Goal: Information Seeking & Learning: Learn about a topic

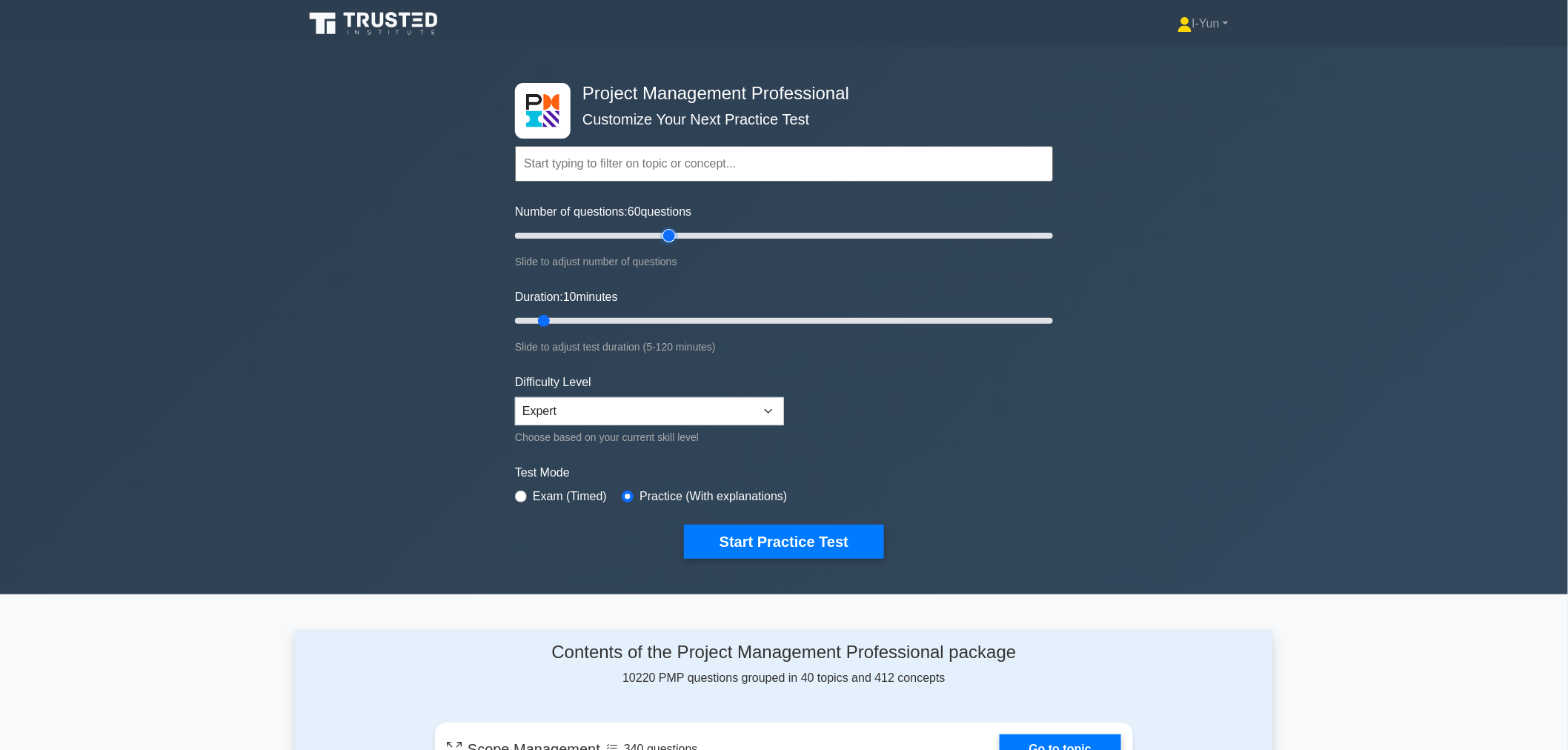
drag, startPoint x: 534, startPoint y: 228, endPoint x: 675, endPoint y: 236, distance: 141.2
type input "60"
click at [675, 236] on input "Number of questions: 60 questions" at bounding box center [784, 235] width 538 height 18
drag, startPoint x: 552, startPoint y: 315, endPoint x: 768, endPoint y: 307, distance: 216.1
type input "60"
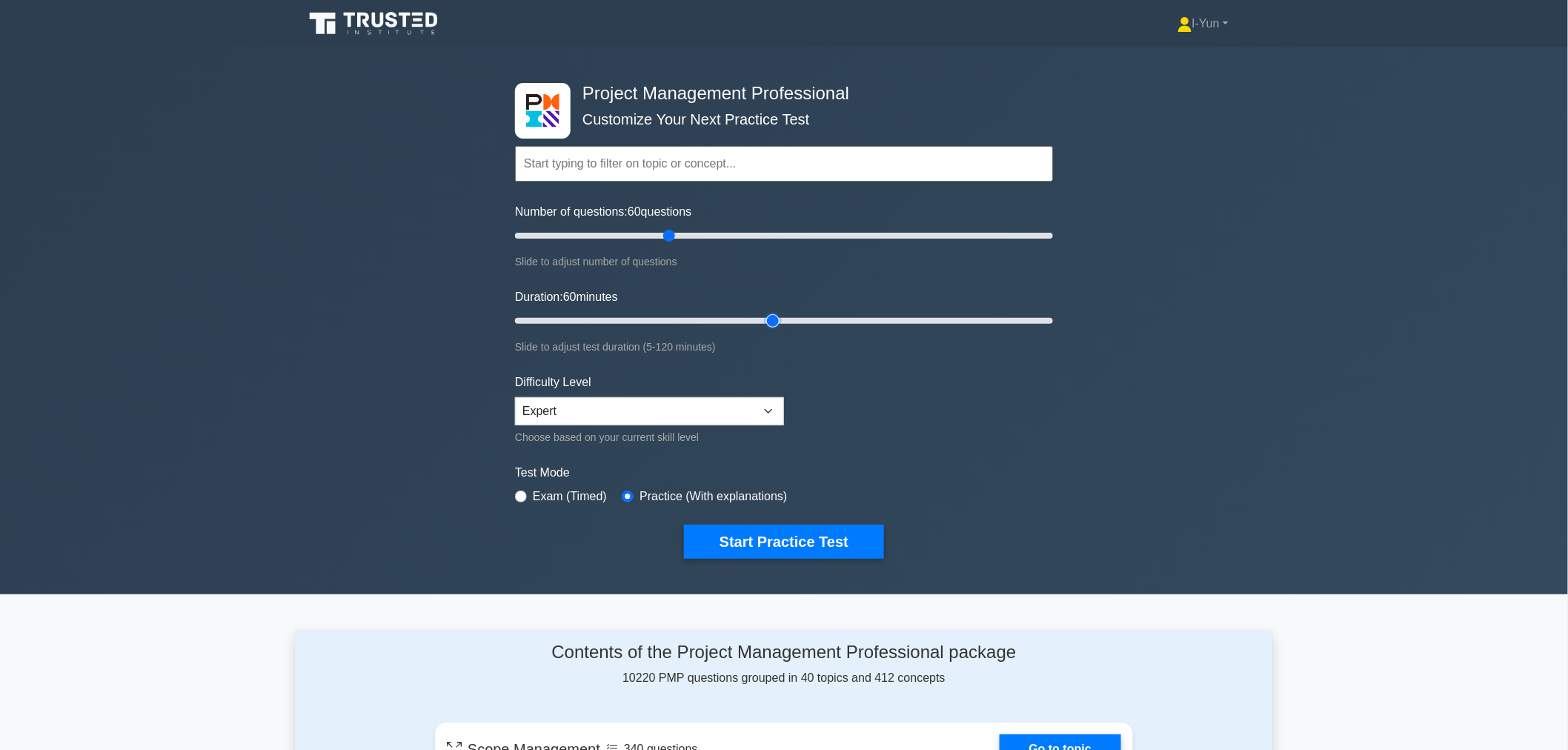
click at [768, 312] on input "Duration: 60 minutes" at bounding box center [784, 320] width 538 height 18
click at [561, 489] on label "Exam (Timed)" at bounding box center [569, 496] width 74 height 18
click at [734, 540] on button "Start Practice Test" at bounding box center [784, 541] width 200 height 34
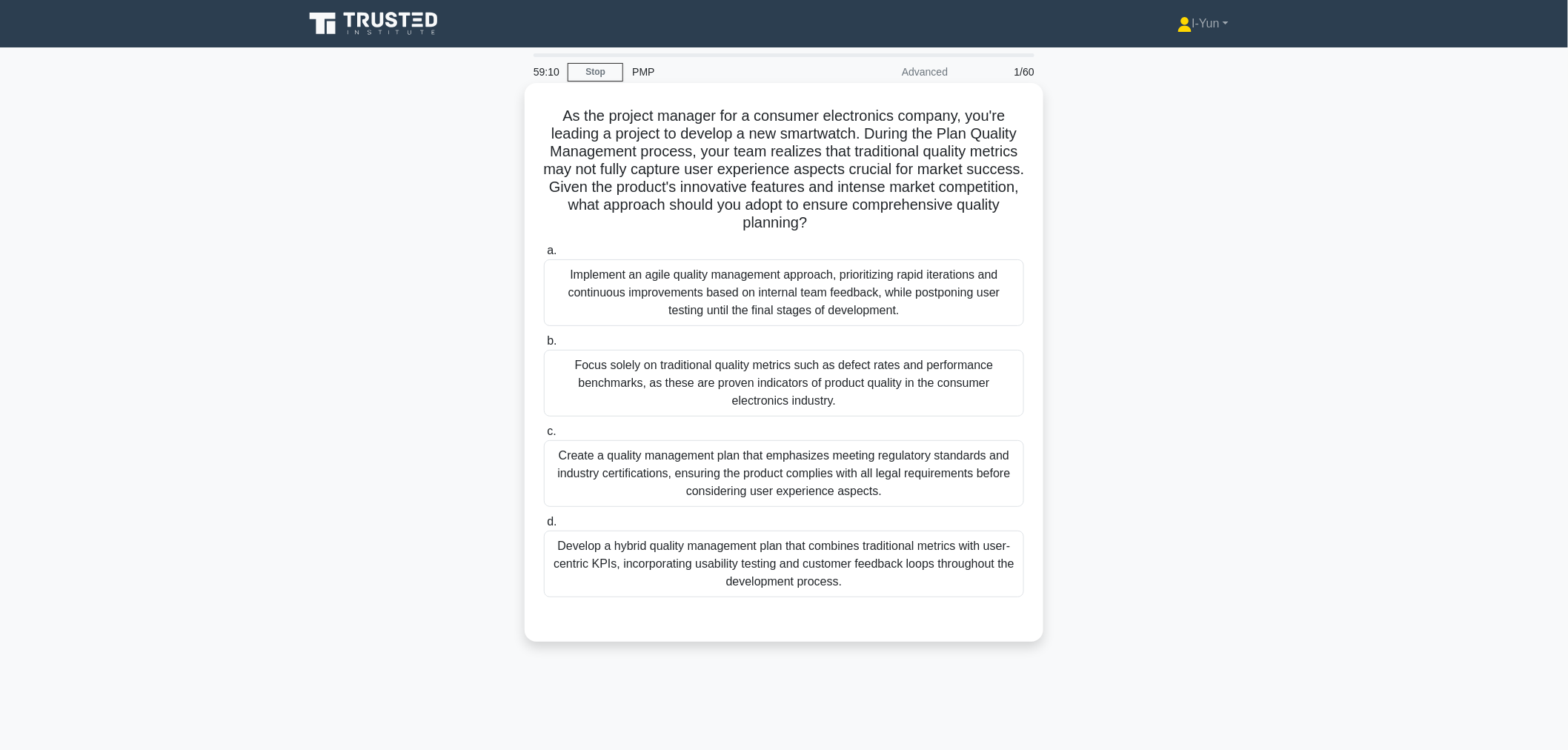
click at [753, 579] on div "Develop a hybrid quality management plan that combines traditional metrics with…" at bounding box center [784, 563] width 480 height 66
click at [544, 527] on input "d. Develop a hybrid quality management plan that combines traditional metrics w…" at bounding box center [544, 521] width 0 height 10
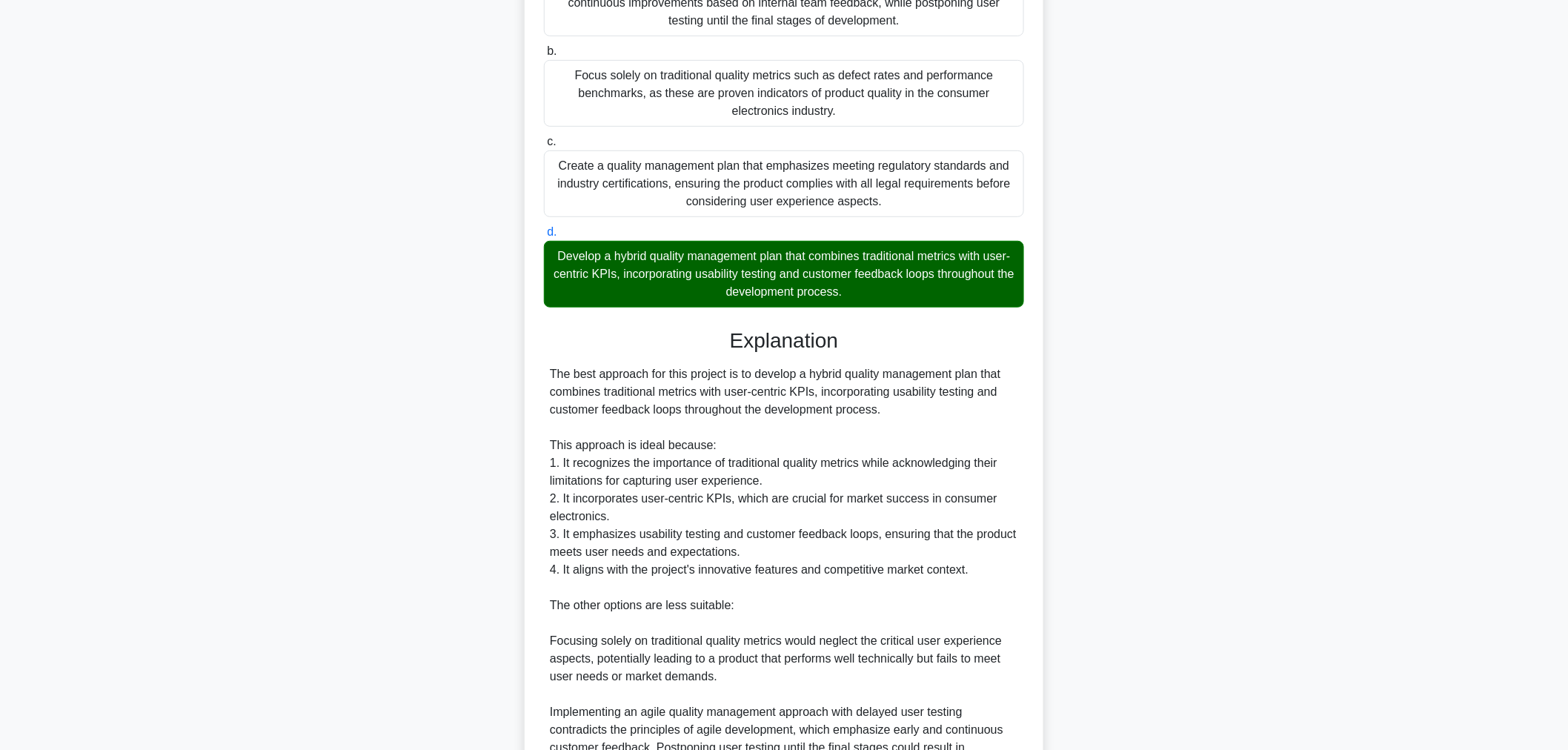
scroll to position [554, 0]
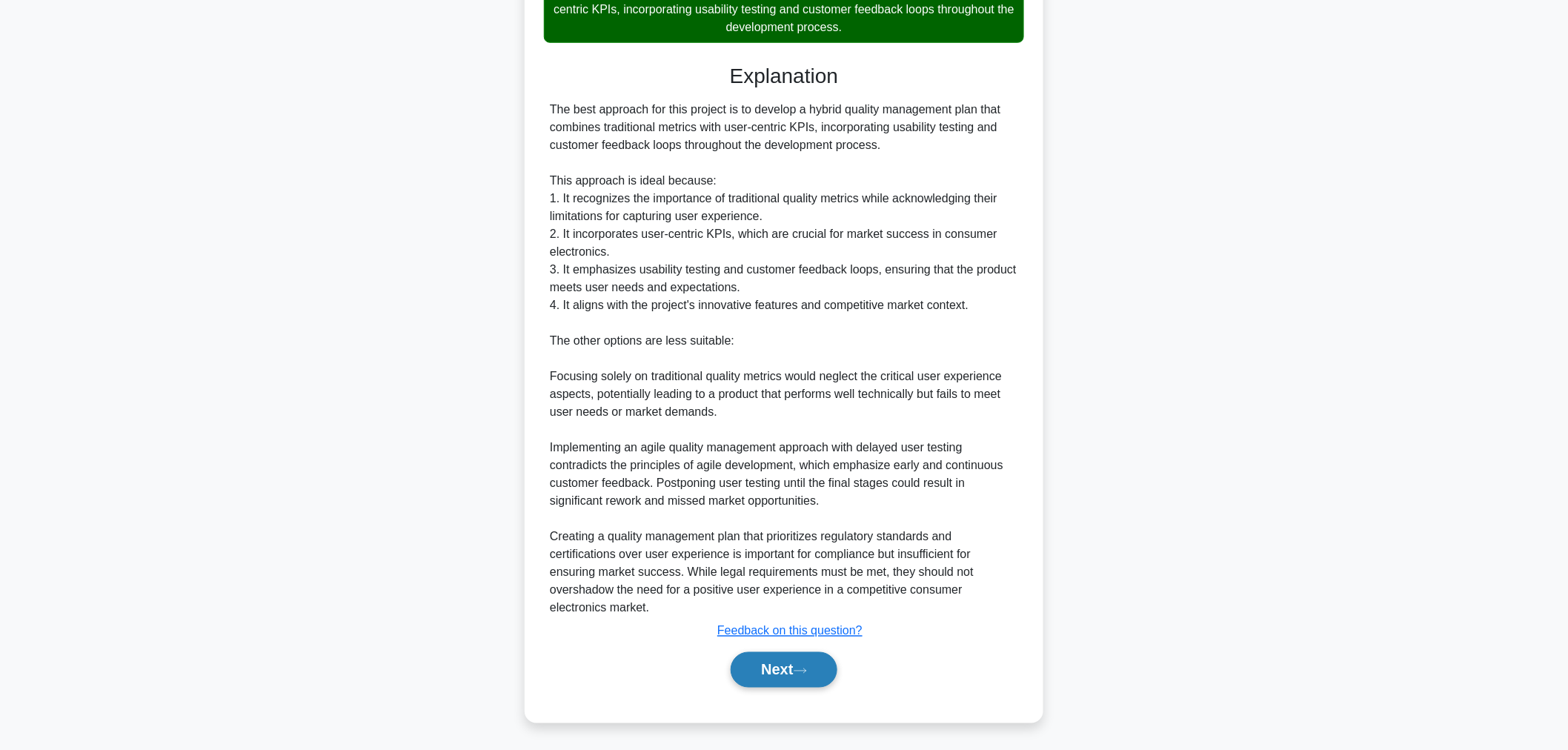
click at [765, 668] on button "Next" at bounding box center [783, 669] width 106 height 36
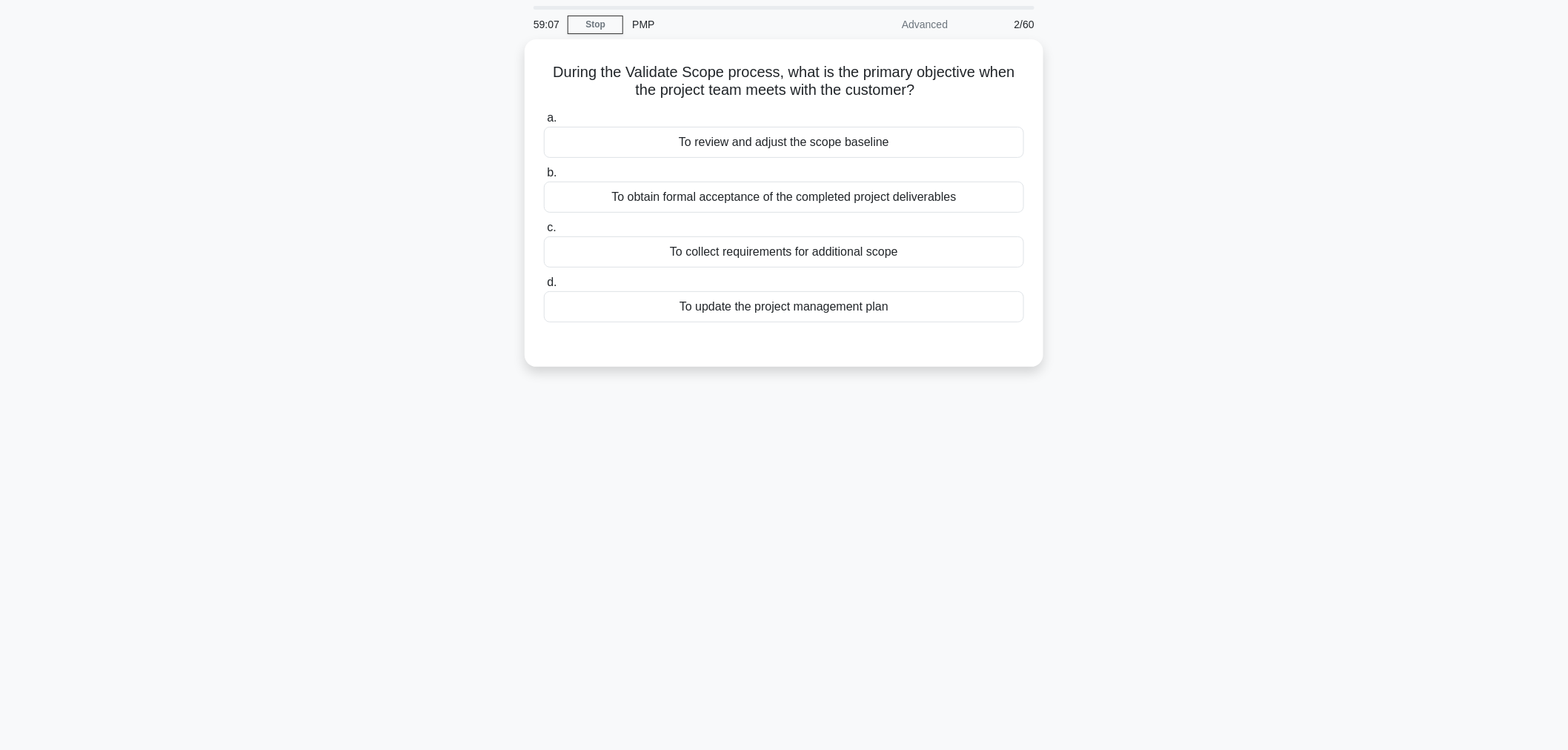
scroll to position [0, 0]
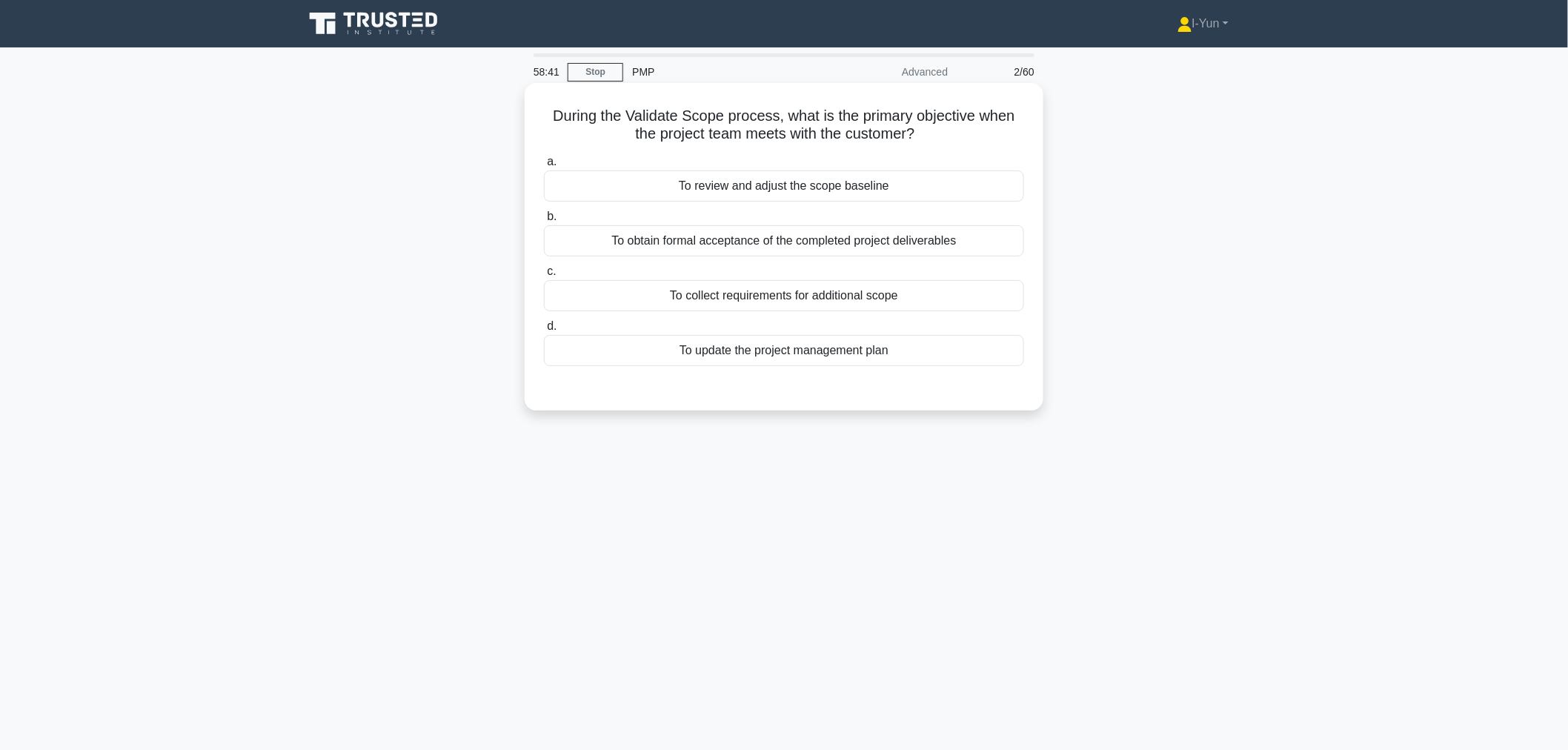
click at [840, 178] on div "To review and adjust the scope baseline" at bounding box center [784, 186] width 480 height 31
click at [544, 167] on input "a. To review and adjust the scope baseline" at bounding box center [544, 162] width 0 height 10
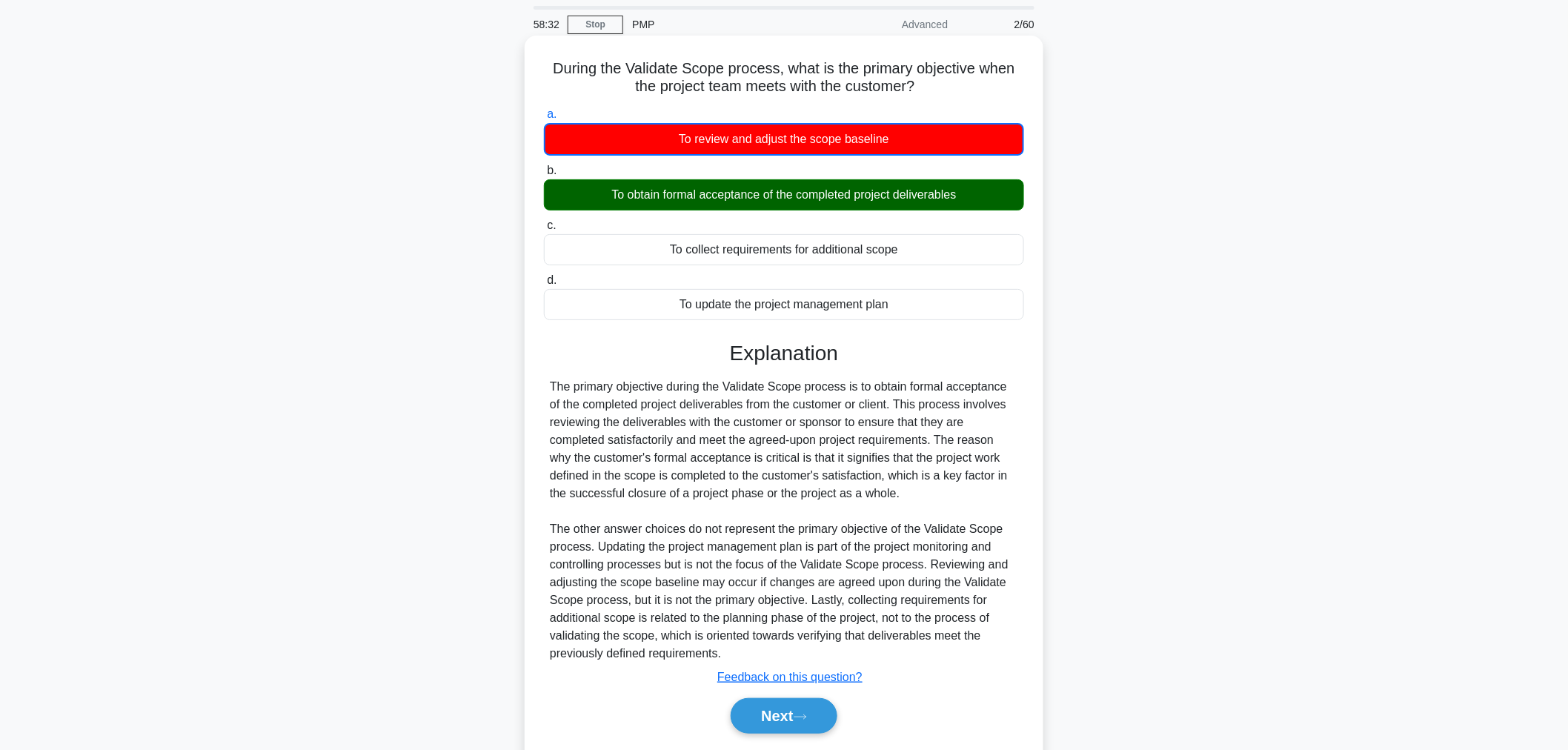
scroll to position [92, 0]
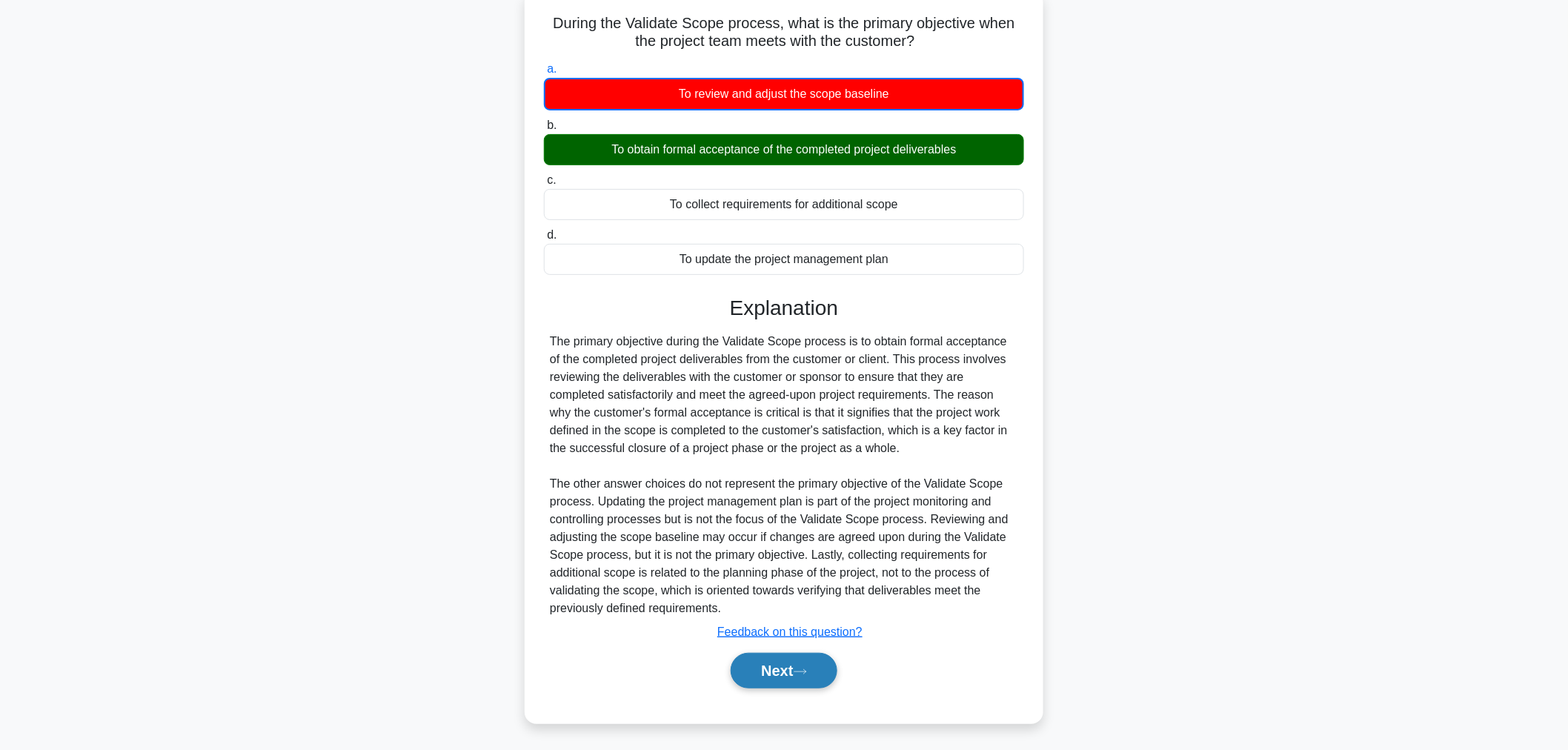
click at [777, 673] on button "Next" at bounding box center [783, 670] width 106 height 36
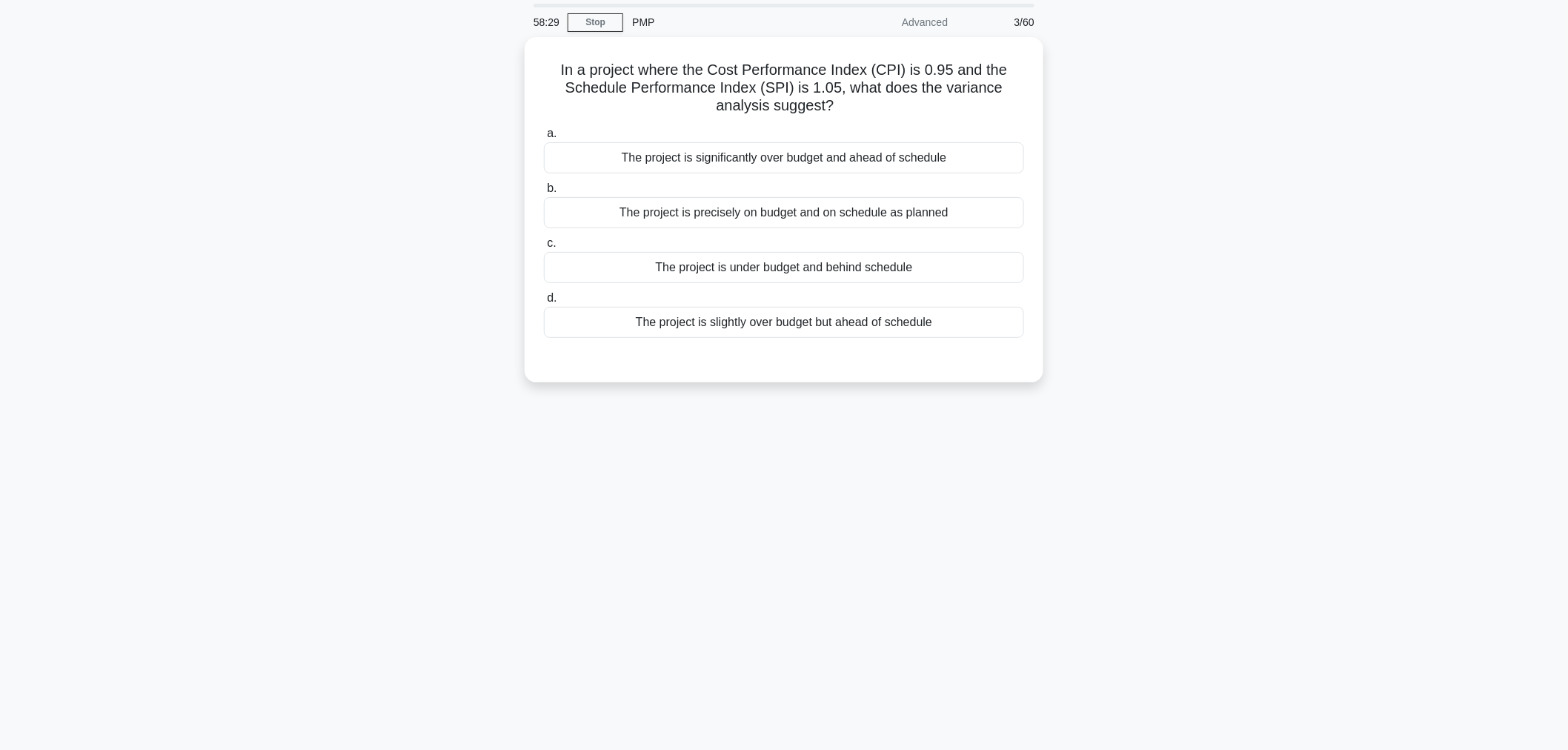
scroll to position [0, 0]
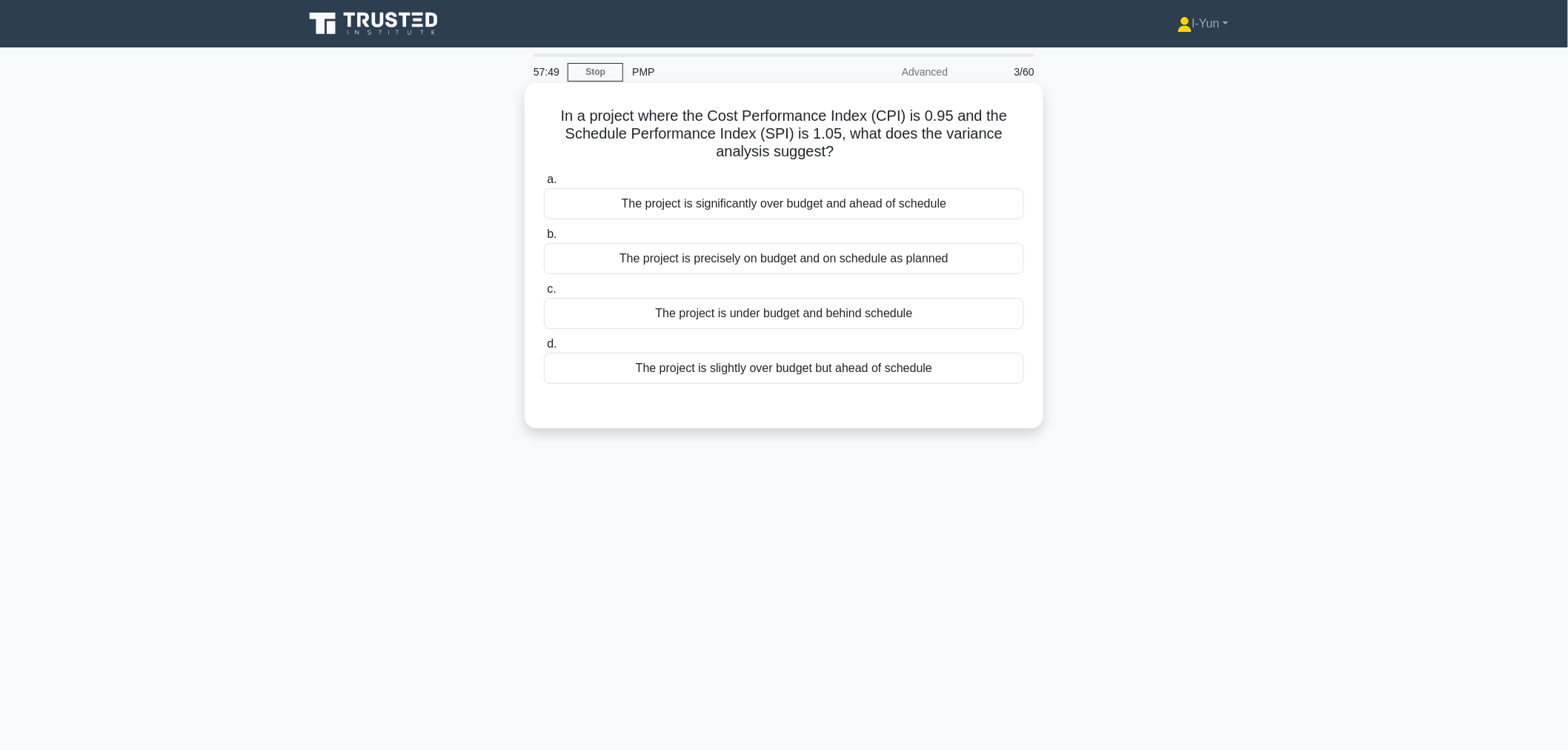
click at [768, 364] on div "The project is slightly over budget but ahead of schedule" at bounding box center [784, 368] width 480 height 31
click at [544, 349] on input "d. The project is slightly over budget but ahead of schedule" at bounding box center [544, 344] width 0 height 10
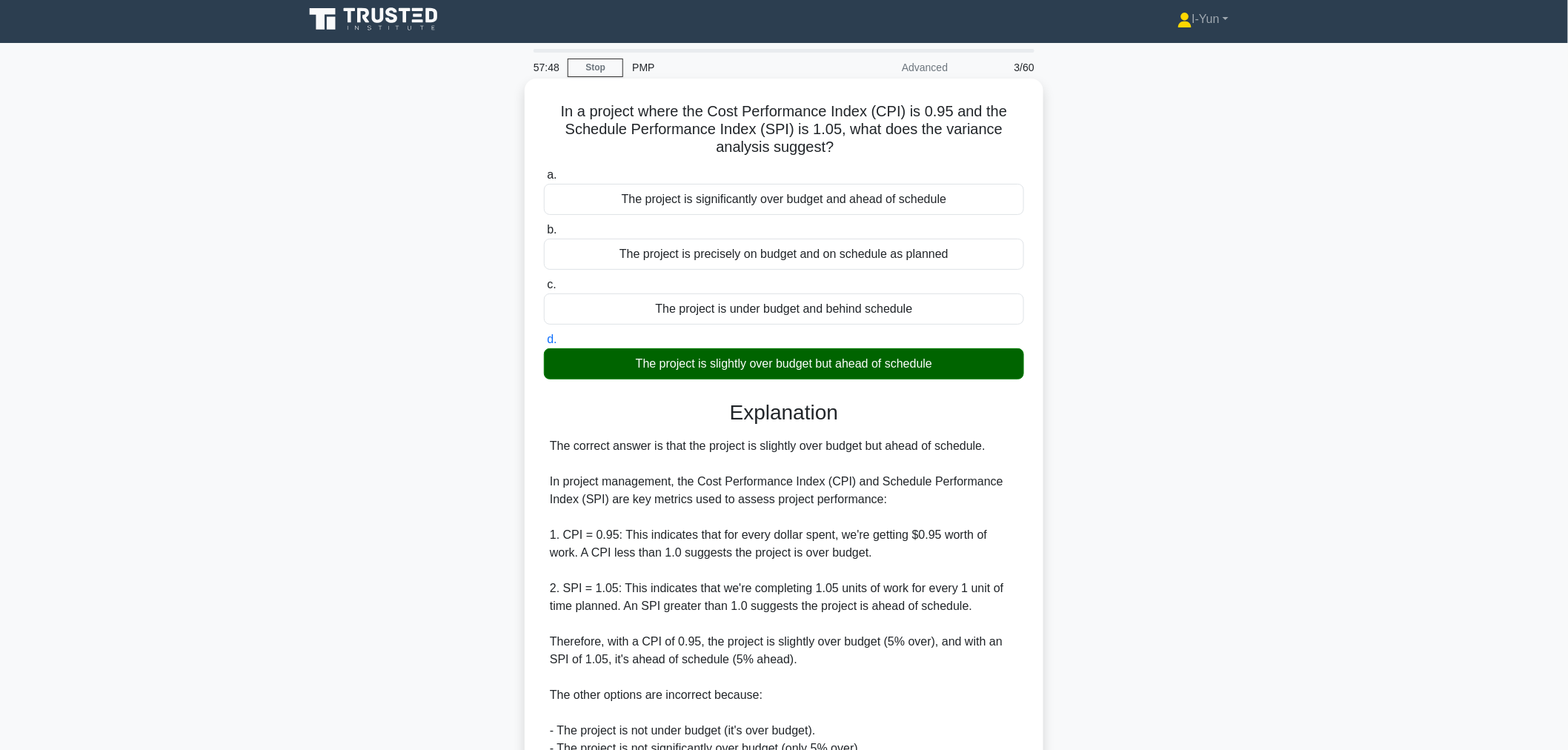
scroll to position [234, 0]
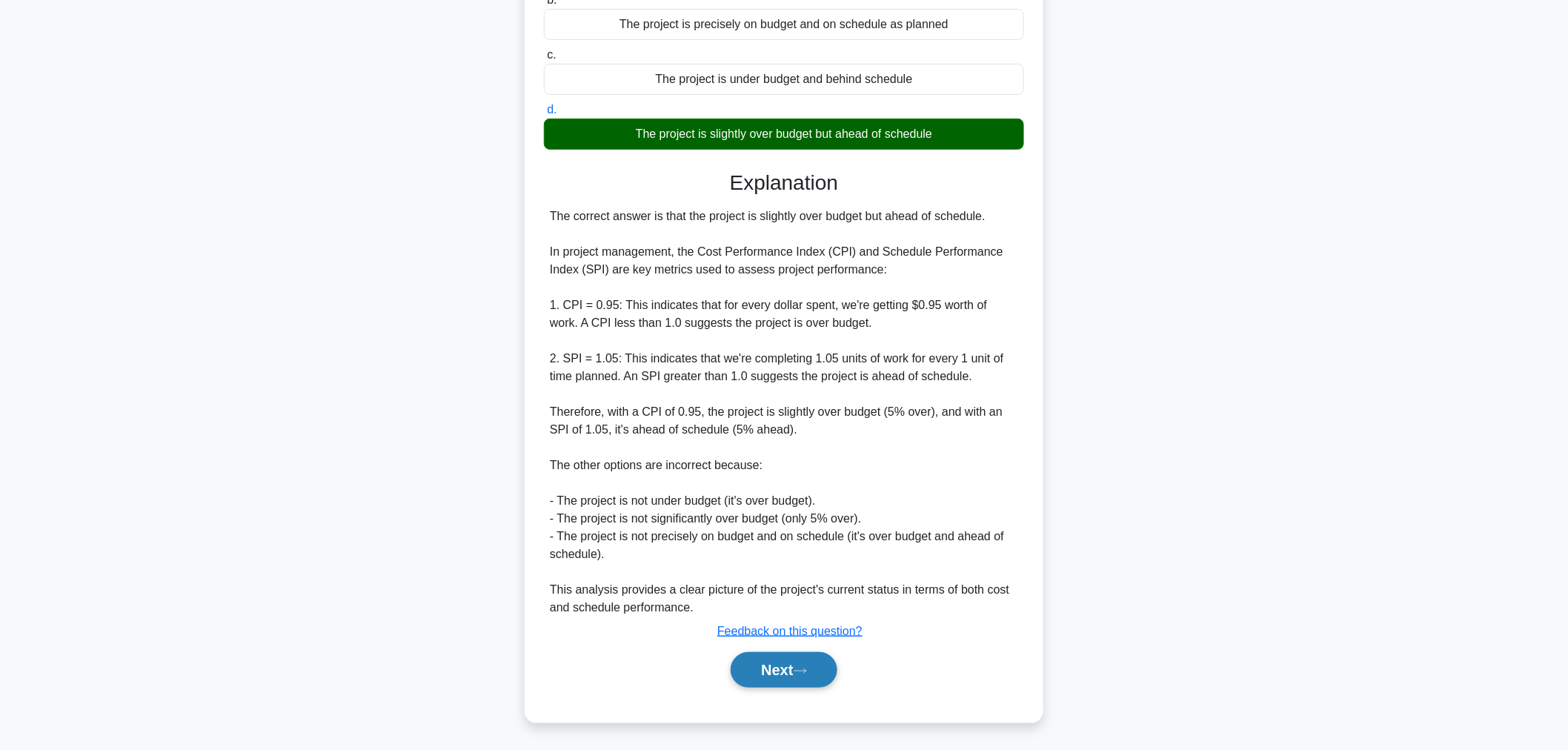
click at [806, 663] on button "Next" at bounding box center [783, 669] width 106 height 36
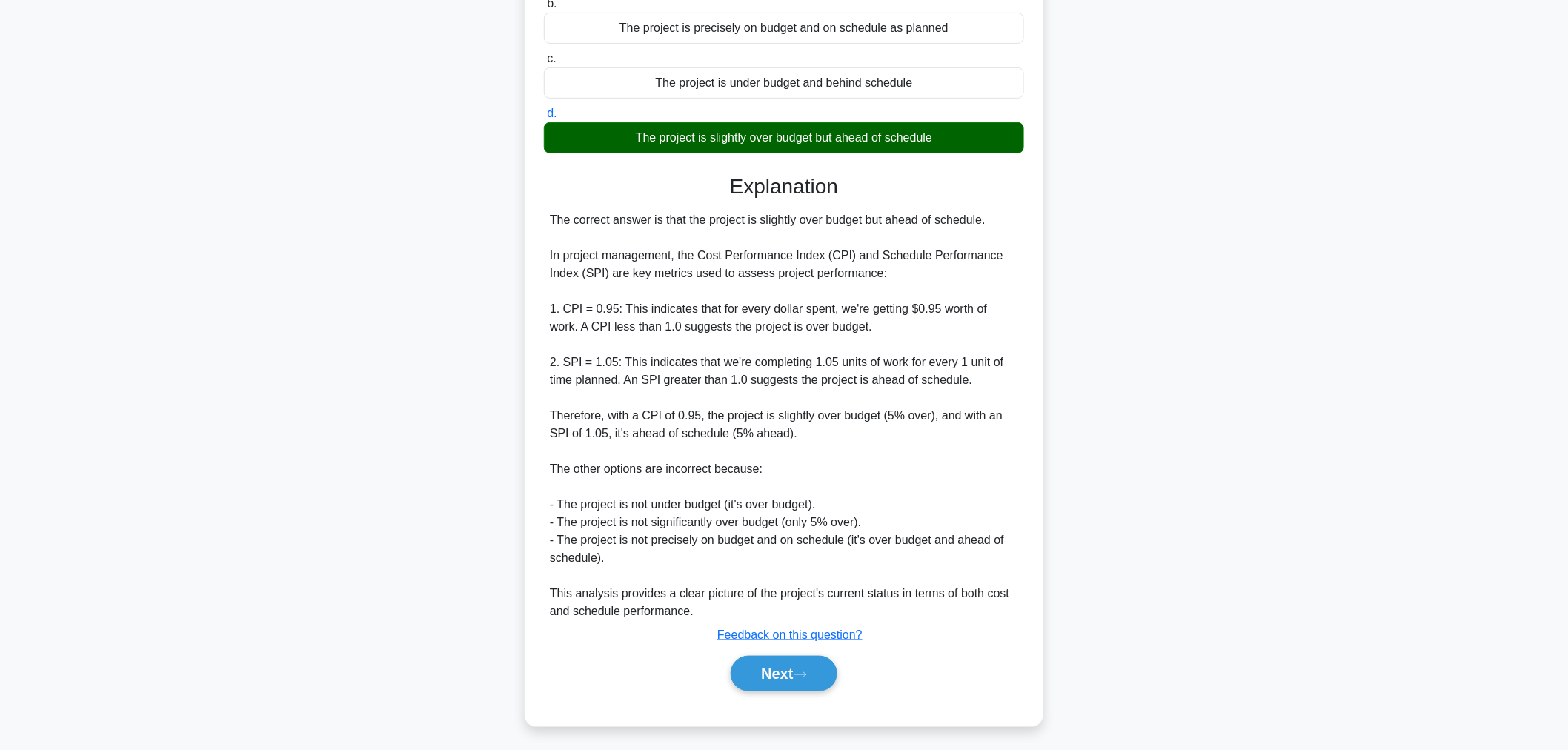
scroll to position [50, 0]
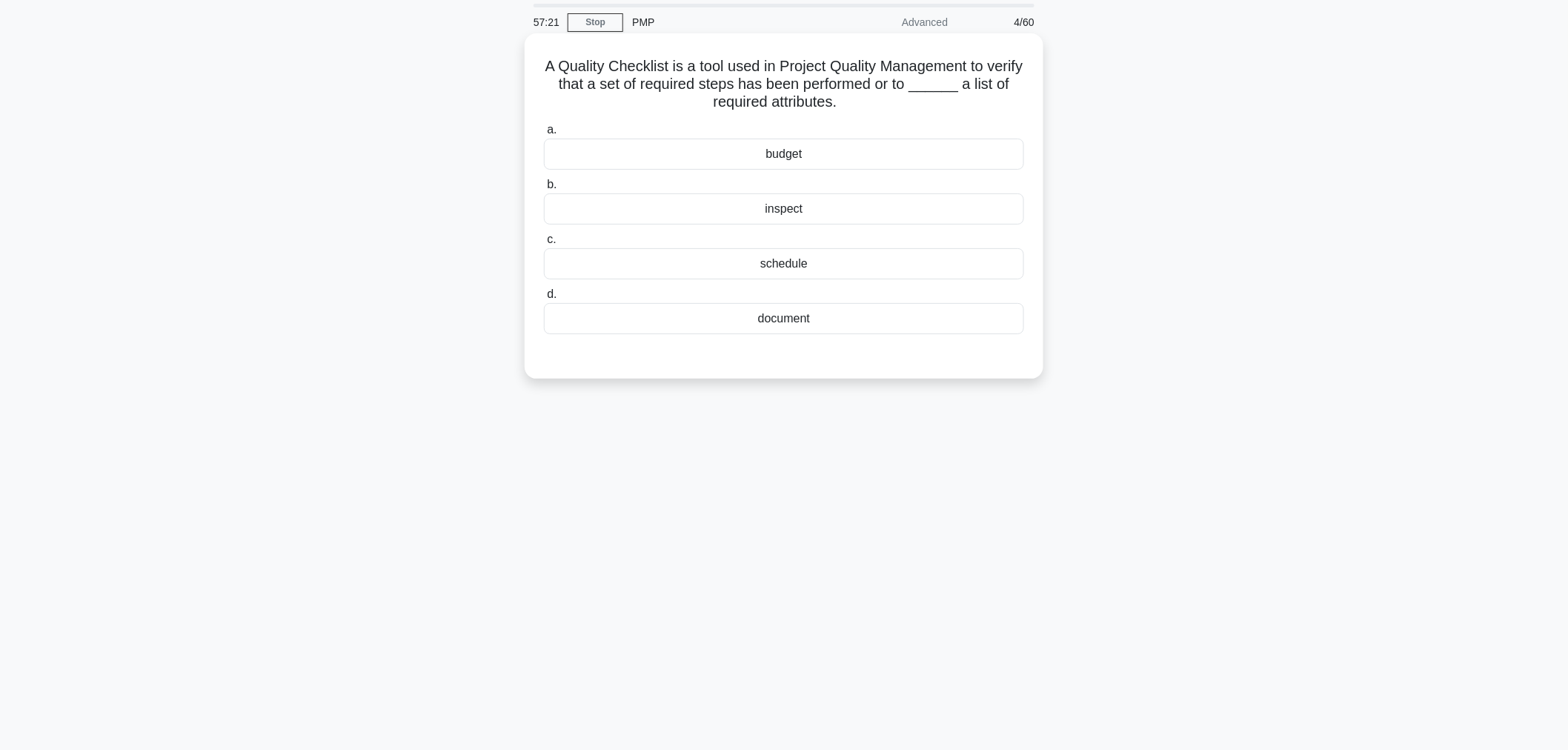
click at [832, 269] on div "schedule" at bounding box center [784, 264] width 480 height 31
click at [544, 245] on input "c. schedule" at bounding box center [544, 239] width 0 height 10
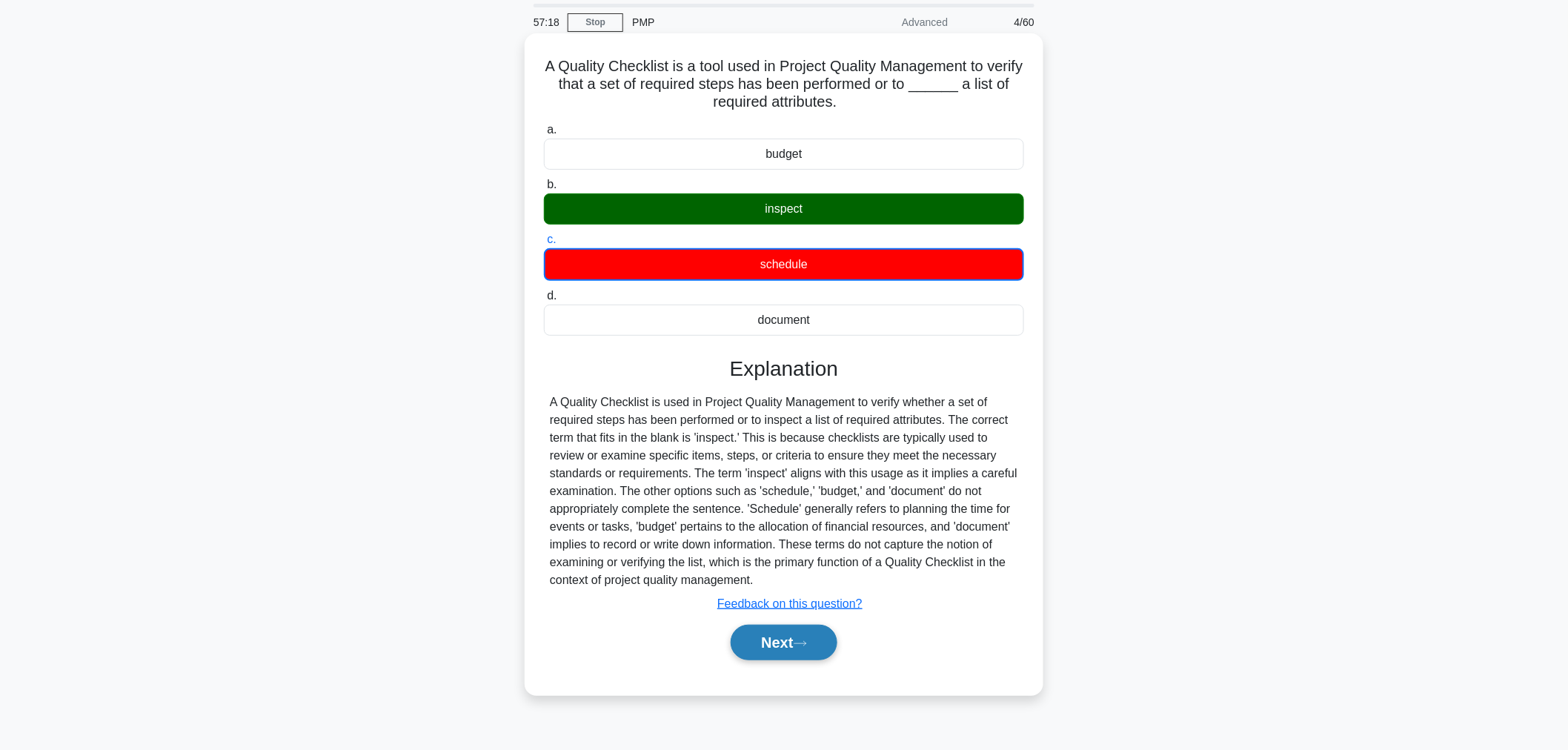
click at [791, 628] on button "Next" at bounding box center [783, 642] width 106 height 36
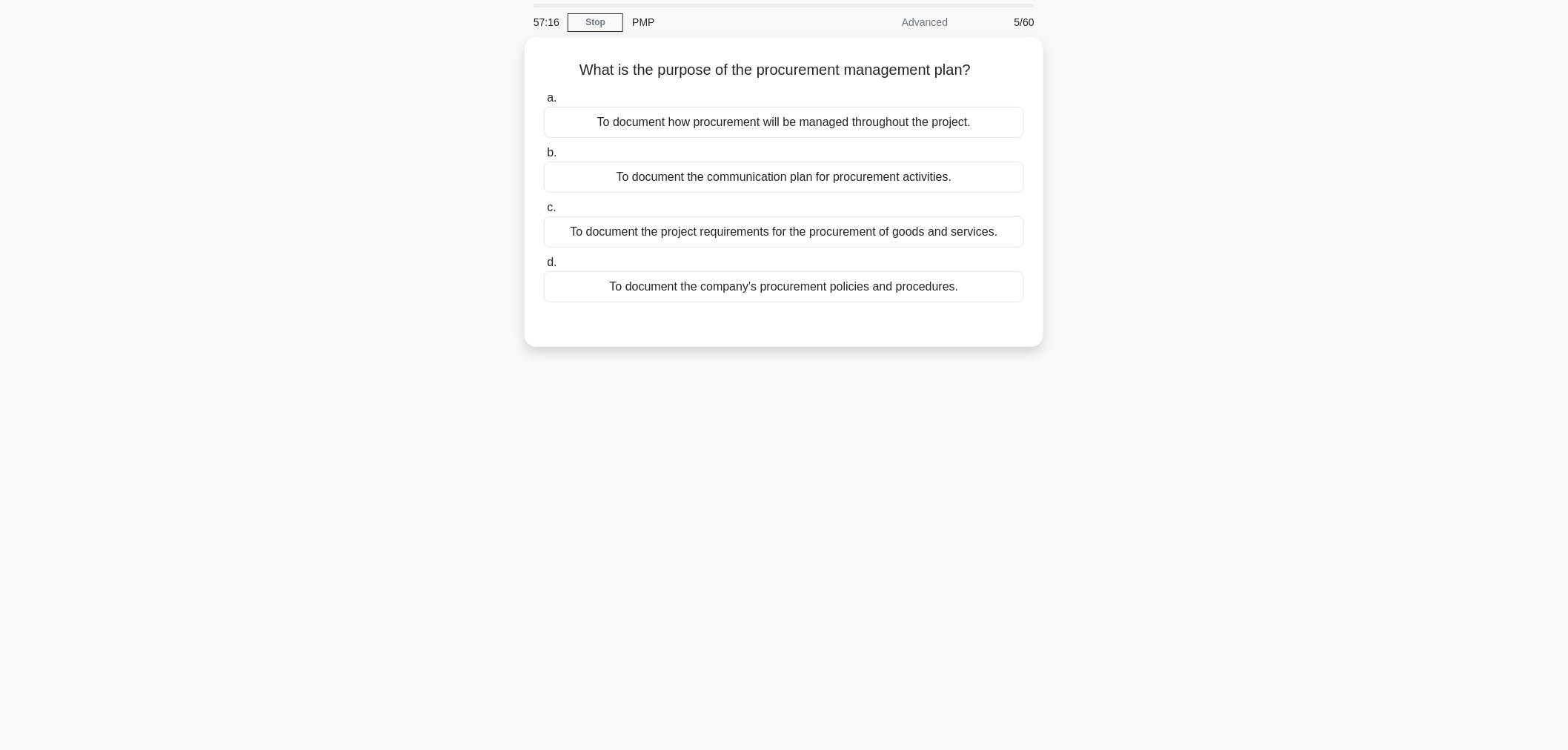
drag, startPoint x: 572, startPoint y: 67, endPoint x: 1055, endPoint y: 67, distance: 483.0
click at [1055, 67] on div "What is the purpose of the procurement management plan? .spinner_0XTQ{transform…" at bounding box center [784, 201] width 978 height 328
click at [891, 115] on div "To document how procurement will be managed throughout the project." at bounding box center [784, 118] width 480 height 31
click at [544, 99] on input "a. To document how procurement will be managed throughout the project." at bounding box center [544, 95] width 0 height 10
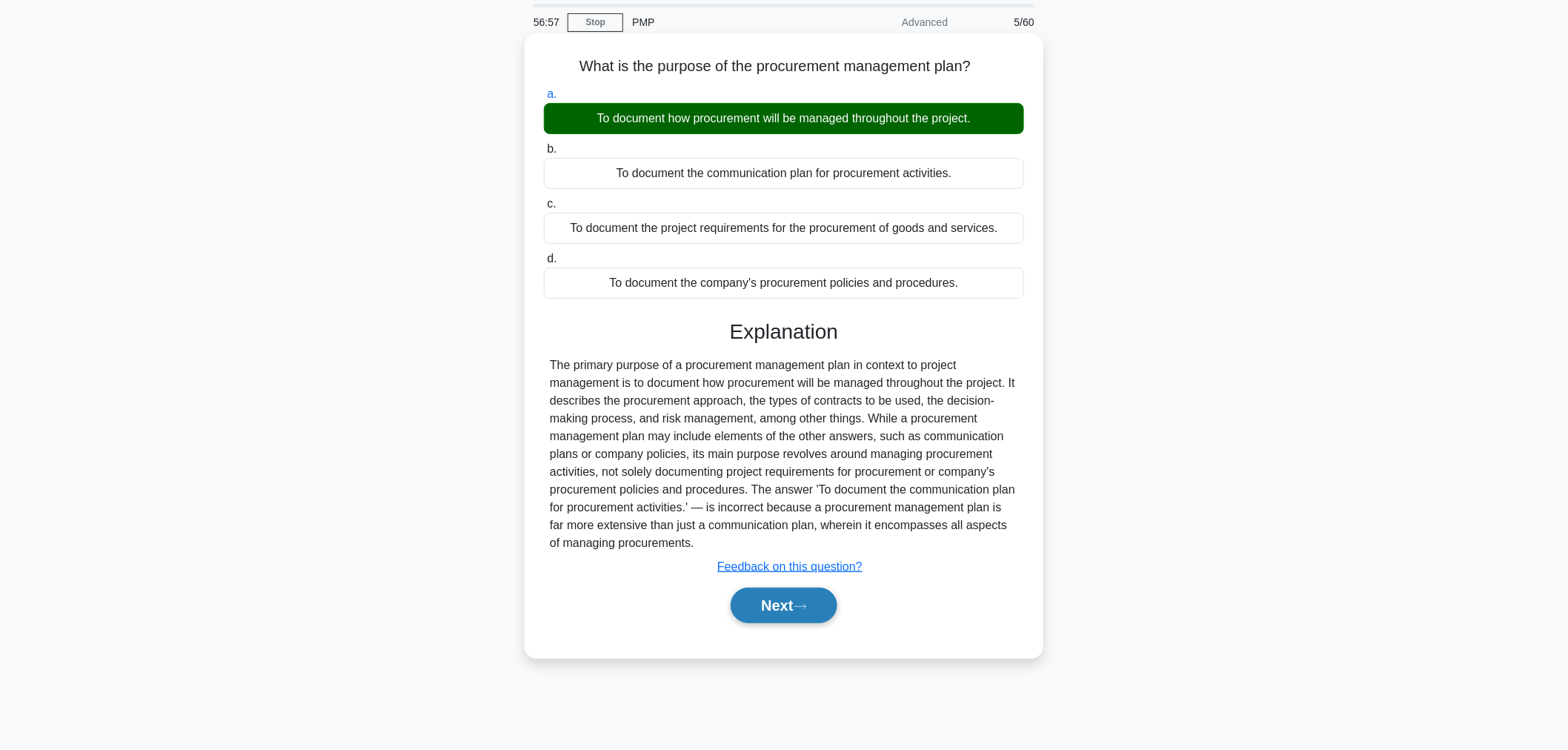
click at [760, 617] on button "Next" at bounding box center [783, 605] width 106 height 36
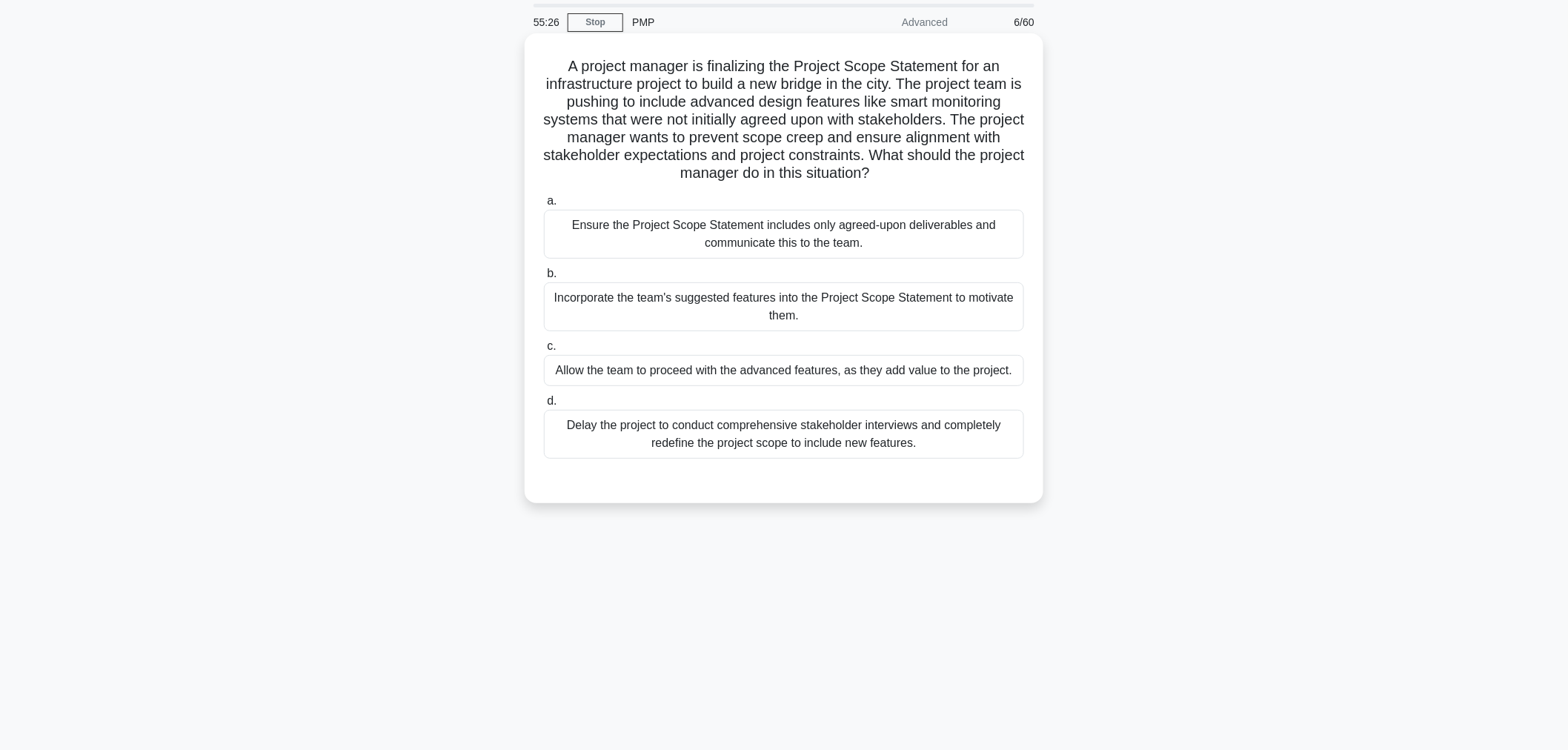
click at [909, 442] on div "Delay the project to conduct comprehensive stakeholder interviews and completel…" at bounding box center [784, 434] width 480 height 49
click at [544, 406] on input "d. Delay the project to conduct comprehensive stakeholder interviews and comple…" at bounding box center [544, 401] width 0 height 10
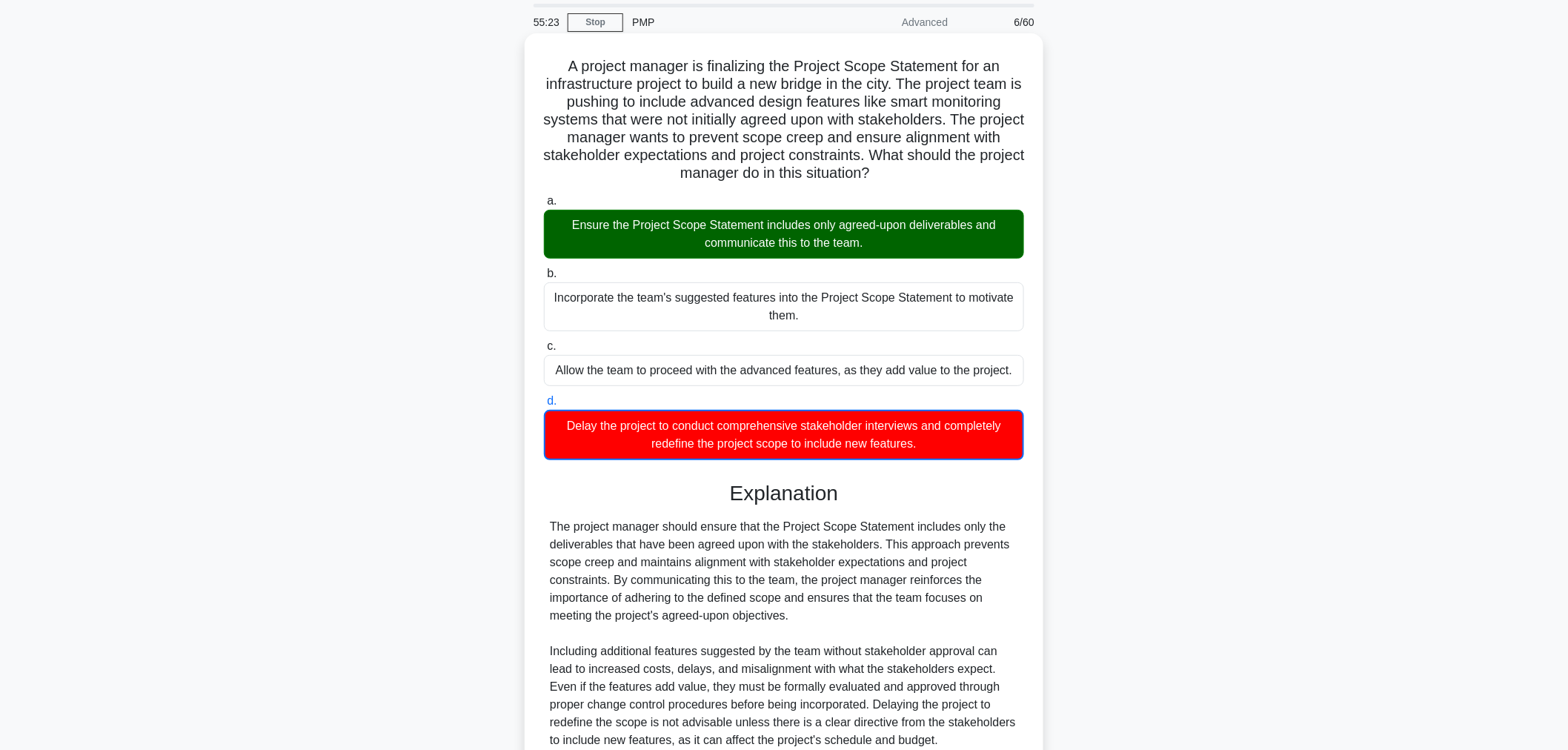
scroll to position [181, 0]
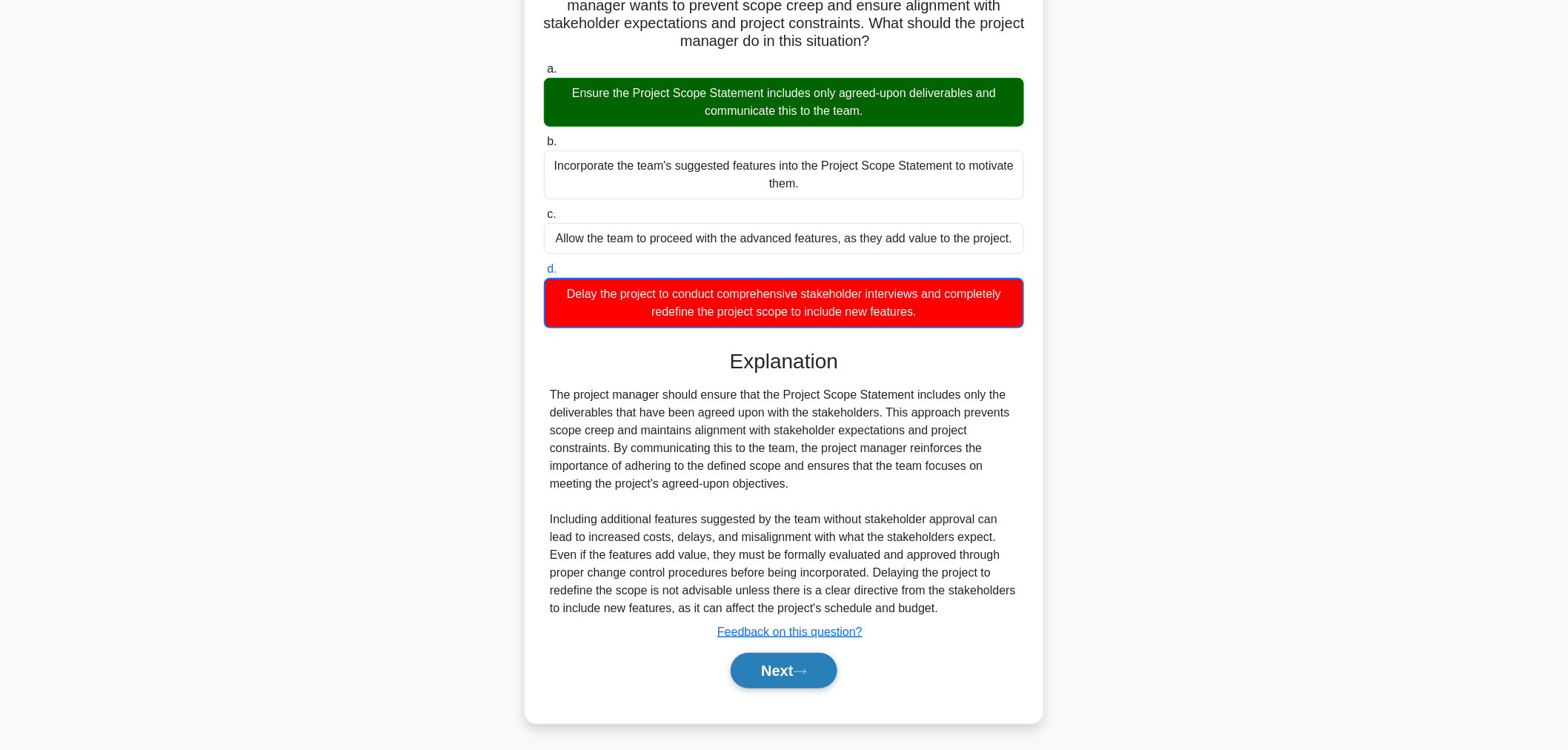
click at [791, 681] on button "Next" at bounding box center [783, 670] width 106 height 36
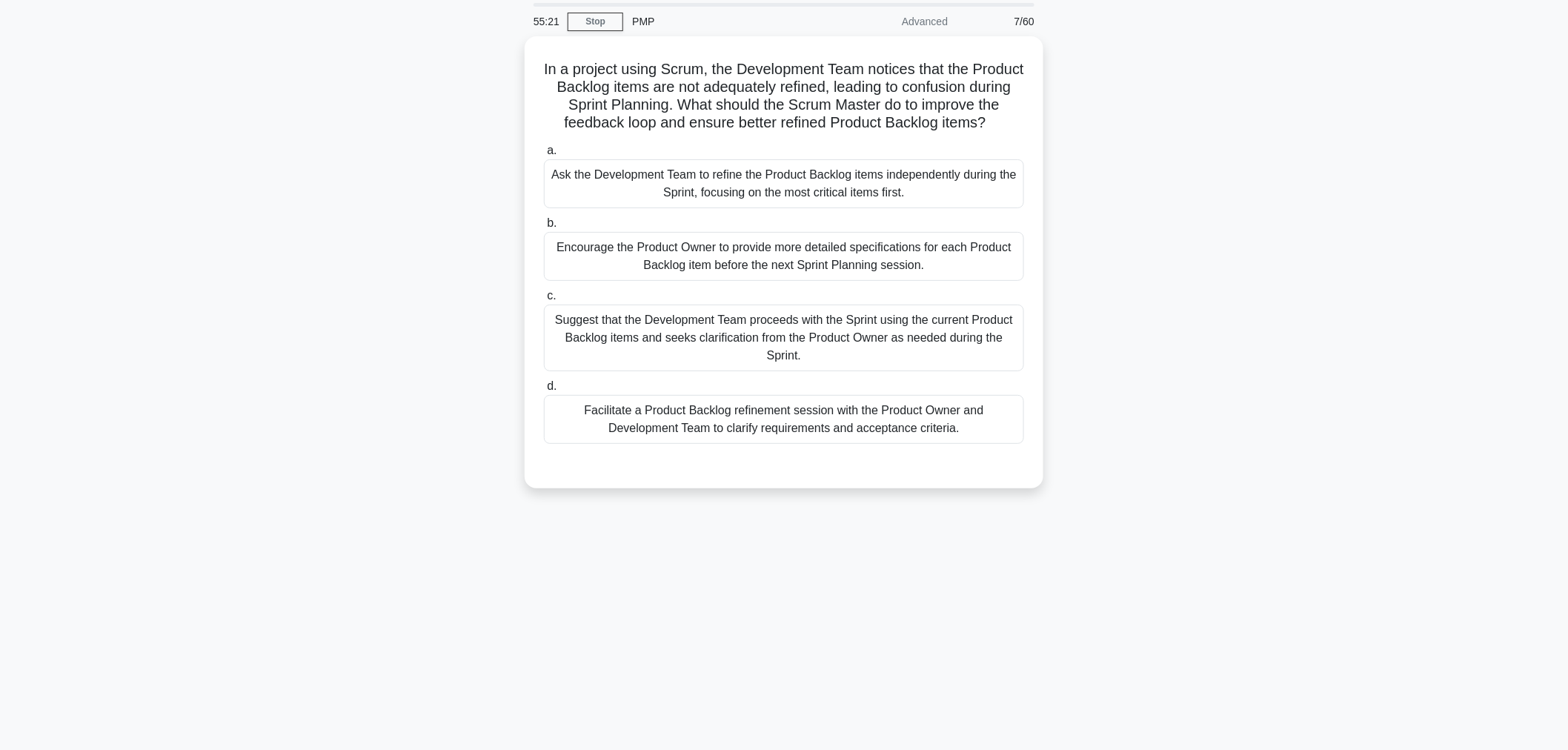
scroll to position [50, 0]
click at [736, 427] on div "Facilitate a Product Backlog refinement session with the Product Owner and Deve…" at bounding box center [784, 416] width 480 height 49
click at [544, 388] on input "d. Facilitate a Product Backlog refinement session with the Product Owner and D…" at bounding box center [544, 383] width 0 height 10
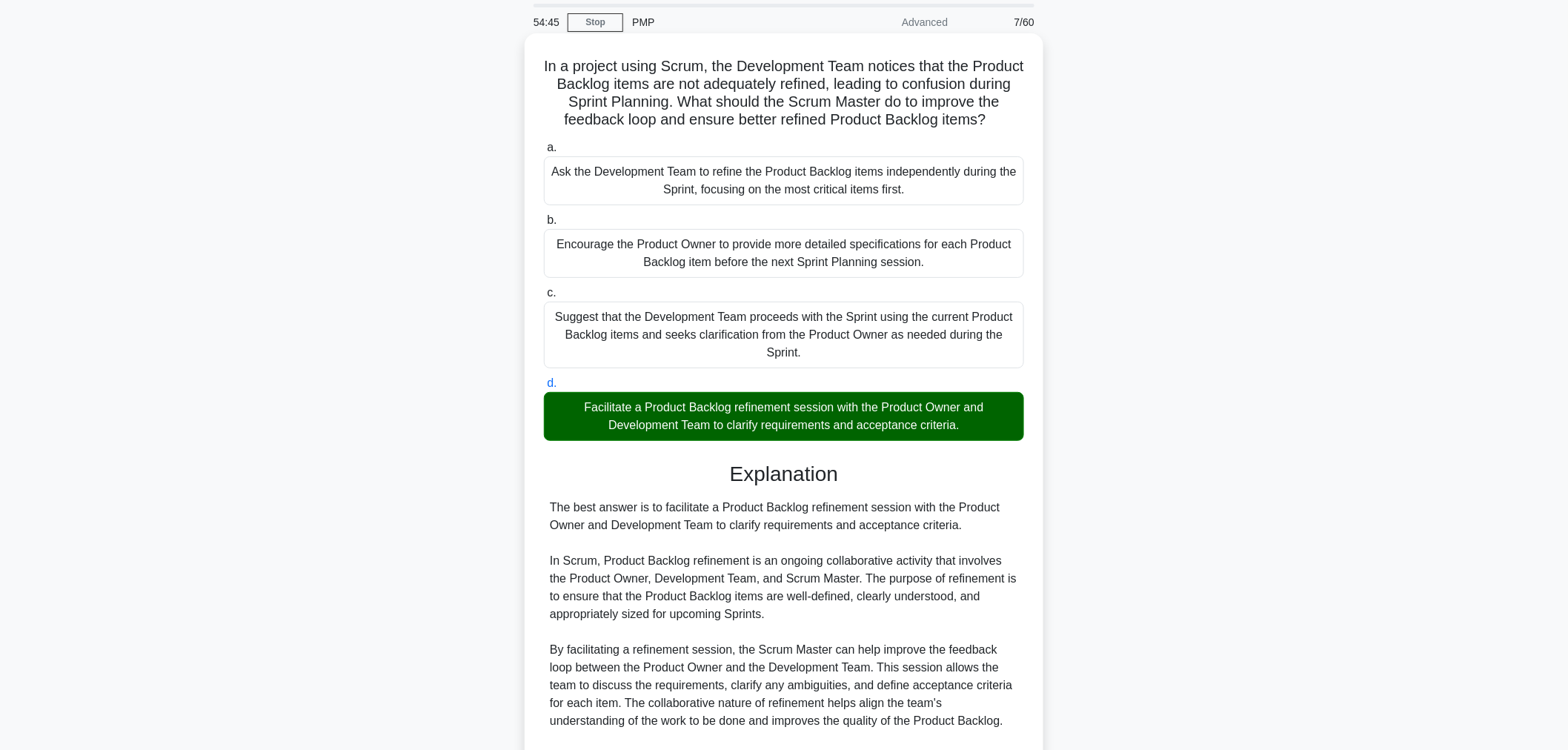
scroll to position [380, 0]
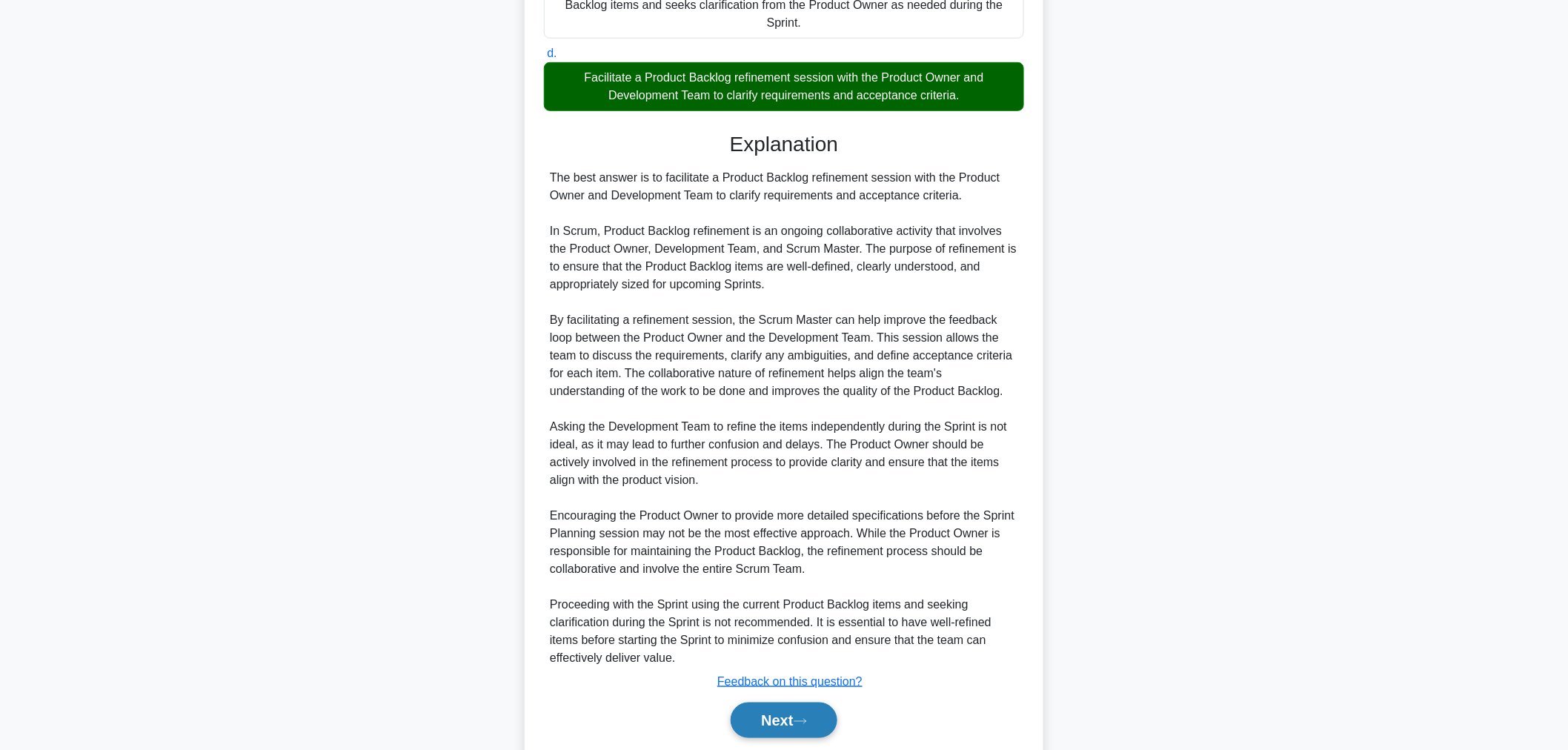
click at [797, 736] on button "Next" at bounding box center [783, 720] width 106 height 36
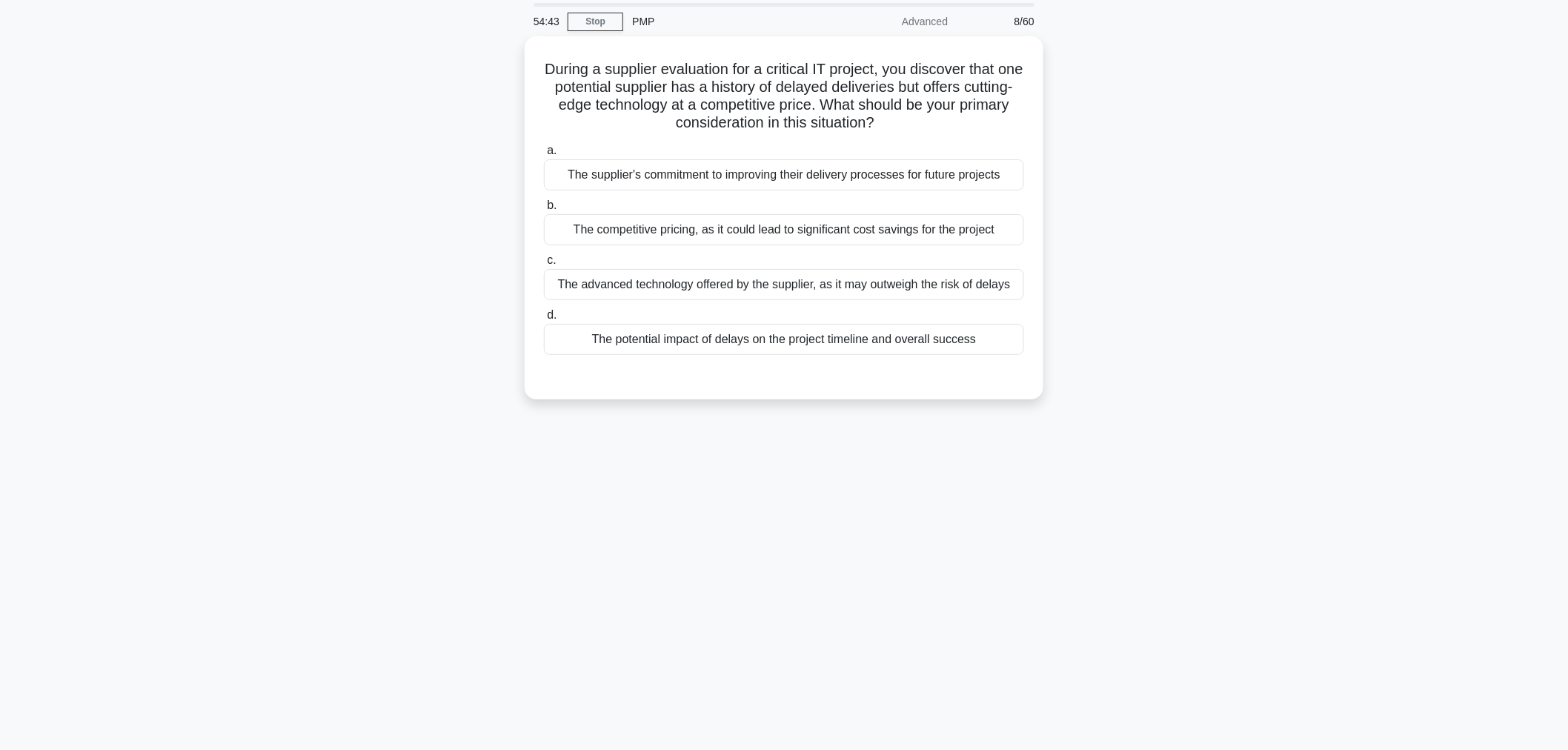
scroll to position [50, 0]
click at [862, 333] on div "The potential impact of delays on the project timeline and overall success" at bounding box center [784, 336] width 480 height 31
click at [544, 317] on input "d. The potential impact of delays on the project timeline and overall success" at bounding box center [544, 312] width 0 height 10
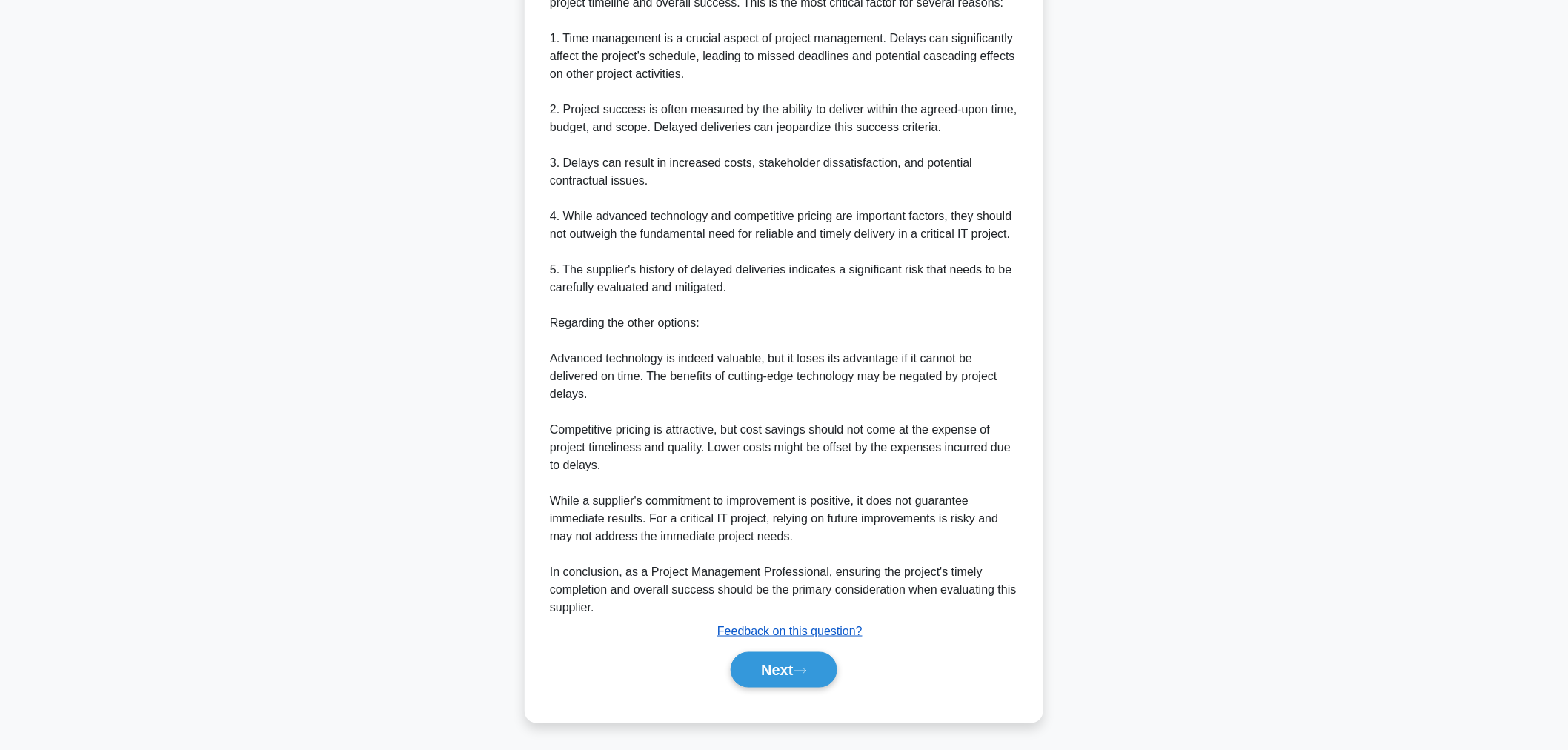
scroll to position [484, 0]
drag, startPoint x: 761, startPoint y: 675, endPoint x: 774, endPoint y: 665, distance: 16.4
click at [761, 675] on button "Next" at bounding box center [783, 668] width 106 height 36
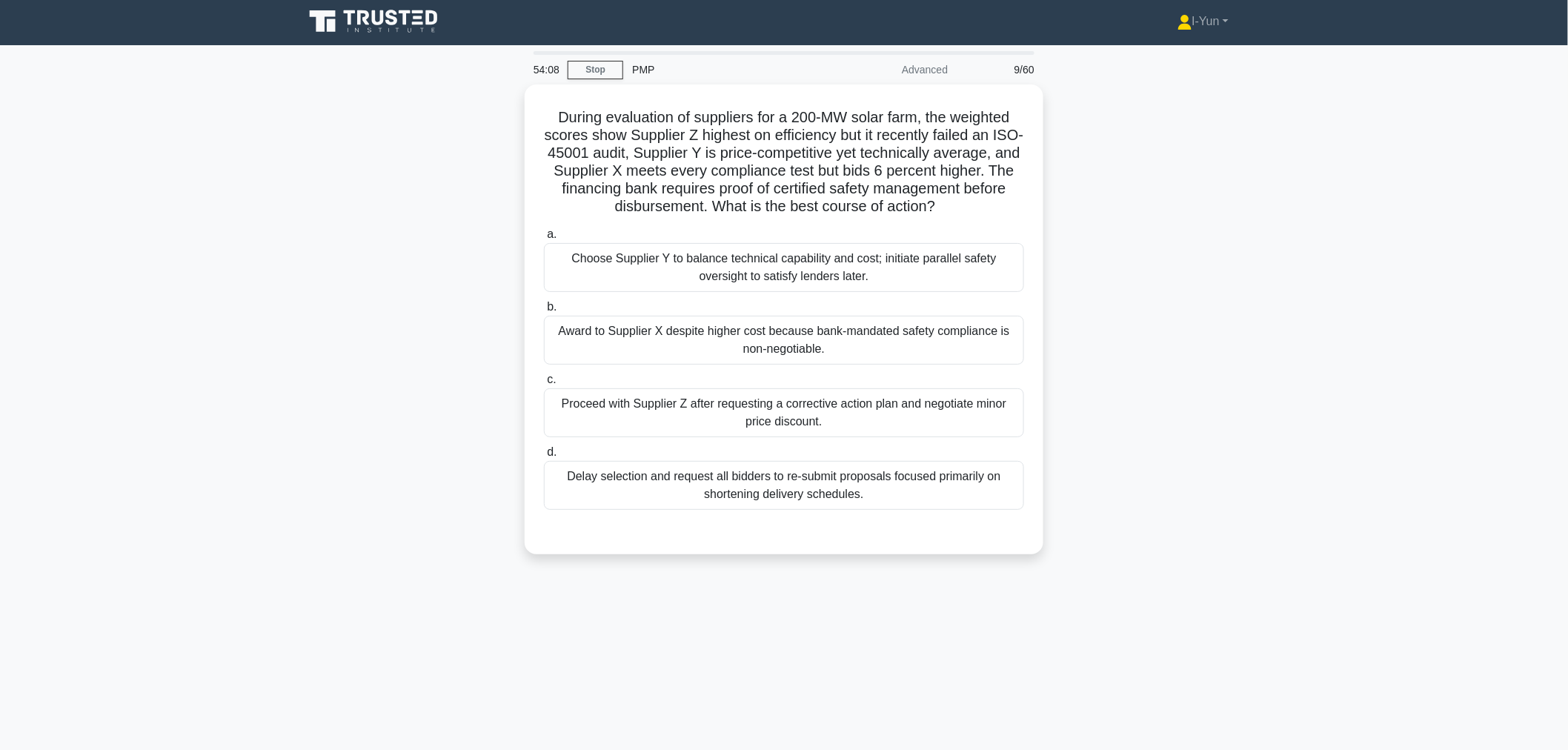
scroll to position [0, 0]
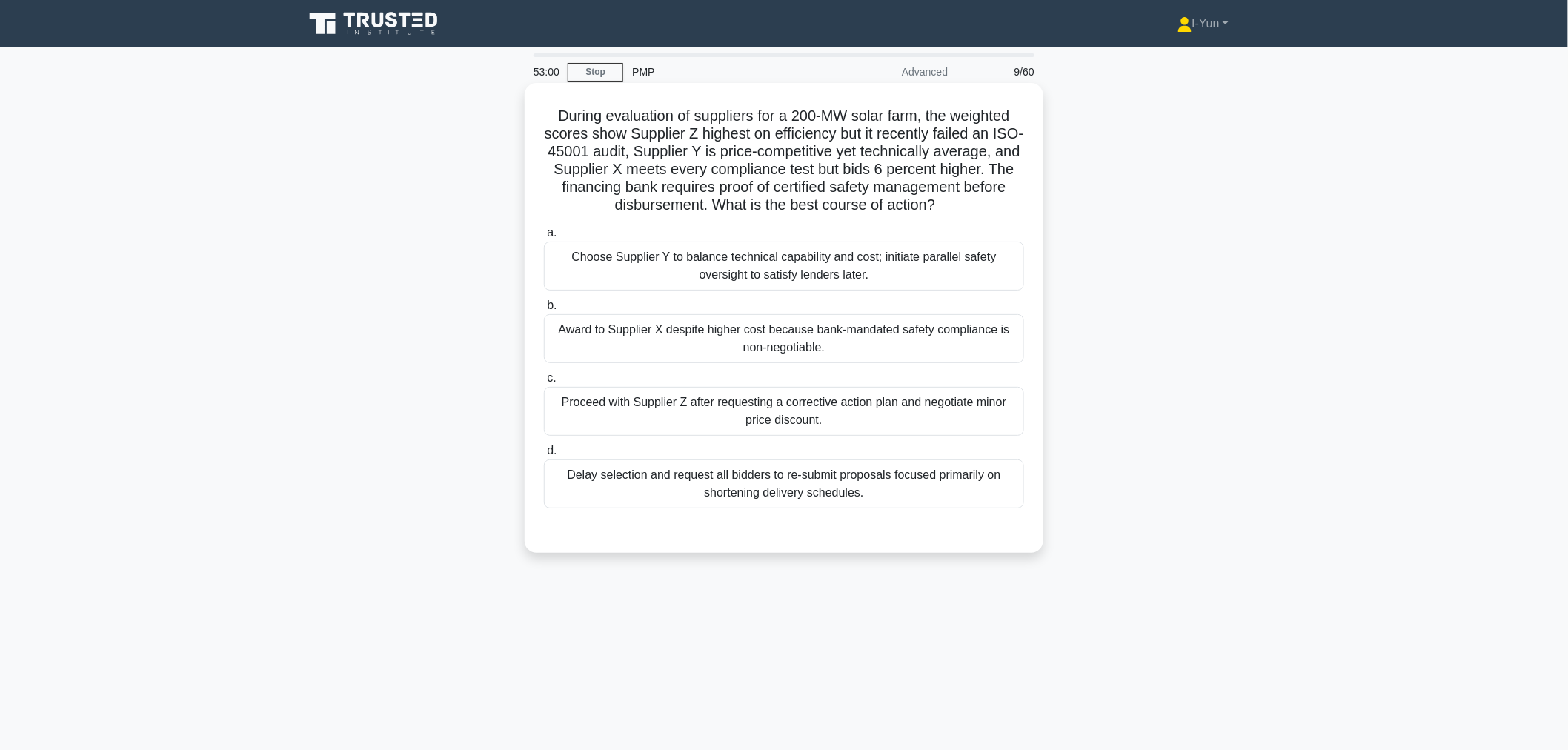
click at [789, 338] on div "Award to Supplier X despite higher cost because bank-mandated safety compliance…" at bounding box center [784, 338] width 480 height 49
click at [544, 310] on input "b. Award to Supplier X despite higher cost because bank-mandated safety complia…" at bounding box center [544, 306] width 0 height 10
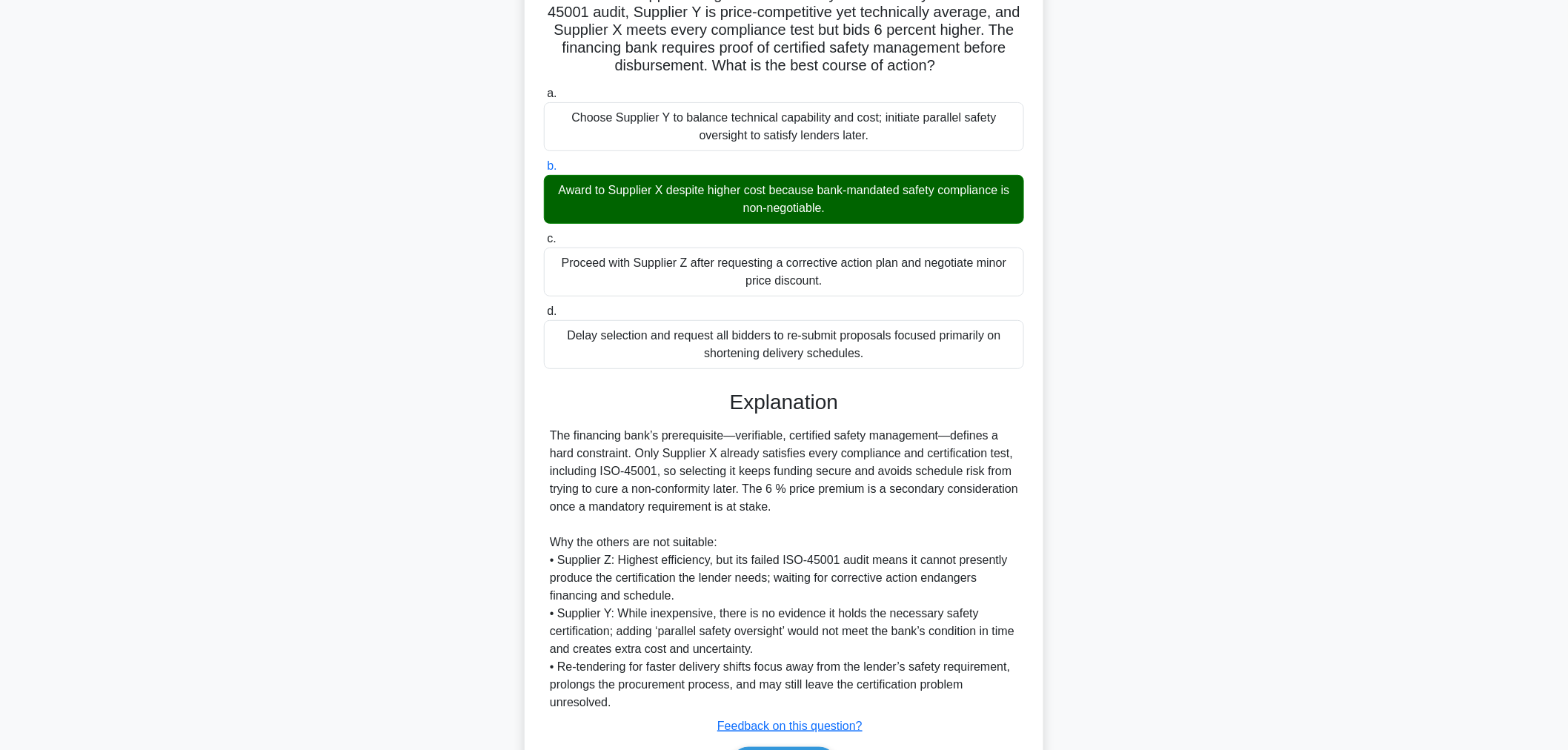
scroll to position [234, 0]
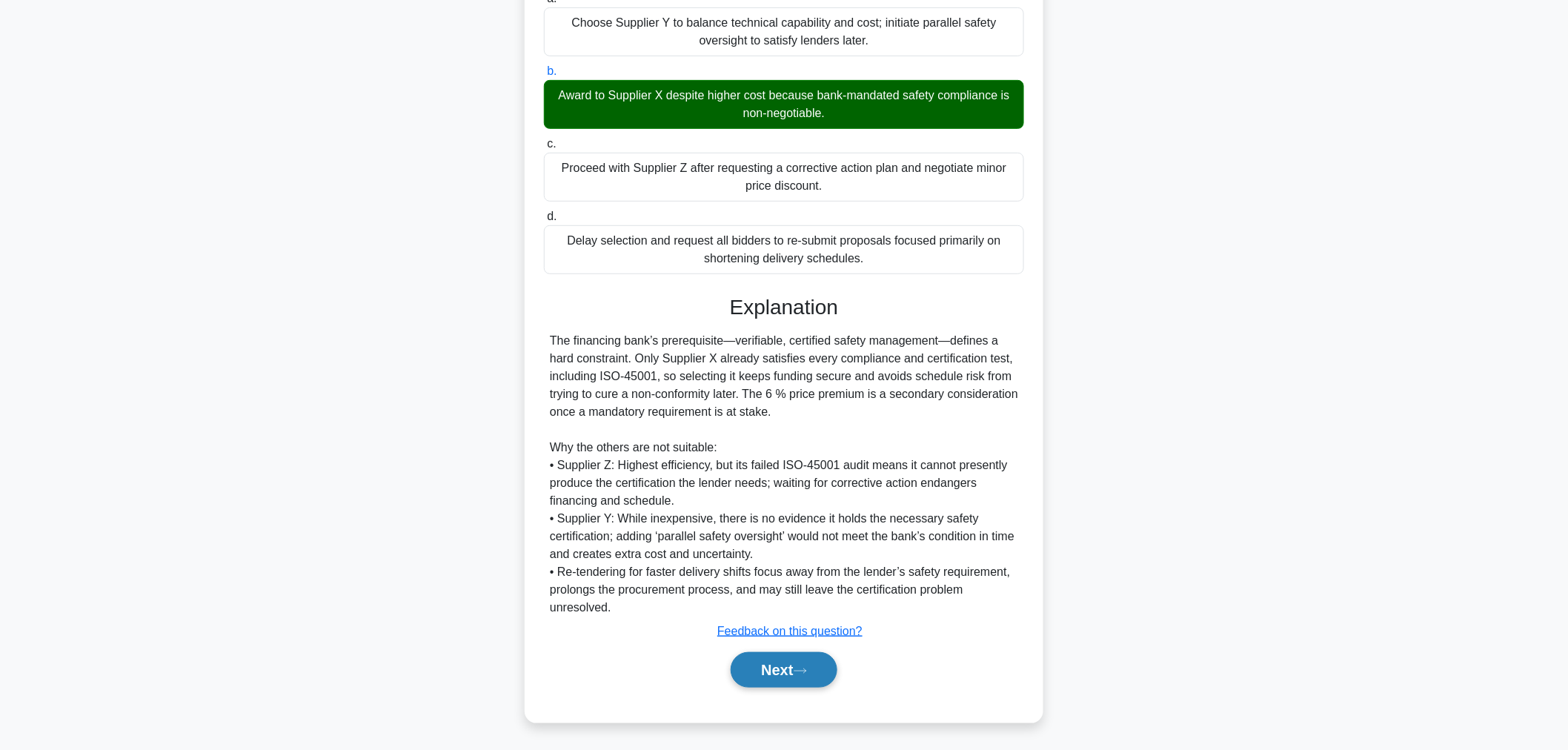
click at [764, 678] on button "Next" at bounding box center [783, 669] width 106 height 36
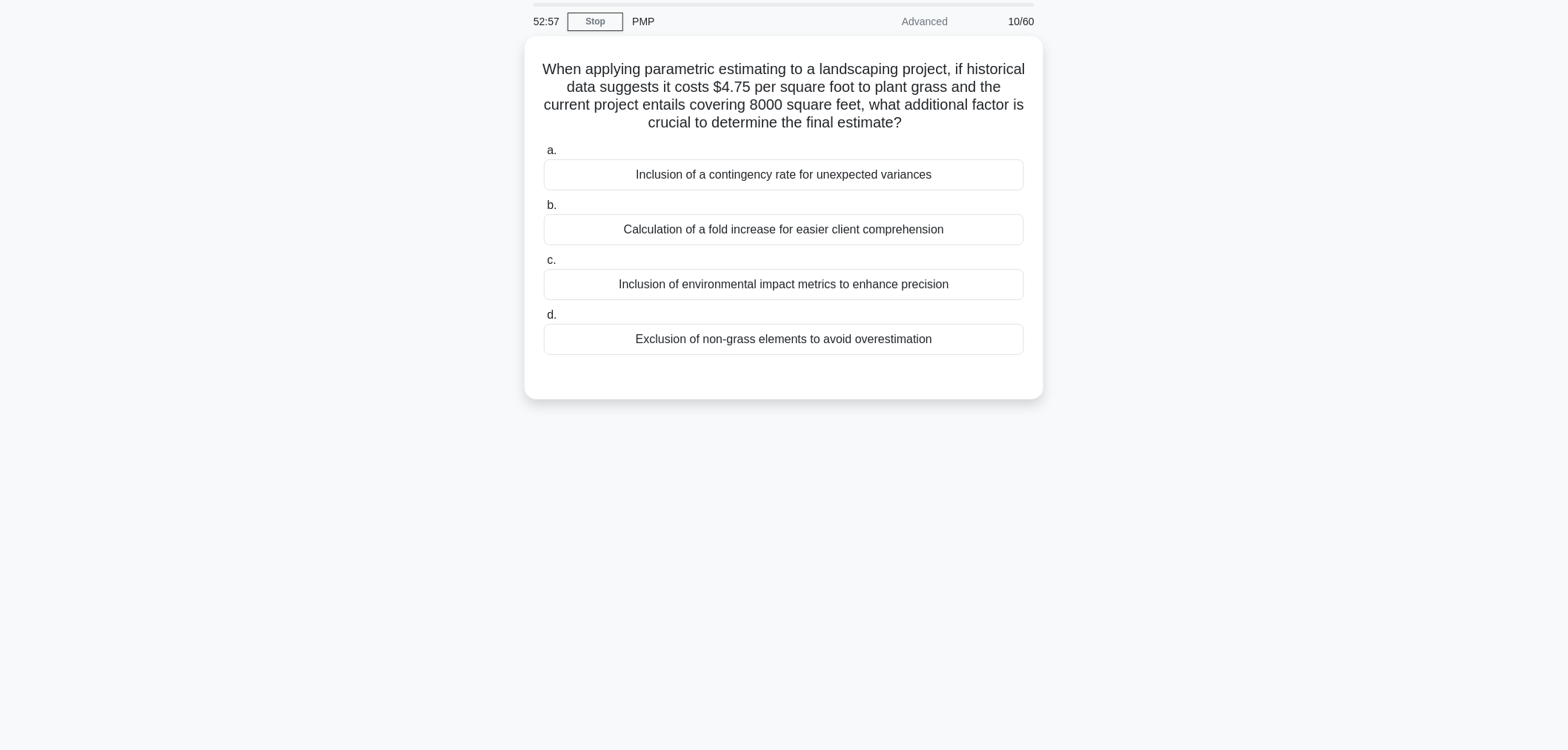
scroll to position [0, 0]
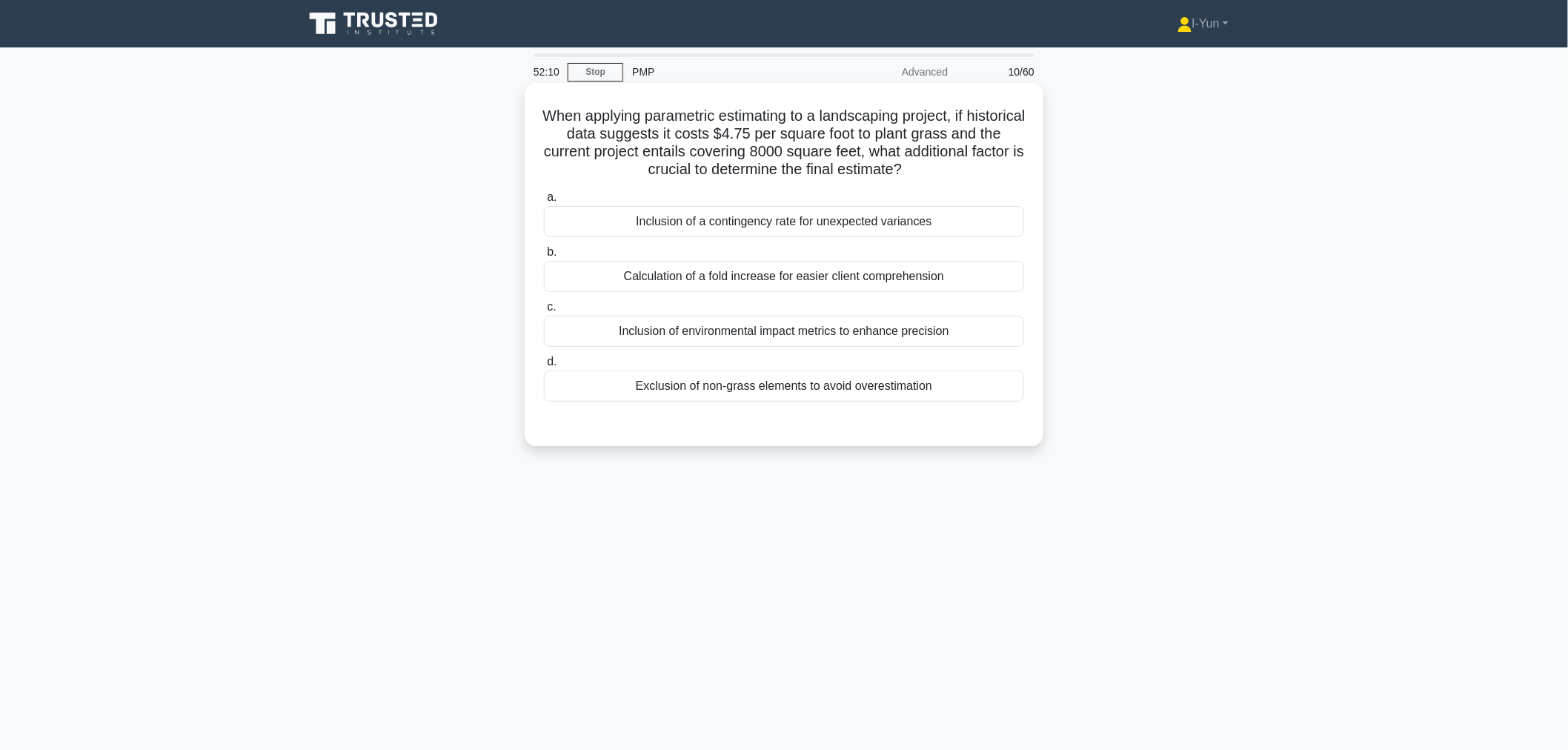
click at [922, 220] on div "Inclusion of a contingency rate for unexpected variances" at bounding box center [784, 221] width 480 height 31
click at [544, 202] on input "a. Inclusion of a contingency rate for unexpected variances" at bounding box center [544, 197] width 0 height 10
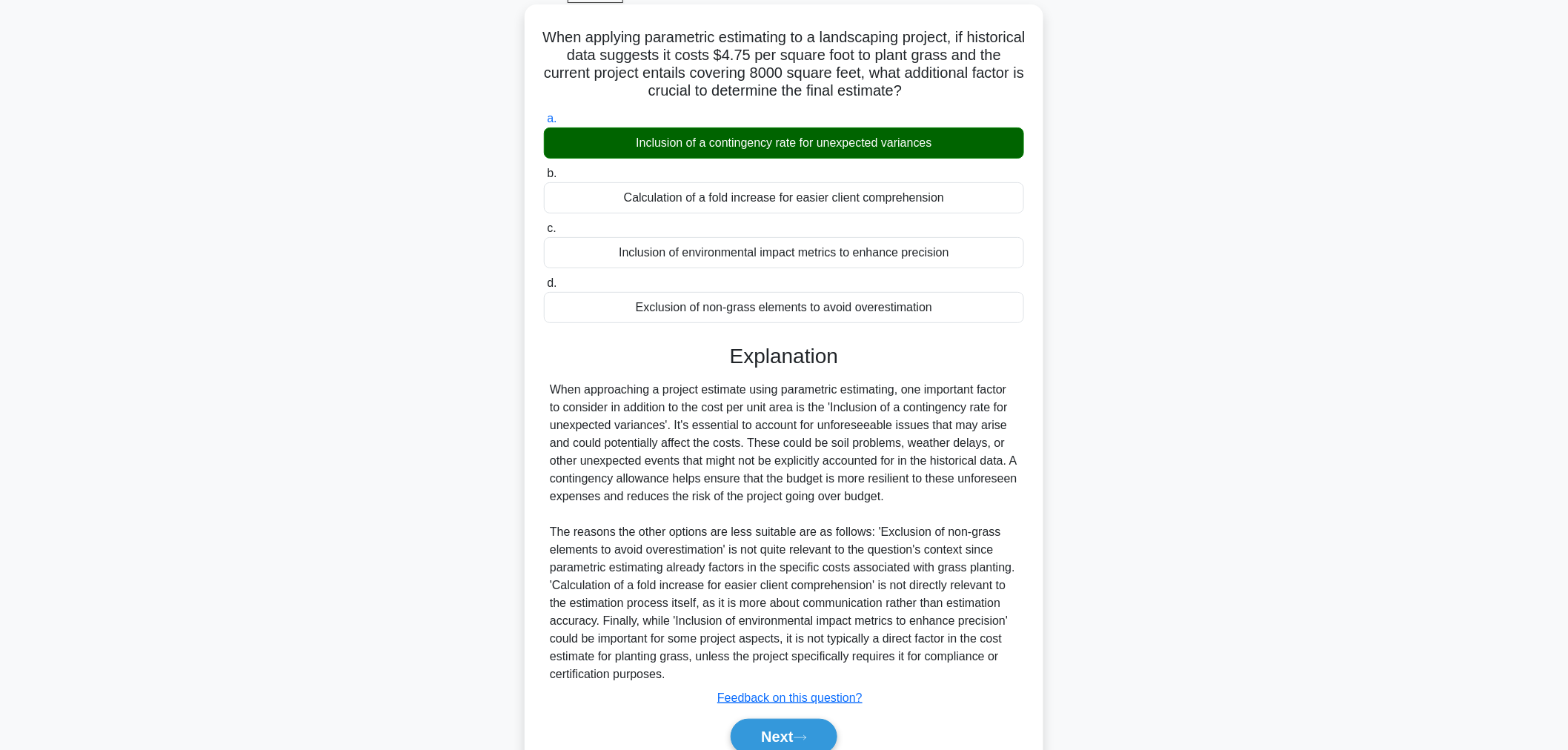
scroll to position [146, 0]
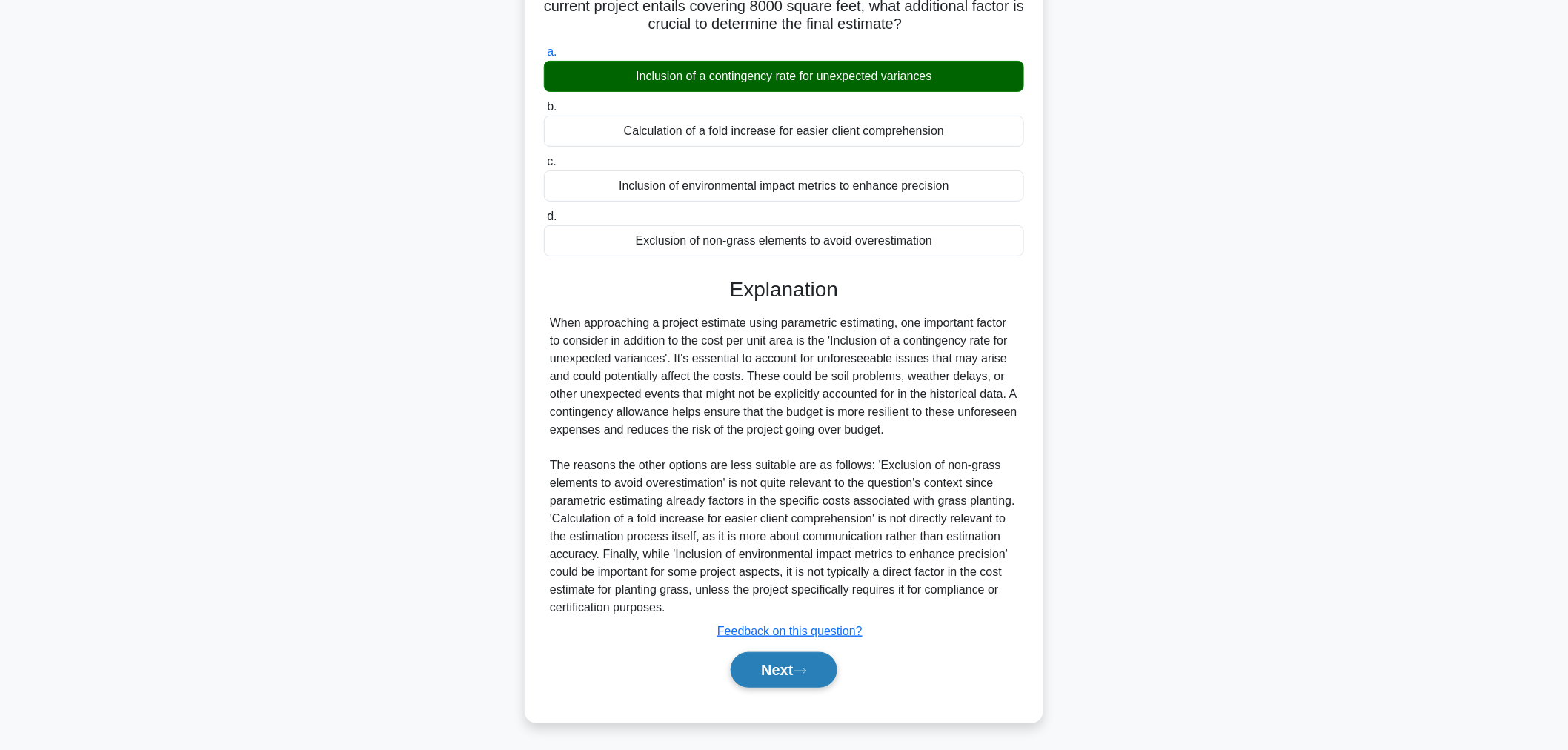
click at [820, 668] on button "Next" at bounding box center [783, 669] width 106 height 36
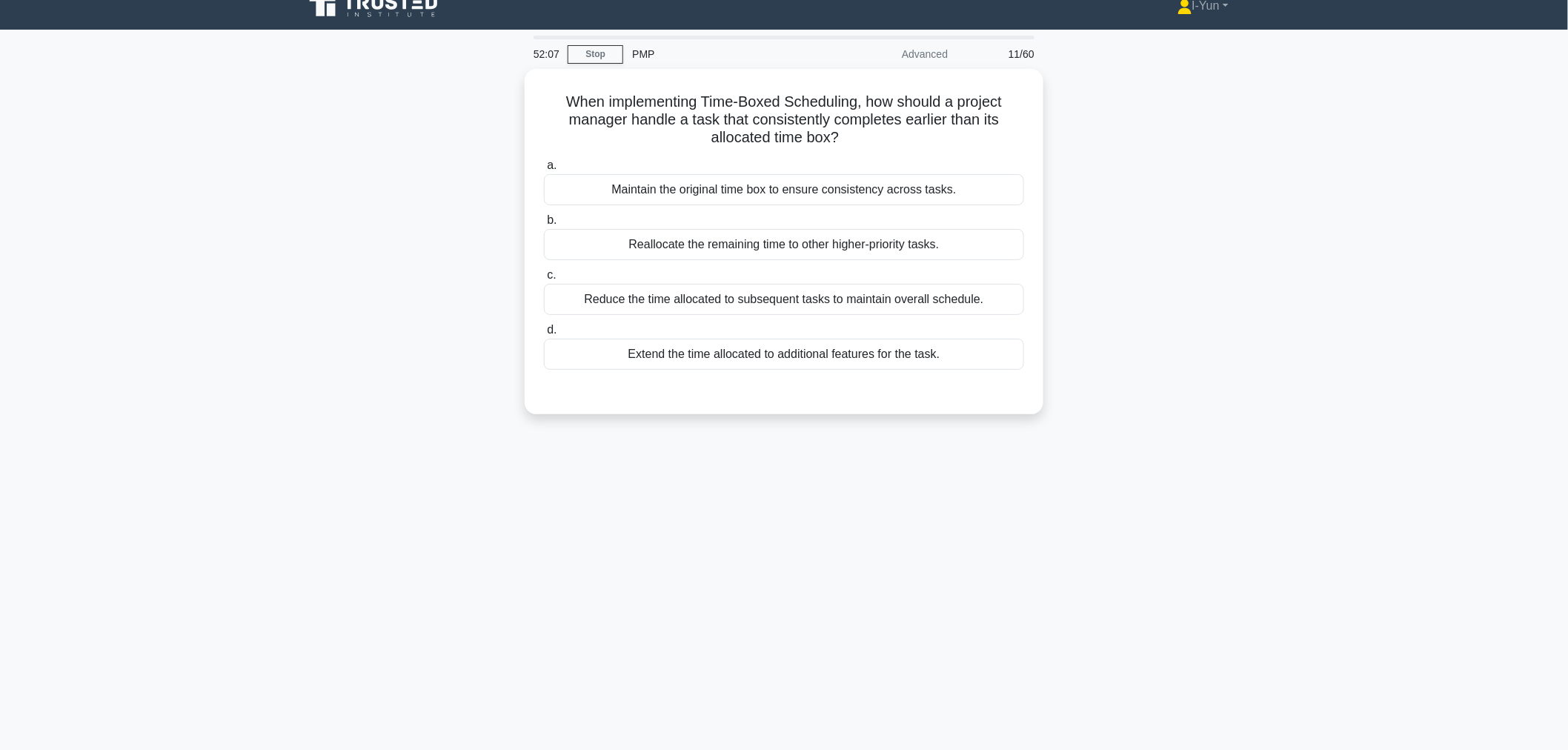
scroll to position [0, 0]
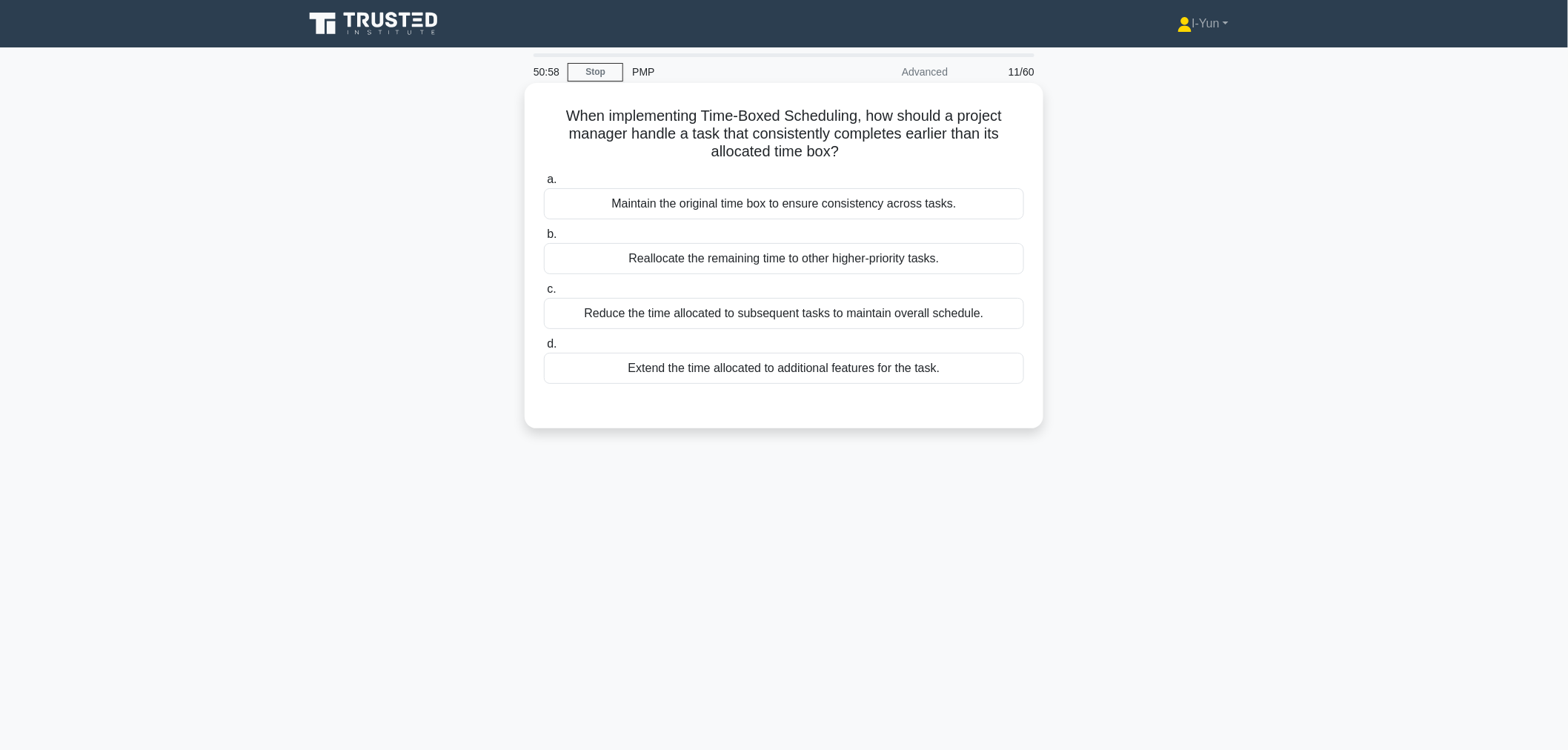
click at [810, 317] on div "Reduce the time allocated to subsequent tasks to maintain overall schedule." at bounding box center [784, 313] width 480 height 31
click at [544, 294] on input "c. Reduce the time allocated to subsequent tasks to maintain overall schedule." at bounding box center [544, 289] width 0 height 10
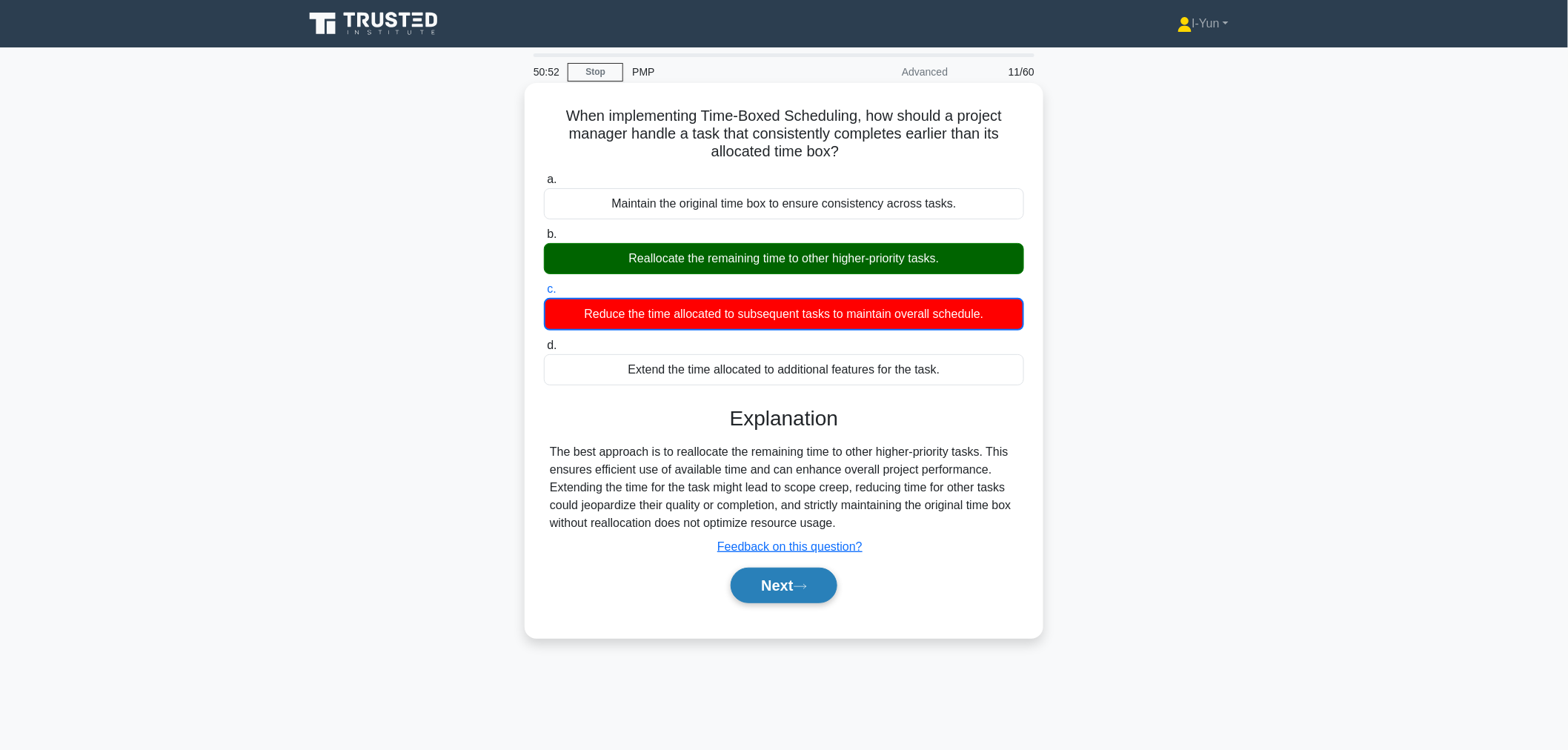
click at [771, 587] on button "Next" at bounding box center [783, 585] width 106 height 36
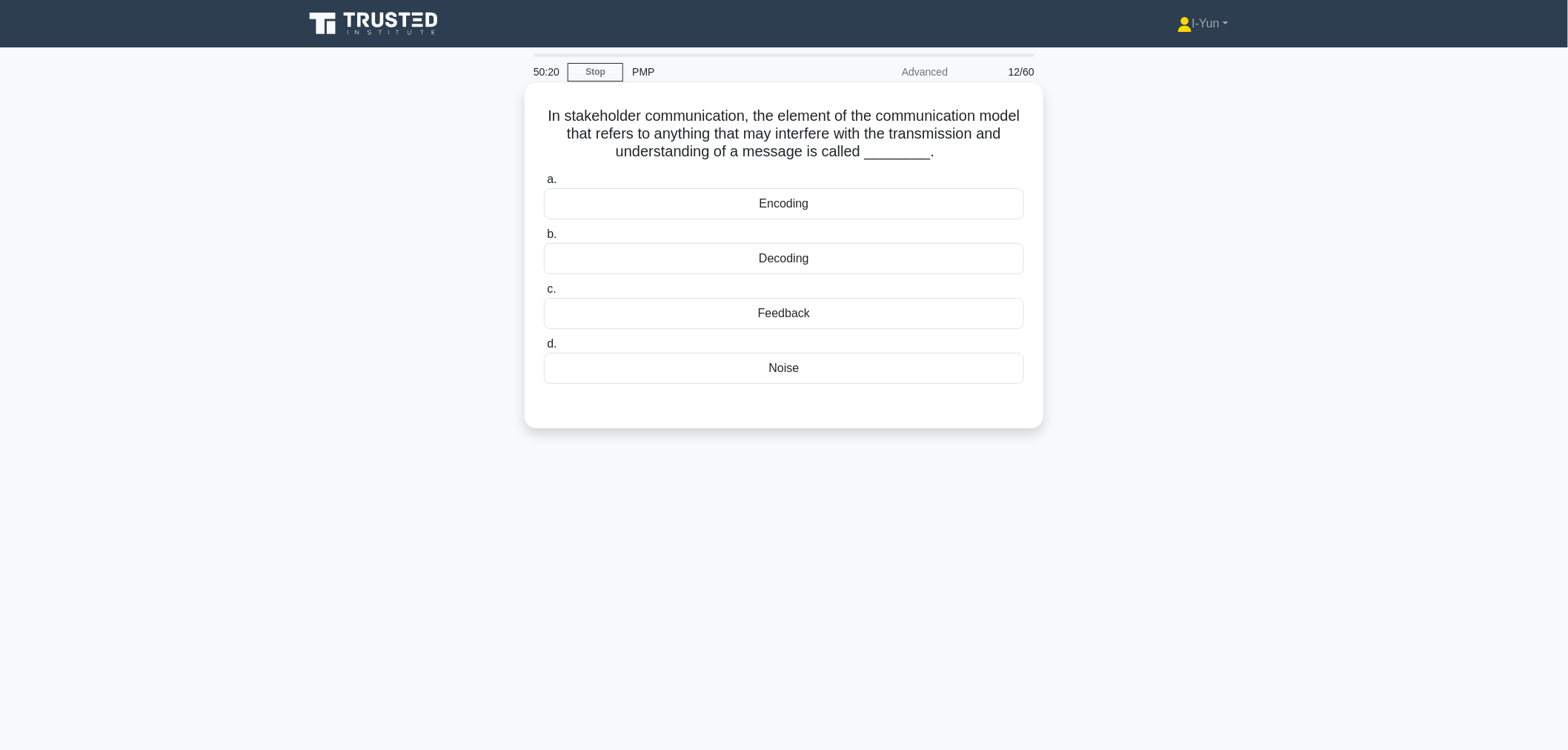
click at [763, 373] on div "Noise" at bounding box center [784, 368] width 480 height 31
click at [544, 349] on input "d. Noise" at bounding box center [544, 344] width 0 height 10
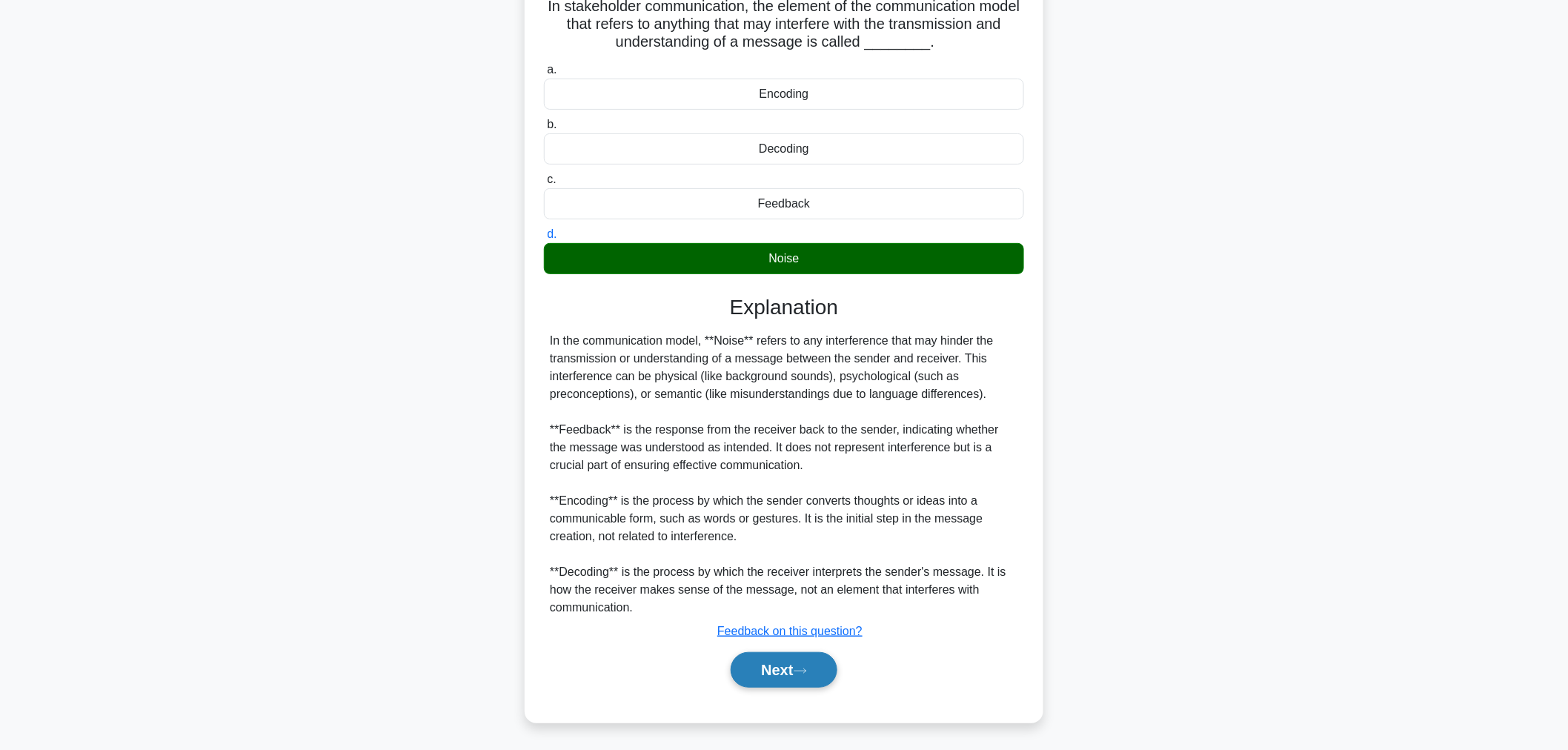
click at [789, 669] on button "Next" at bounding box center [783, 669] width 106 height 36
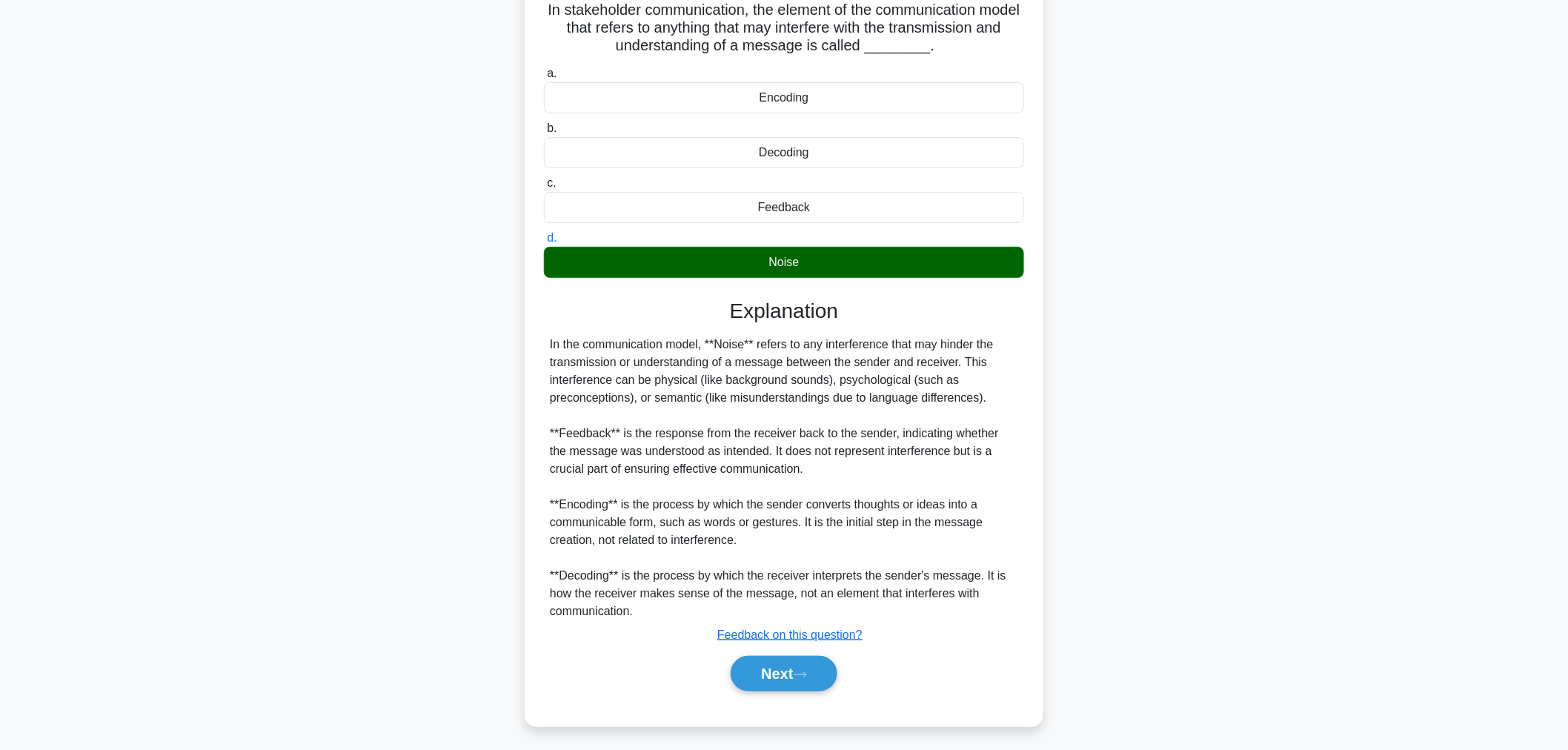
scroll to position [50, 0]
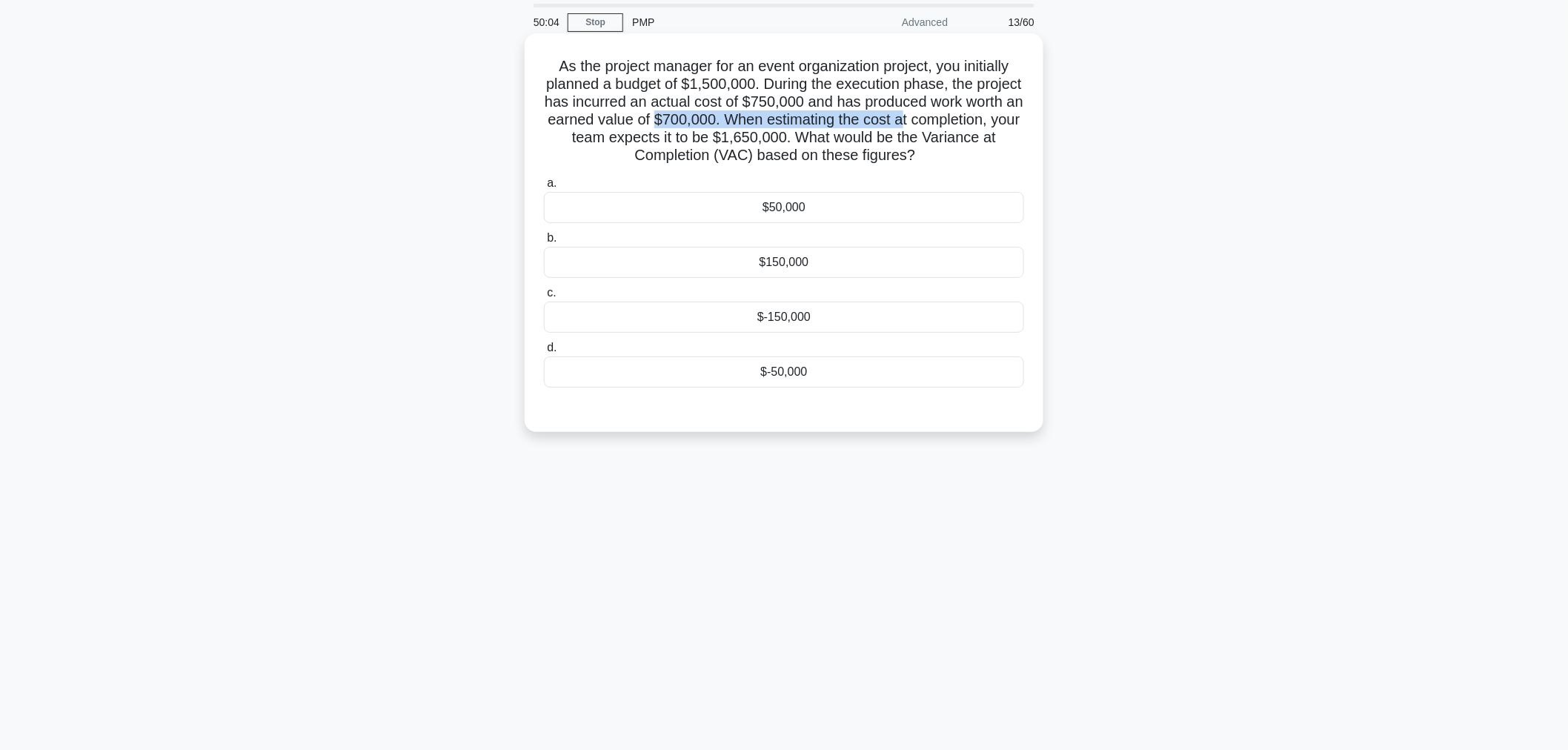
drag, startPoint x: 742, startPoint y: 123, endPoint x: 996, endPoint y: 122, distance: 254.0
click at [996, 122] on h5 "As the project manager for an event organization project, you initially planned…" at bounding box center [784, 111] width 483 height 108
drag, startPoint x: 641, startPoint y: 137, endPoint x: 855, endPoint y: 130, distance: 214.1
click at [855, 130] on h5 "As the project manager for an event organization project, you initially planned…" at bounding box center [784, 111] width 483 height 108
click at [779, 142] on h5 "As the project manager for an event organization project, you initially planned…" at bounding box center [784, 111] width 483 height 108
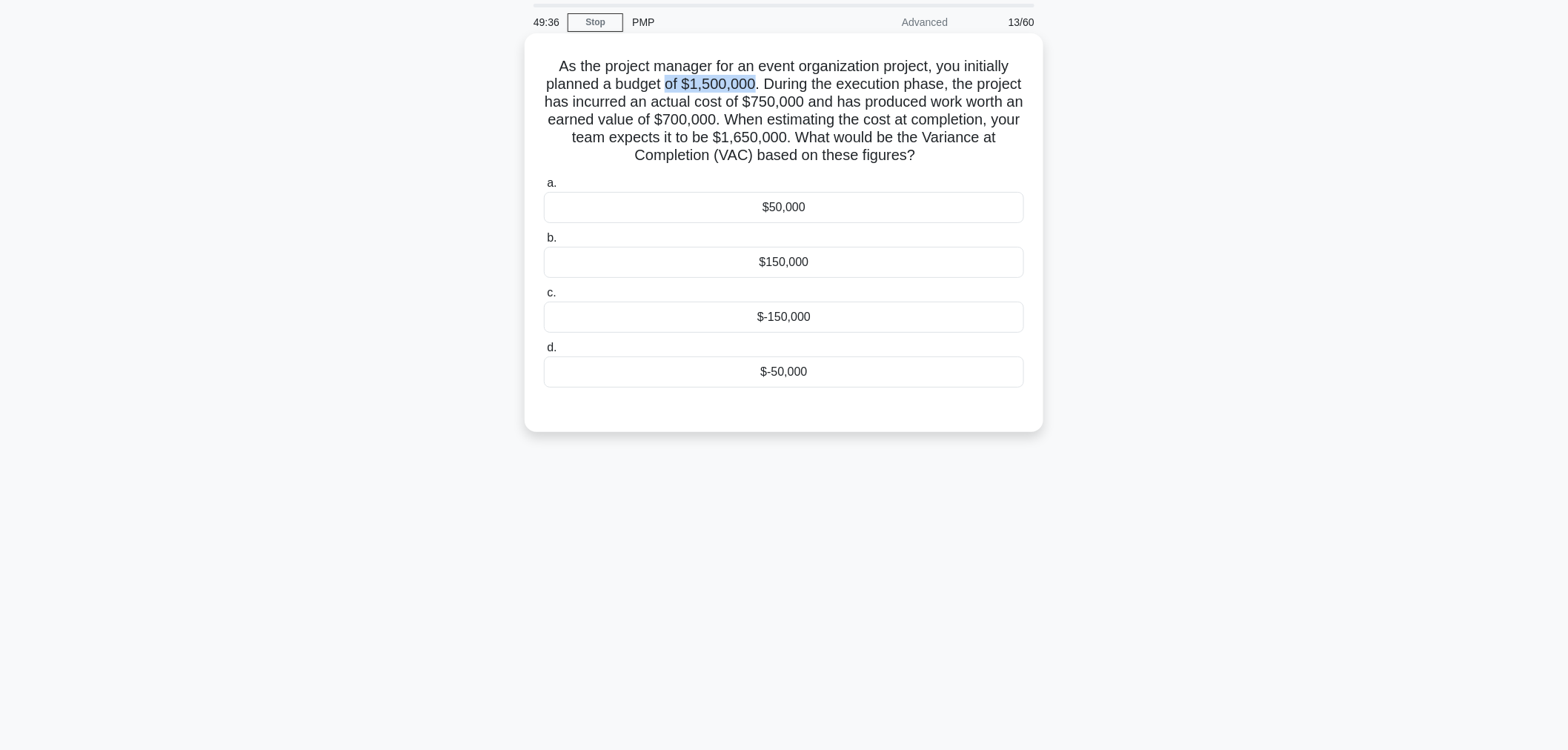
drag, startPoint x: 693, startPoint y: 85, endPoint x: 779, endPoint y: 79, distance: 86.2
click at [779, 79] on h5 "As the project manager for an event organization project, you initially planned…" at bounding box center [784, 111] width 483 height 108
drag, startPoint x: 800, startPoint y: 100, endPoint x: 1008, endPoint y: 110, distance: 208.2
click at [1008, 110] on h5 "As the project manager for an event organization project, you initially planned…" at bounding box center [784, 111] width 483 height 108
click at [573, 120] on h5 "As the project manager for an event organization project, you initially planned…" at bounding box center [784, 111] width 483 height 108
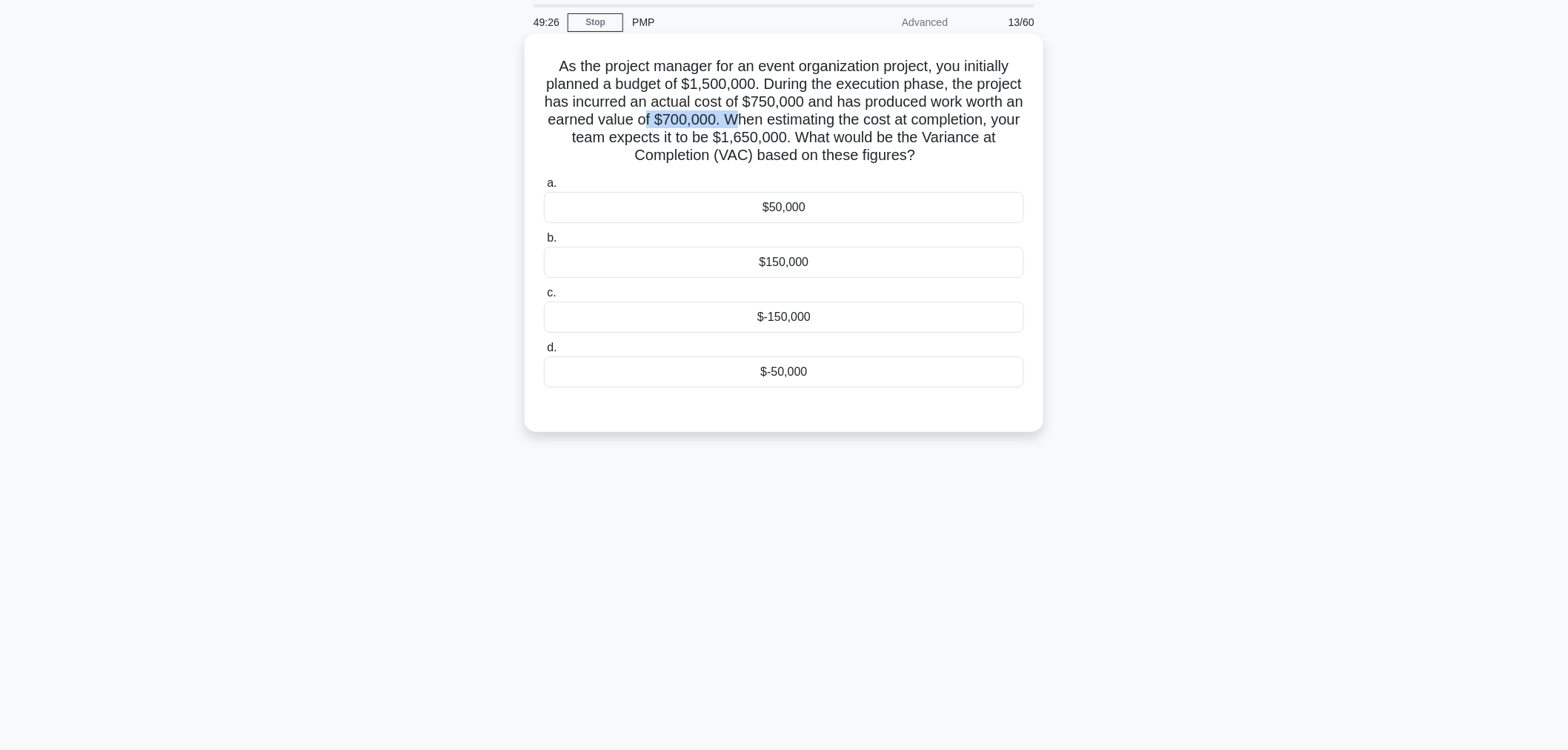
drag, startPoint x: 729, startPoint y: 123, endPoint x: 822, endPoint y: 123, distance: 93.0
click at [822, 123] on h5 "As the project manager for an event organization project, you initially planned…" at bounding box center [784, 111] width 483 height 108
click at [727, 311] on div "$-150,000" at bounding box center [784, 317] width 480 height 31
click at [544, 298] on input "c. $-150,000" at bounding box center [544, 293] width 0 height 10
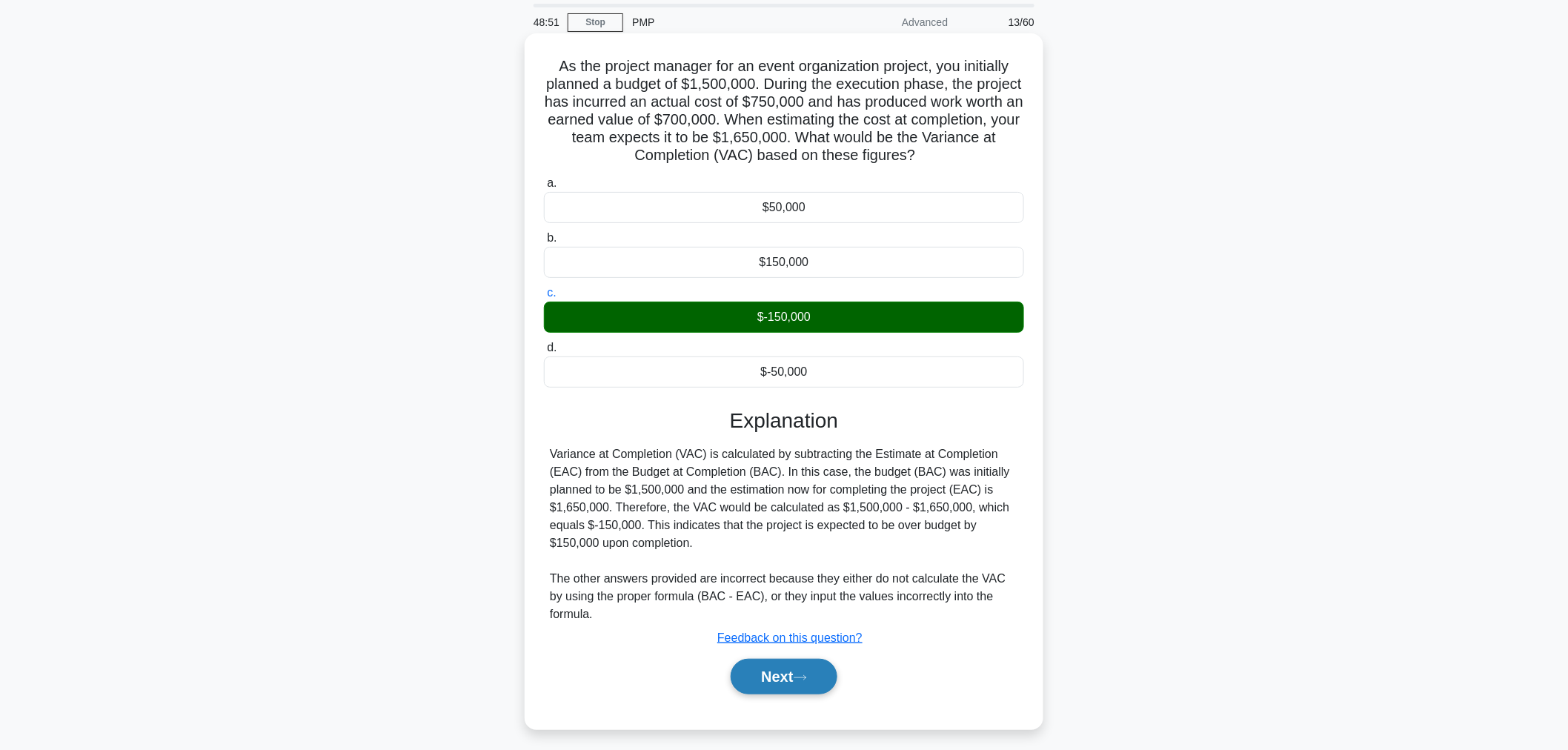
click at [730, 675] on button "Next" at bounding box center [783, 676] width 106 height 36
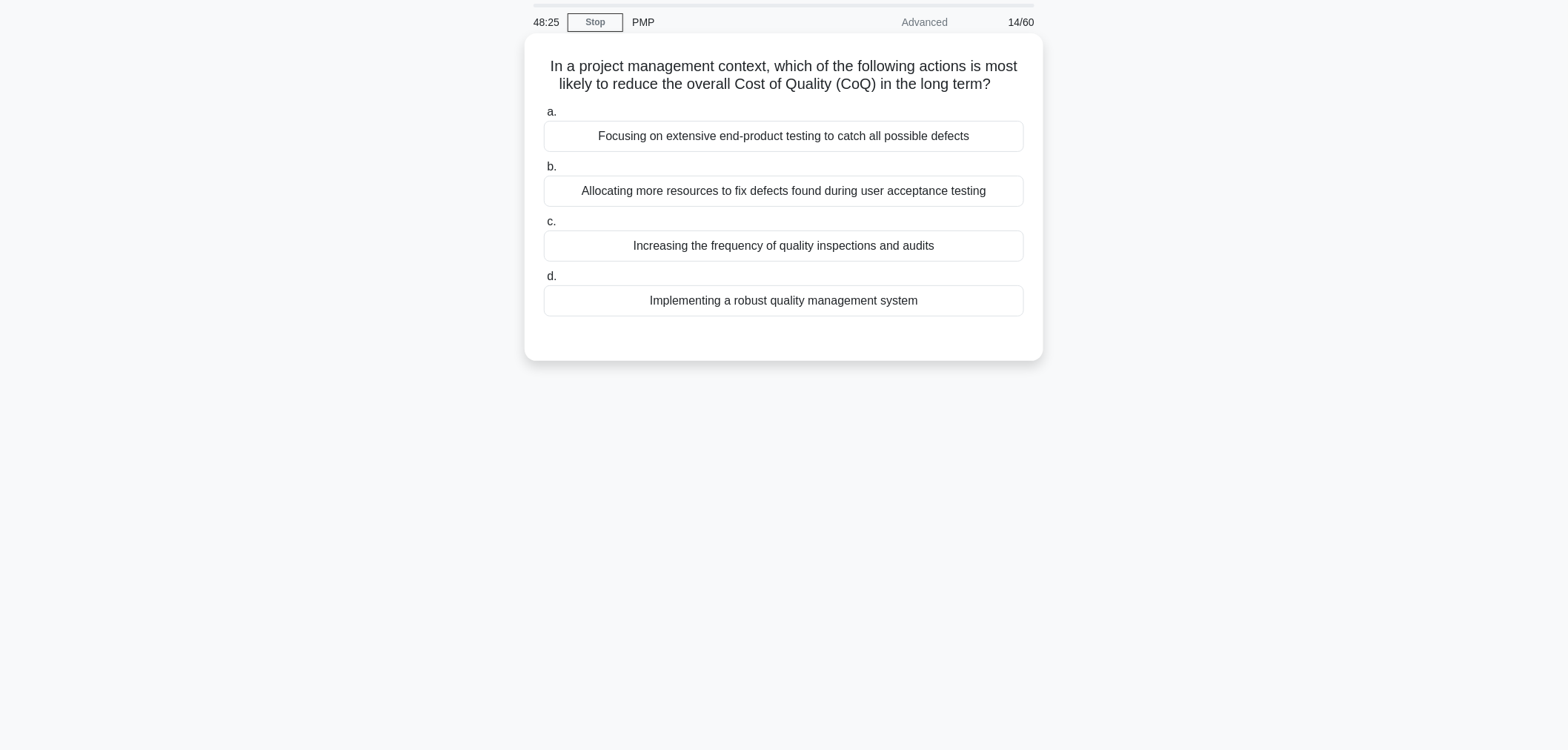
click at [738, 261] on div "Increasing the frequency of quality inspections and audits" at bounding box center [784, 245] width 480 height 31
click at [544, 226] on input "c. Increasing the frequency of quality inspections and audits" at bounding box center [544, 222] width 0 height 10
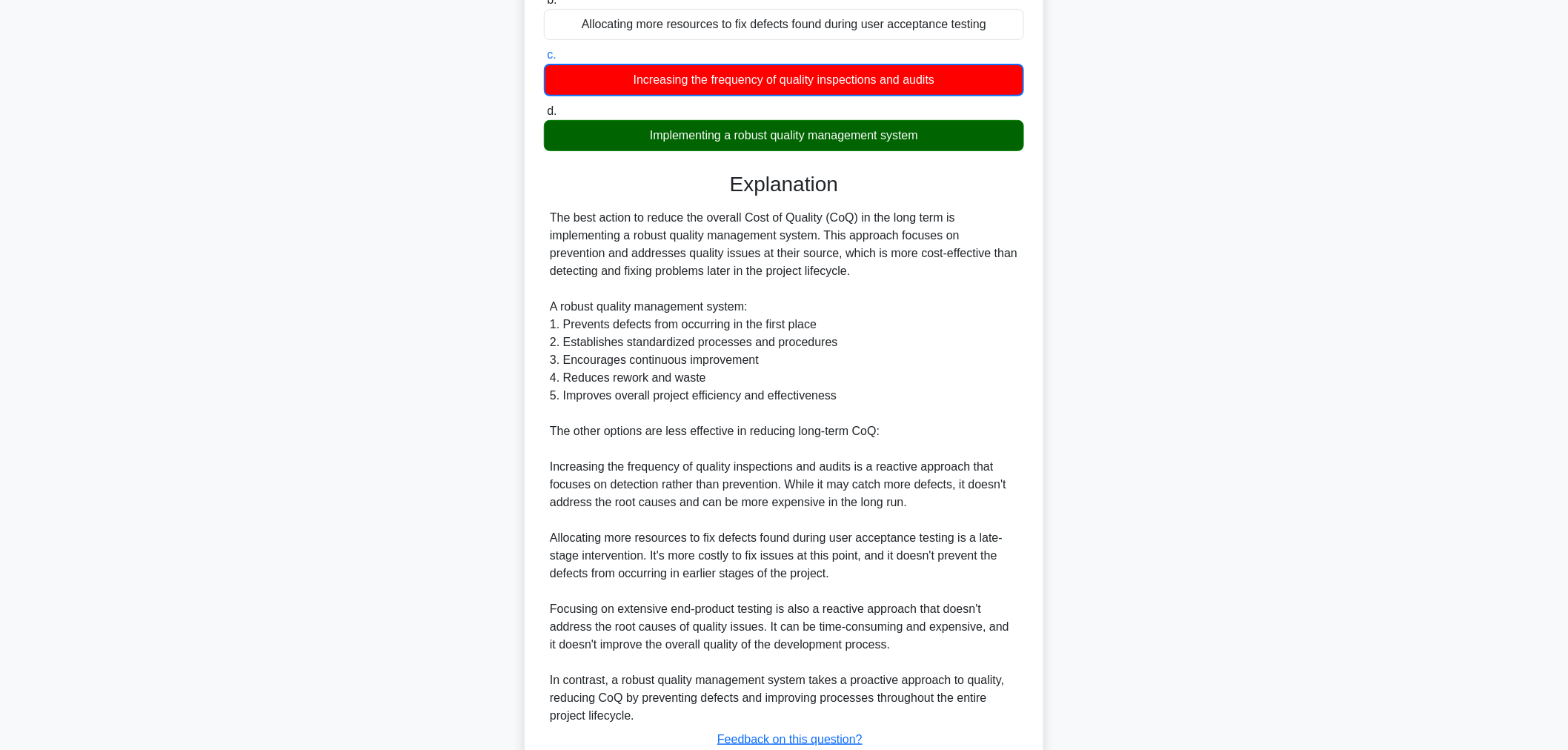
scroll to position [341, 0]
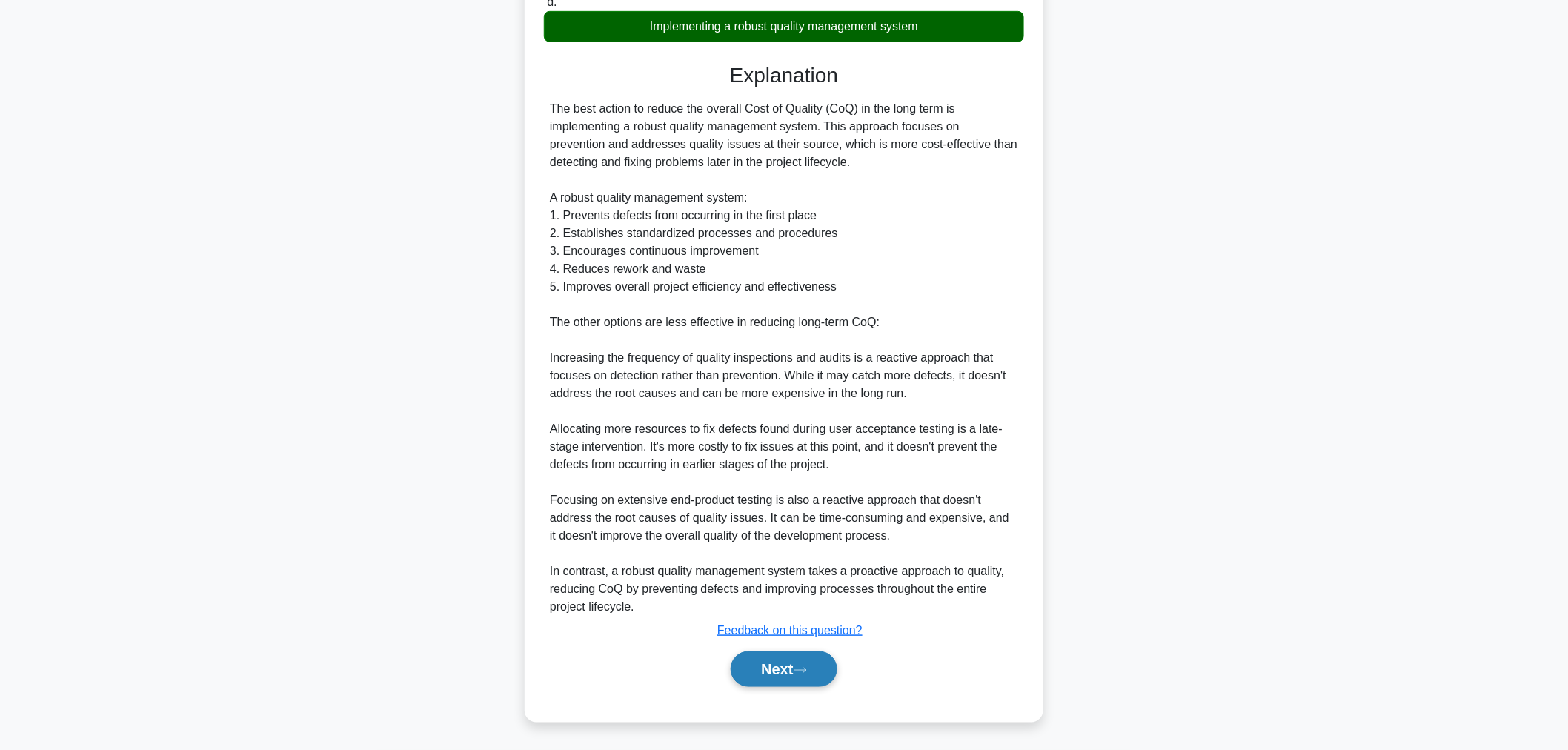
click at [769, 658] on button "Next" at bounding box center [783, 668] width 106 height 36
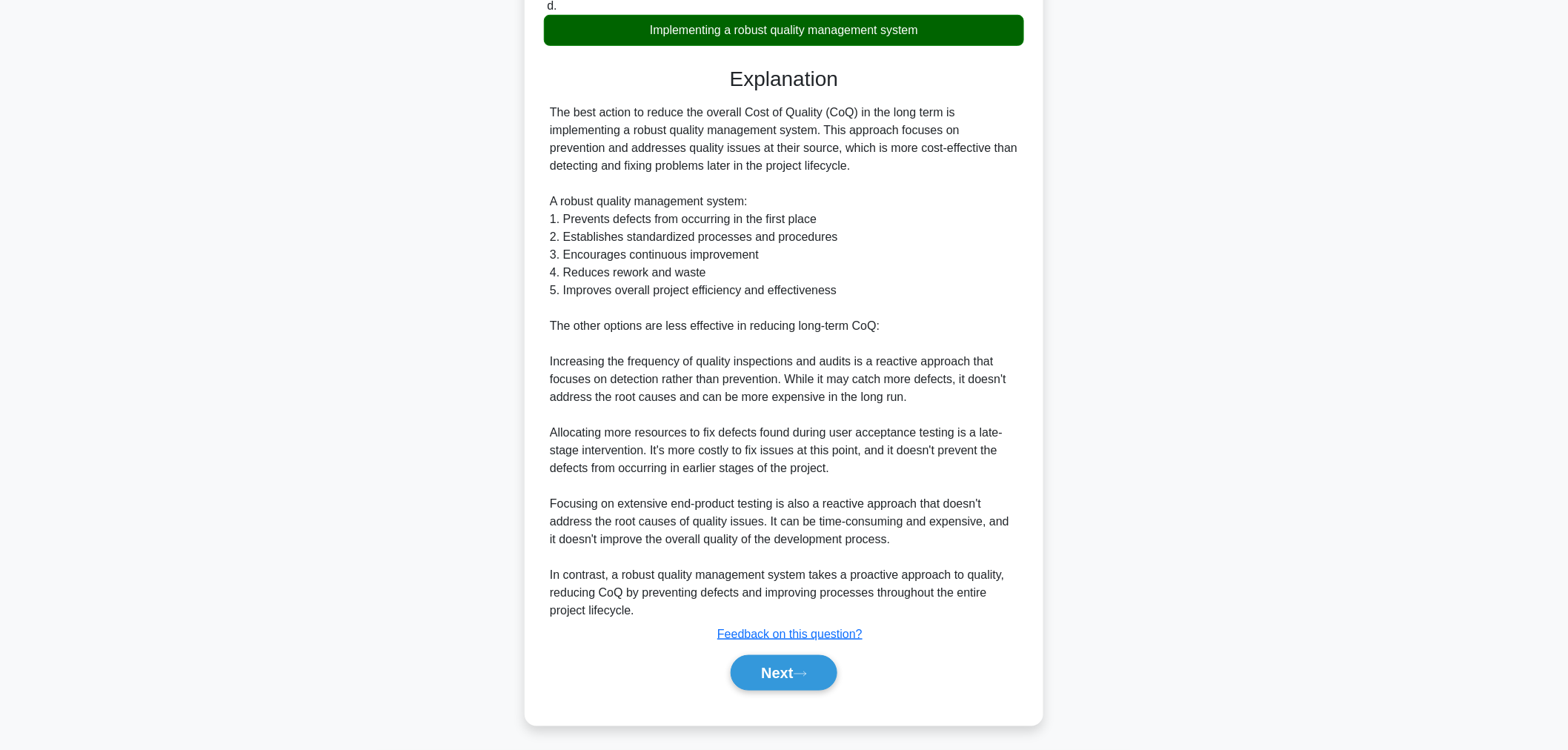
scroll to position [50, 0]
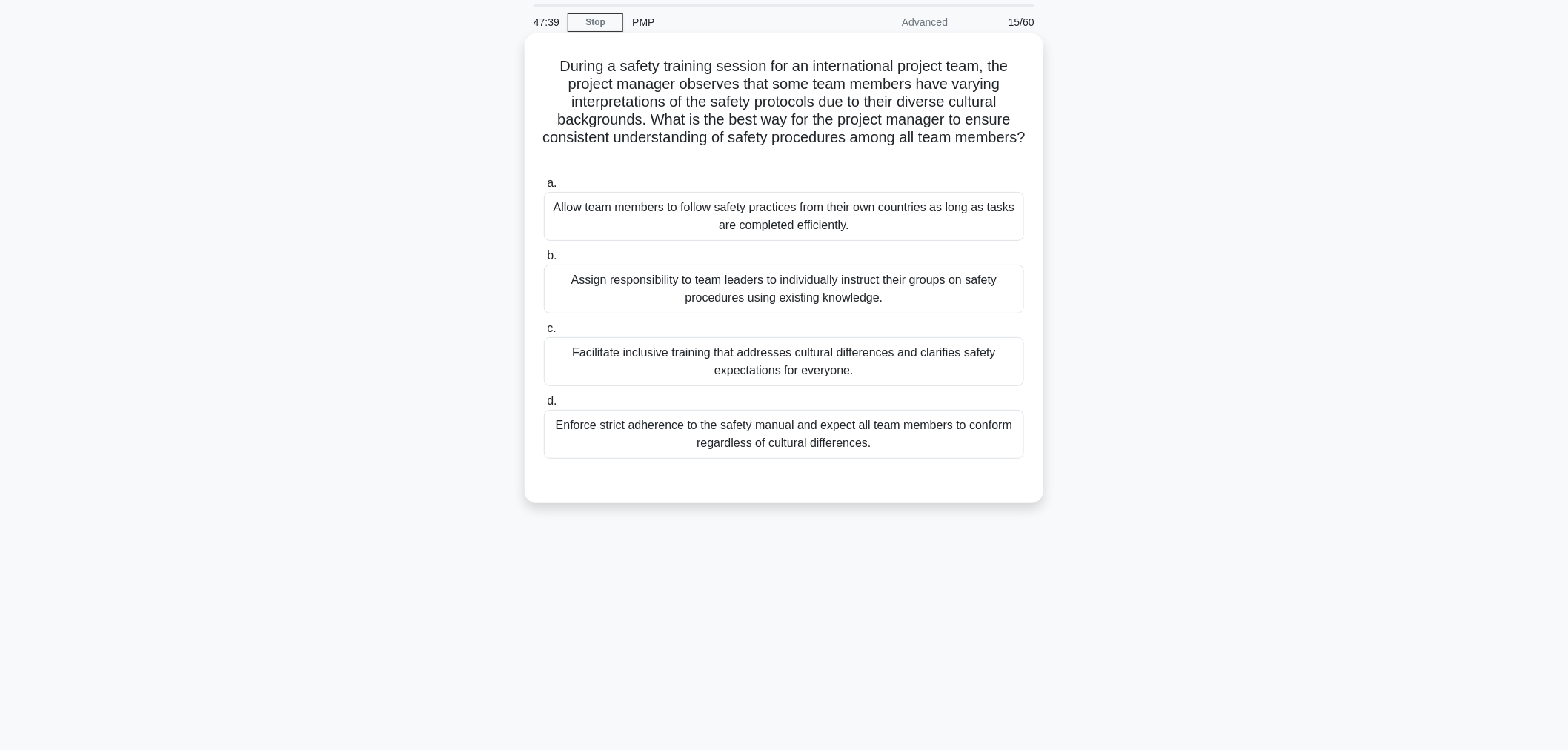
click at [805, 364] on div "Facilitate inclusive training that addresses cultural differences and clarifies…" at bounding box center [784, 361] width 480 height 49
click at [544, 333] on input "c. Facilitate inclusive training that addresses cultural differences and clarif…" at bounding box center [544, 329] width 0 height 10
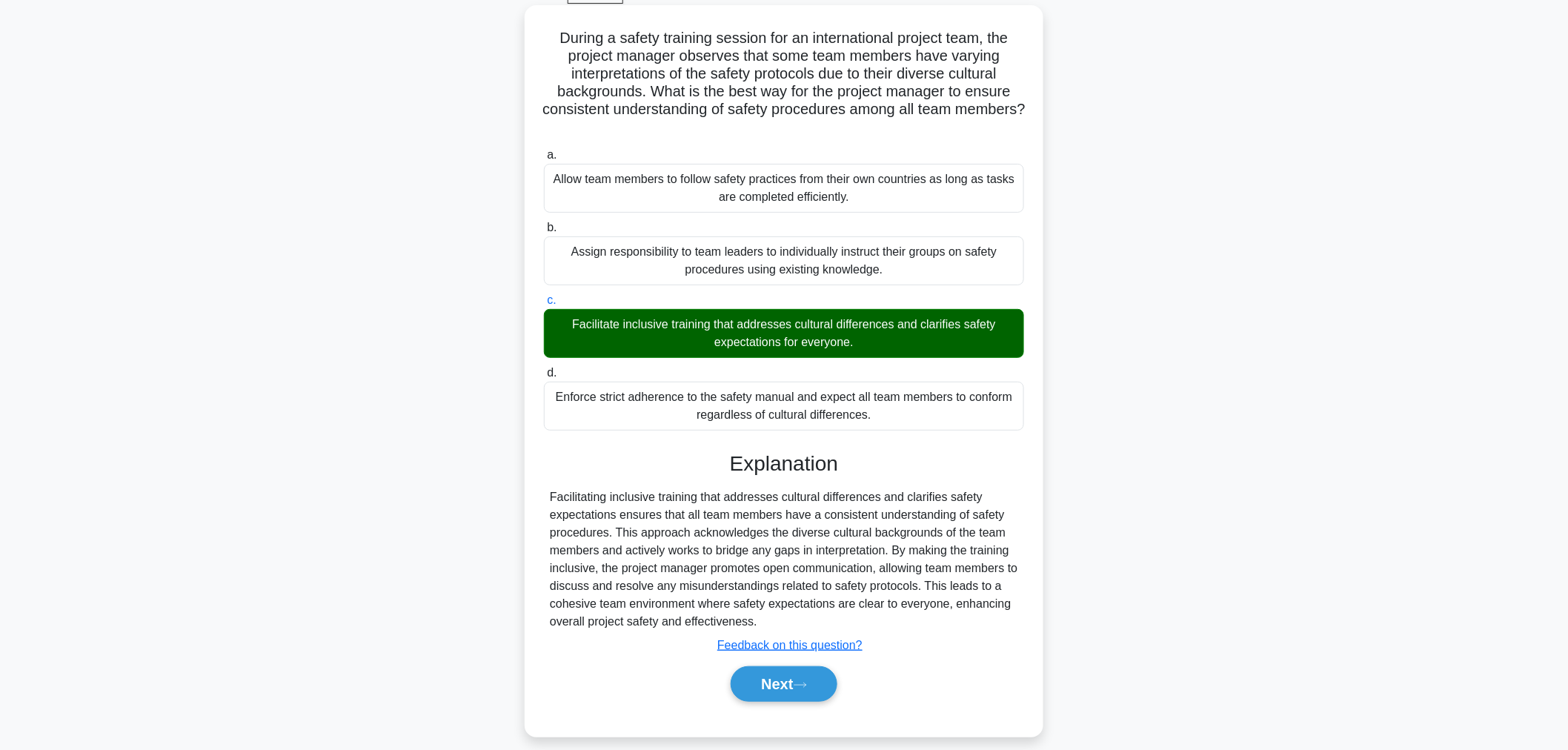
scroll to position [92, 0]
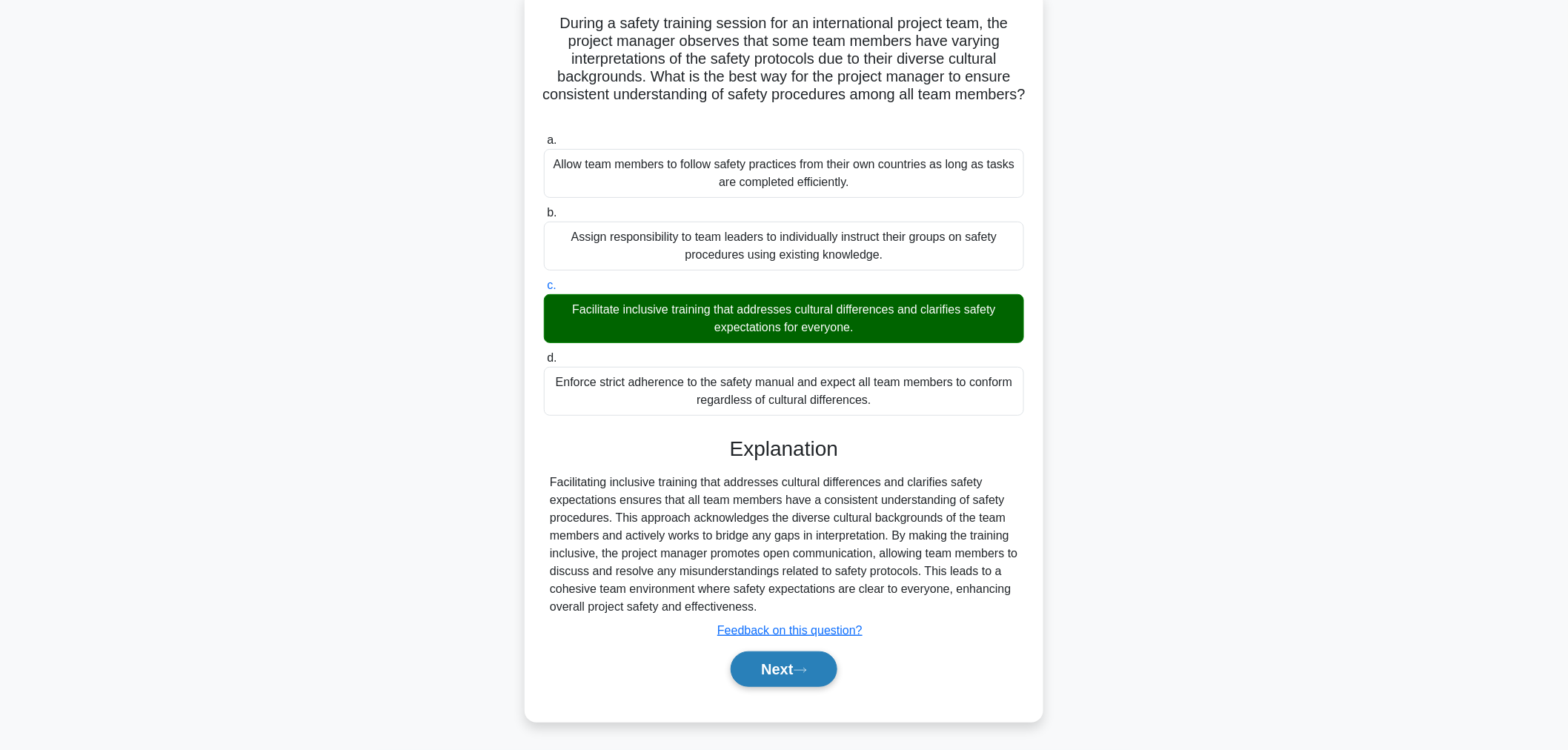
click at [765, 675] on button "Next" at bounding box center [783, 668] width 106 height 36
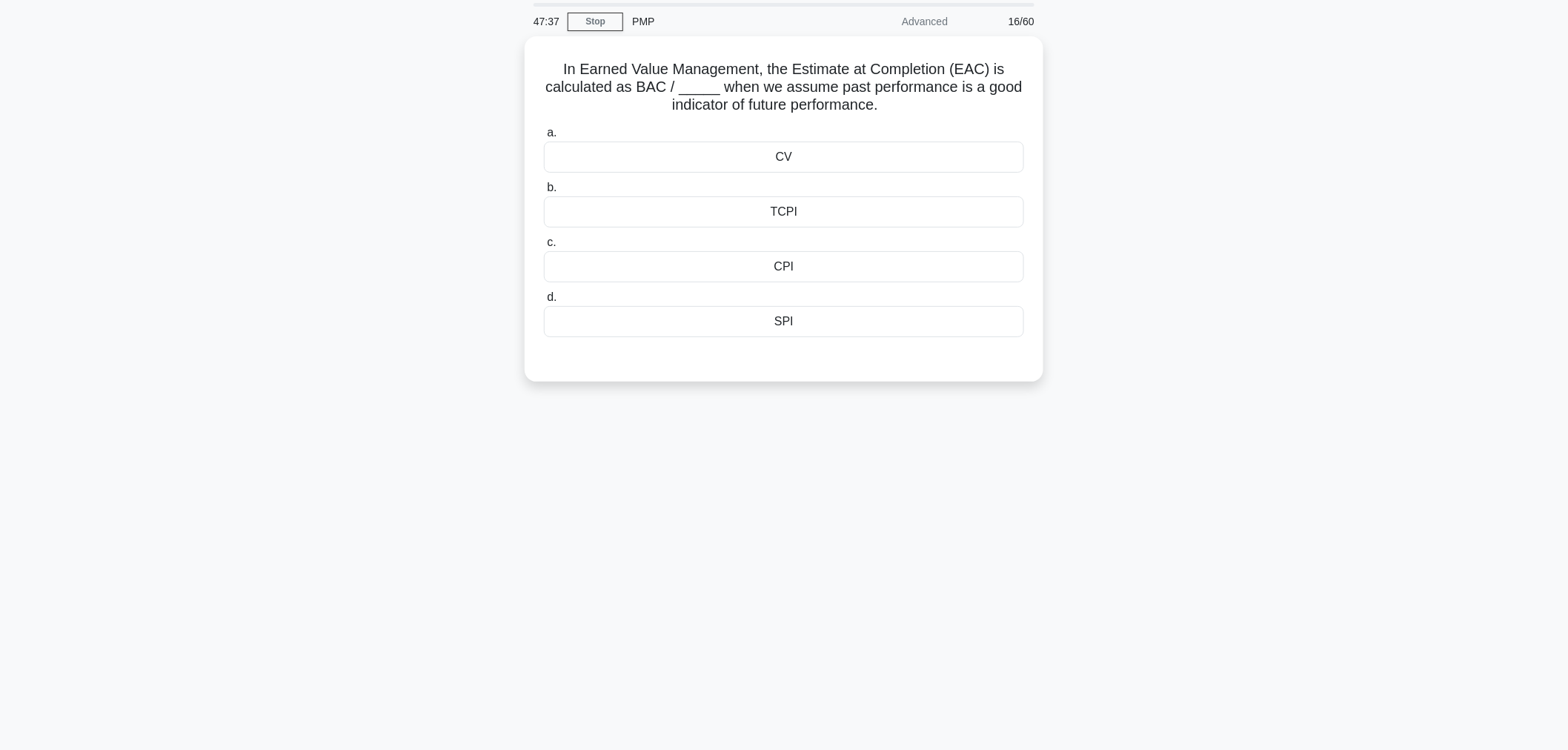
scroll to position [50, 0]
click at [794, 157] on div "CV" at bounding box center [784, 154] width 480 height 31
click at [544, 135] on input "a. CV" at bounding box center [544, 130] width 0 height 10
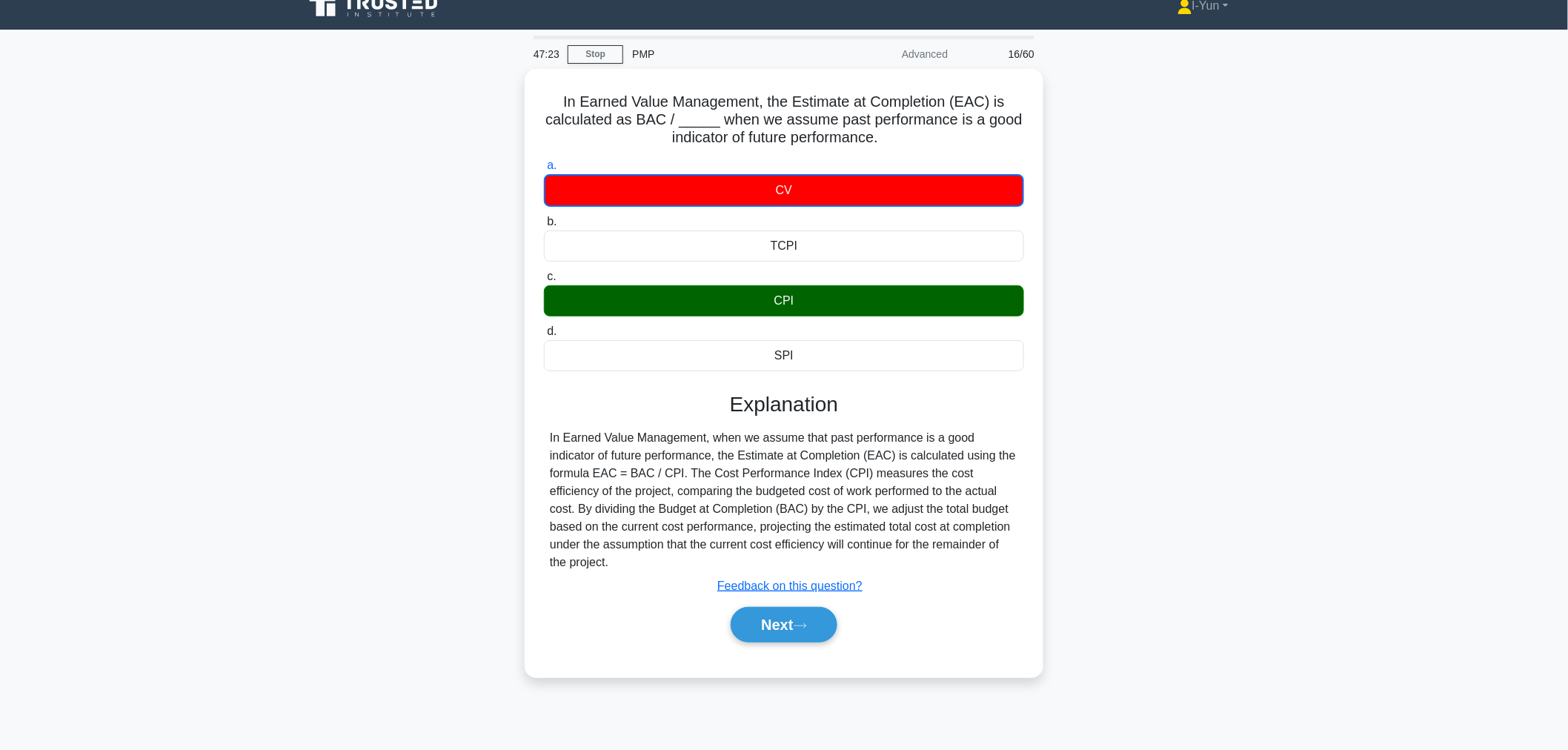
scroll to position [0, 0]
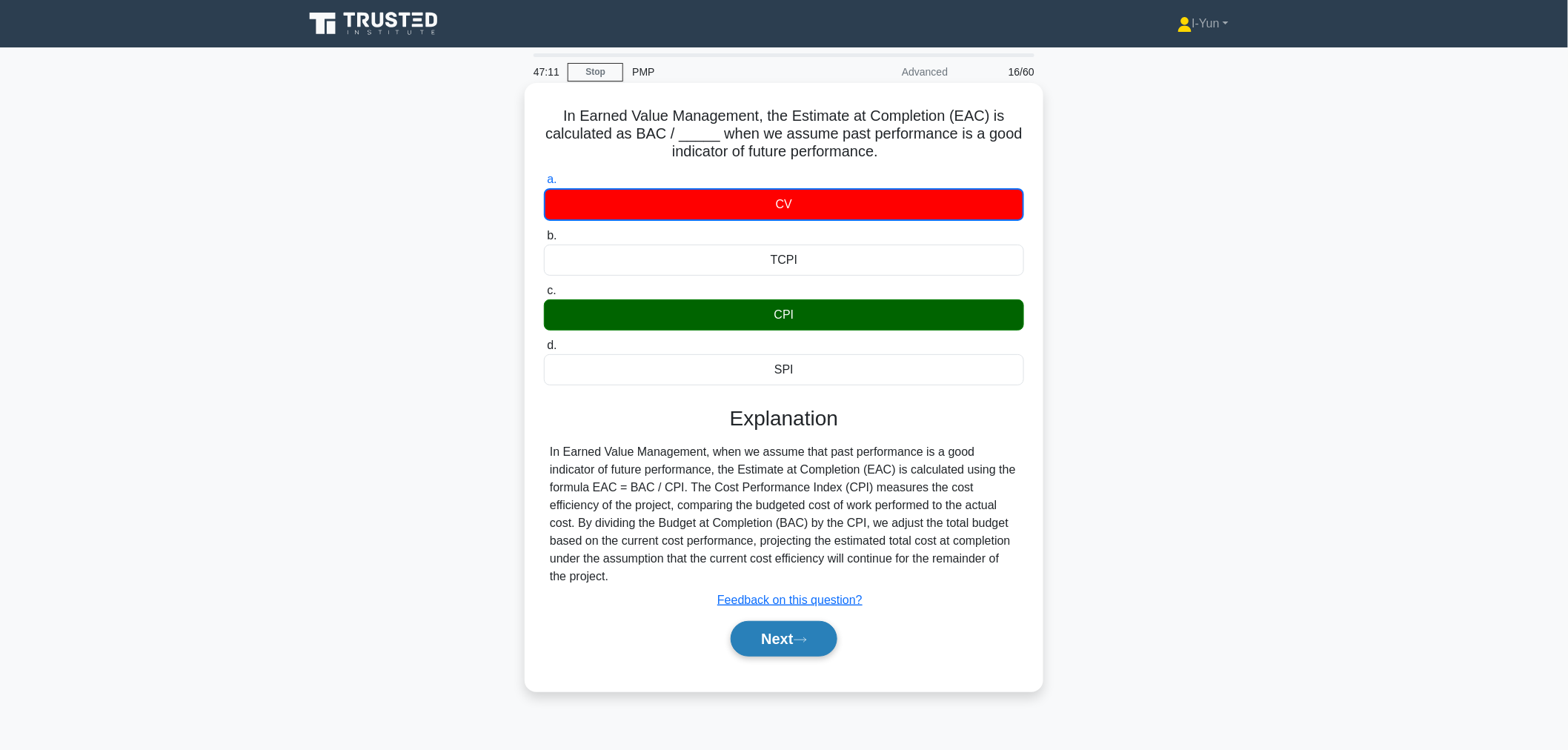
click at [773, 623] on button "Next" at bounding box center [783, 639] width 106 height 36
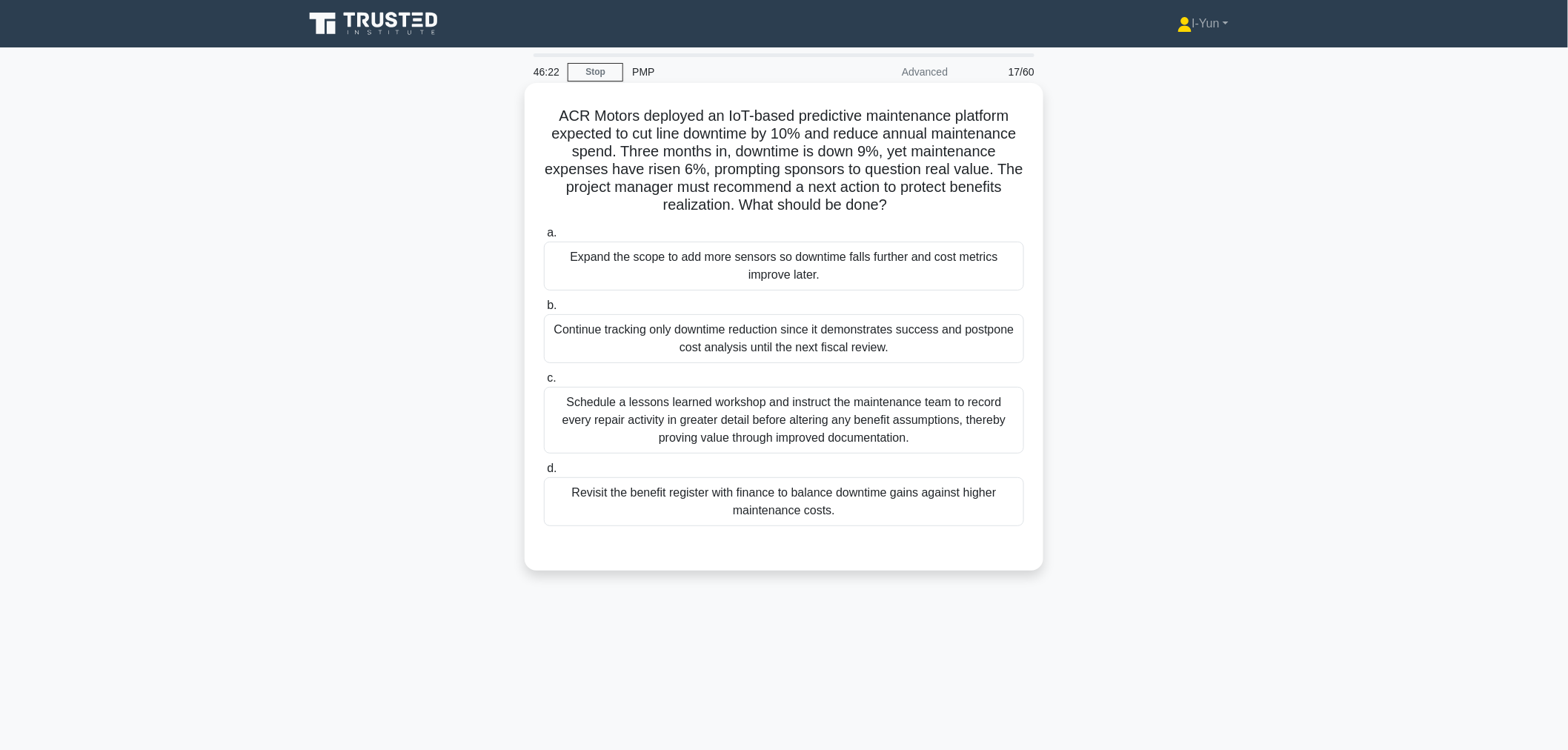
click at [665, 426] on div "Schedule a lessons learned workshop and instruct the maintenance team to record…" at bounding box center [784, 419] width 480 height 66
click at [544, 383] on input "c. Schedule a lessons learned workshop and instruct the maintenance team to rec…" at bounding box center [544, 378] width 0 height 10
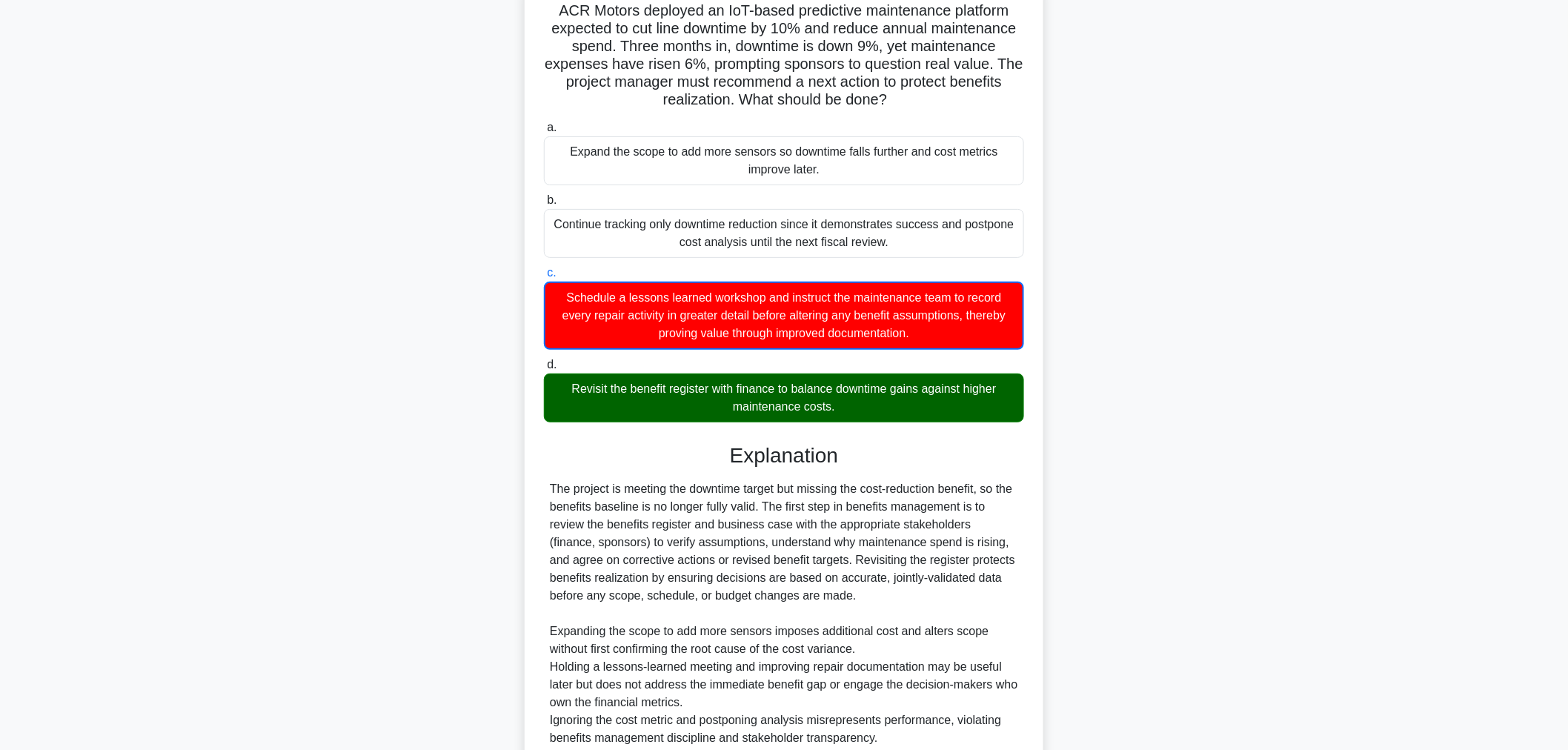
scroll to position [234, 0]
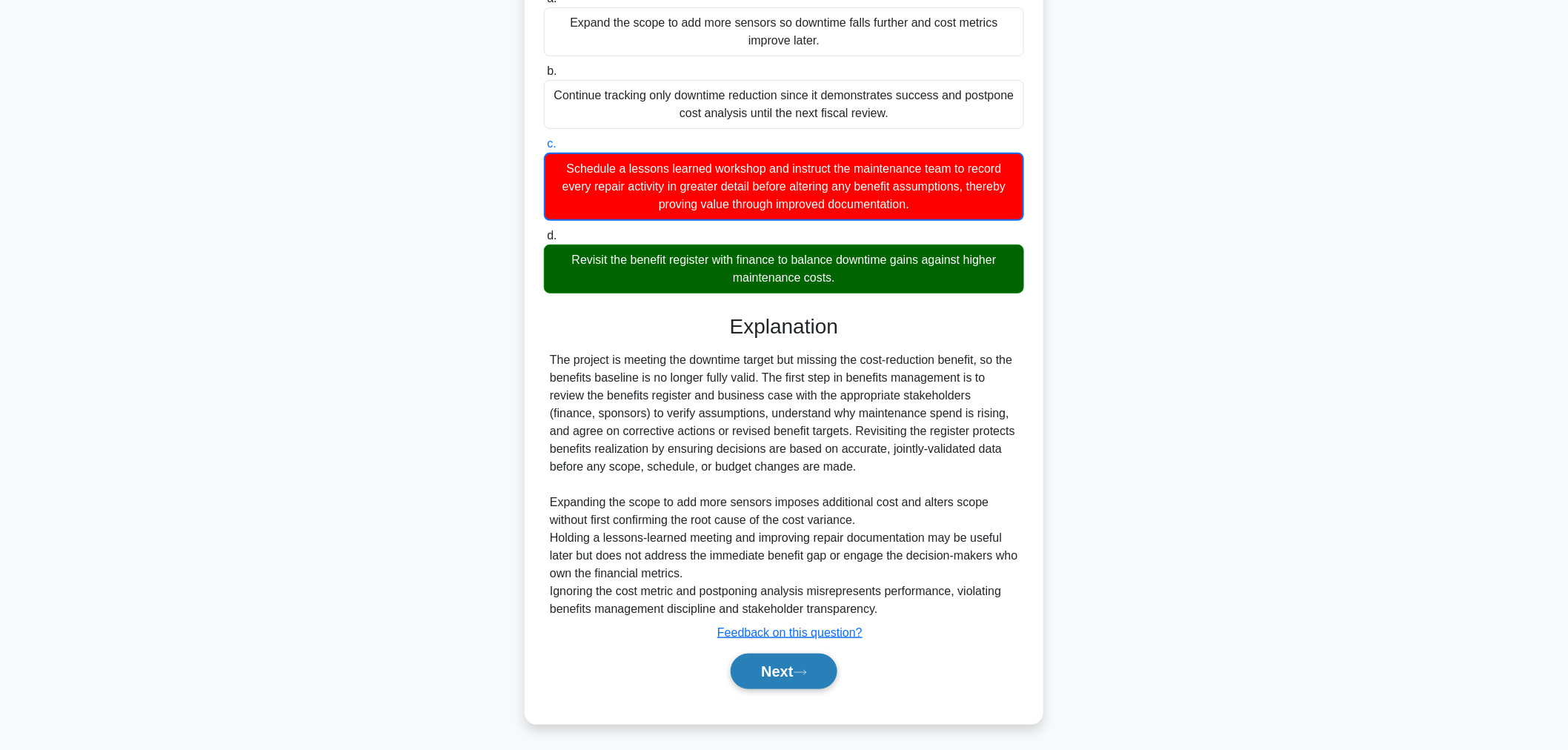
click at [787, 676] on button "Next" at bounding box center [783, 671] width 106 height 36
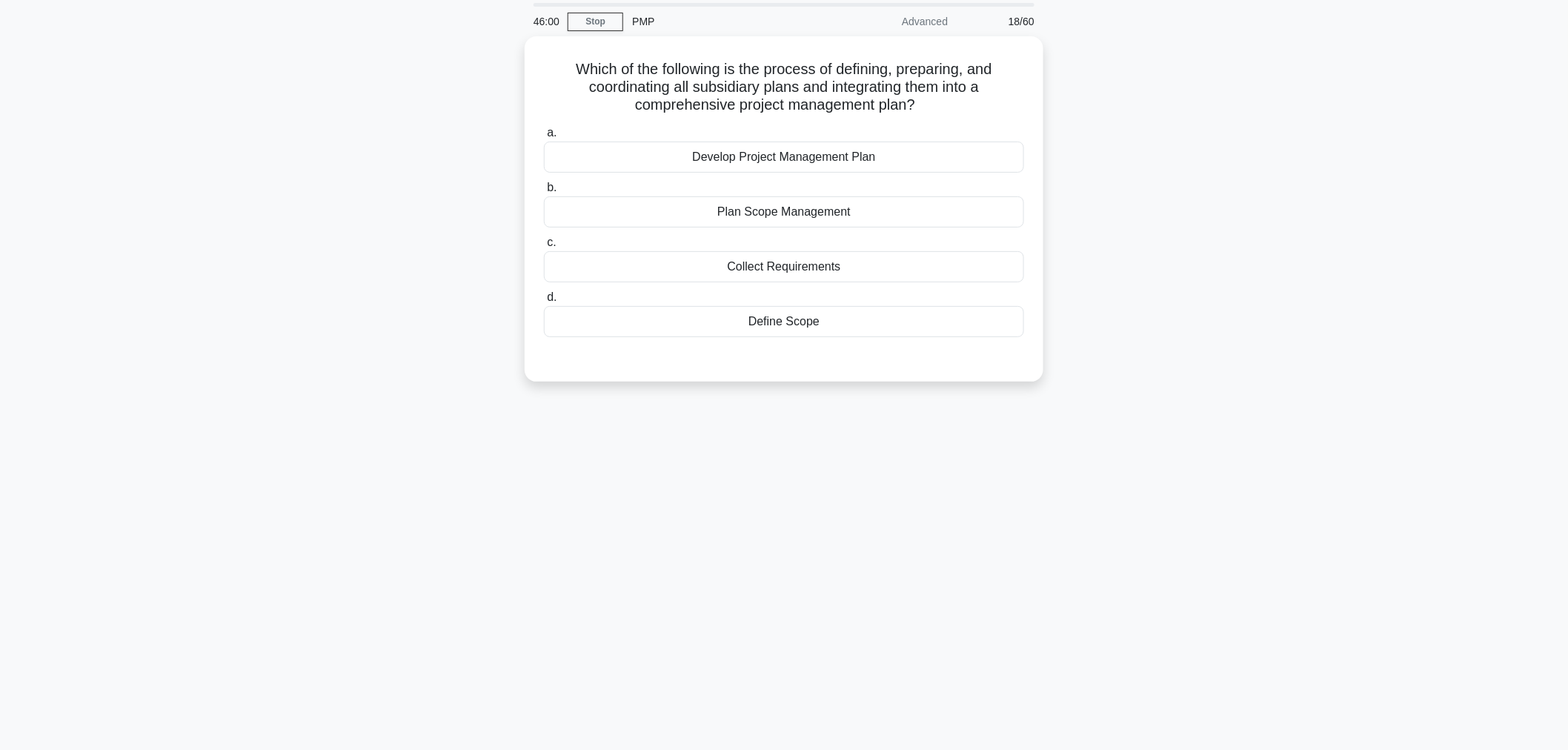
scroll to position [50, 0]
click at [725, 261] on div "Collect Requirements" at bounding box center [784, 264] width 480 height 31
click at [544, 245] on input "c. Collect Requirements" at bounding box center [544, 239] width 0 height 10
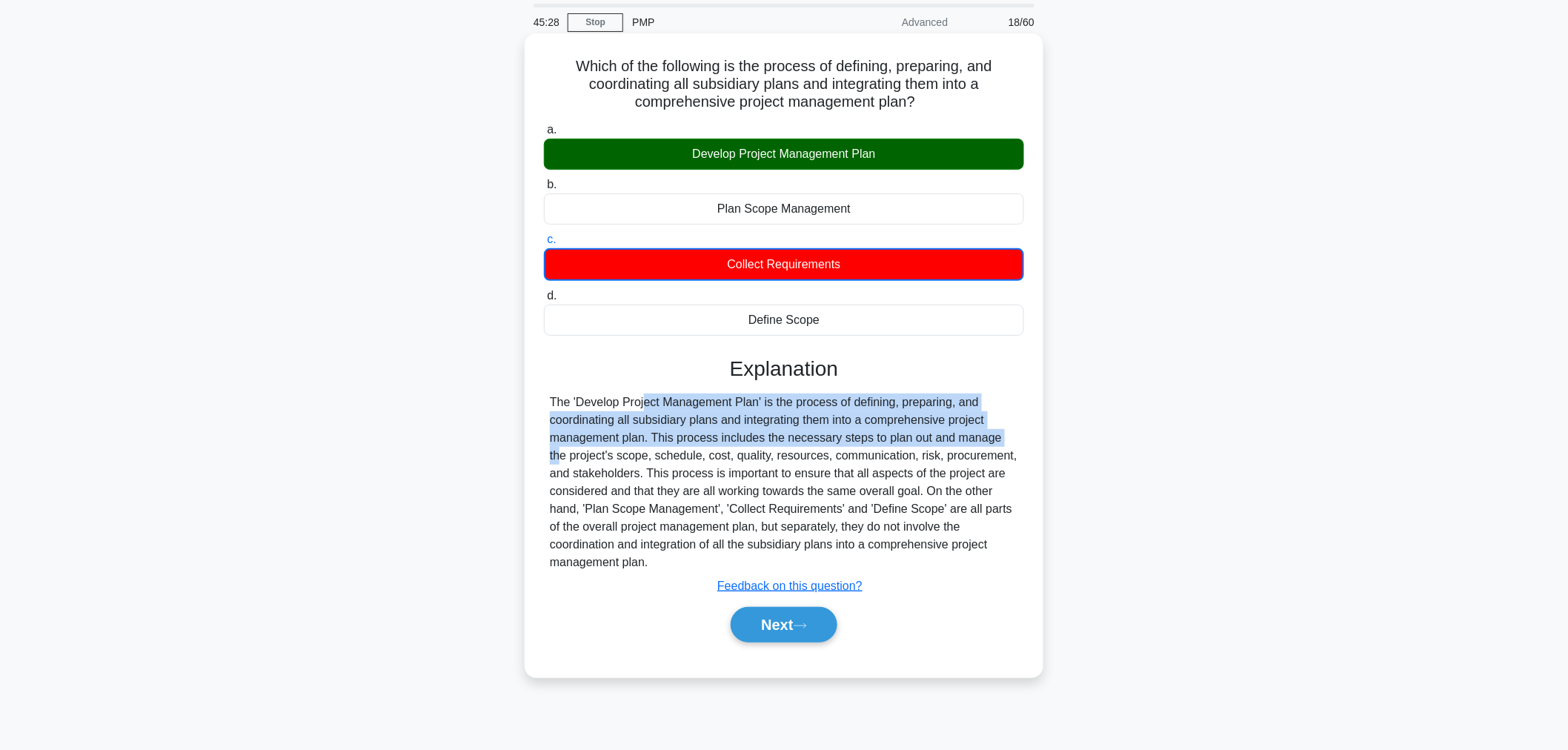
drag, startPoint x: 546, startPoint y: 401, endPoint x: 912, endPoint y: 427, distance: 366.9
click at [912, 427] on div "The 'Develop Project Management Plan' is the process of defining, preparing, an…" at bounding box center [784, 482] width 480 height 178
click at [912, 427] on div "The 'Develop Project Management Plan' is the process of defining, preparing, an…" at bounding box center [784, 482] width 468 height 178
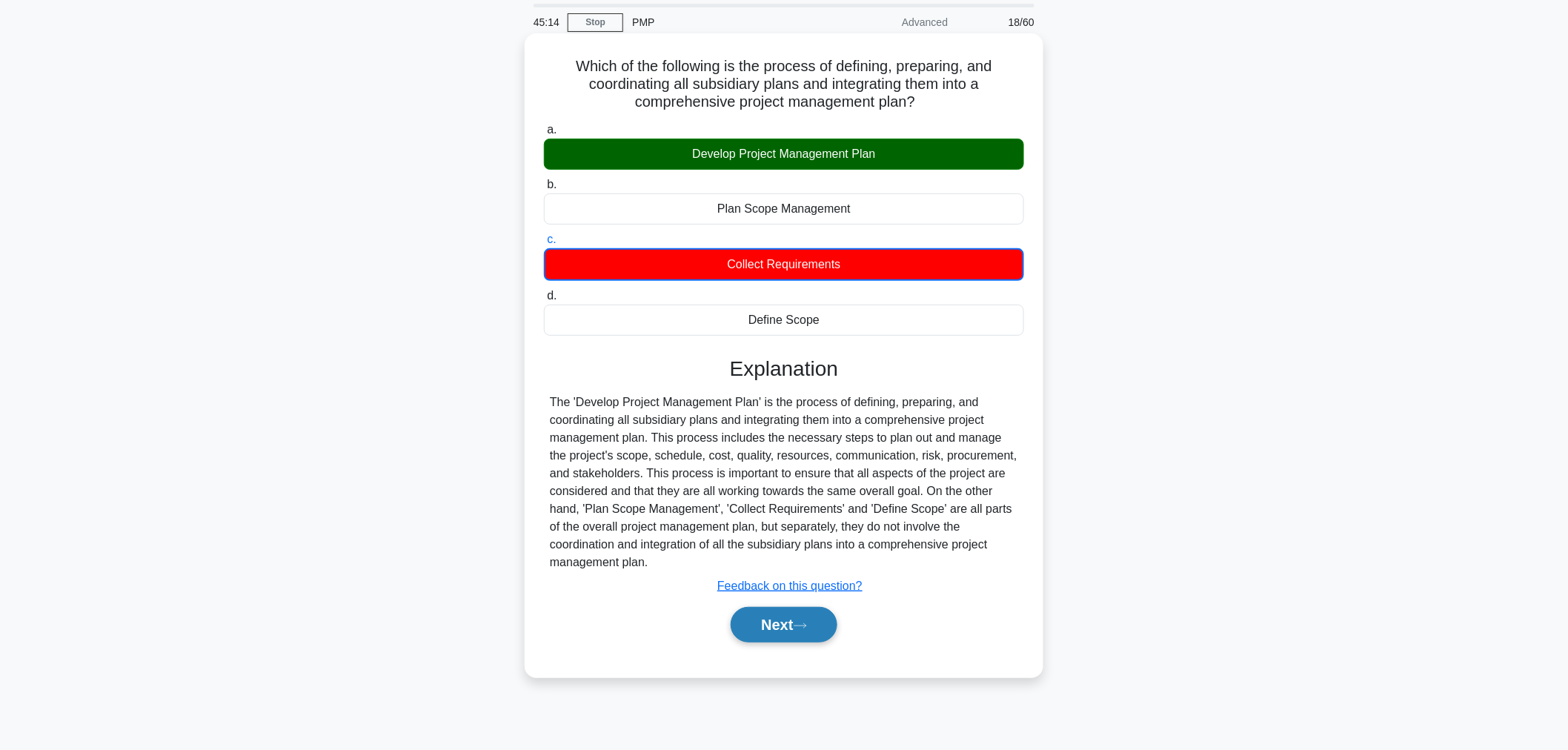
click at [802, 617] on button "Next" at bounding box center [783, 624] width 106 height 36
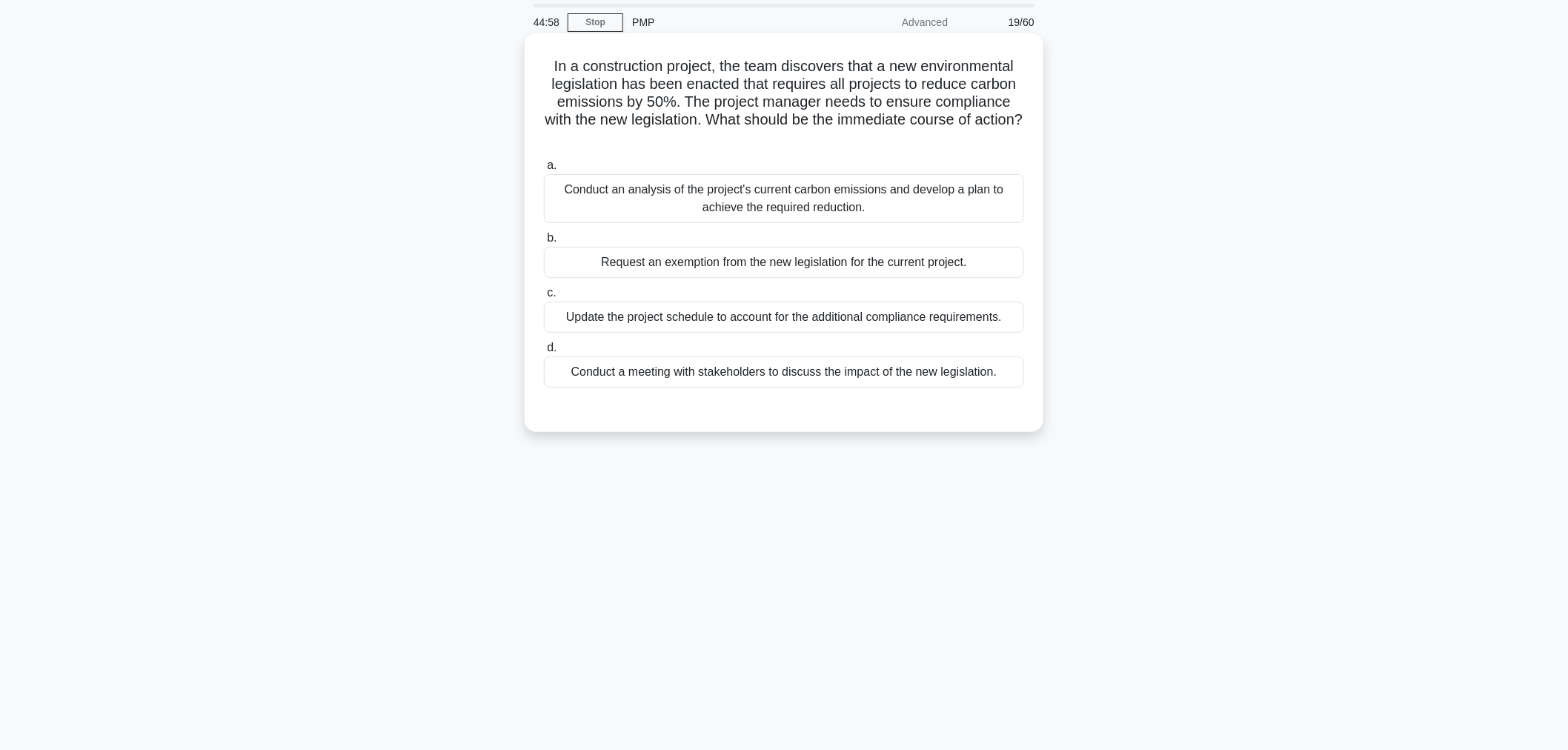
drag, startPoint x: 680, startPoint y: 96, endPoint x: 897, endPoint y: 137, distance: 220.8
click at [897, 137] on h5 "In a construction project, the team discovers that a new environmental legislat…" at bounding box center [784, 102] width 483 height 91
click at [902, 197] on div "Conduct an analysis of the project's current carbon emissions and develop a pla…" at bounding box center [784, 198] width 480 height 49
click at [544, 171] on input "a. Conduct an analysis of the project's current carbon emissions and develop a …" at bounding box center [544, 165] width 0 height 10
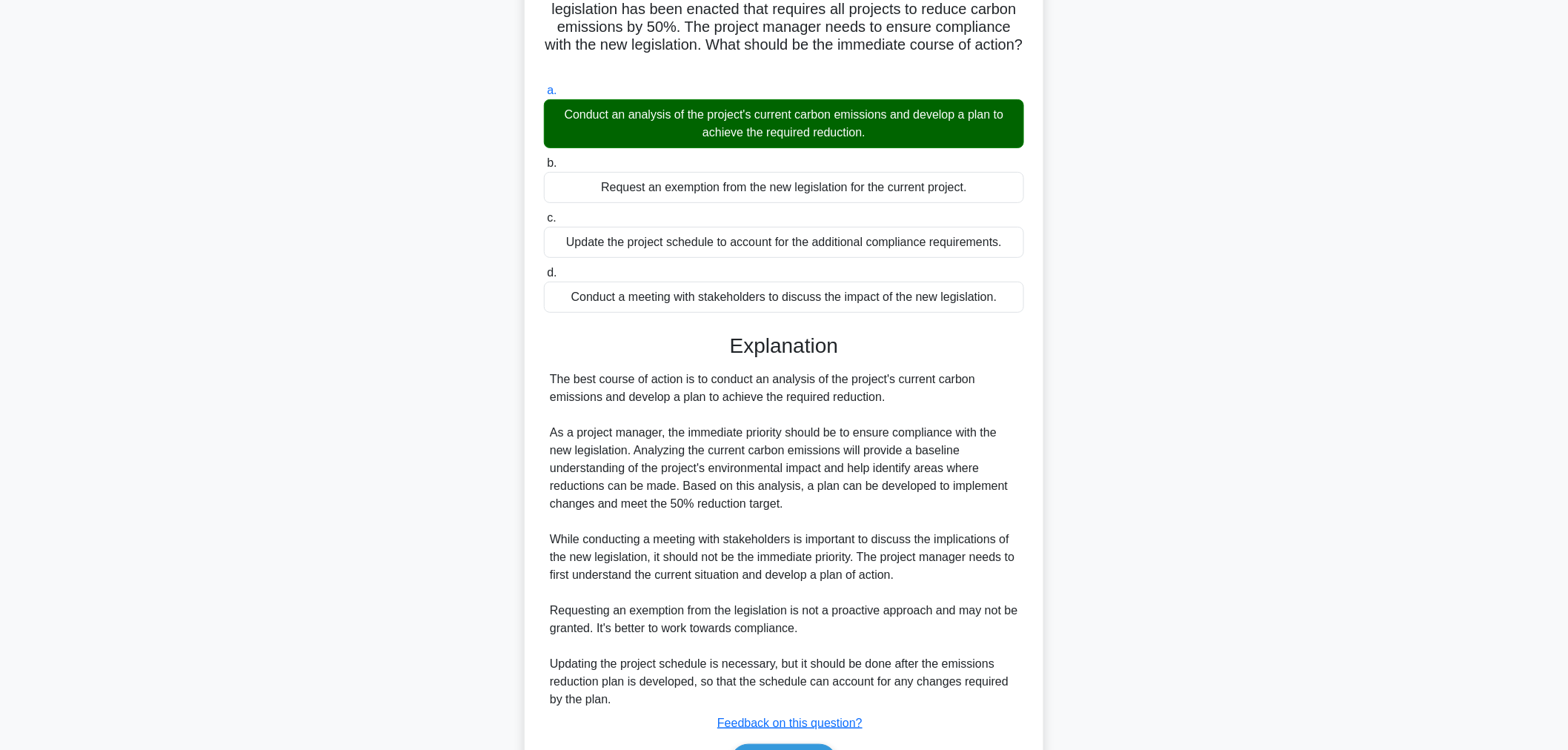
scroll to position [217, 0]
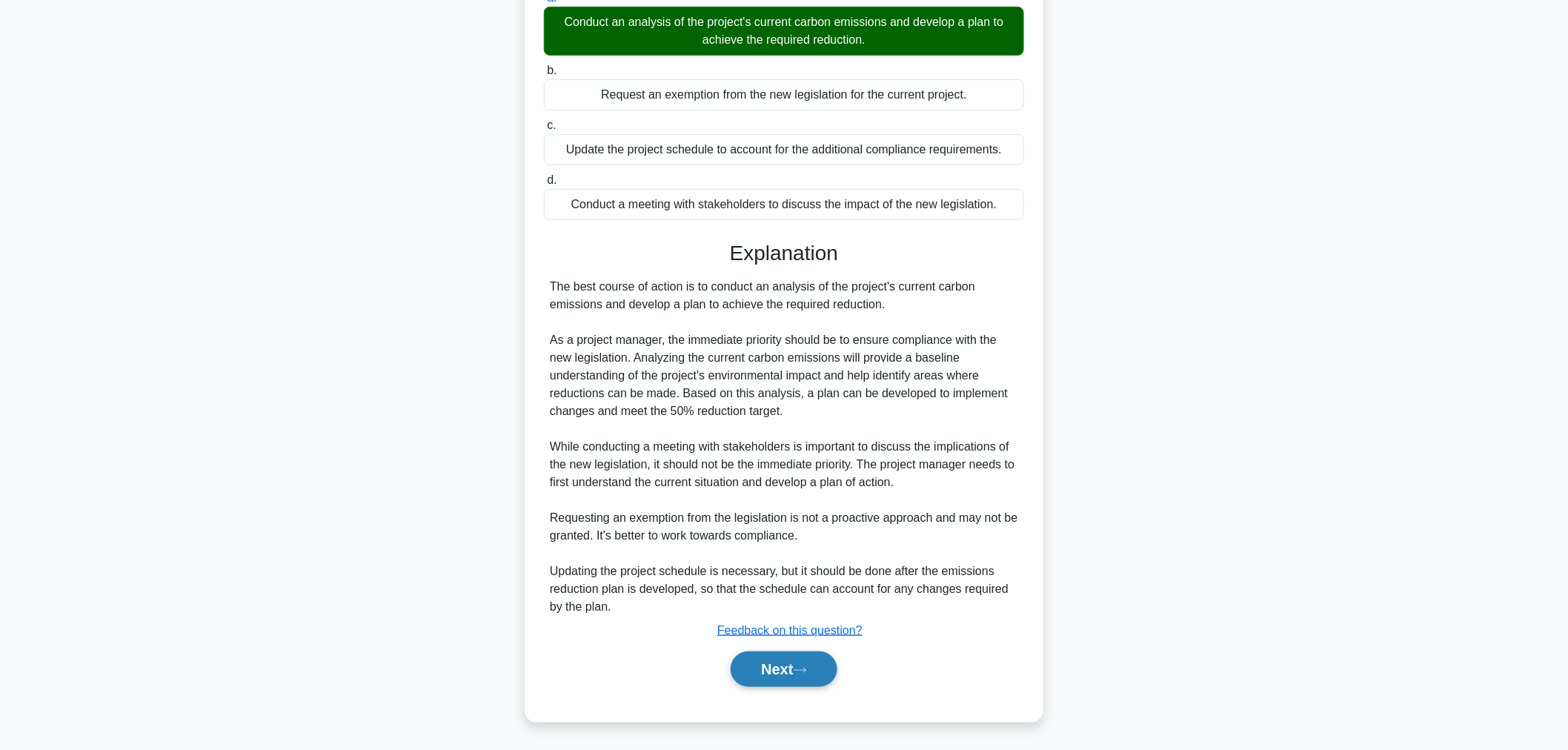
click at [786, 675] on button "Next" at bounding box center [783, 668] width 106 height 36
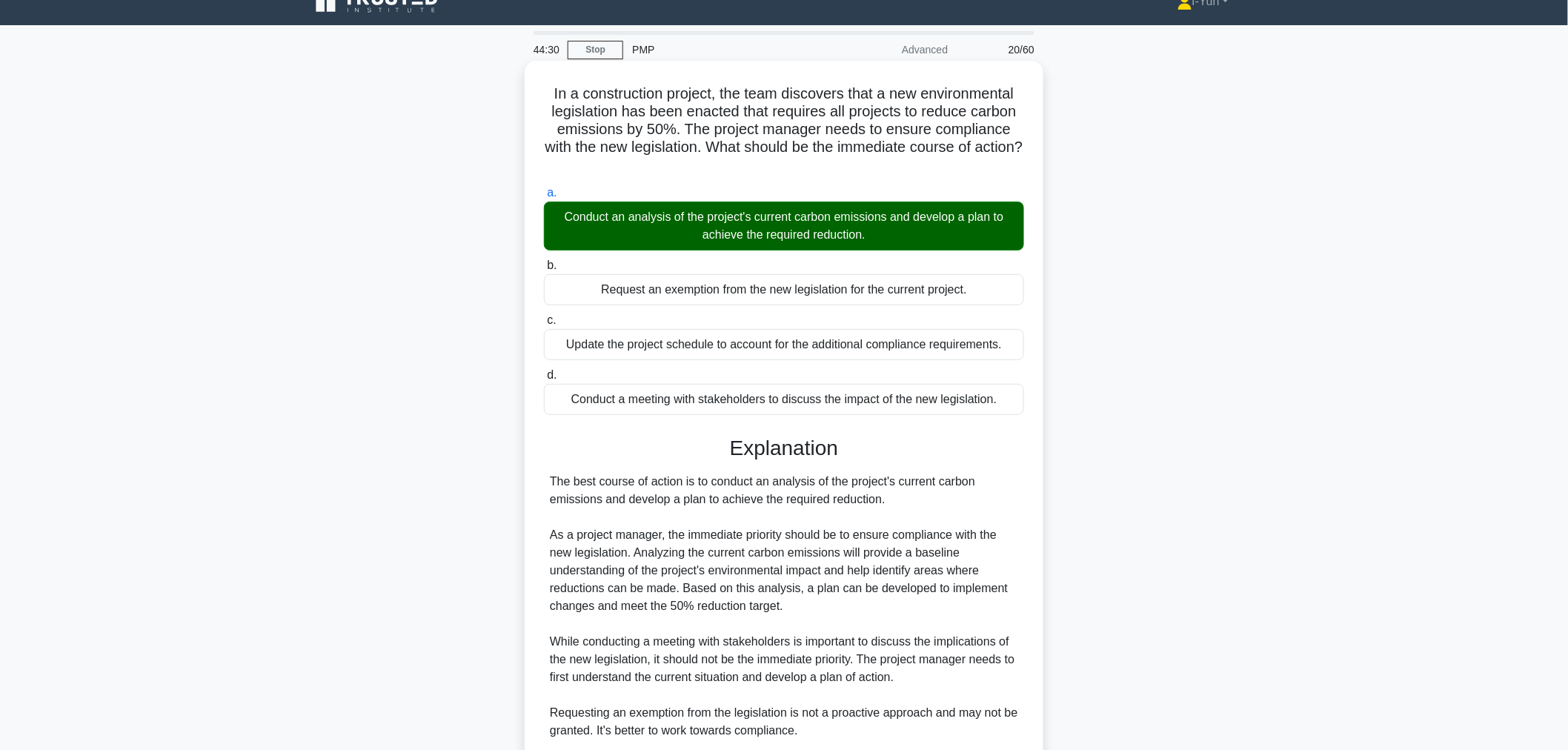
scroll to position [0, 0]
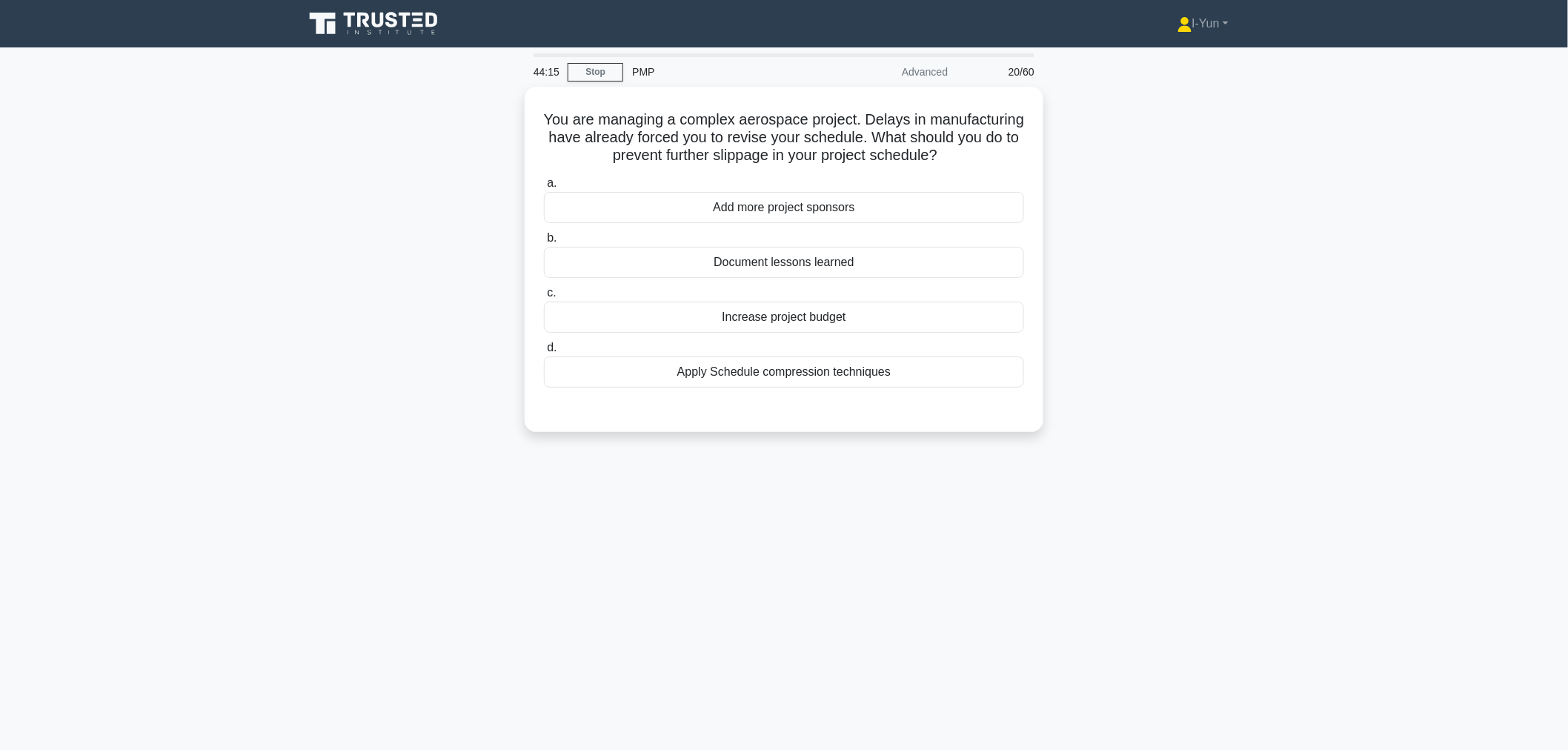
click at [1294, 337] on main "44:15 Stop PMP Advanced 20/60 You are managing a complex aerospace project. Del…" at bounding box center [784, 424] width 1568 height 753
click at [887, 366] on div "Apply Schedule compression techniques" at bounding box center [784, 368] width 480 height 31
click at [544, 349] on input "d. Apply Schedule compression techniques" at bounding box center [544, 344] width 0 height 10
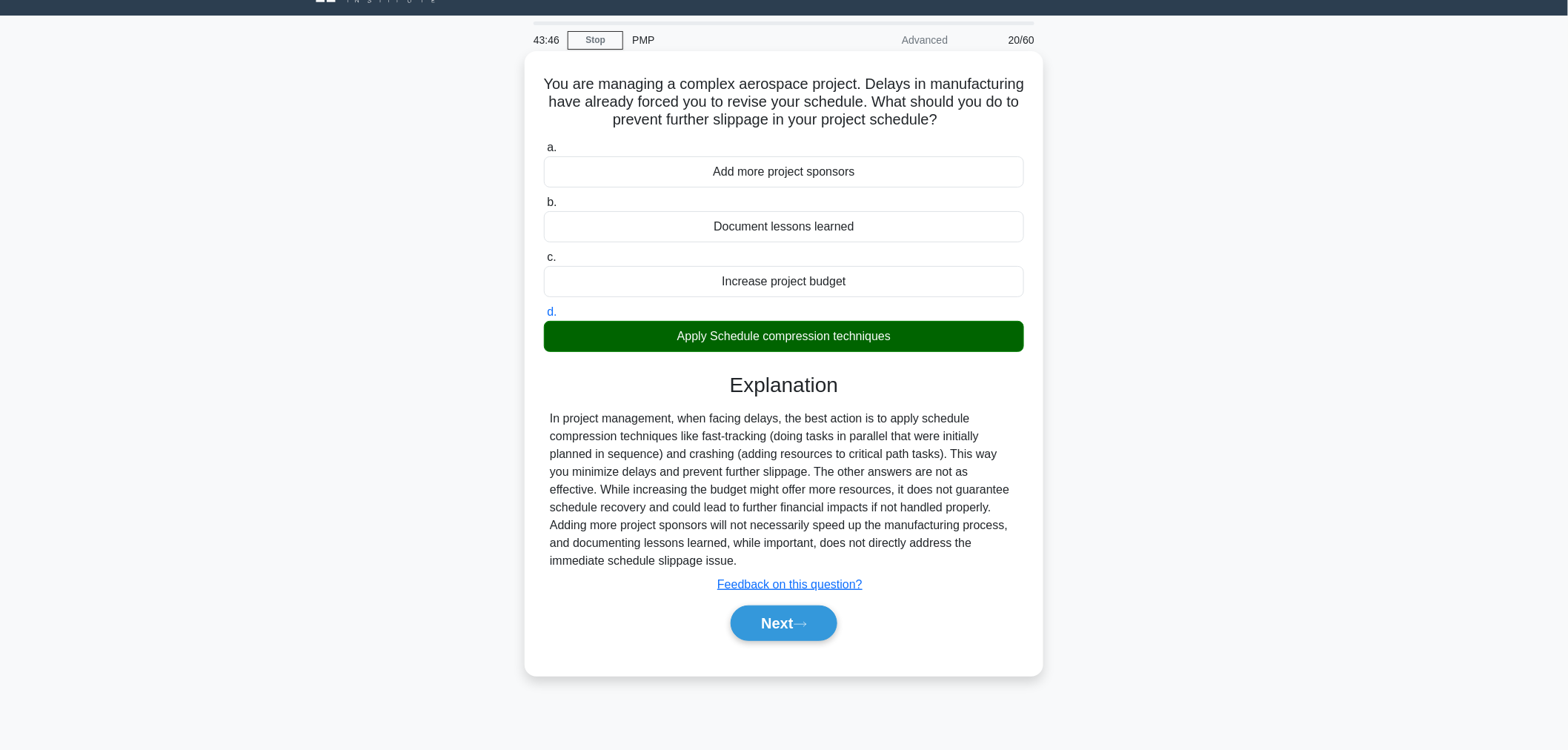
scroll to position [50, 0]
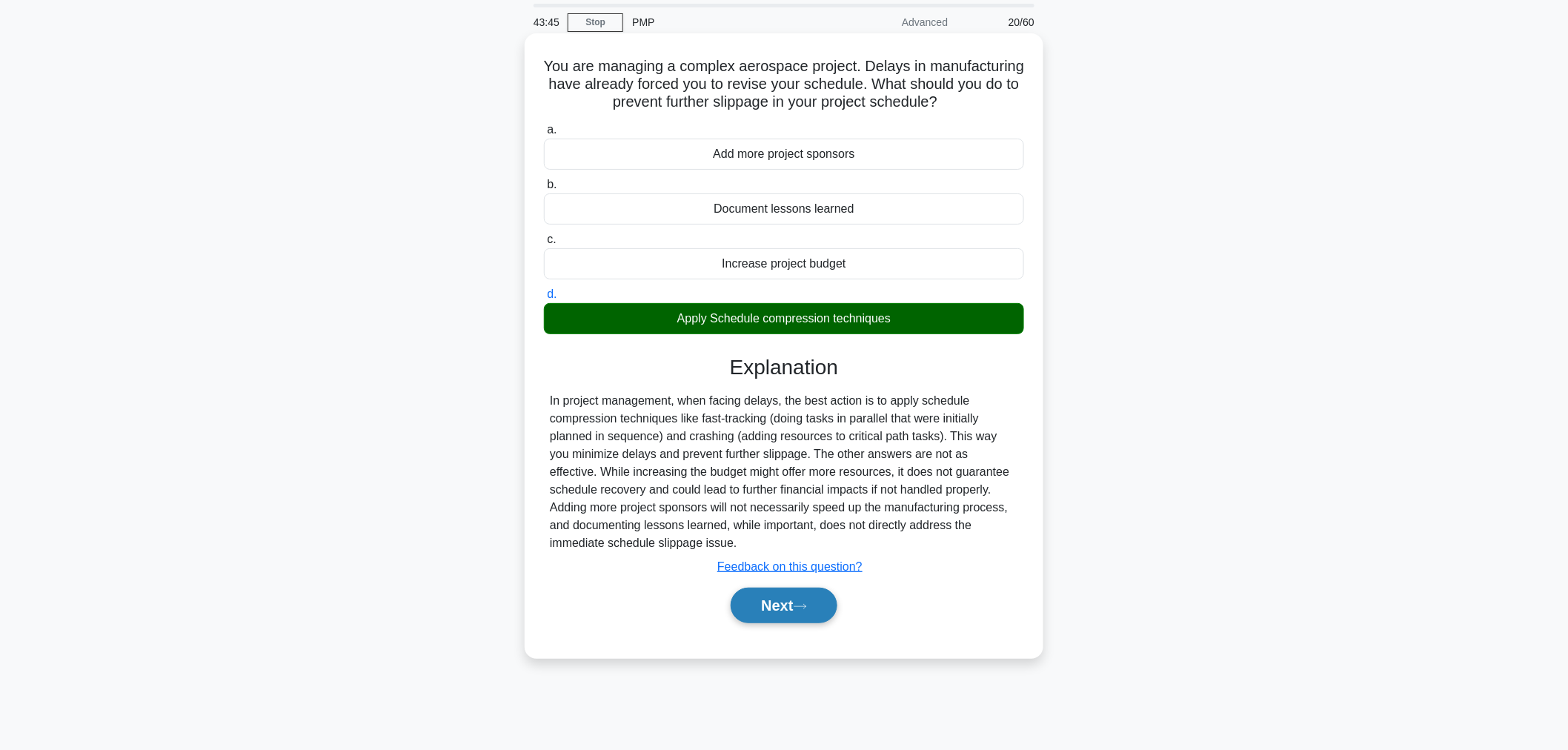
click at [813, 590] on button "Next" at bounding box center [783, 605] width 106 height 36
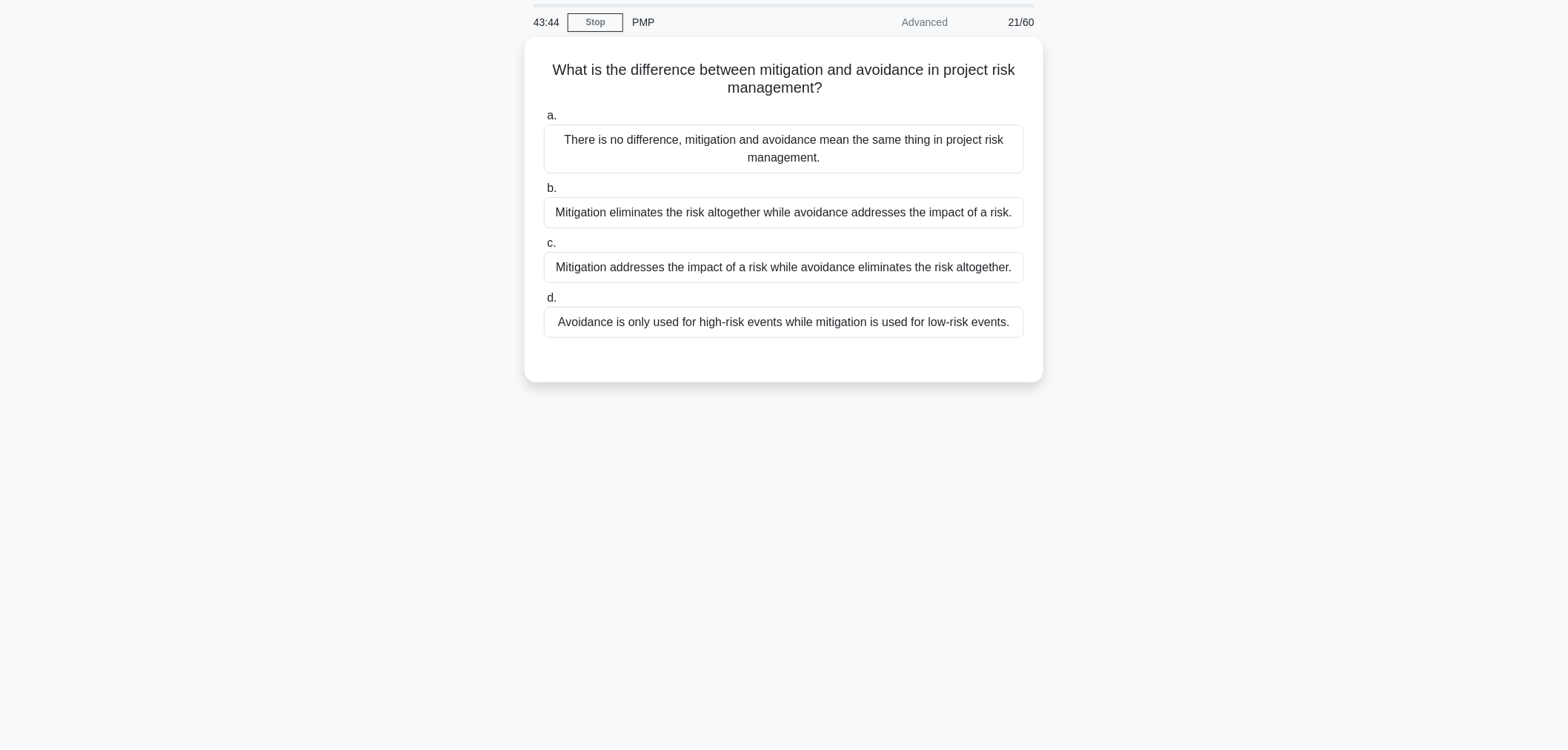
scroll to position [0, 0]
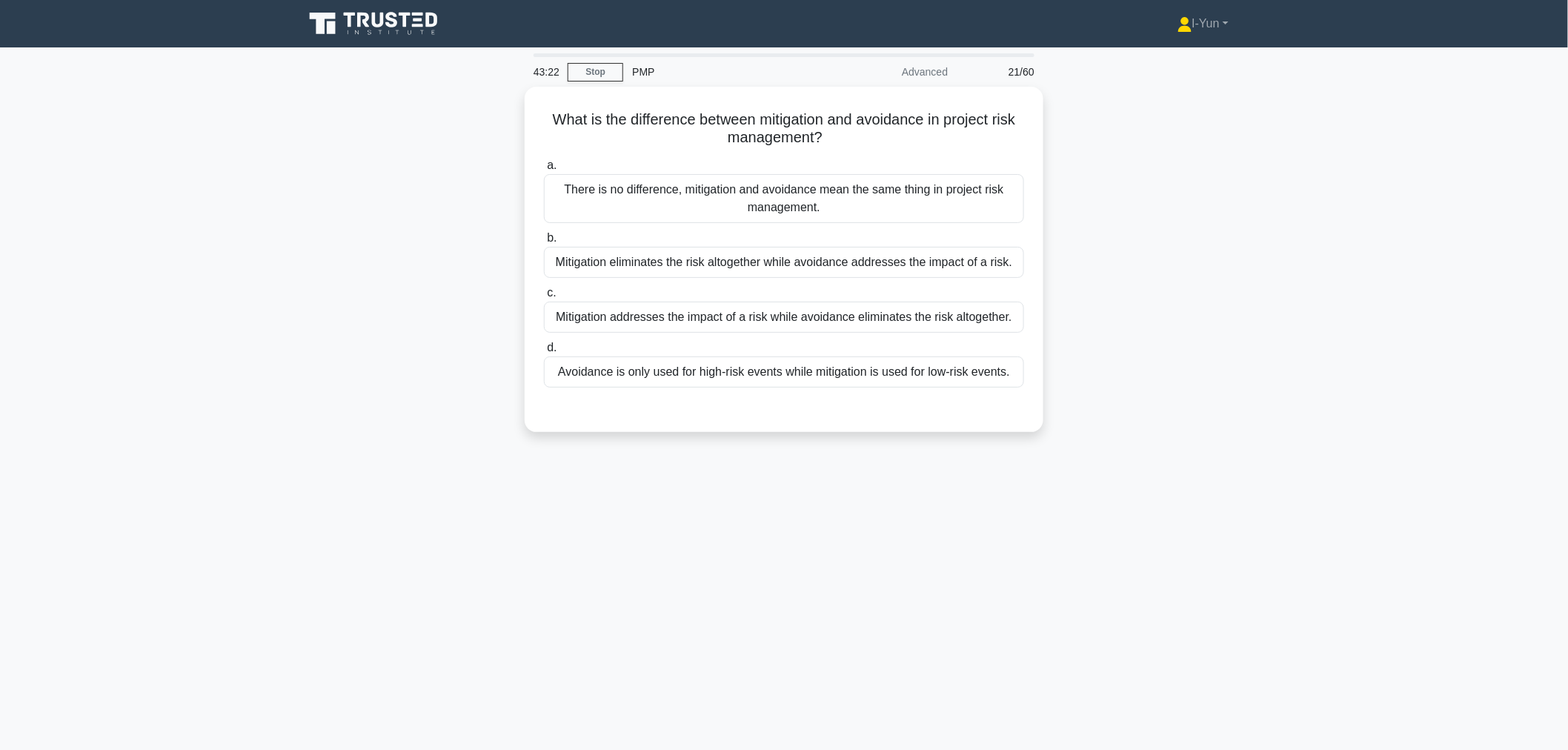
click at [992, 505] on div "43:22 Stop PMP Advanced 21/60 What is the difference between mitigation and avo…" at bounding box center [784, 424] width 978 height 741
click at [915, 317] on div "Mitigation addresses the impact of a risk while avoidance eliminates the risk a…" at bounding box center [784, 313] width 480 height 31
click at [544, 294] on input "c. Mitigation addresses the impact of a risk while avoidance eliminates the ris…" at bounding box center [544, 289] width 0 height 10
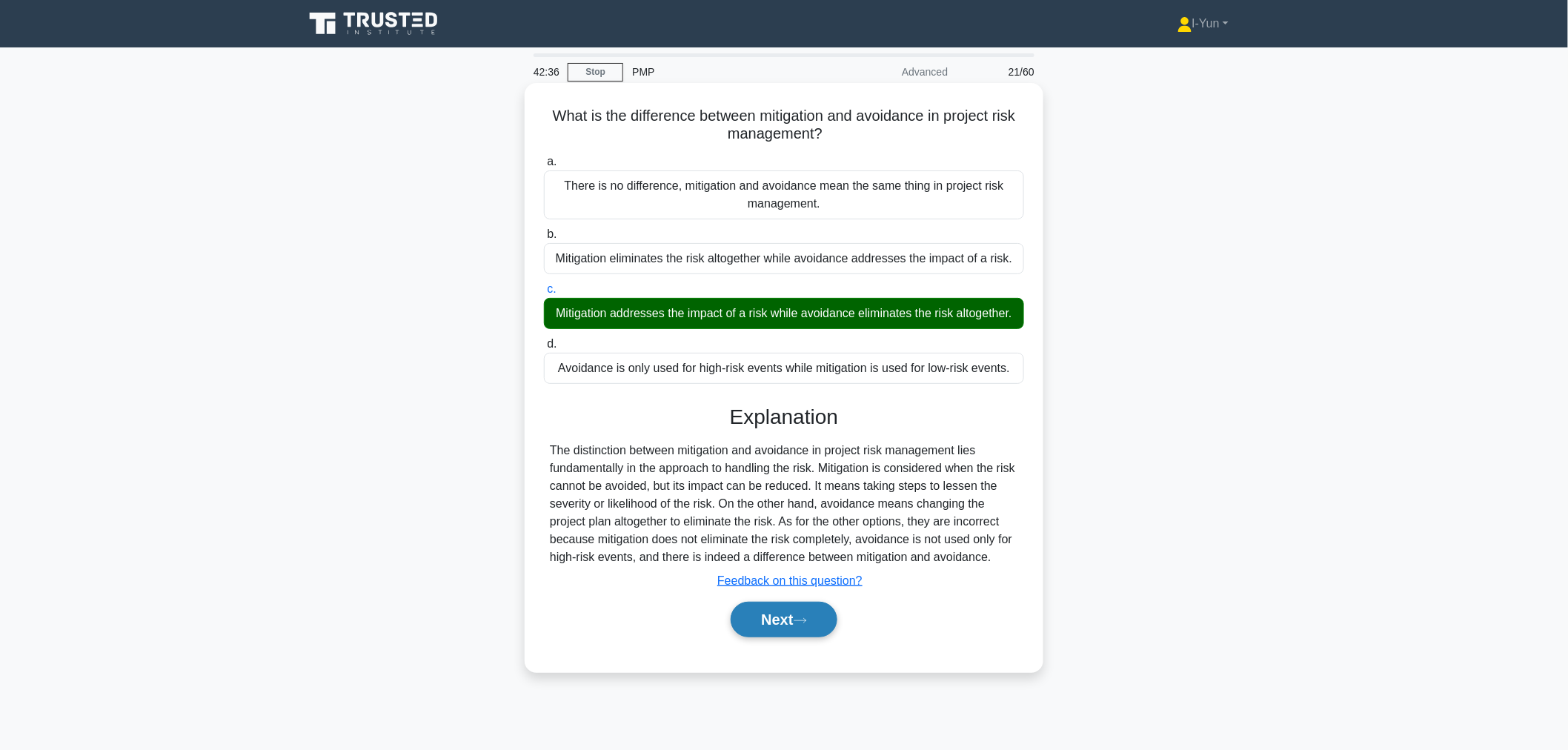
click at [799, 624] on icon at bounding box center [800, 620] width 13 height 8
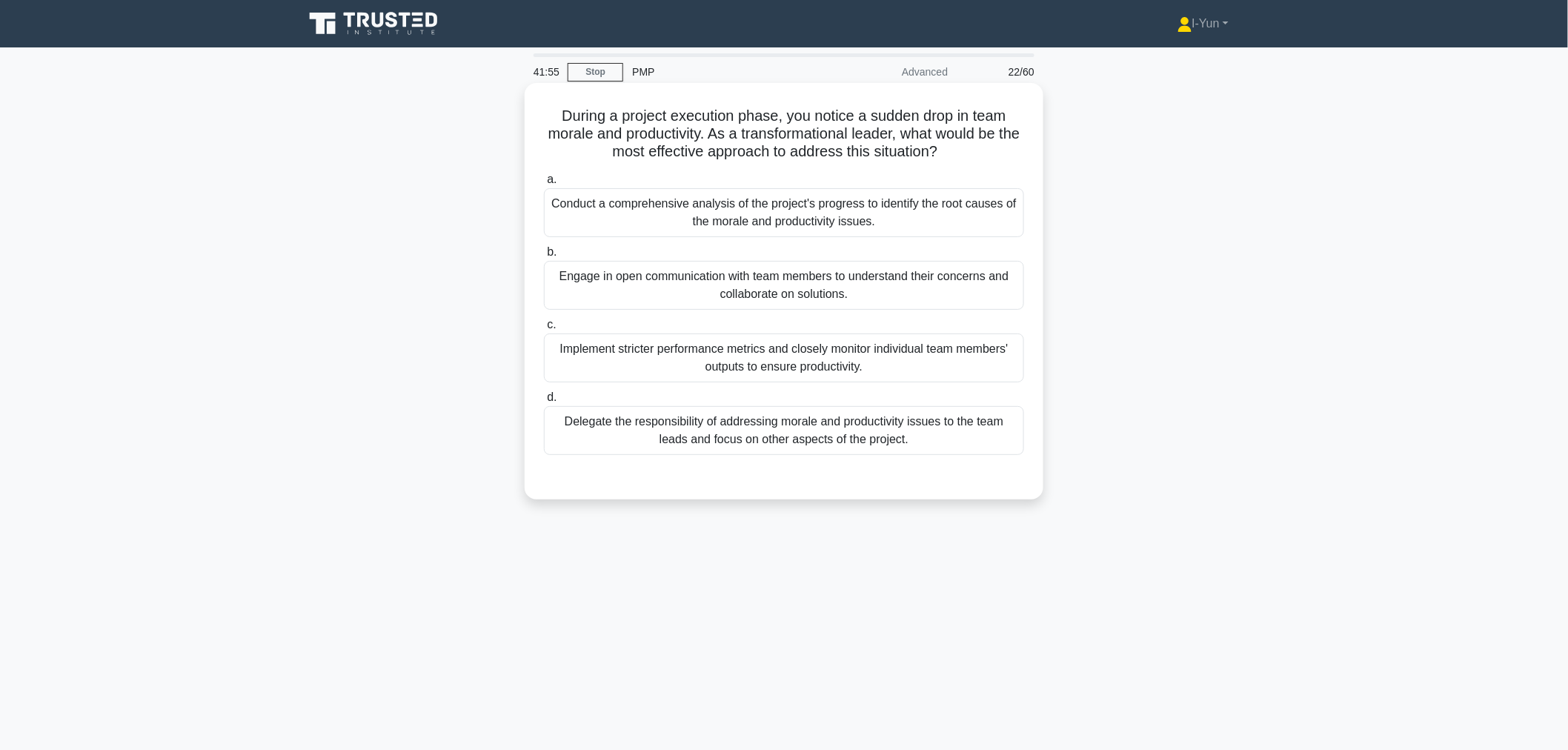
click at [826, 262] on div "Engage in open communication with team members to understand their concerns and…" at bounding box center [784, 285] width 480 height 49
click at [544, 257] on input "b. Engage in open communication with team members to understand their concerns …" at bounding box center [544, 252] width 0 height 10
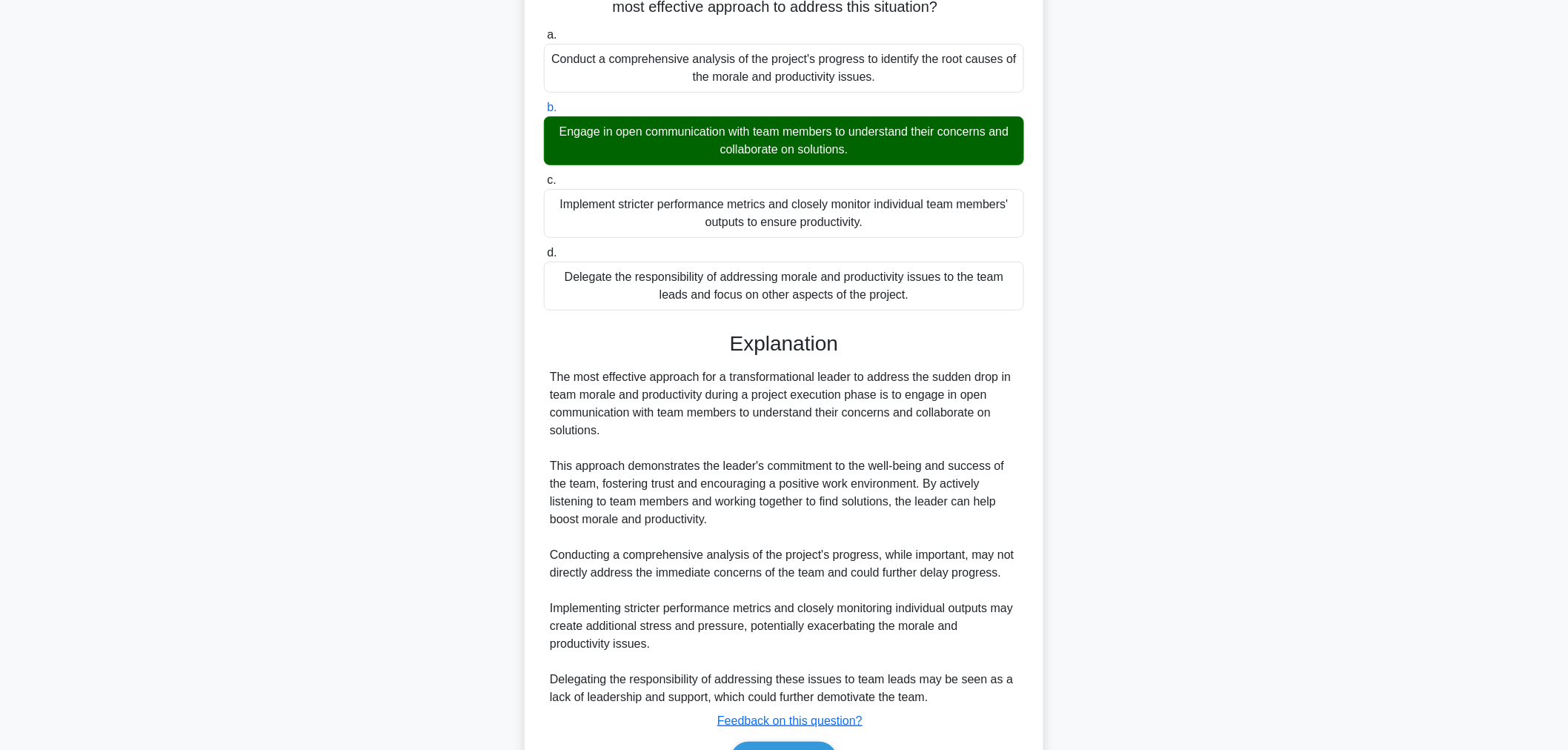
scroll to position [234, 0]
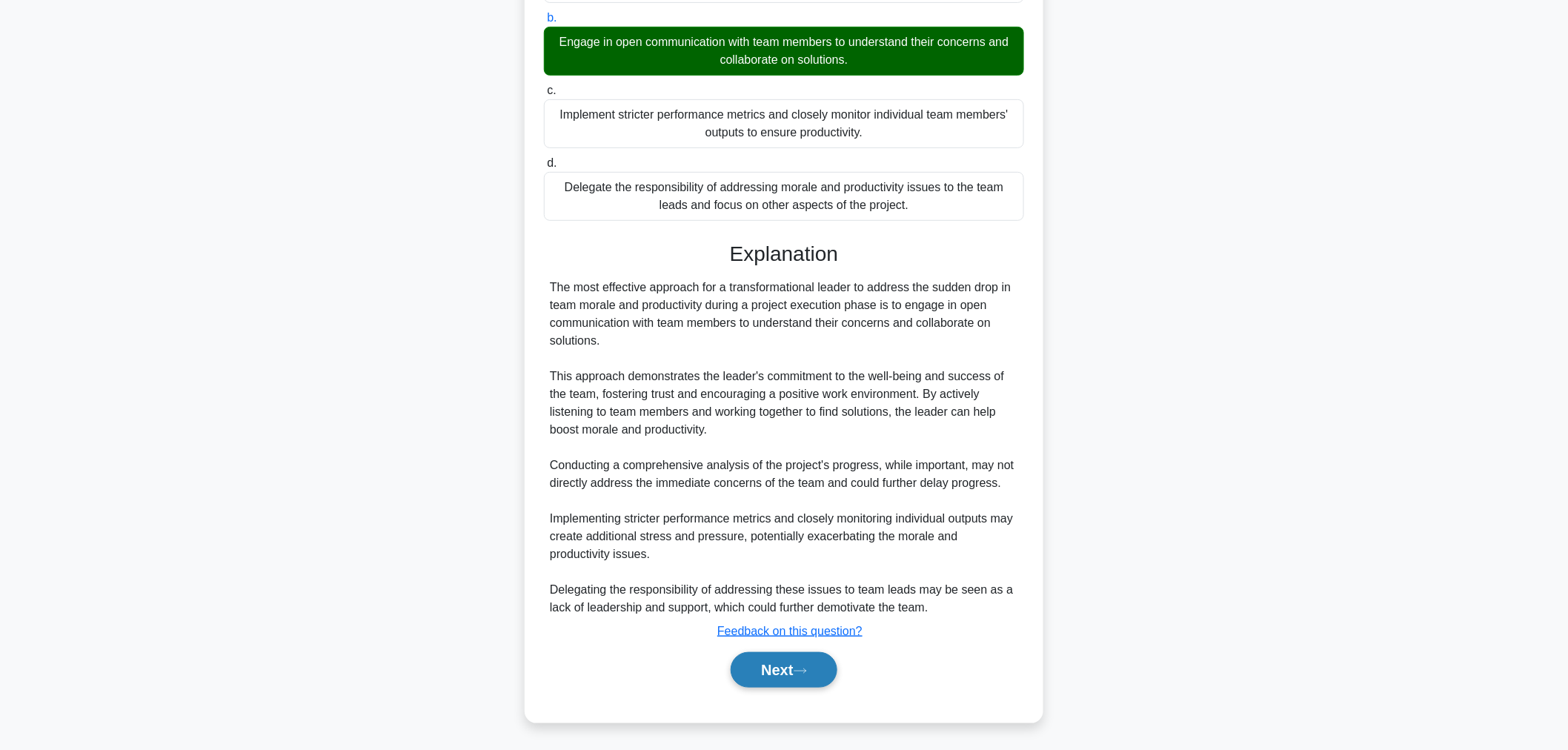
click at [804, 653] on button "Next" at bounding box center [783, 669] width 106 height 36
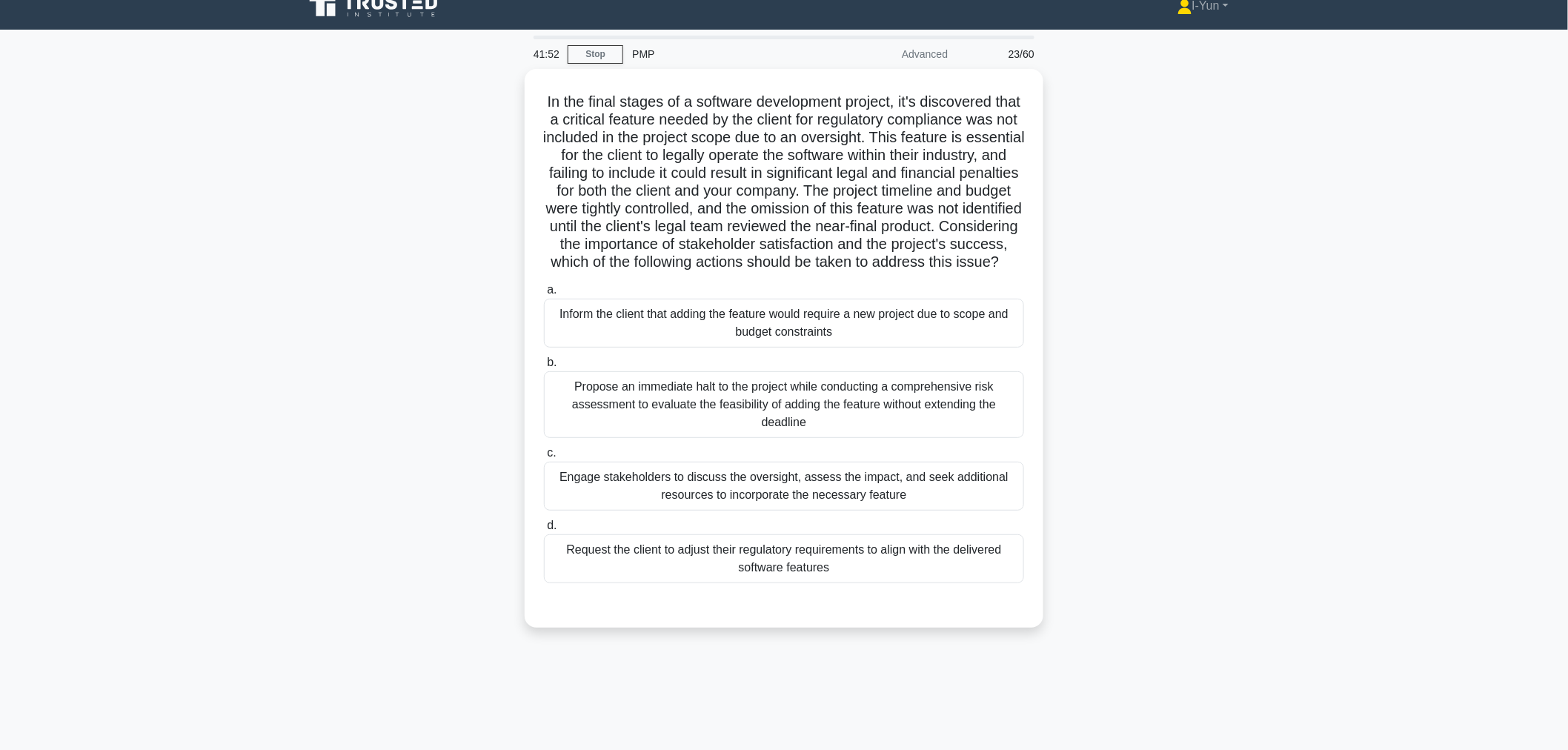
scroll to position [0, 0]
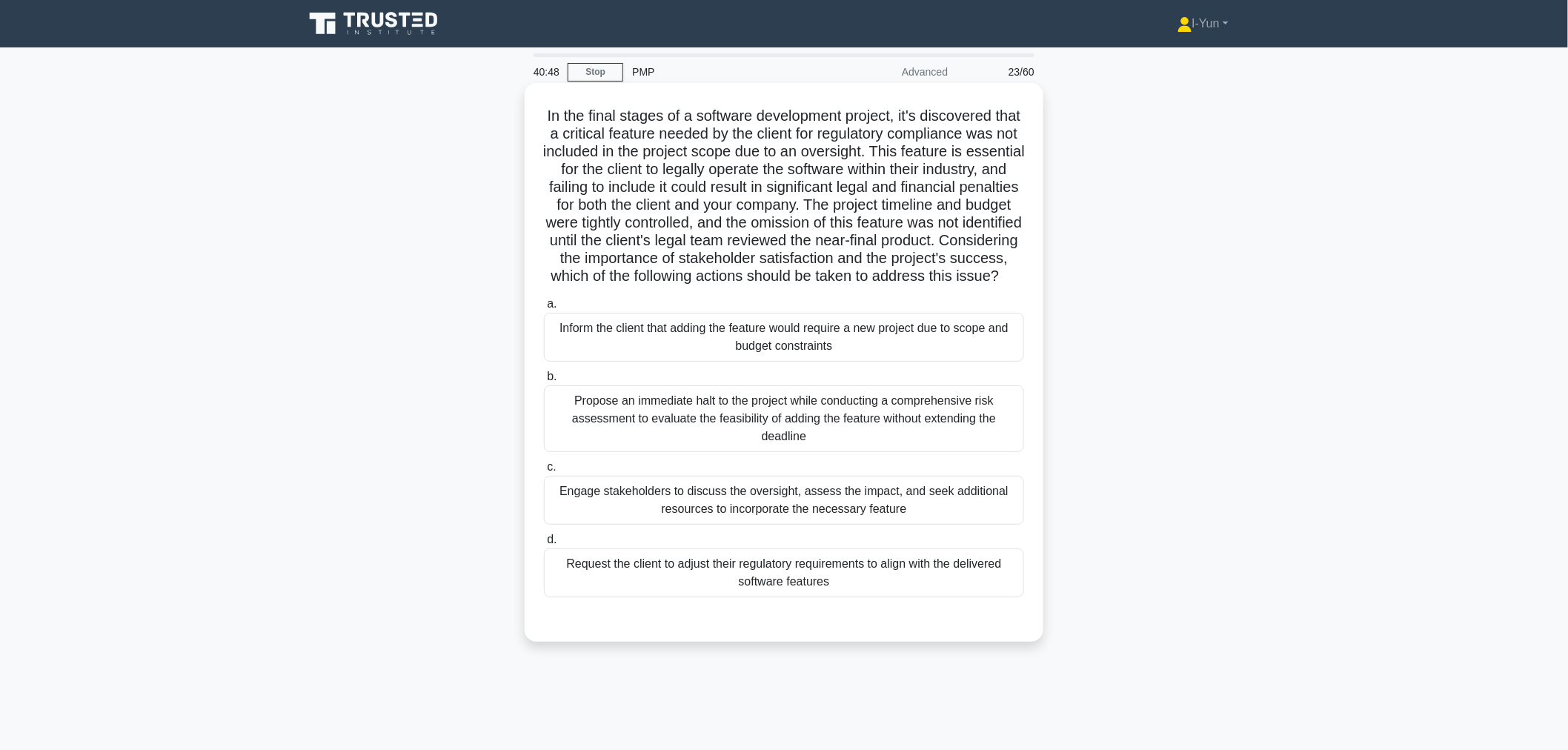
click at [876, 524] on div "Engage stakeholders to discuss the oversight, assess the impact, and seek addit…" at bounding box center [784, 500] width 480 height 49
click at [544, 472] on input "c. Engage stakeholders to discuss the oversight, assess the impact, and seek ad…" at bounding box center [544, 467] width 0 height 10
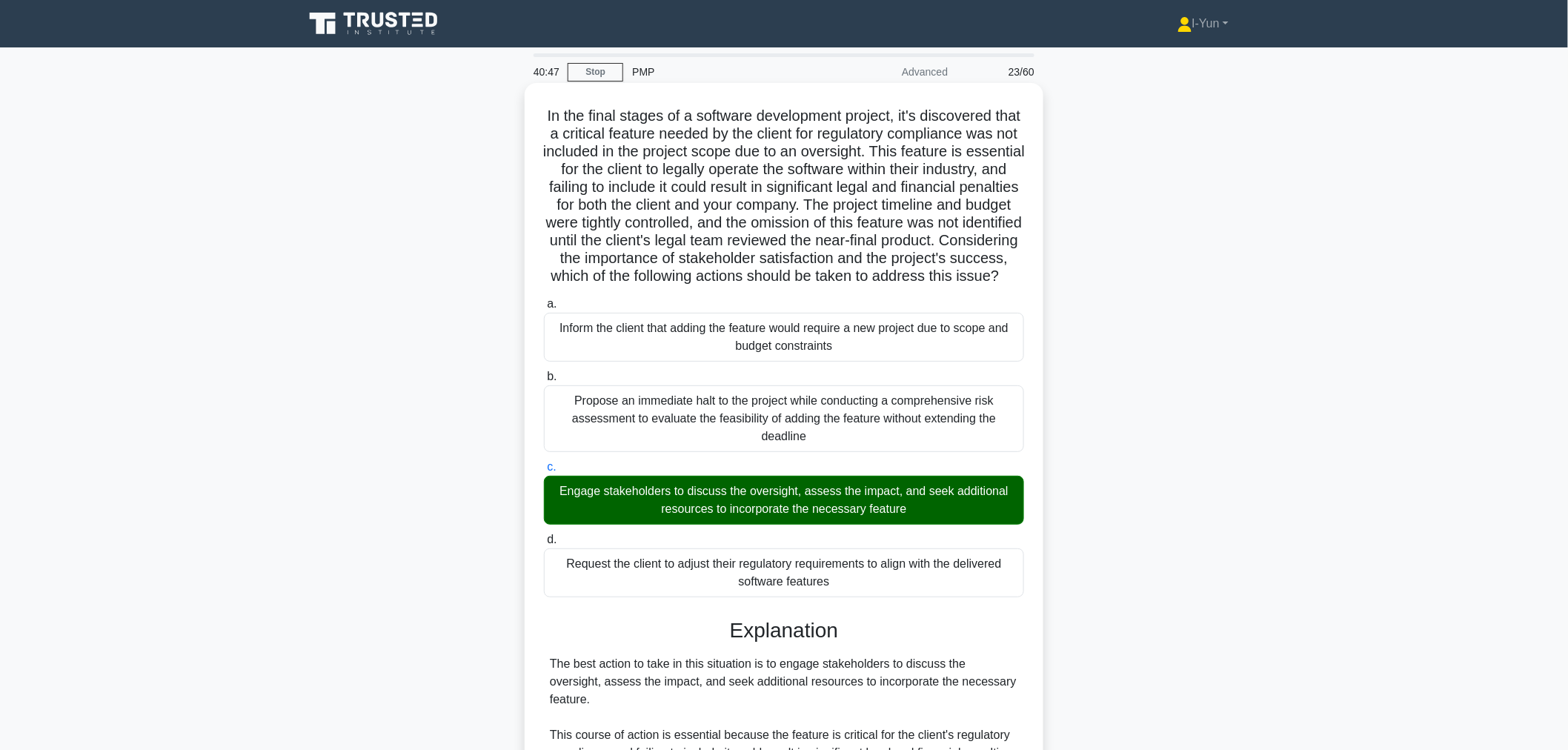
scroll to position [329, 0]
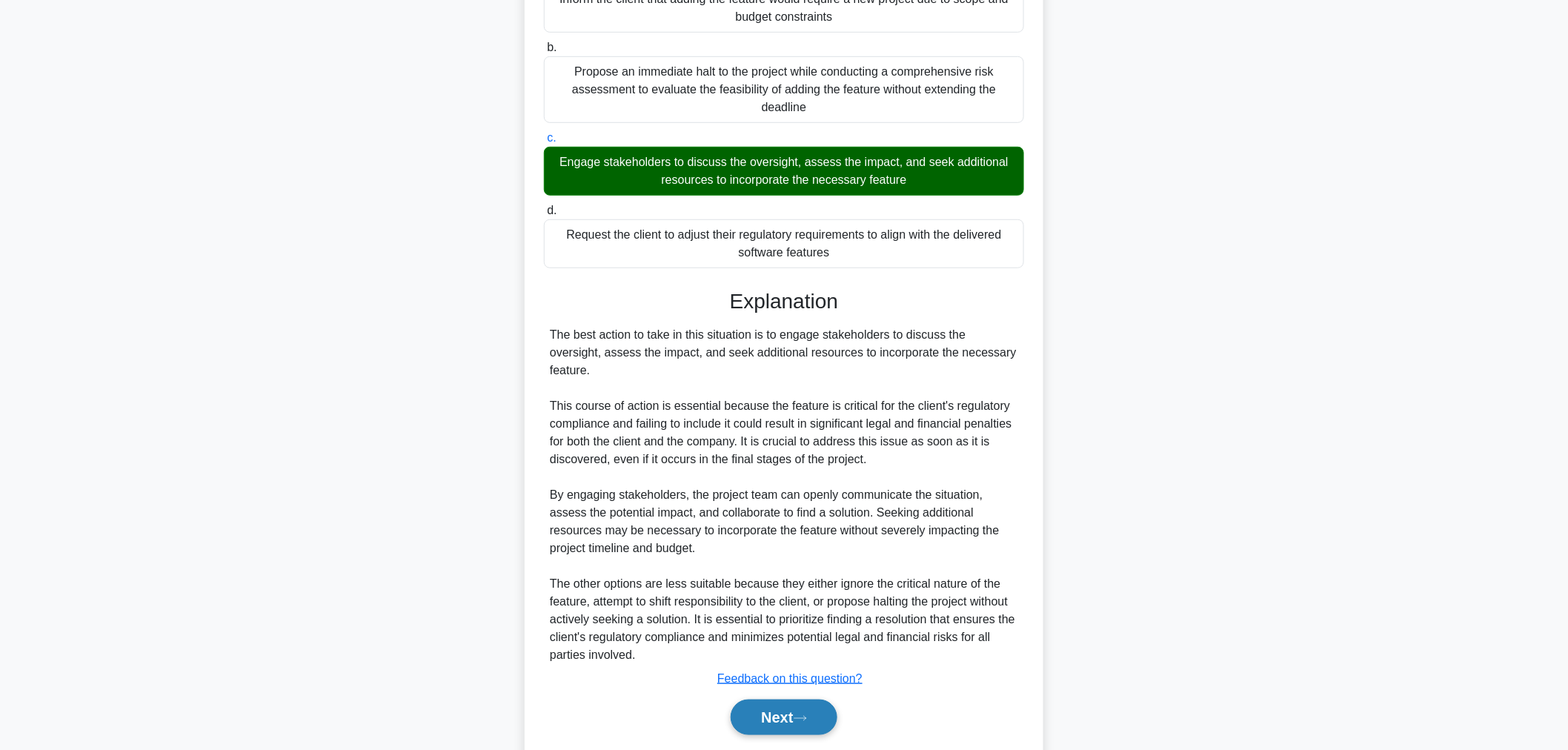
click at [754, 735] on button "Next" at bounding box center [783, 717] width 106 height 36
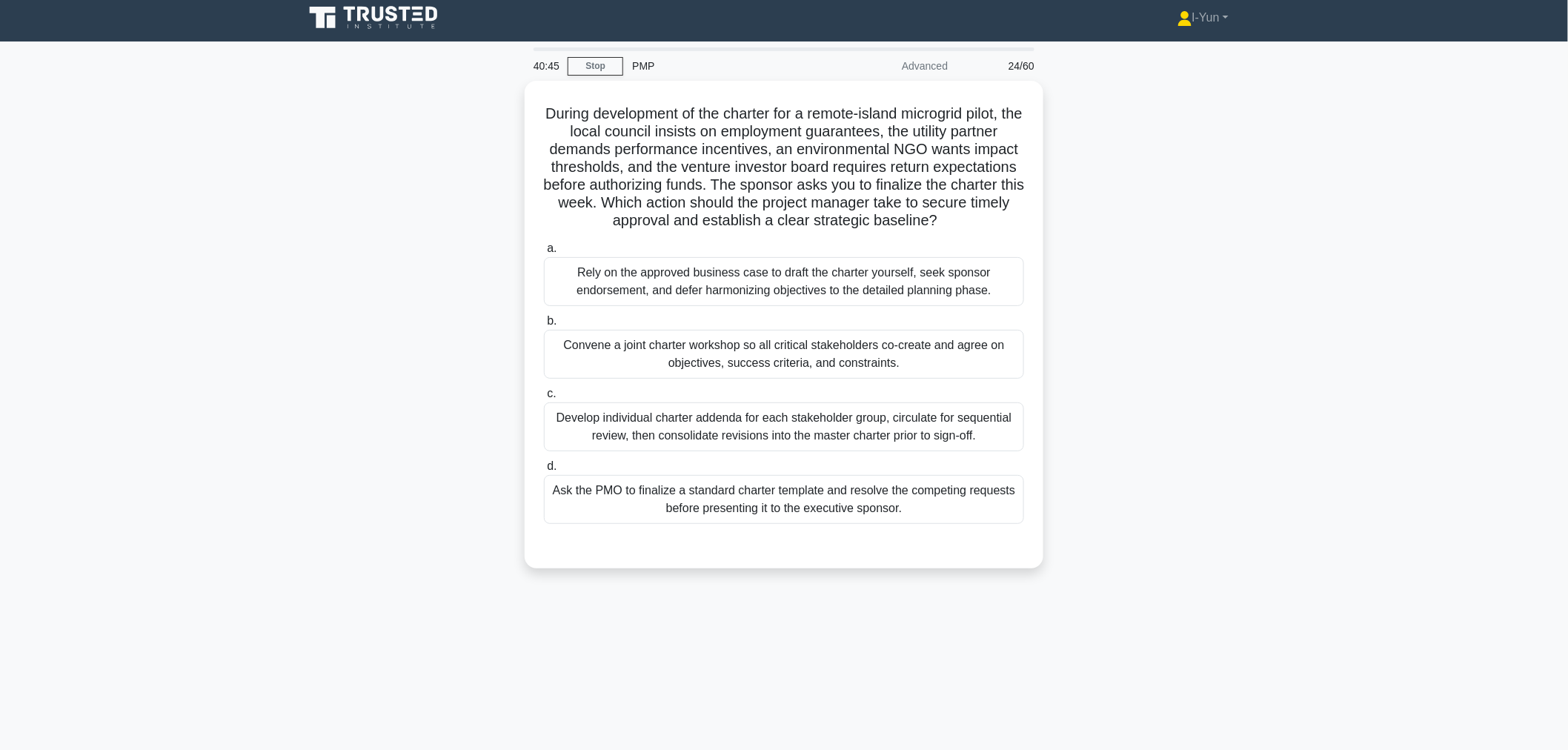
scroll to position [0, 0]
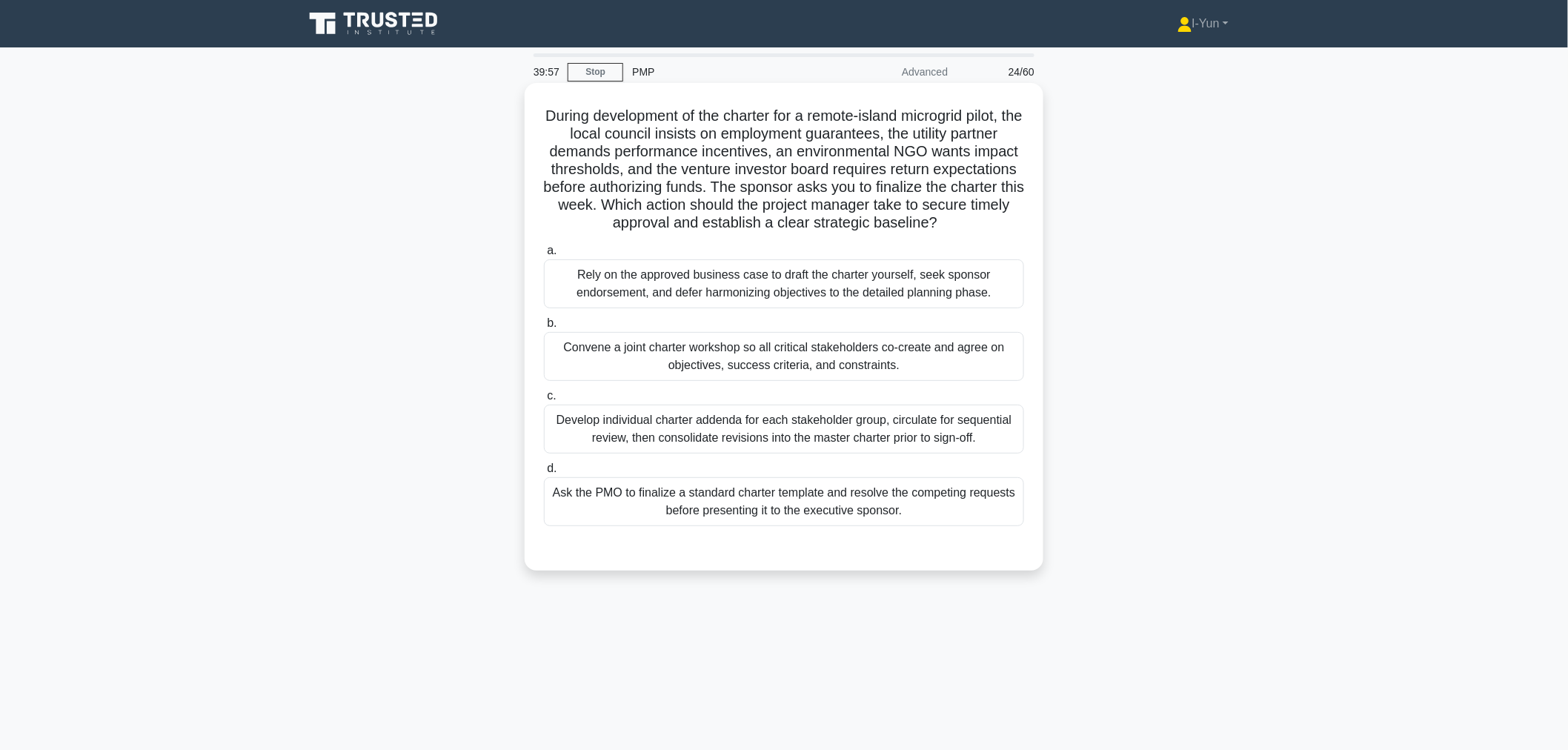
click at [832, 367] on div "Convene a joint charter workshop so all critical stakeholders co-create and agr…" at bounding box center [784, 356] width 480 height 49
click at [544, 329] on input "b. Convene a joint charter workshop so all critical stakeholders co-create and …" at bounding box center [544, 323] width 0 height 10
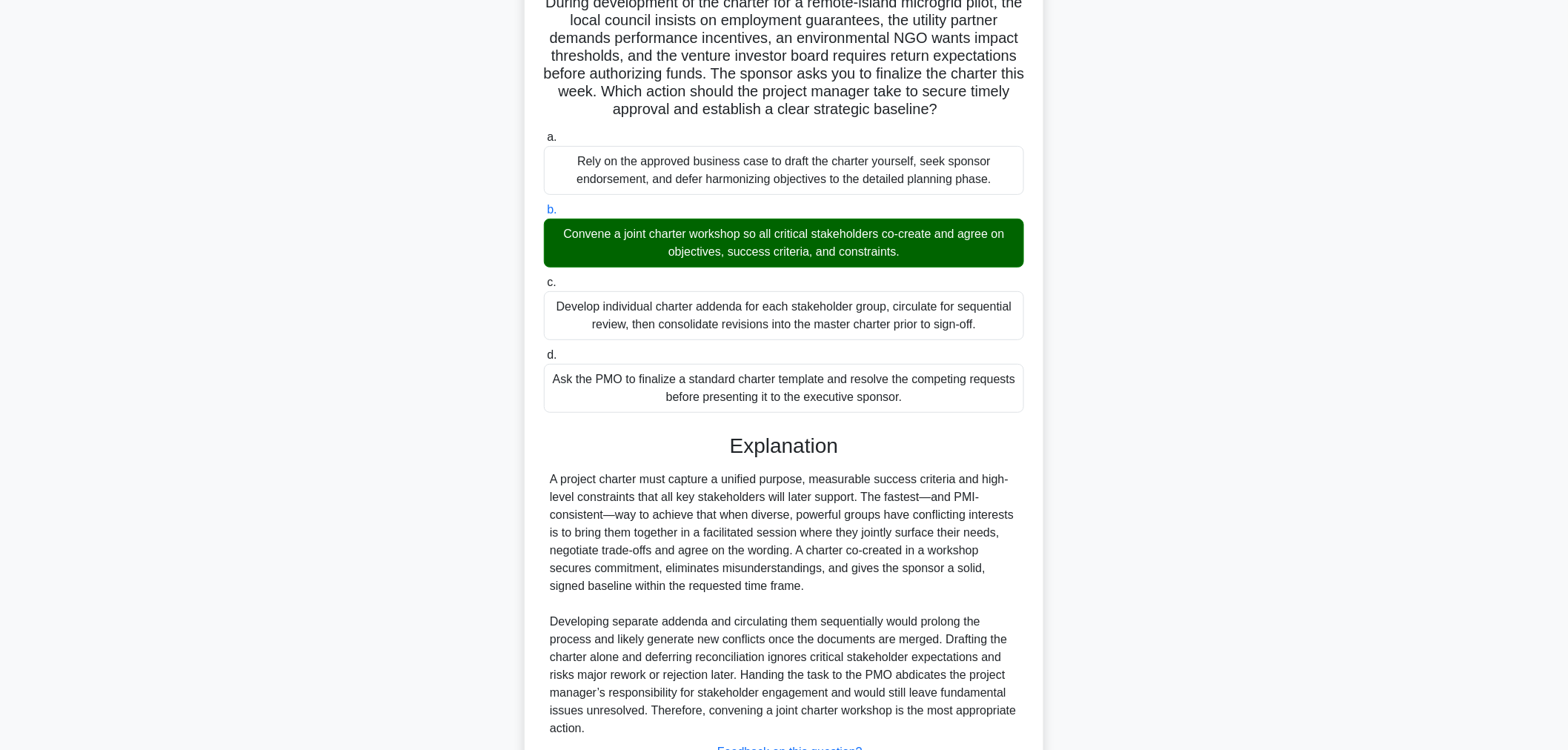
scroll to position [234, 0]
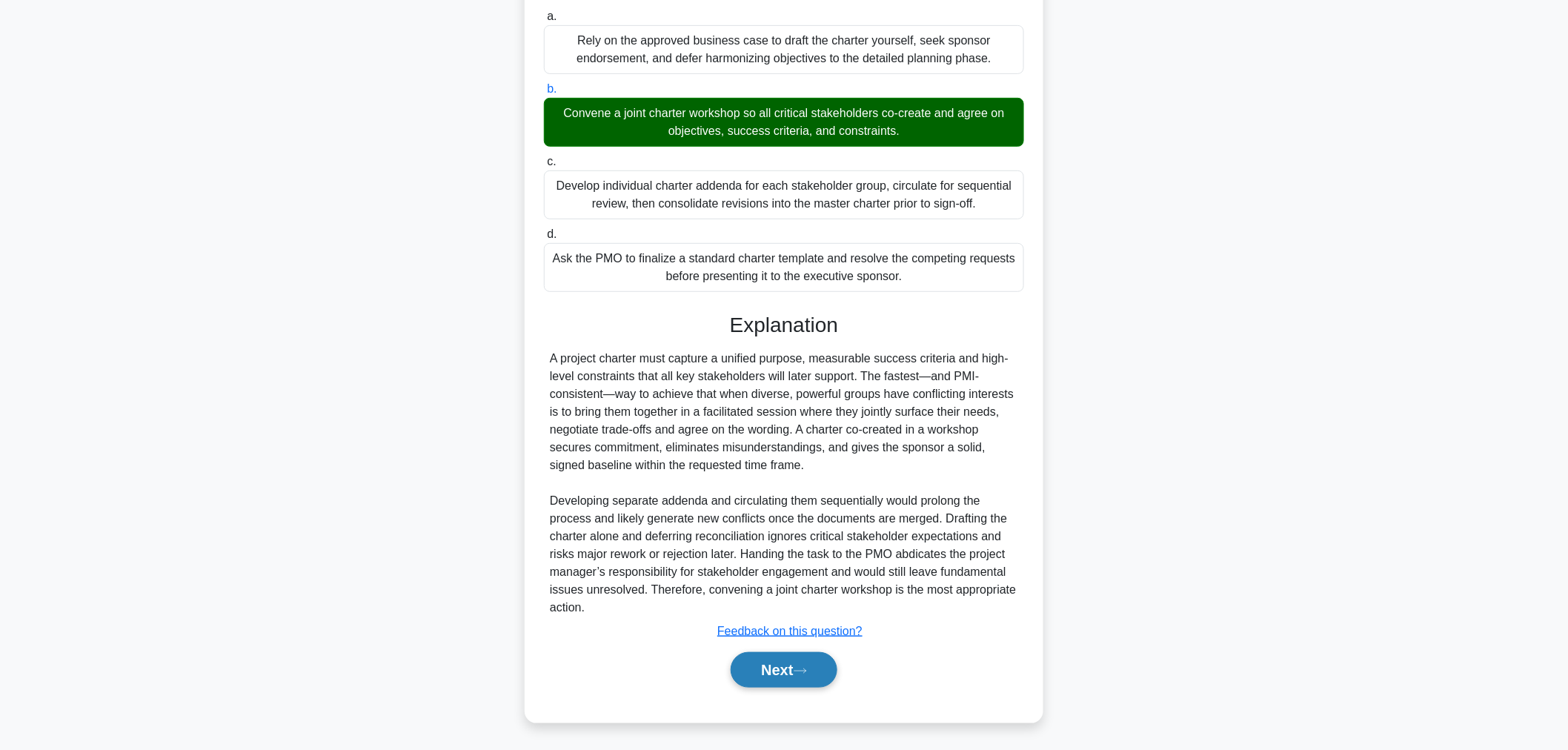
click at [815, 675] on button "Next" at bounding box center [783, 669] width 106 height 36
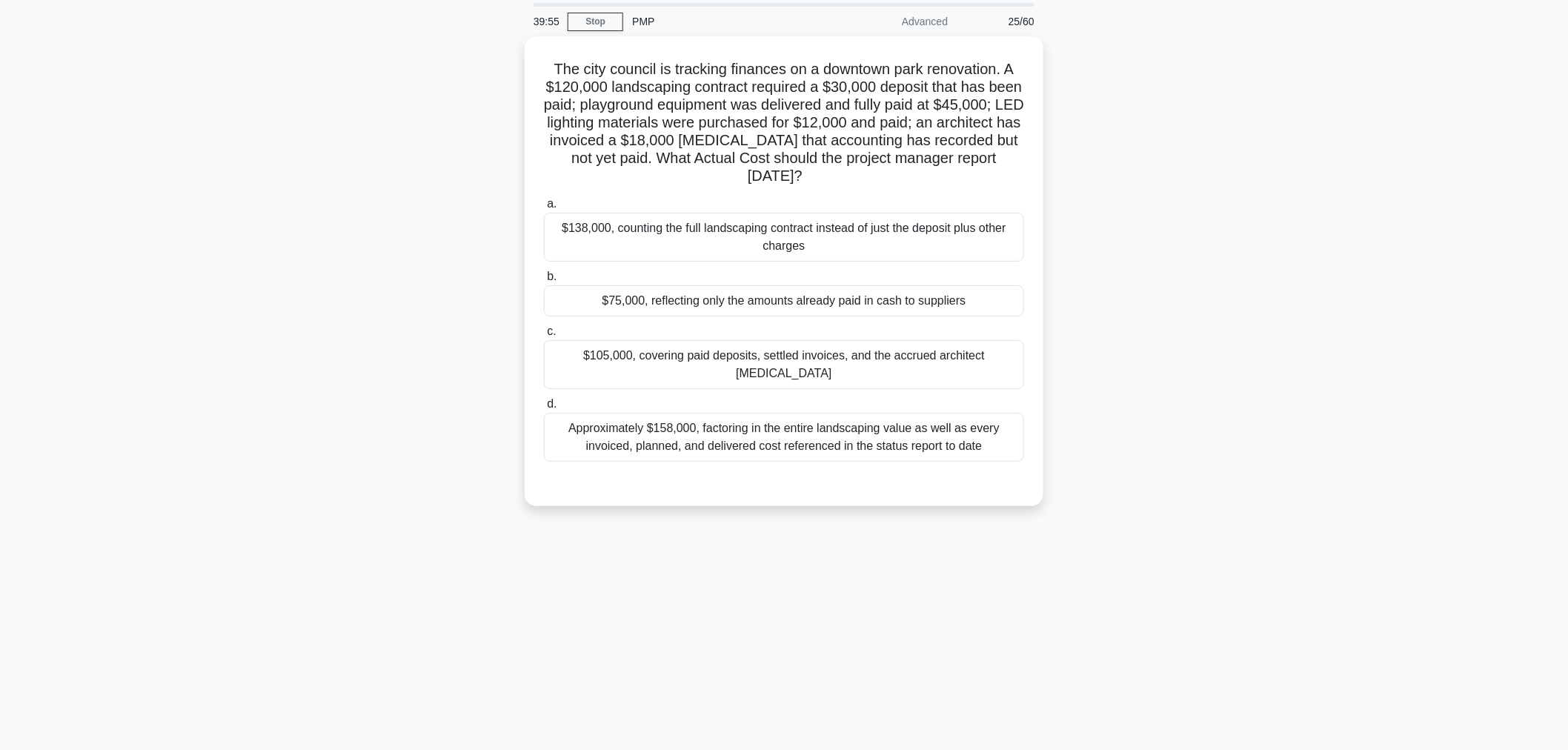
scroll to position [50, 0]
click at [930, 356] on div "$105,000, covering paid deposits, settled invoices, and the accrued architect r…" at bounding box center [784, 361] width 480 height 49
click at [544, 333] on input "c. $105,000, covering paid deposits, settled invoices, and the accrued architec…" at bounding box center [544, 329] width 0 height 10
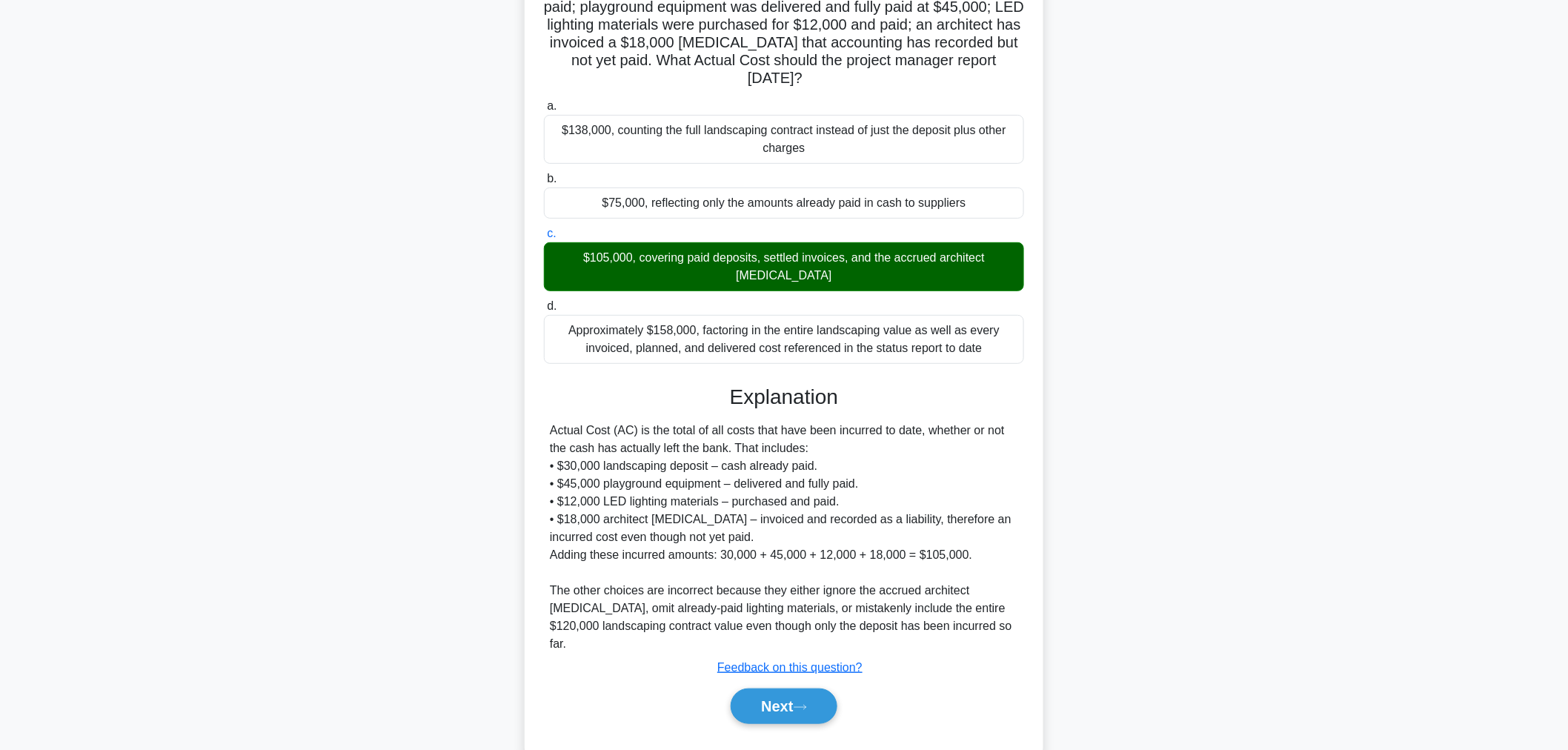
scroll to position [146, 0]
click at [818, 688] on button "Next" at bounding box center [783, 705] width 106 height 36
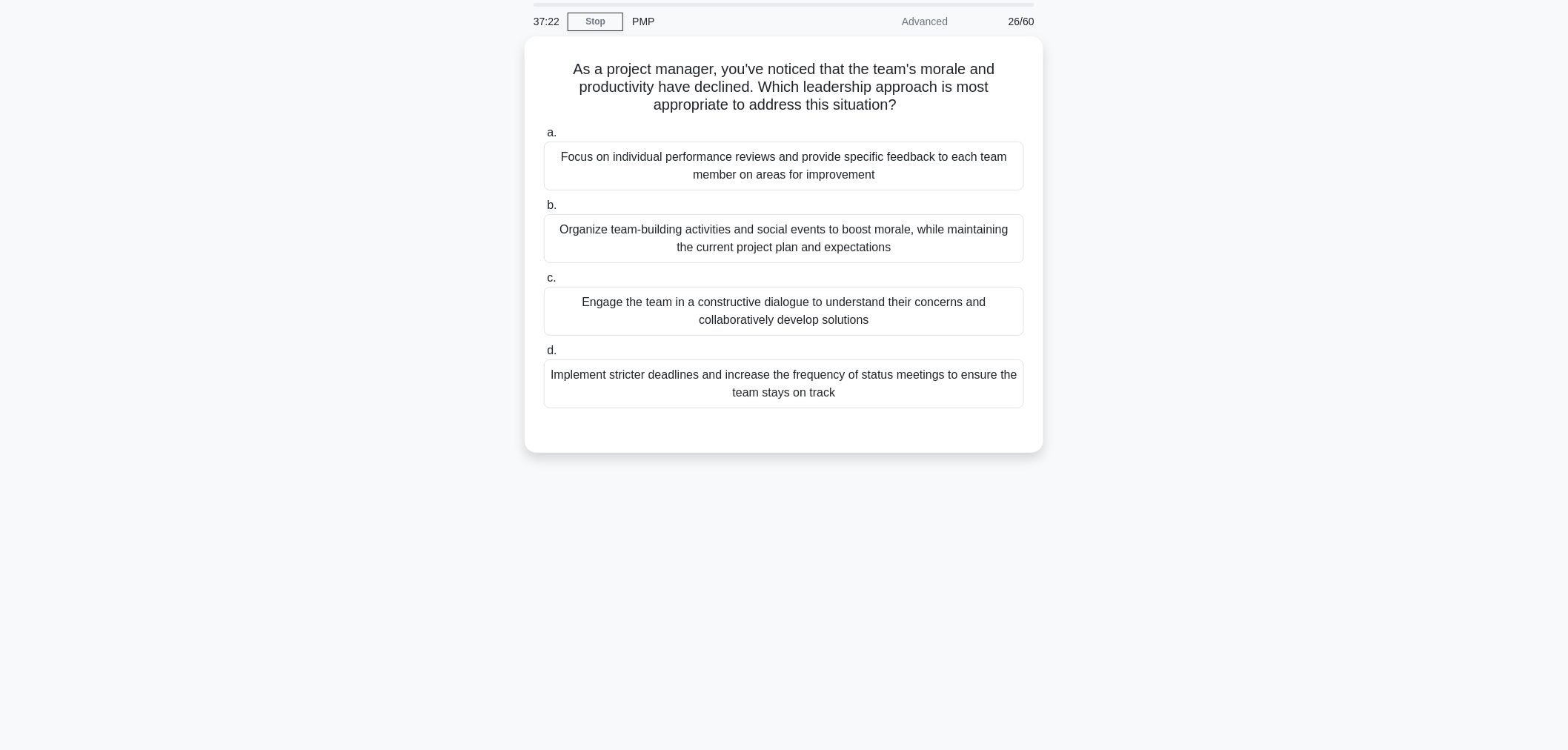
scroll to position [50, 0]
click at [976, 240] on div "Organize team-building activities and social events to boost morale, while main…" at bounding box center [784, 236] width 480 height 49
click at [544, 207] on input "b. Organize team-building activities and social events to boost morale, while m…" at bounding box center [544, 203] width 0 height 10
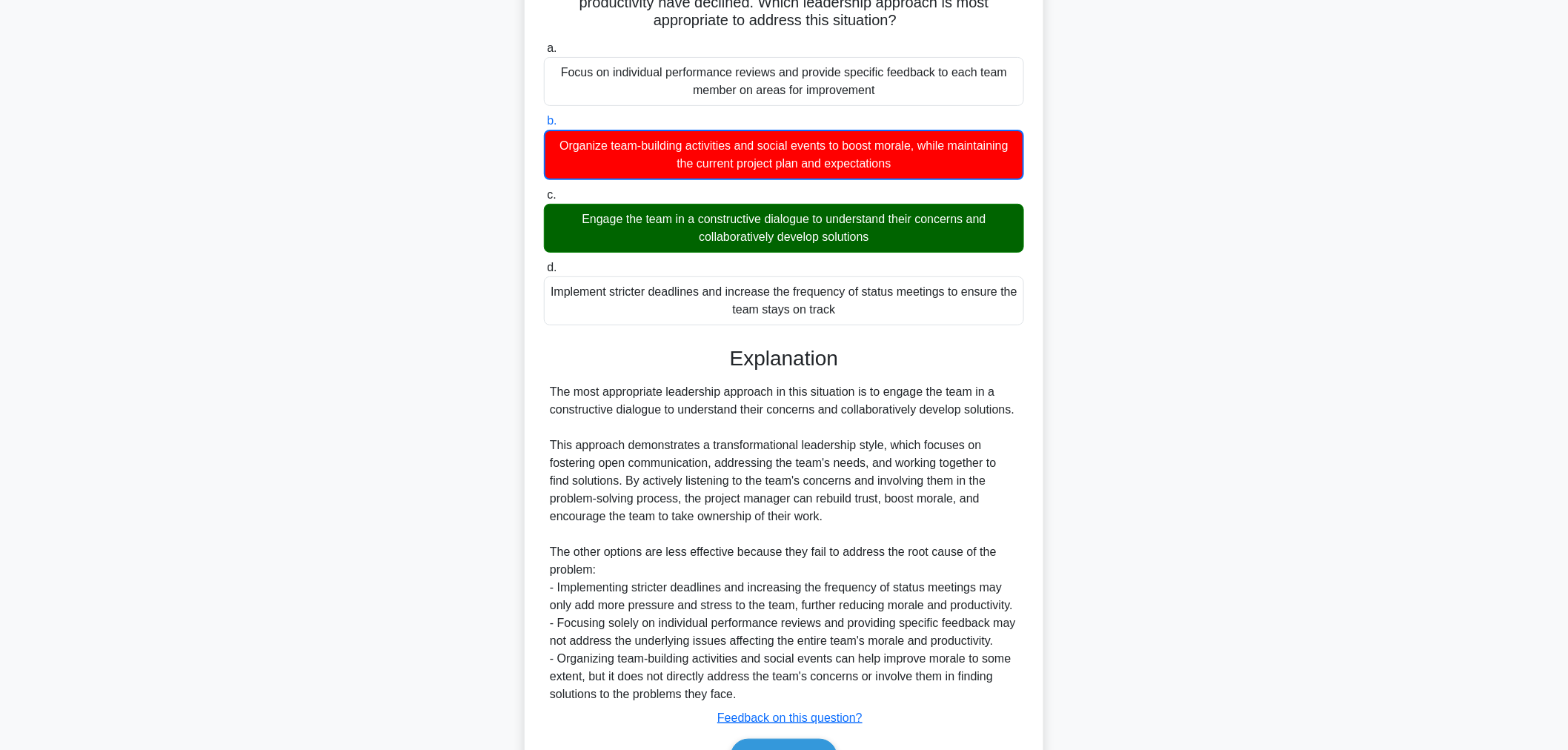
scroll to position [217, 0]
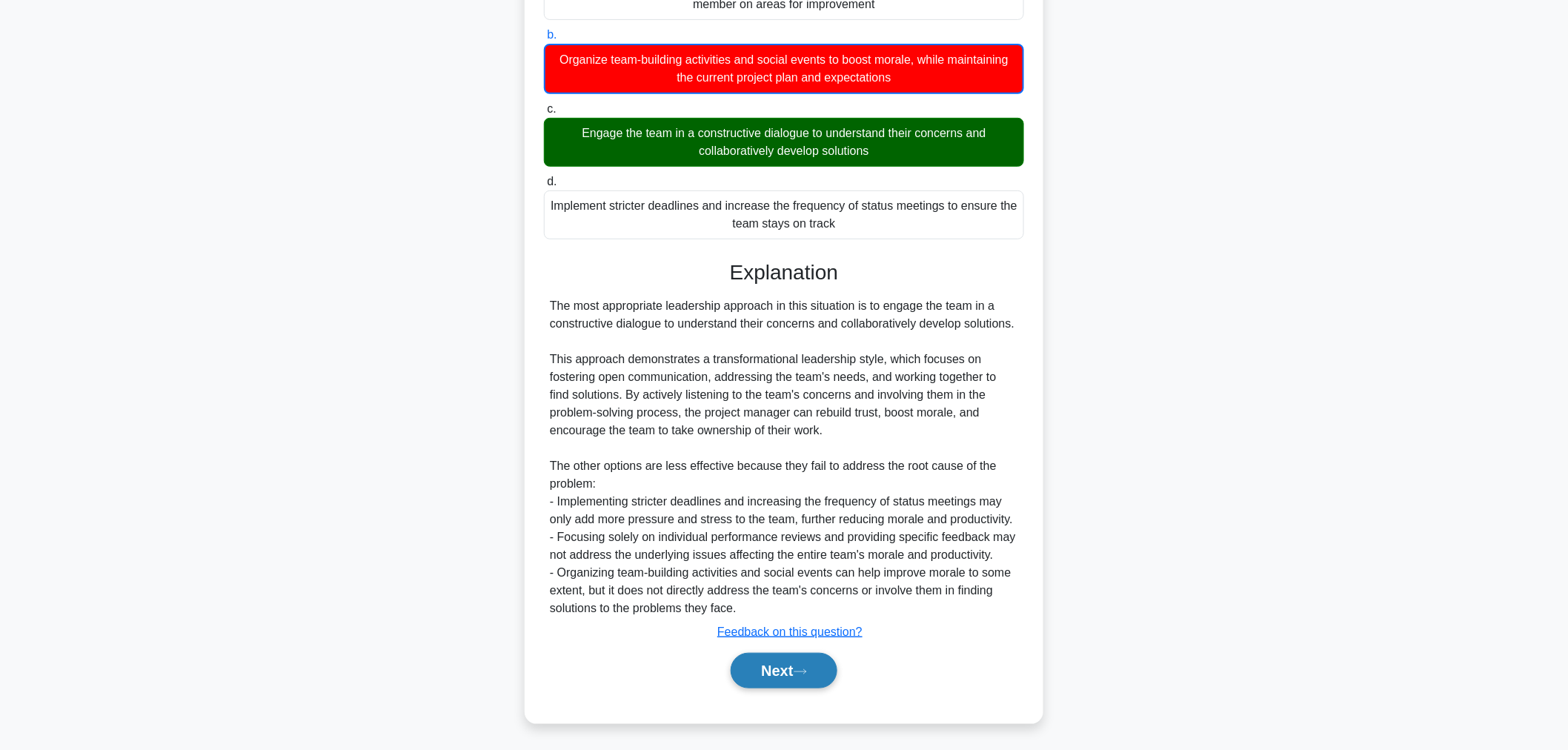
click at [802, 658] on button "Next" at bounding box center [783, 670] width 106 height 36
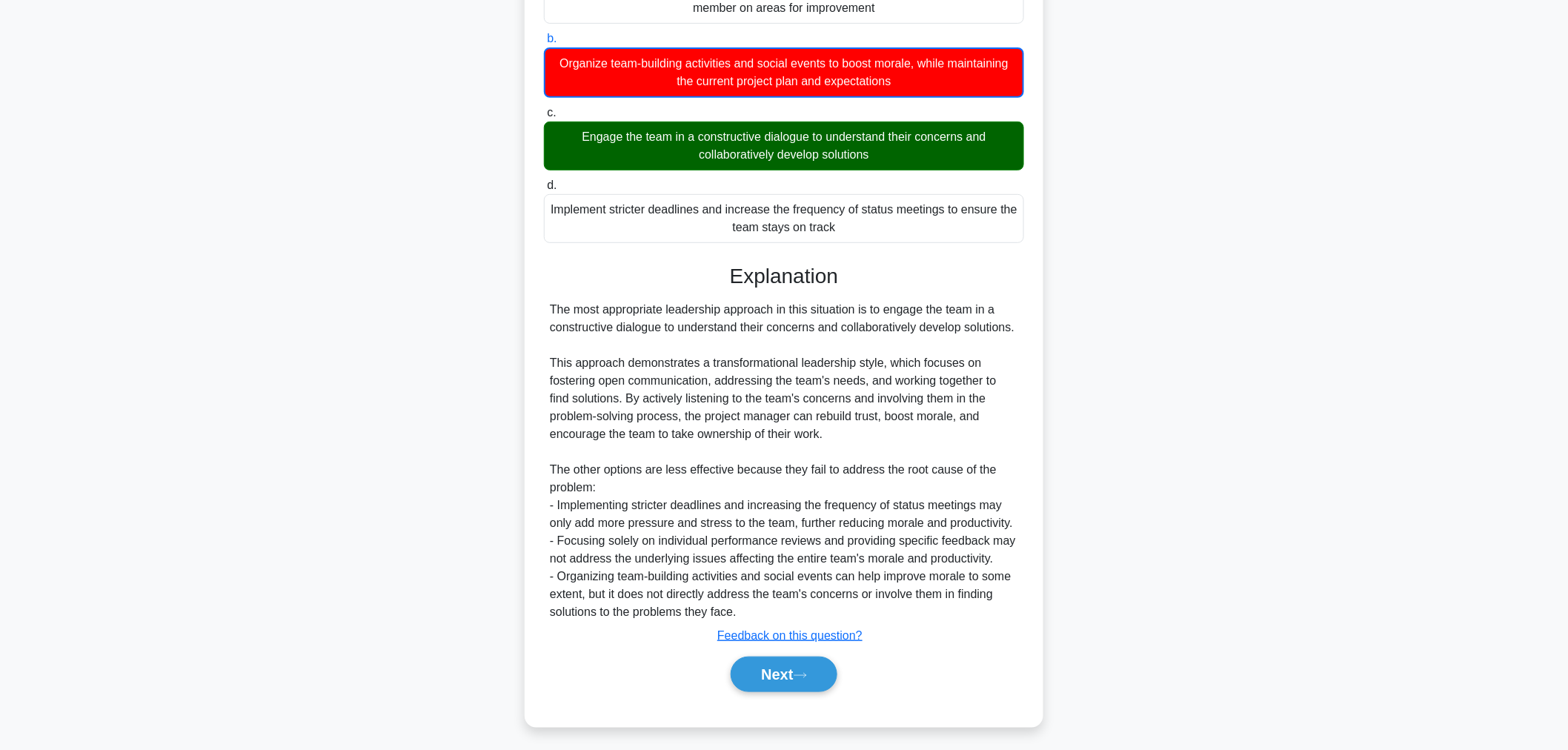
scroll to position [50, 0]
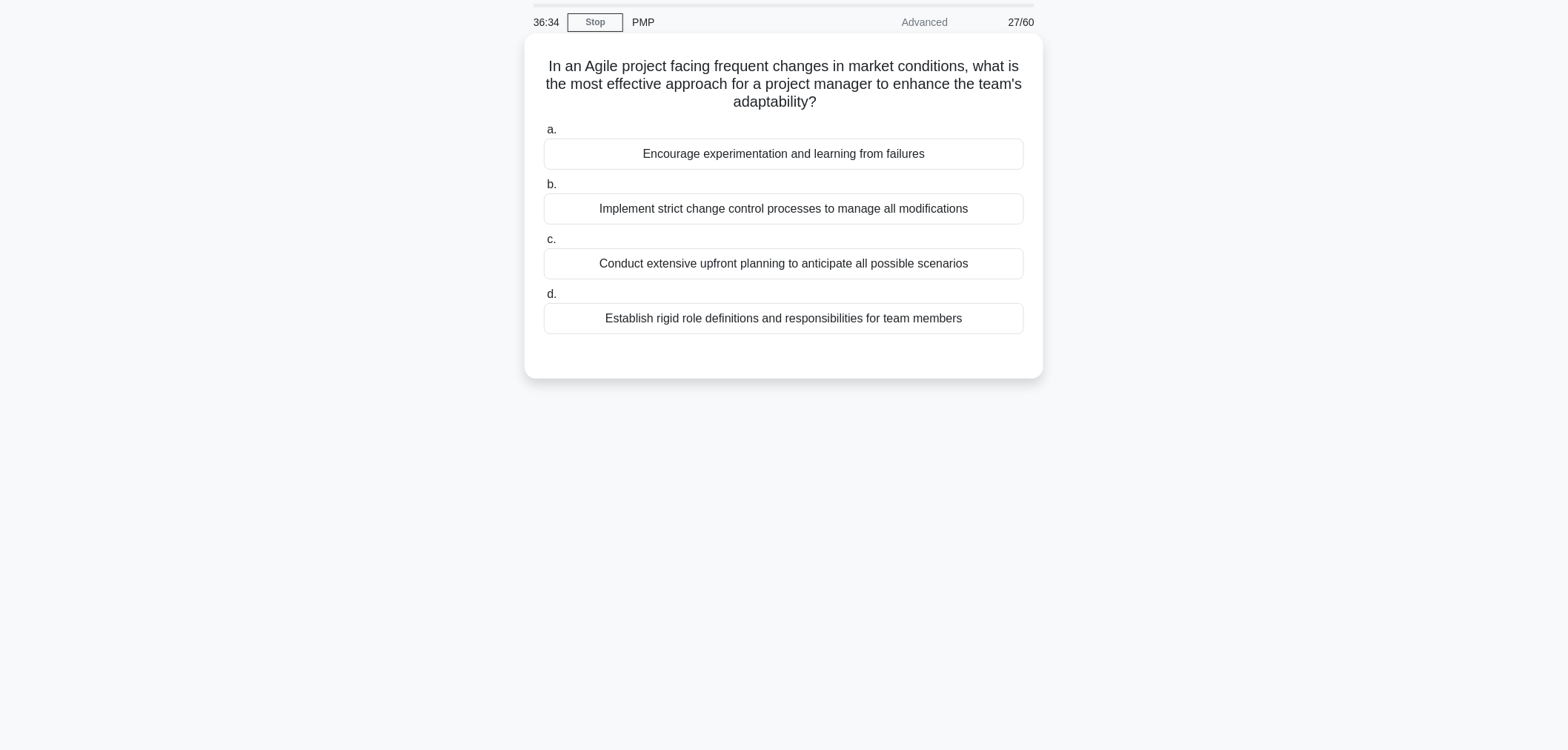
click at [744, 157] on div "Encourage experimentation and learning from failures" at bounding box center [784, 154] width 480 height 31
click at [544, 135] on input "a. Encourage experimentation and learning from failures" at bounding box center [544, 130] width 0 height 10
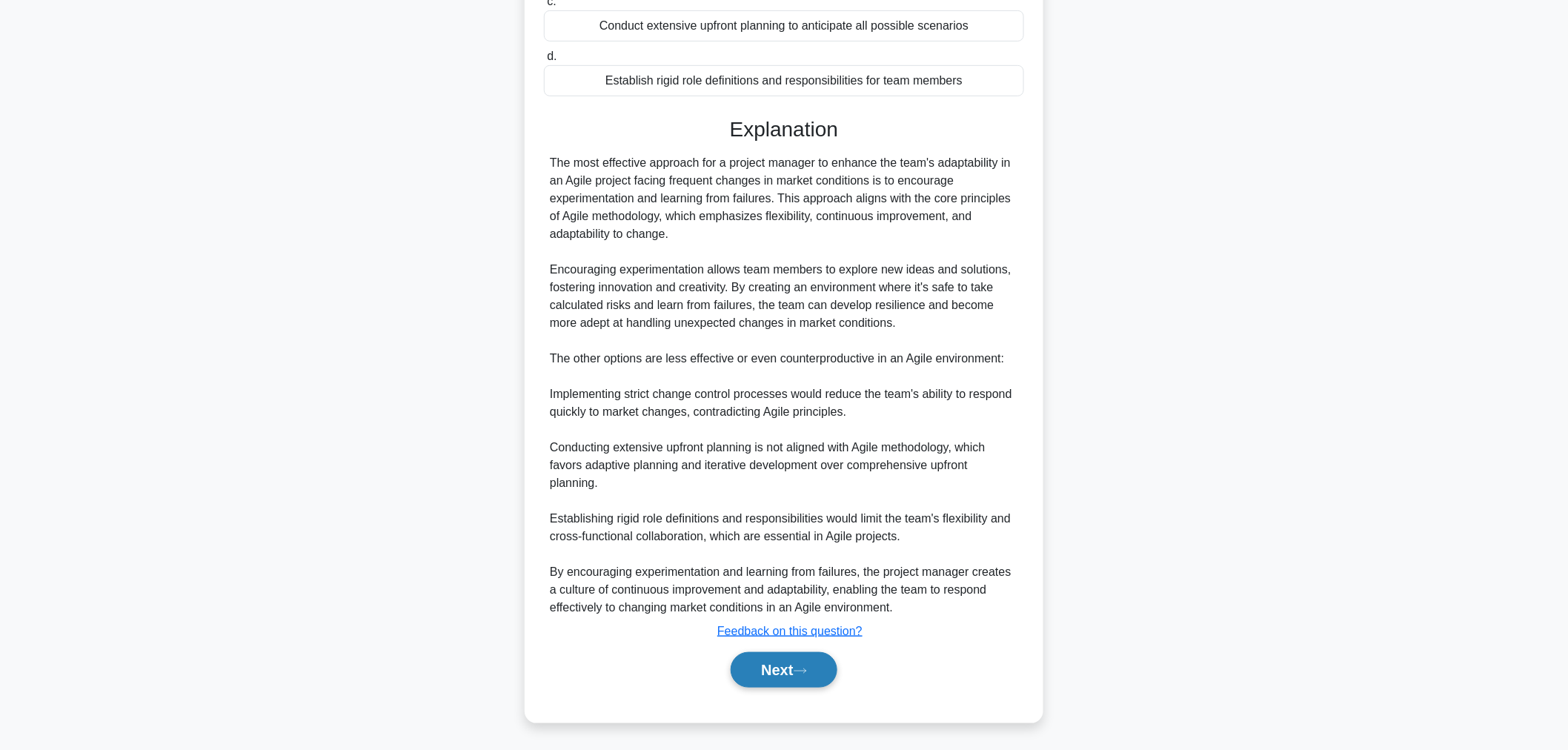
click at [760, 652] on button "Next" at bounding box center [783, 669] width 106 height 36
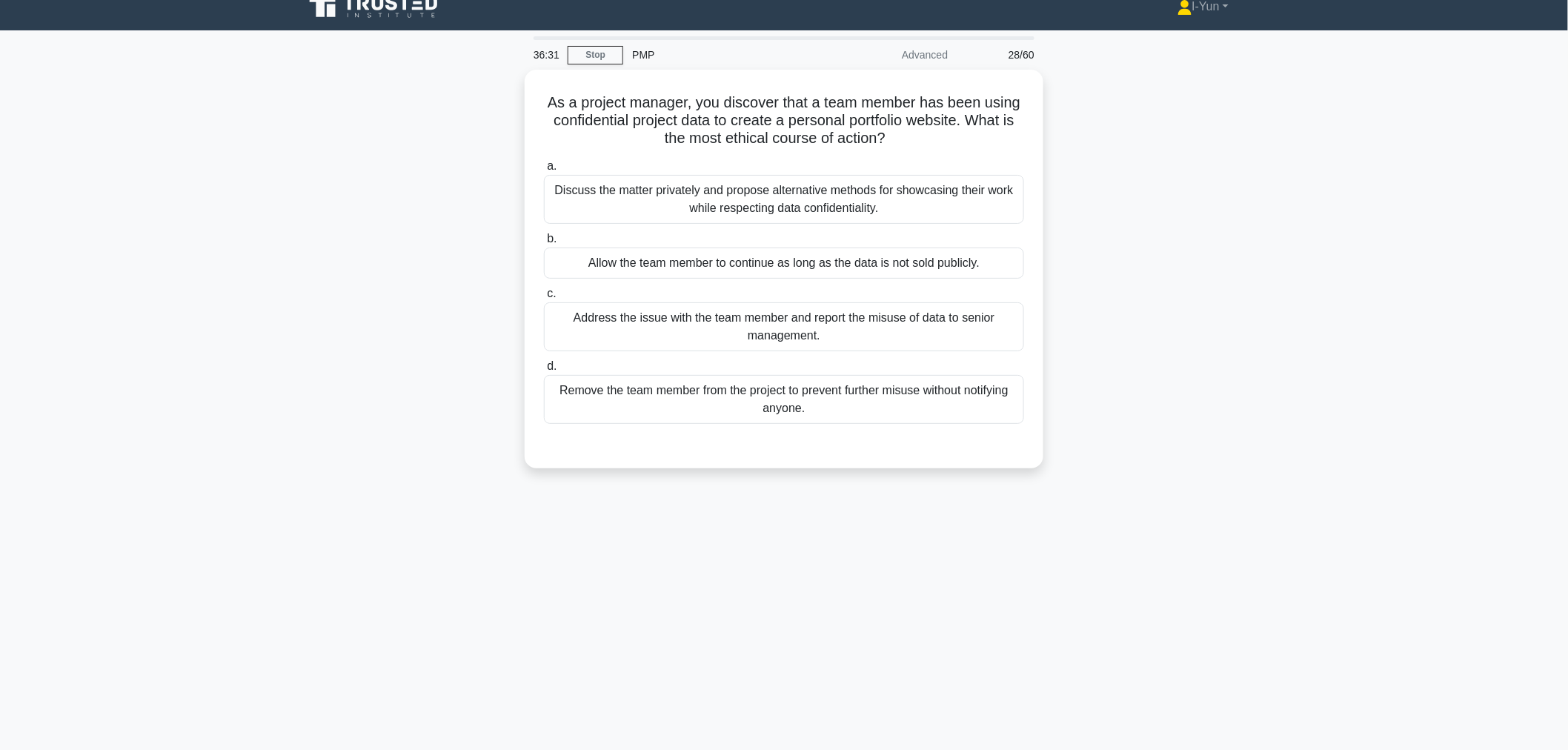
scroll to position [0, 0]
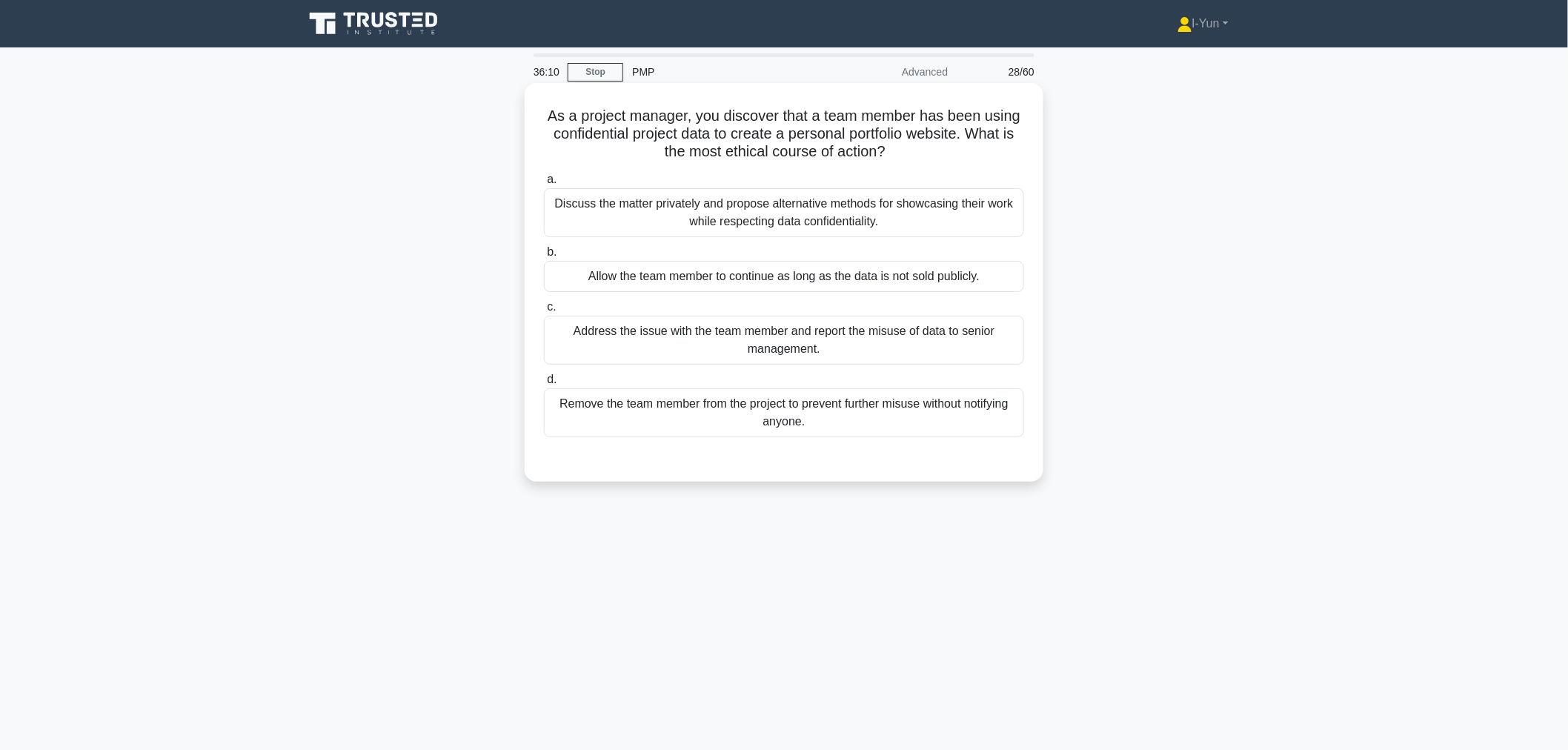
click at [921, 347] on div "Address the issue with the team member and report the misuse of data to senior …" at bounding box center [784, 340] width 480 height 49
click at [544, 312] on input "c. Address the issue with the team member and report the misuse of data to seni…" at bounding box center [544, 307] width 0 height 10
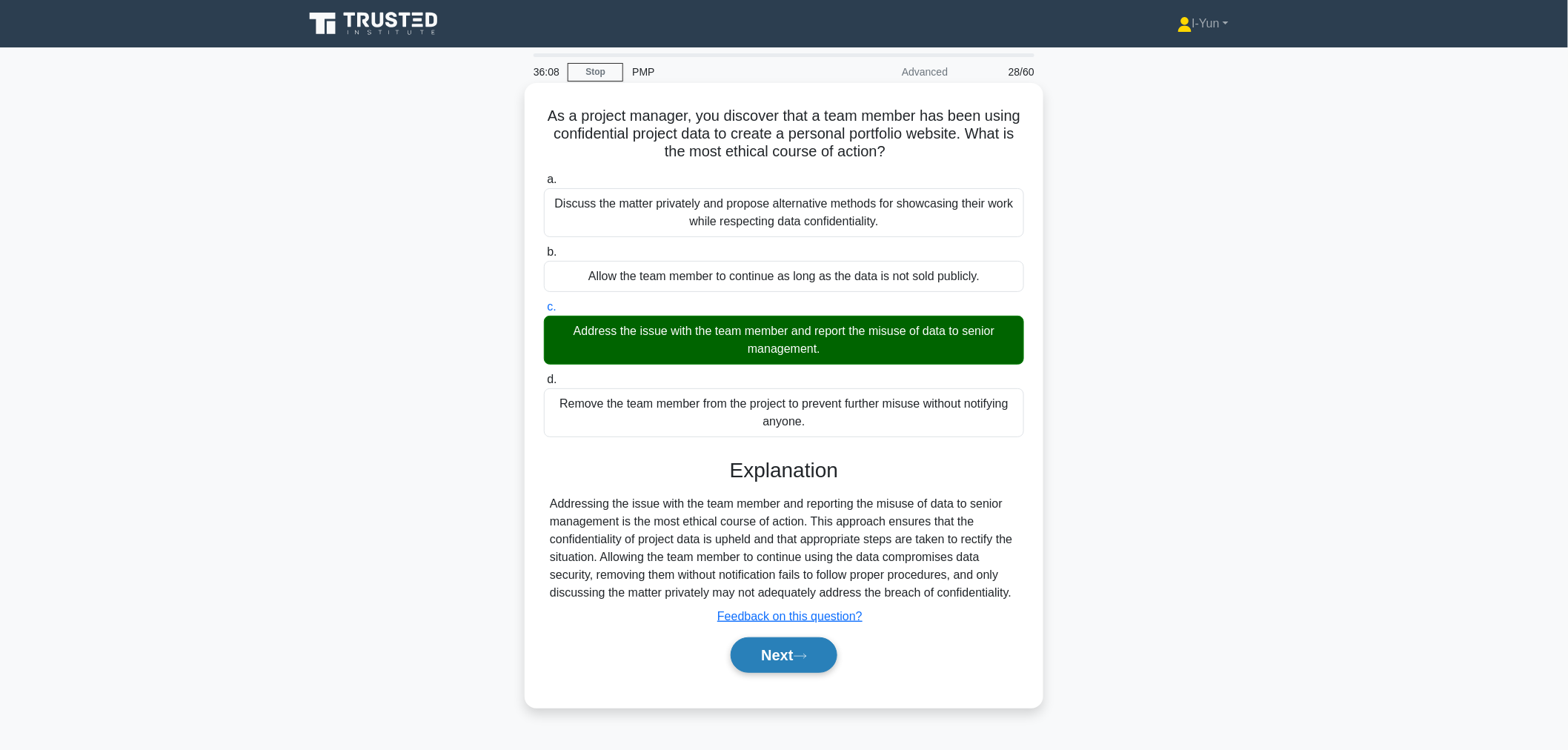
click at [781, 663] on button "Next" at bounding box center [783, 655] width 106 height 36
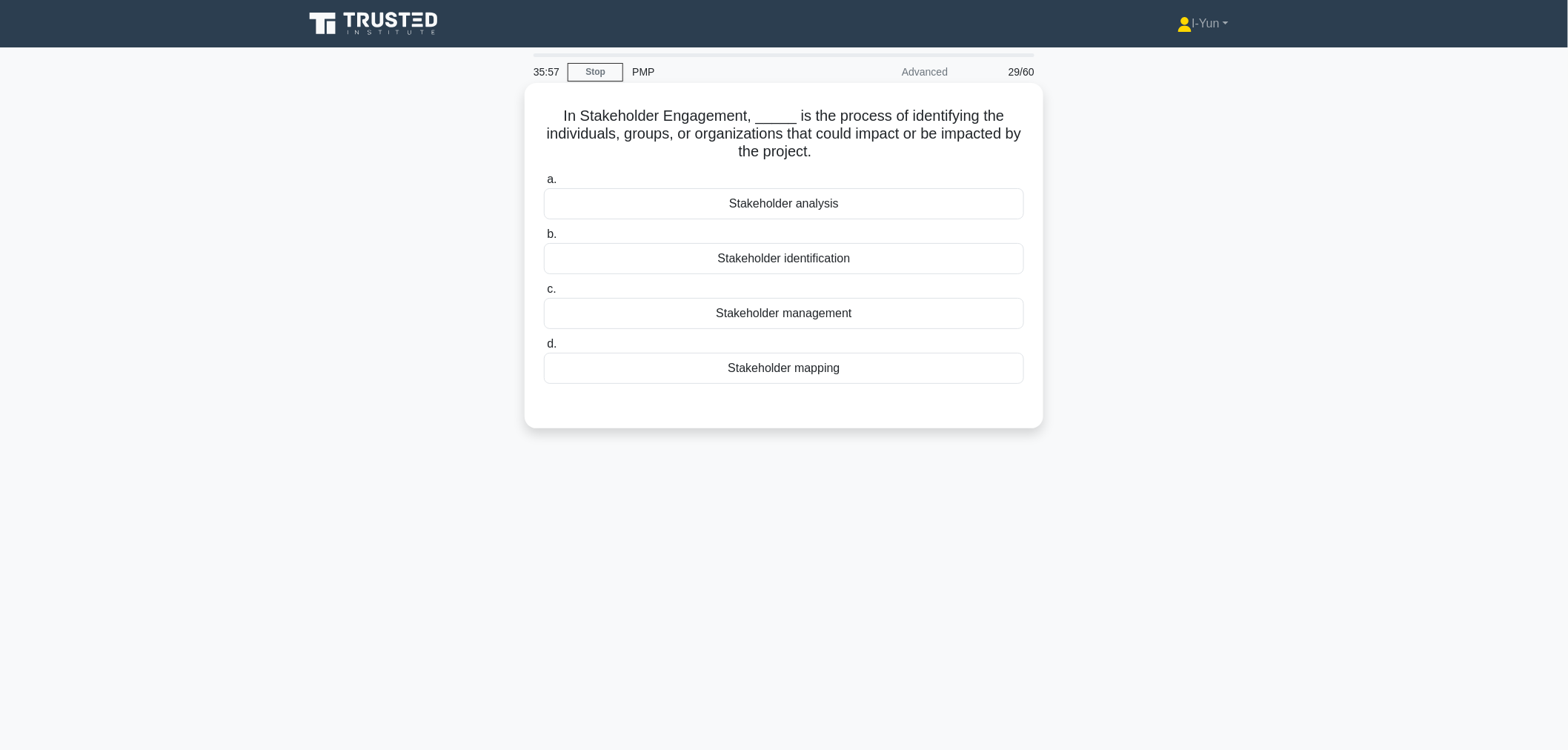
click at [875, 250] on div "Stakeholder identification" at bounding box center [784, 258] width 480 height 31
click at [544, 239] on input "b. Stakeholder identification" at bounding box center [544, 234] width 0 height 10
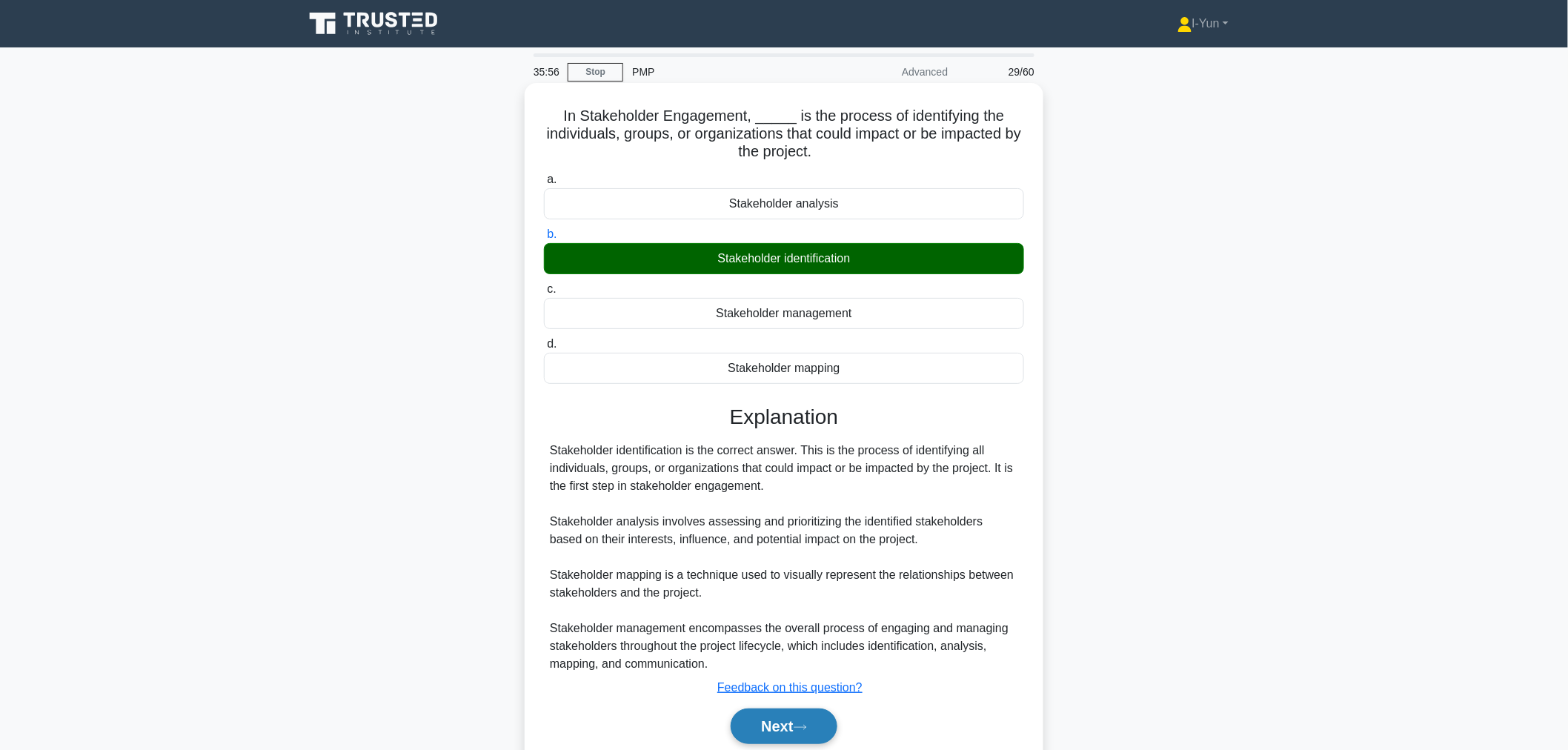
click at [787, 716] on button "Next" at bounding box center [783, 726] width 106 height 36
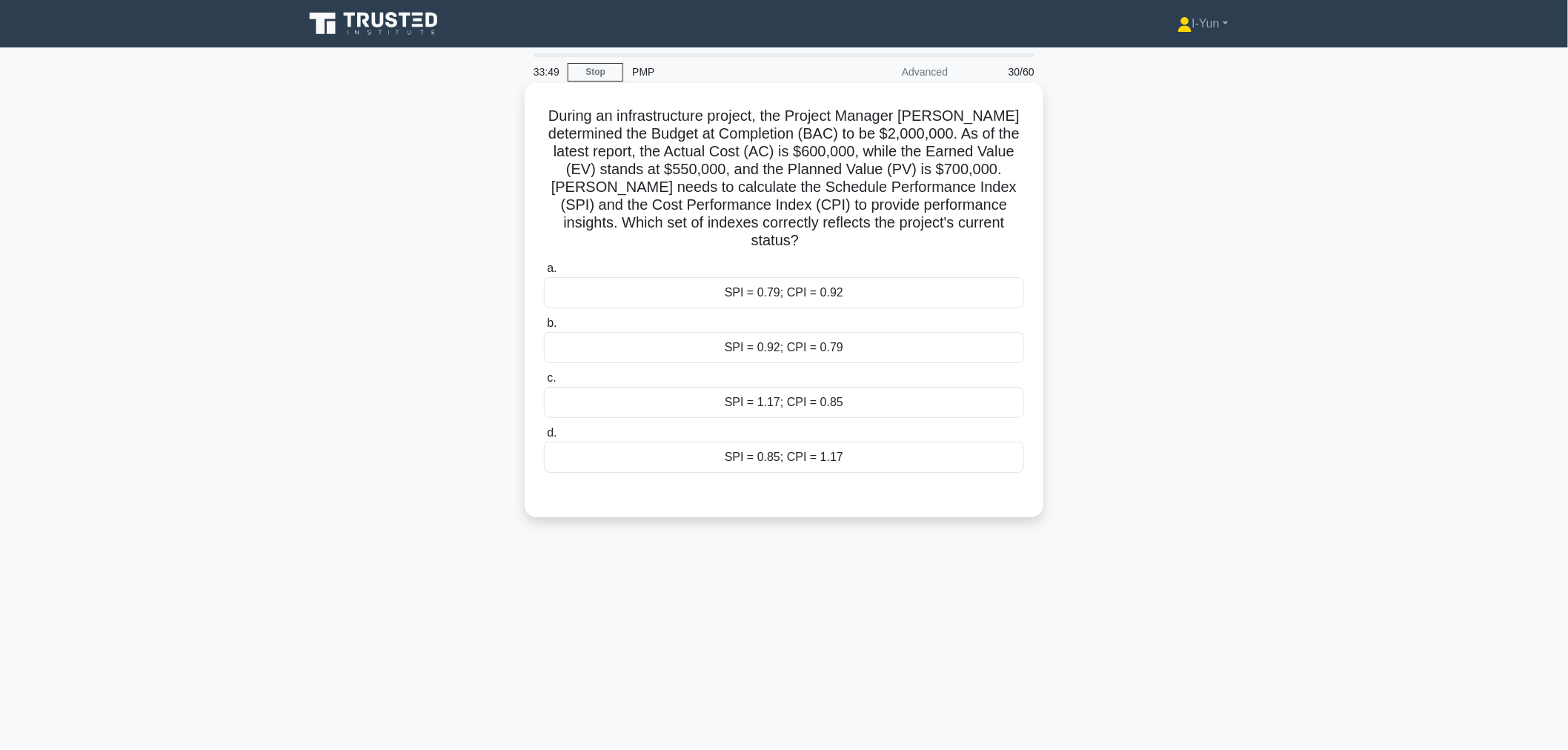
click at [872, 279] on div "SPI = 0.79; CPI = 0.92" at bounding box center [784, 293] width 480 height 31
click at [544, 274] on input "a. SPI = 0.79; CPI = 0.92" at bounding box center [544, 268] width 0 height 10
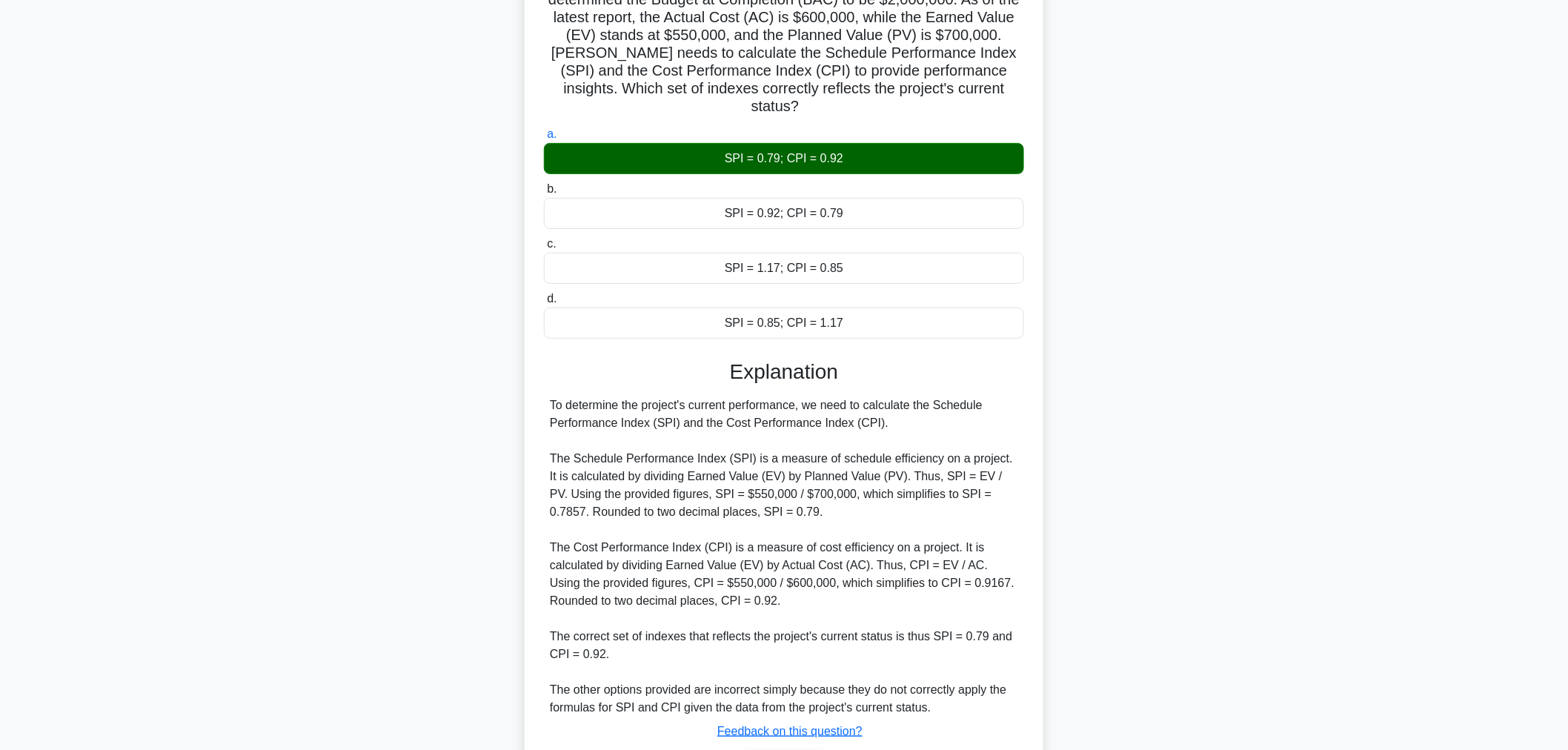
scroll to position [165, 0]
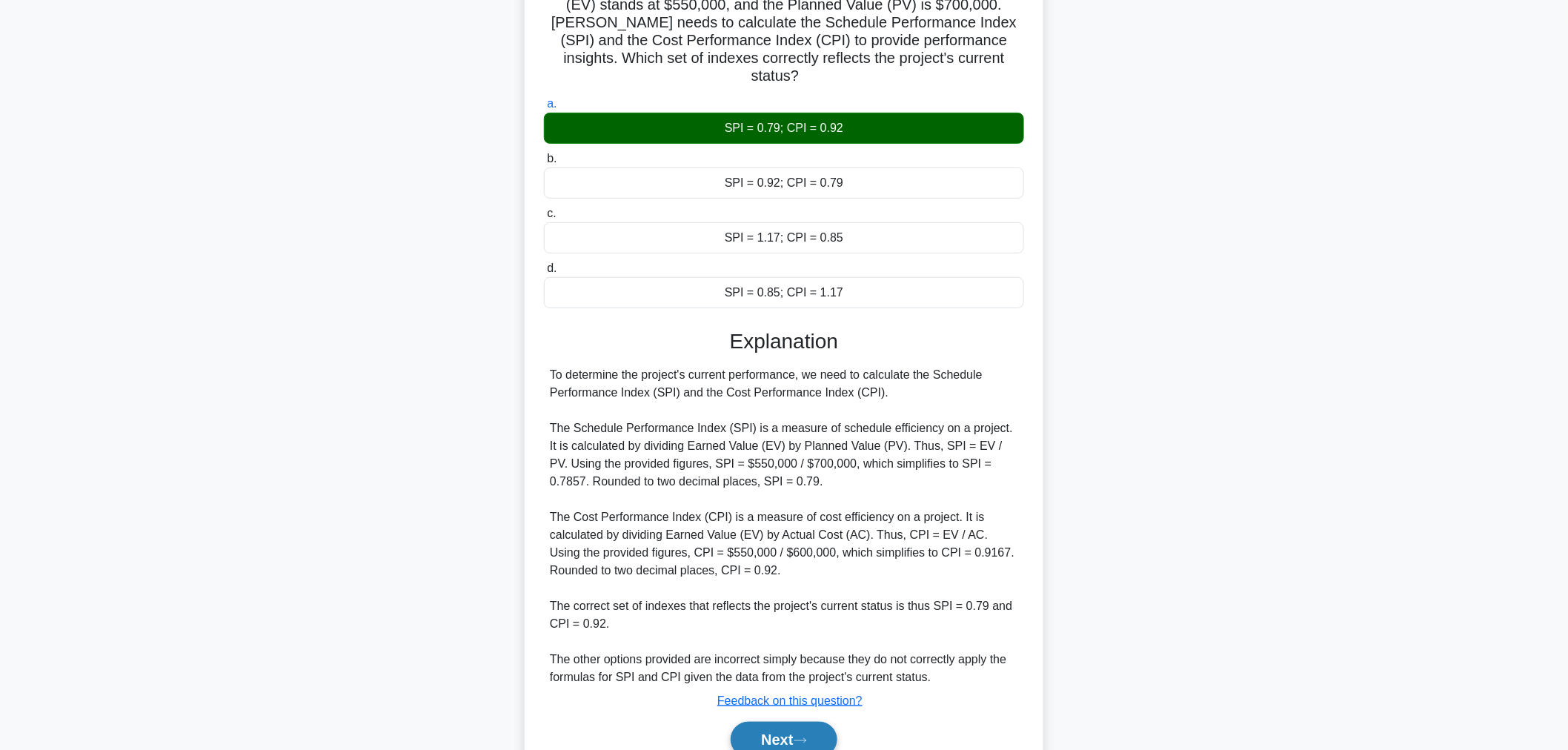
click at [757, 727] on button "Next" at bounding box center [783, 739] width 106 height 36
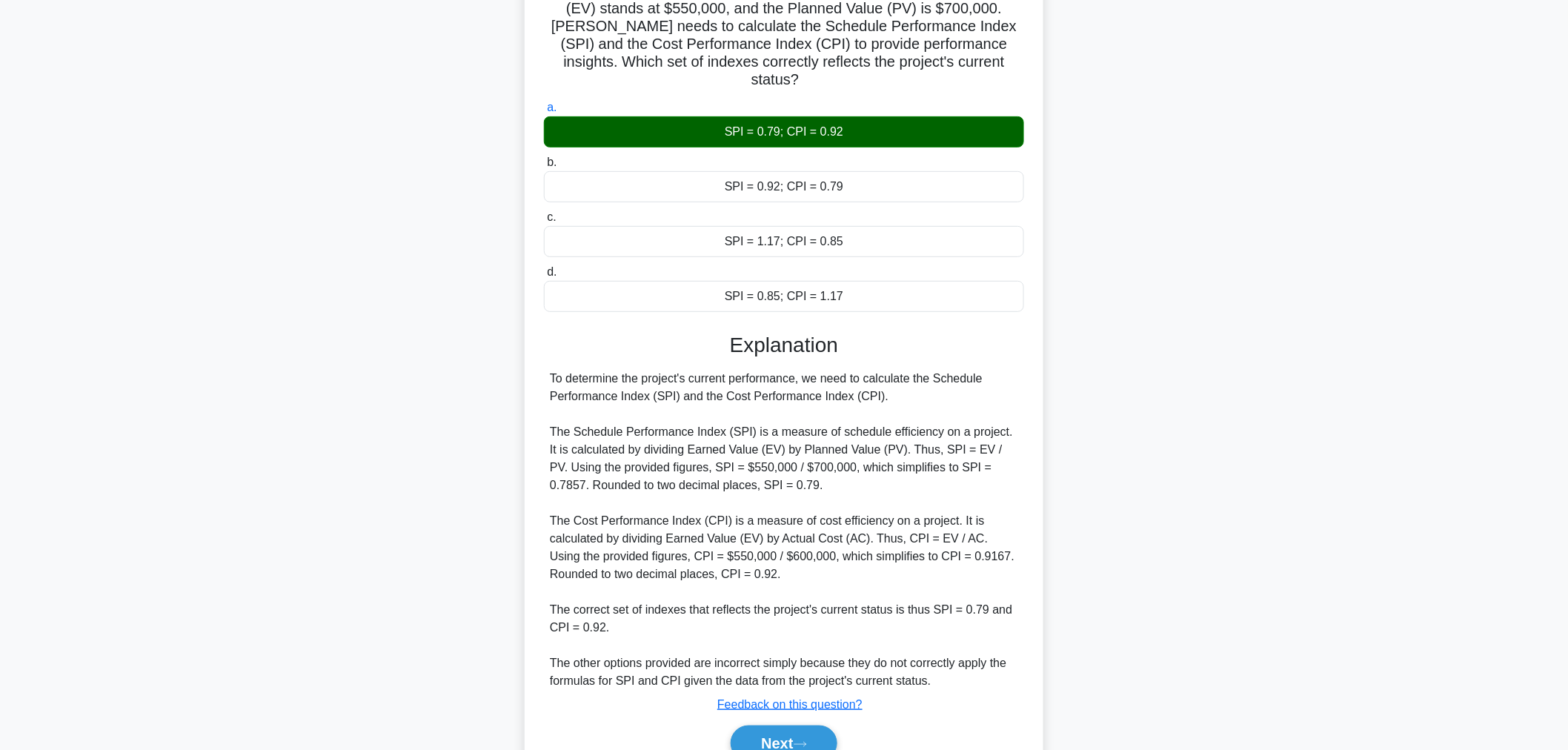
scroll to position [50, 0]
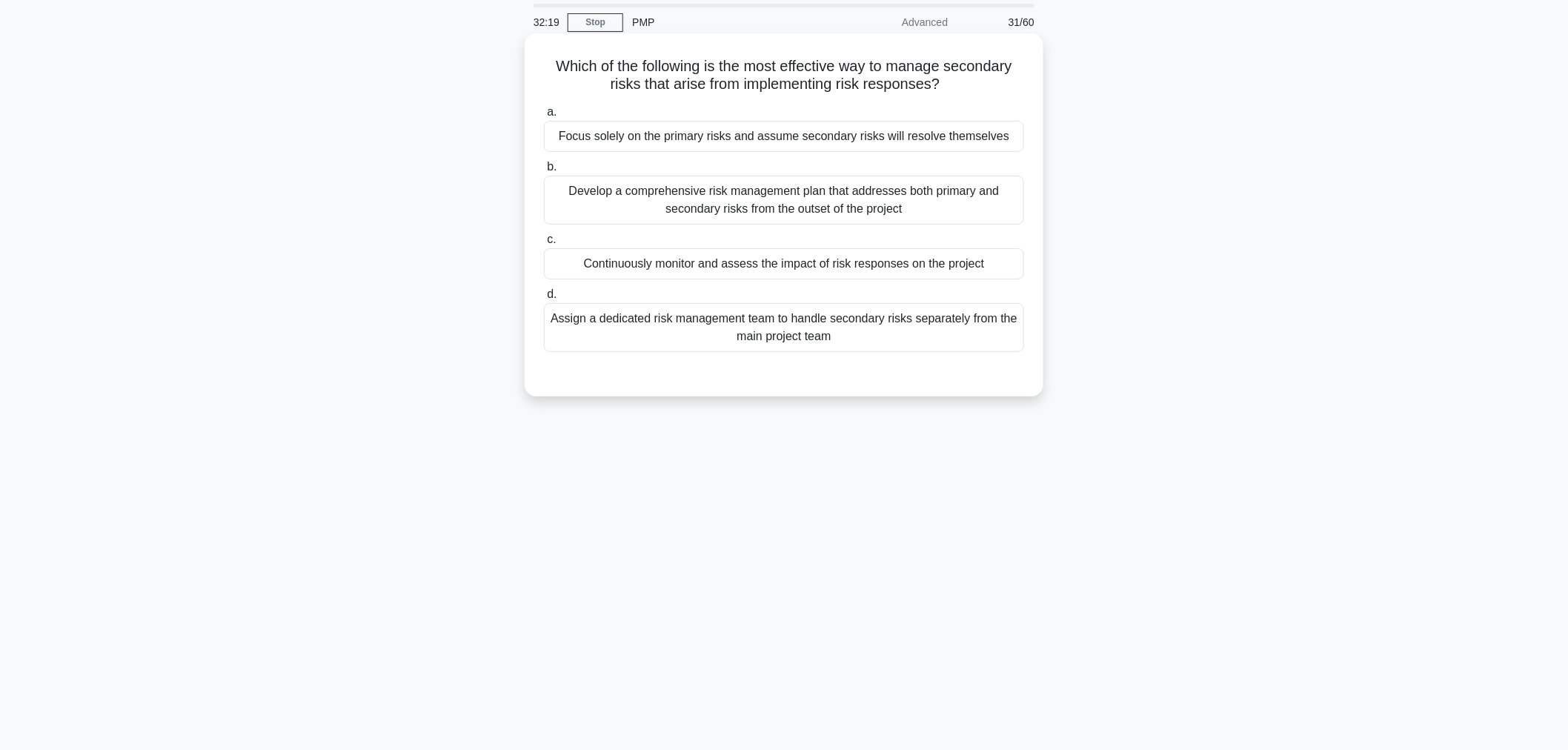
click at [685, 326] on div "Assign a dedicated risk management team to handle secondary risks separately fr…" at bounding box center [784, 328] width 480 height 49
click at [544, 300] on input "d. Assign a dedicated risk management team to handle secondary risks separately…" at bounding box center [544, 294] width 0 height 10
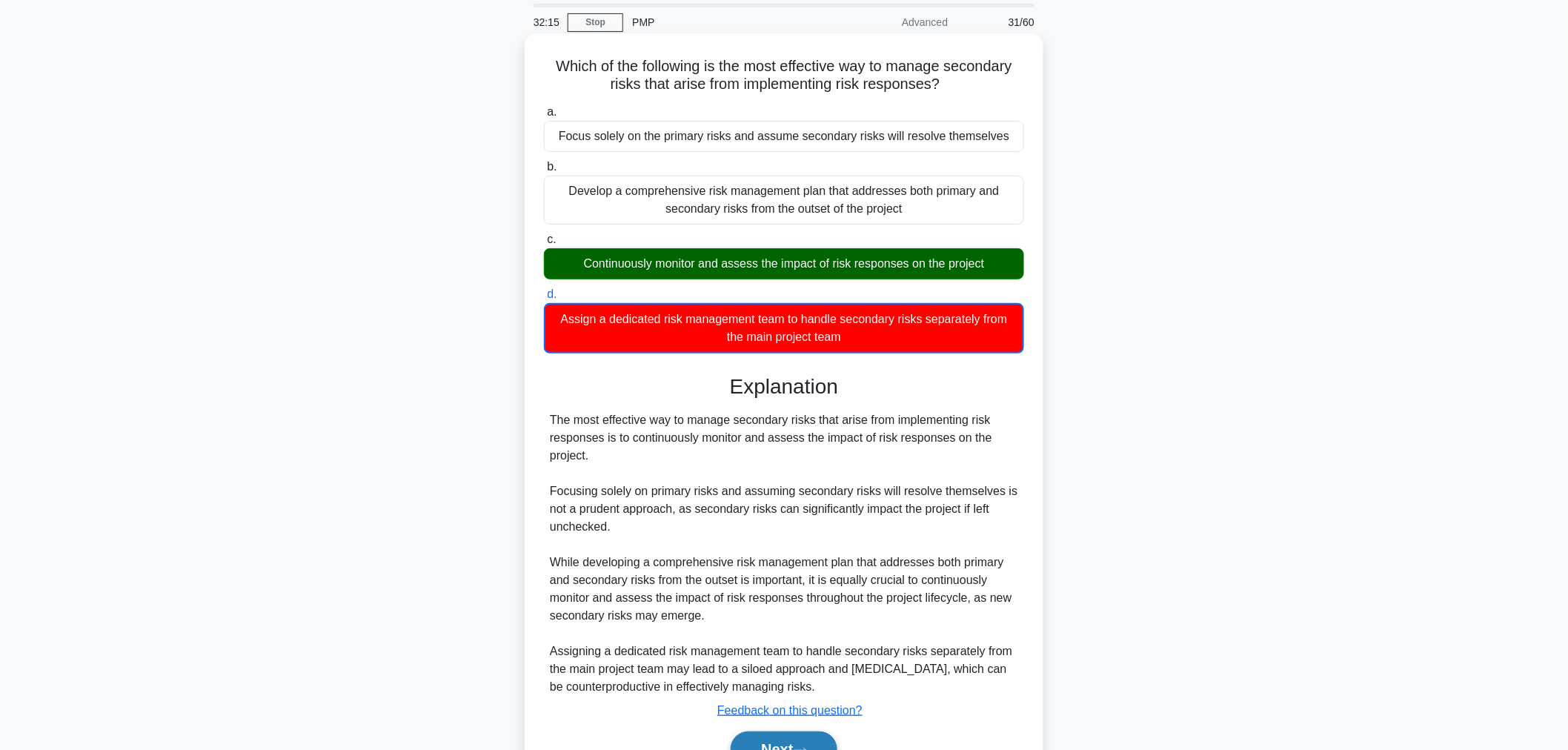
click at [797, 744] on button "Next" at bounding box center [783, 748] width 106 height 36
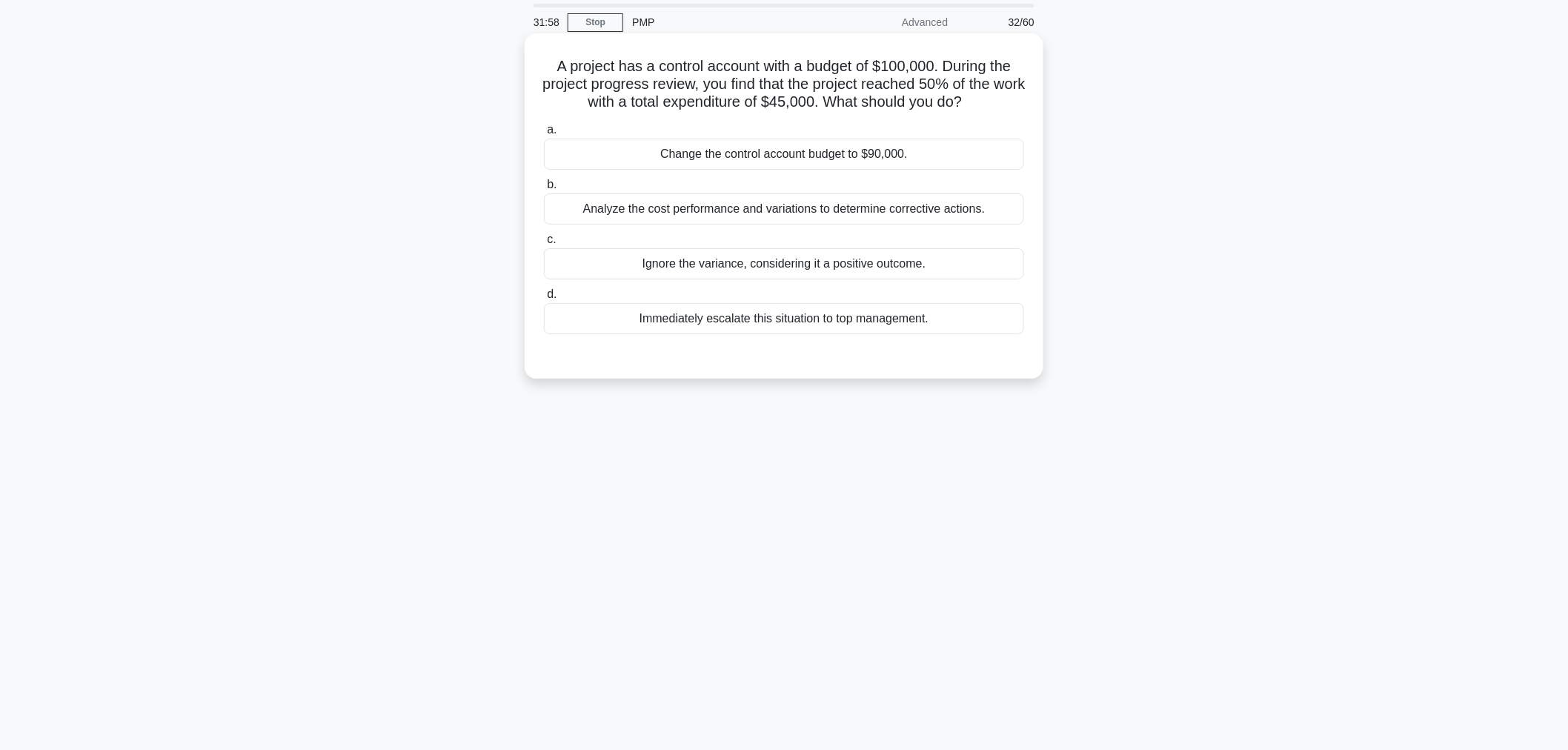
click at [903, 264] on div "Ignore the variance, considering it a positive outcome." at bounding box center [784, 264] width 480 height 31
click at [544, 245] on input "c. Ignore the variance, considering it a positive outcome." at bounding box center [544, 239] width 0 height 10
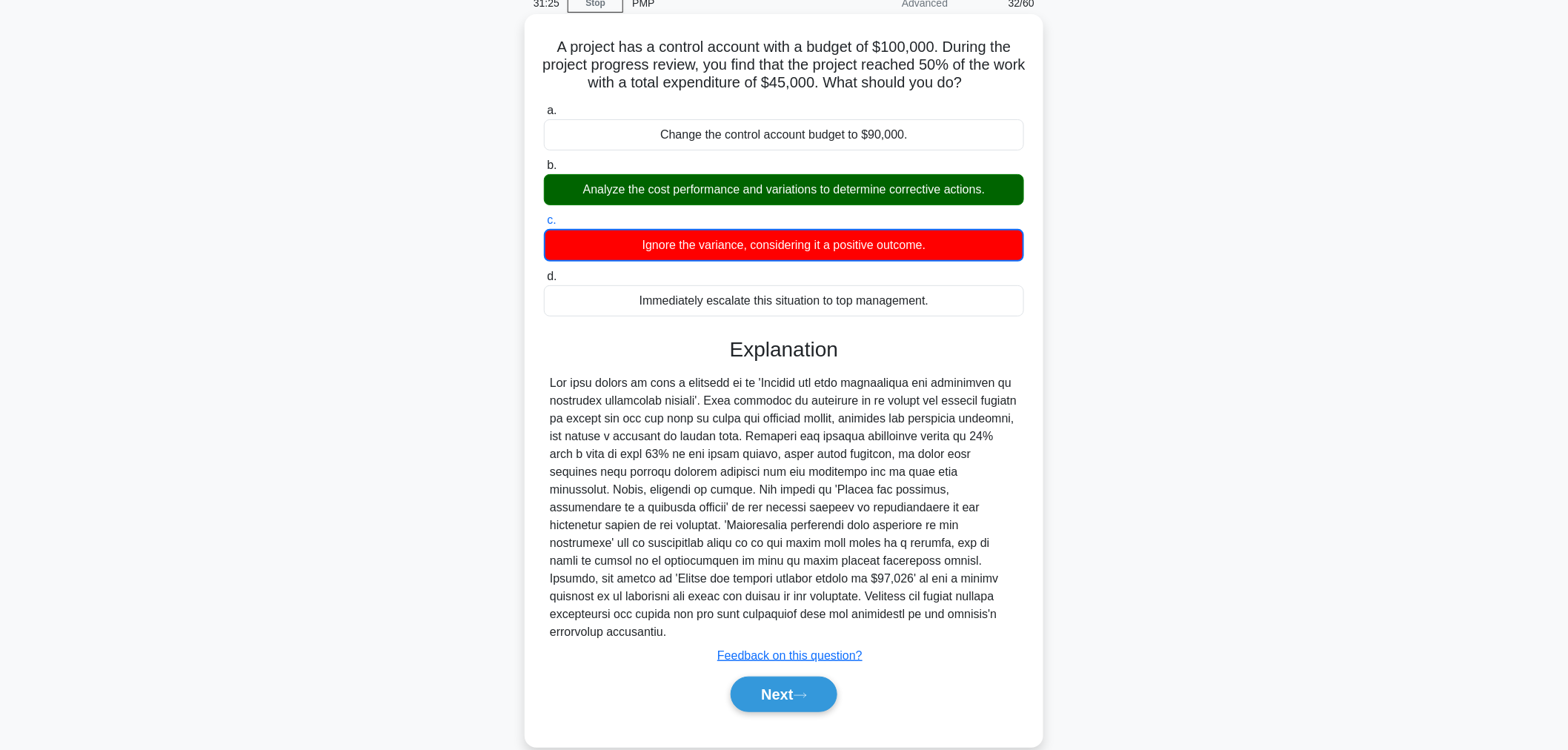
scroll to position [75, 0]
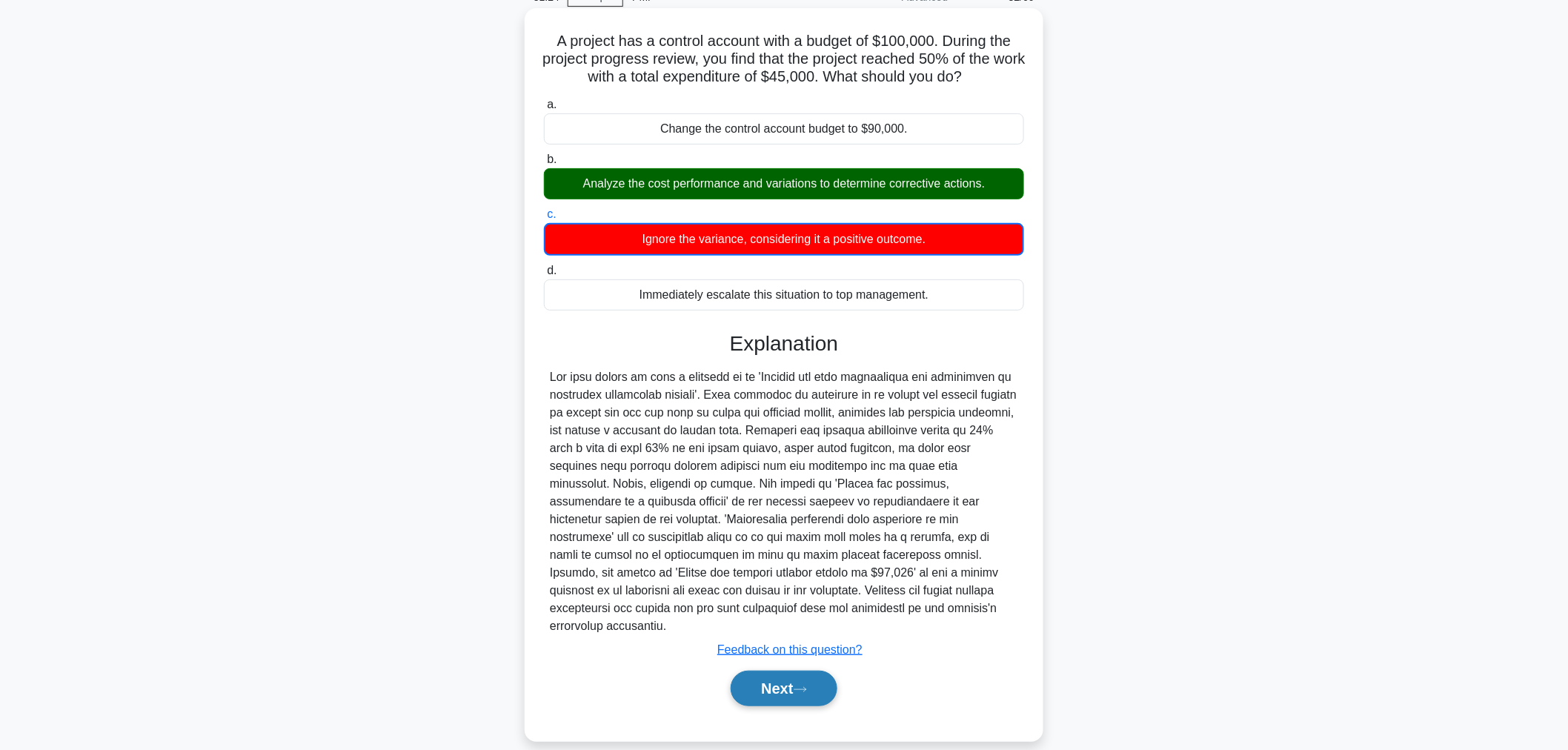
click at [790, 671] on button "Next" at bounding box center [783, 688] width 106 height 36
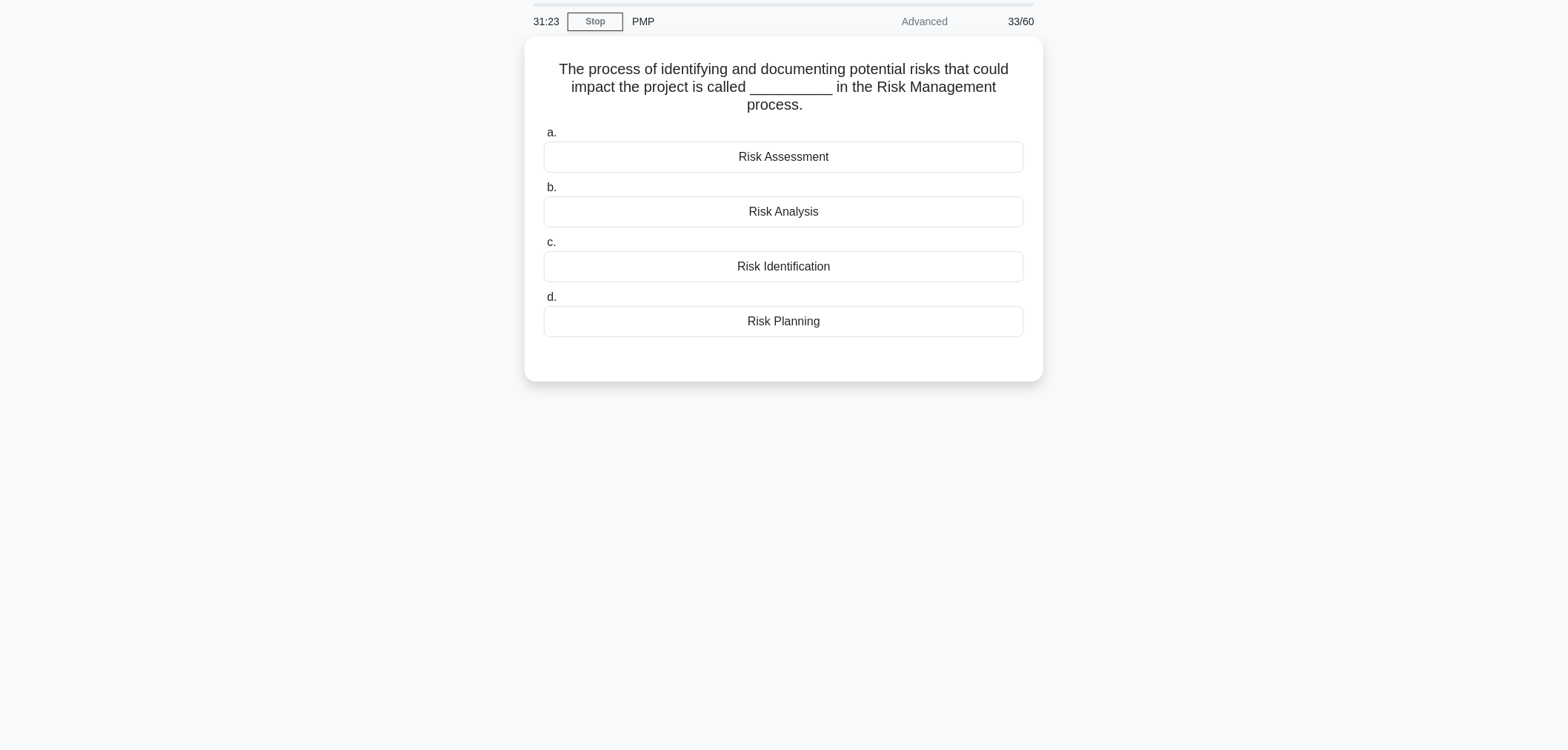
scroll to position [50, 0]
click at [777, 203] on div "Risk Analysis" at bounding box center [784, 209] width 480 height 31
click at [544, 190] on input "b. Risk Analysis" at bounding box center [544, 184] width 0 height 10
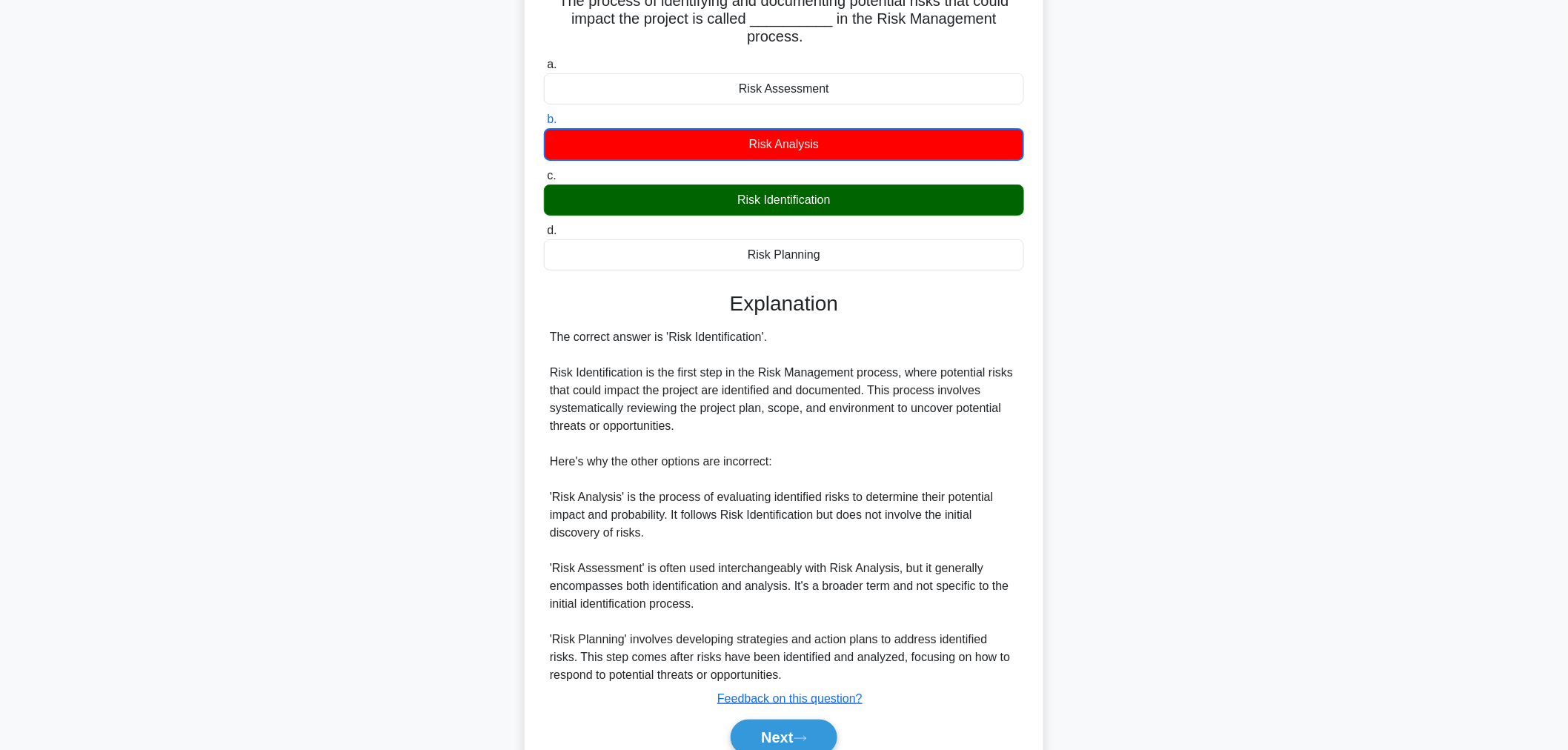
scroll to position [181, 0]
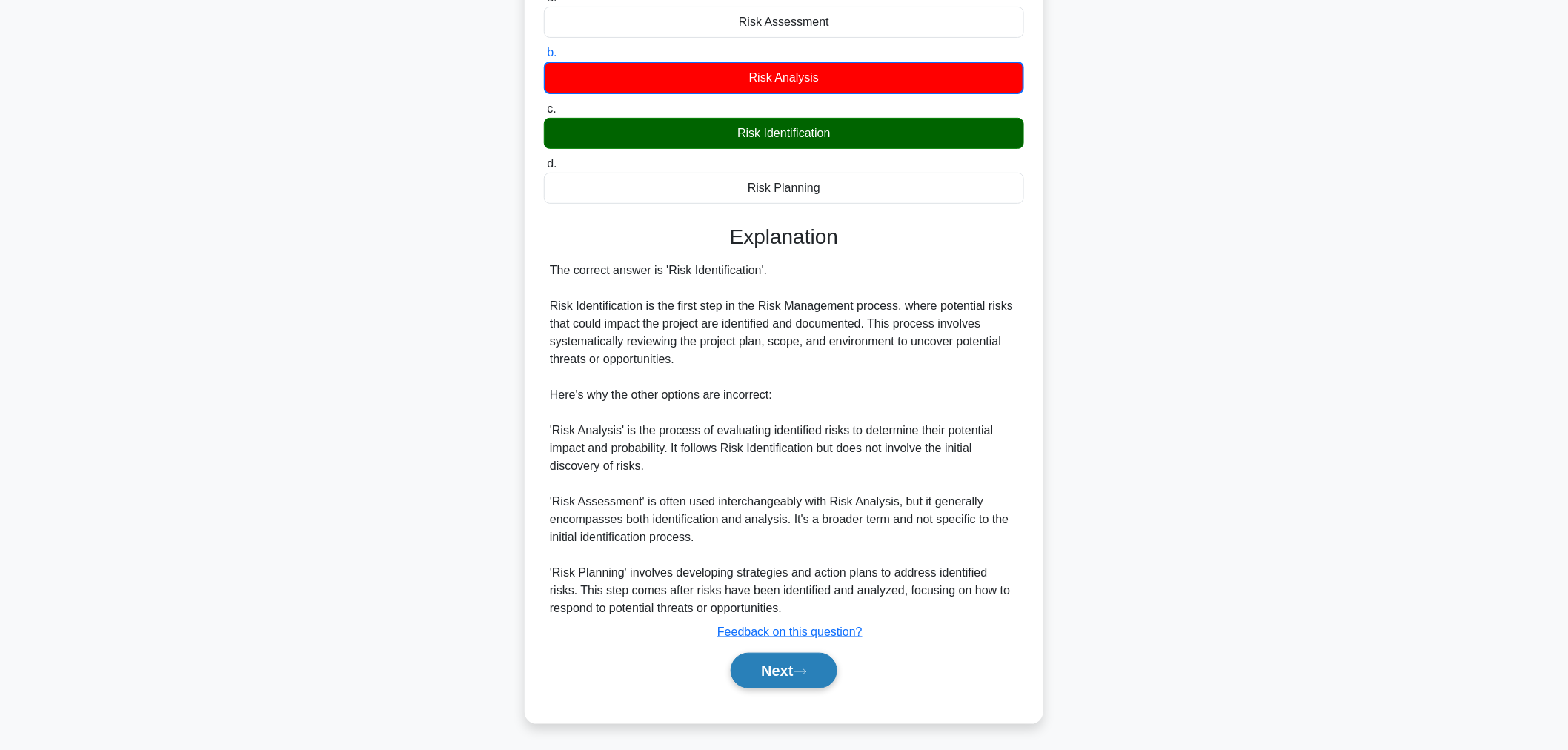
click at [805, 671] on icon at bounding box center [800, 671] width 13 height 8
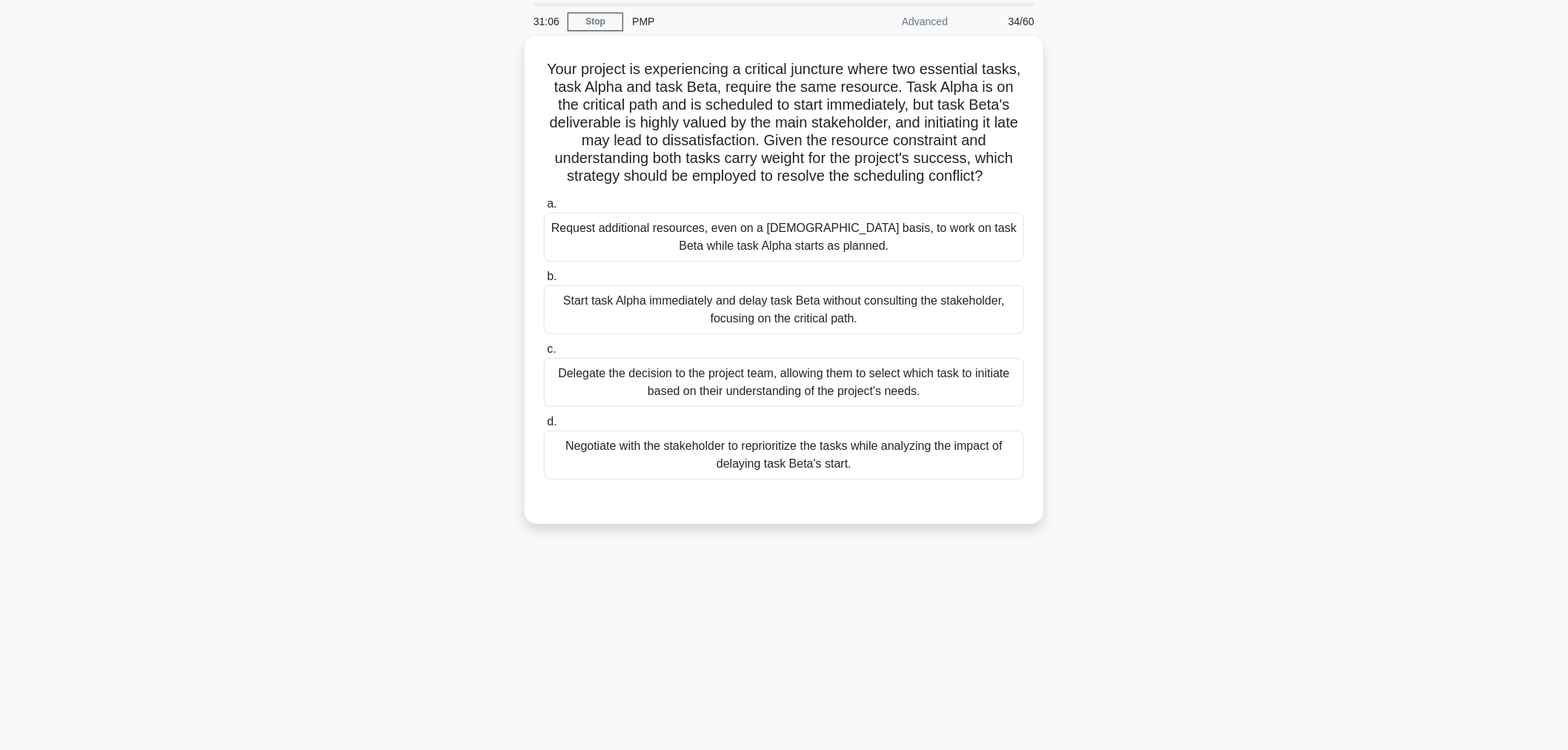
scroll to position [50, 0]
drag, startPoint x: 564, startPoint y: 61, endPoint x: 908, endPoint y: 198, distance: 370.3
click at [908, 183] on h5 "Your project is experiencing a critical juncture where two essential tasks, tas…" at bounding box center [784, 120] width 483 height 126
click at [809, 243] on div "Request additional resources, even on a temporary basis, to work on task Beta w…" at bounding box center [784, 234] width 480 height 49
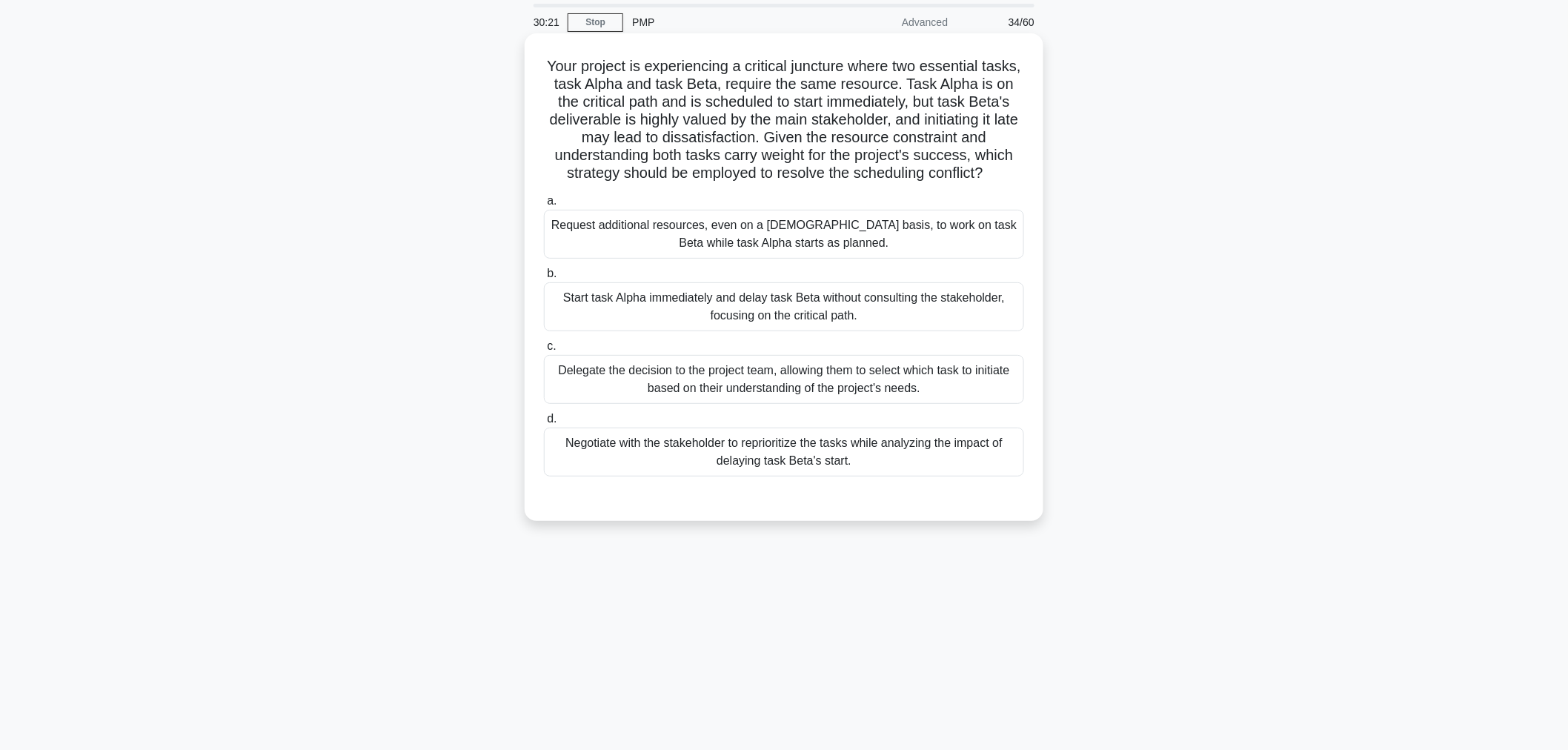
click at [544, 206] on input "a. Request additional resources, even on a temporary basis, to work on task Bet…" at bounding box center [544, 201] width 0 height 10
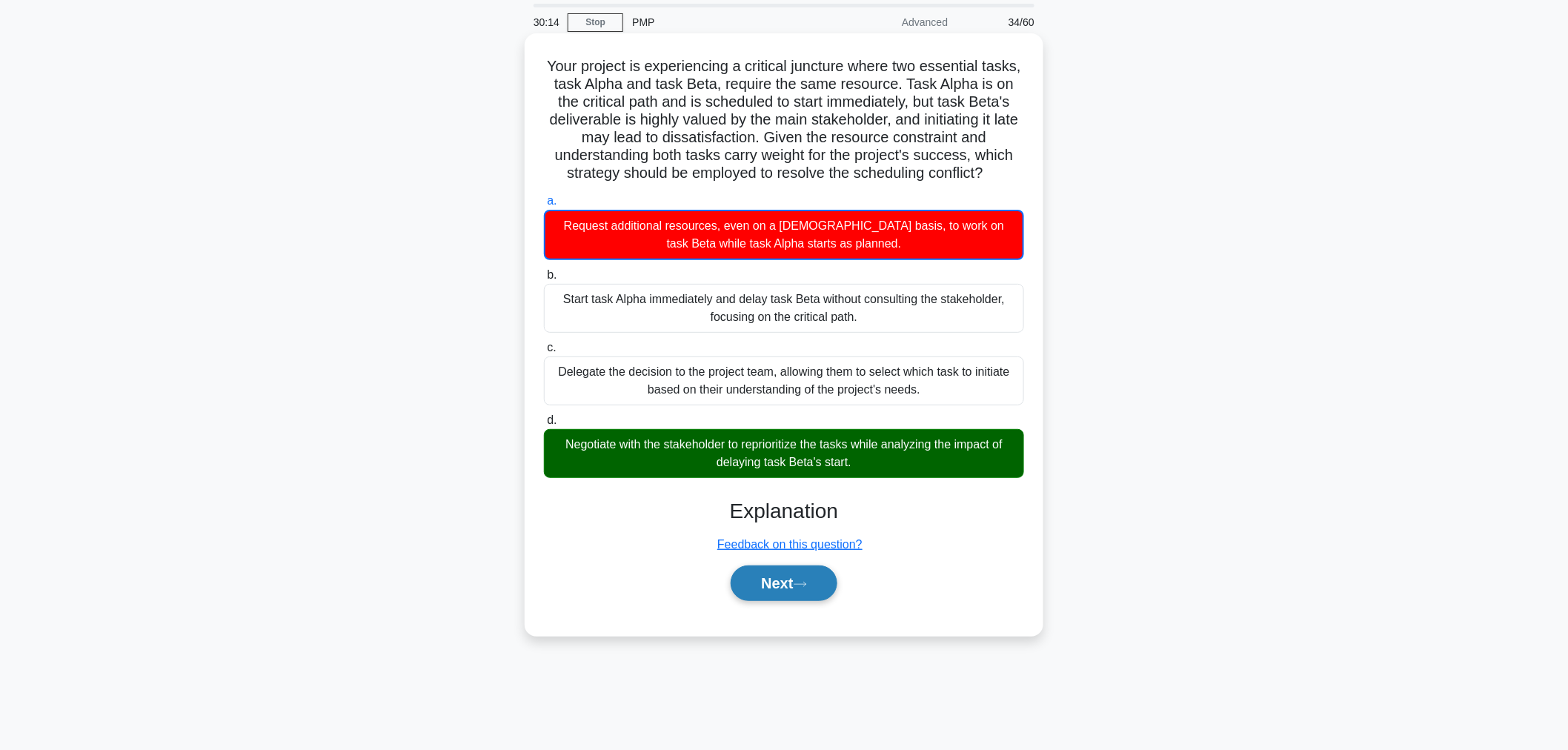
click at [787, 593] on button "Next" at bounding box center [783, 583] width 106 height 36
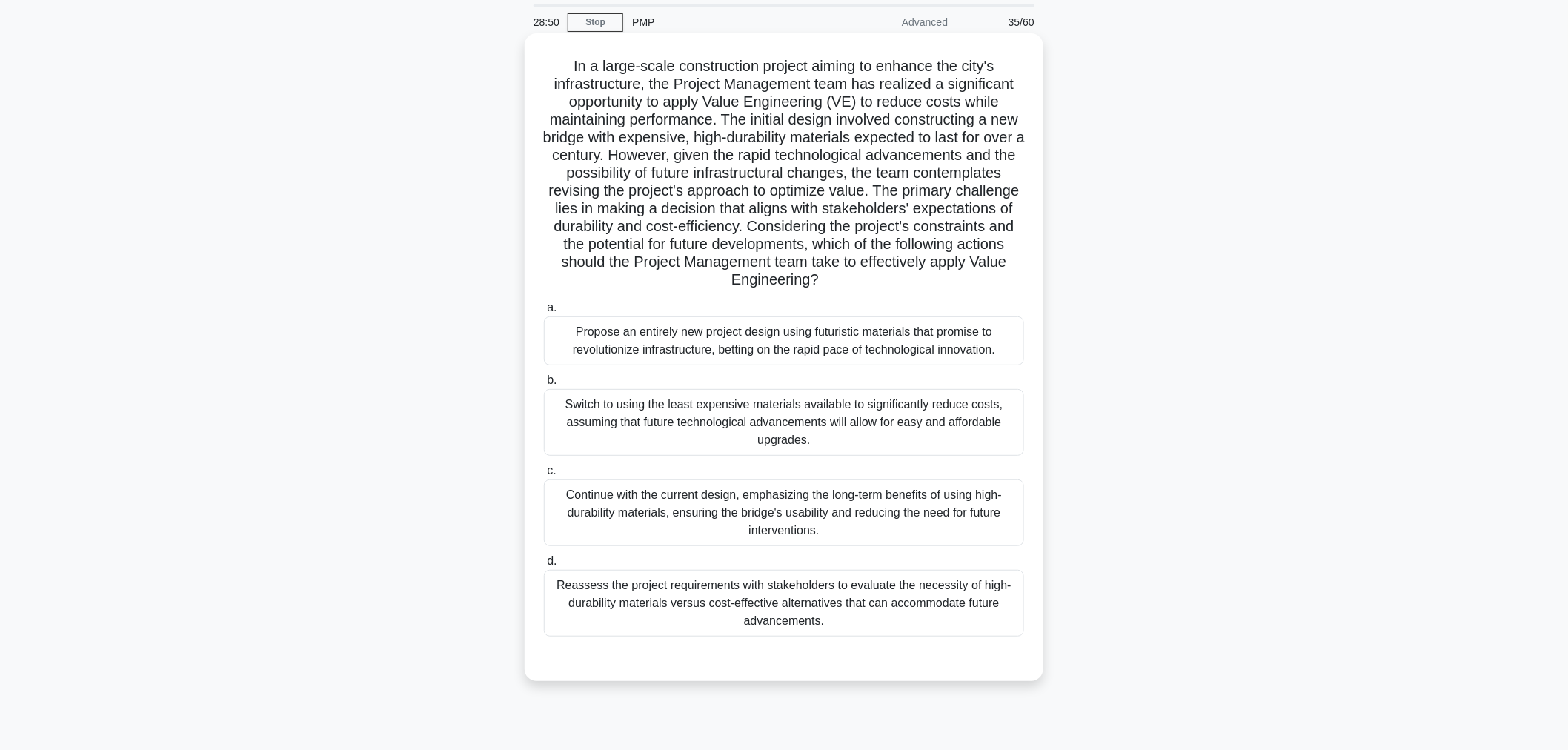
click at [717, 616] on div "Reassess the project requirements with stakeholders to evaluate the necessity o…" at bounding box center [784, 602] width 480 height 66
click at [544, 566] on input "d. Reassess the project requirements with stakeholders to evaluate the necessit…" at bounding box center [544, 561] width 0 height 10
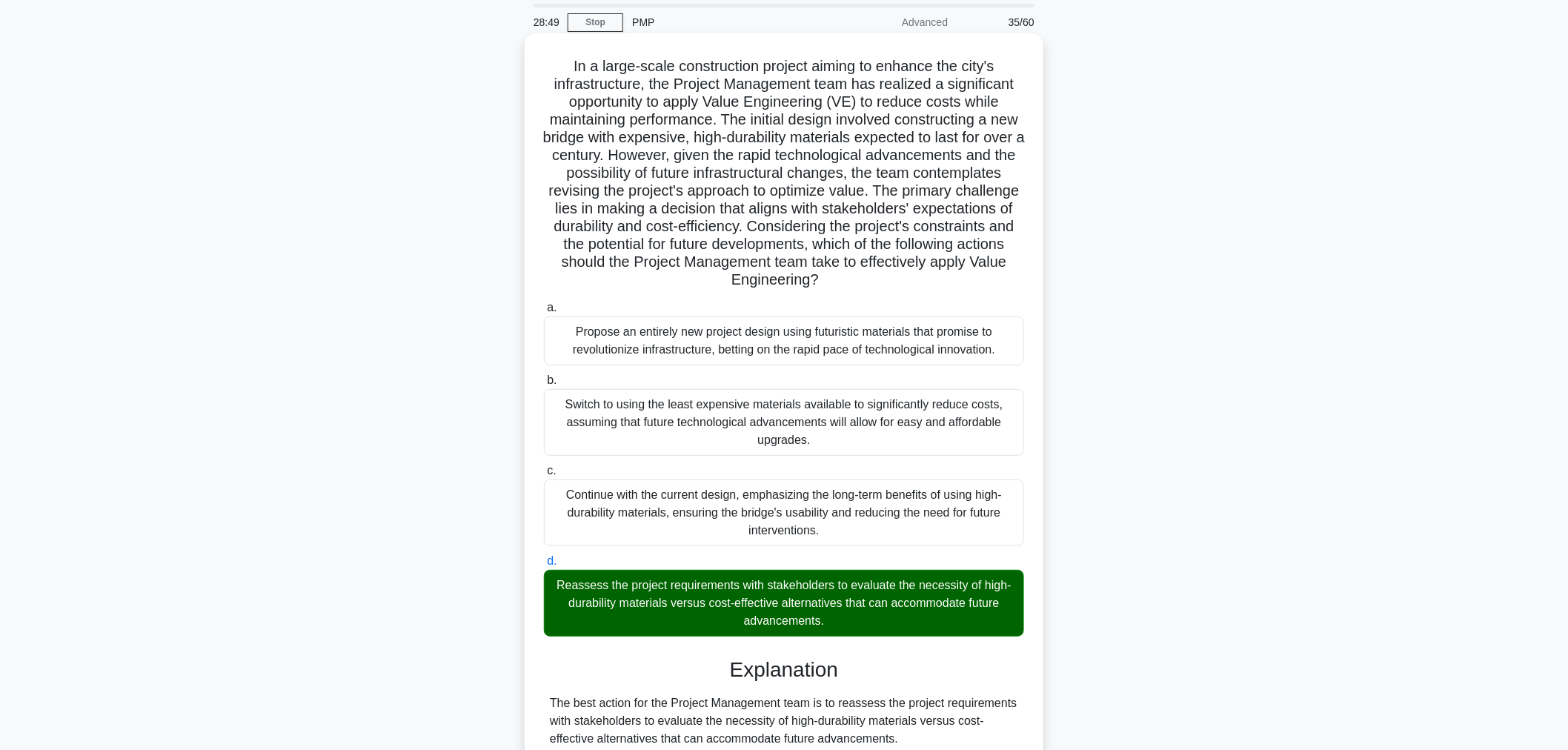
scroll to position [412, 0]
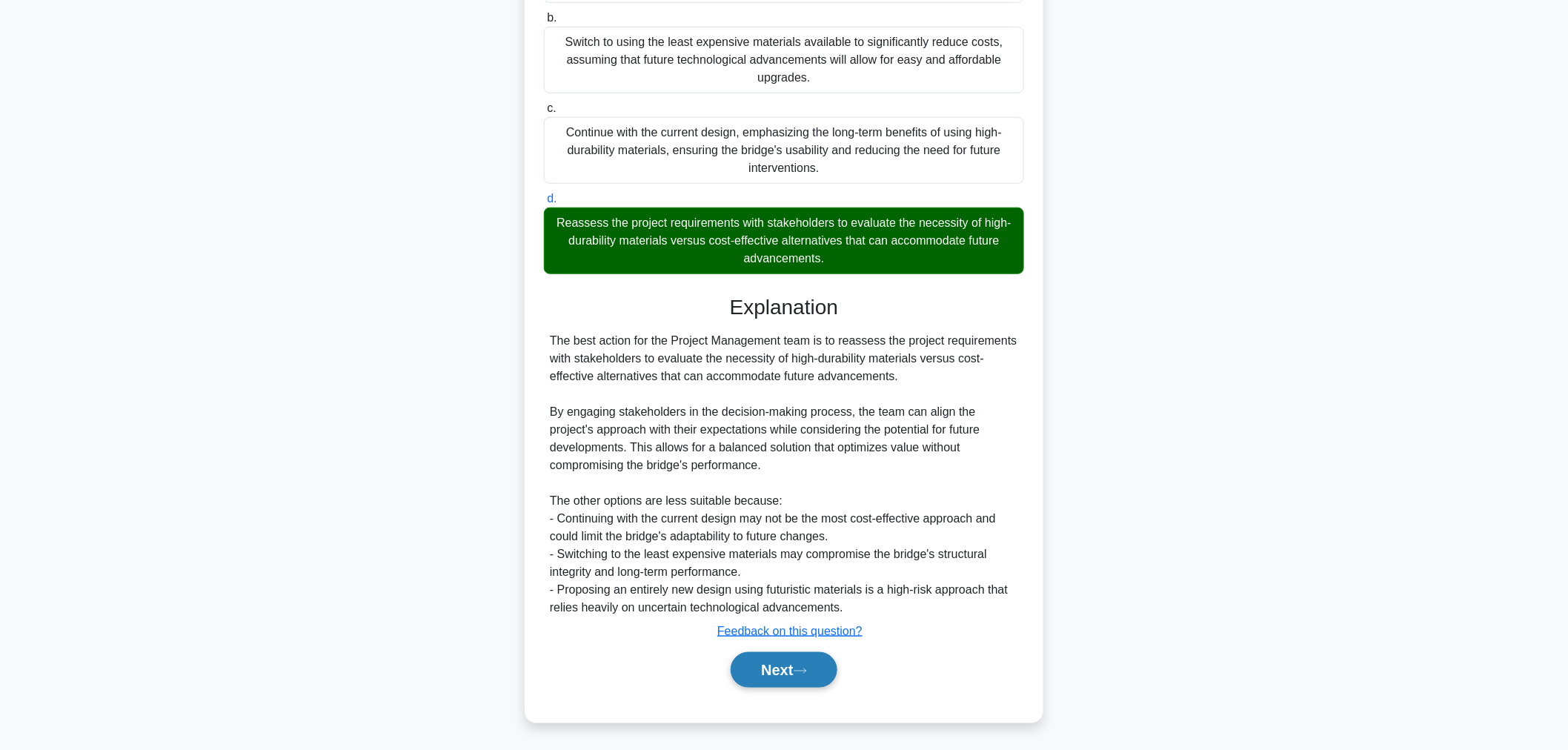
click at [796, 661] on button "Next" at bounding box center [783, 669] width 106 height 36
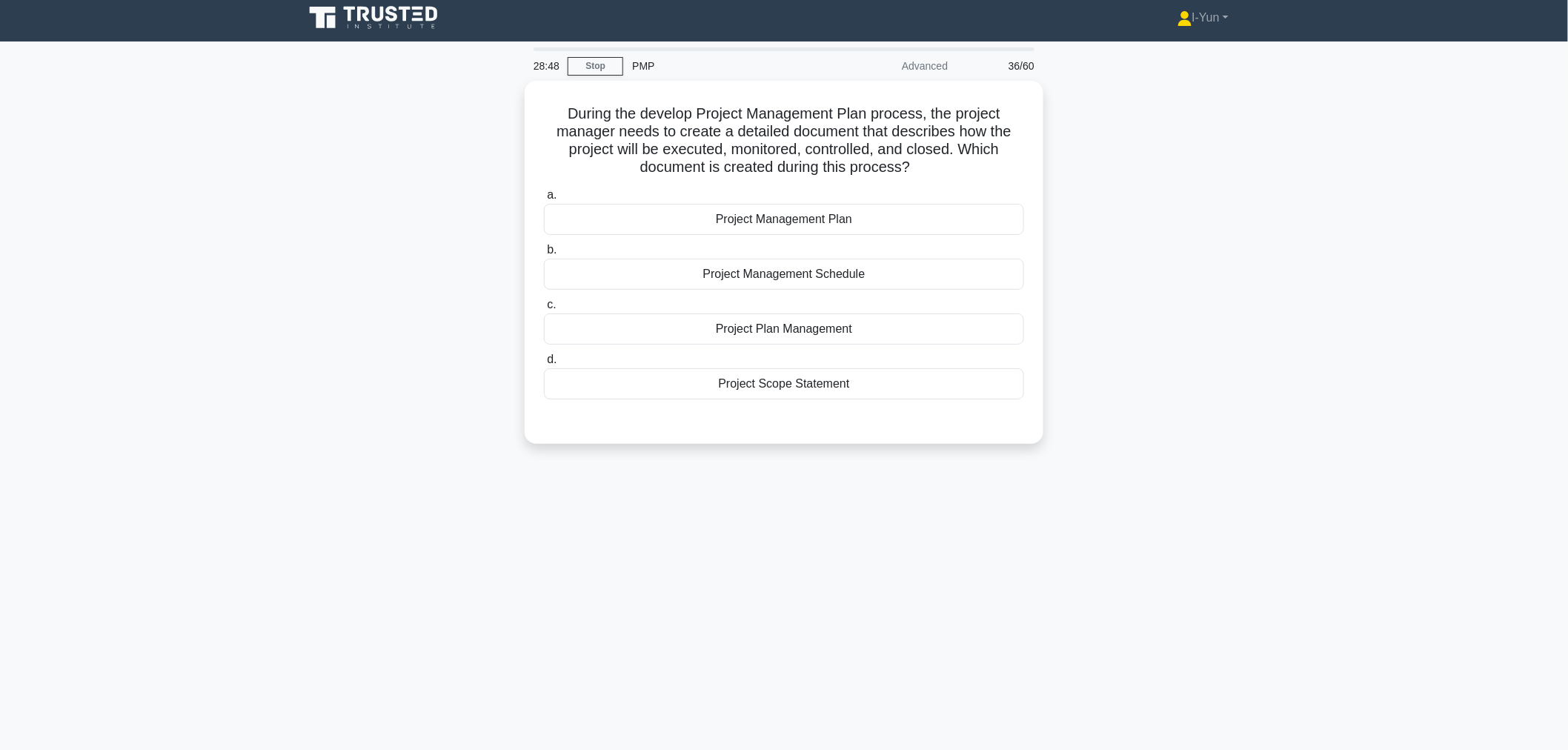
scroll to position [0, 0]
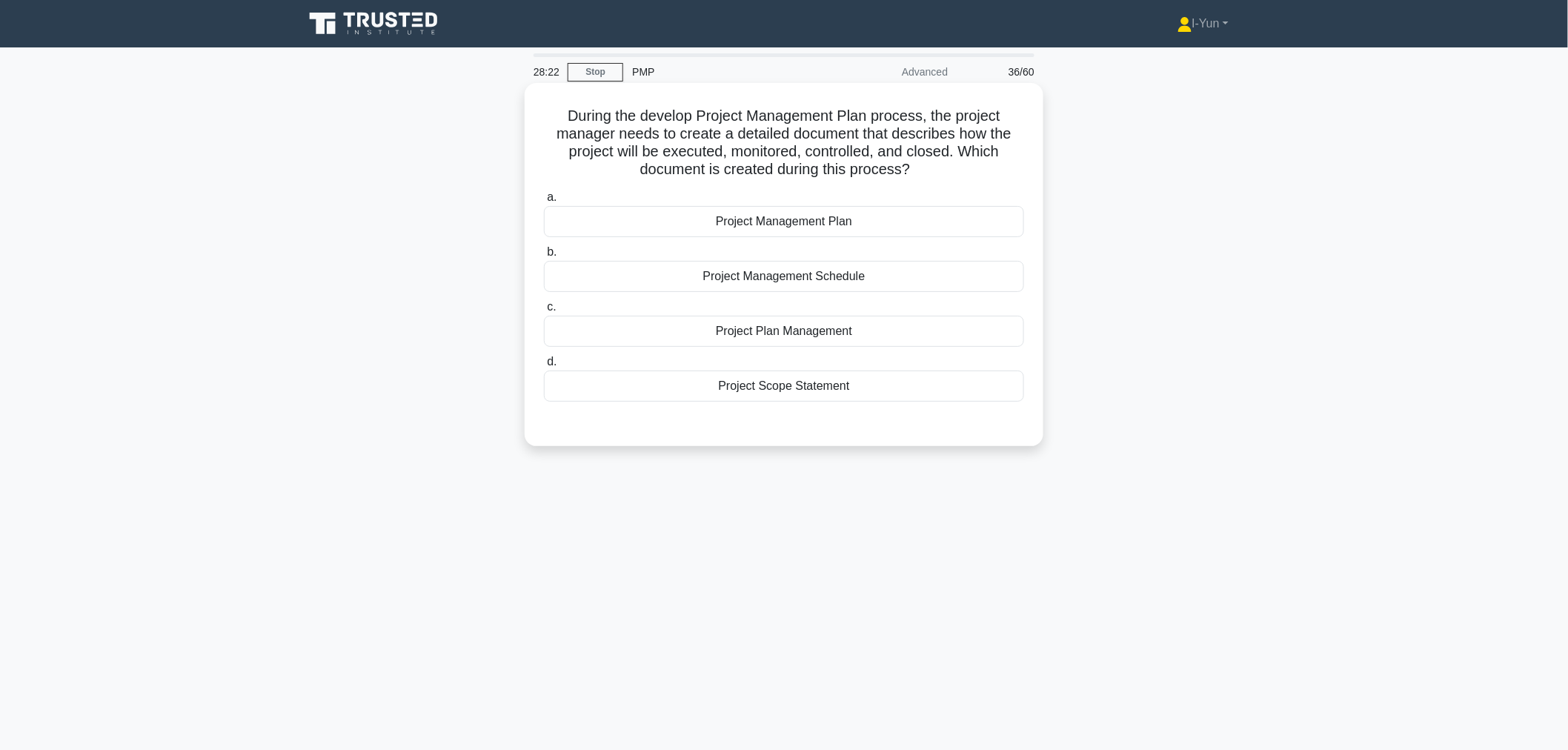
click at [863, 218] on div "Project Management Plan" at bounding box center [784, 221] width 480 height 31
click at [544, 202] on input "a. Project Management Plan" at bounding box center [544, 197] width 0 height 10
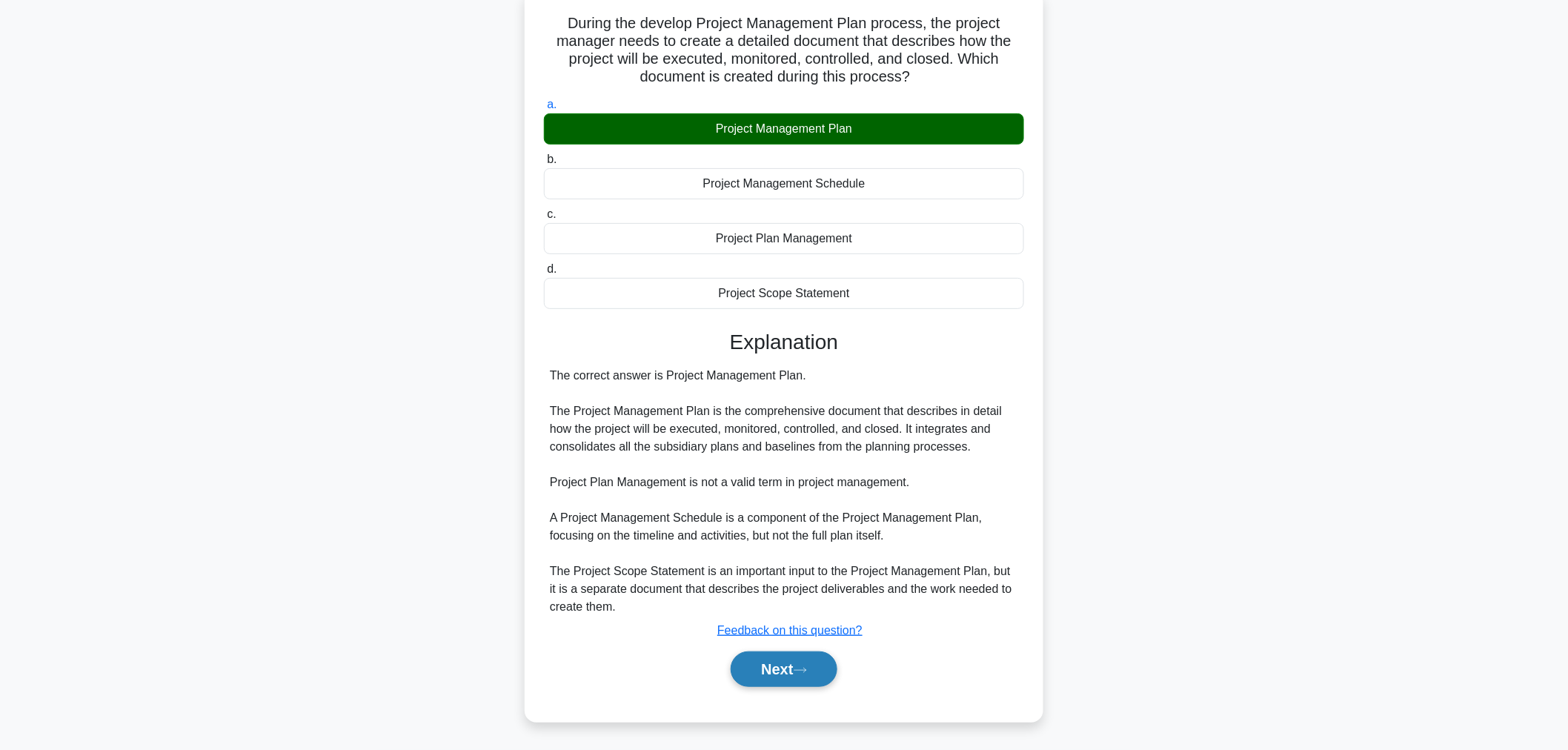
click at [804, 669] on icon at bounding box center [800, 670] width 13 height 8
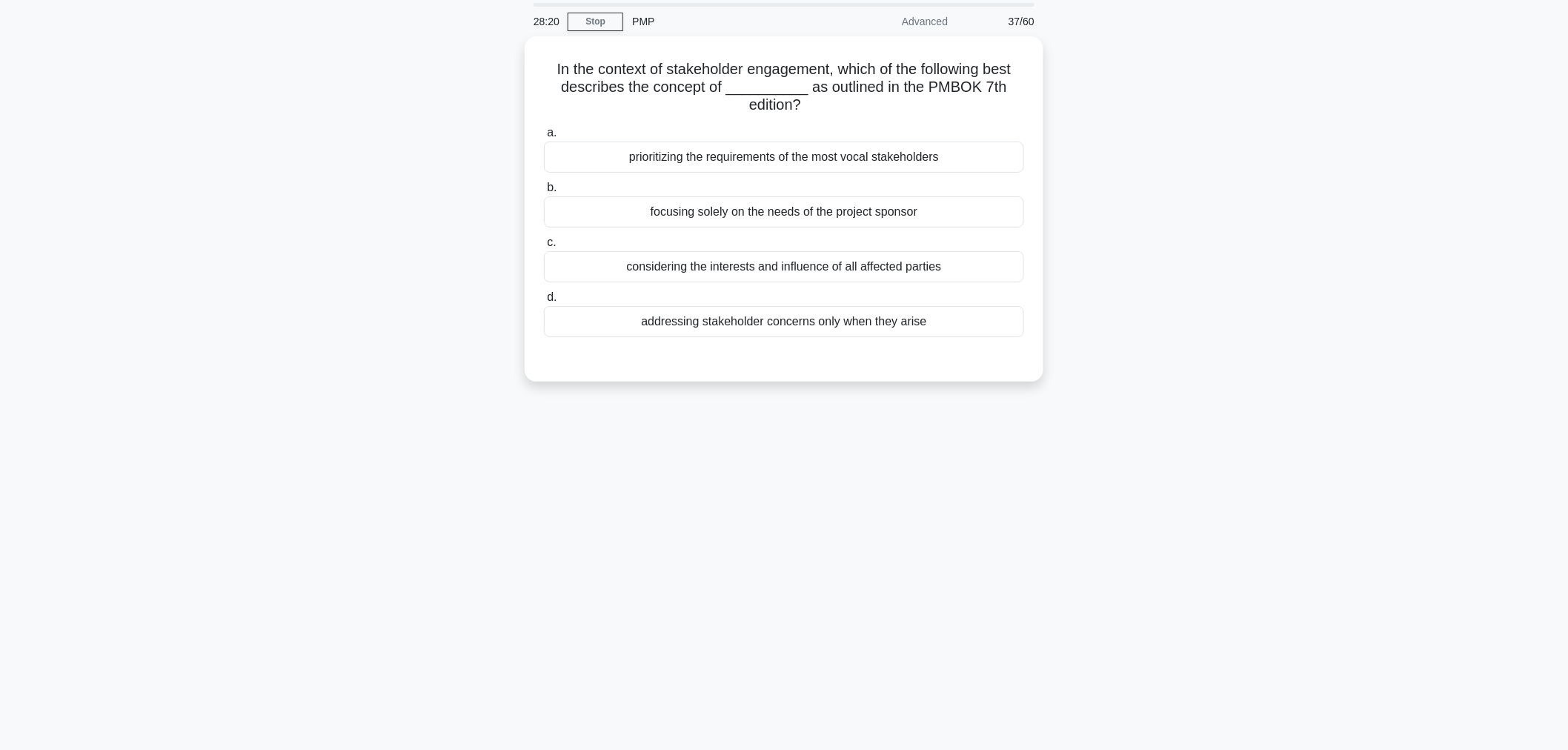
scroll to position [50, 0]
click at [778, 270] on div "considering the interests and influence of all affected parties" at bounding box center [784, 264] width 480 height 31
click at [544, 245] on input "c. considering the interests and influence of all affected parties" at bounding box center [544, 239] width 0 height 10
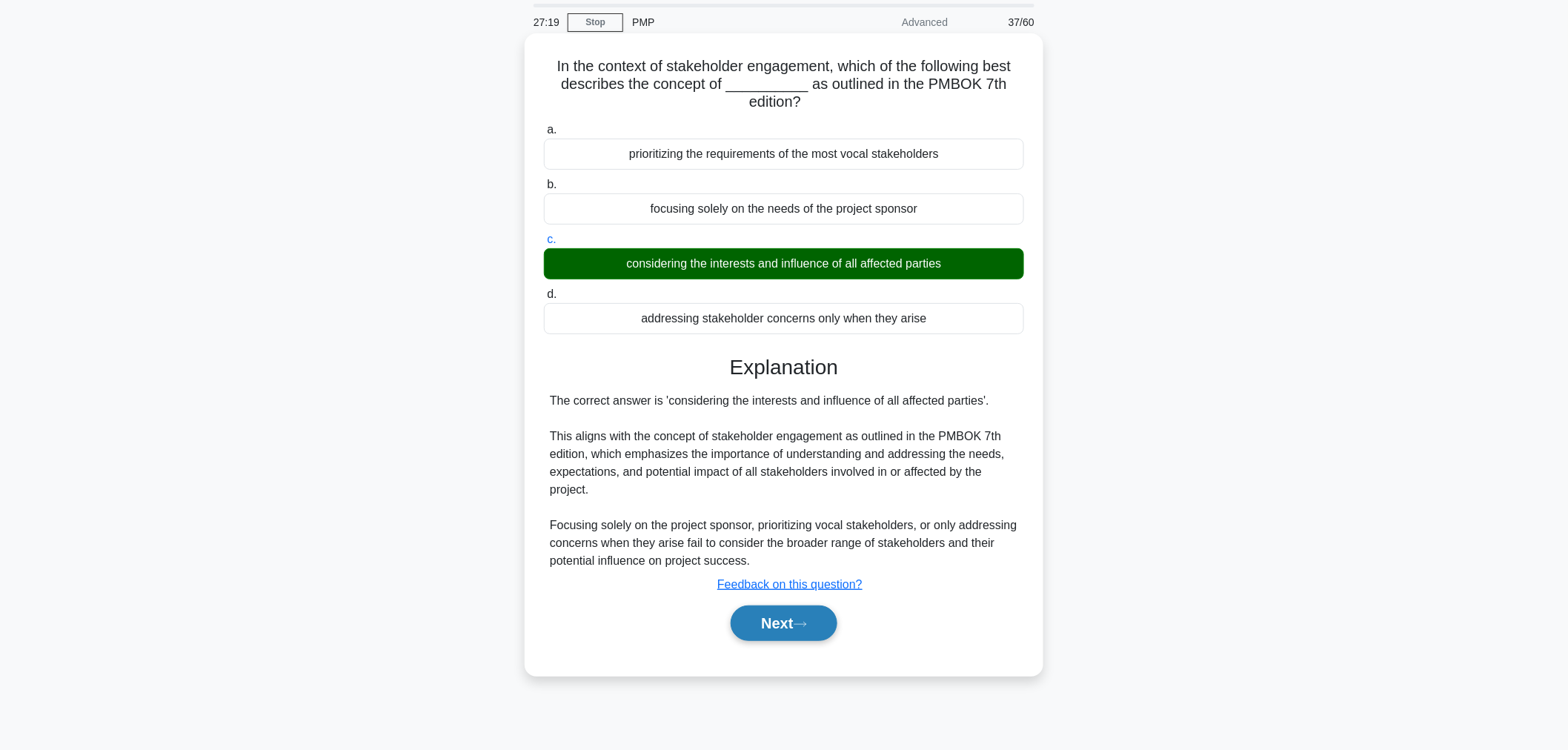
click at [806, 617] on button "Next" at bounding box center [783, 623] width 106 height 36
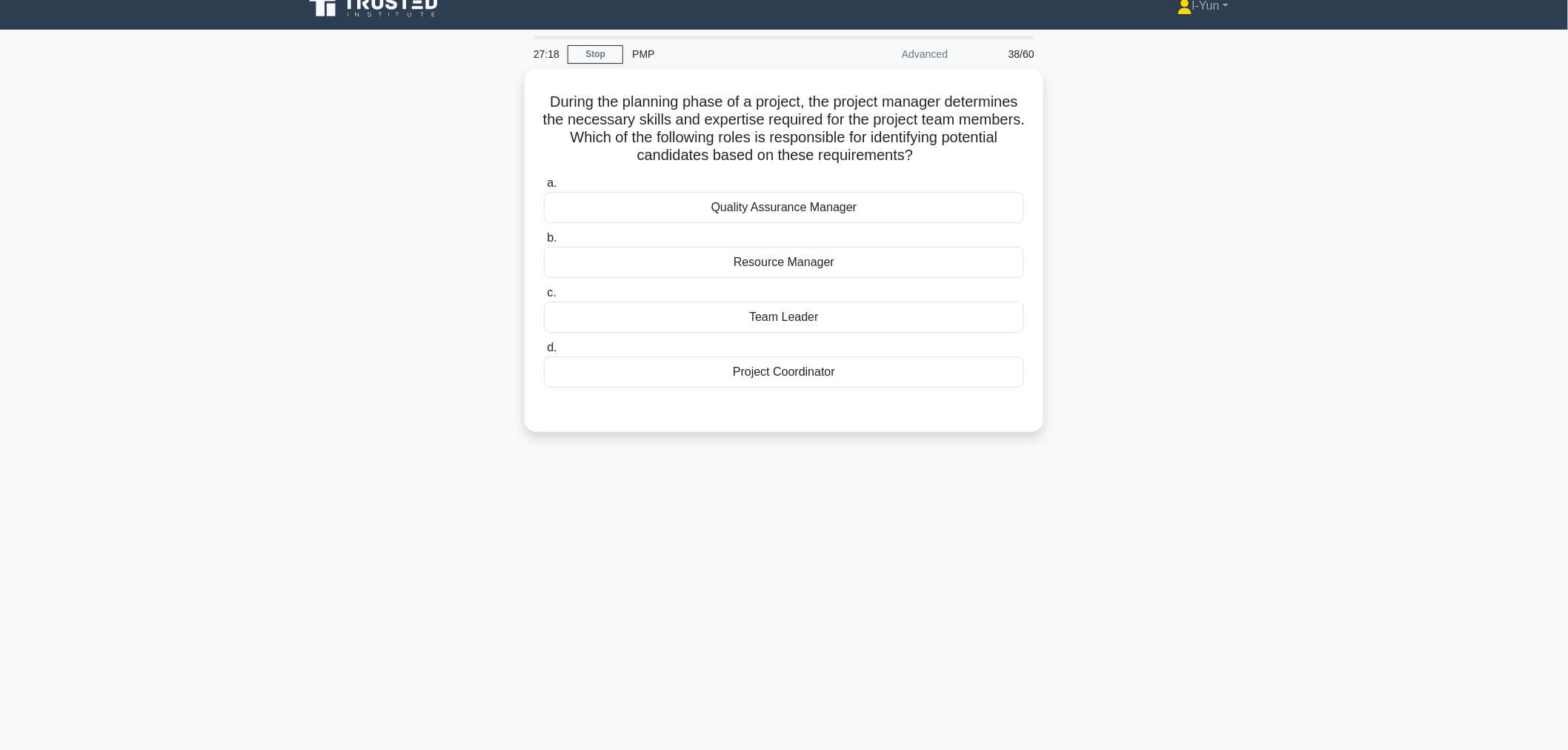
scroll to position [0, 0]
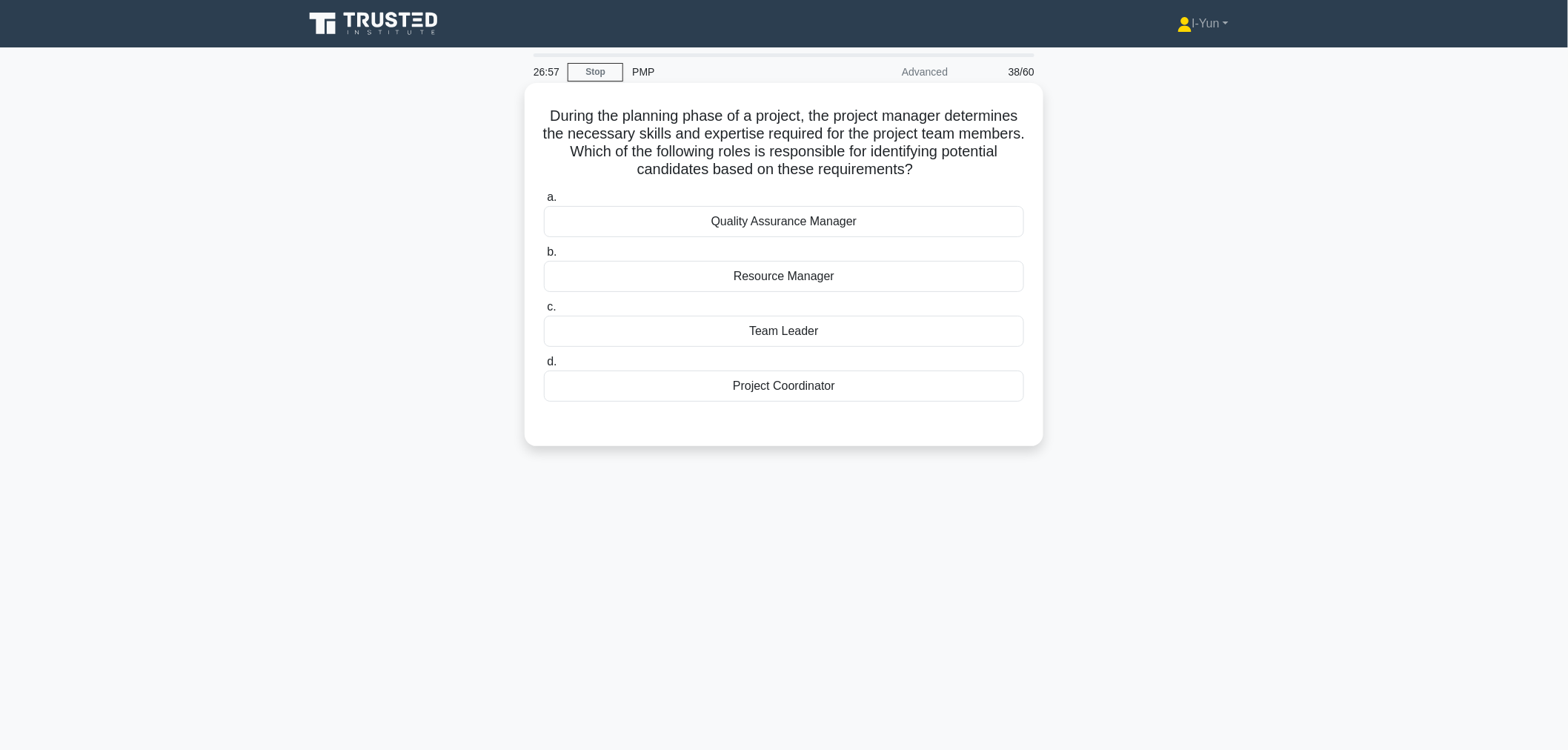
click at [805, 282] on div "Resource Manager" at bounding box center [784, 276] width 480 height 31
click at [544, 257] on input "b. Resource Manager" at bounding box center [544, 252] width 0 height 10
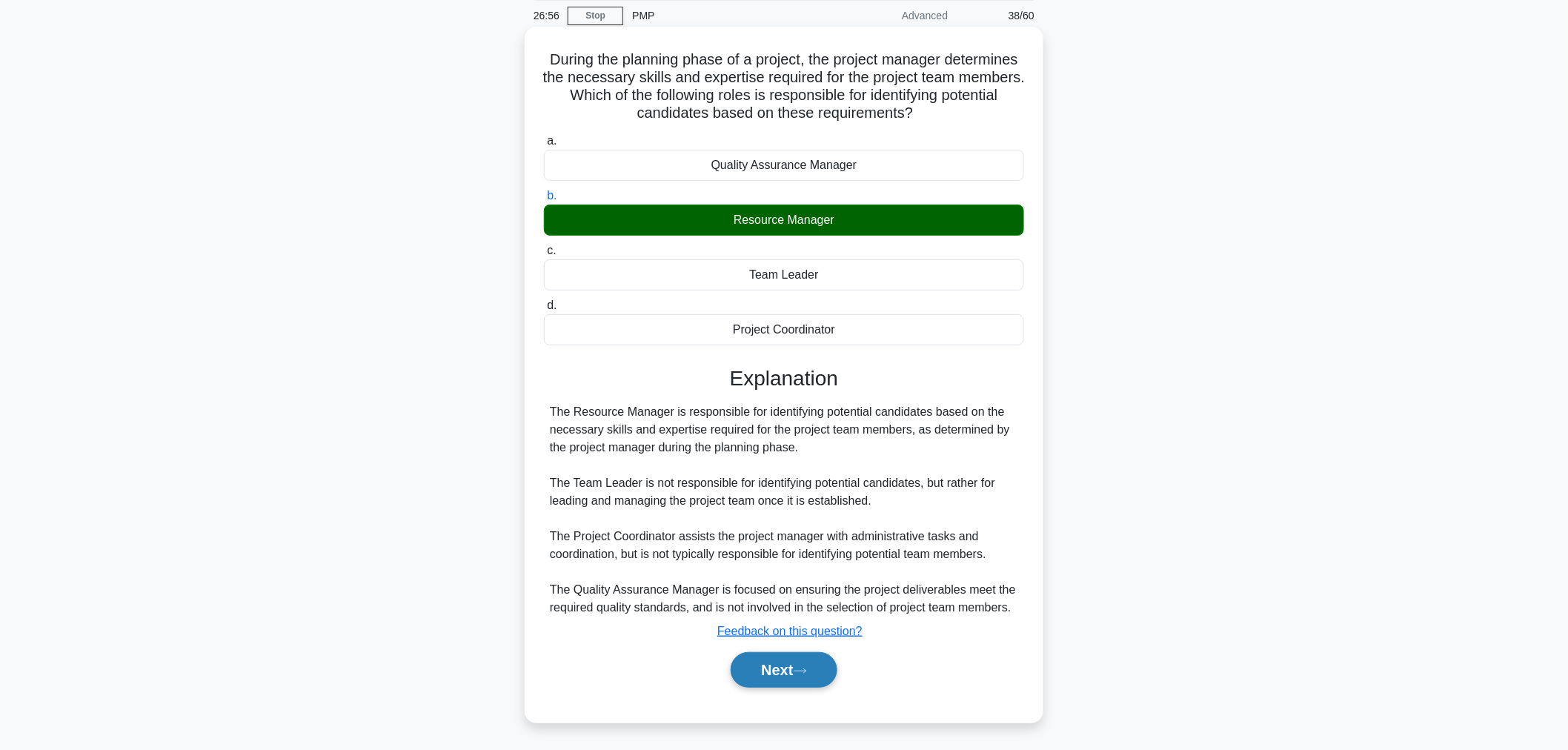
click at [807, 675] on icon at bounding box center [800, 671] width 13 height 8
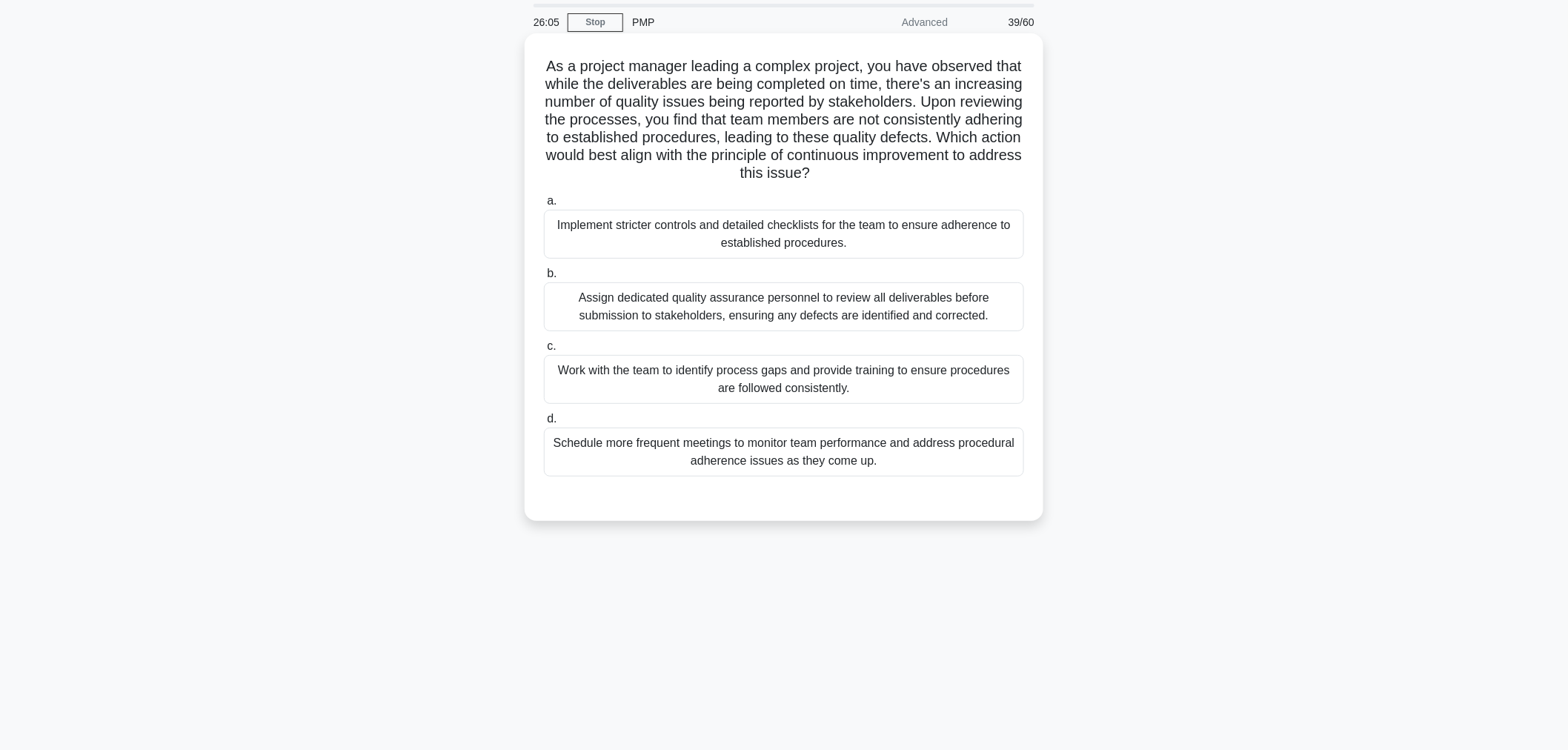
click at [726, 323] on div "Assign dedicated quality assurance personnel to review all deliverables before …" at bounding box center [784, 306] width 480 height 49
click at [544, 278] on input "b. Assign dedicated quality assurance personnel to review all deliverables befo…" at bounding box center [544, 274] width 0 height 10
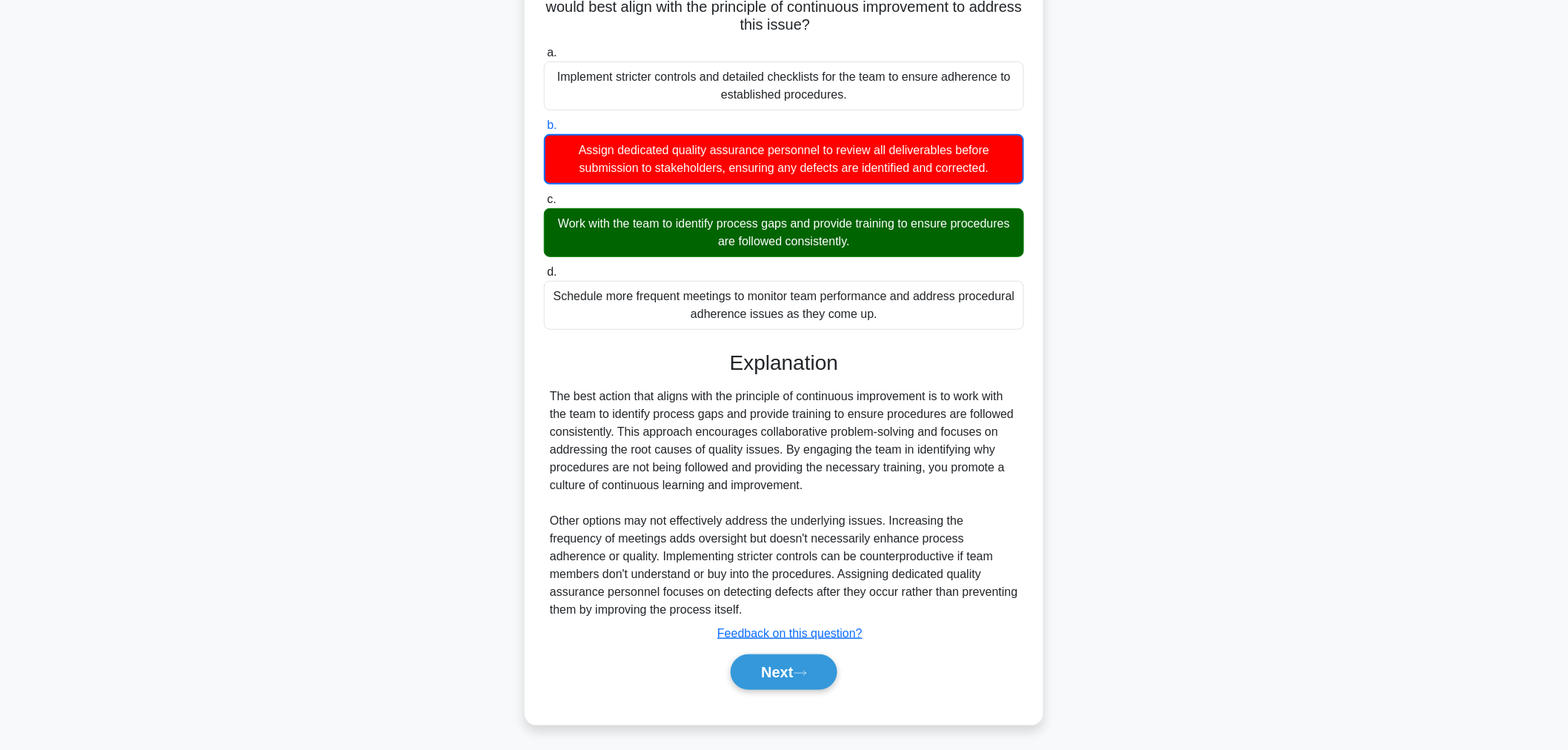
scroll to position [198, 0]
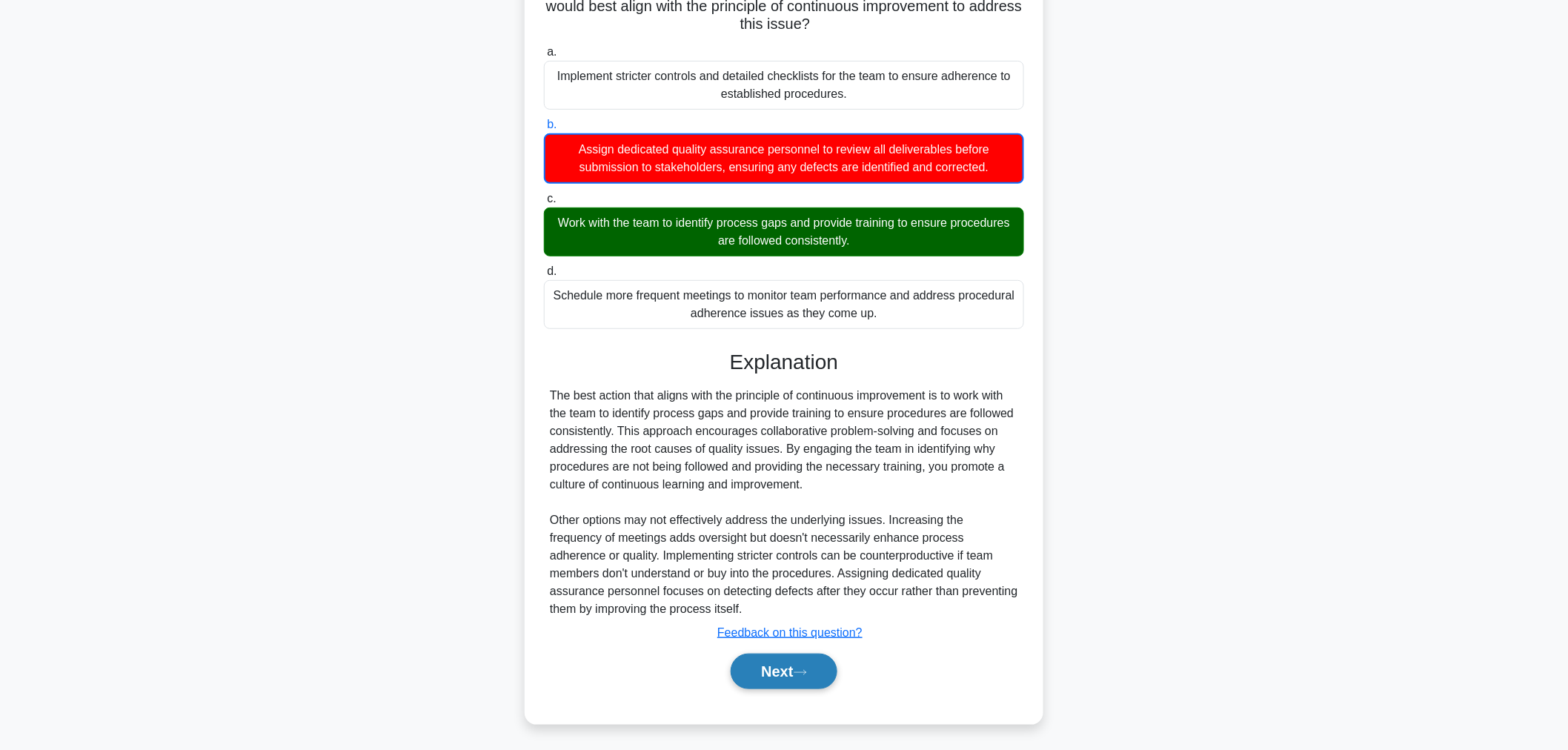
click at [811, 678] on button "Next" at bounding box center [783, 671] width 106 height 36
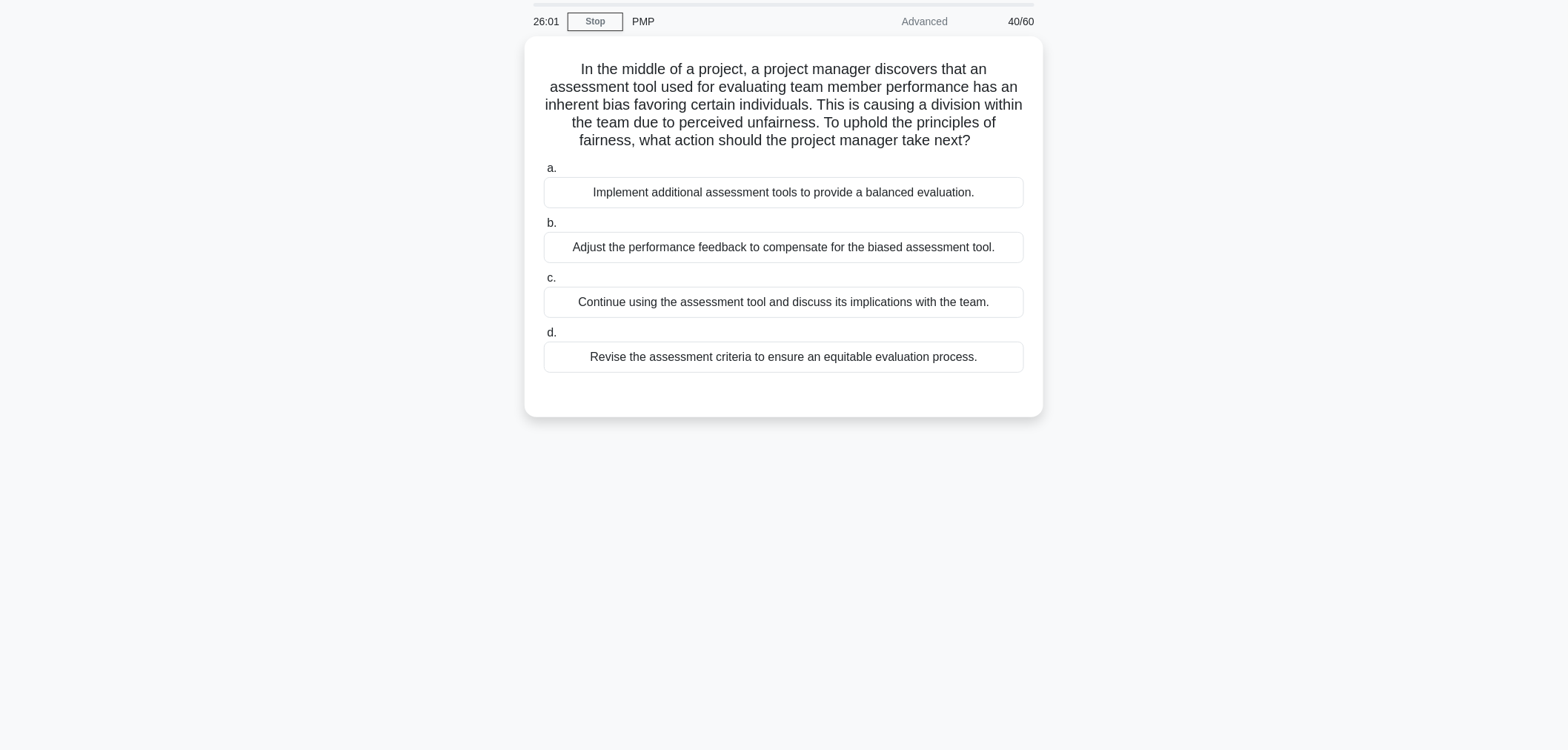
scroll to position [50, 0]
click at [797, 354] on div "Revise the assessment criteria to ensure an equitable evaluation process." at bounding box center [784, 354] width 480 height 31
click at [544, 335] on input "d. Revise the assessment criteria to ensure an equitable evaluation process." at bounding box center [544, 330] width 0 height 10
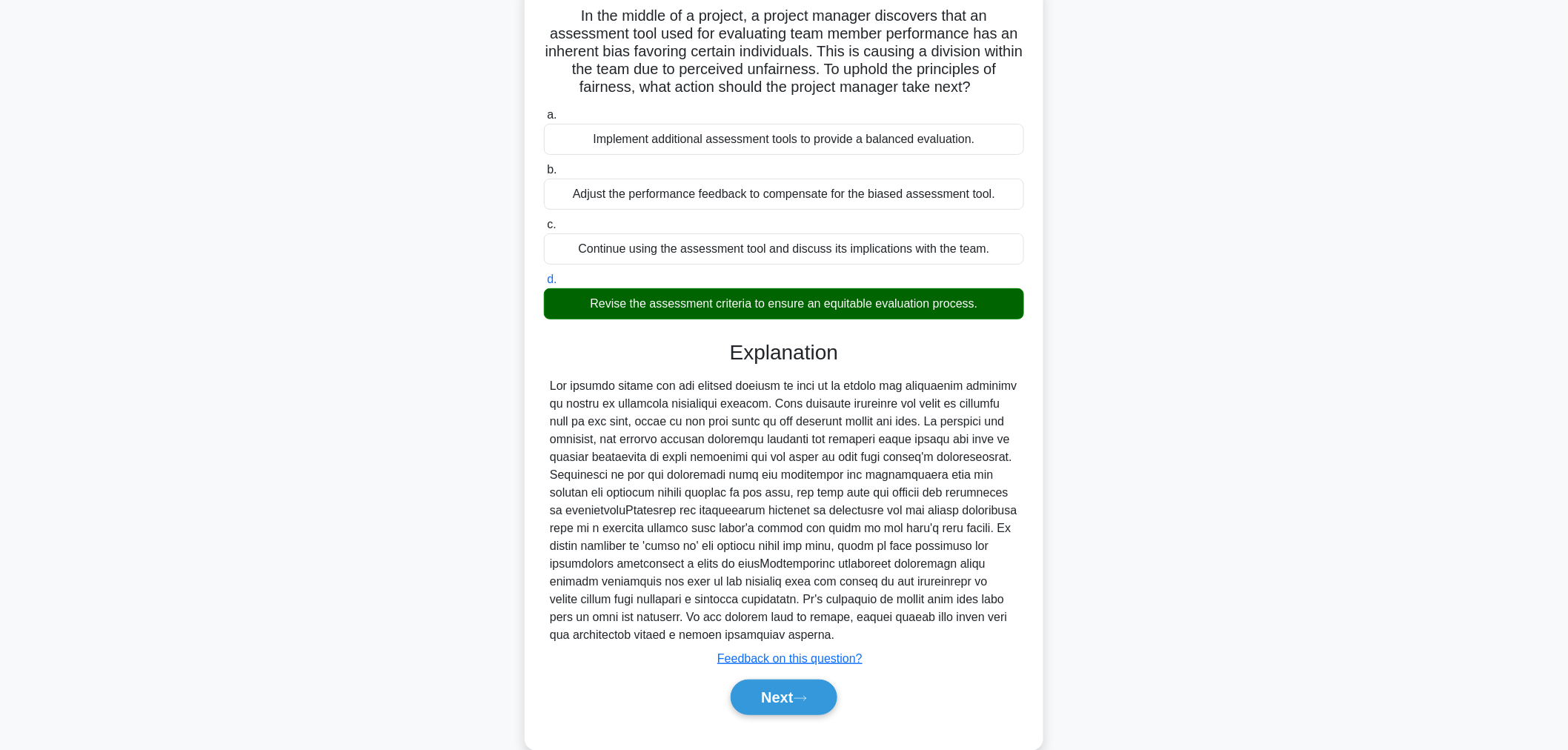
scroll to position [128, 0]
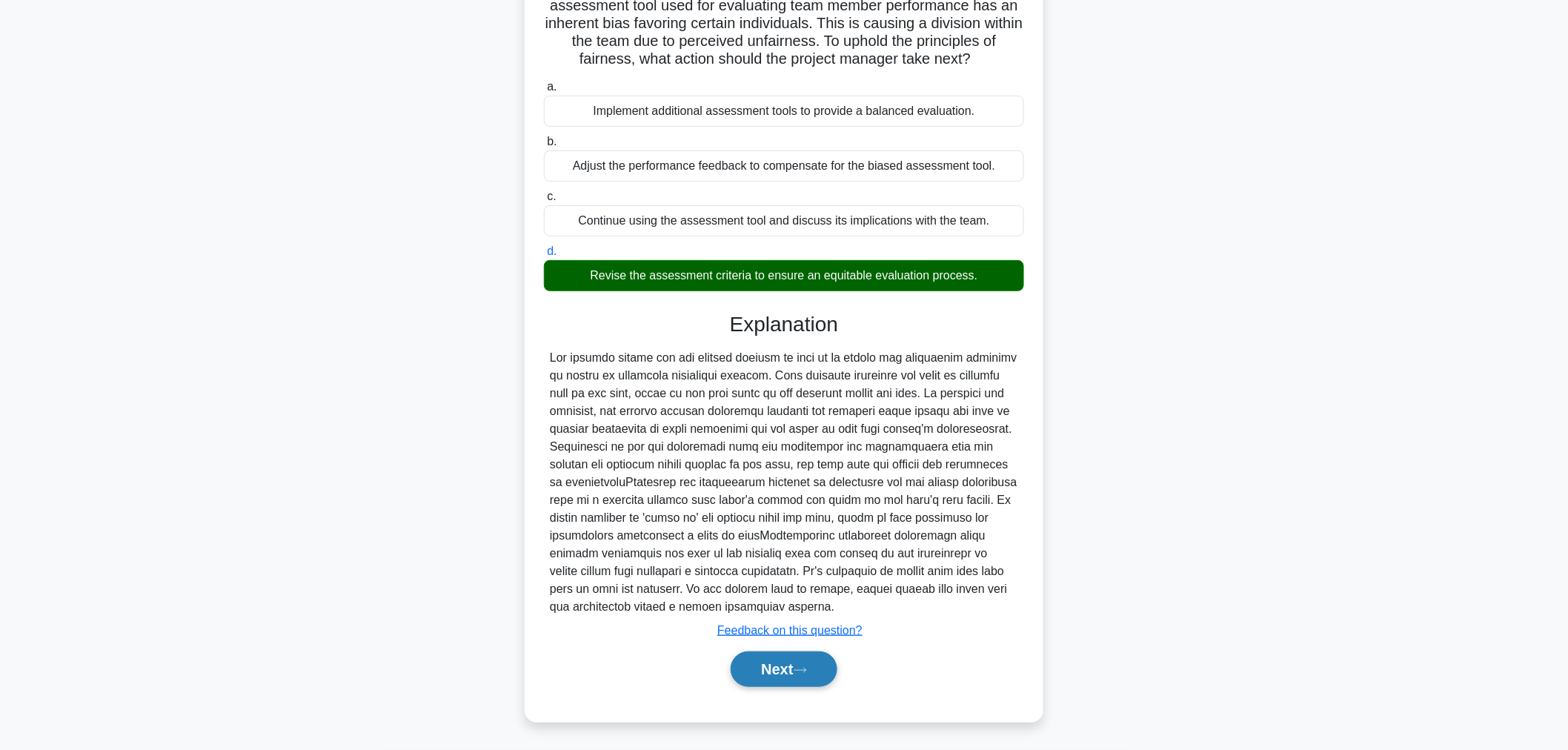
click at [811, 662] on button "Next" at bounding box center [783, 668] width 106 height 36
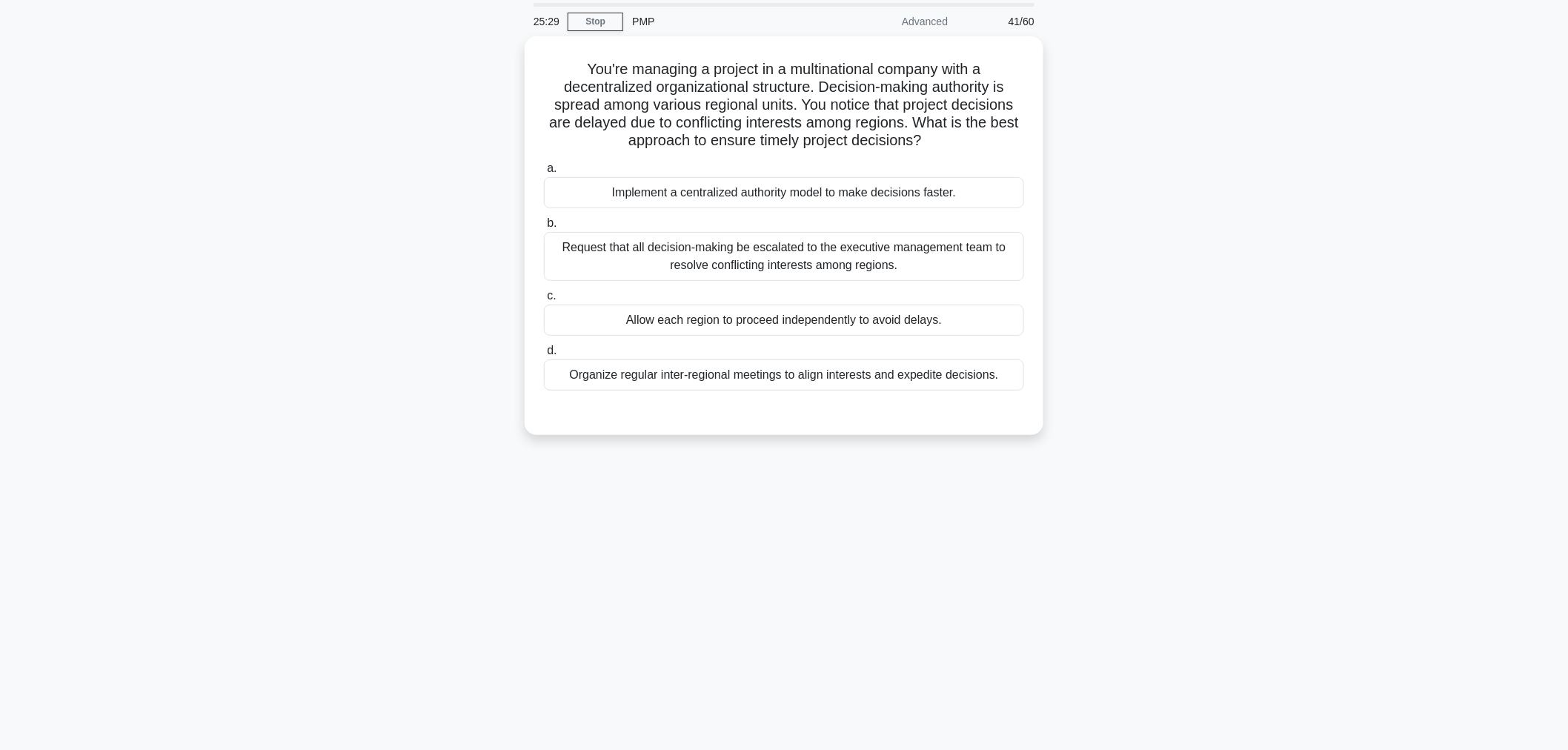
scroll to position [50, 0]
click at [755, 271] on div "Request that all decision-making be escalated to the executive management team …" at bounding box center [784, 253] width 480 height 49
click at [544, 225] on input "b. Request that all decision-making be escalated to the executive management te…" at bounding box center [544, 220] width 0 height 10
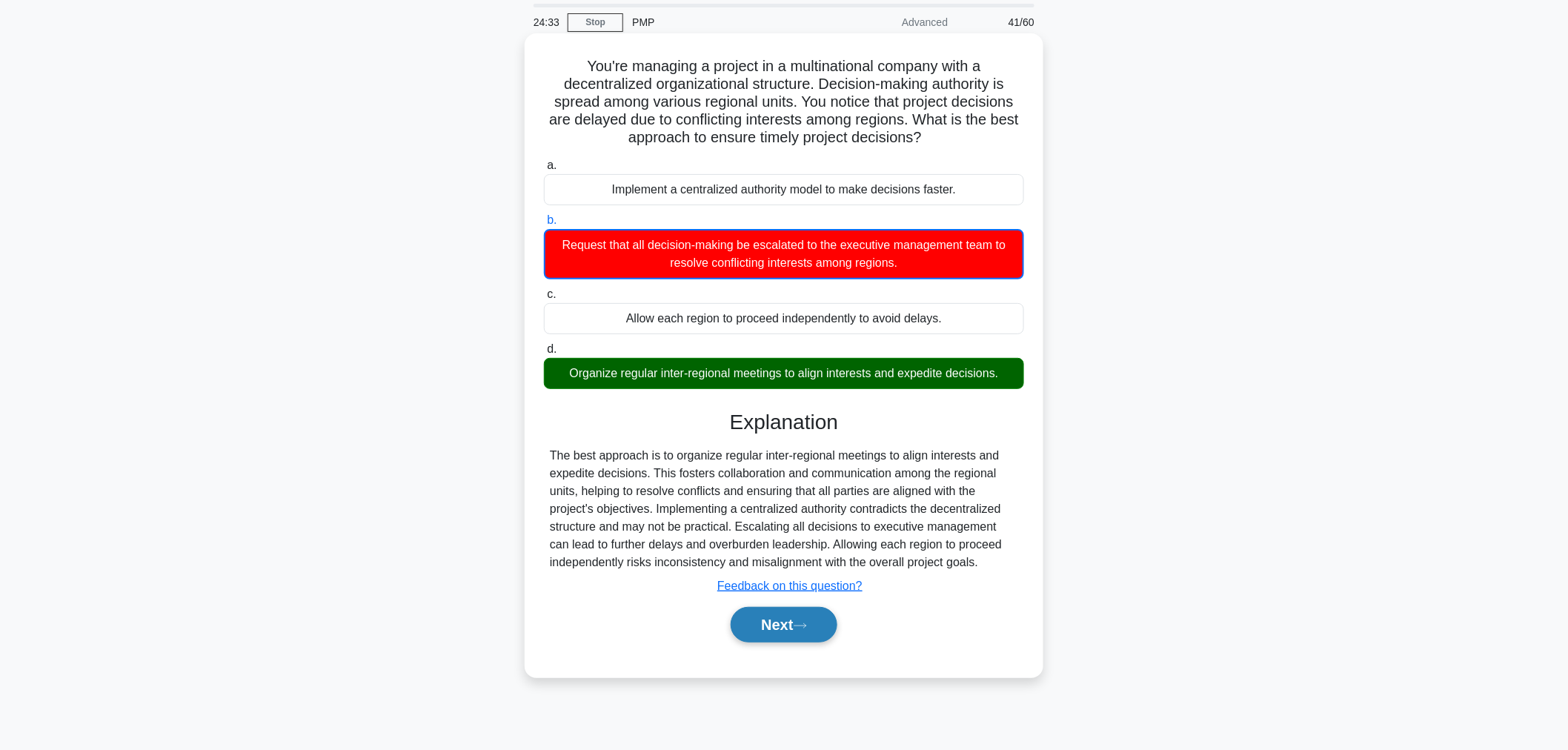
click at [807, 622] on icon at bounding box center [800, 626] width 13 height 8
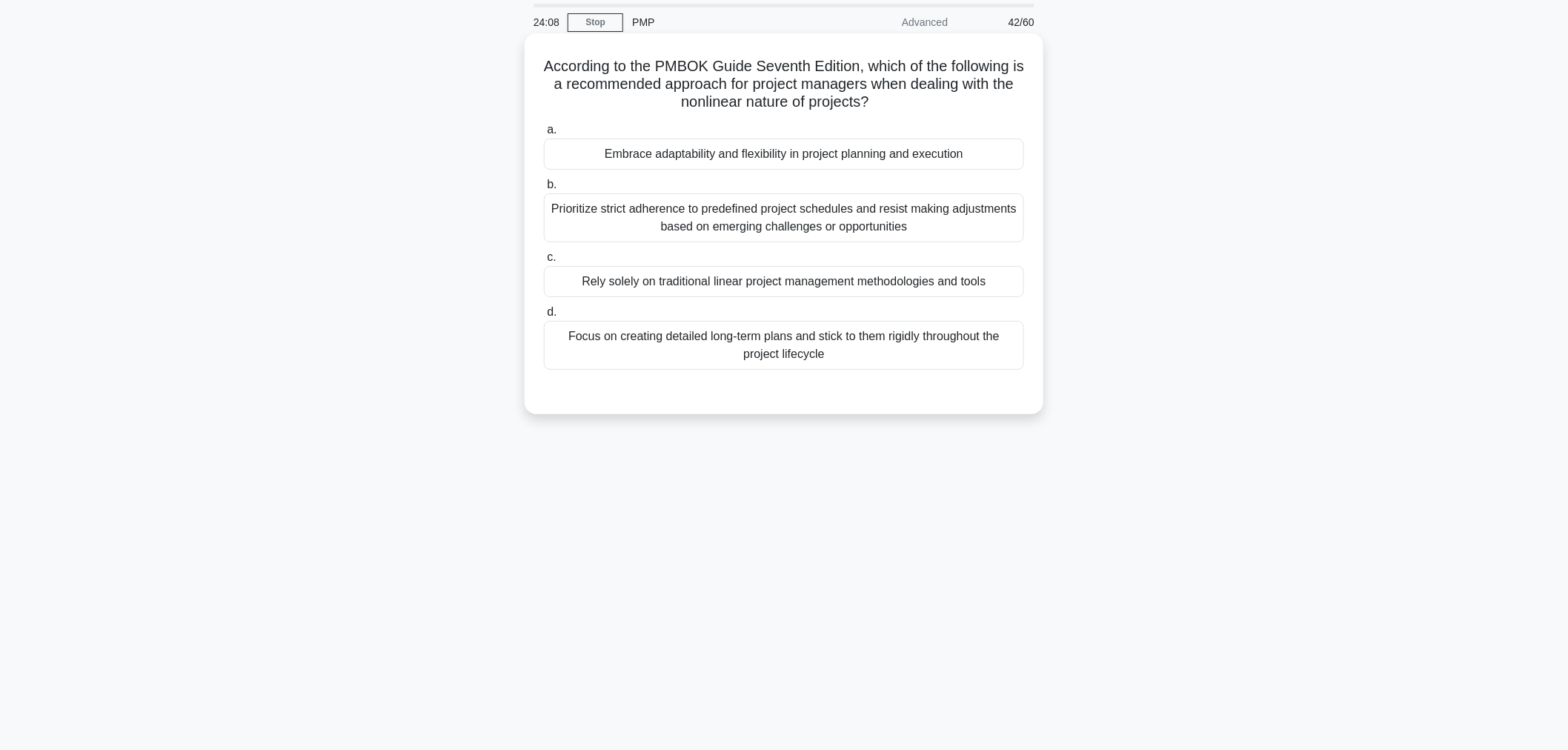
click at [813, 152] on div "Embrace adaptability and flexibility in project planning and execution" at bounding box center [784, 154] width 480 height 31
click at [544, 135] on input "a. Embrace adaptability and flexibility in project planning and execution" at bounding box center [544, 130] width 0 height 10
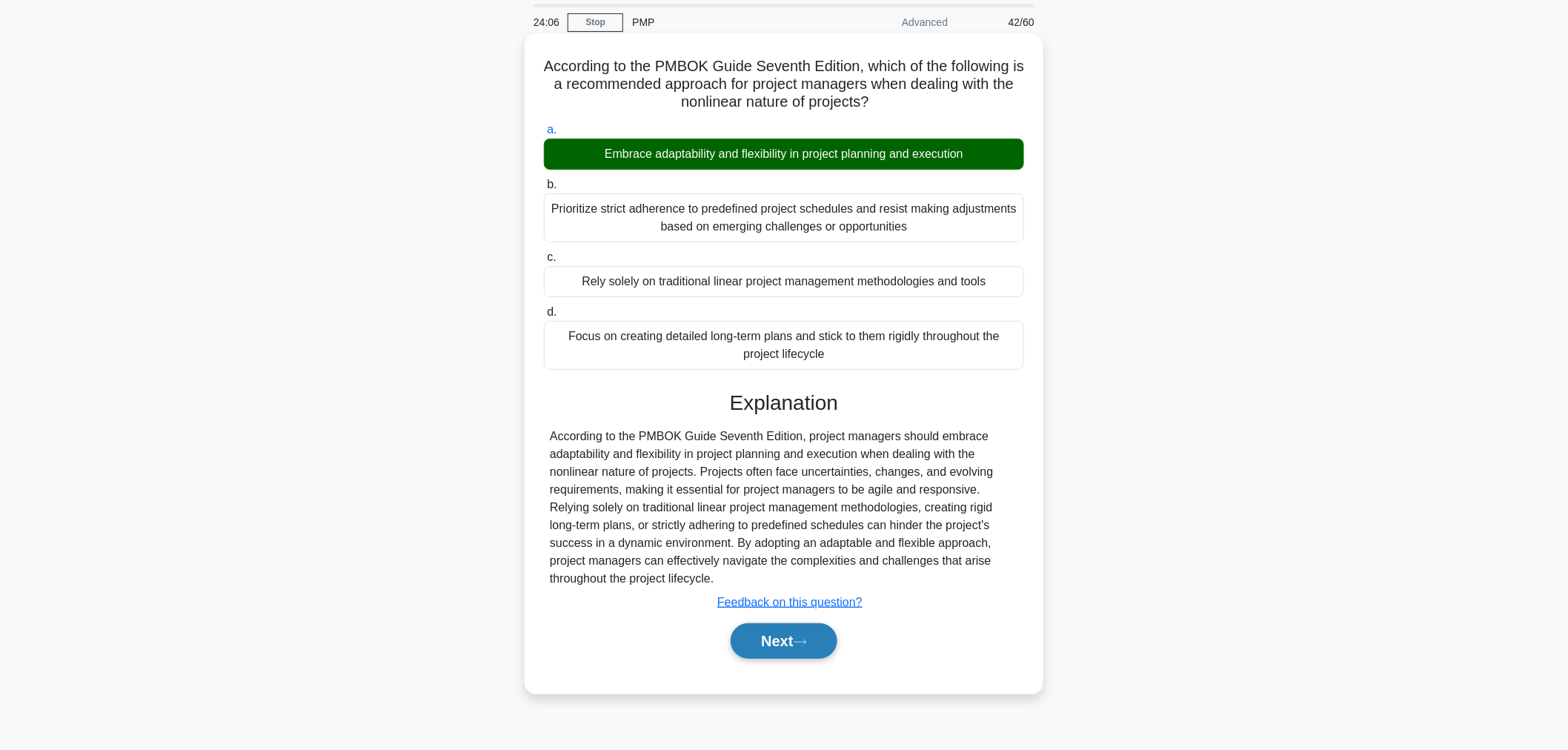
click at [798, 646] on button "Next" at bounding box center [783, 640] width 106 height 36
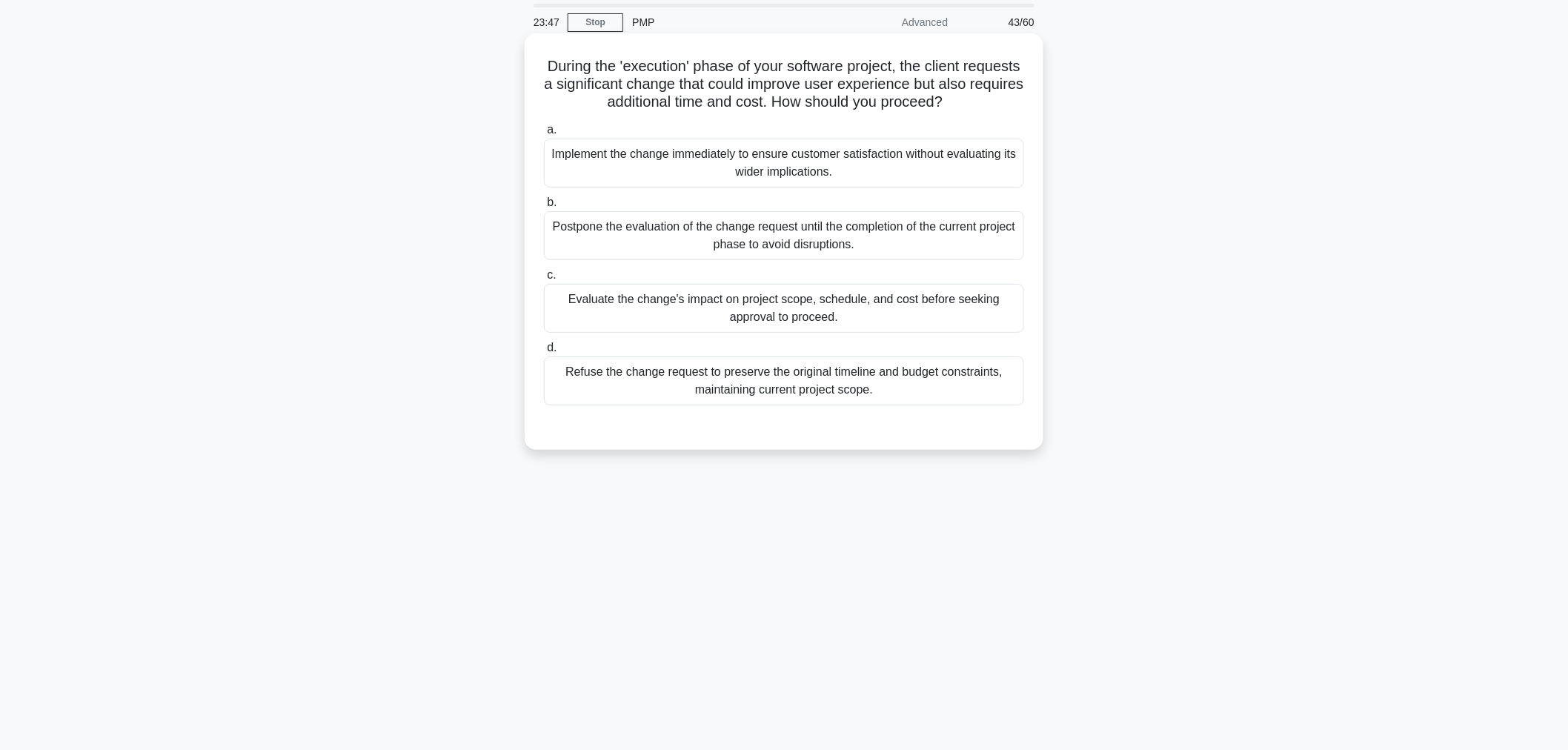
click at [851, 312] on div "Evaluate the change's impact on project scope, schedule, and cost before seekin…" at bounding box center [784, 308] width 480 height 49
click at [544, 280] on input "c. Evaluate the change's impact on project scope, schedule, and cost before see…" at bounding box center [544, 275] width 0 height 10
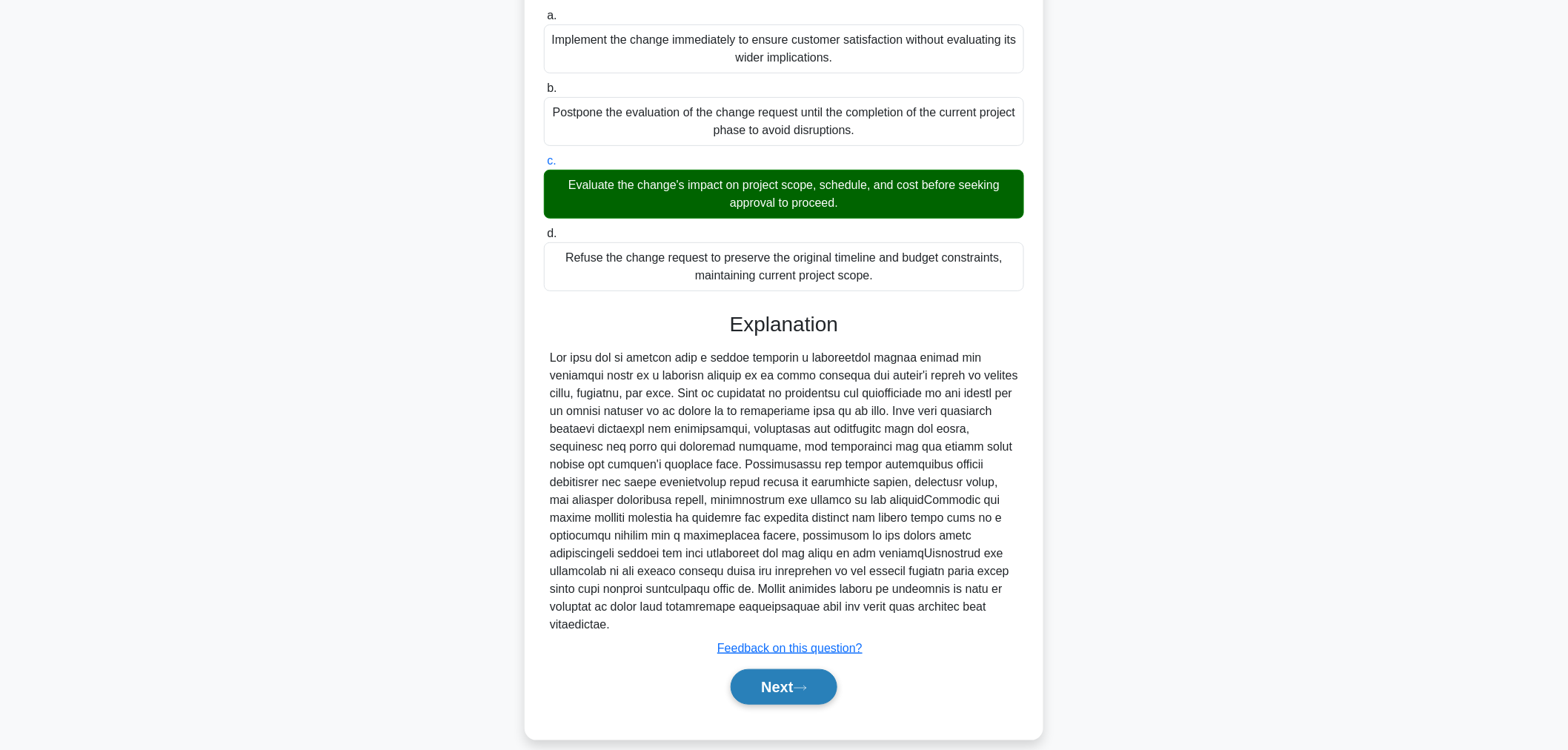
drag, startPoint x: 821, startPoint y: 663, endPoint x: 834, endPoint y: 663, distance: 13.0
click at [821, 669] on button "Next" at bounding box center [783, 687] width 106 height 36
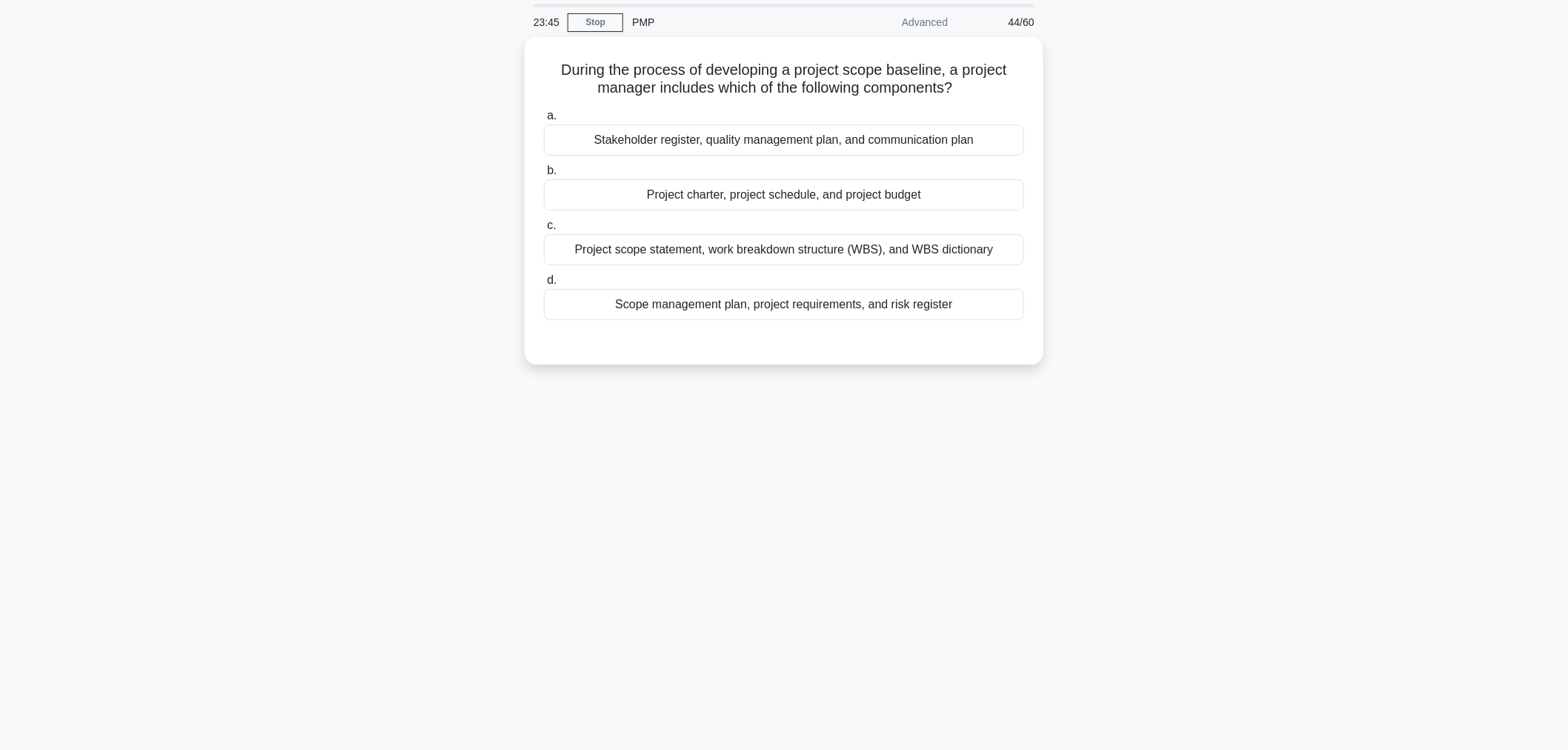
scroll to position [0, 0]
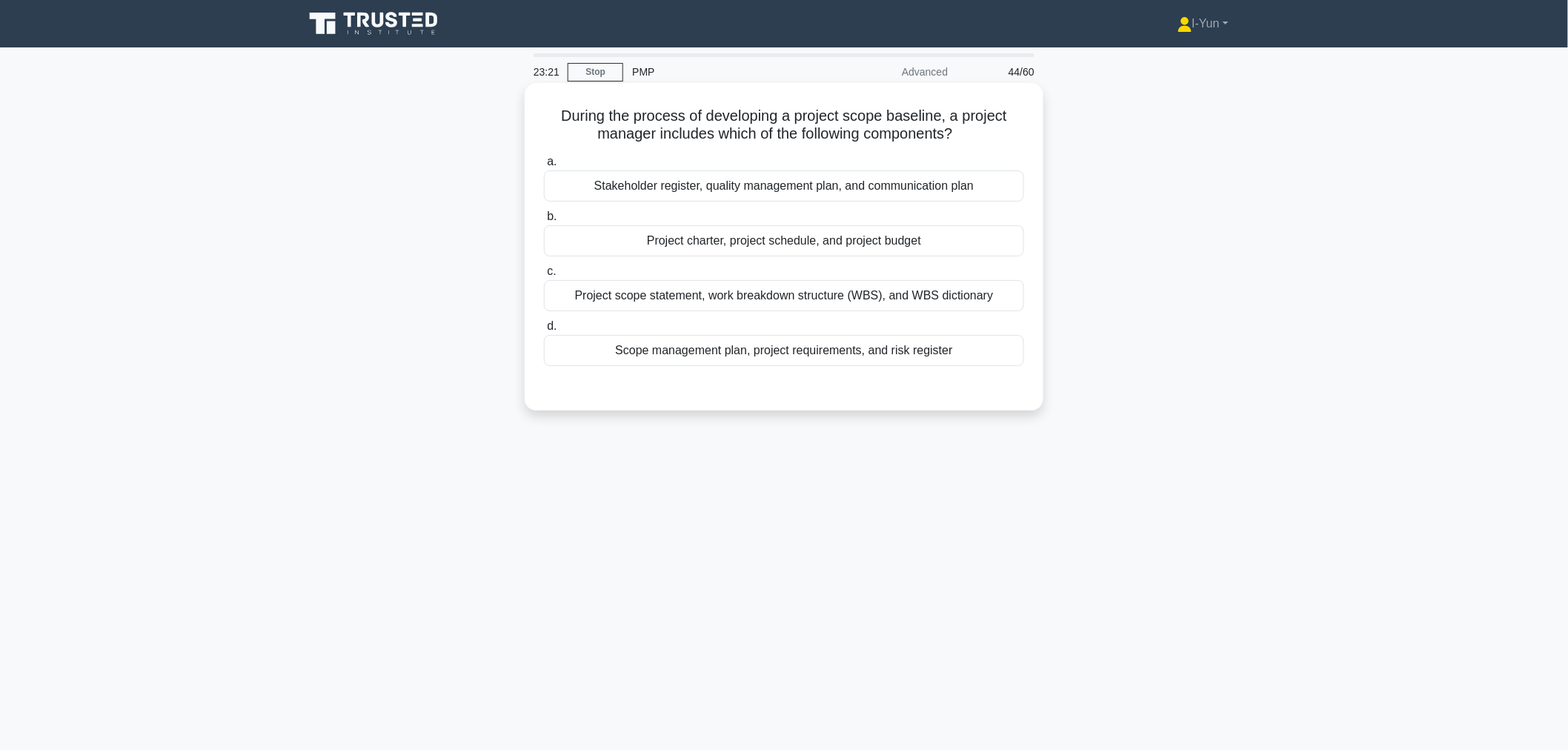
click at [971, 299] on div "Project scope statement, work breakdown structure (WBS), and WBS dictionary" at bounding box center [784, 295] width 480 height 31
click at [544, 277] on input "c. Project scope statement, work breakdown structure (WBS), and WBS dictionary" at bounding box center [544, 271] width 0 height 10
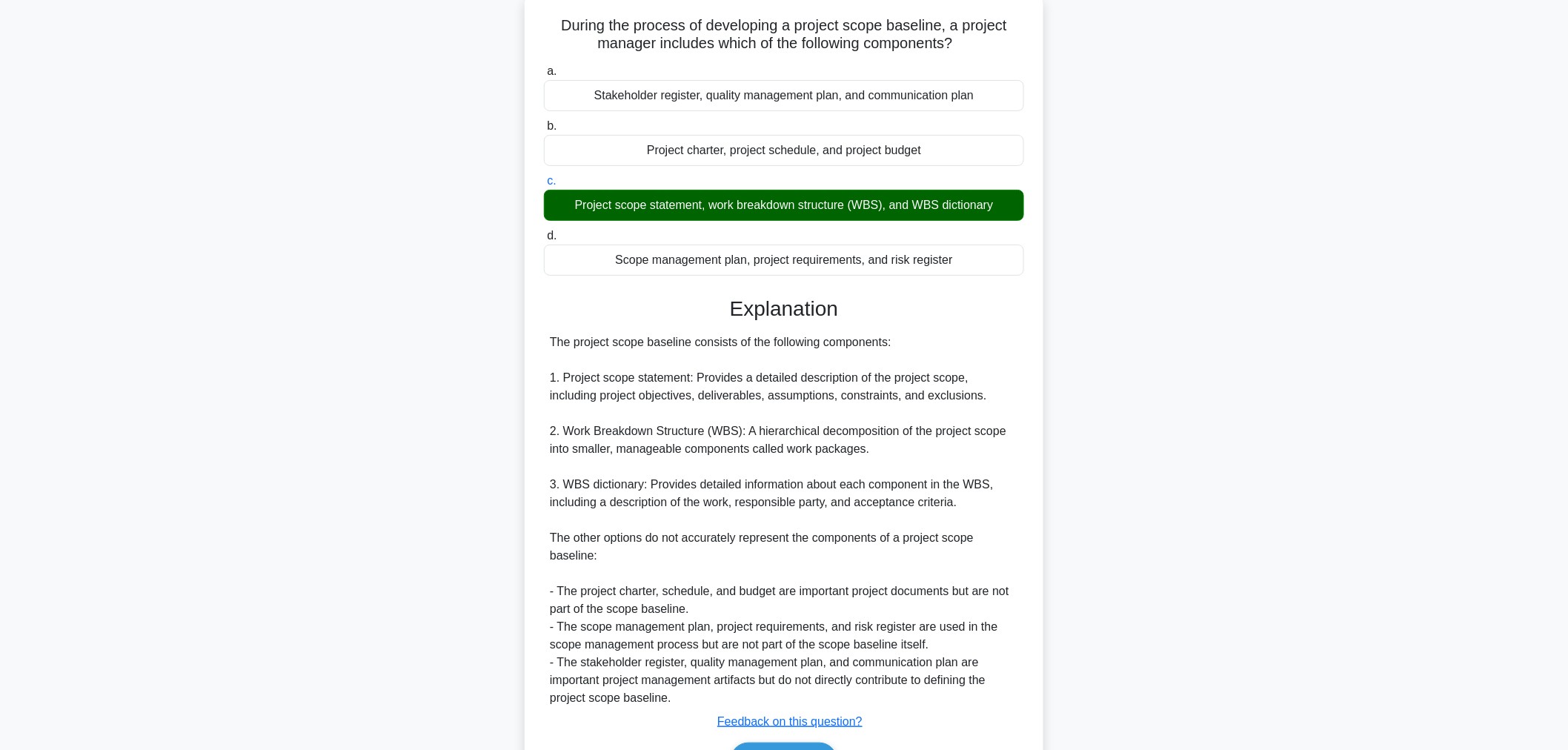
scroll to position [181, 0]
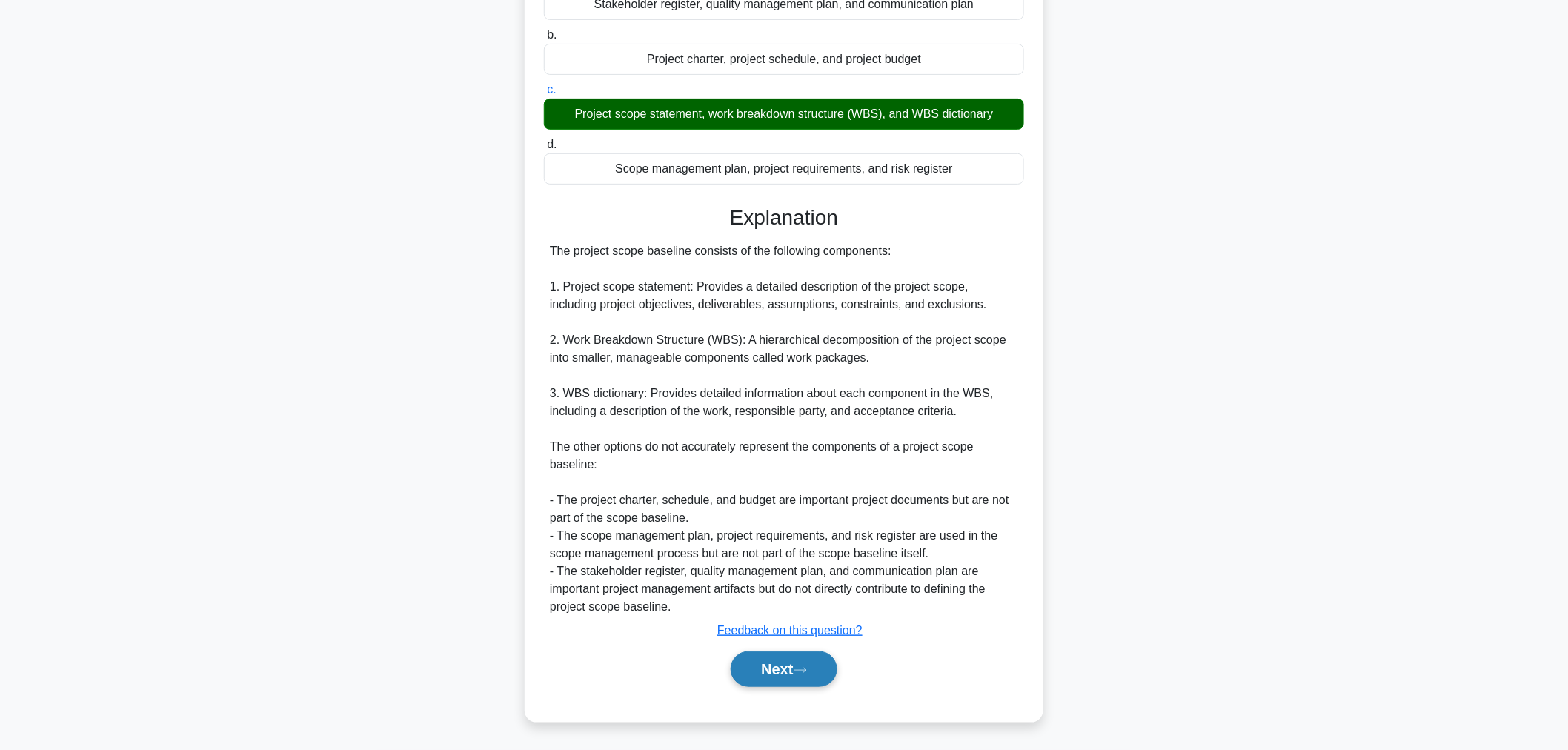
drag, startPoint x: 777, startPoint y: 675, endPoint x: 794, endPoint y: 671, distance: 17.5
click at [777, 675] on button "Next" at bounding box center [783, 668] width 106 height 36
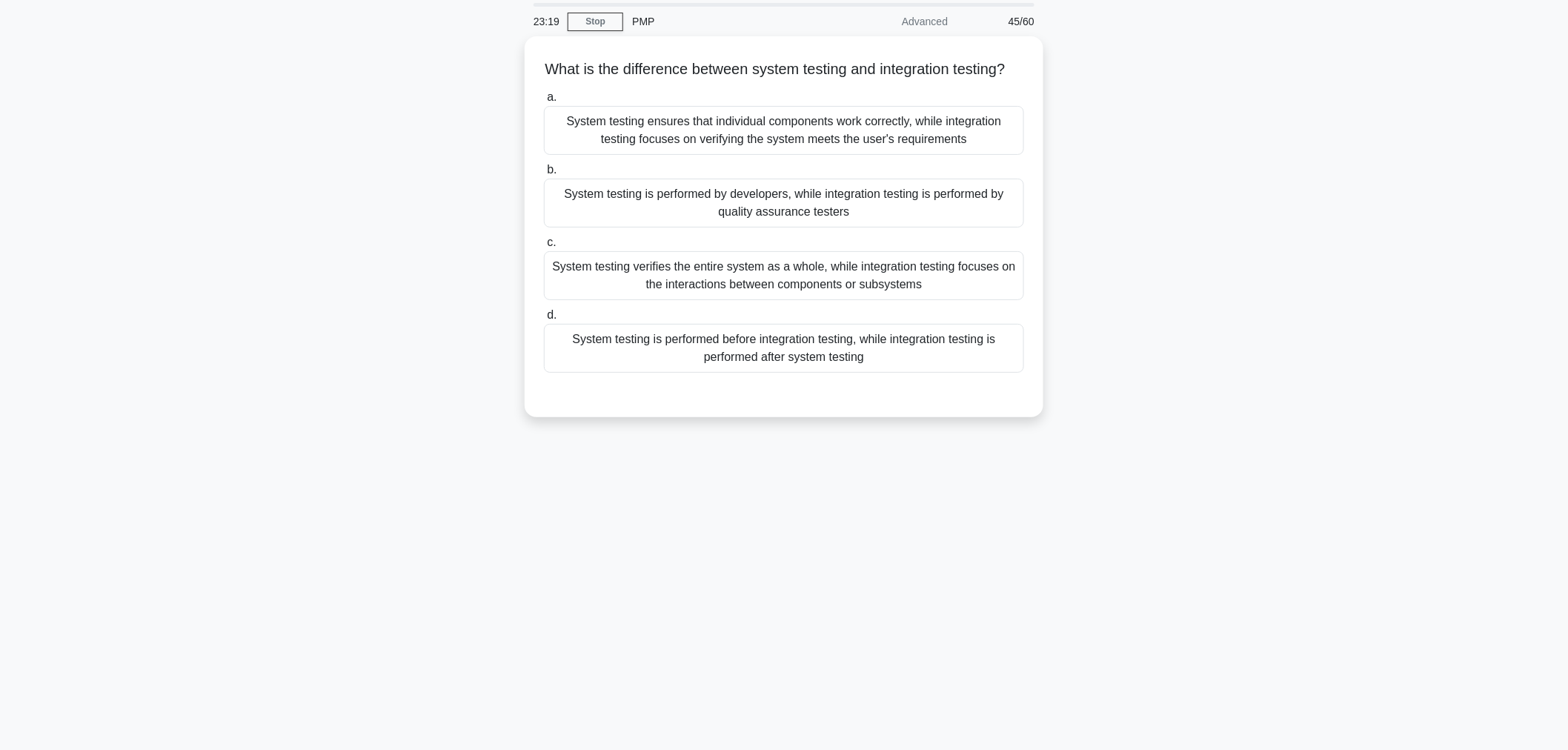
scroll to position [50, 0]
click at [975, 291] on div "System testing verifies the entire system as a whole, while integration testing…" at bounding box center [784, 273] width 480 height 49
click at [544, 245] on input "c. System testing verifies the entire system as a whole, while integration test…" at bounding box center [544, 239] width 0 height 10
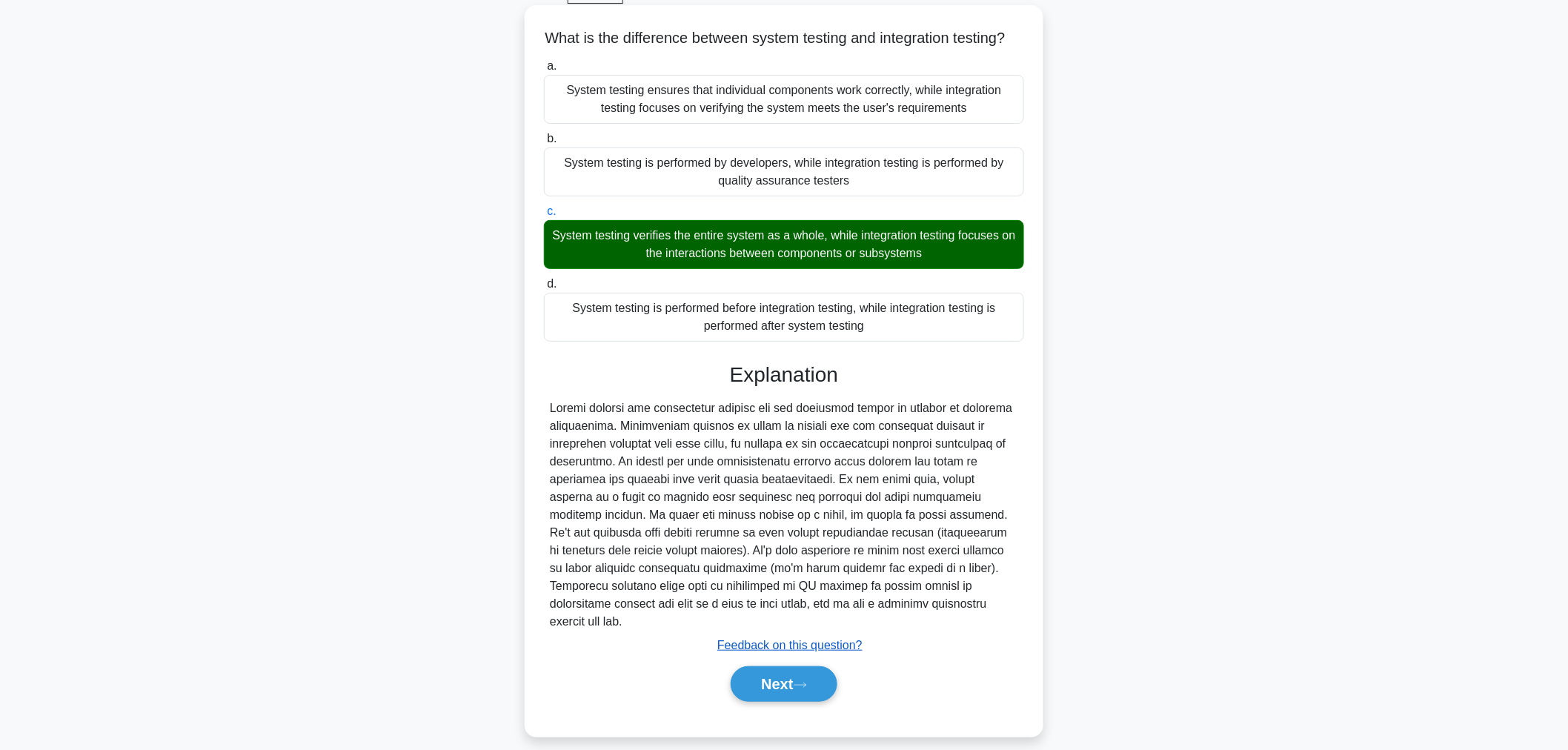
scroll to position [92, 0]
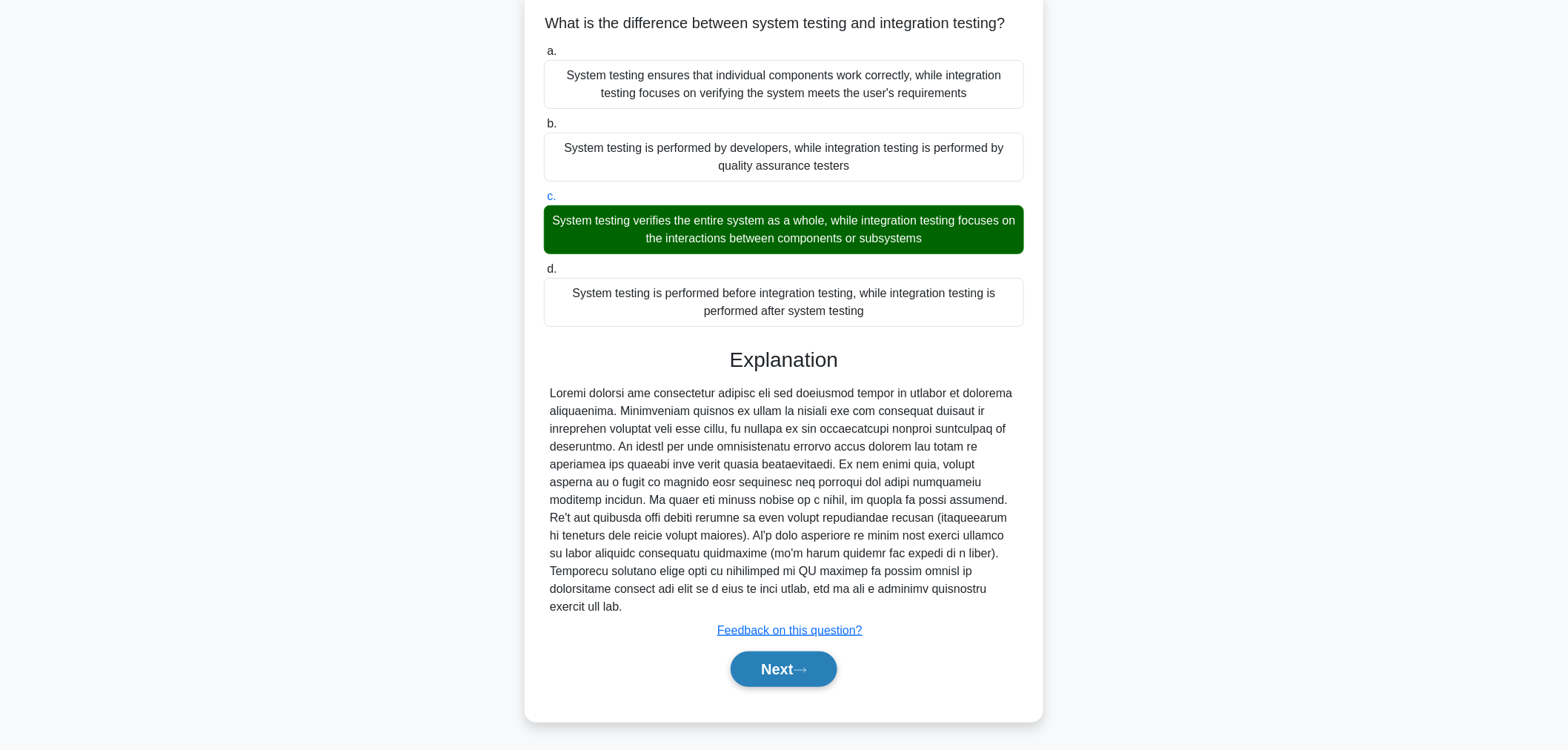
click at [773, 672] on button "Next" at bounding box center [783, 668] width 106 height 36
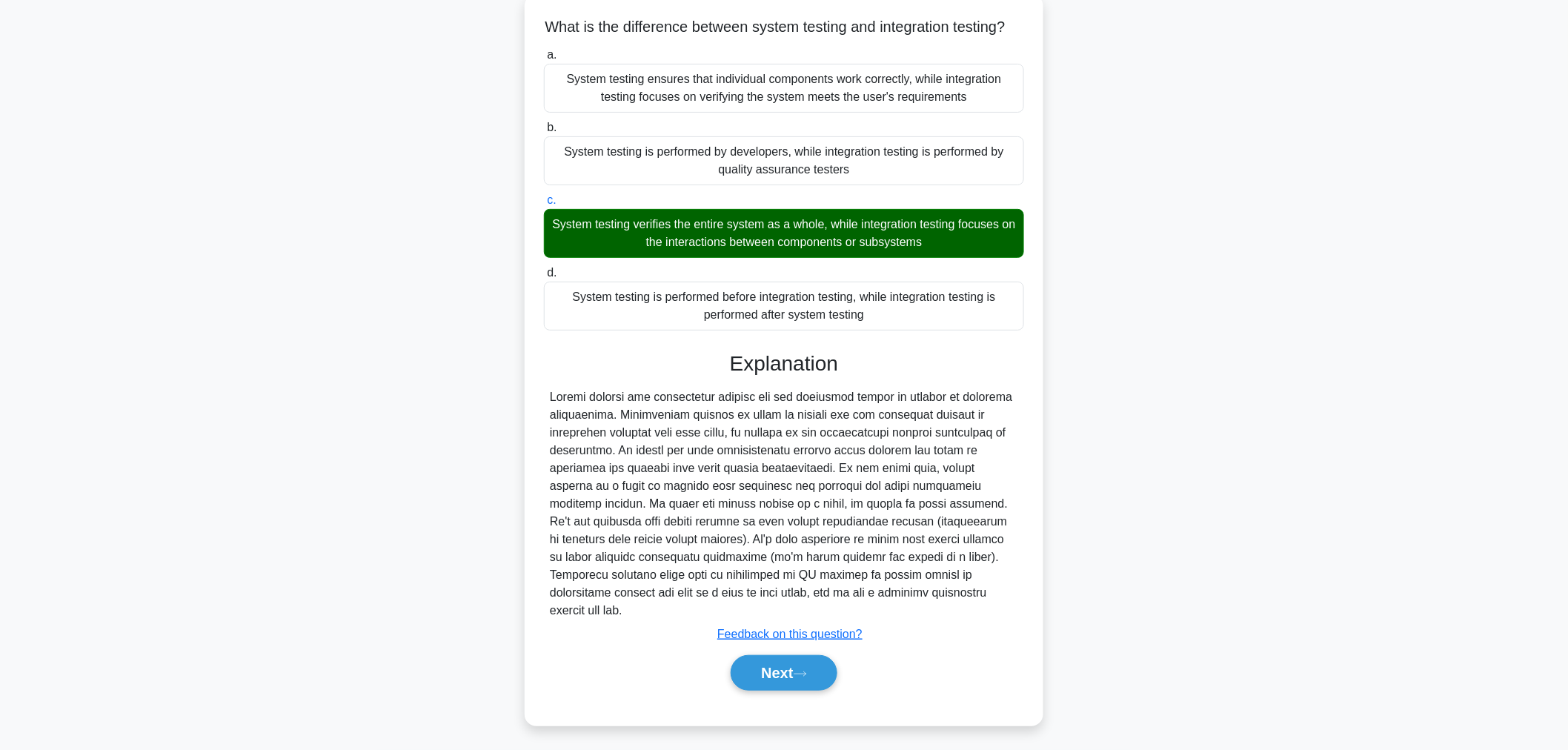
scroll to position [50, 0]
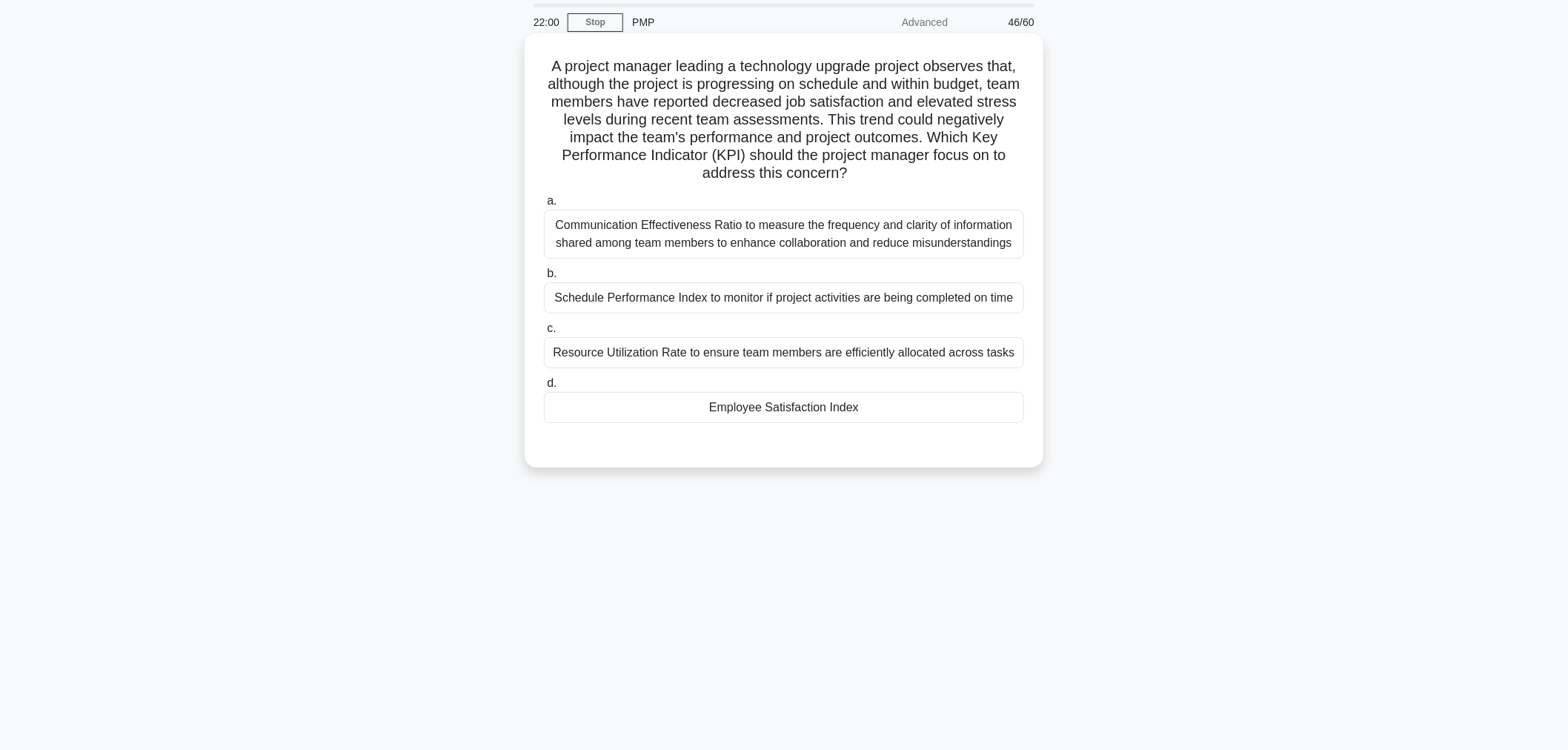
click at [742, 412] on div "Employee Satisfaction Index" at bounding box center [784, 407] width 480 height 31
click at [544, 388] on input "d. Employee Satisfaction Index" at bounding box center [544, 383] width 0 height 10
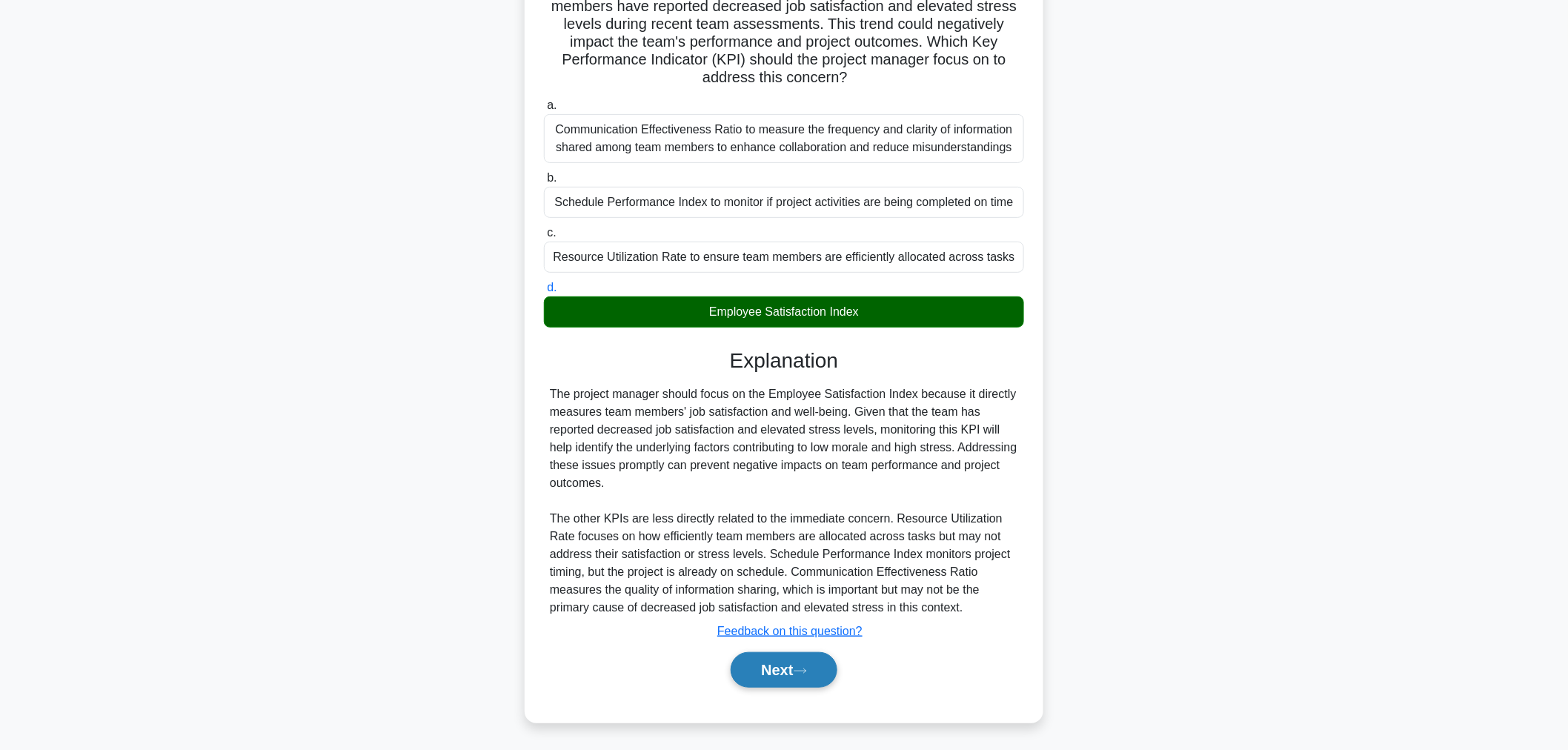
click at [809, 657] on button "Next" at bounding box center [783, 669] width 106 height 36
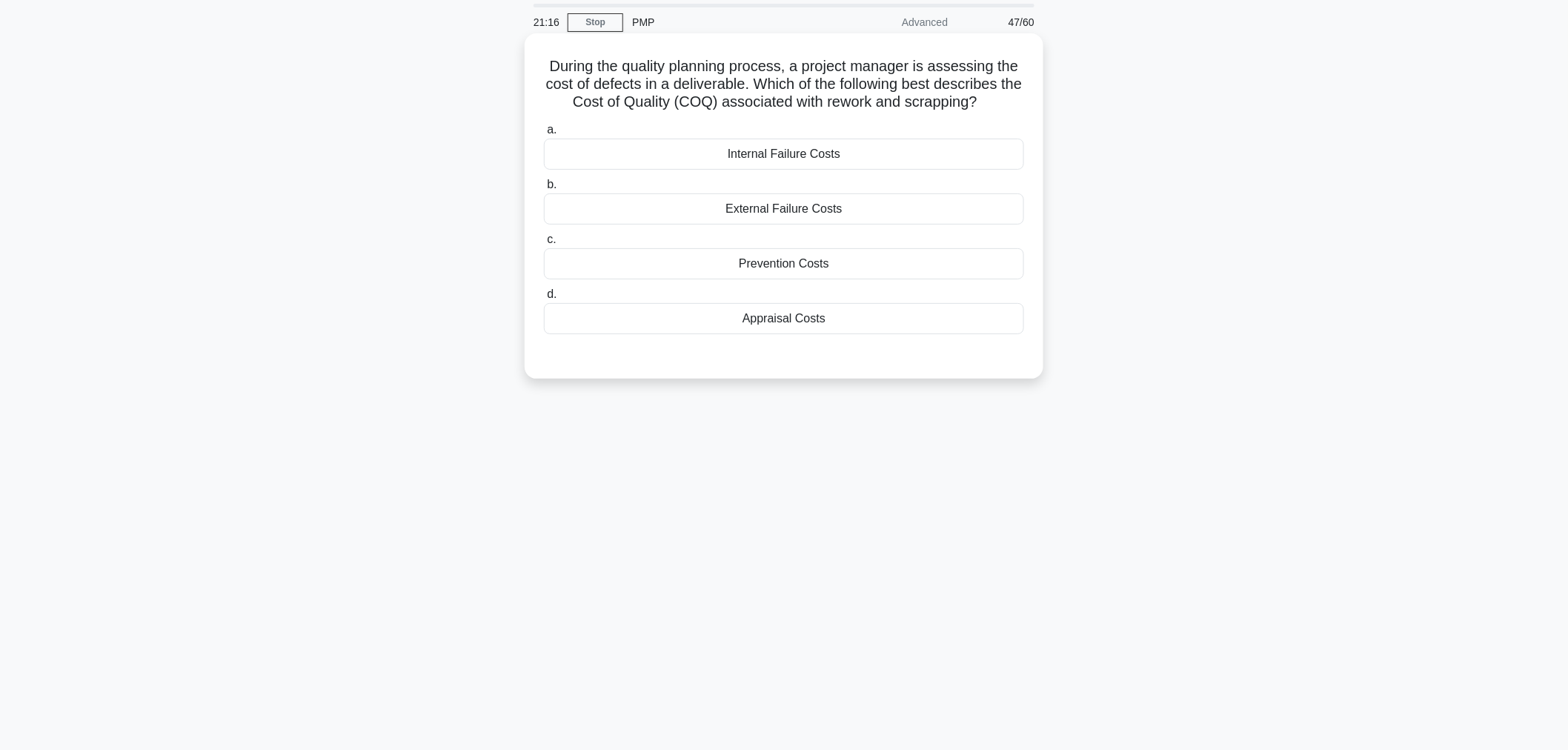
click at [810, 152] on div "Internal Failure Costs" at bounding box center [784, 154] width 480 height 31
click at [544, 135] on input "a. Internal Failure Costs" at bounding box center [544, 130] width 0 height 10
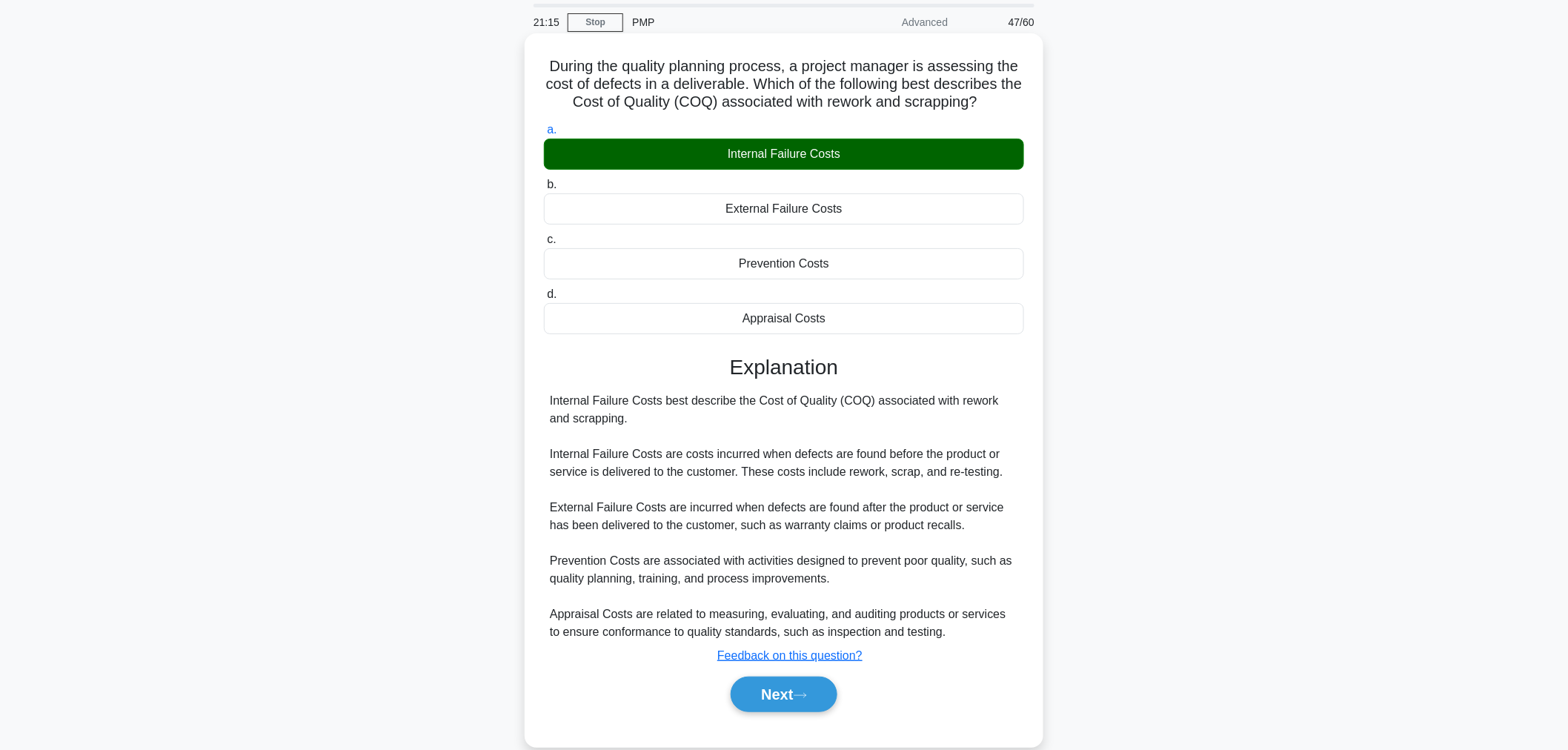
scroll to position [75, 0]
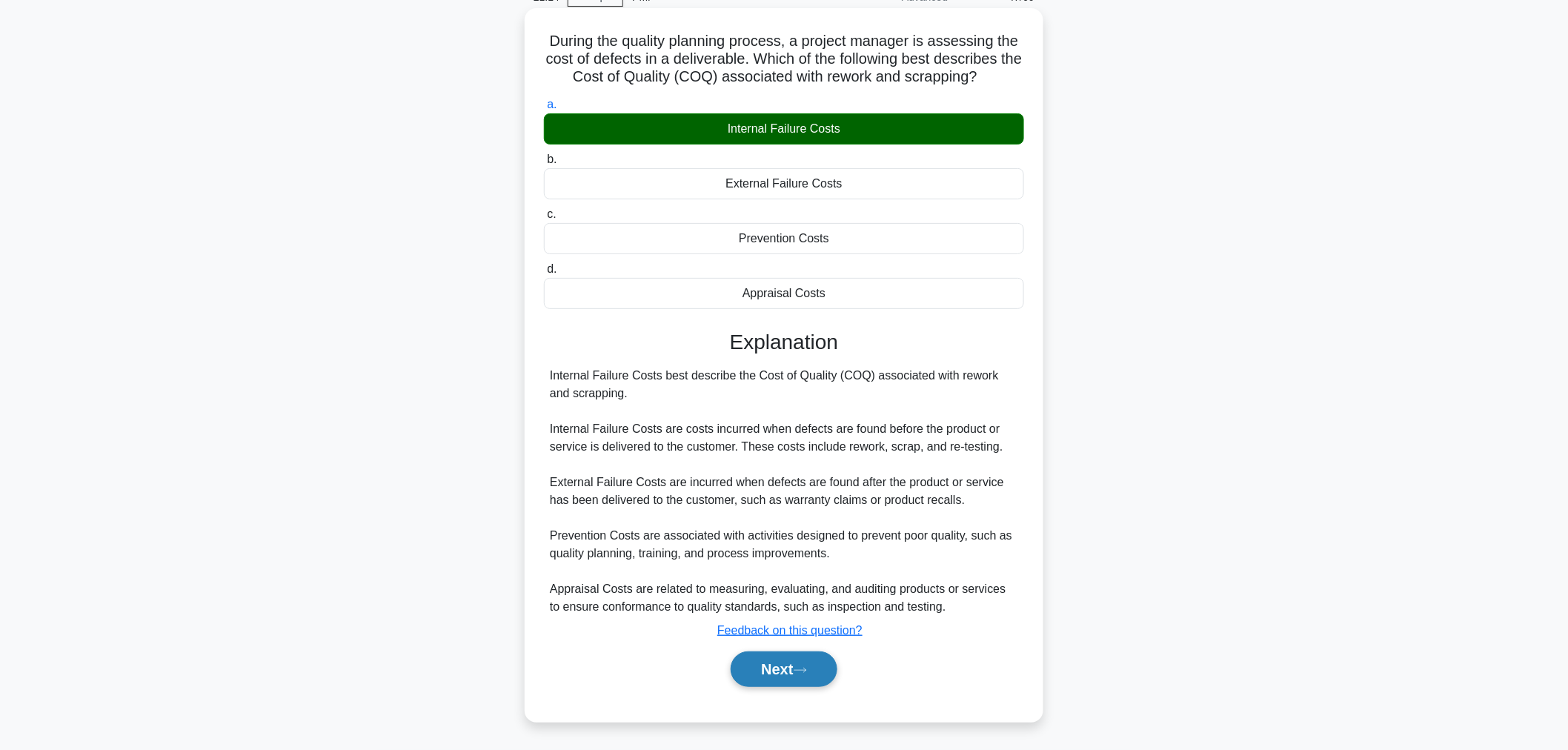
click at [788, 680] on button "Next" at bounding box center [783, 668] width 106 height 36
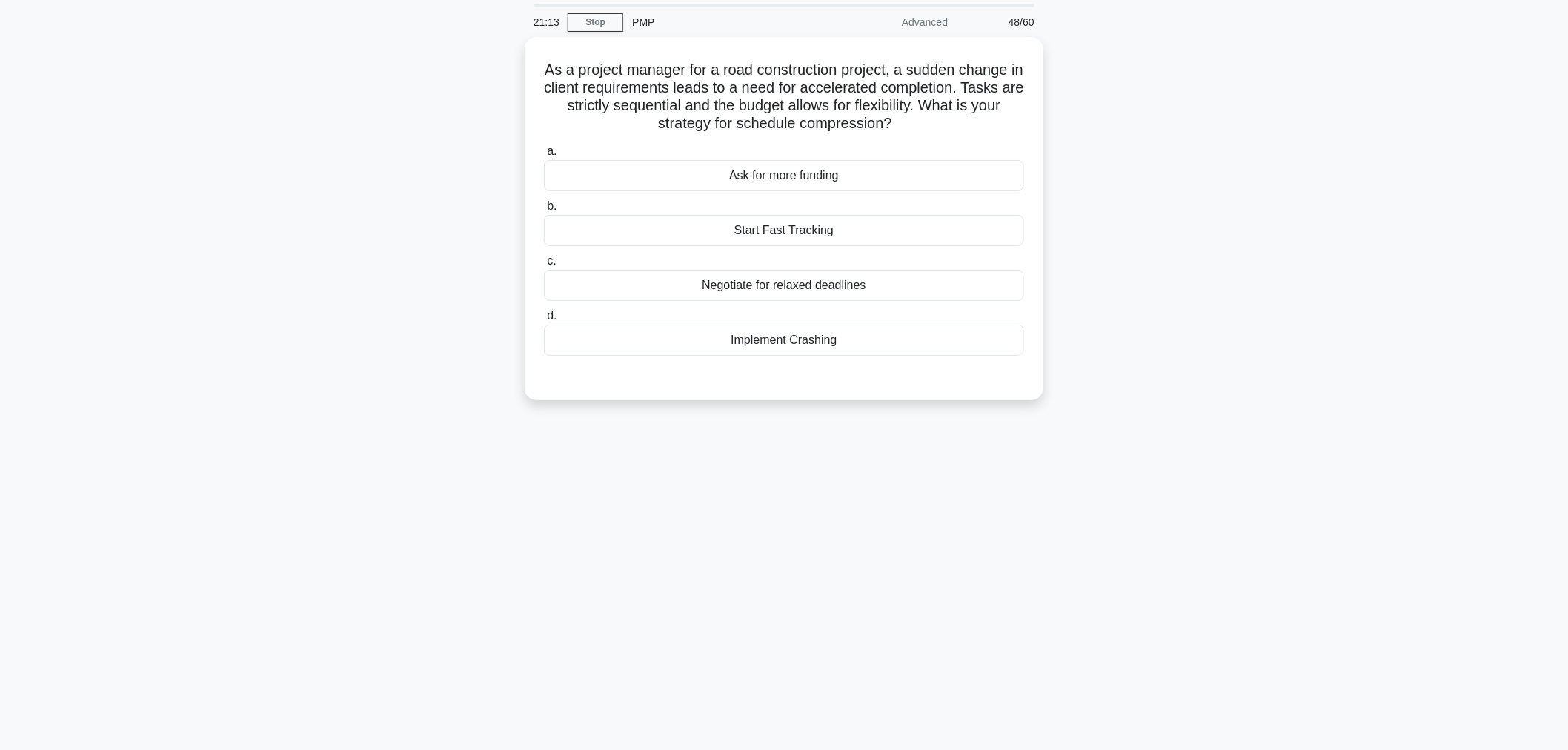
scroll to position [0, 0]
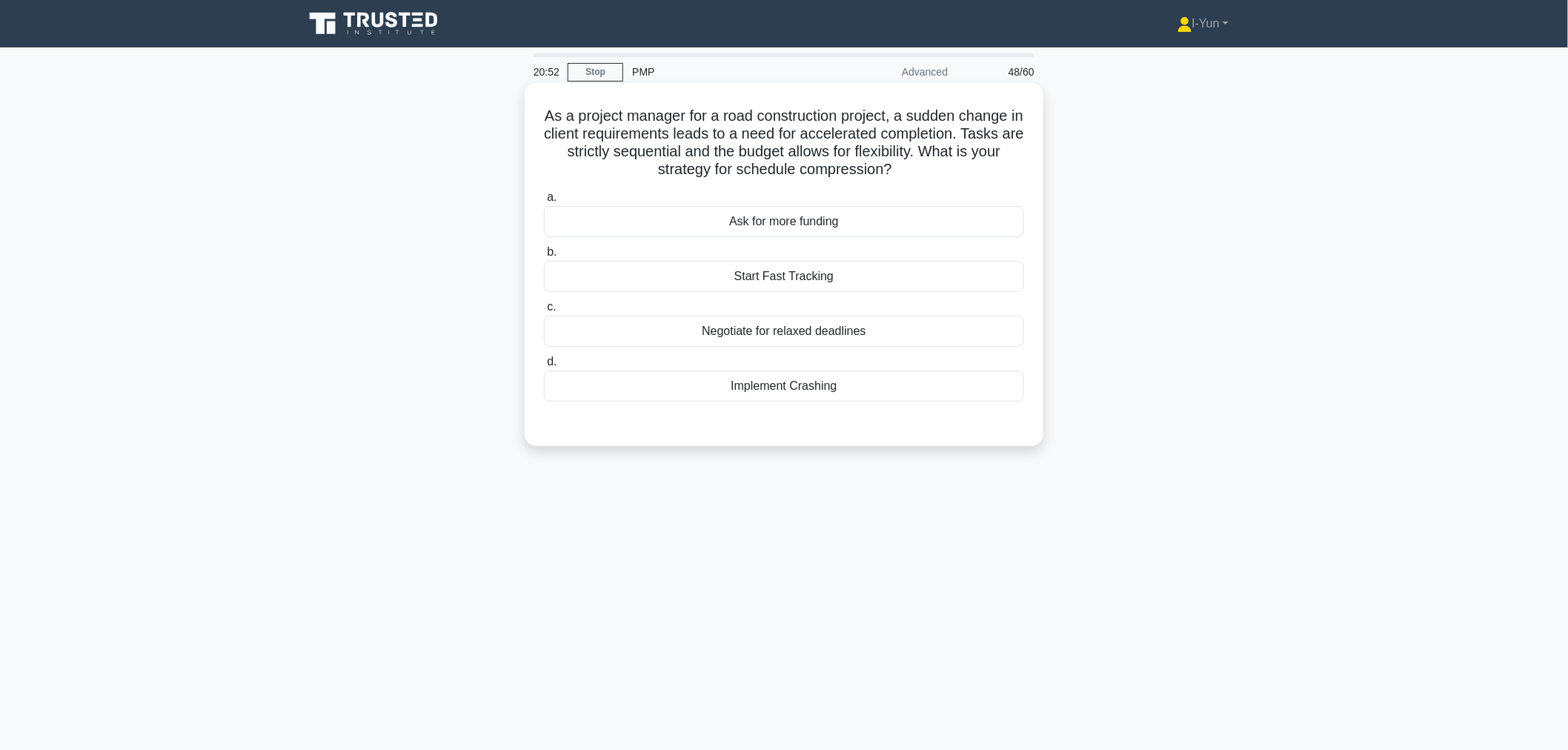
click at [778, 394] on div "Implement Crashing" at bounding box center [784, 386] width 480 height 31
click at [544, 367] on input "d. Implement Crashing" at bounding box center [544, 362] width 0 height 10
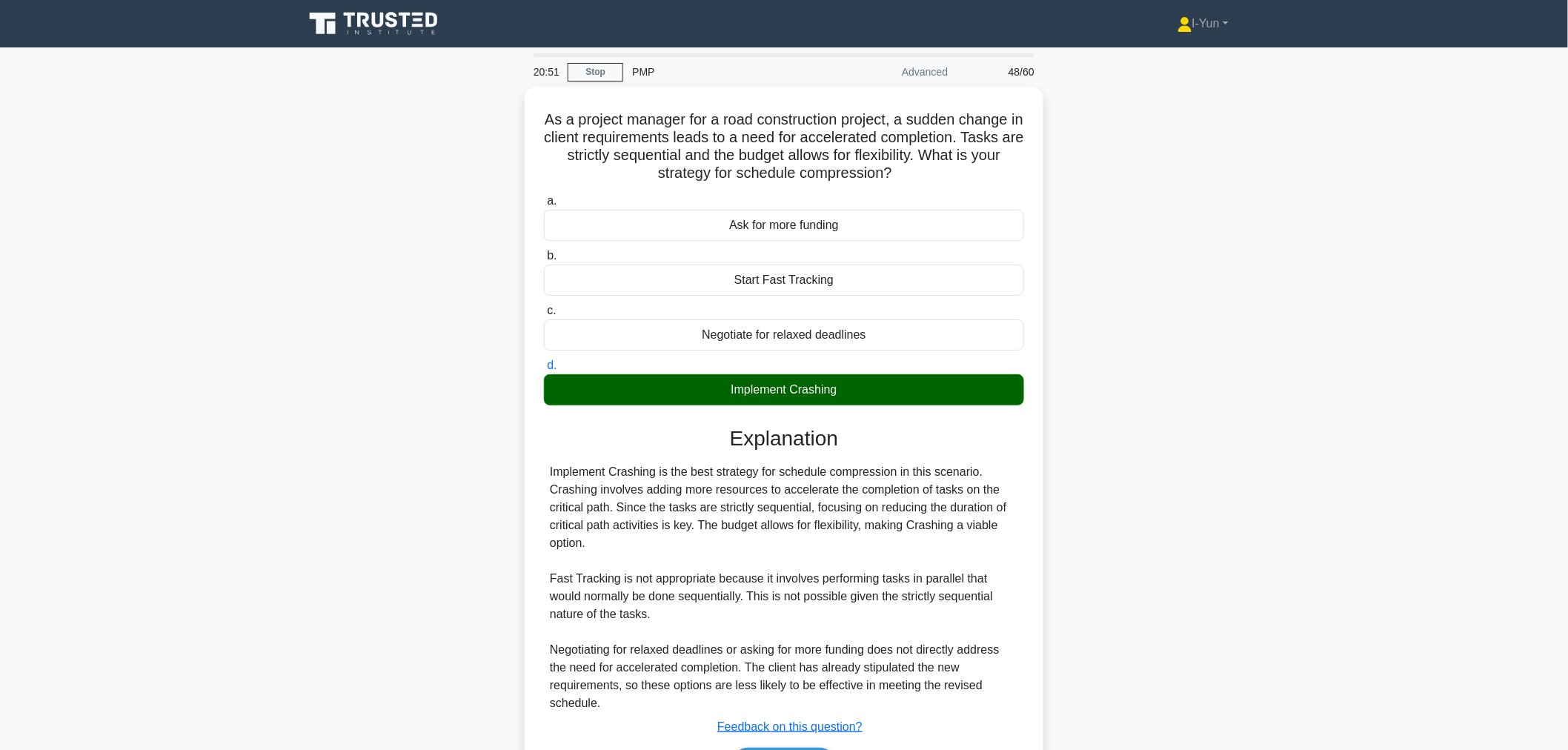
scroll to position [92, 0]
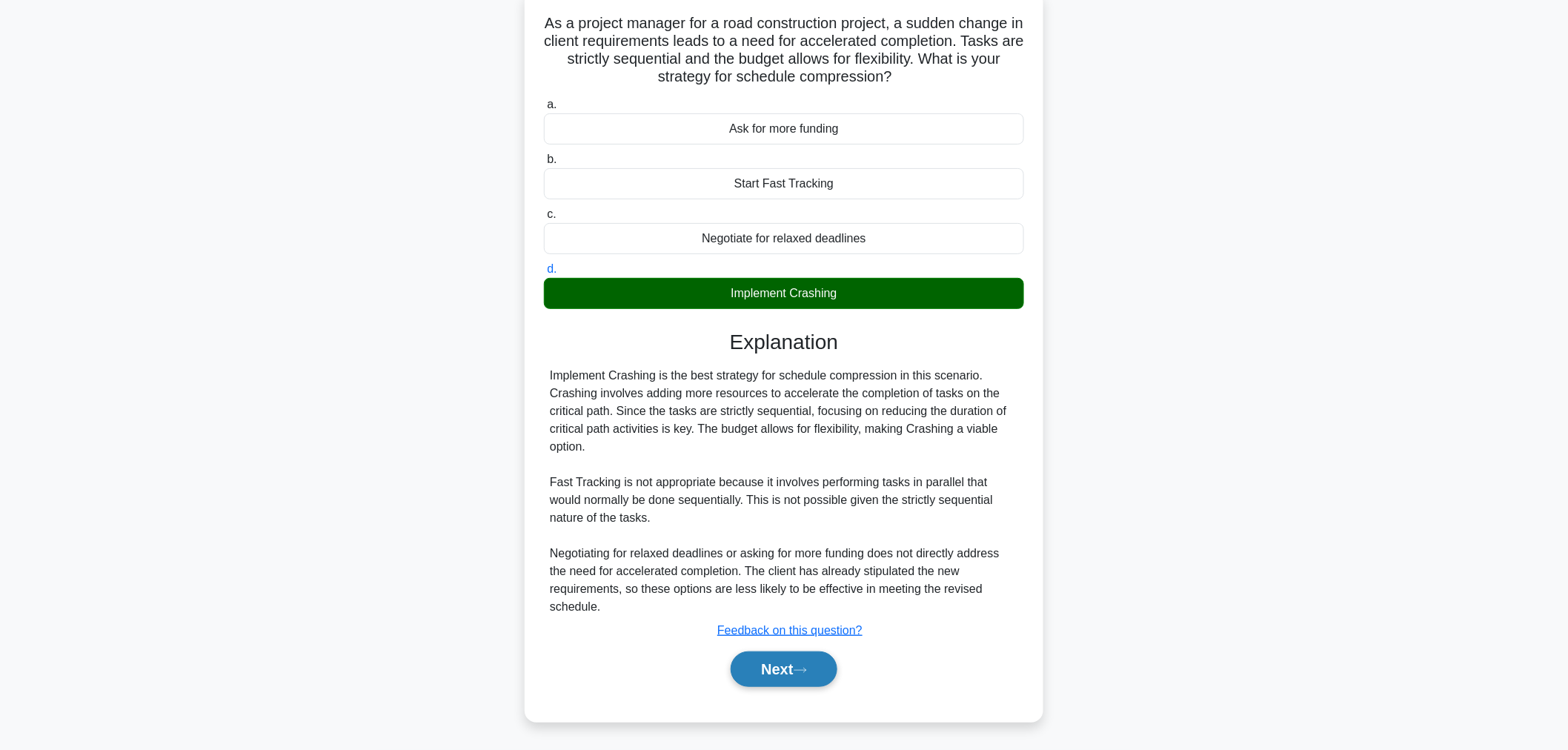
click at [793, 675] on button "Next" at bounding box center [783, 668] width 106 height 36
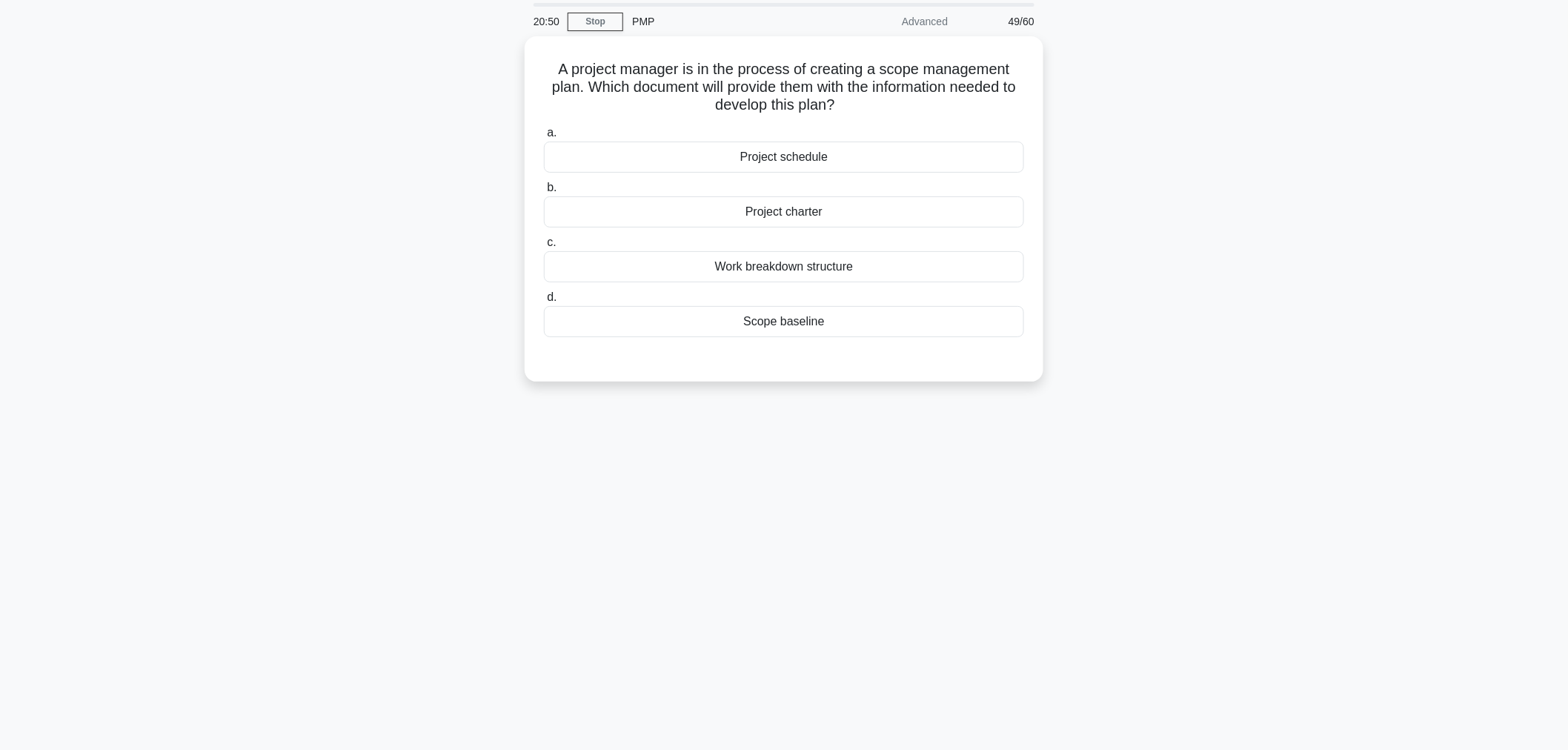
scroll to position [50, 0]
click at [871, 316] on div "Scope baseline" at bounding box center [784, 319] width 480 height 31
click at [544, 300] on input "d. Scope baseline" at bounding box center [544, 294] width 0 height 10
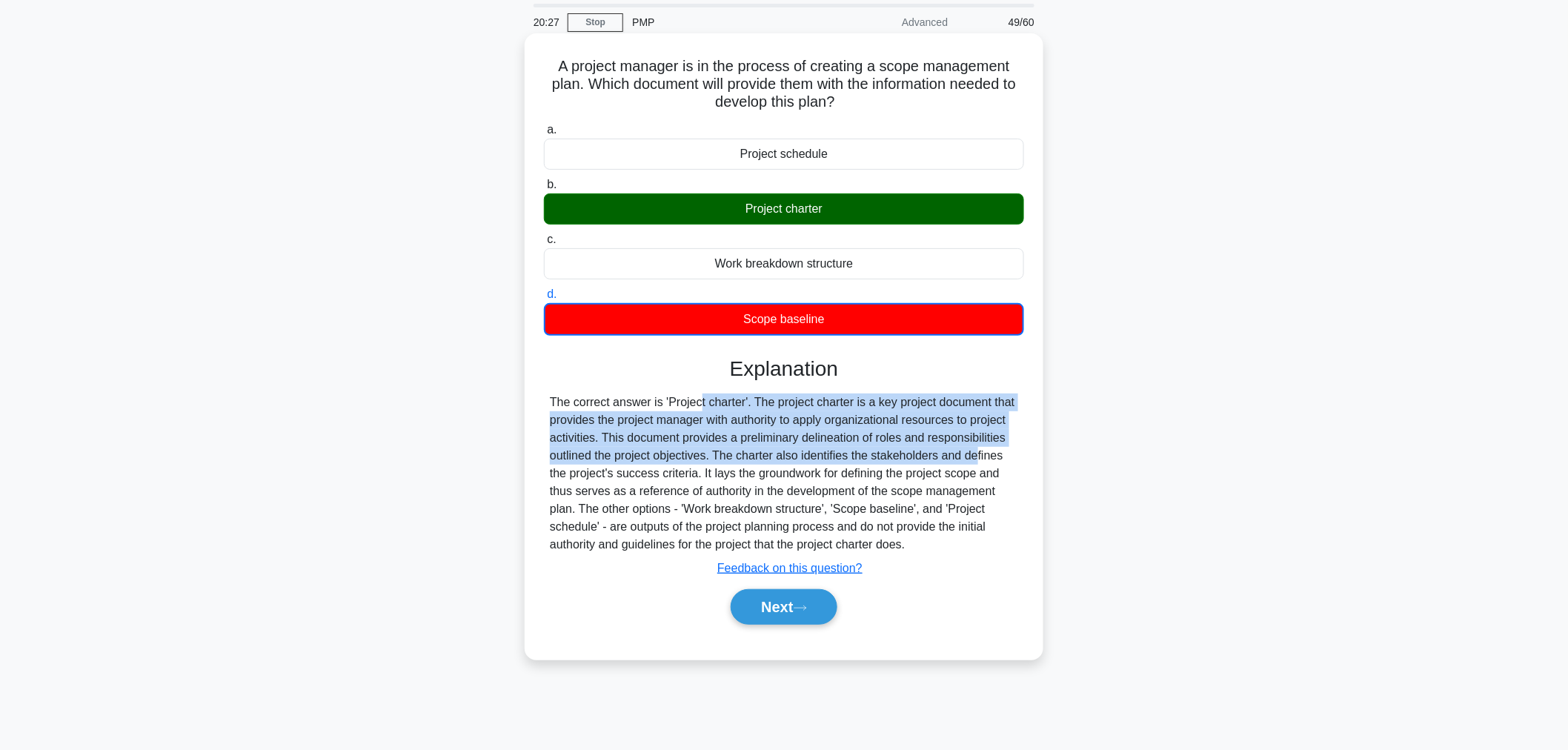
drag, startPoint x: 611, startPoint y: 396, endPoint x: 879, endPoint y: 450, distance: 273.4
click at [879, 450] on div "The correct answer is 'Project charter'. The project charter is a key project d…" at bounding box center [784, 473] width 468 height 160
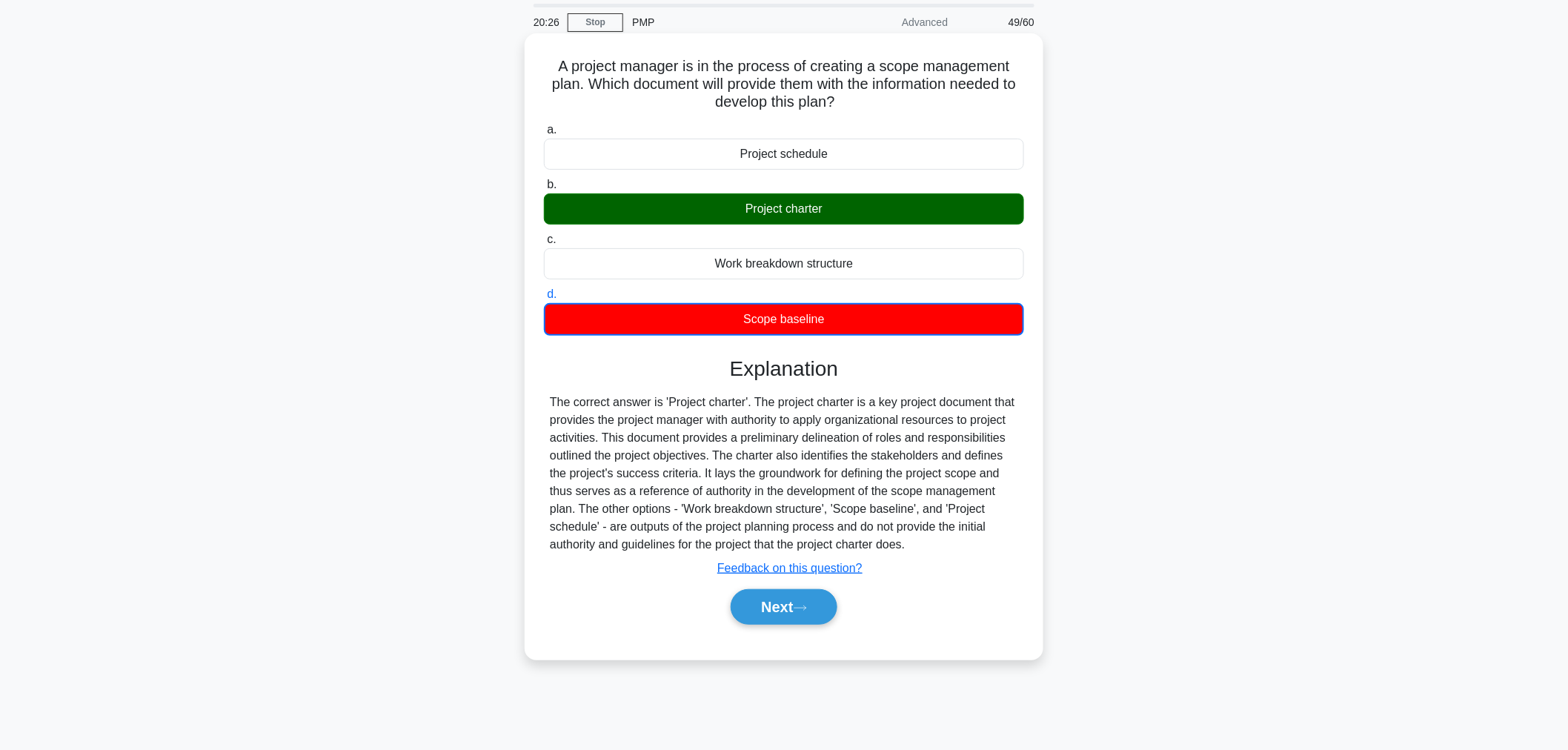
click at [942, 464] on div "The correct answer is 'Project charter'. The project charter is a key project d…" at bounding box center [784, 473] width 468 height 160
click at [803, 589] on button "Next" at bounding box center [783, 607] width 106 height 36
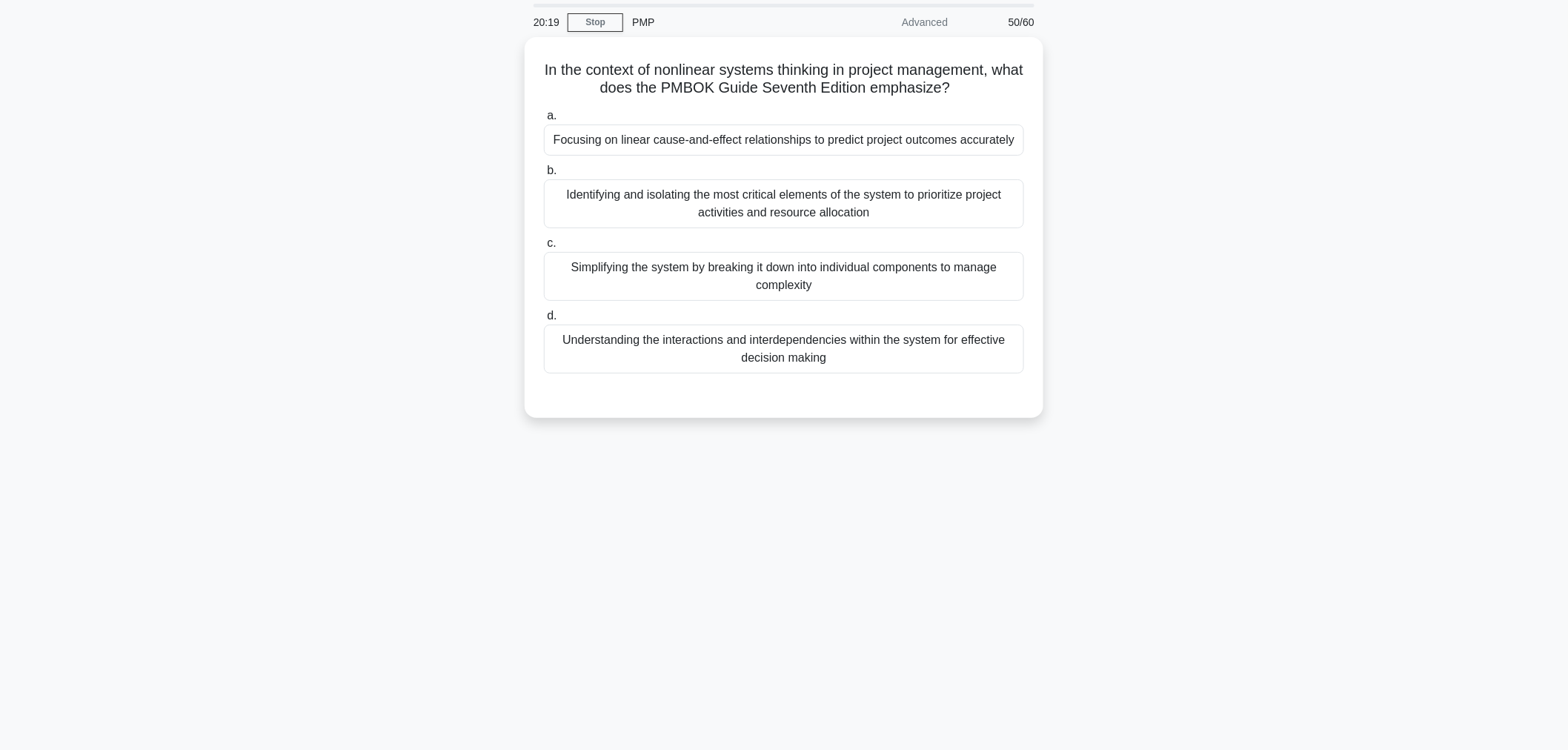
scroll to position [0, 0]
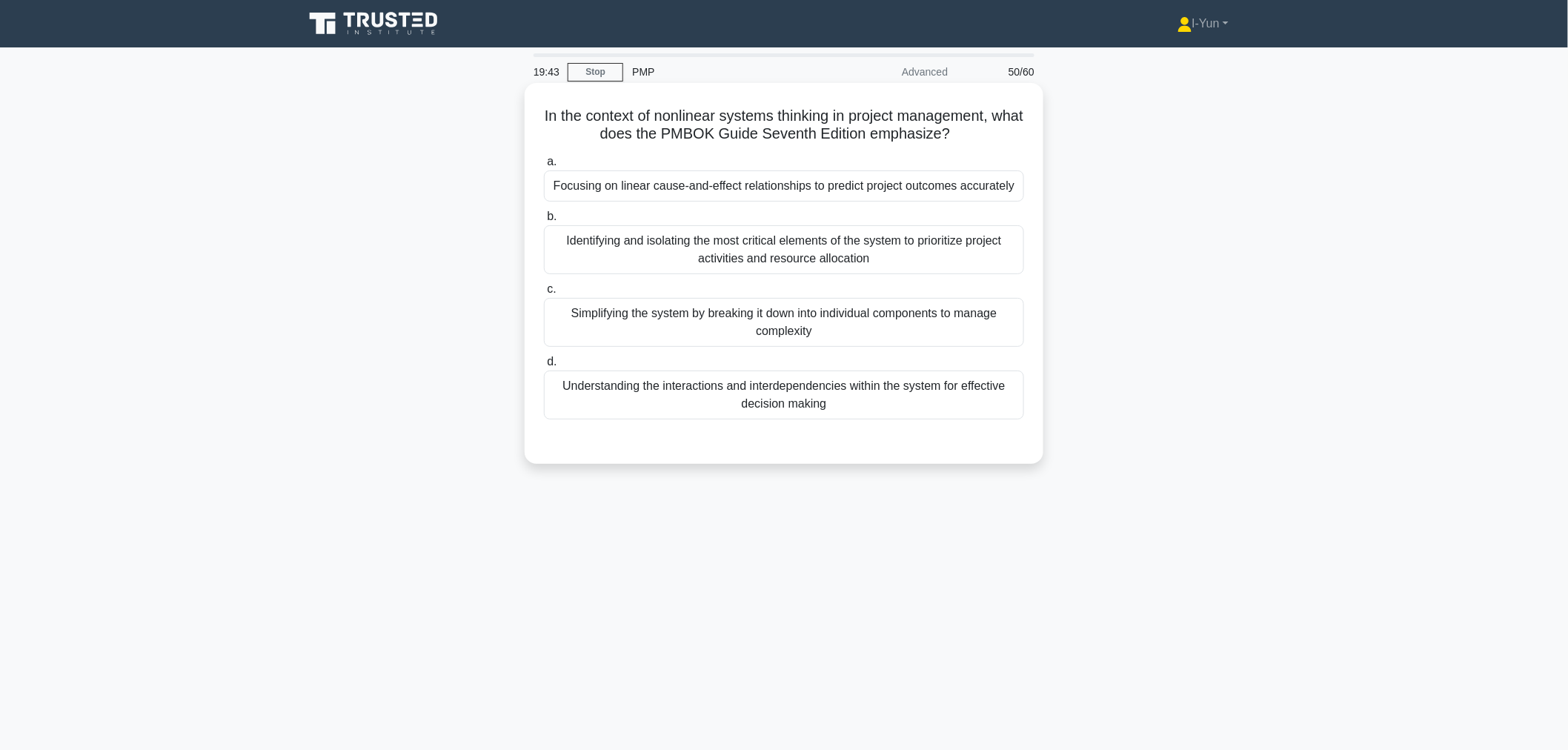
click at [991, 402] on div "Understanding the interactions and interdependencies within the system for effe…" at bounding box center [784, 395] width 480 height 49
click at [544, 367] on input "d. Understanding the interactions and interdependencies within the system for e…" at bounding box center [544, 362] width 0 height 10
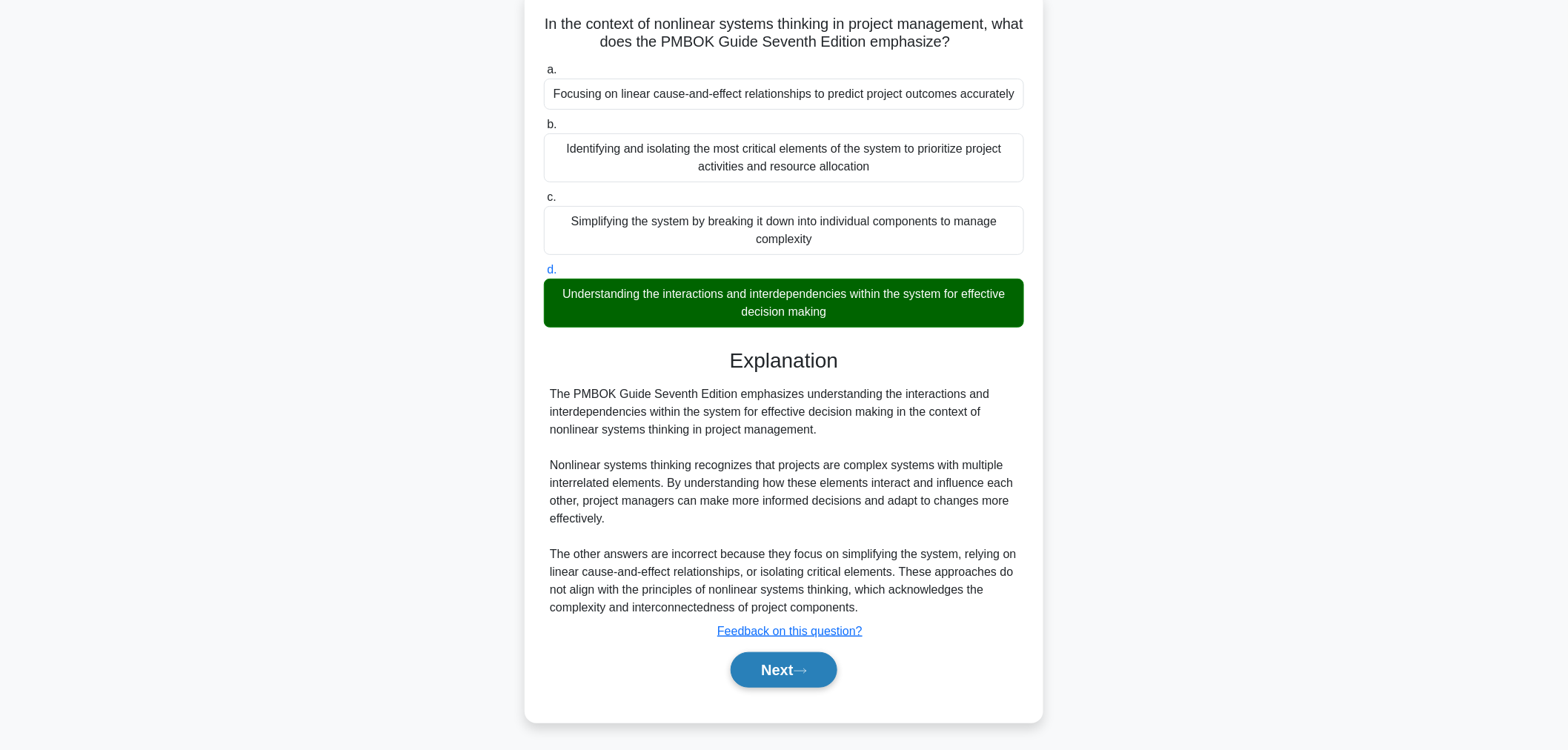
scroll to position [92, 0]
click at [810, 662] on button "Next" at bounding box center [783, 668] width 106 height 36
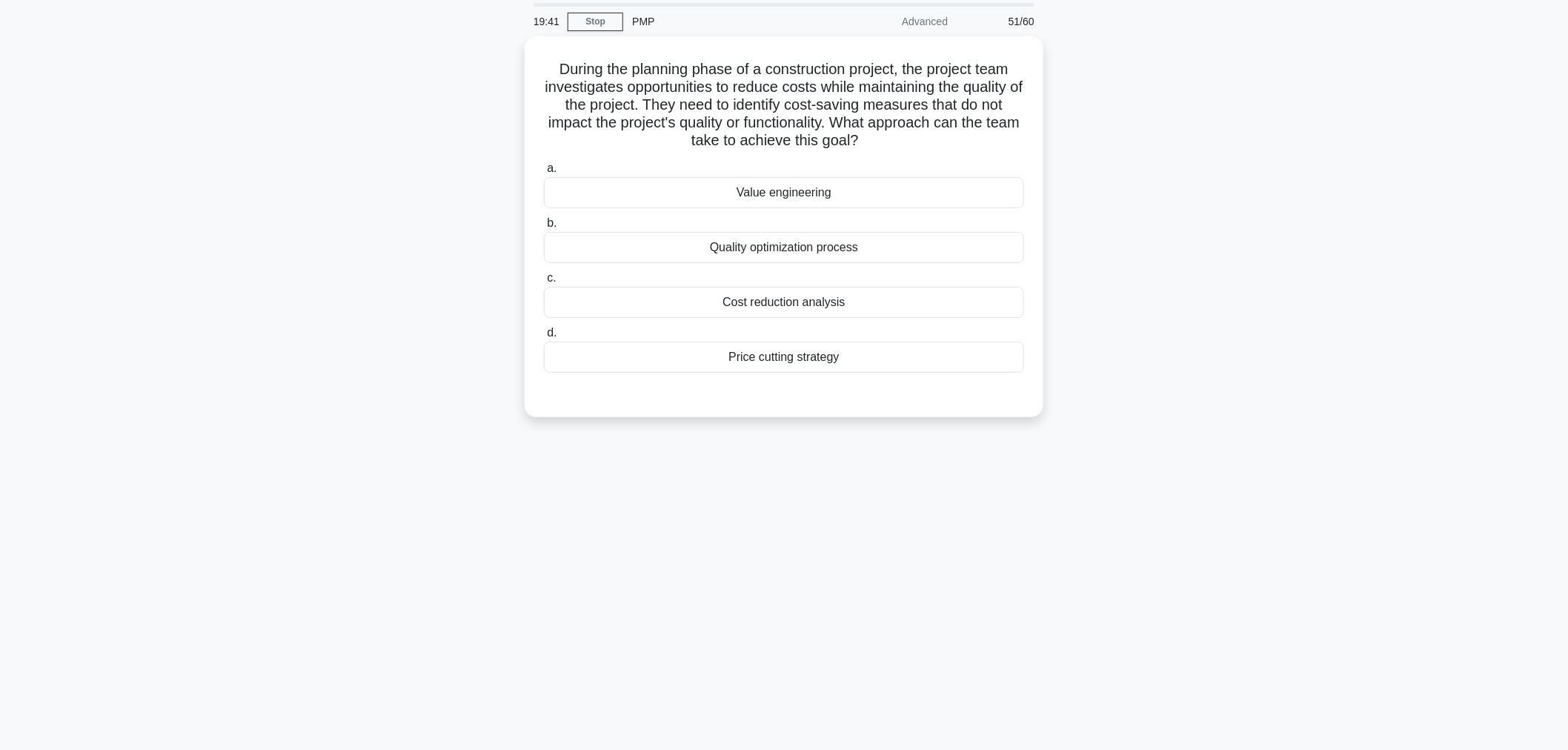
scroll to position [0, 0]
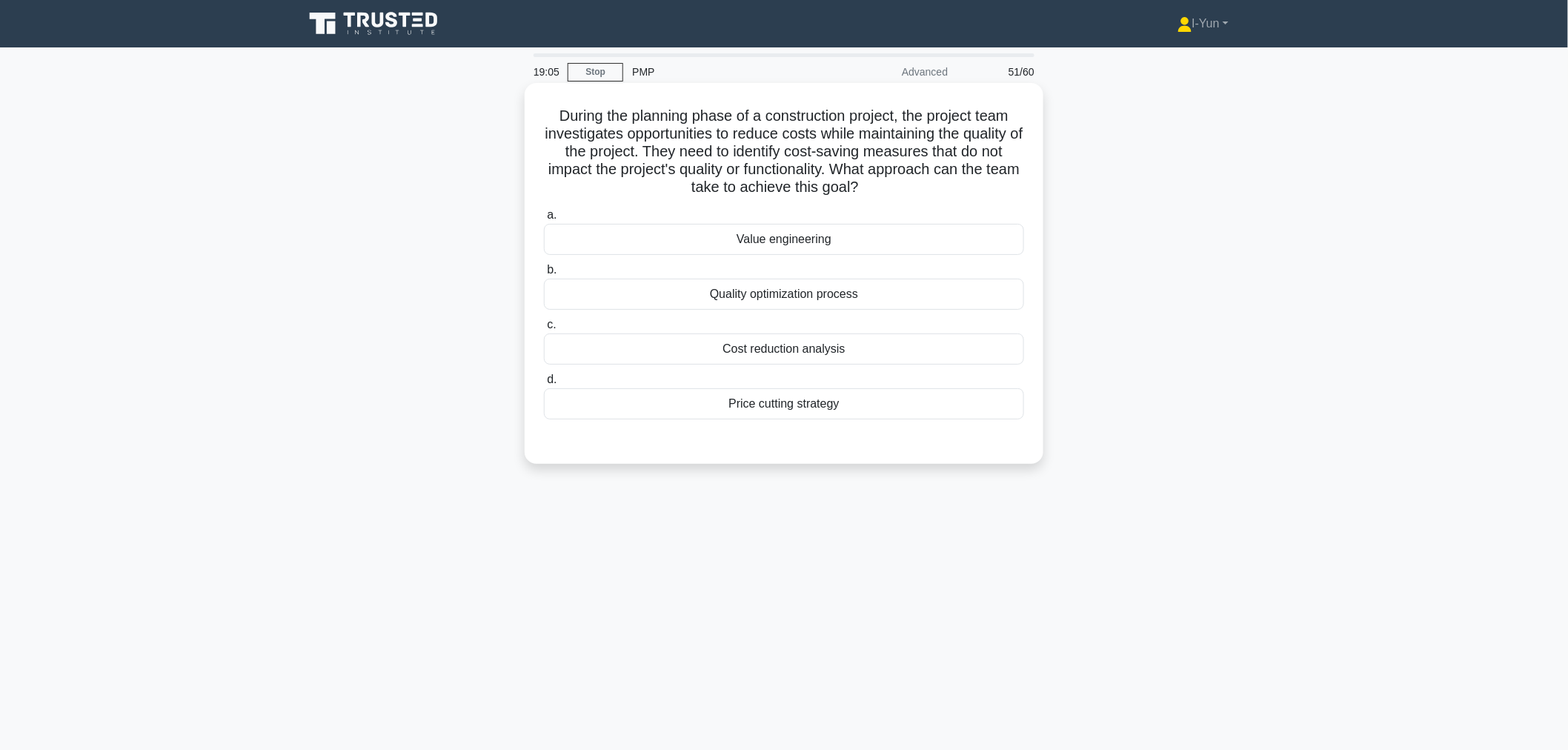
click at [860, 354] on div "Cost reduction analysis" at bounding box center [784, 348] width 480 height 31
click at [544, 330] on input "c. Cost reduction analysis" at bounding box center [544, 325] width 0 height 10
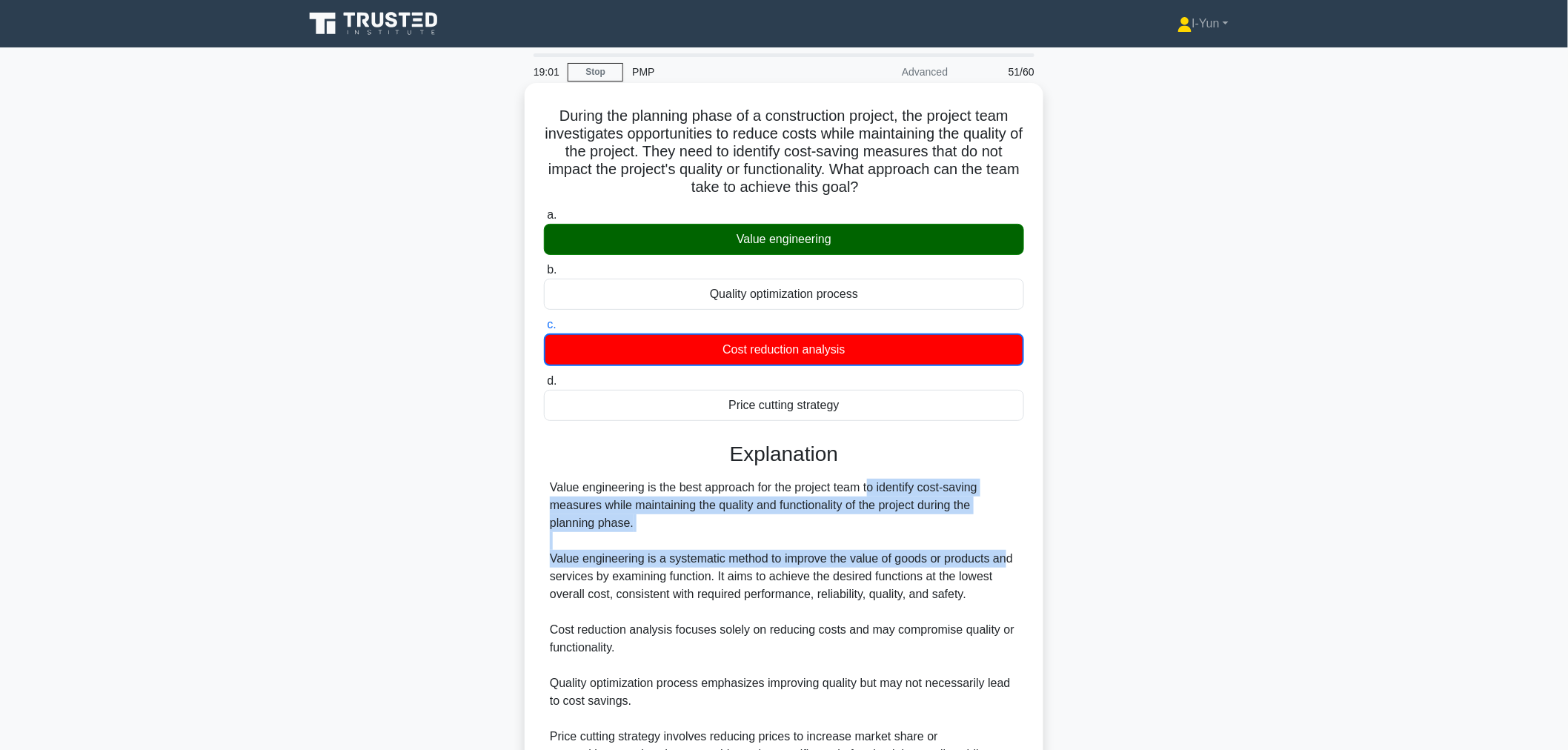
drag, startPoint x: 780, startPoint y: 484, endPoint x: 1005, endPoint y: 552, distance: 235.1
click at [1005, 552] on div "Value engineering is the best approach for the project team to identify cost-sa…" at bounding box center [784, 630] width 468 height 303
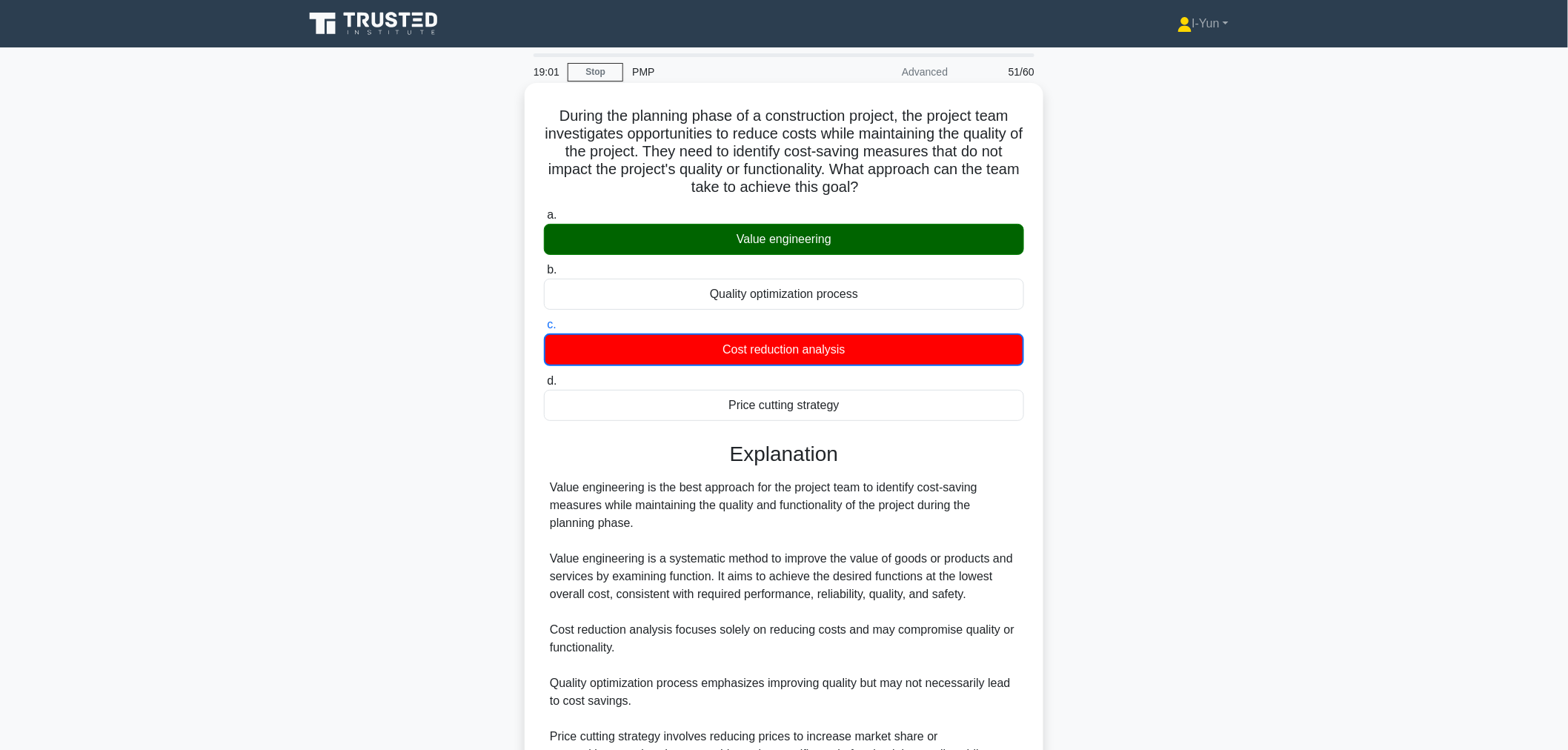
click at [665, 617] on div "Value engineering is the best approach for the project team to identify cost-sa…" at bounding box center [784, 630] width 468 height 303
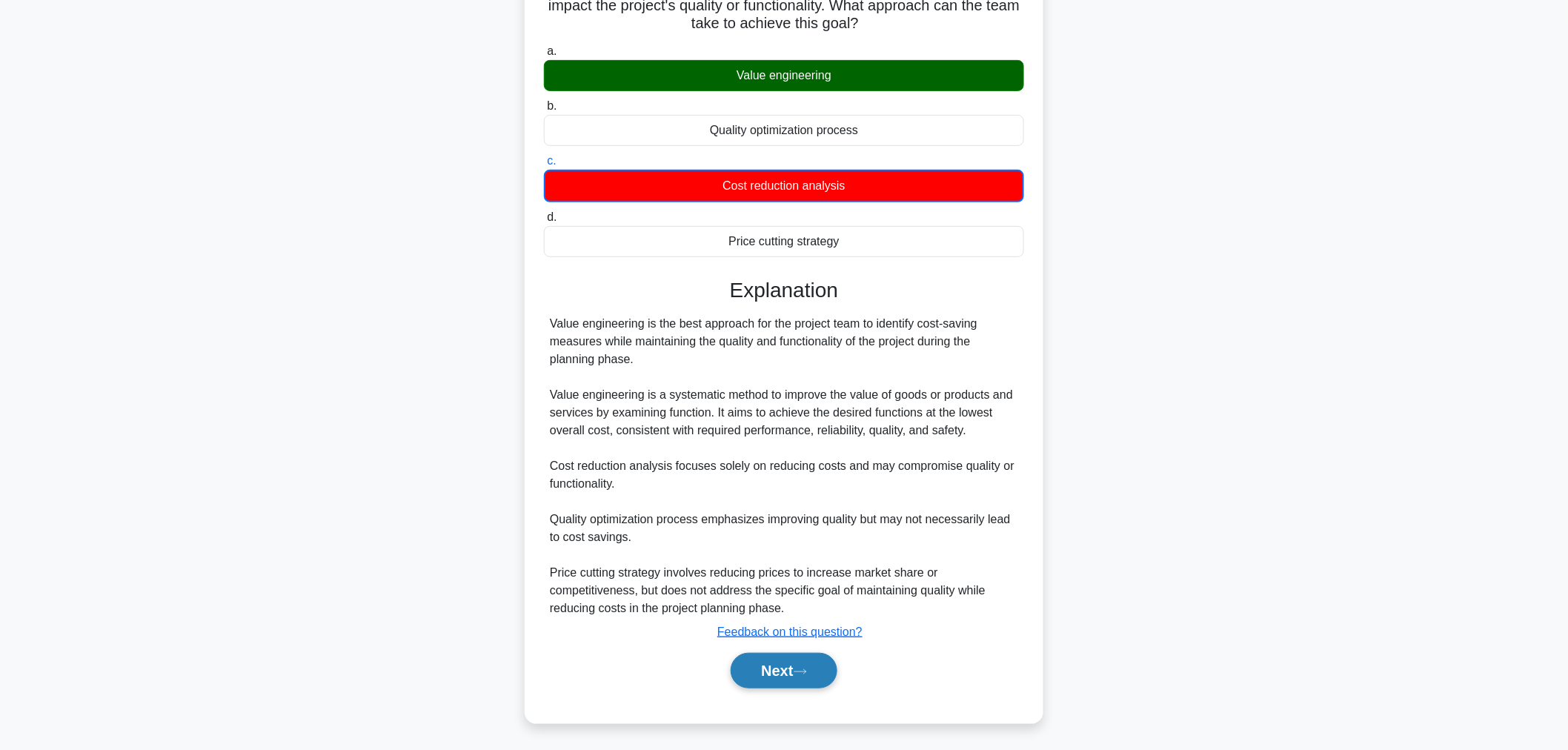
click at [781, 675] on button "Next" at bounding box center [783, 670] width 106 height 36
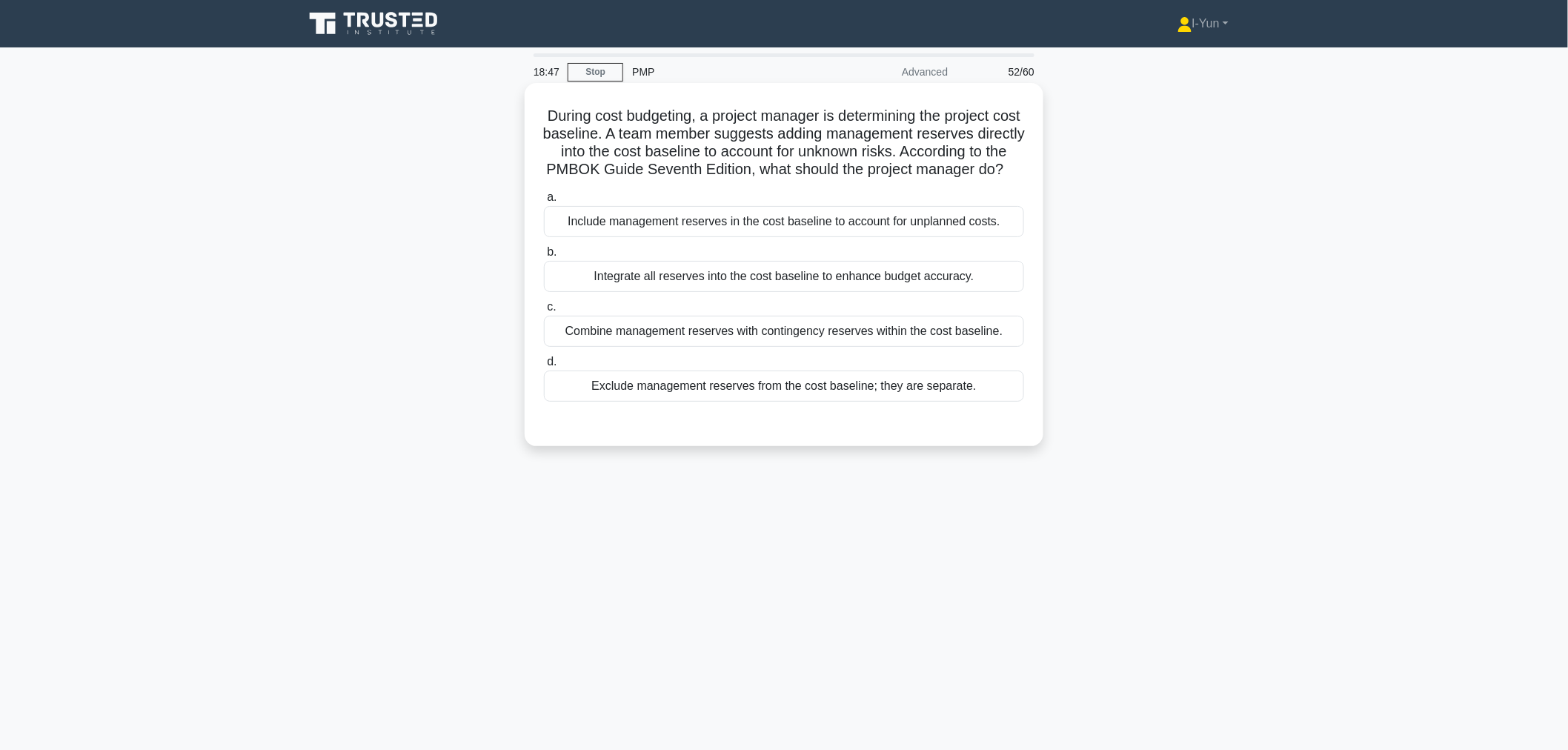
drag, startPoint x: 782, startPoint y: 172, endPoint x: 795, endPoint y: 190, distance: 22.2
click at [795, 179] on h5 "During cost budgeting, a project manager is determining the project cost baseli…" at bounding box center [784, 143] width 483 height 72
click at [1004, 179] on icon ".spinner_0XTQ{transform-origin:center;animation:spinner_y6GP .75s linear infini…" at bounding box center [1012, 170] width 18 height 18
click at [941, 347] on div "Combine management reserves with contingency reserves within the cost baseline." at bounding box center [784, 331] width 480 height 31
click at [544, 312] on input "c. Combine management reserves with contingency reserves within the cost baseli…" at bounding box center [544, 307] width 0 height 10
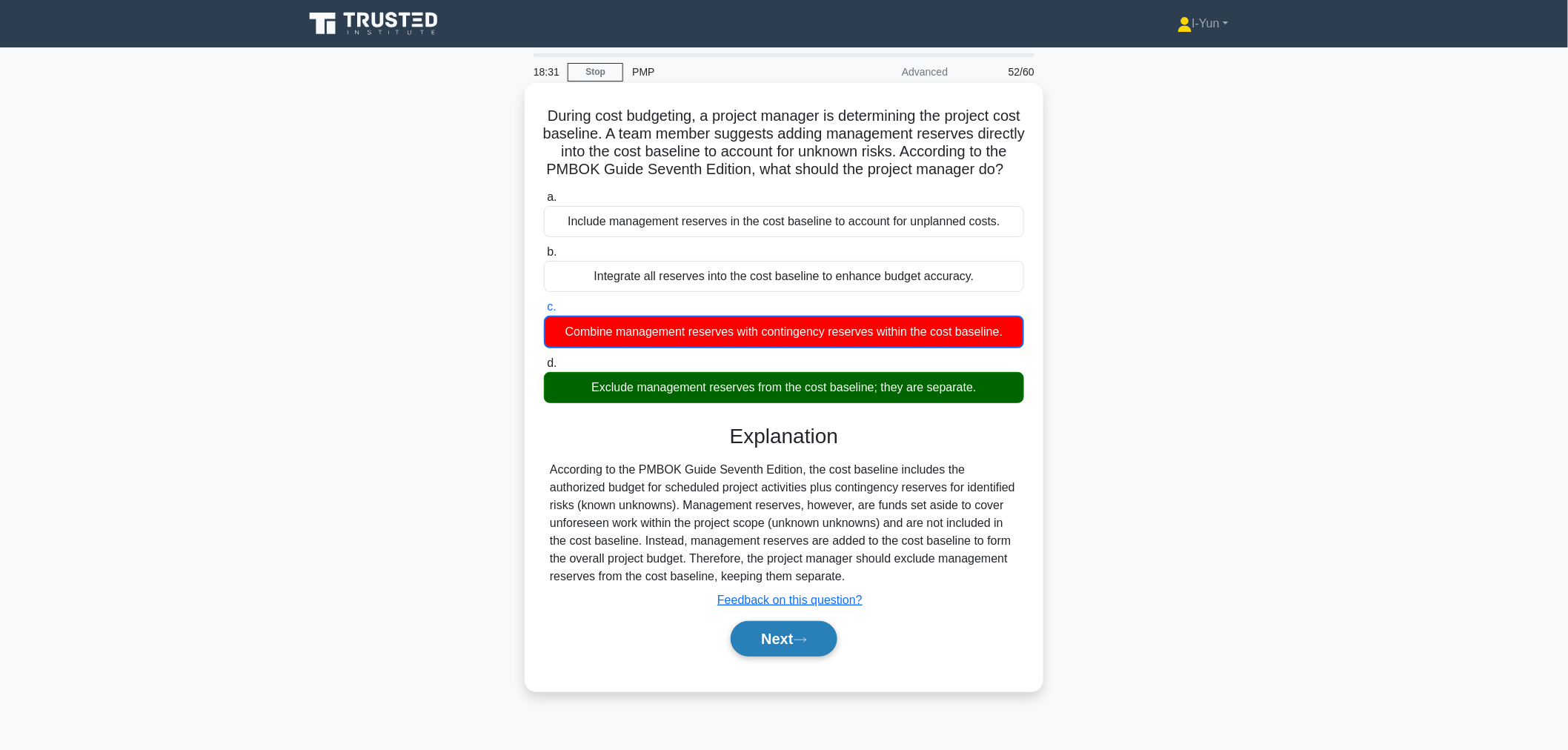
click at [802, 656] on button "Next" at bounding box center [783, 639] width 106 height 36
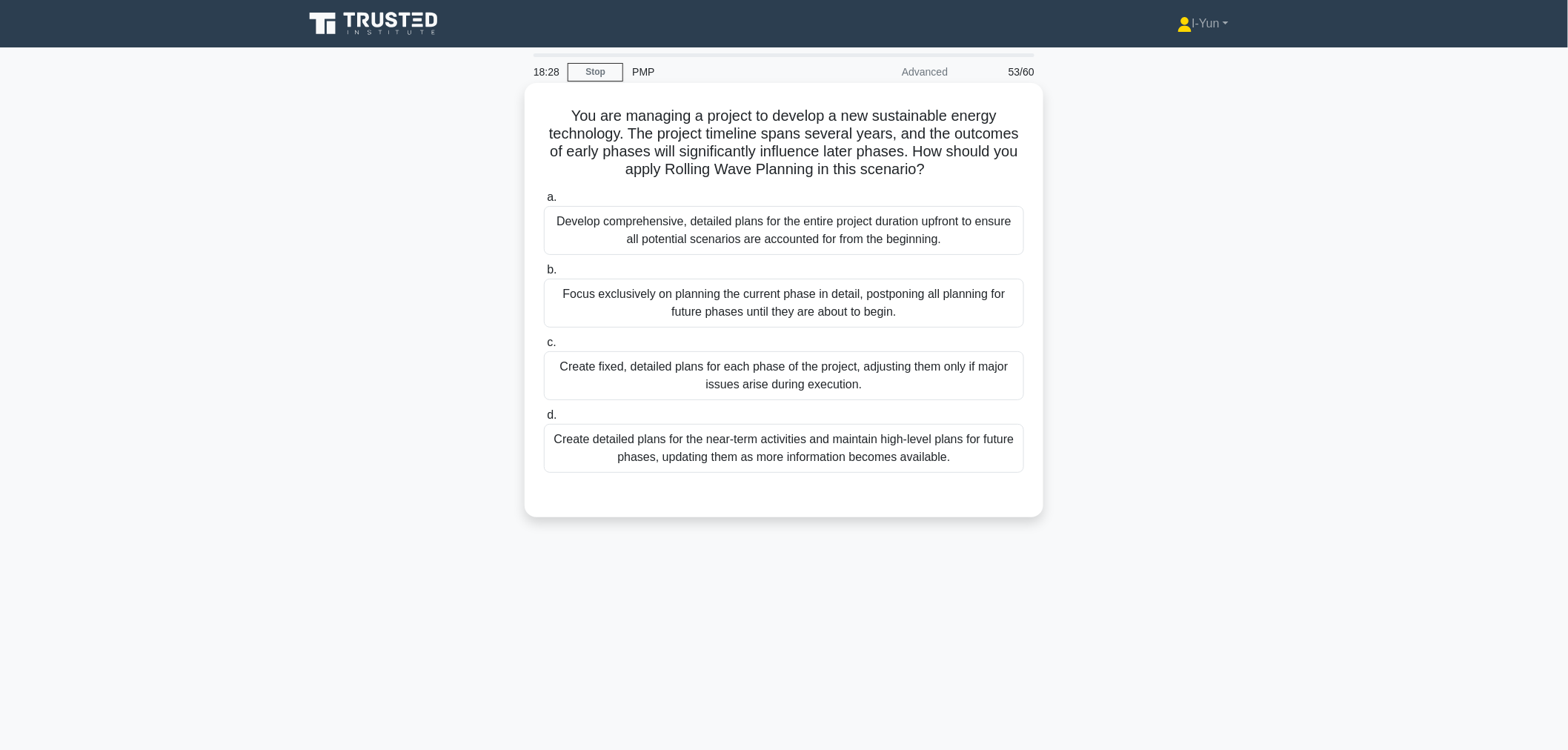
drag, startPoint x: 556, startPoint y: 117, endPoint x: 949, endPoint y: 175, distance: 397.3
click at [949, 175] on h5 "You are managing a project to develop a new sustainable energy technology. The …" at bounding box center [784, 143] width 483 height 72
click at [817, 457] on div "Create detailed plans for the near-term activities and maintain high-level plan…" at bounding box center [784, 448] width 480 height 49
click at [544, 420] on input "d. Create detailed plans for the near-term activities and maintain high-level p…" at bounding box center [544, 415] width 0 height 10
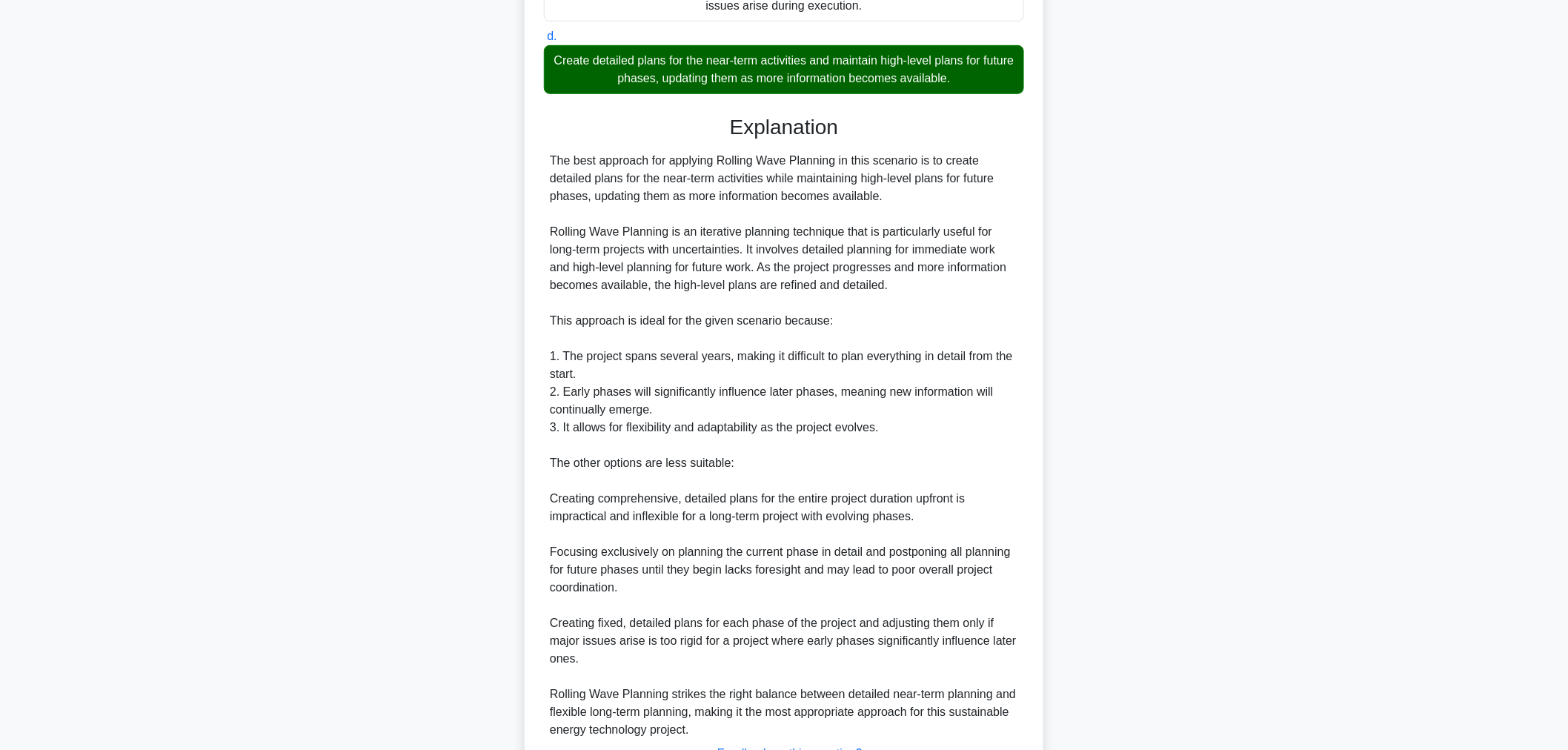
scroll to position [501, 0]
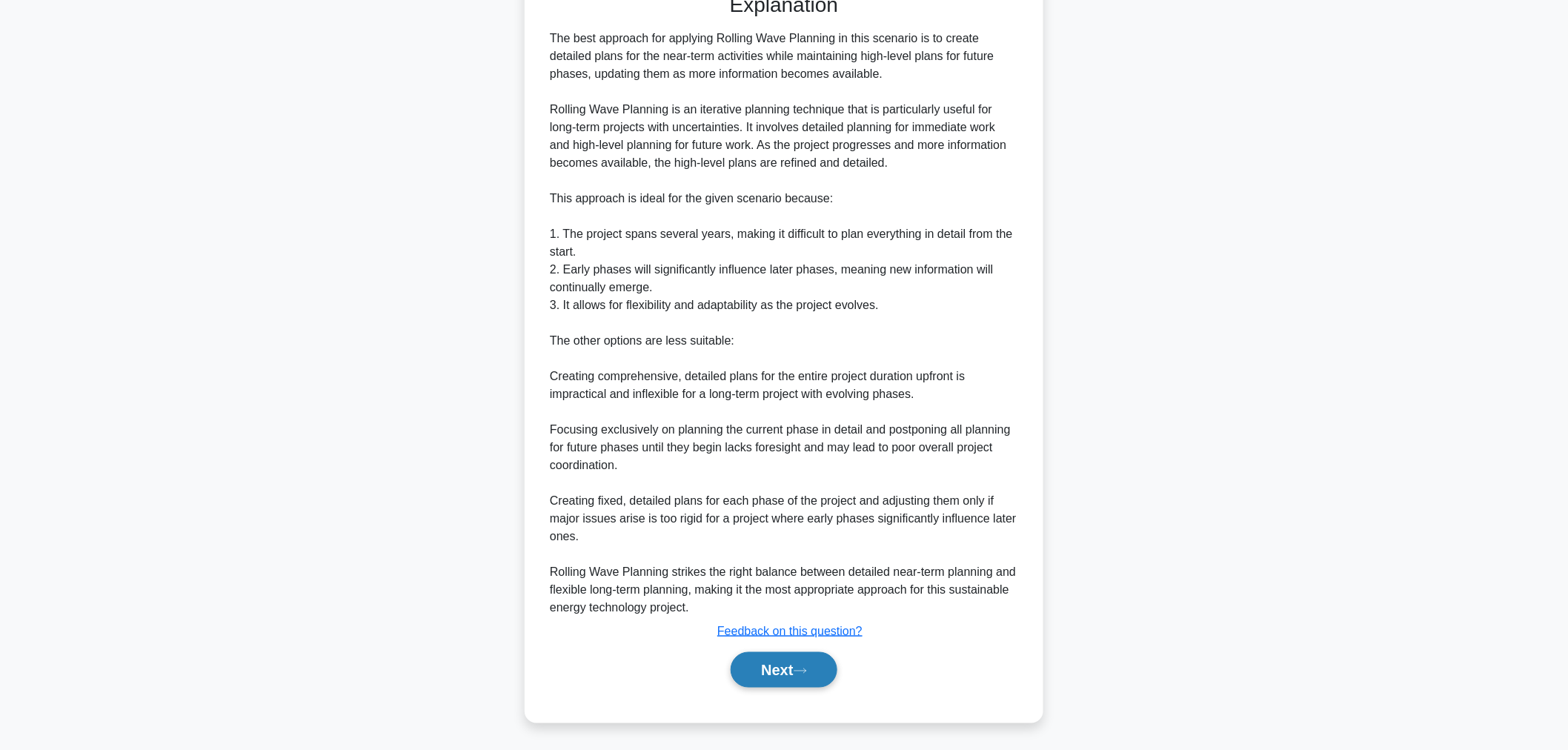
click at [784, 664] on button "Next" at bounding box center [783, 669] width 106 height 36
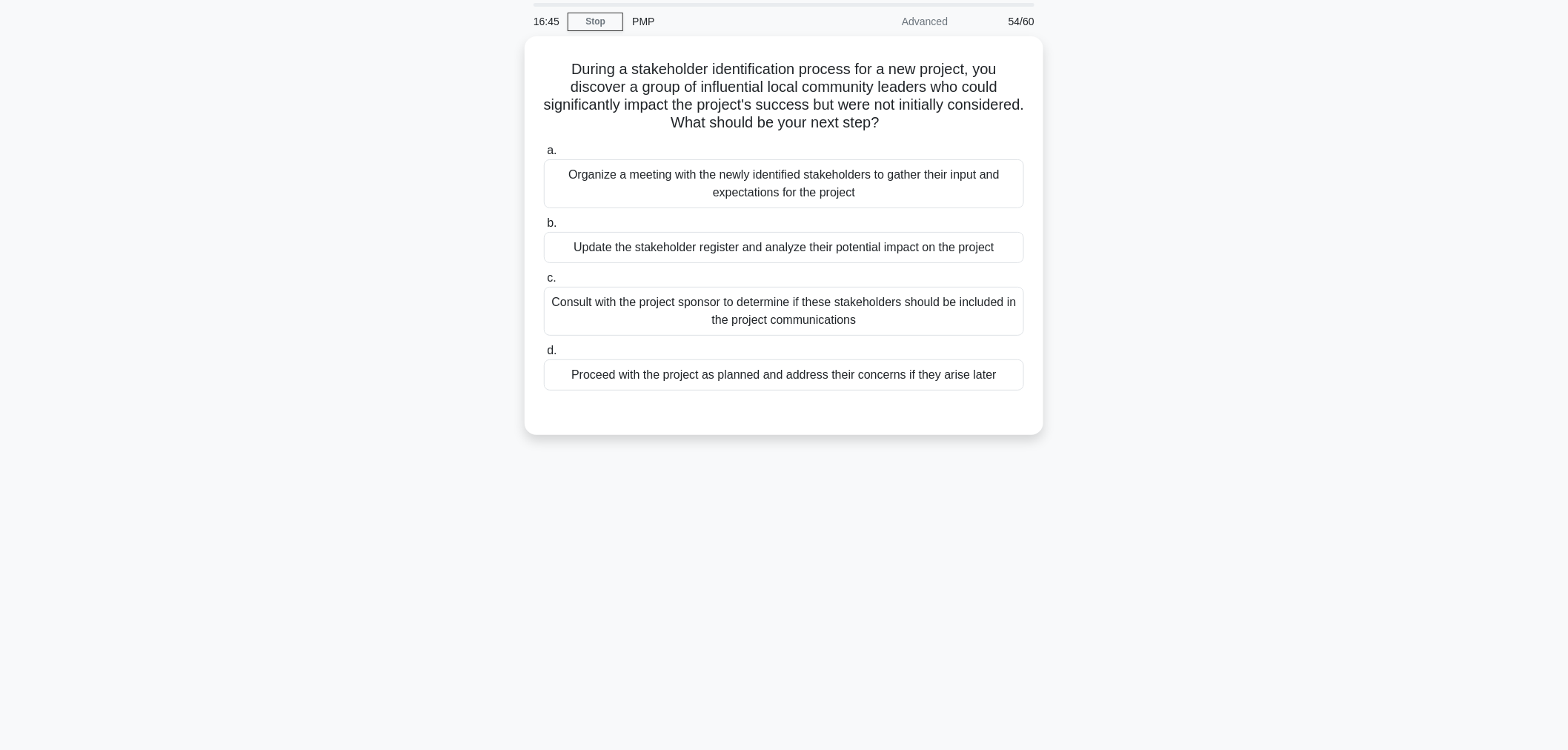
scroll to position [0, 0]
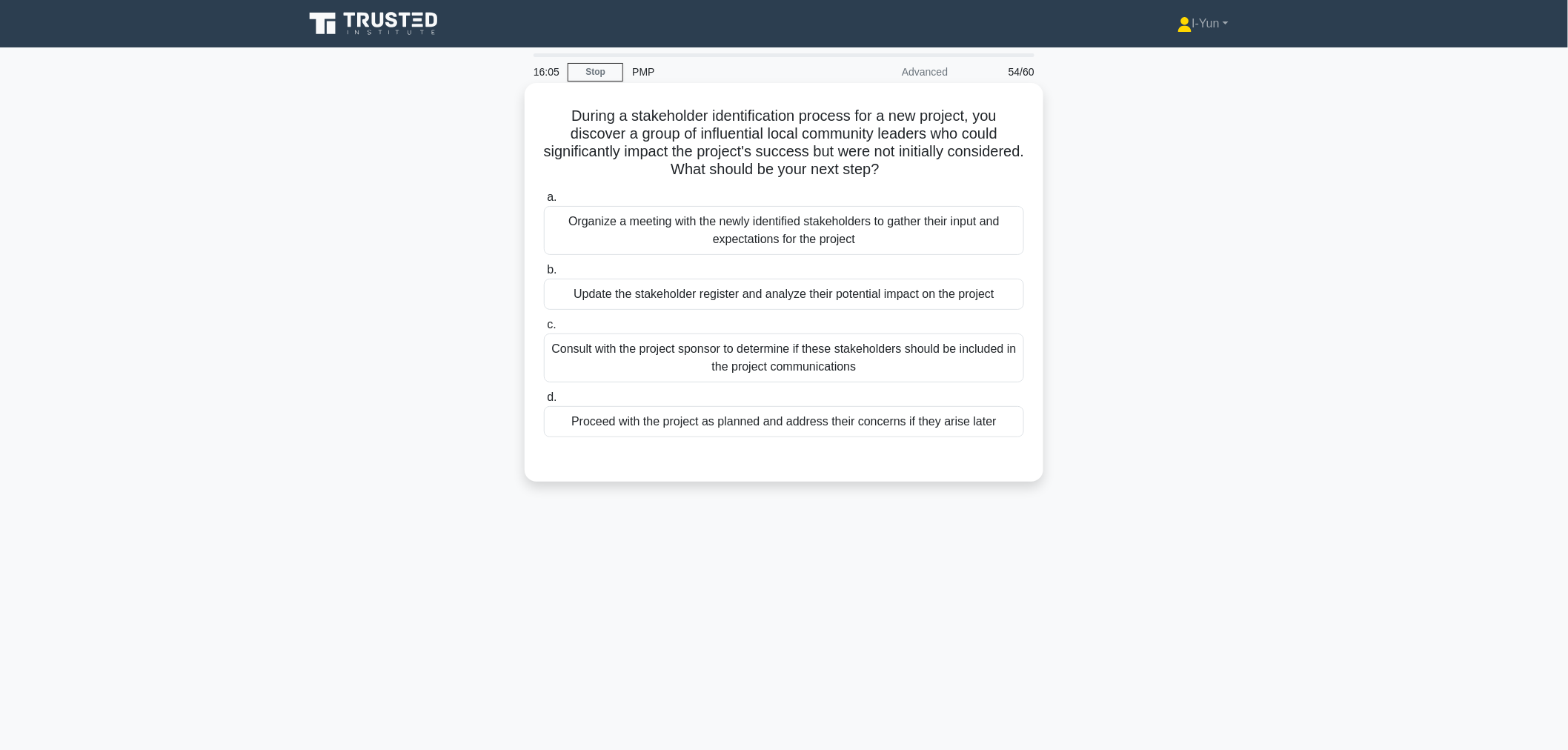
click at [847, 298] on div "Update the stakeholder register and analyze their potential impact on the proje…" at bounding box center [784, 293] width 480 height 31
click at [544, 275] on input "b. Update the stakeholder register and analyze their potential impact on the pr…" at bounding box center [544, 270] width 0 height 10
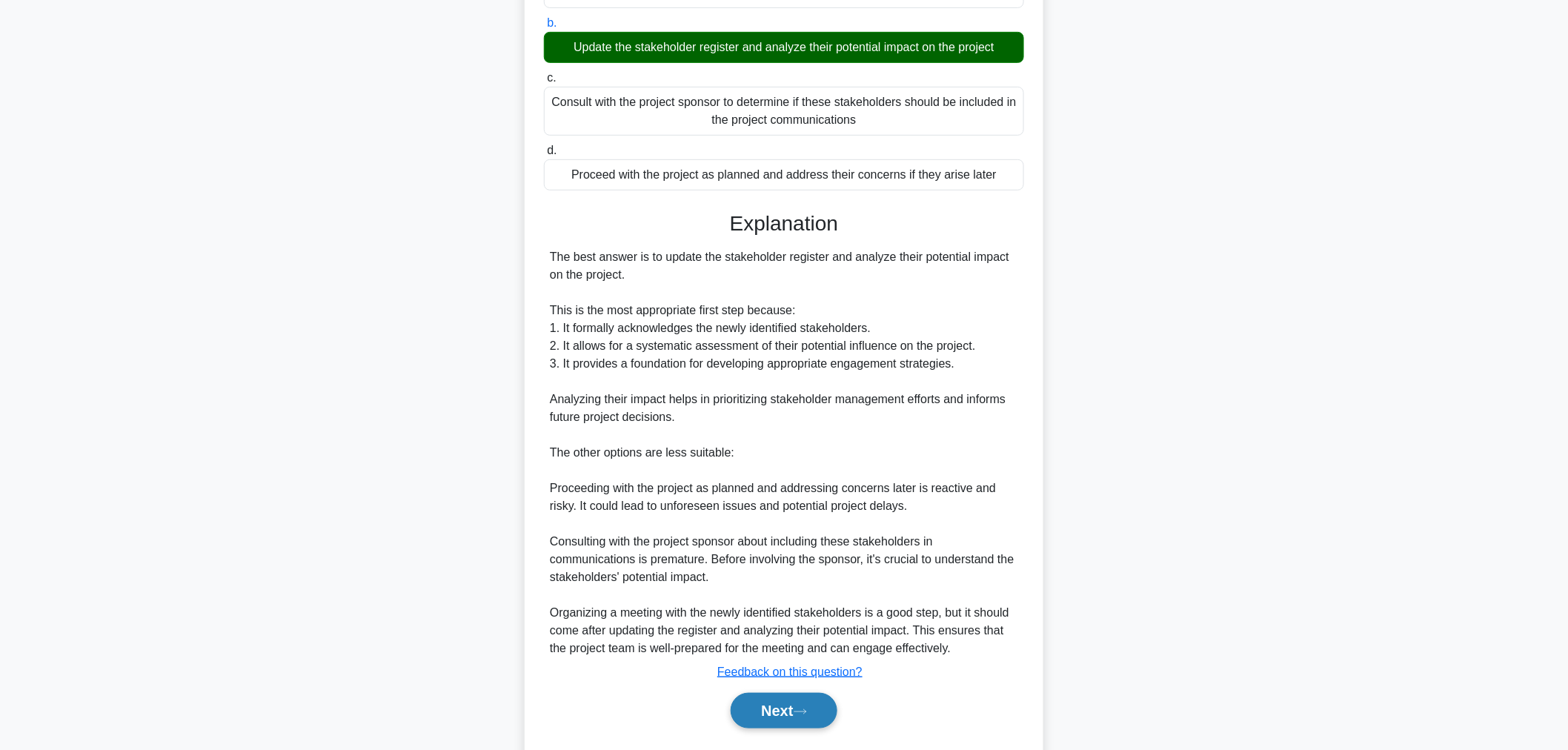
drag, startPoint x: 806, startPoint y: 714, endPoint x: 821, endPoint y: 704, distance: 18.0
click at [806, 714] on icon at bounding box center [800, 711] width 13 height 8
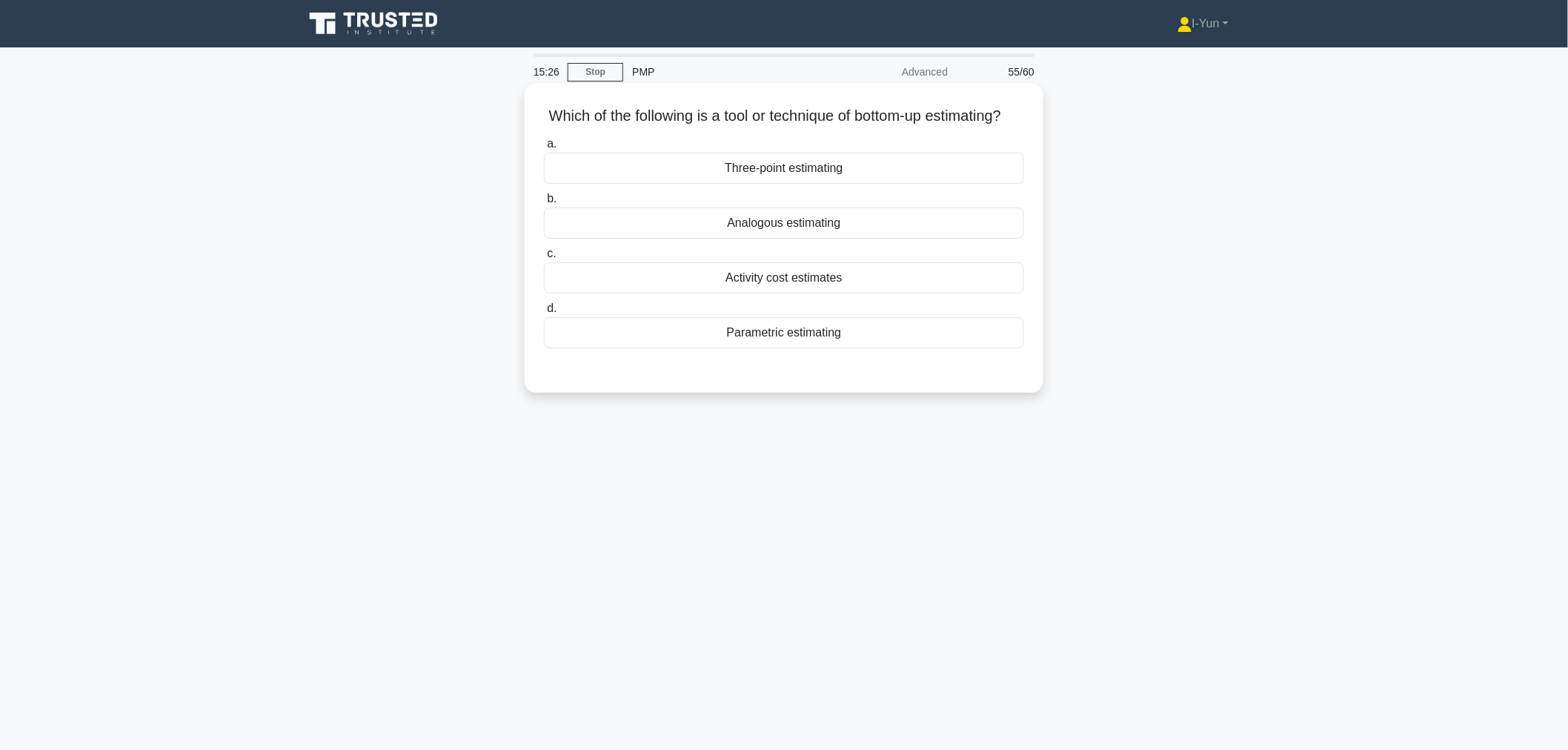
click at [791, 181] on div "Three-point estimating" at bounding box center [784, 168] width 480 height 31
click at [544, 149] on input "a. Three-point estimating" at bounding box center [544, 144] width 0 height 10
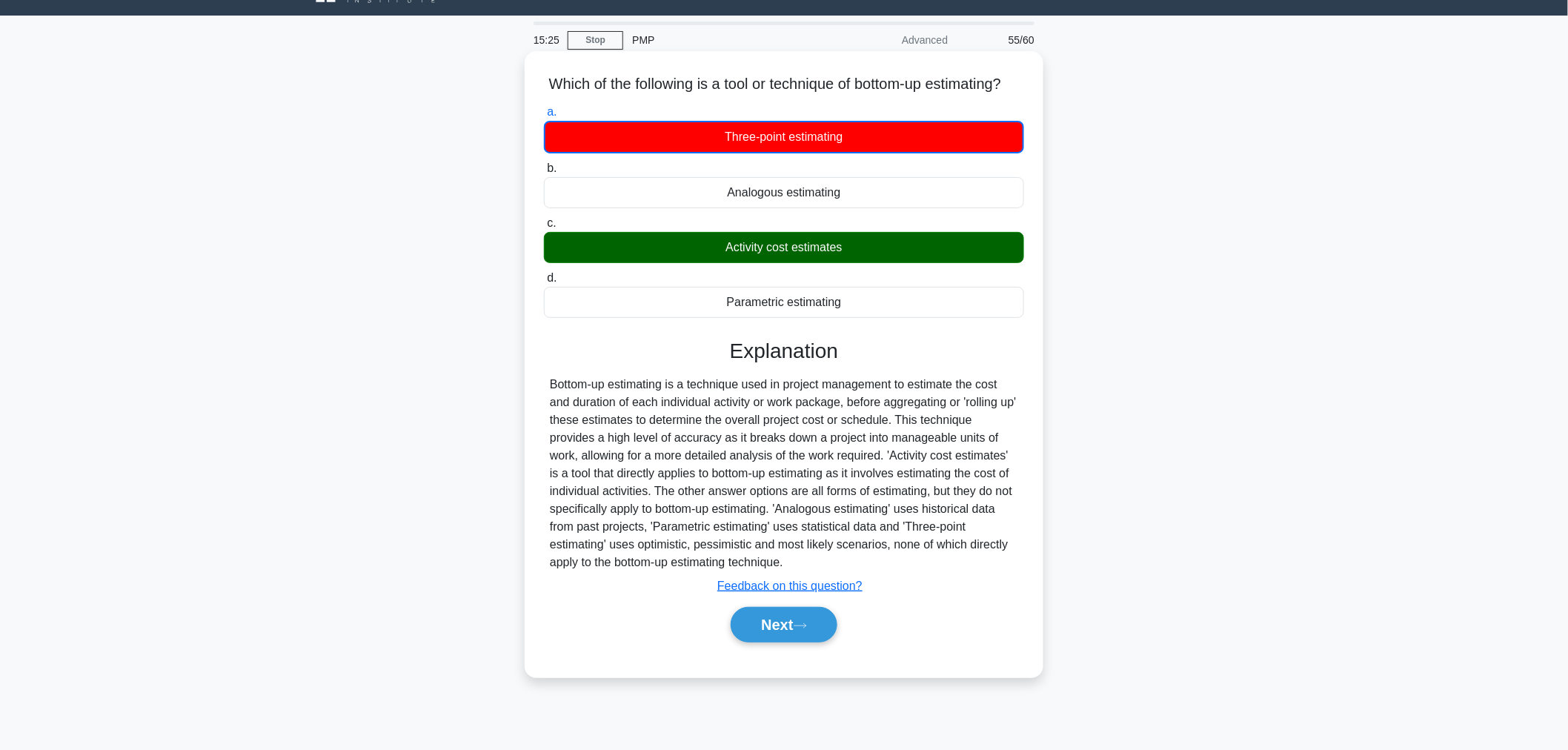
scroll to position [50, 0]
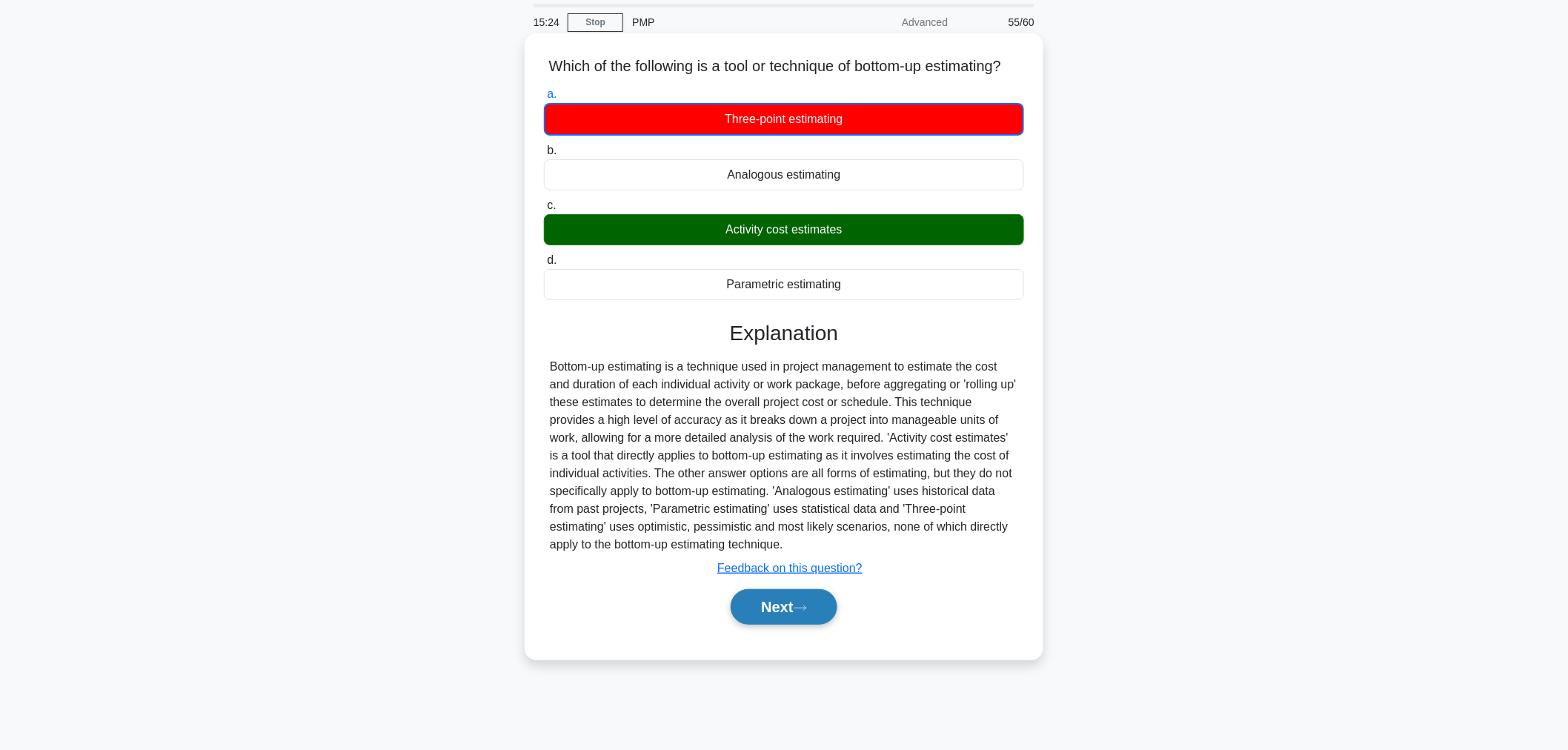
click at [780, 615] on button "Next" at bounding box center [783, 607] width 106 height 36
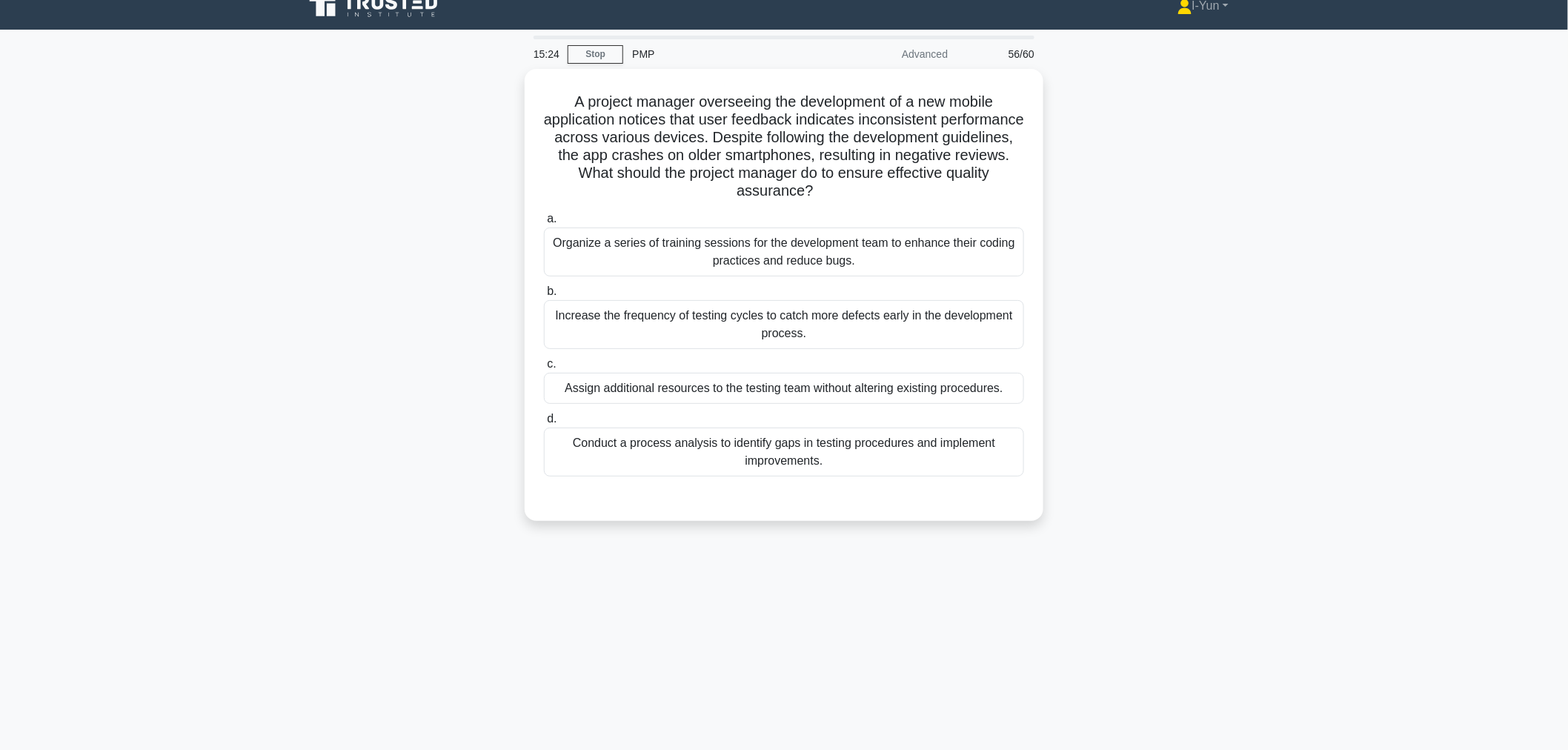
scroll to position [0, 0]
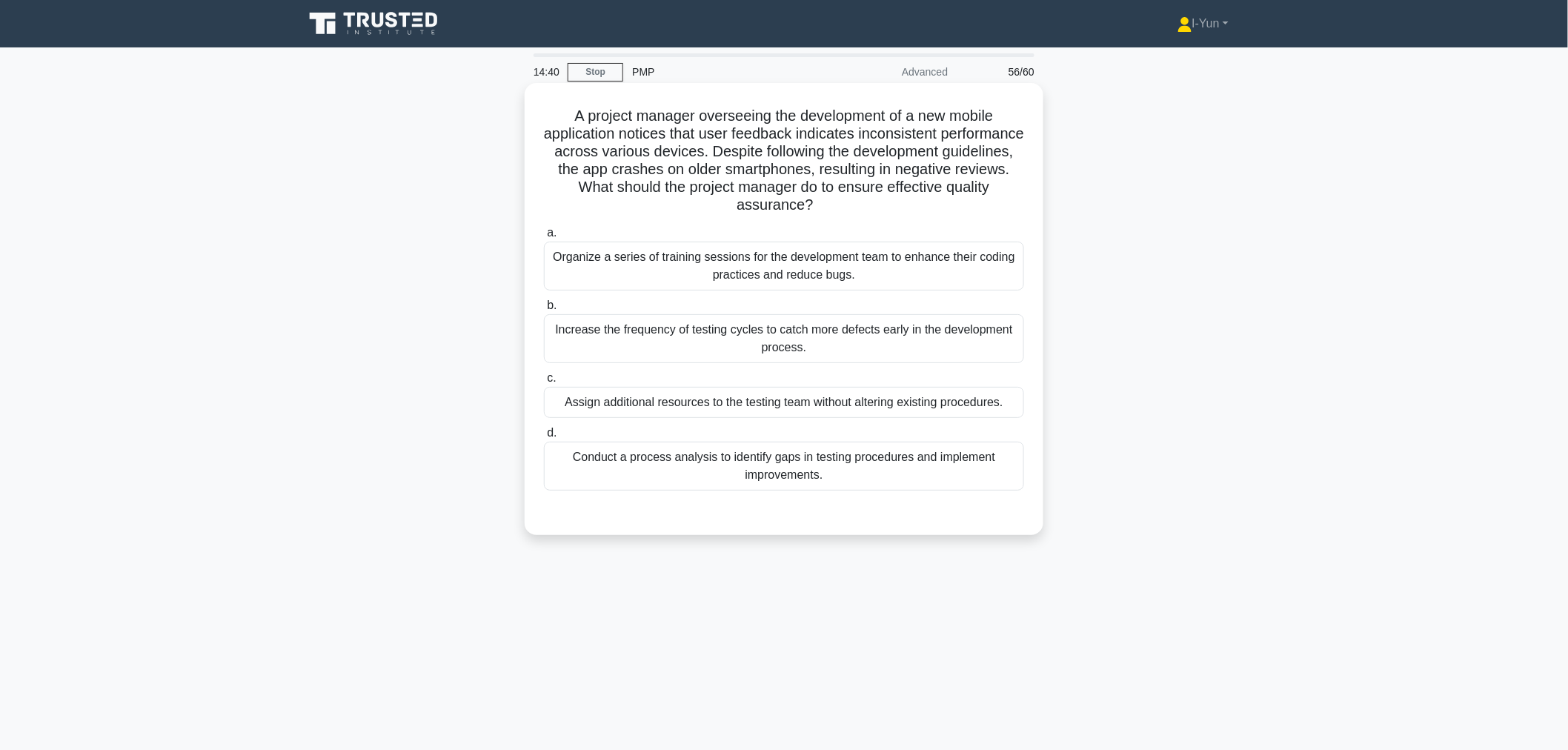
click at [816, 478] on div "Conduct a process analysis to identify gaps in testing procedures and implement…" at bounding box center [784, 466] width 480 height 49
click at [544, 438] on input "d. Conduct a process analysis to identify gaps in testing procedures and implem…" at bounding box center [544, 433] width 0 height 10
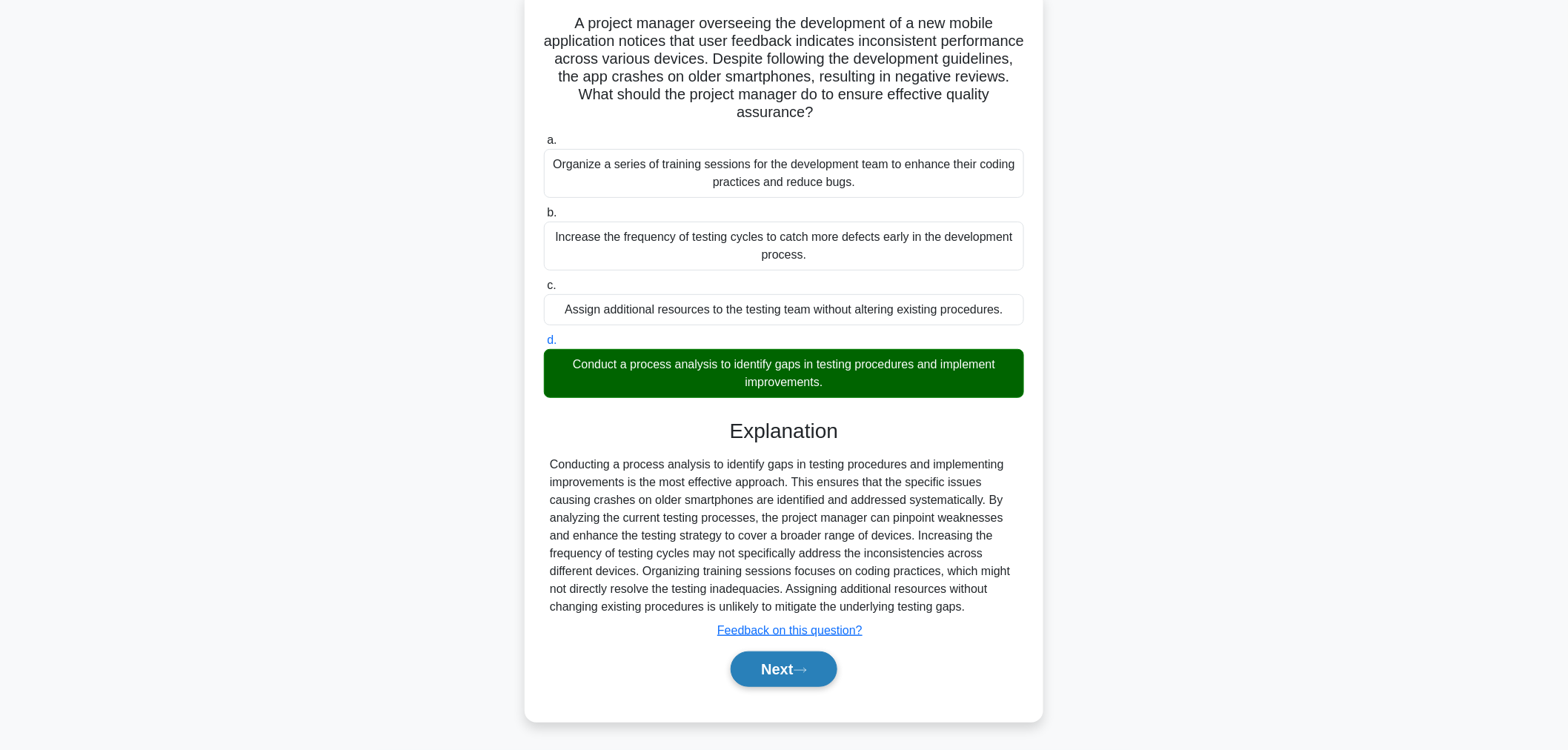
click at [778, 683] on button "Next" at bounding box center [783, 668] width 106 height 36
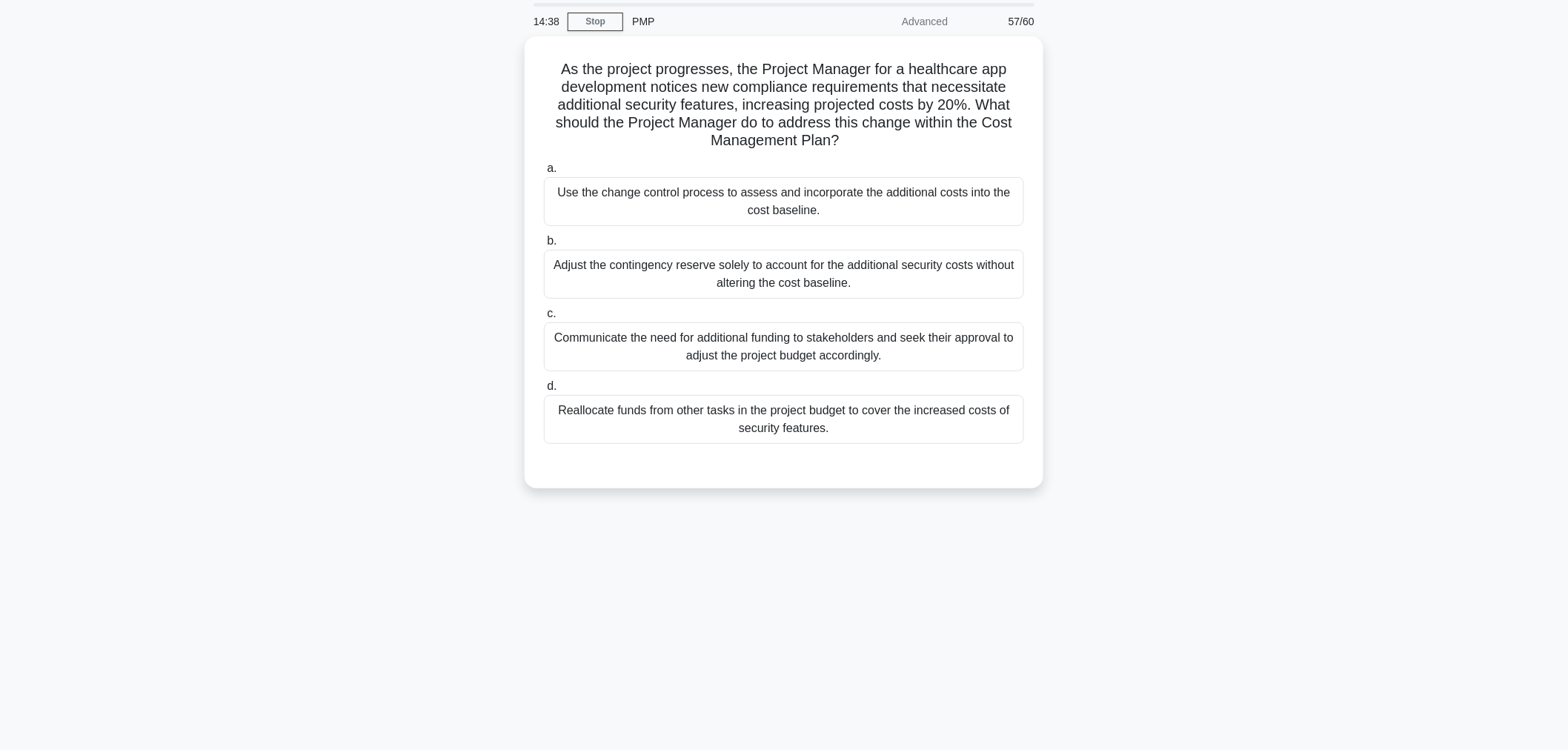
scroll to position [50, 0]
click at [806, 274] on div "Adjust the contingency reserve solely to account for the additional security co…" at bounding box center [784, 271] width 480 height 49
click at [544, 243] on input "b. Adjust the contingency reserve solely to account for the additional security…" at bounding box center [544, 238] width 0 height 10
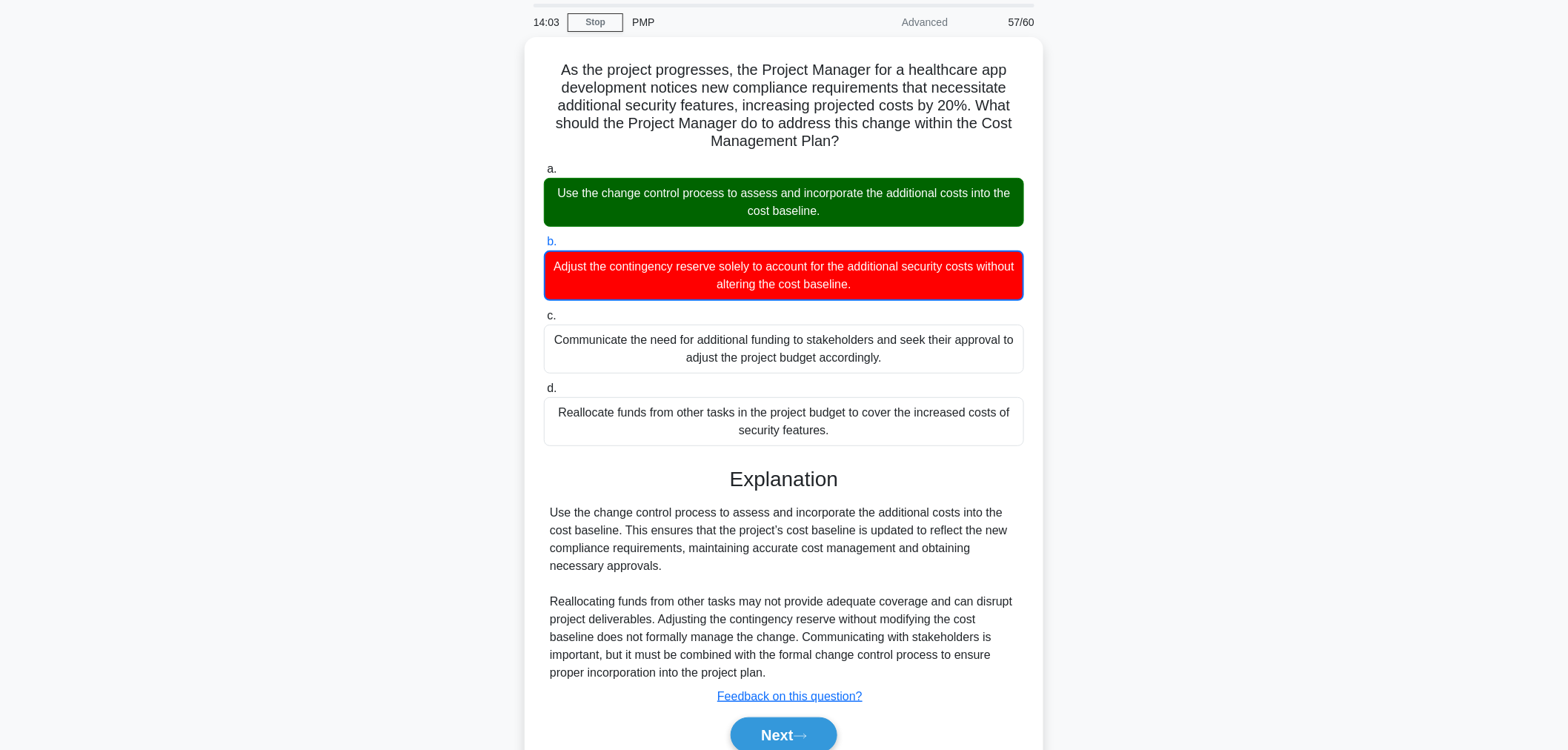
scroll to position [110, 0]
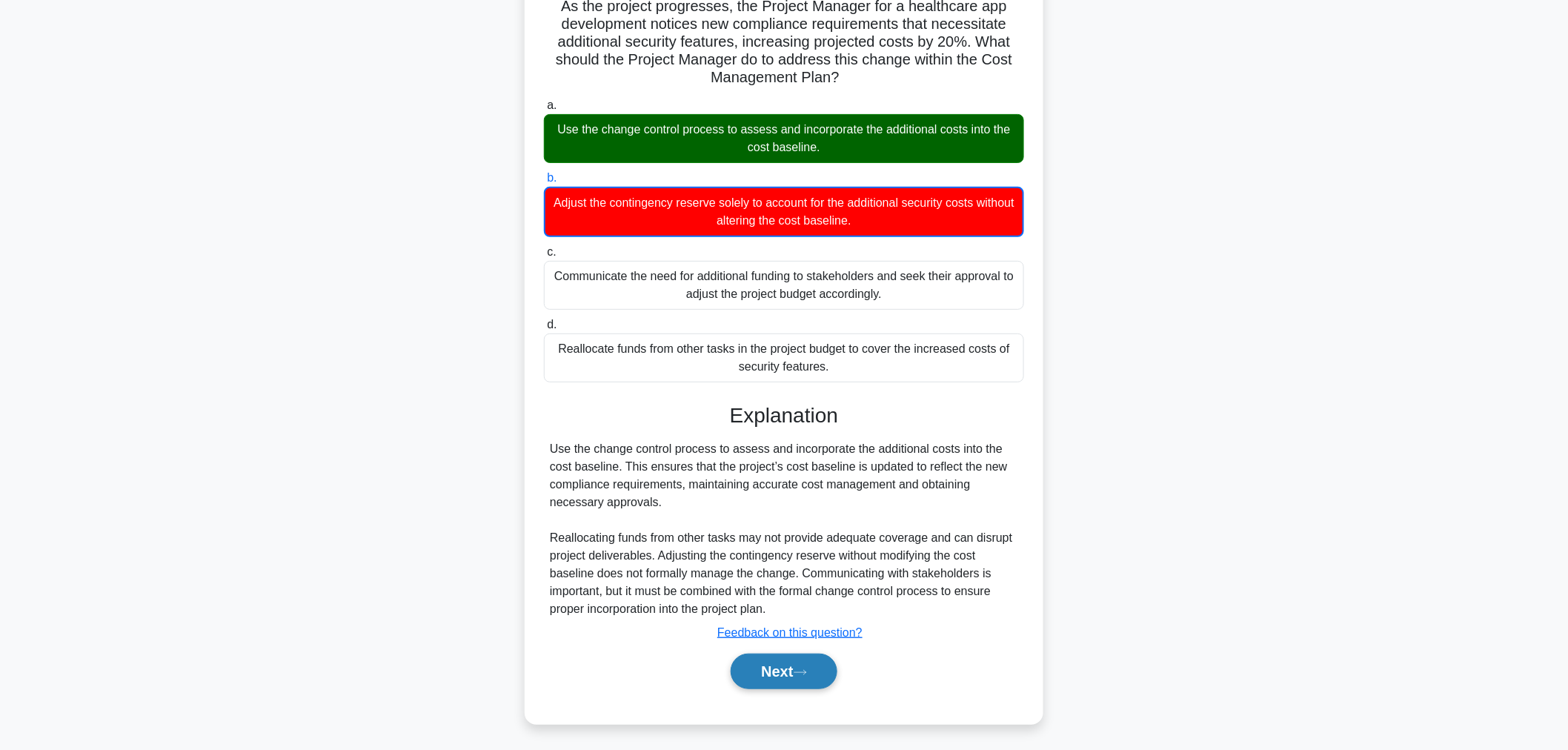
click at [832, 665] on button "Next" at bounding box center [783, 671] width 106 height 36
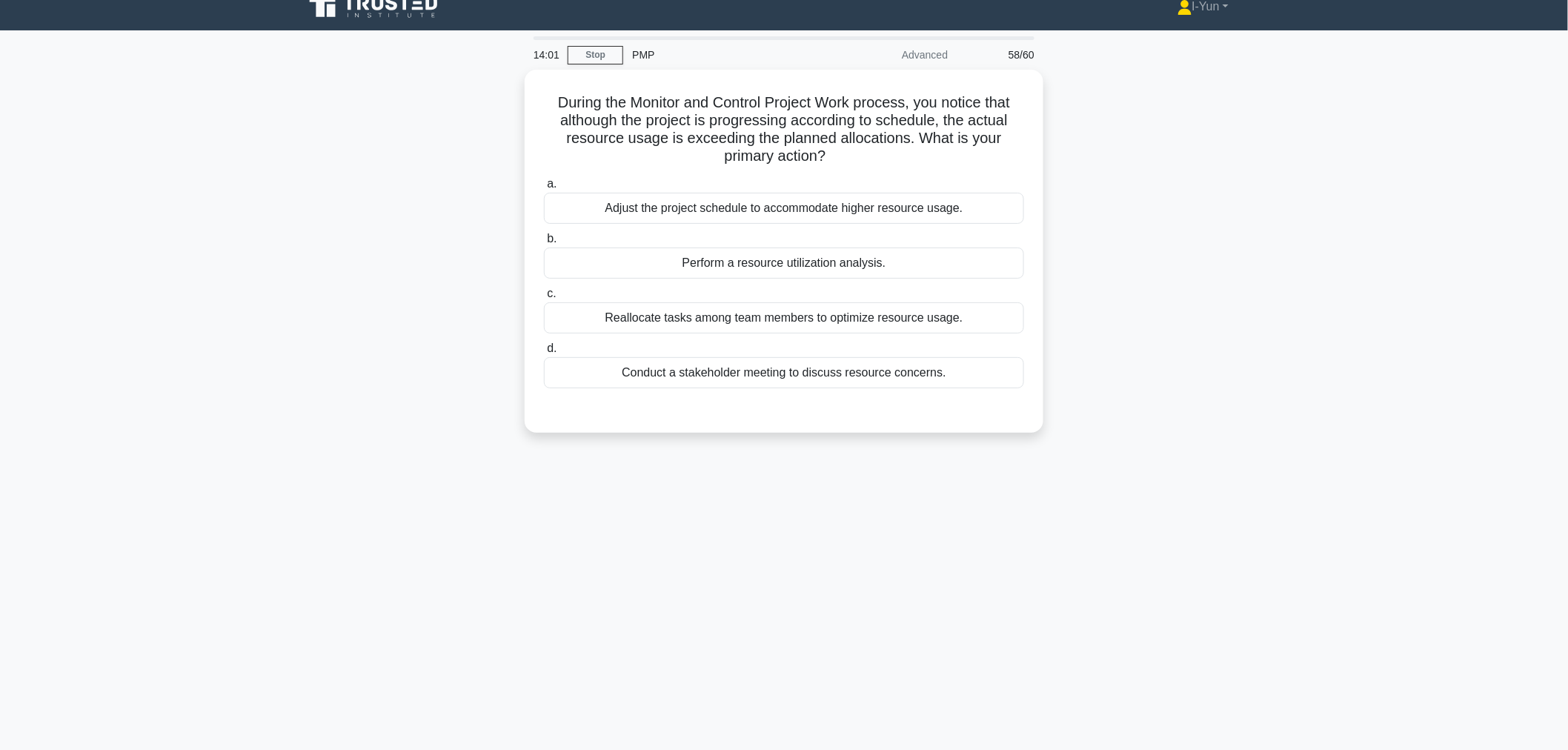
scroll to position [0, 0]
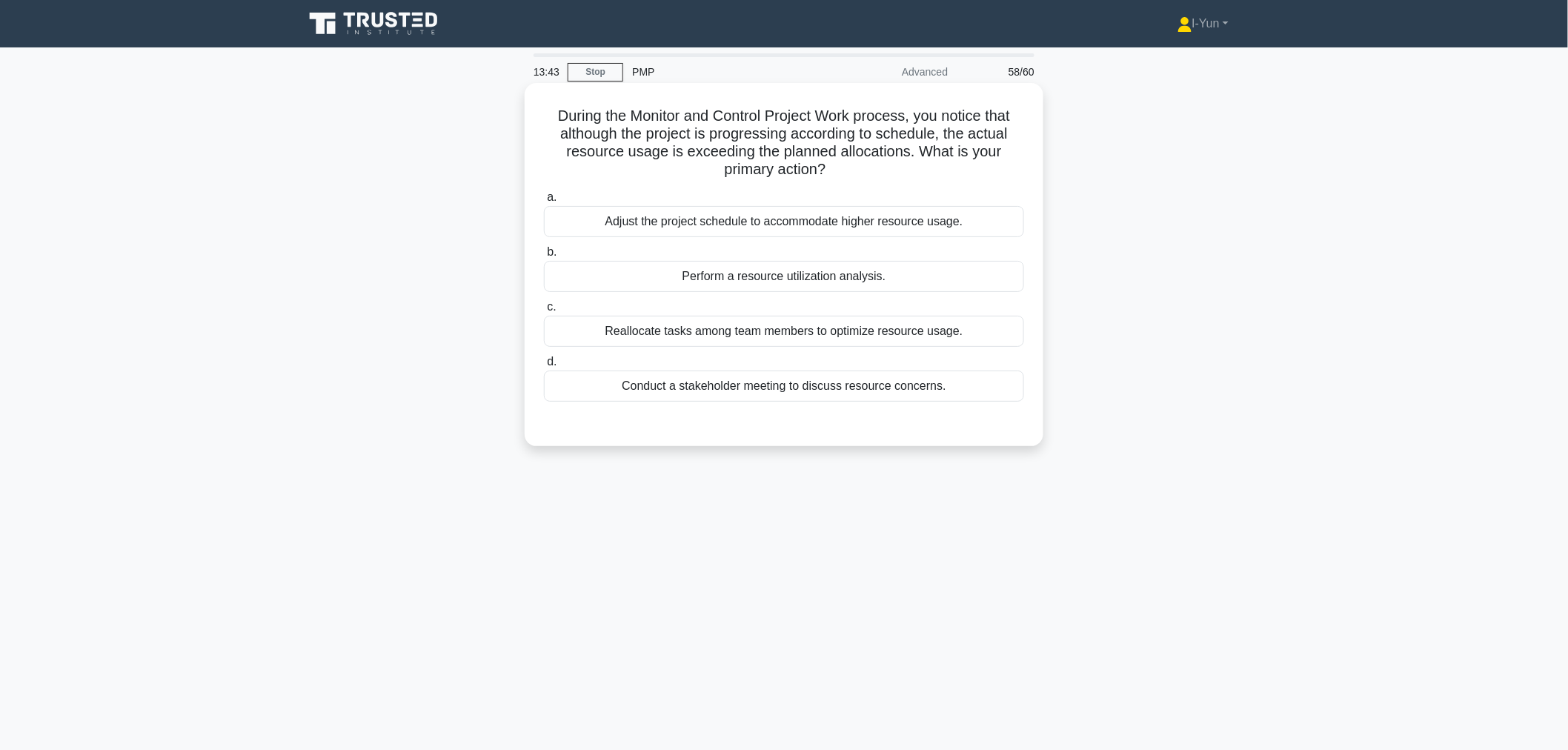
click at [824, 263] on div "Perform a resource utilization analysis." at bounding box center [784, 276] width 480 height 31
click at [544, 257] on input "b. Perform a resource utilization analysis." at bounding box center [544, 252] width 0 height 10
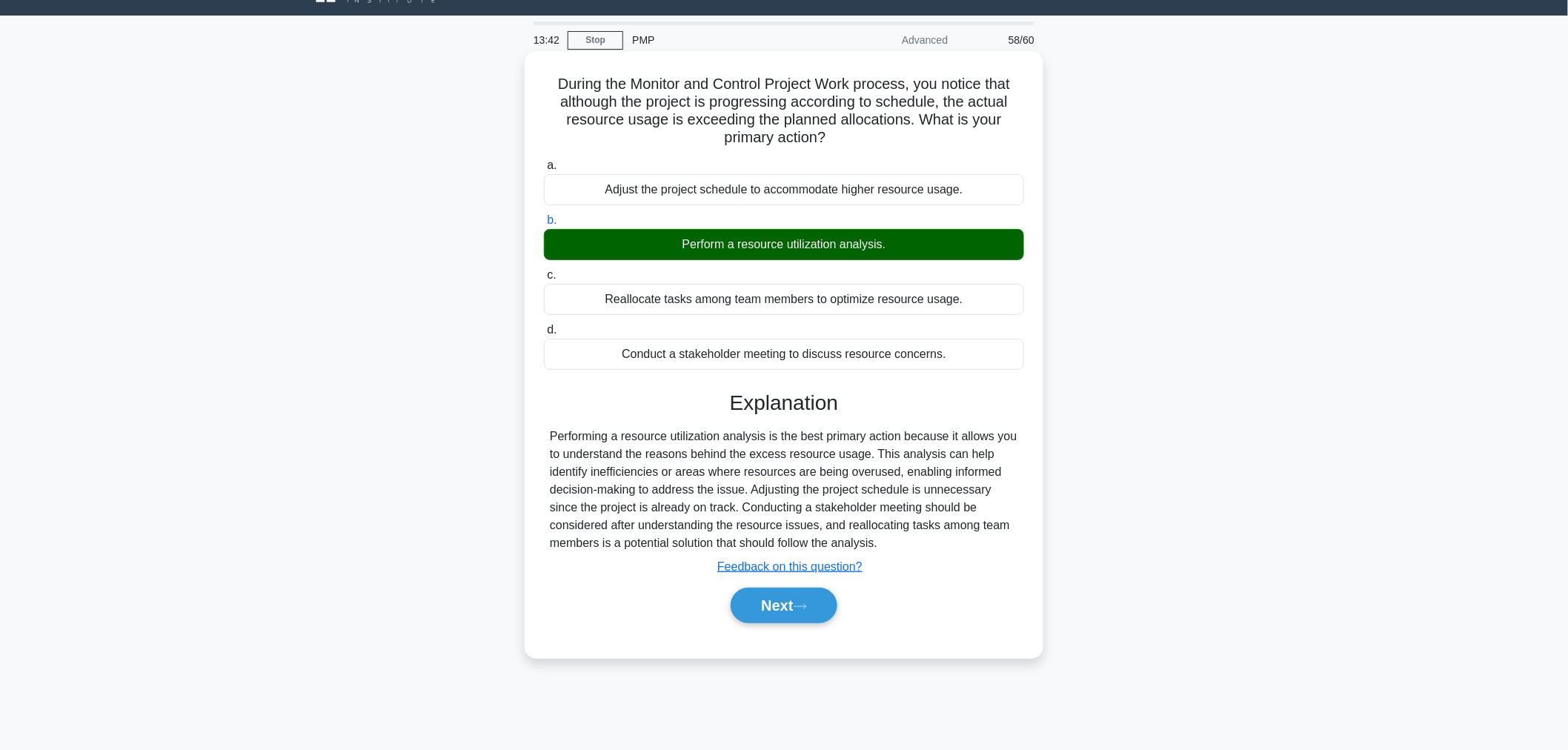
scroll to position [50, 0]
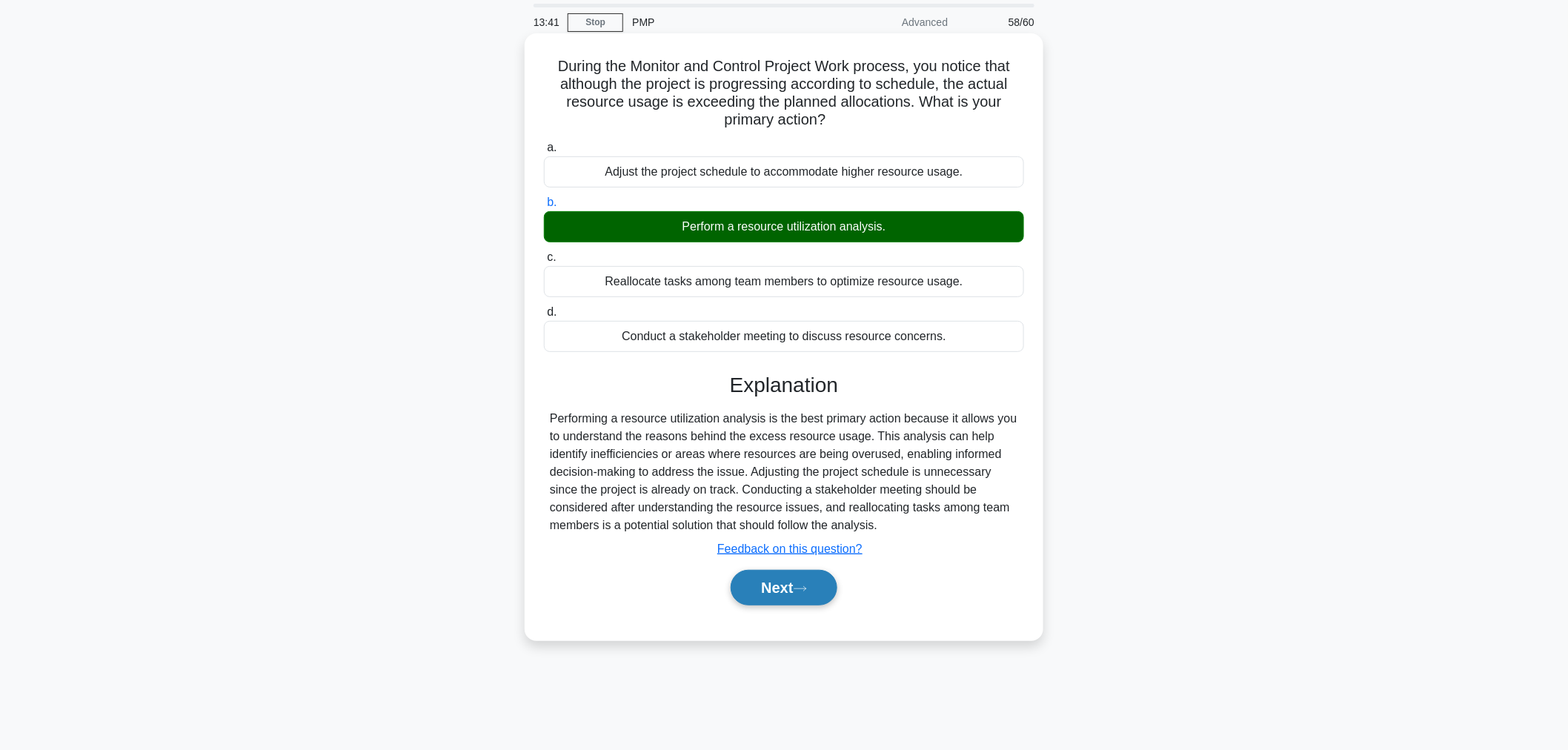
click at [774, 589] on button "Next" at bounding box center [783, 587] width 106 height 36
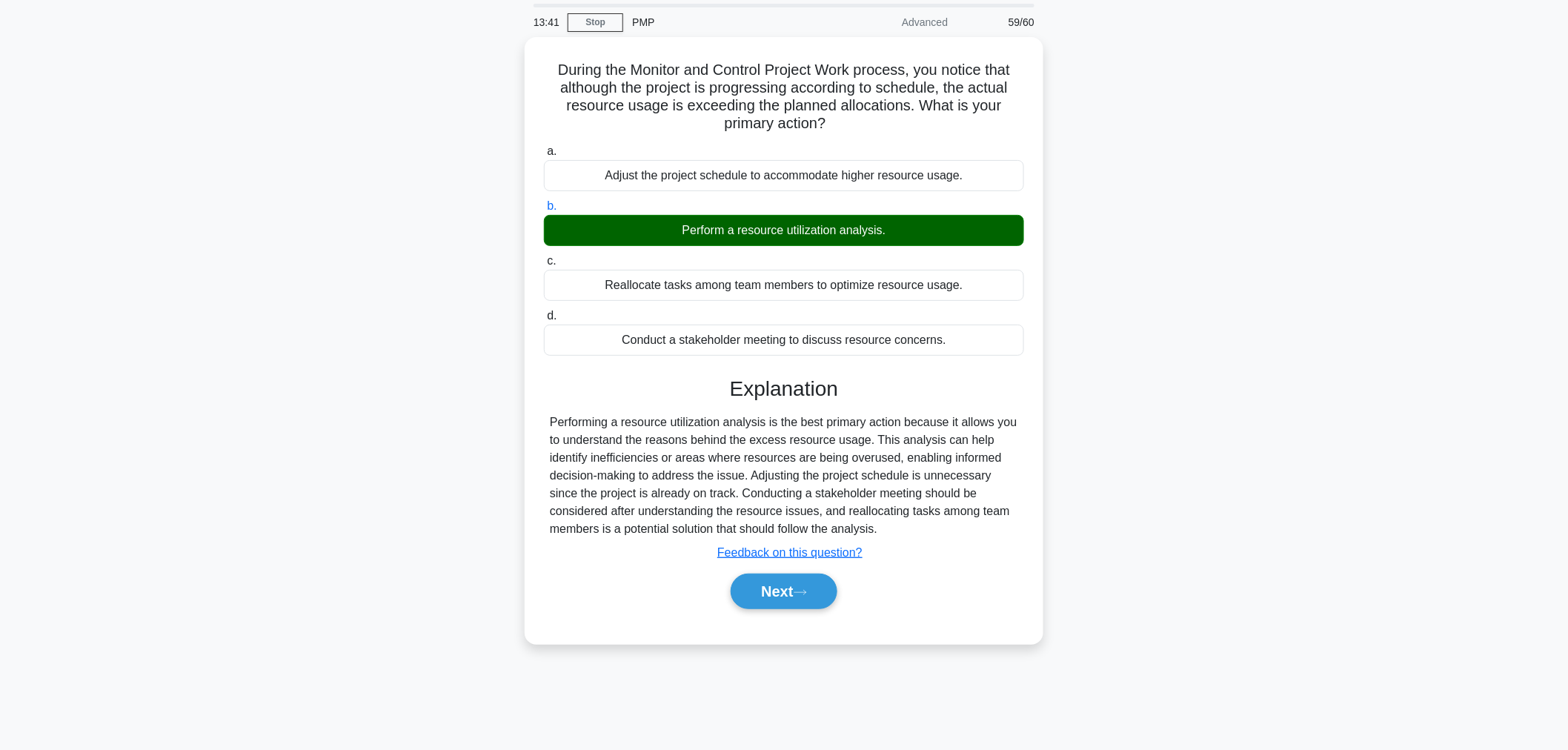
scroll to position [0, 0]
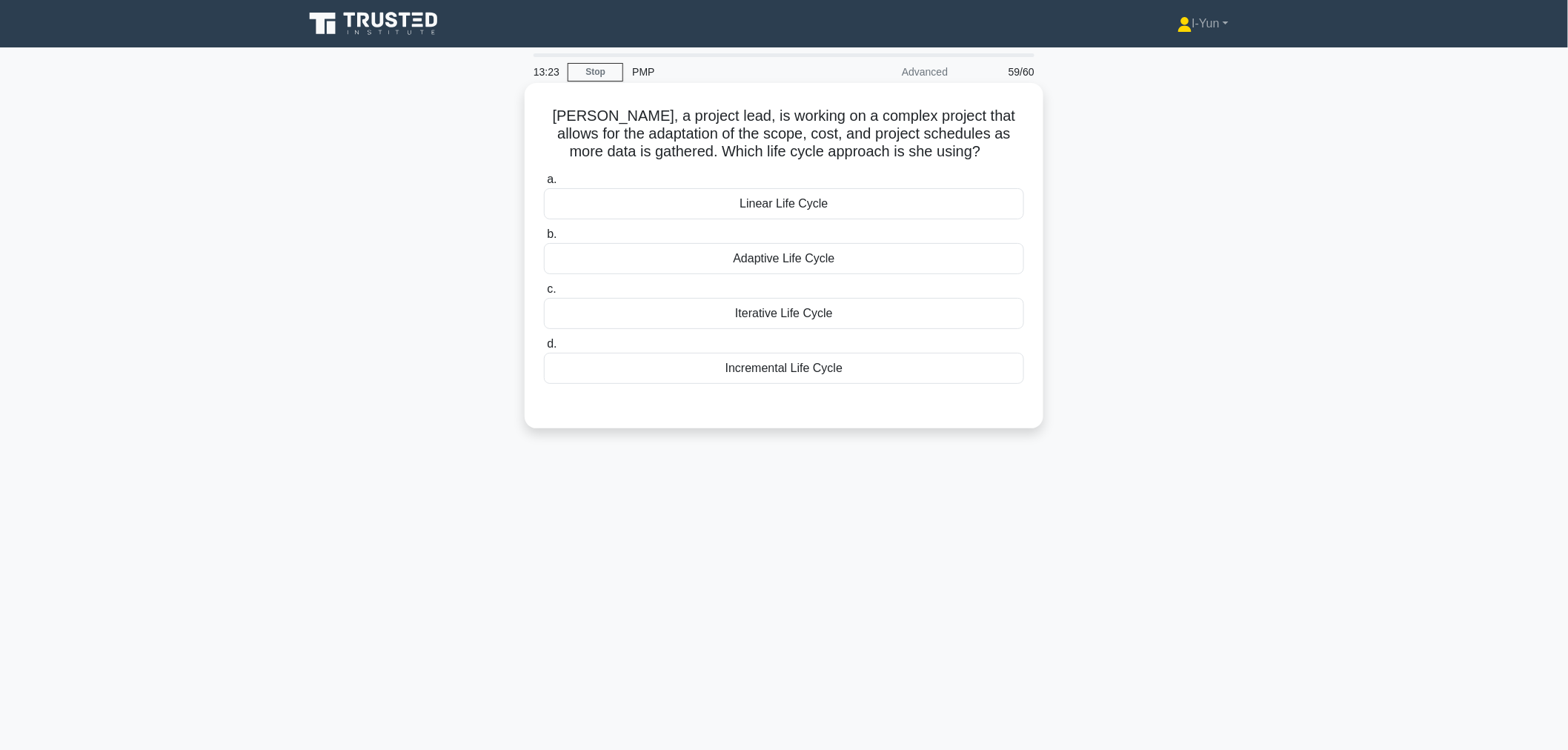
click at [768, 252] on div "Adaptive Life Cycle" at bounding box center [784, 258] width 480 height 31
click at [544, 239] on input "b. Adaptive Life Cycle" at bounding box center [544, 234] width 0 height 10
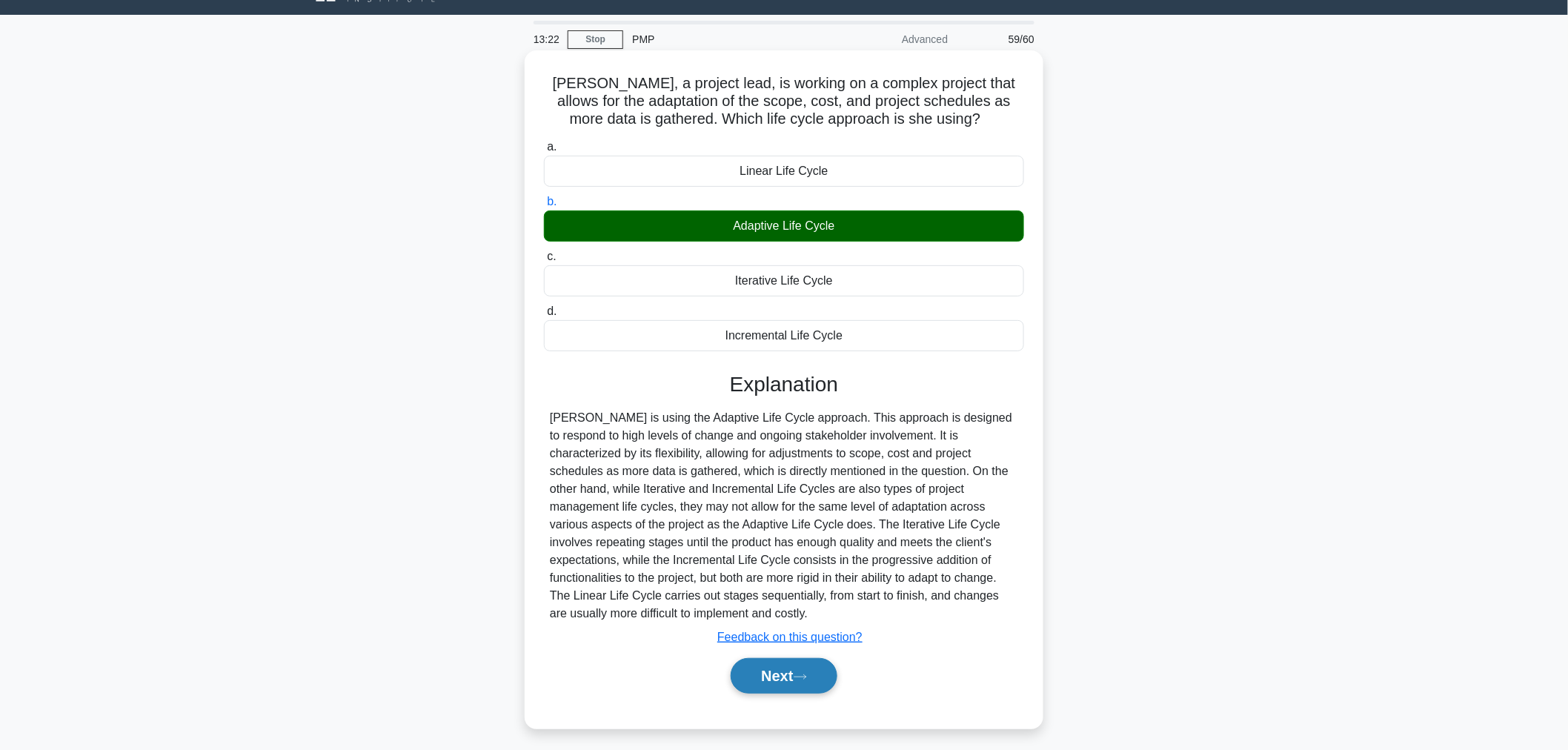
scroll to position [50, 0]
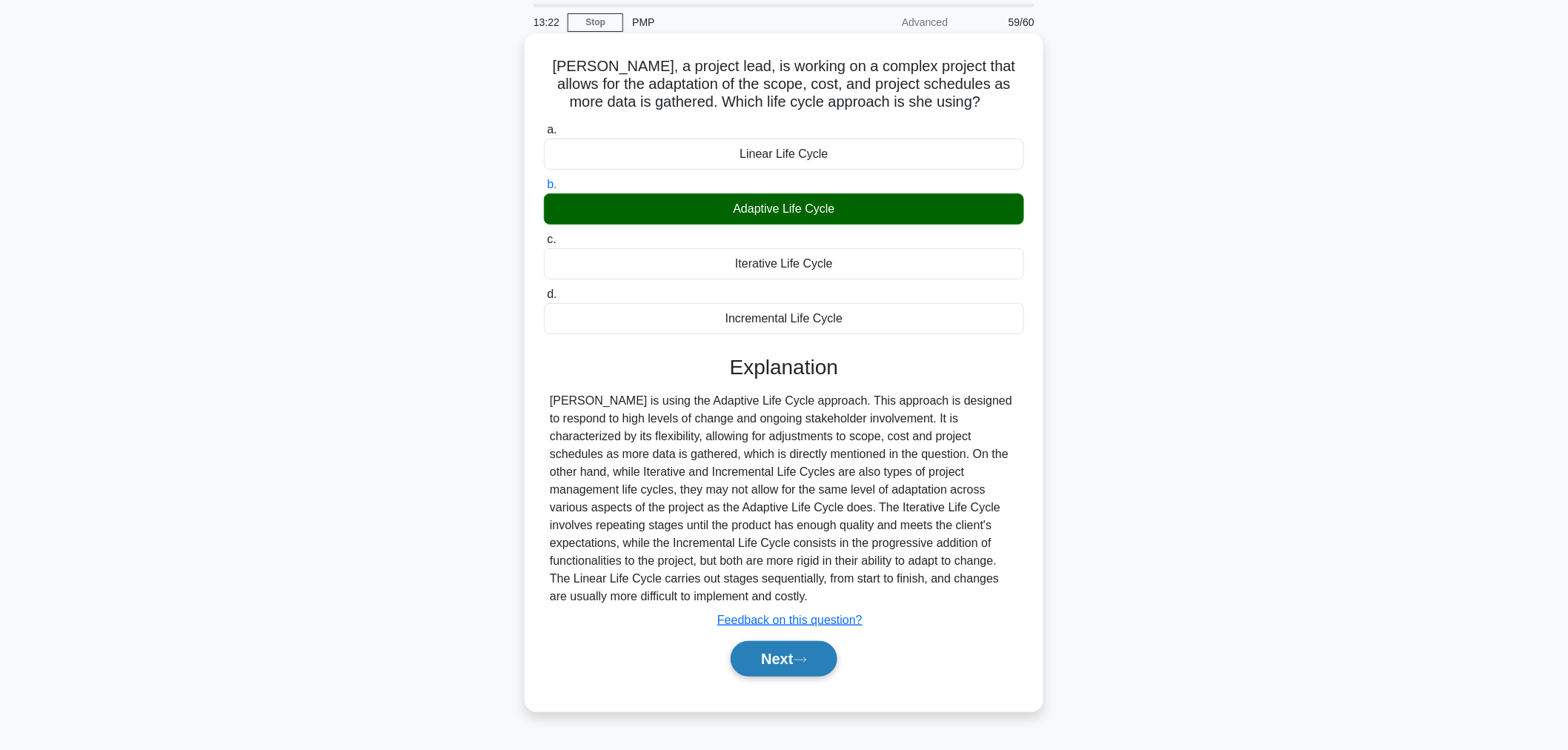
click at [771, 662] on button "Next" at bounding box center [783, 659] width 106 height 36
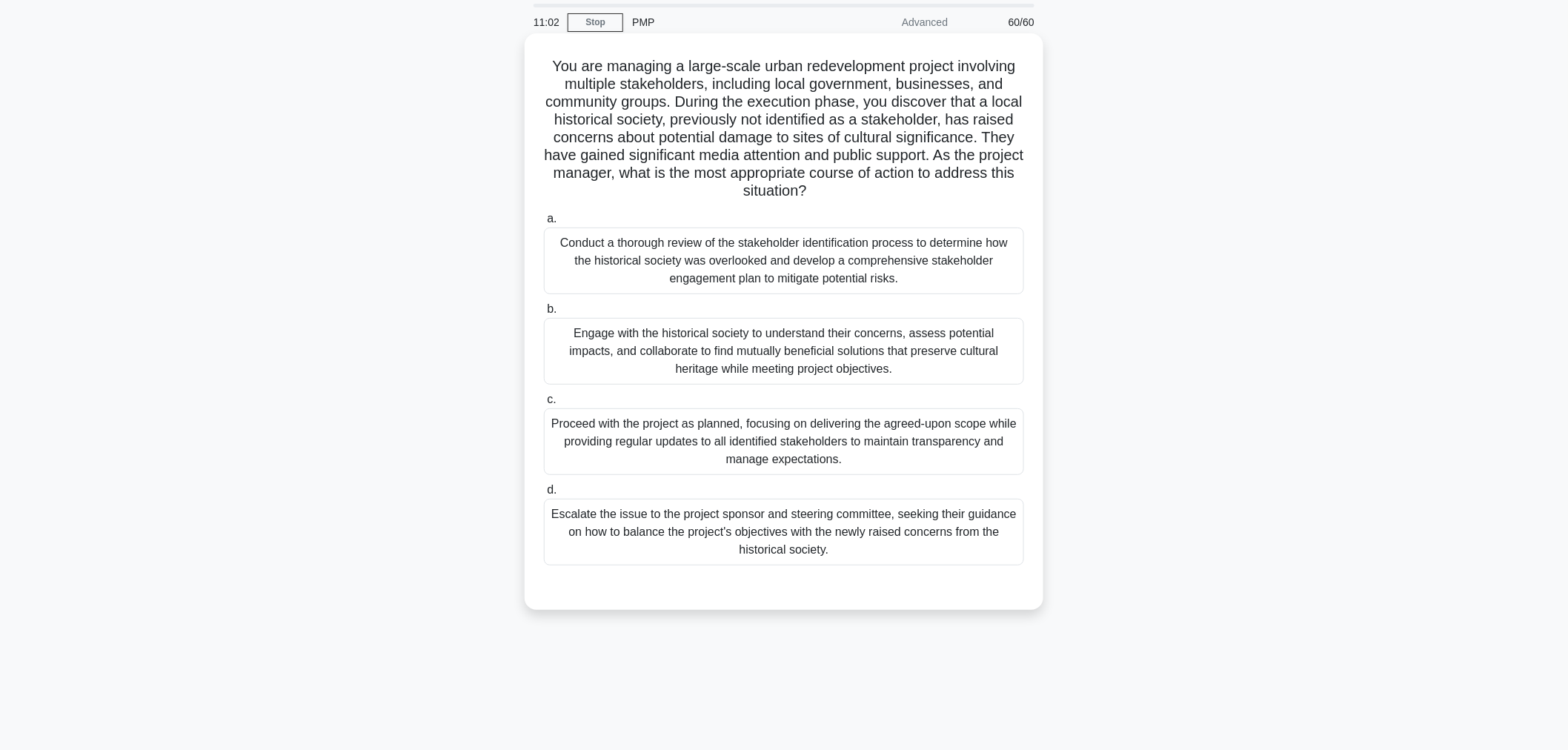
click at [876, 335] on div "Engage with the historical society to understand their concerns, assess potenti…" at bounding box center [784, 351] width 480 height 66
click at [544, 314] on input "b. Engage with the historical society to understand their concerns, assess pote…" at bounding box center [544, 309] width 0 height 10
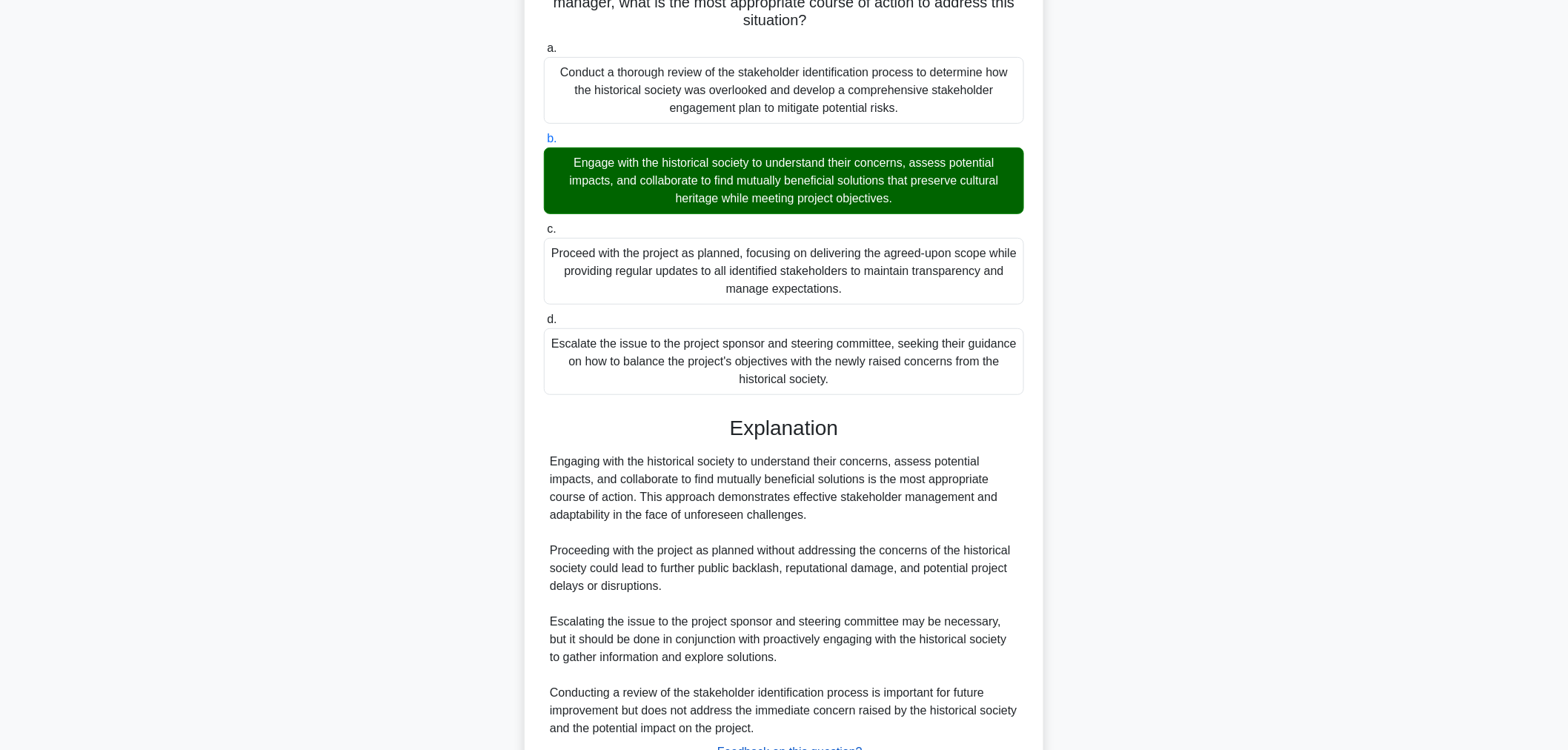
scroll to position [341, 0]
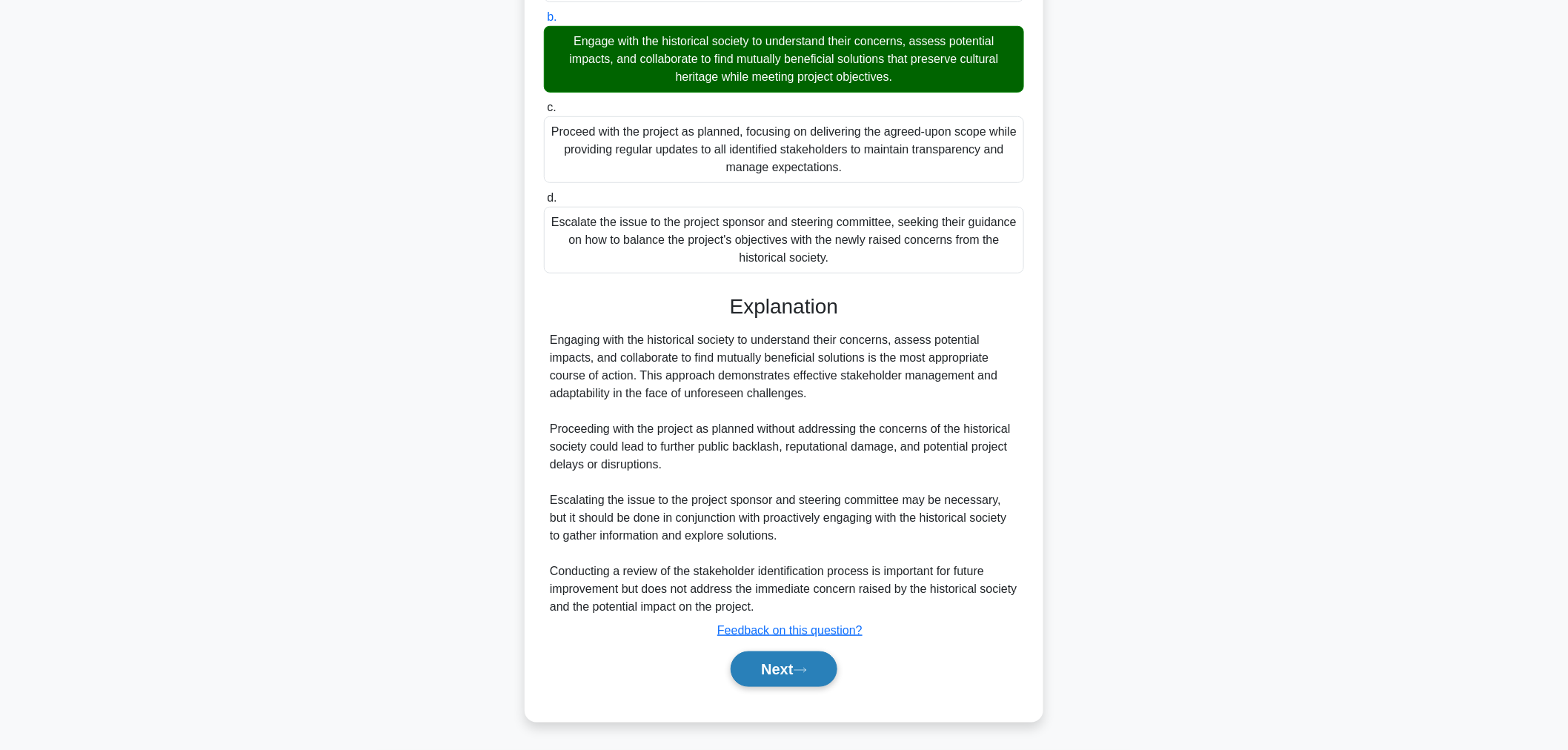
click at [805, 667] on icon at bounding box center [800, 670] width 13 height 8
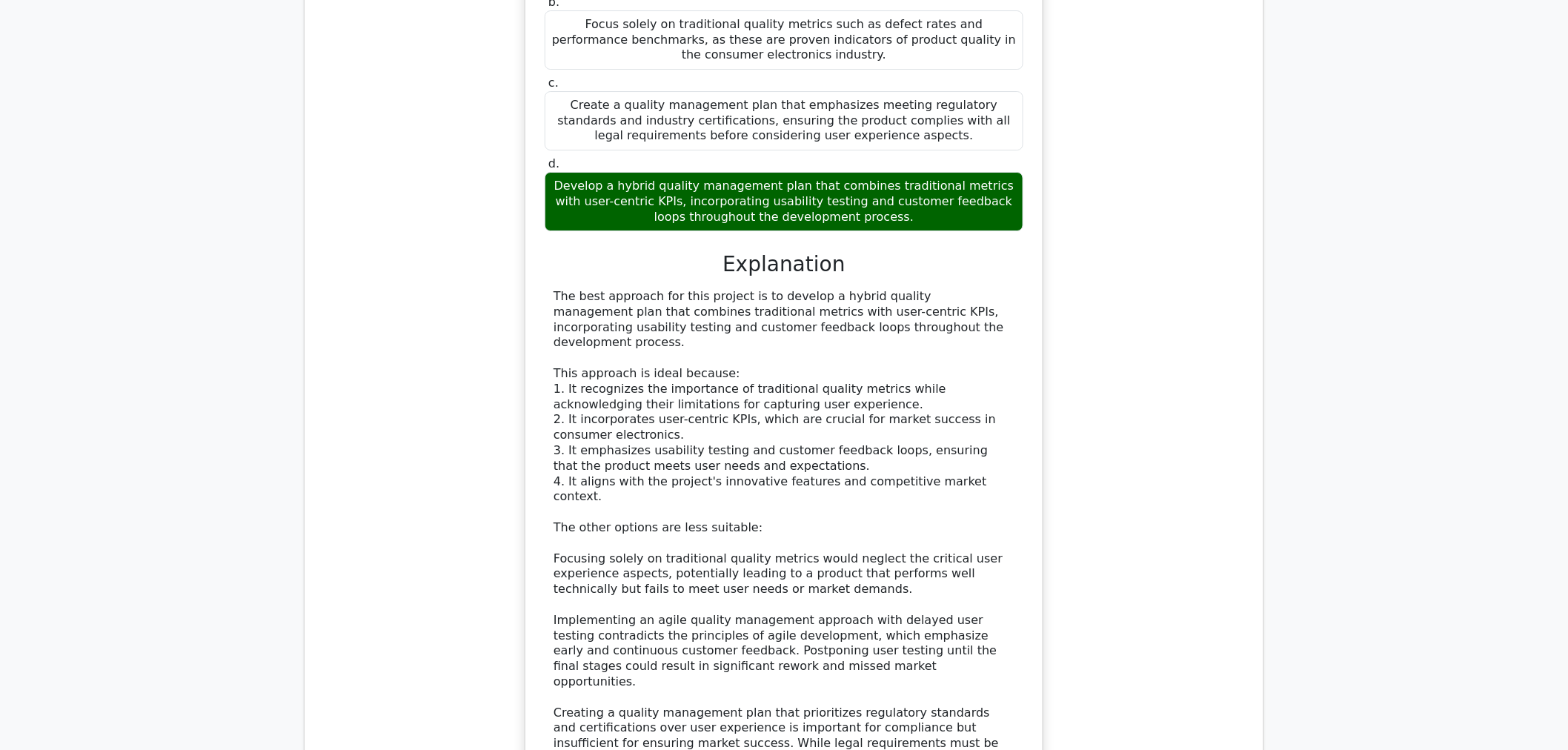
scroll to position [2798, 0]
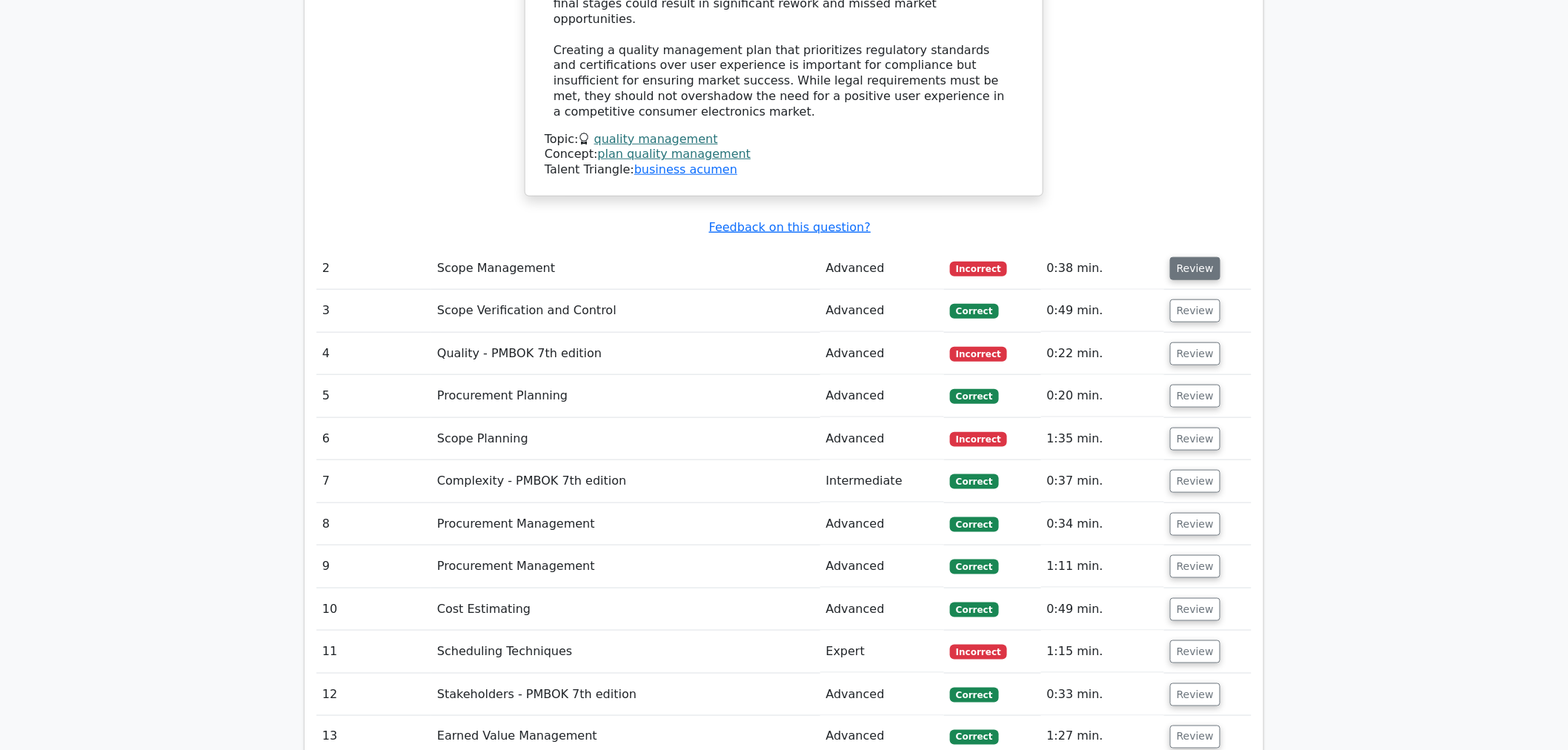
click at [1172, 257] on button "Review" at bounding box center [1195, 268] width 50 height 23
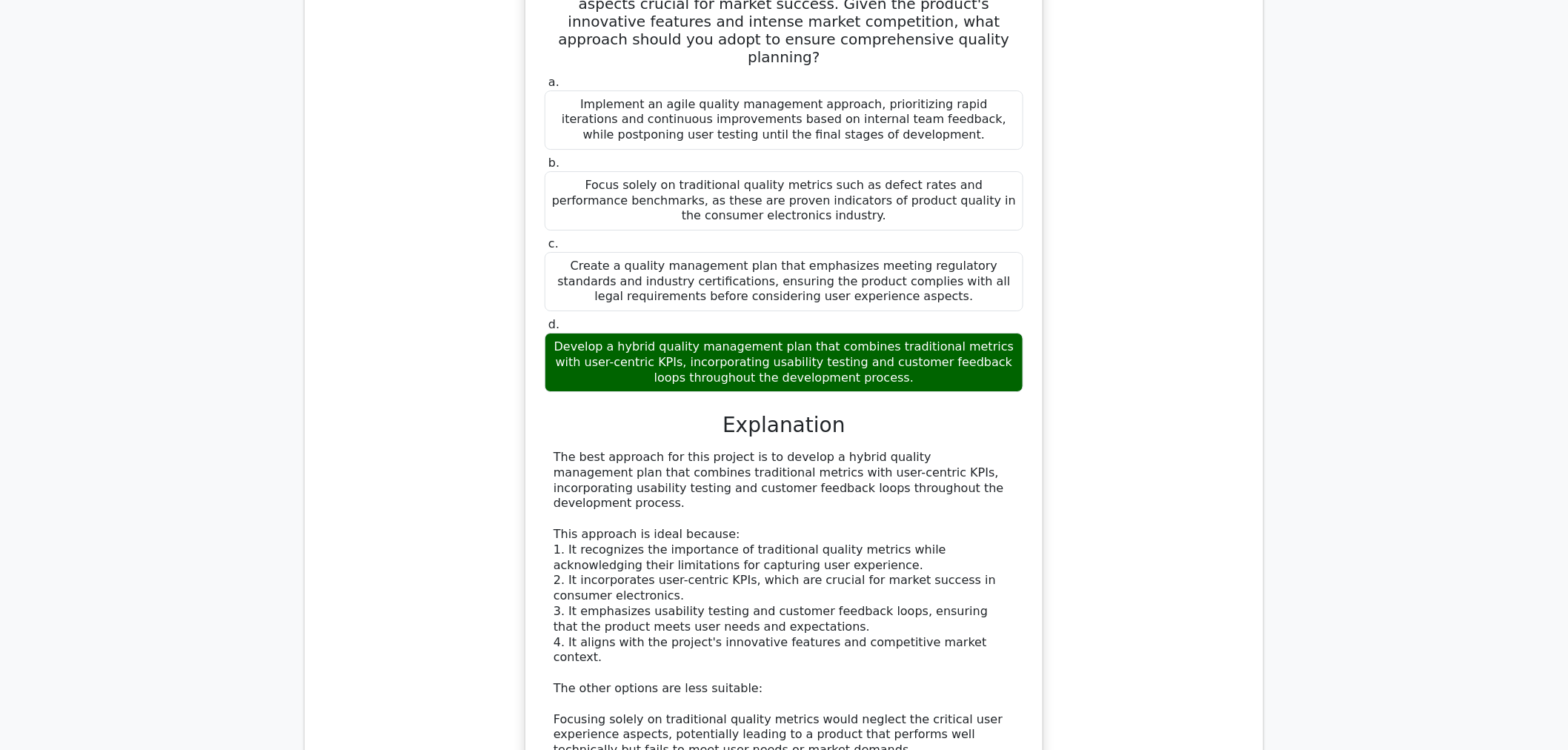
scroll to position [1564, 0]
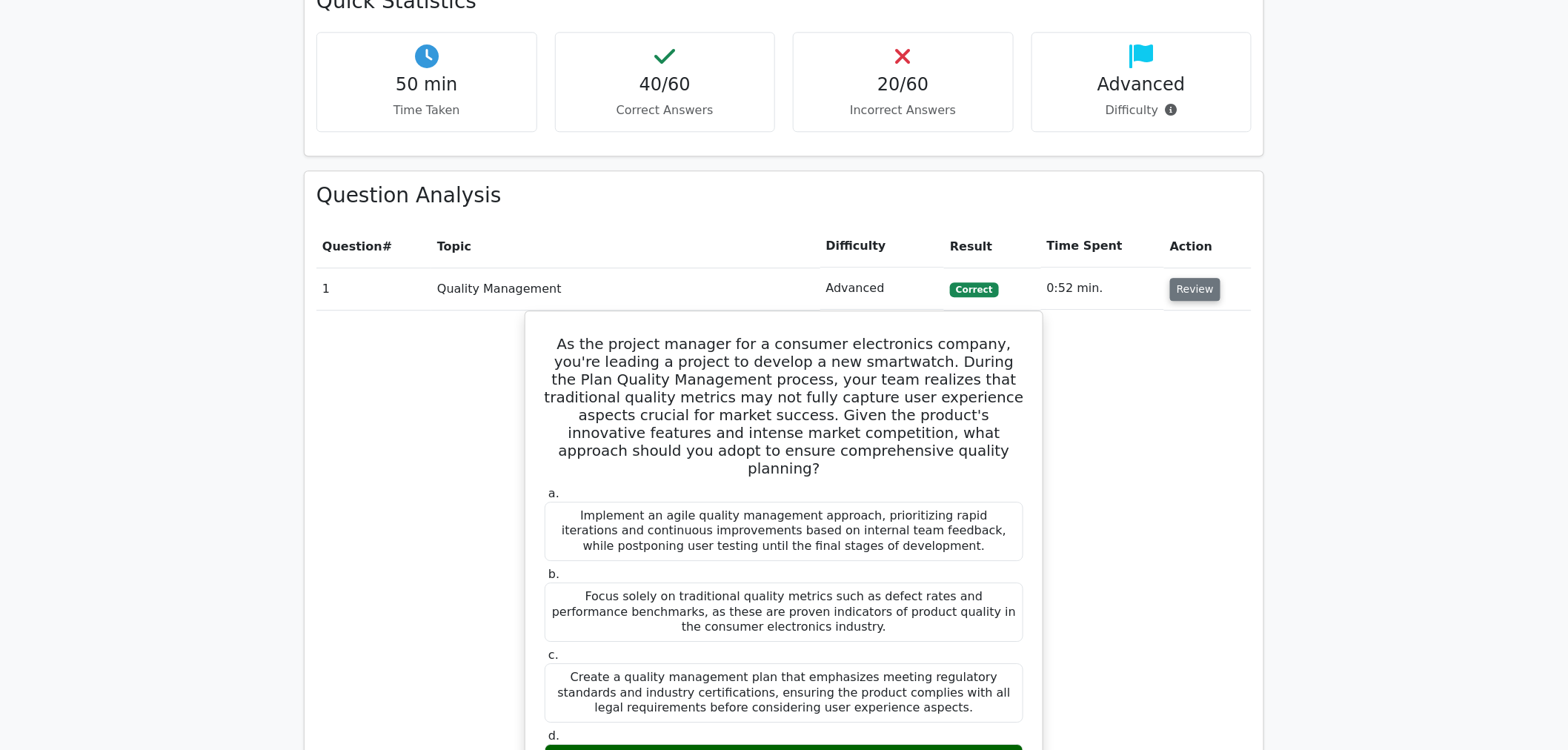
click at [1195, 292] on button "Review" at bounding box center [1195, 289] width 50 height 23
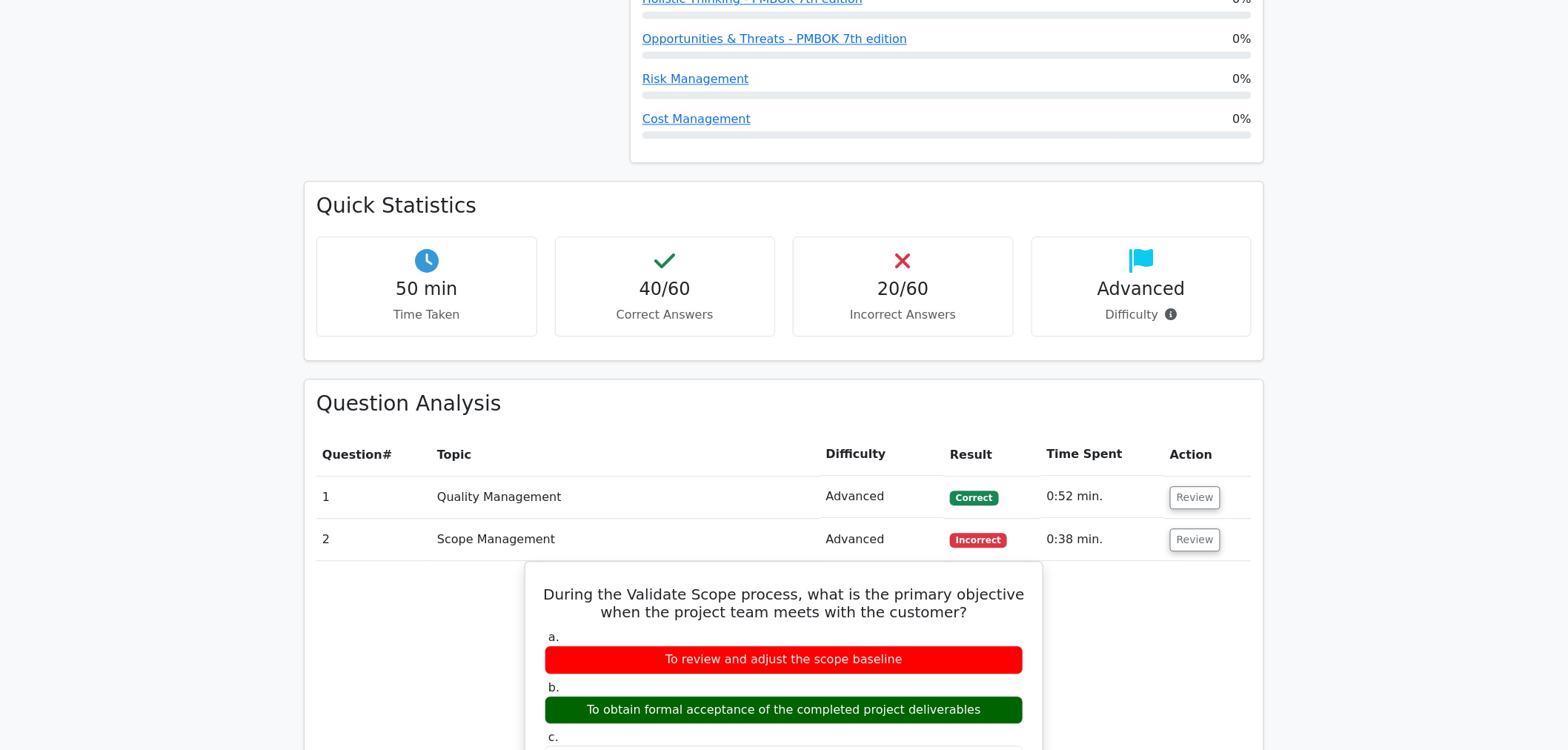
scroll to position [1070, 0]
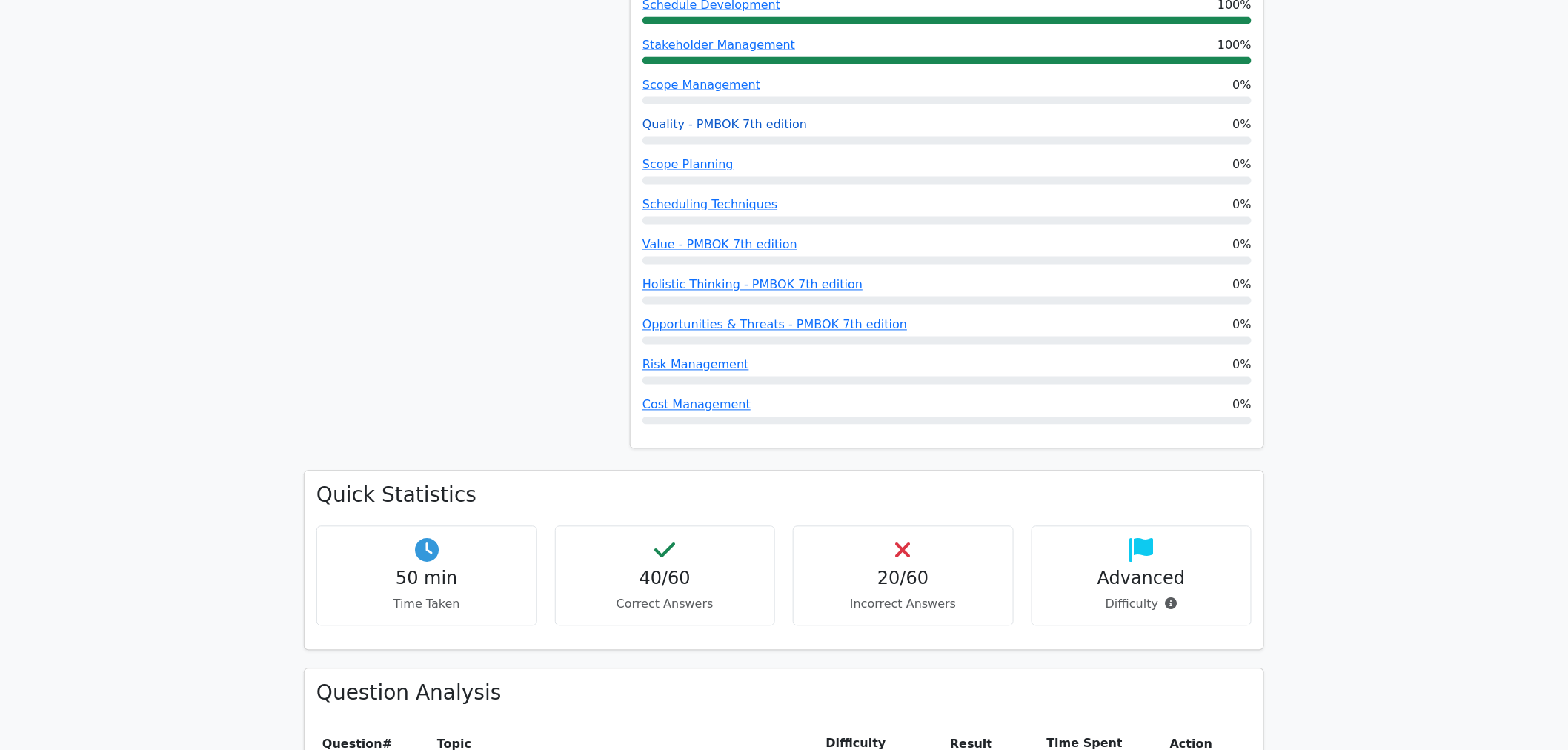
click at [712, 126] on link "Quality - PMBOK 7th edition" at bounding box center [725, 125] width 165 height 14
click at [706, 168] on link "Scope Planning" at bounding box center [688, 165] width 91 height 14
click at [695, 208] on link "Scheduling Techniques" at bounding box center [710, 205] width 135 height 14
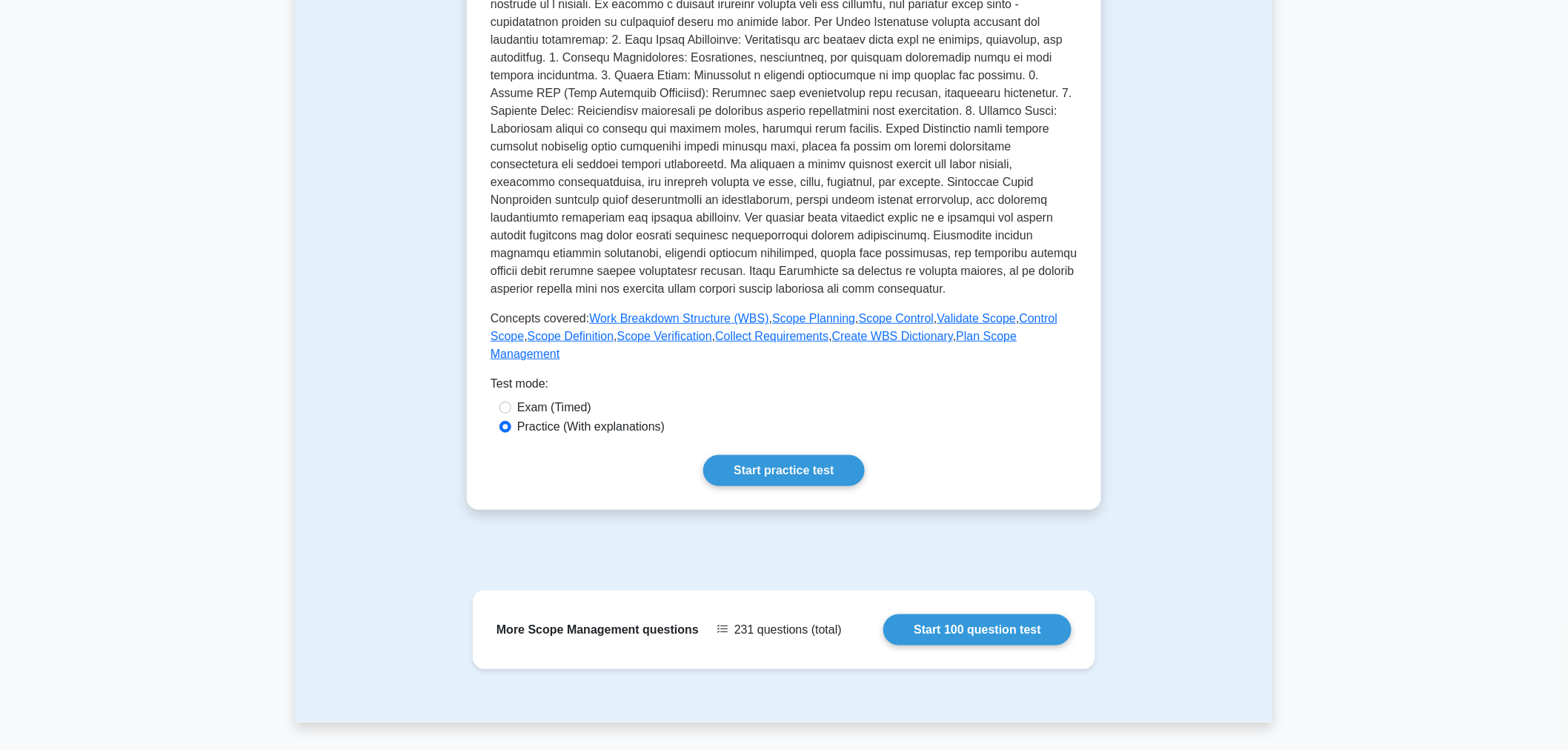
scroll to position [304, 0]
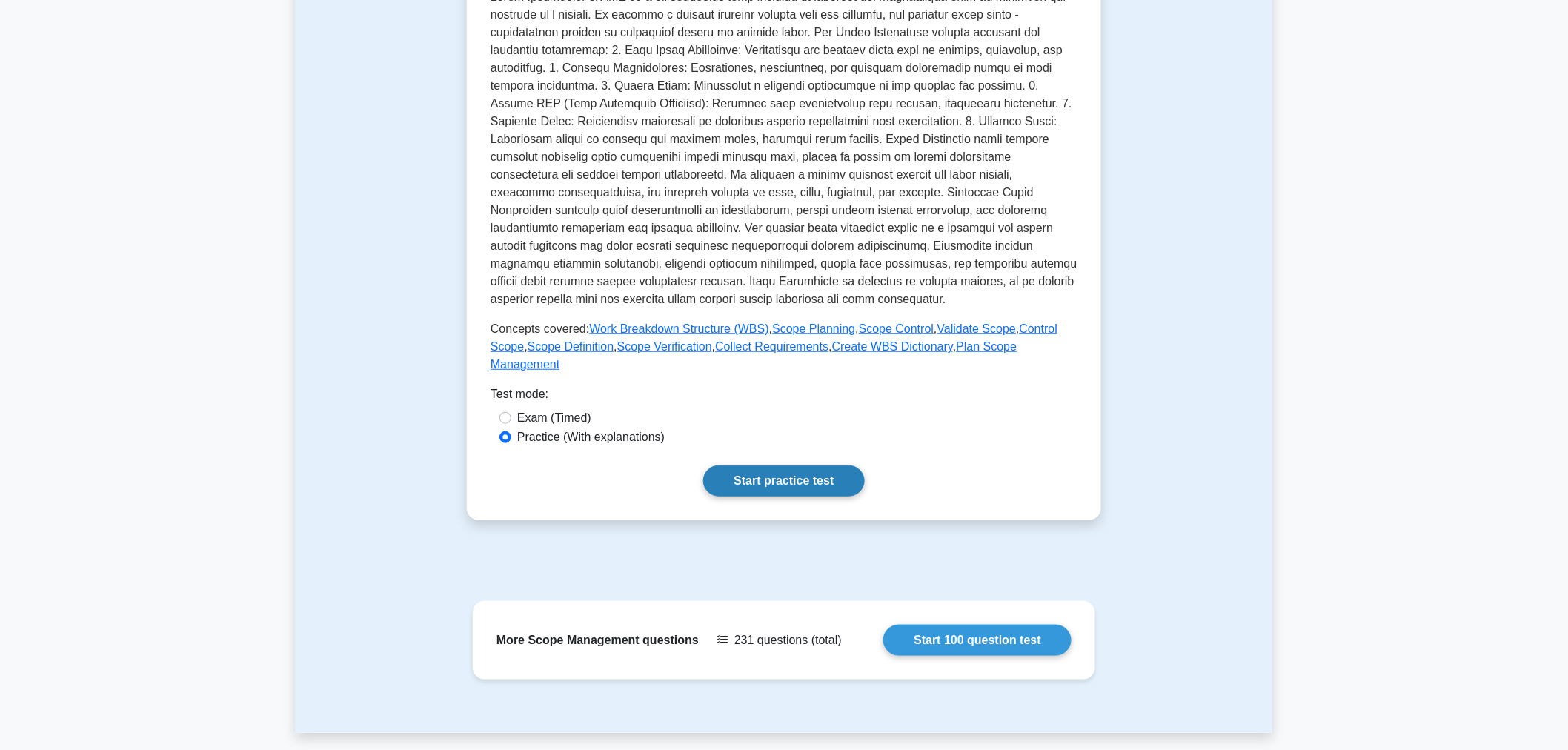
click at [767, 466] on link "Start practice test" at bounding box center [783, 480] width 161 height 31
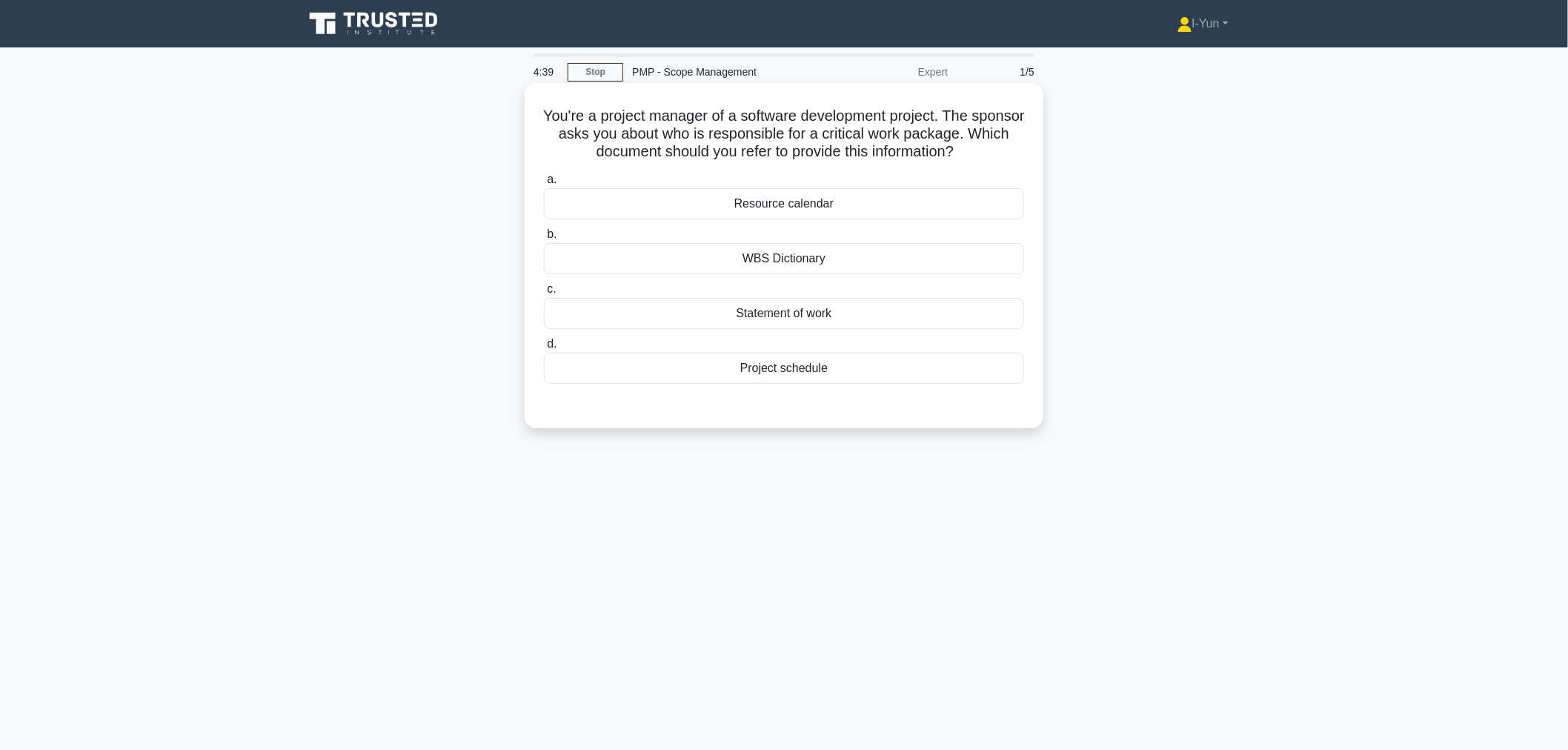
click at [764, 255] on div "WBS Dictionary" at bounding box center [784, 258] width 480 height 31
click at [544, 239] on input "b. WBS Dictionary" at bounding box center [544, 234] width 0 height 10
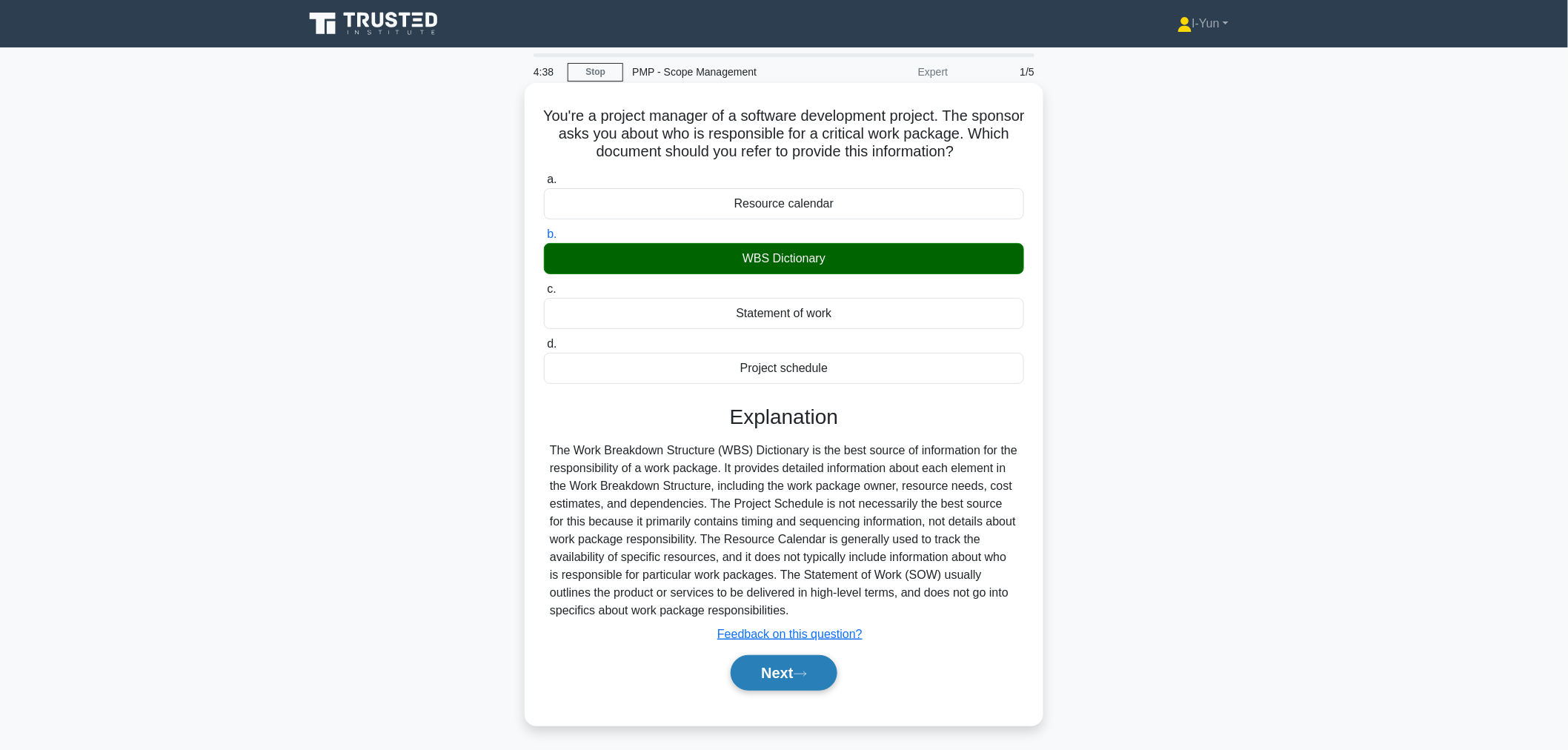
click at [805, 658] on button "Next" at bounding box center [783, 672] width 106 height 36
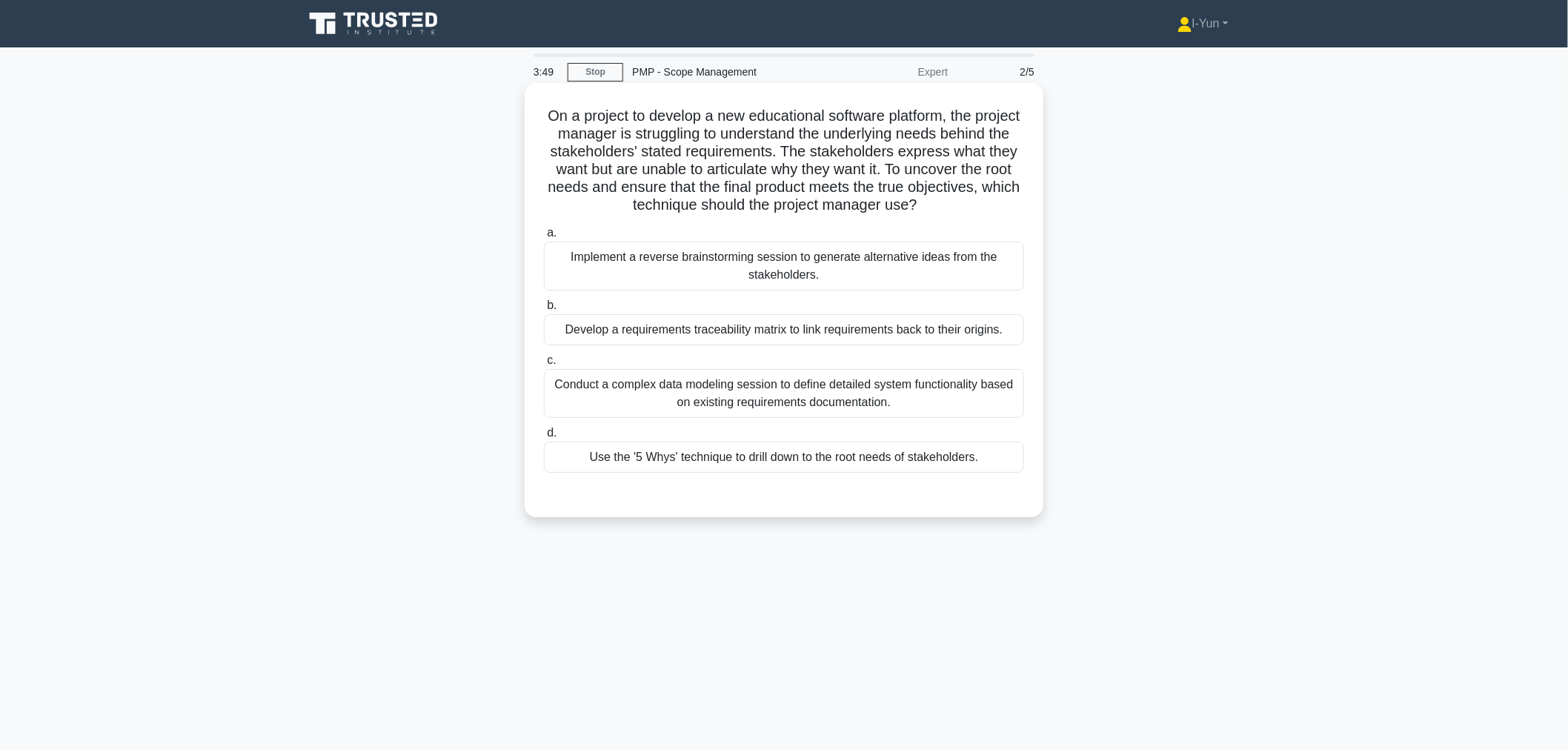
click at [880, 462] on div "Use the '5 Whys' technique to drill down to the root needs of stakeholders." at bounding box center [784, 457] width 480 height 31
click at [544, 438] on input "d. Use the '5 Whys' technique to drill down to the root needs of stakeholders." at bounding box center [544, 433] width 0 height 10
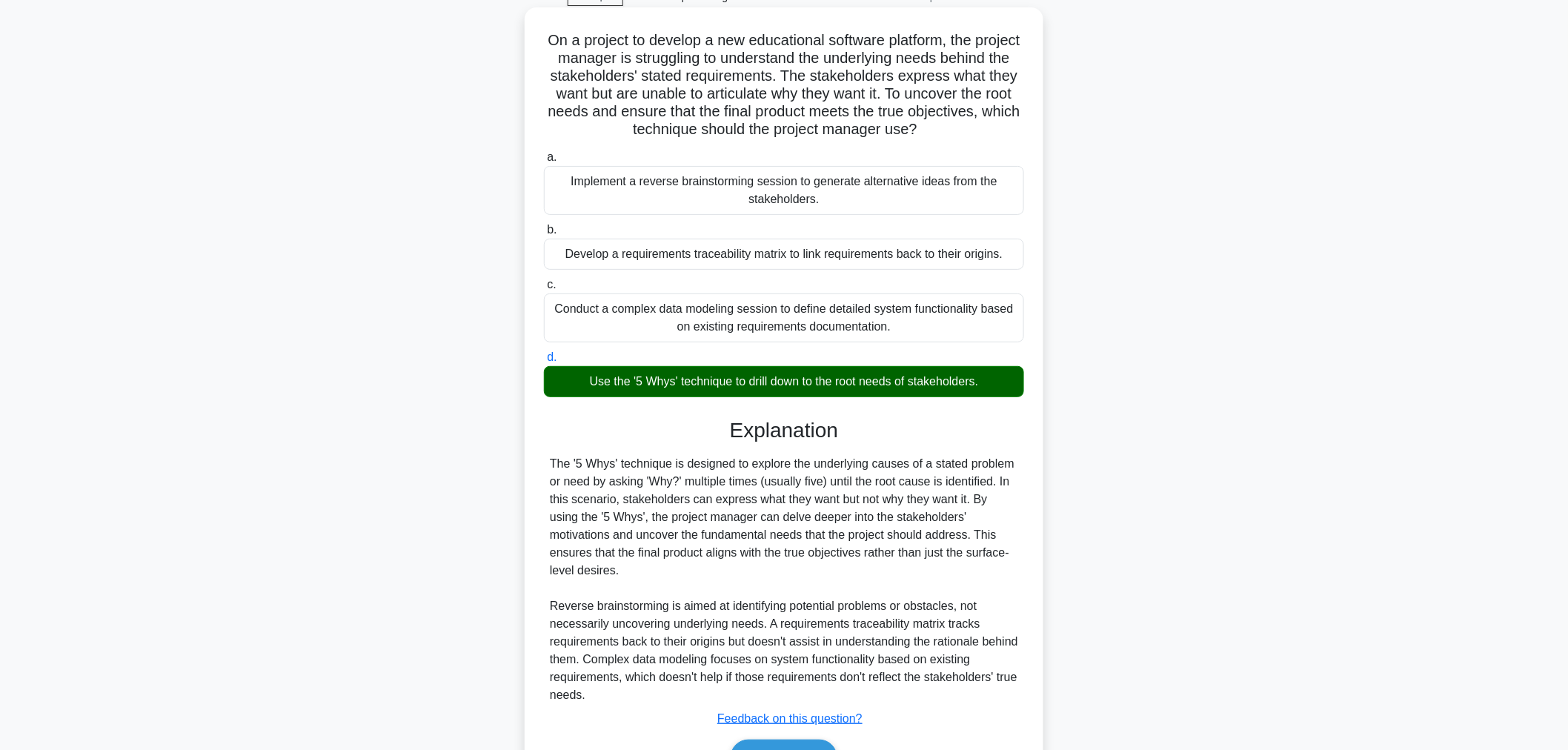
scroll to position [146, 0]
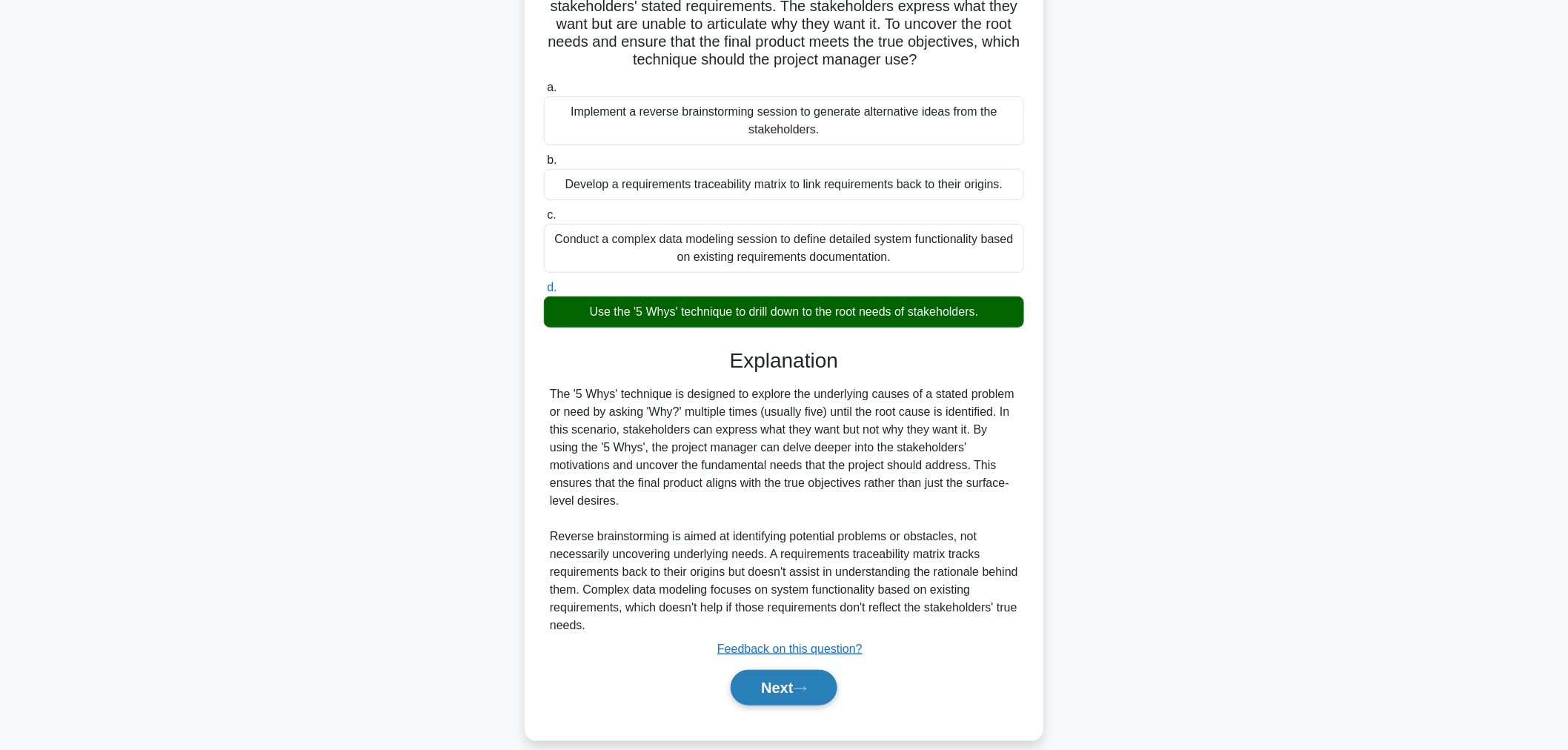
click at [785, 670] on button "Next" at bounding box center [783, 688] width 106 height 36
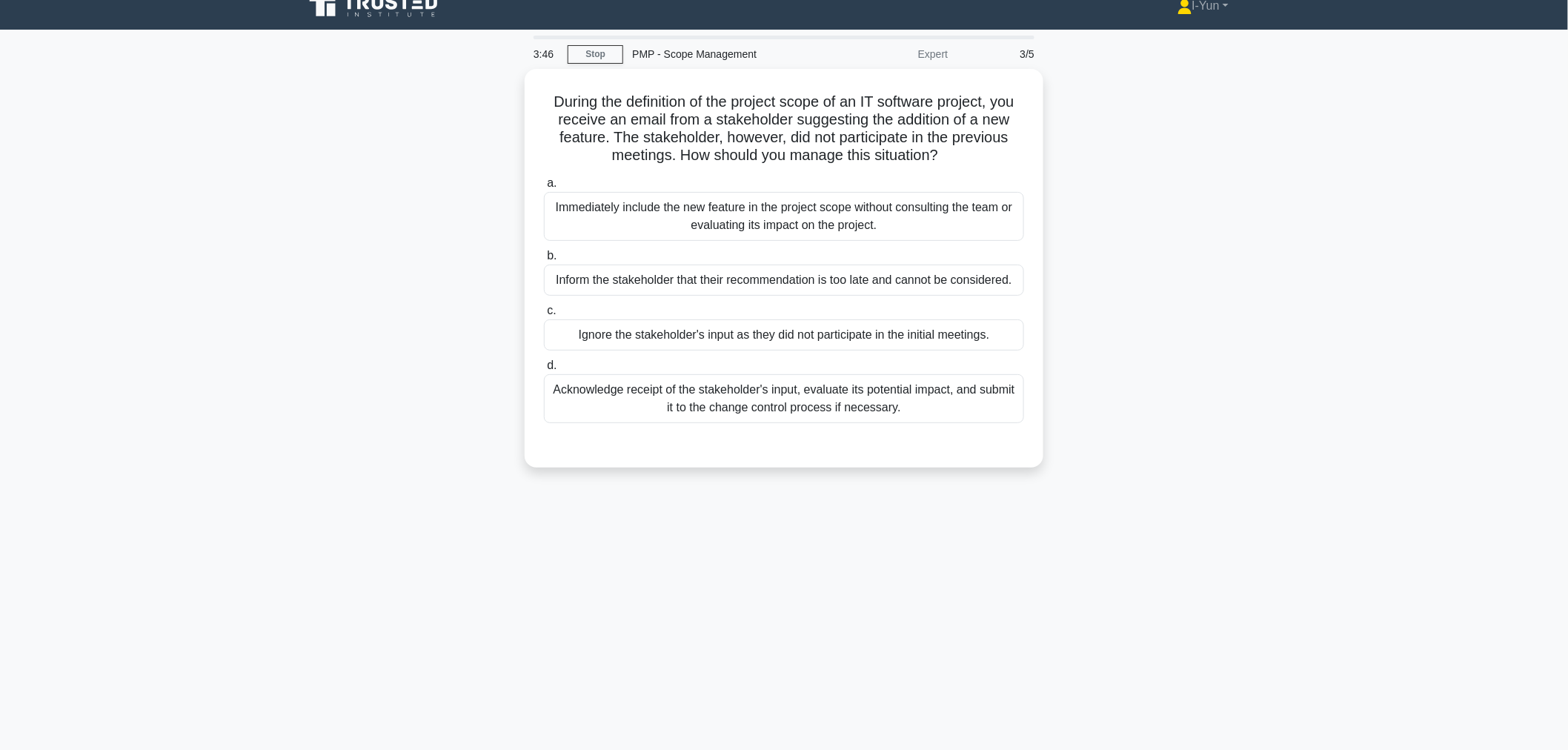
scroll to position [0, 0]
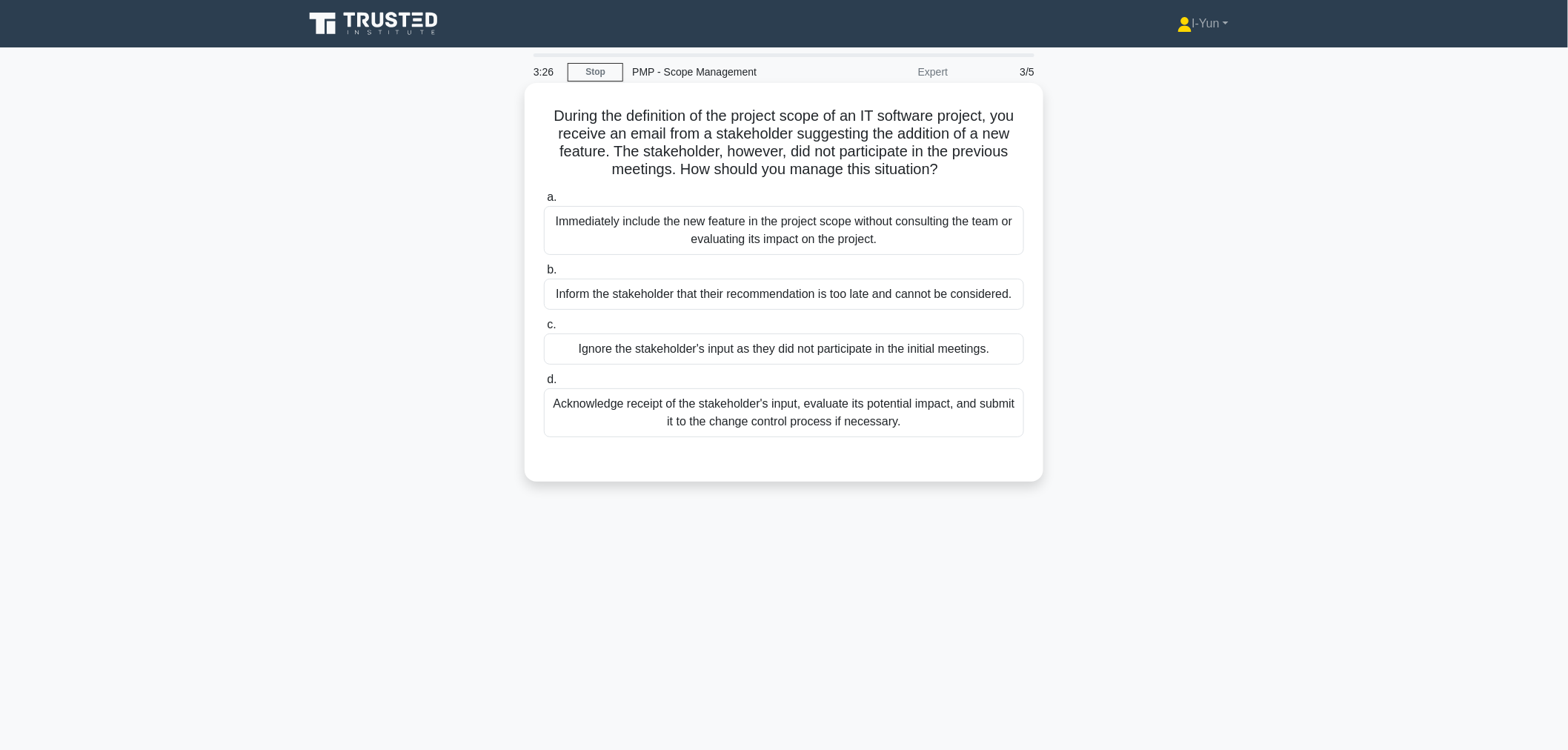
click at [917, 421] on div "Acknowledge receipt of the stakeholder's input, evaluate its potential impact, …" at bounding box center [784, 412] width 480 height 49
click at [544, 384] on input "d. Acknowledge receipt of the stakeholder's input, evaluate its potential impac…" at bounding box center [544, 380] width 0 height 10
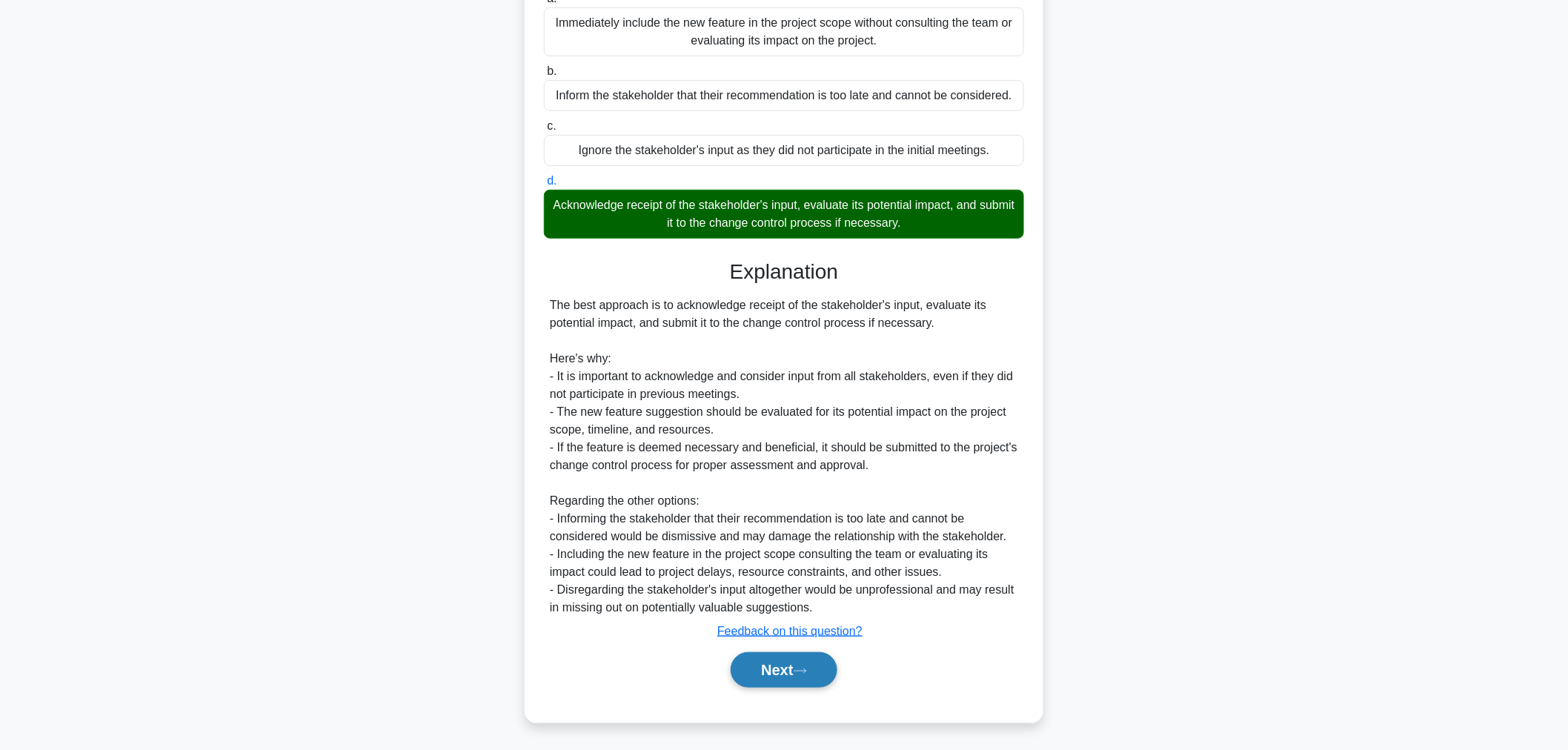
click at [790, 675] on button "Next" at bounding box center [783, 669] width 106 height 36
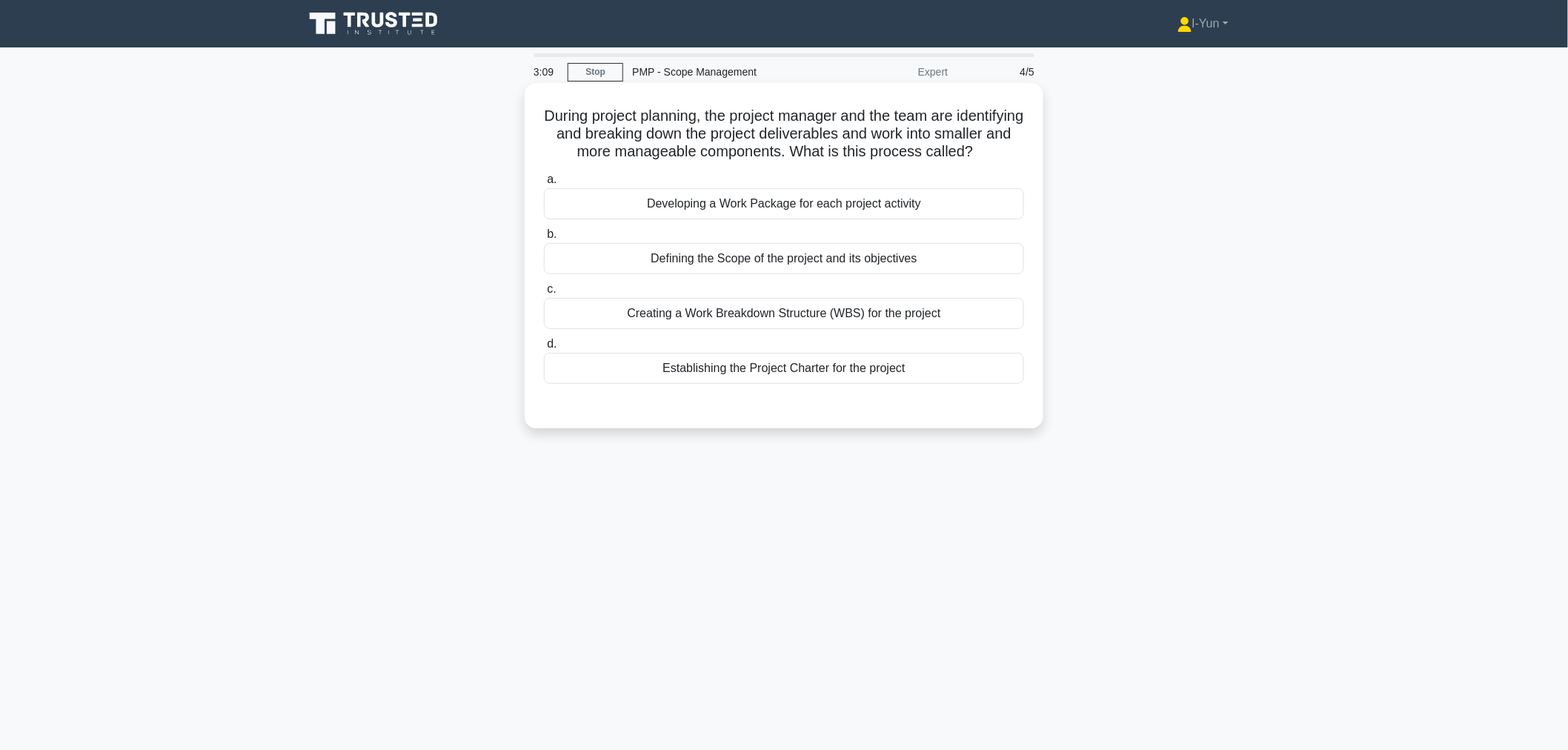
click at [864, 329] on div "Creating a Work Breakdown Structure (WBS) for the project" at bounding box center [784, 313] width 480 height 31
click at [544, 294] on input "c. Creating a Work Breakdown Structure (WBS) for the project" at bounding box center [544, 289] width 0 height 10
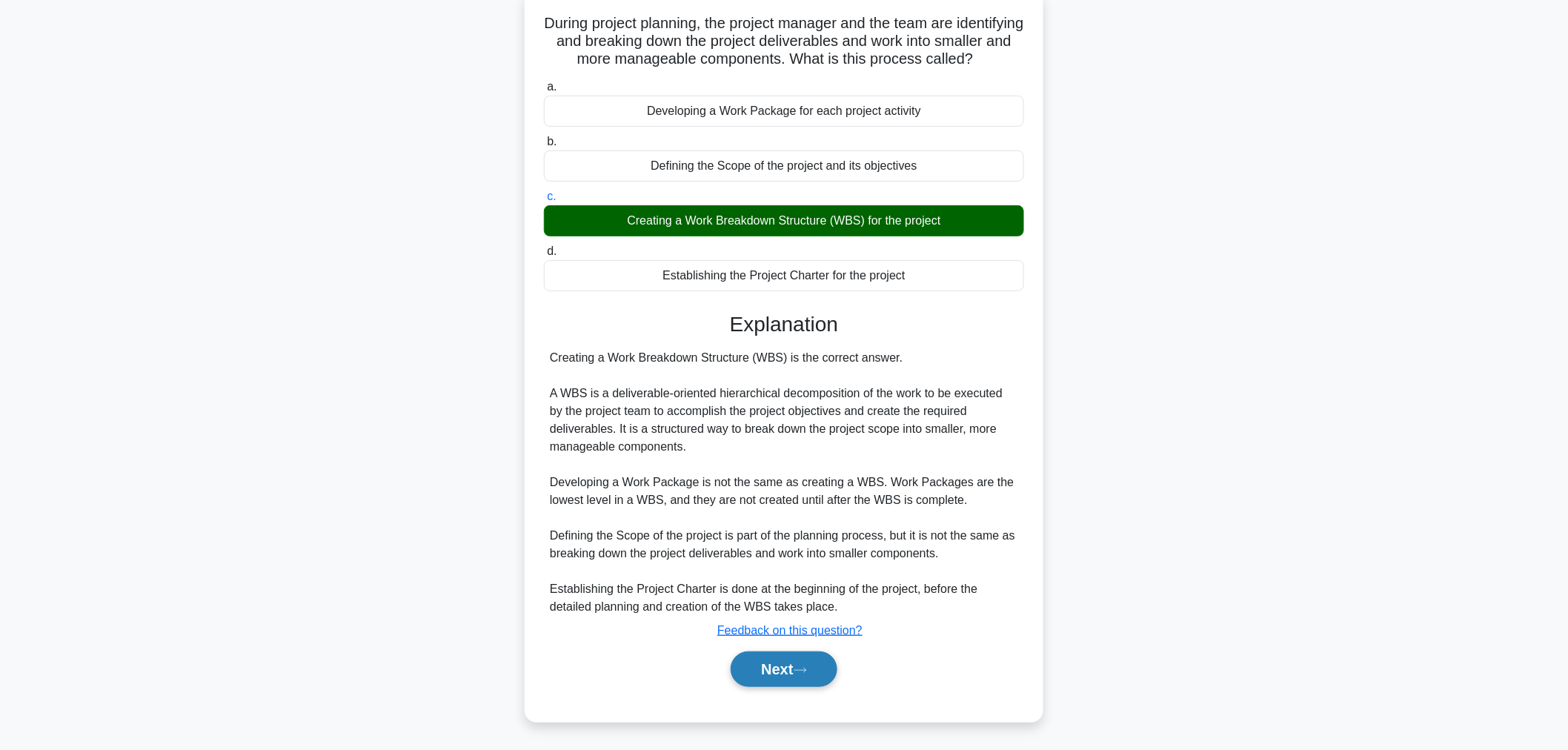
click at [749, 667] on button "Next" at bounding box center [783, 668] width 106 height 36
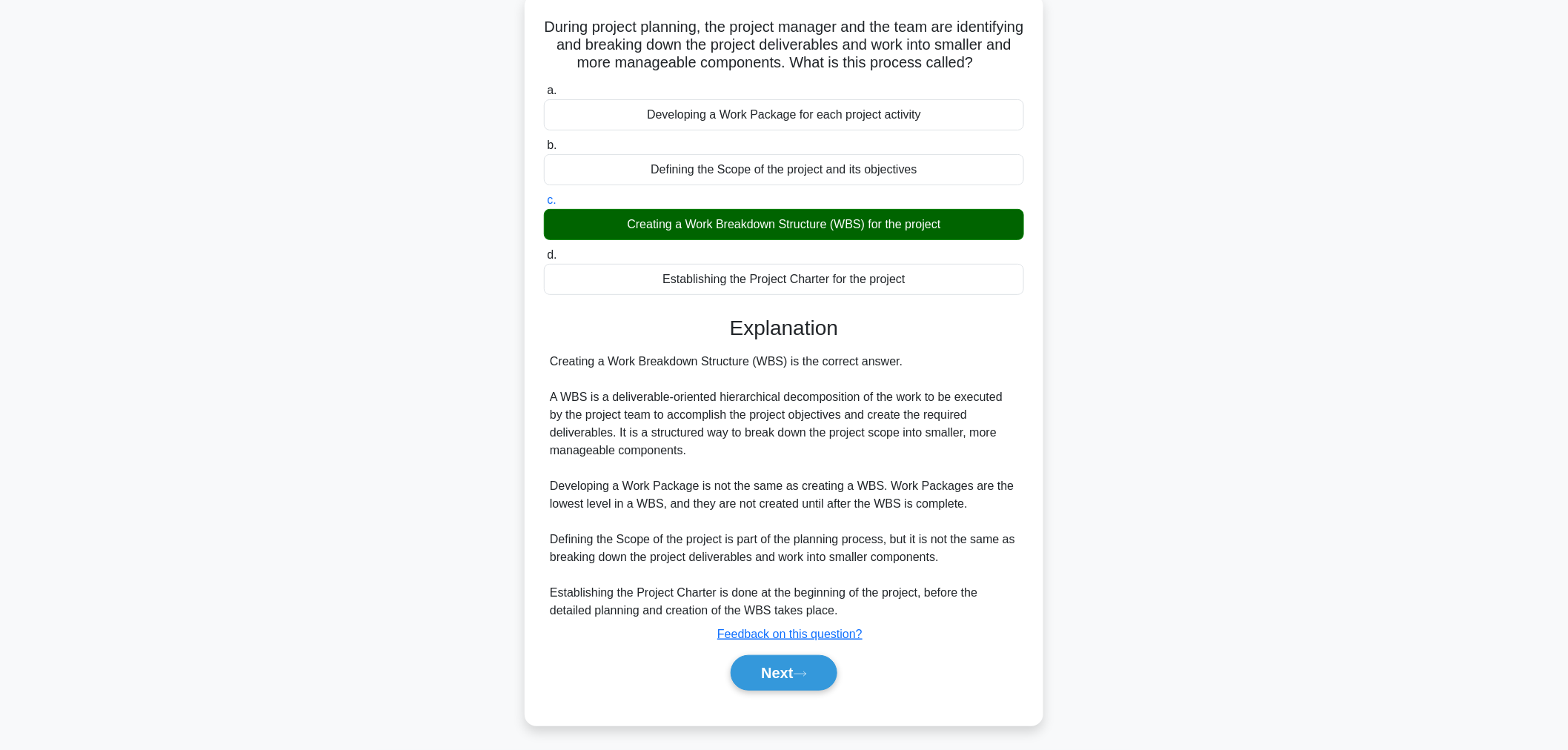
scroll to position [50, 0]
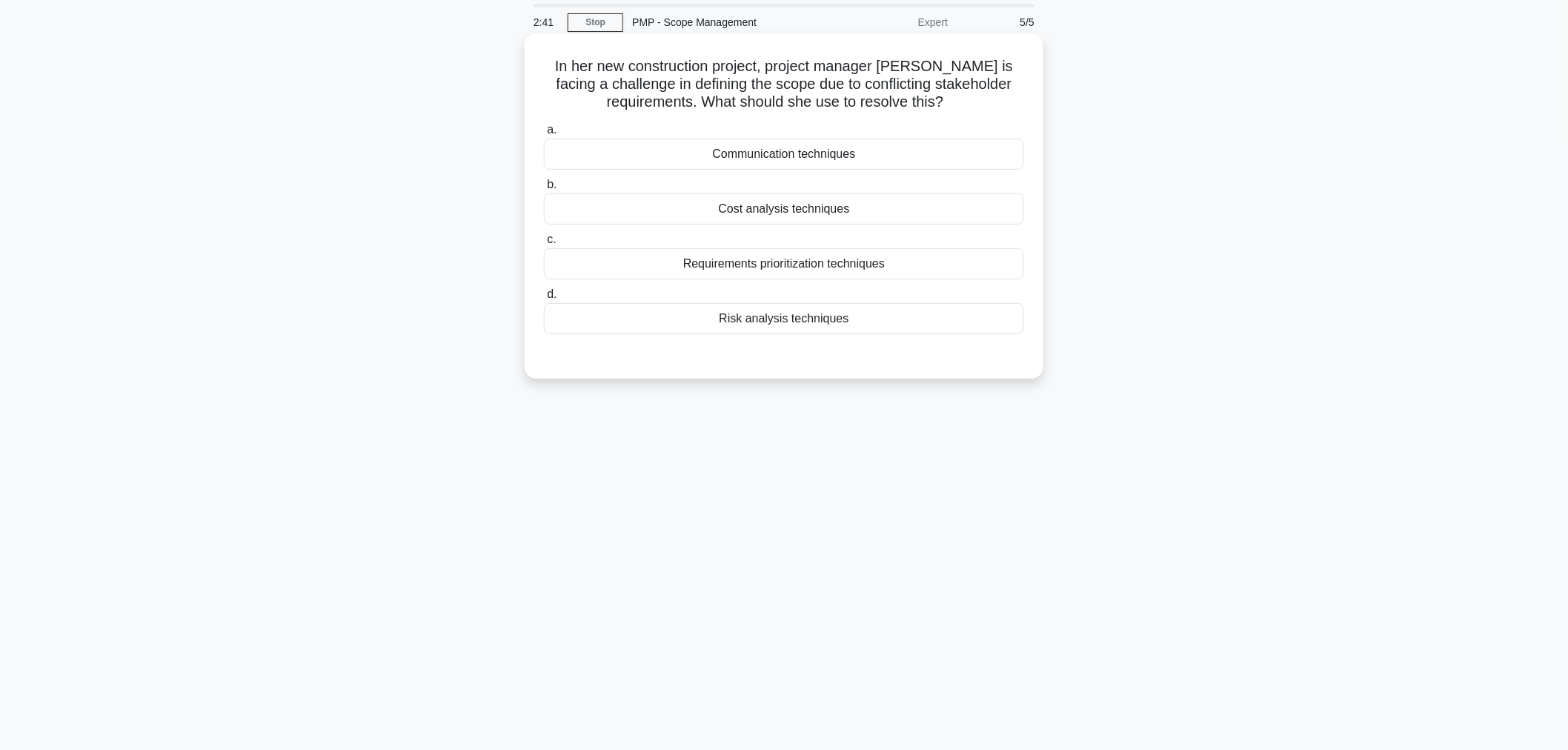
click at [806, 264] on div "Requirements prioritization techniques" at bounding box center [784, 264] width 480 height 31
click at [544, 245] on input "c. Requirements prioritization techniques" at bounding box center [544, 239] width 0 height 10
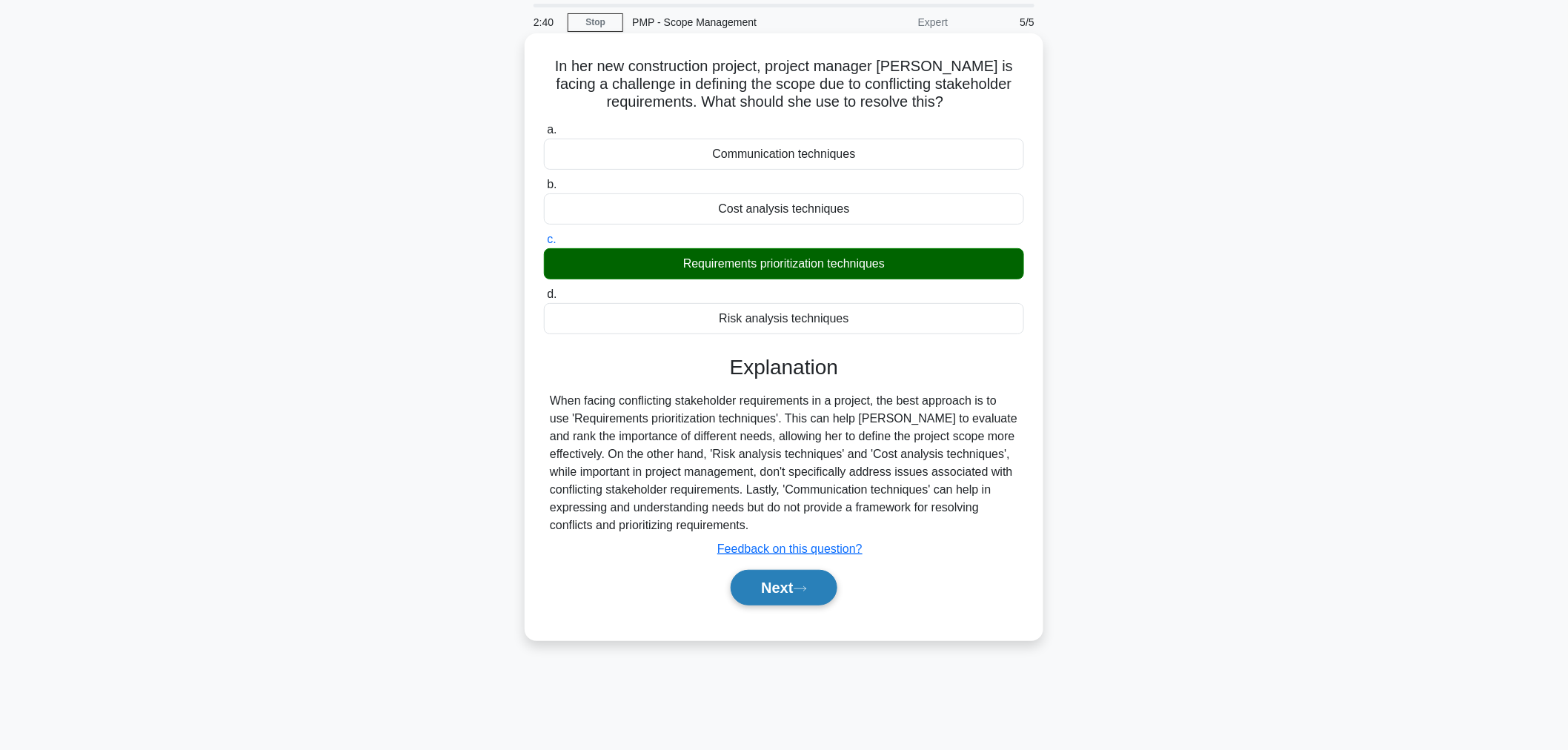
click at [805, 585] on icon at bounding box center [800, 588] width 13 height 8
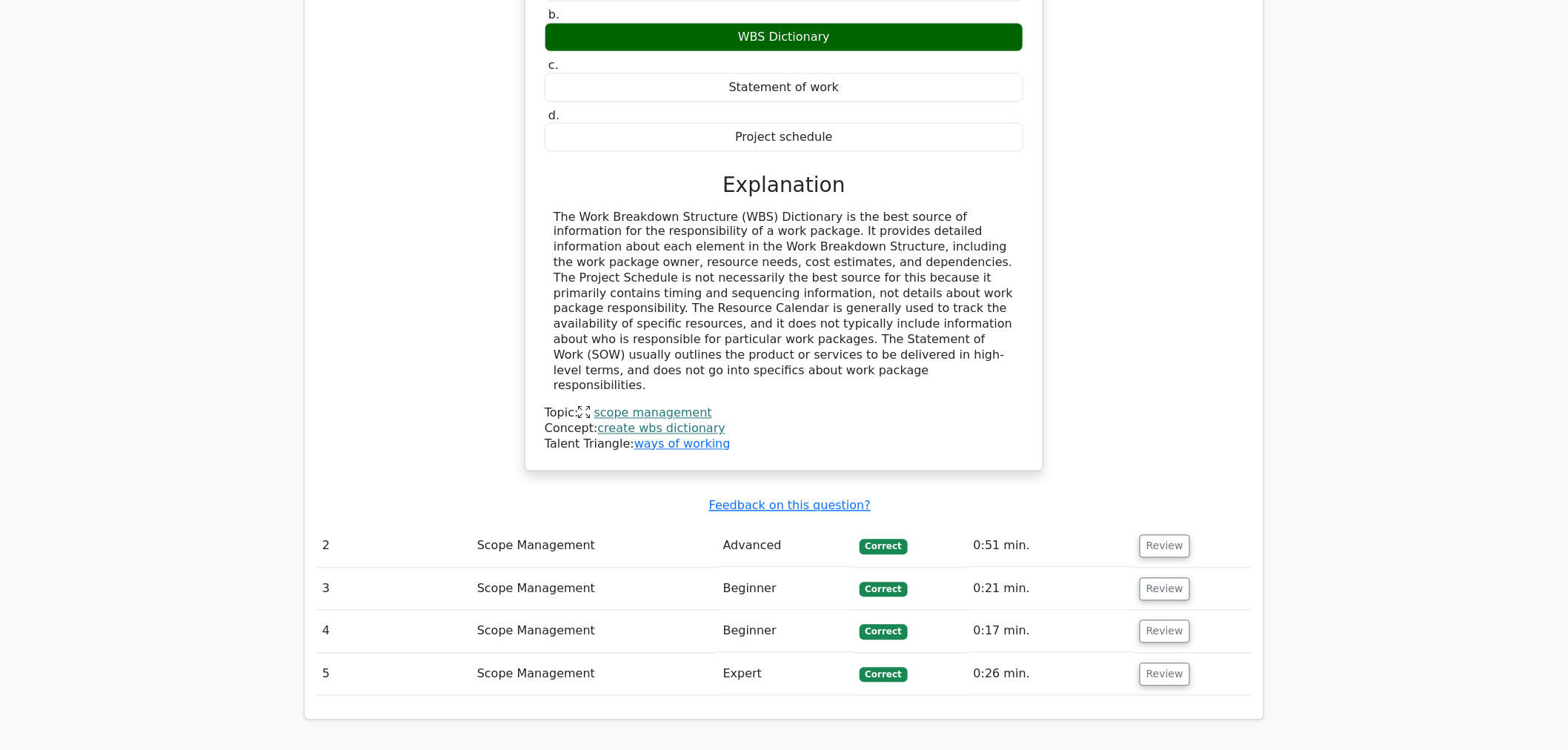
scroll to position [1175, 0]
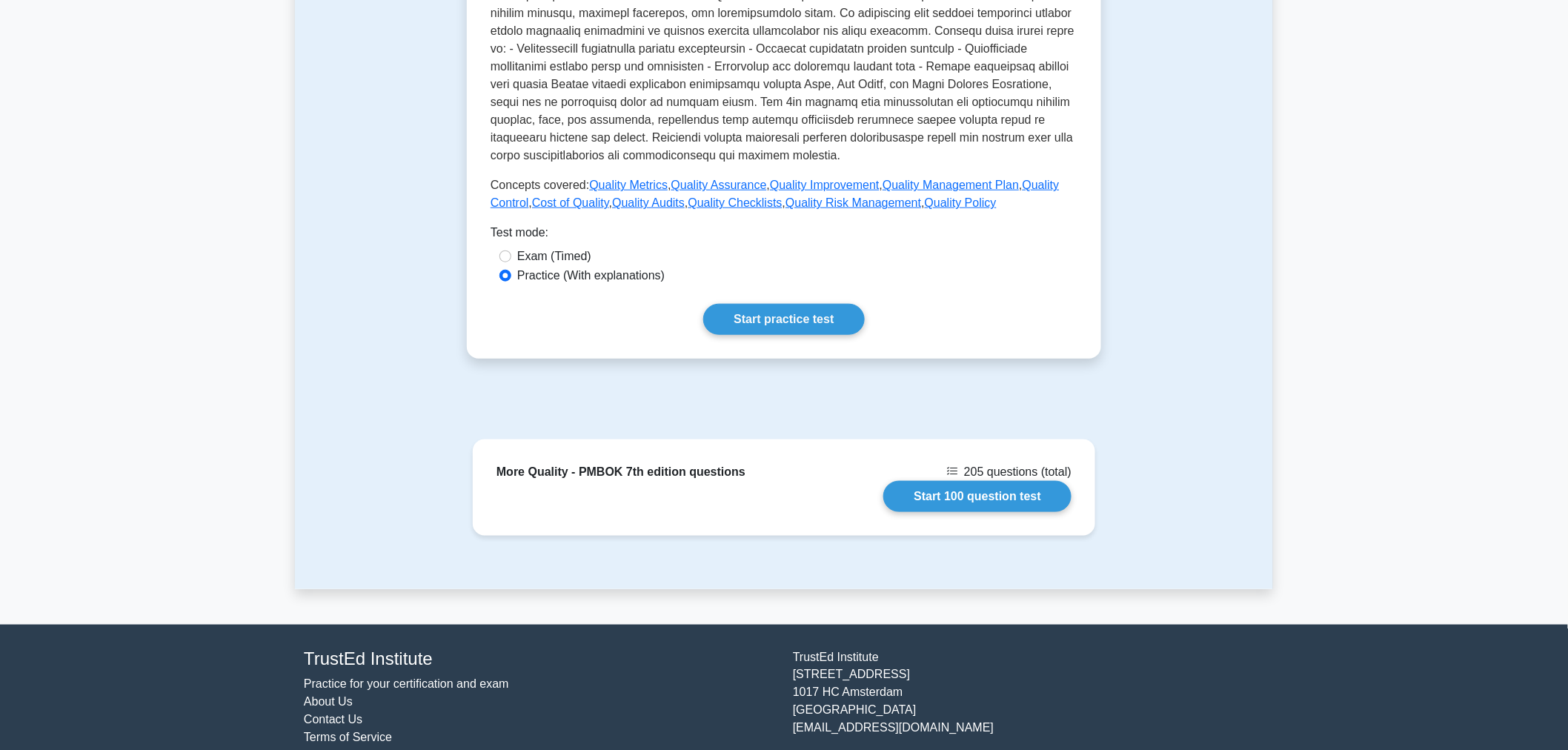
scroll to position [540, 0]
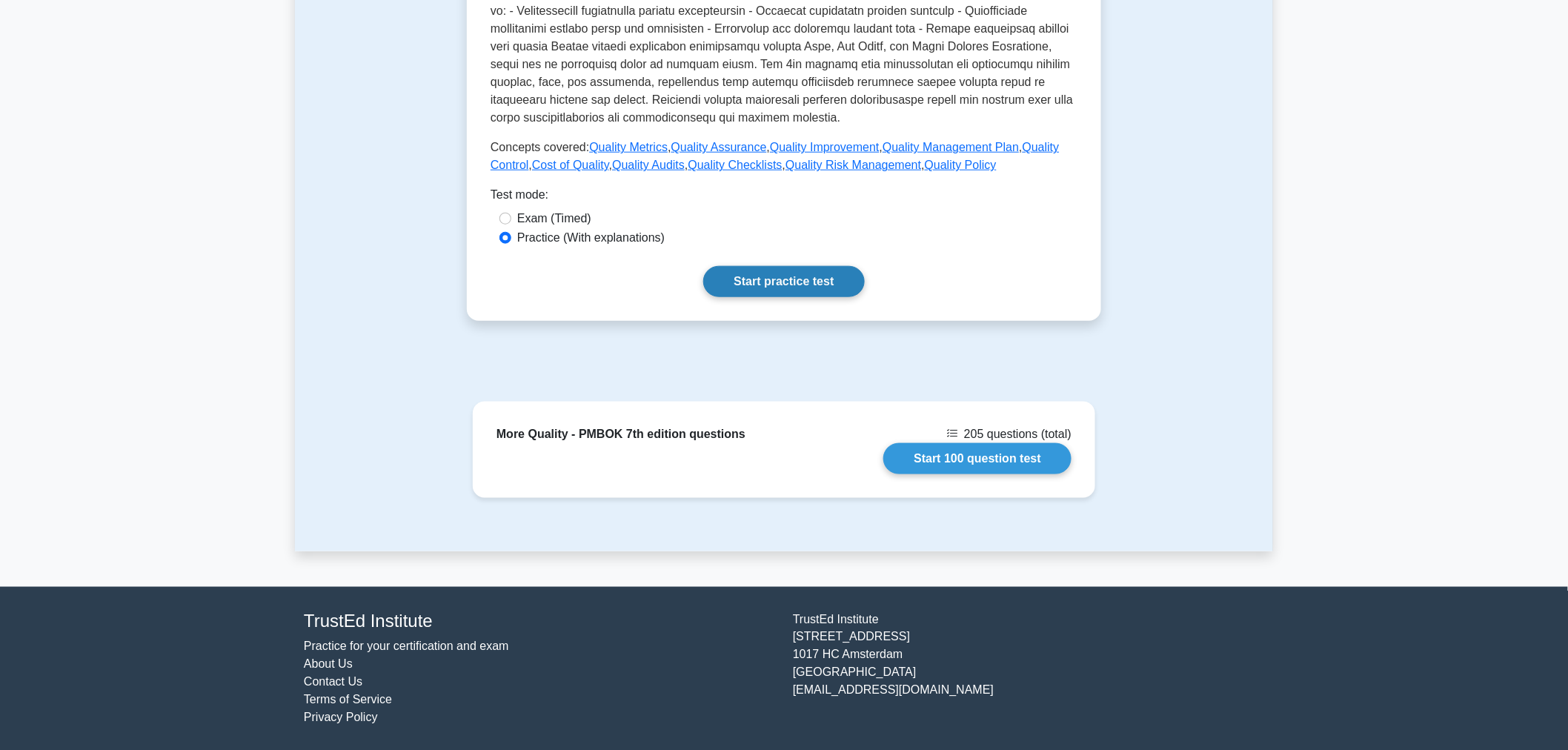
click at [780, 266] on link "Start practice test" at bounding box center [783, 281] width 161 height 31
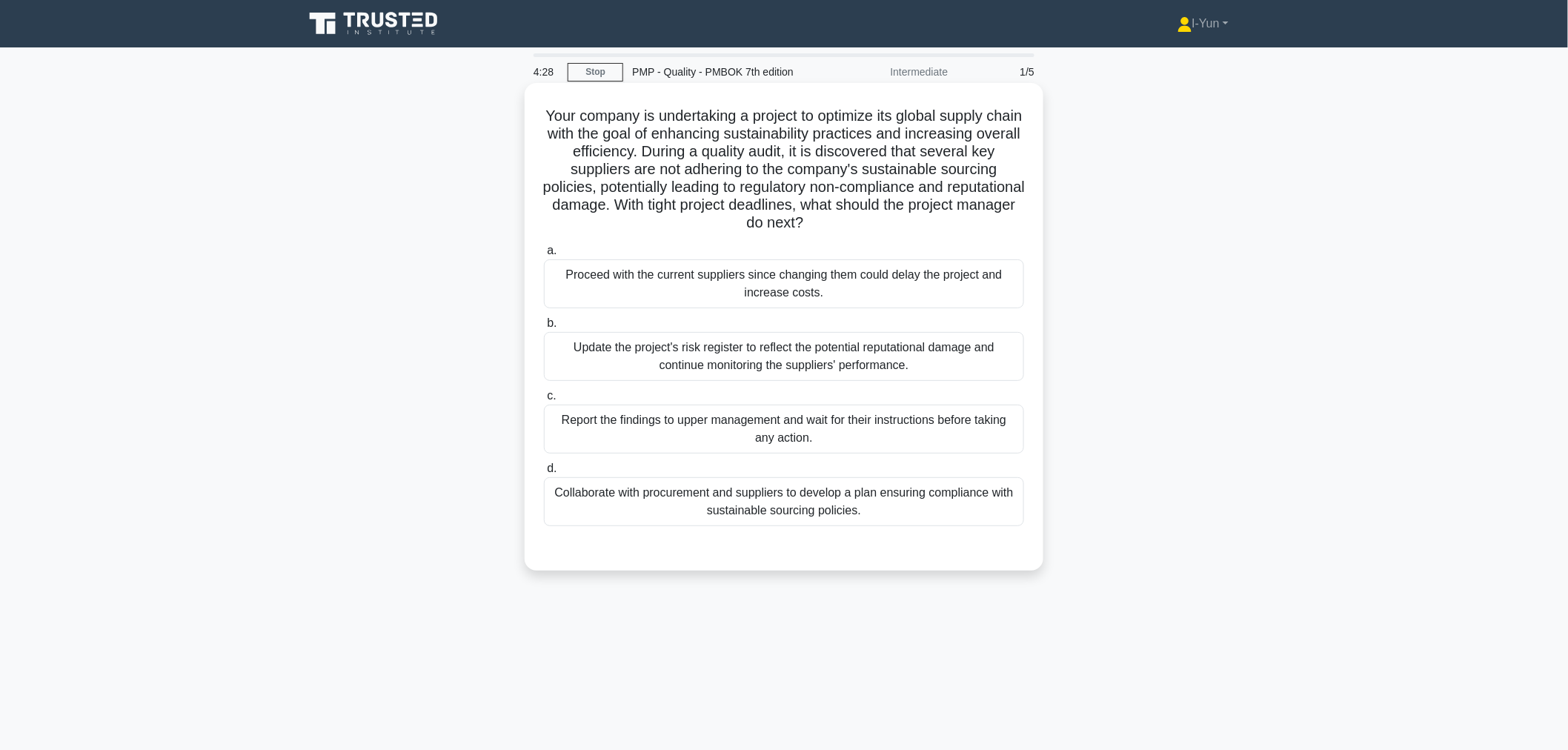
click at [883, 502] on div "Collaborate with procurement and suppliers to develop a plan ensuring complianc…" at bounding box center [784, 502] width 480 height 49
click at [544, 473] on input "d. Collaborate with procurement and suppliers to develop a plan ensuring compli…" at bounding box center [544, 468] width 0 height 10
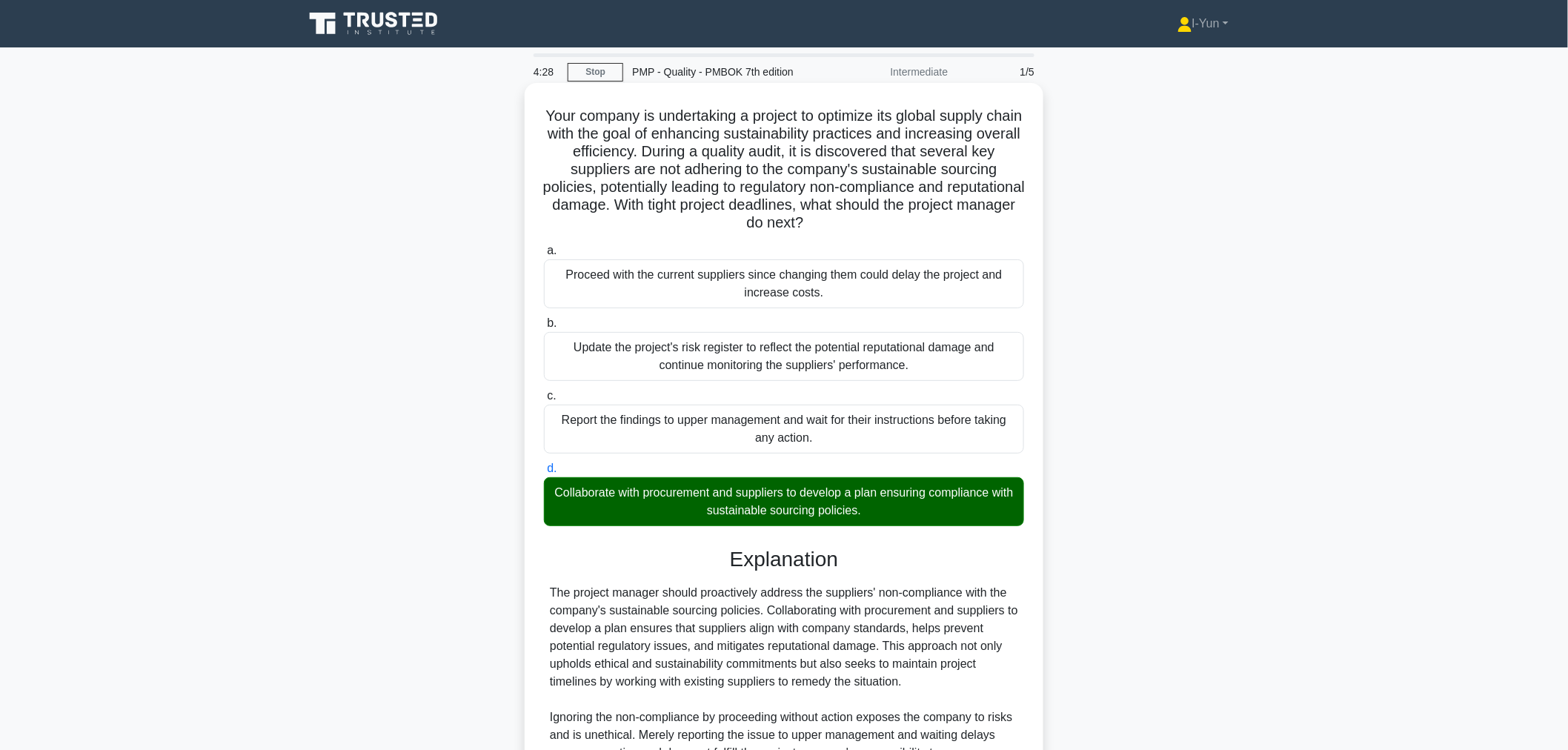
scroll to position [181, 0]
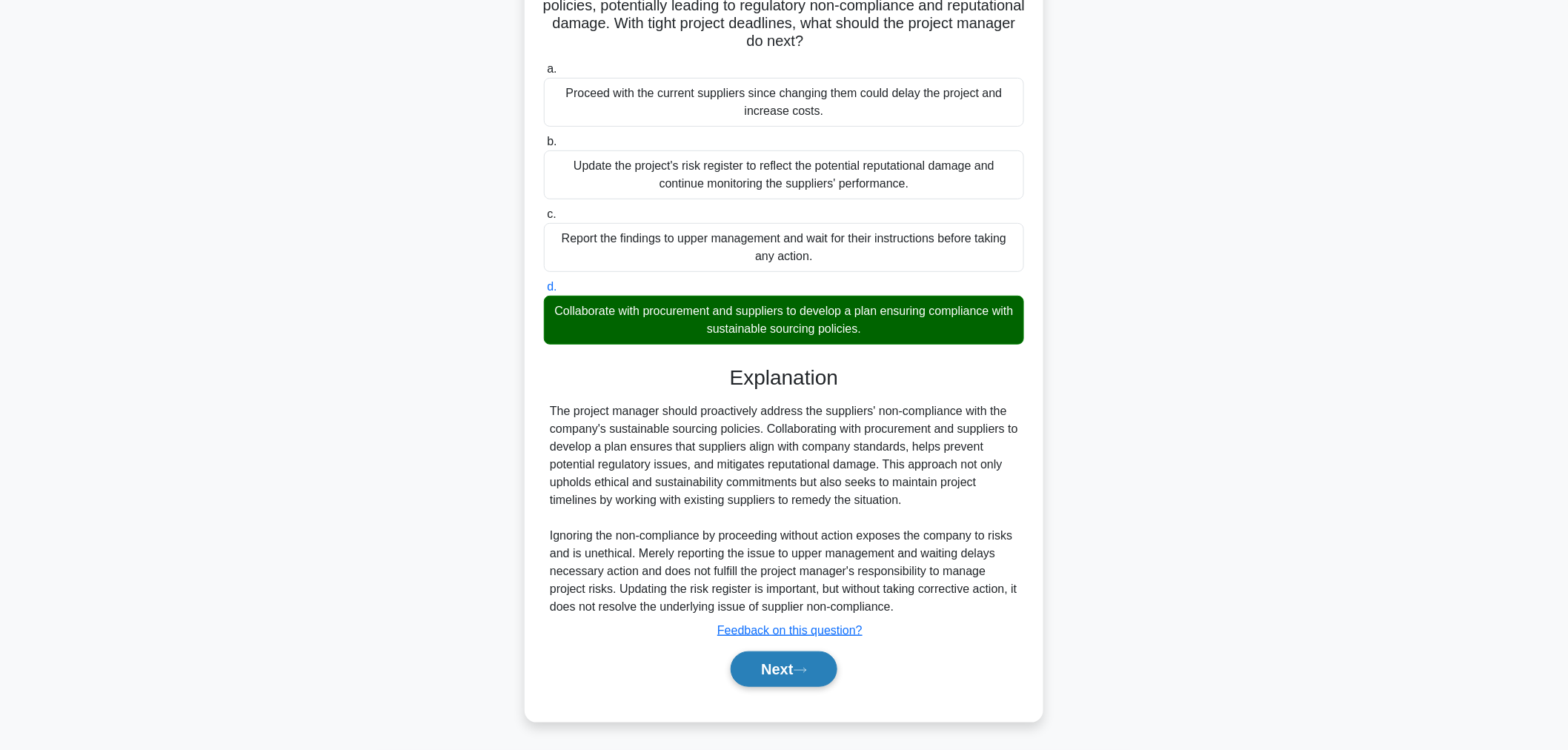
click at [812, 675] on button "Next" at bounding box center [783, 668] width 106 height 36
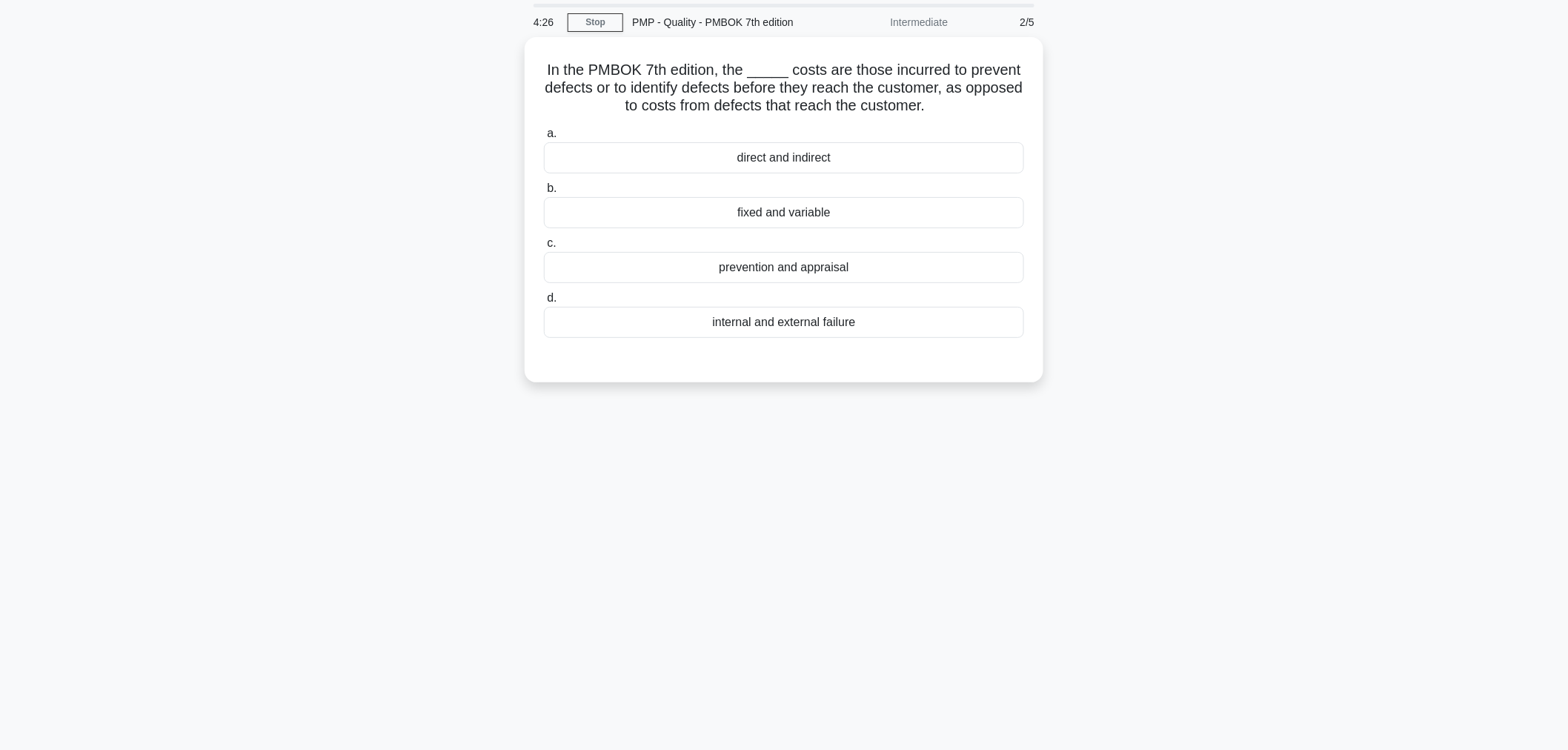
scroll to position [0, 0]
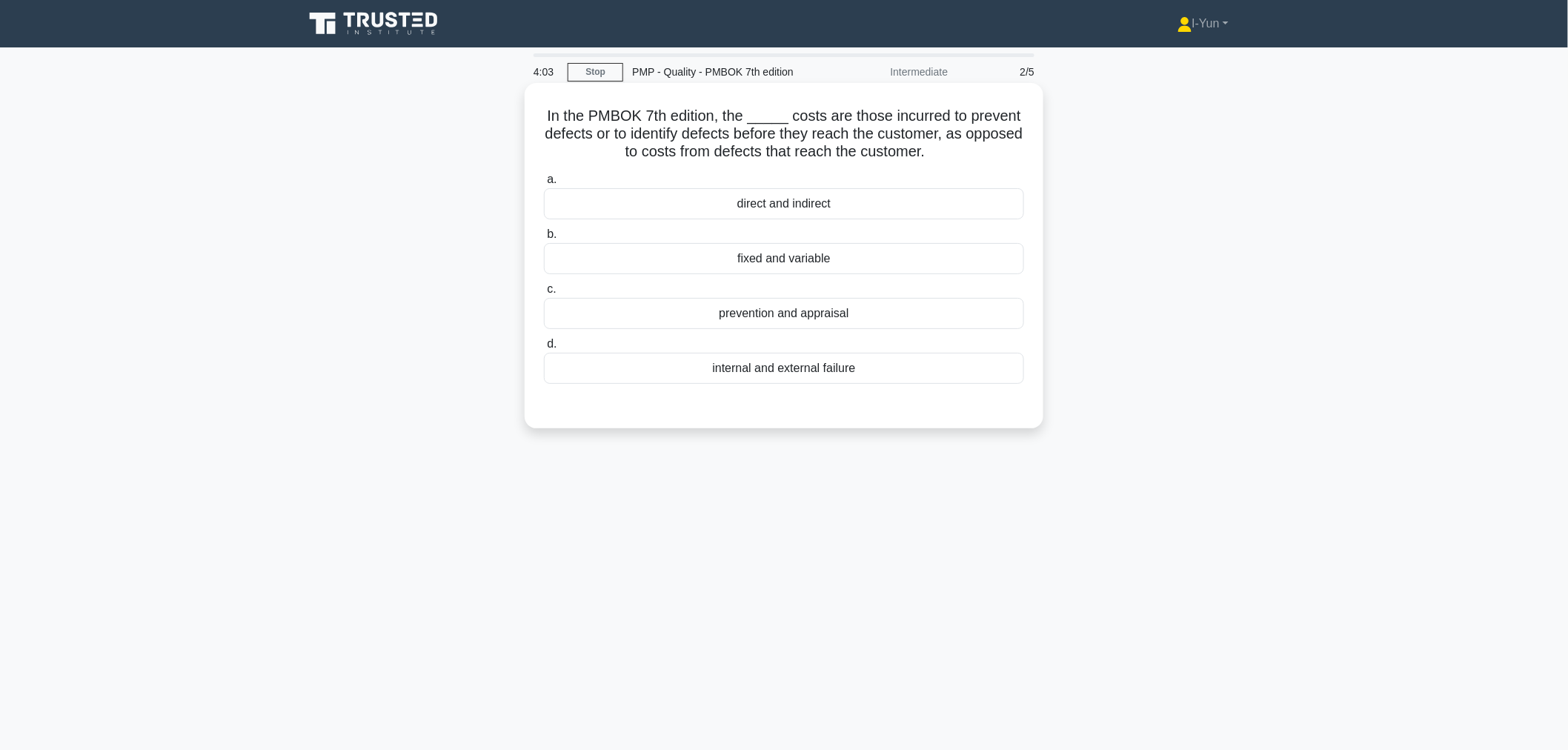
click at [882, 319] on div "prevention and appraisal" at bounding box center [784, 313] width 480 height 31
click at [544, 294] on input "c. prevention and appraisal" at bounding box center [544, 289] width 0 height 10
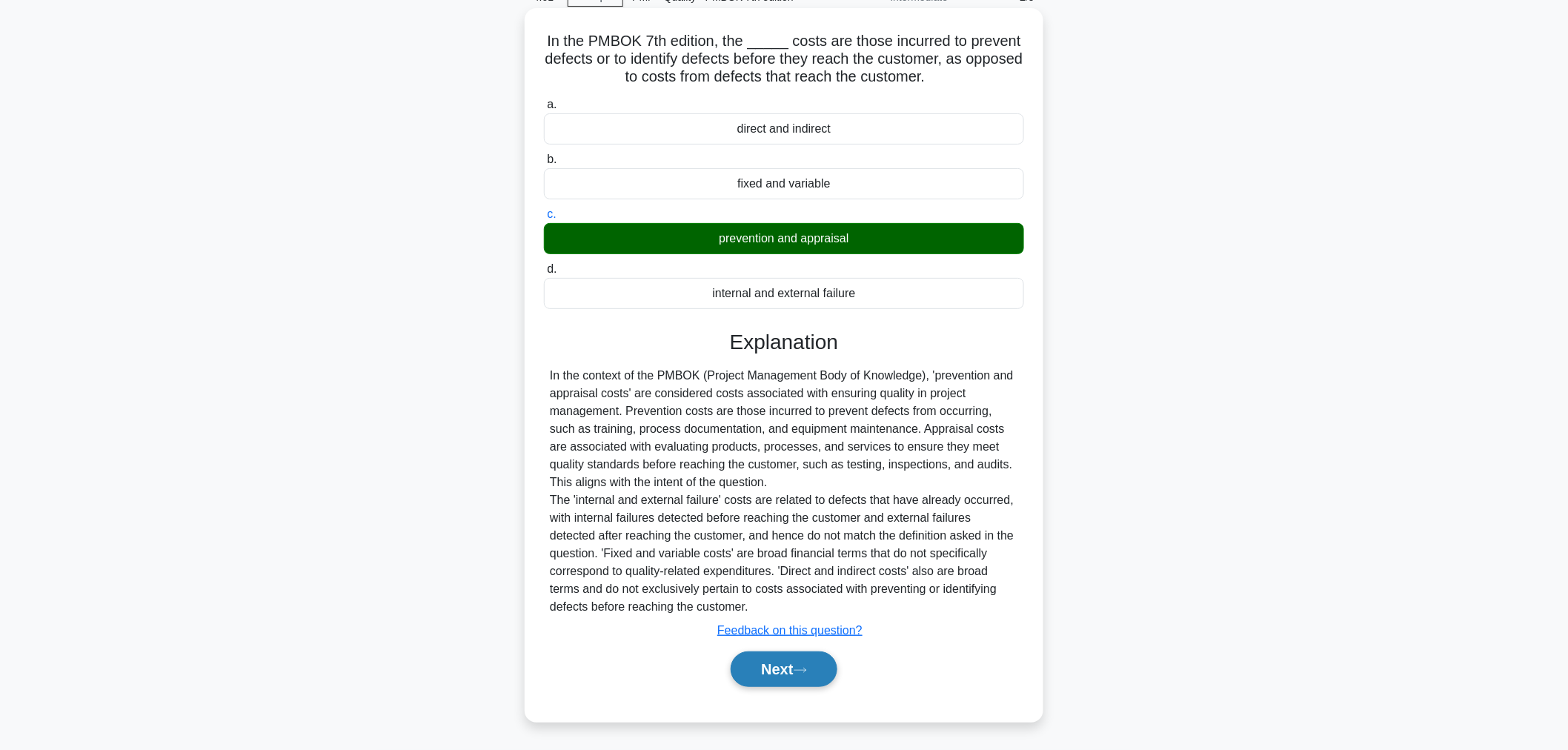
click at [820, 665] on button "Next" at bounding box center [783, 668] width 106 height 36
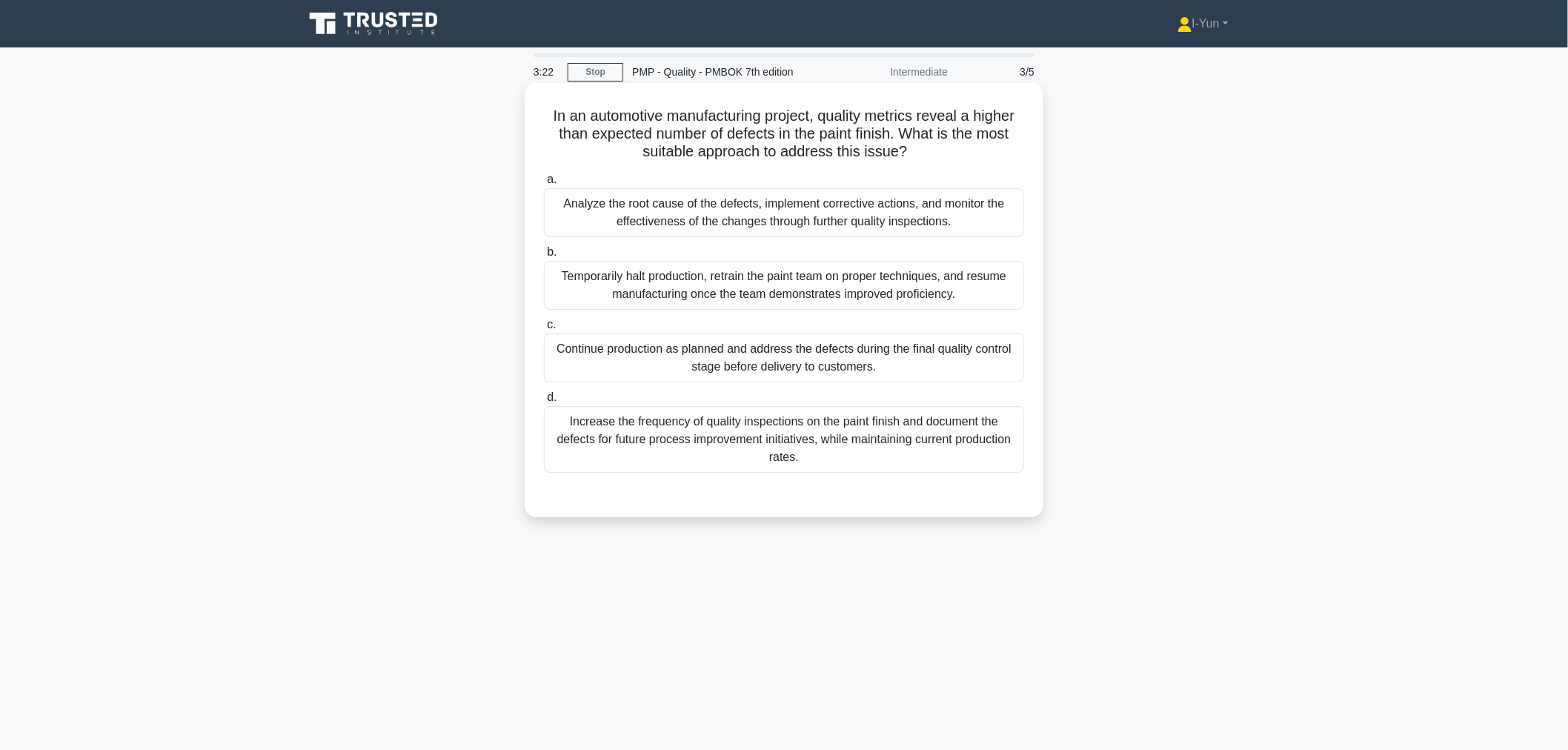
click at [808, 220] on div "Analyze the root cause of the defects, implement corrective actions, and monito…" at bounding box center [784, 213] width 480 height 49
click at [544, 184] on input "a. Analyze the root cause of the defects, implement corrective actions, and mon…" at bounding box center [544, 179] width 0 height 10
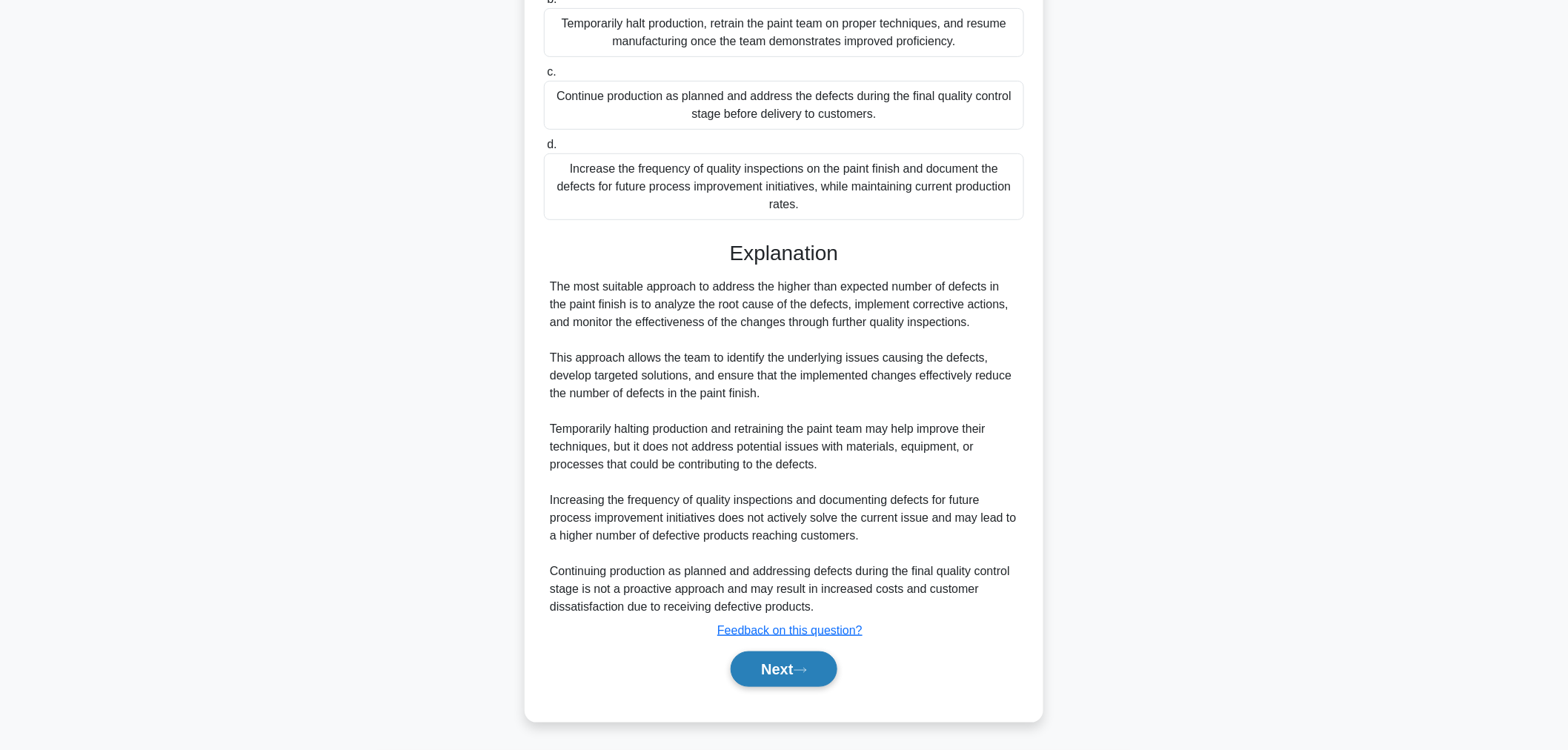
click at [794, 680] on button "Next" at bounding box center [783, 668] width 106 height 36
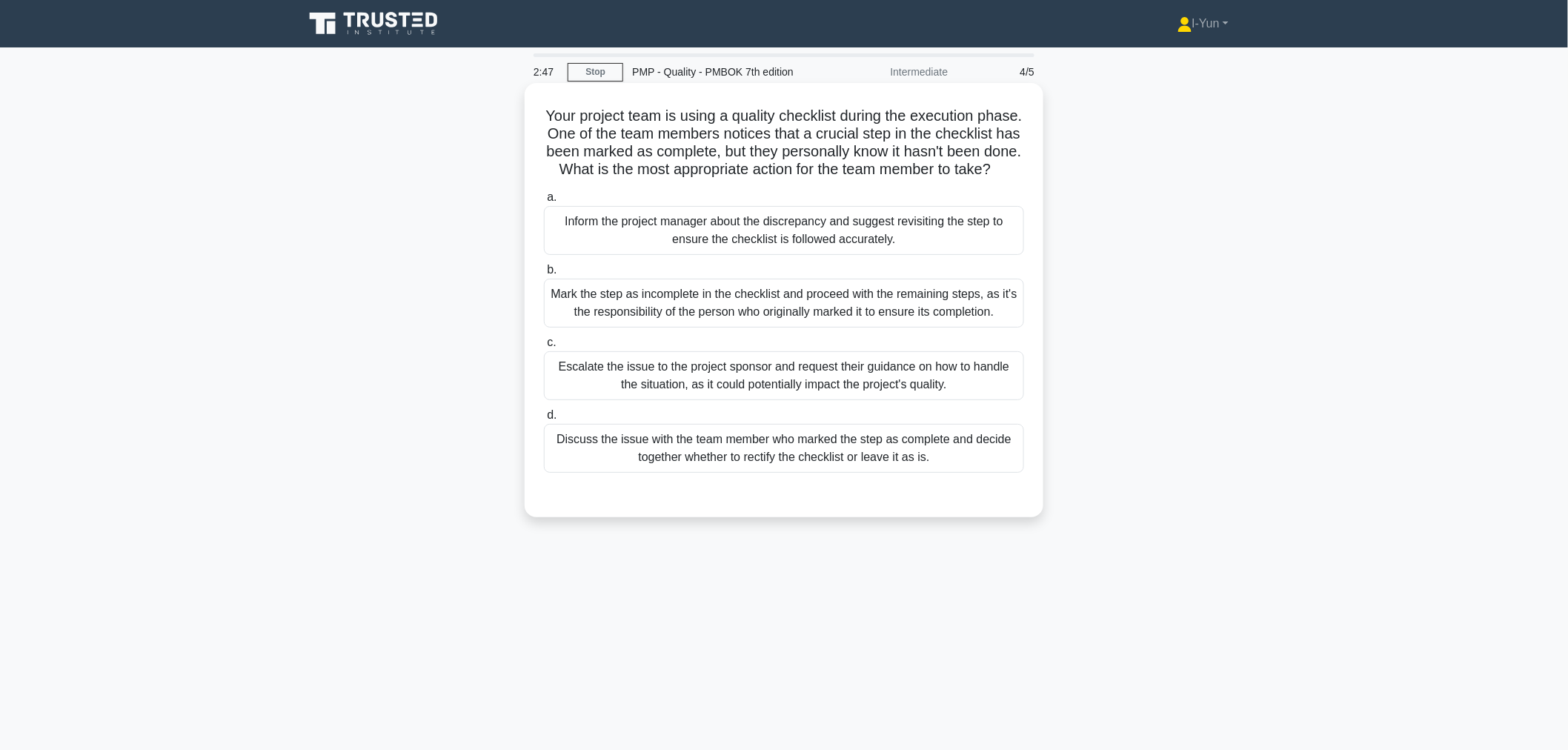
click at [848, 255] on div "Inform the project manager about the discrepancy and suggest revisiting the ste…" at bounding box center [784, 230] width 480 height 49
click at [544, 202] on input "a. Inform the project manager about the discrepancy and suggest revisiting the …" at bounding box center [544, 197] width 0 height 10
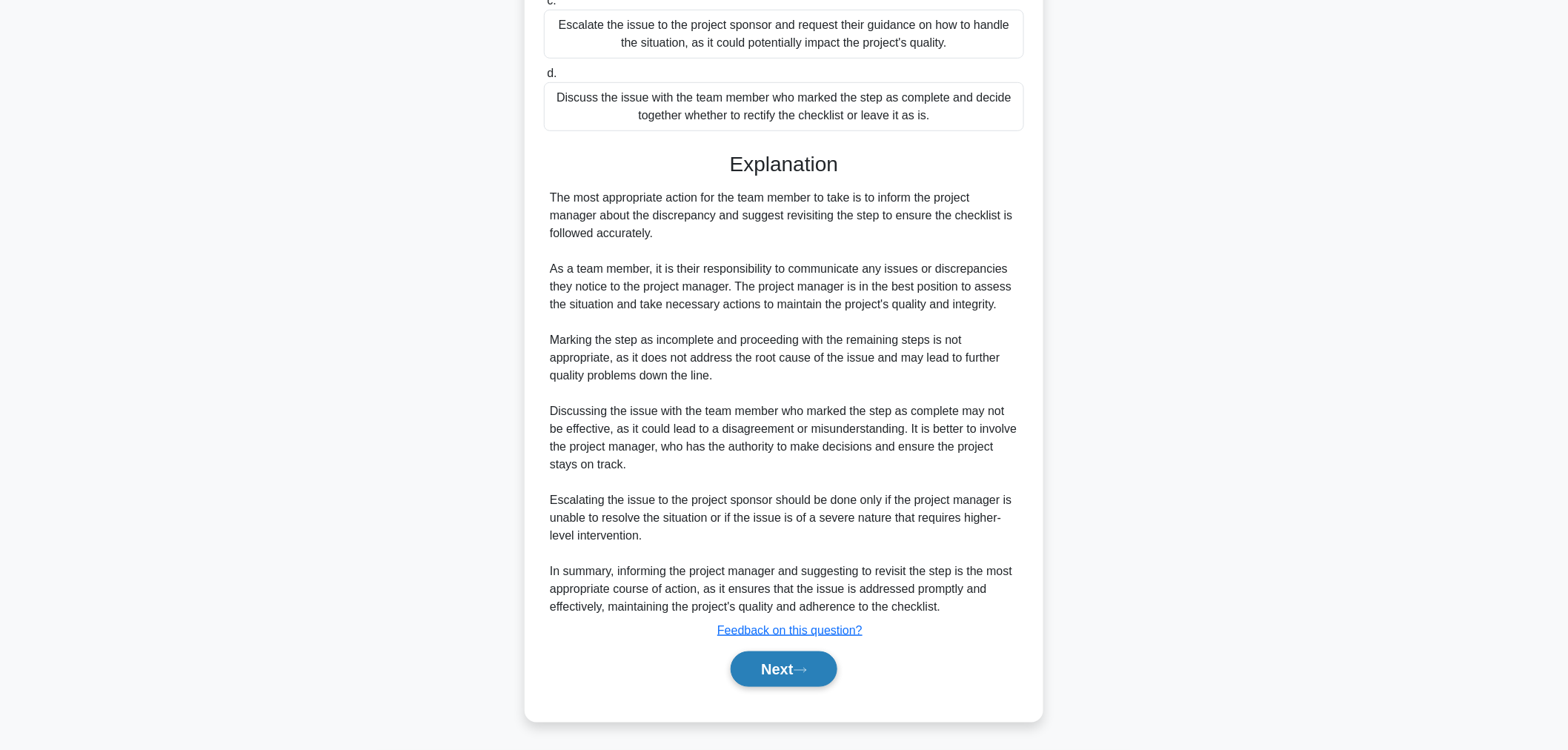
click at [772, 662] on button "Next" at bounding box center [783, 668] width 106 height 36
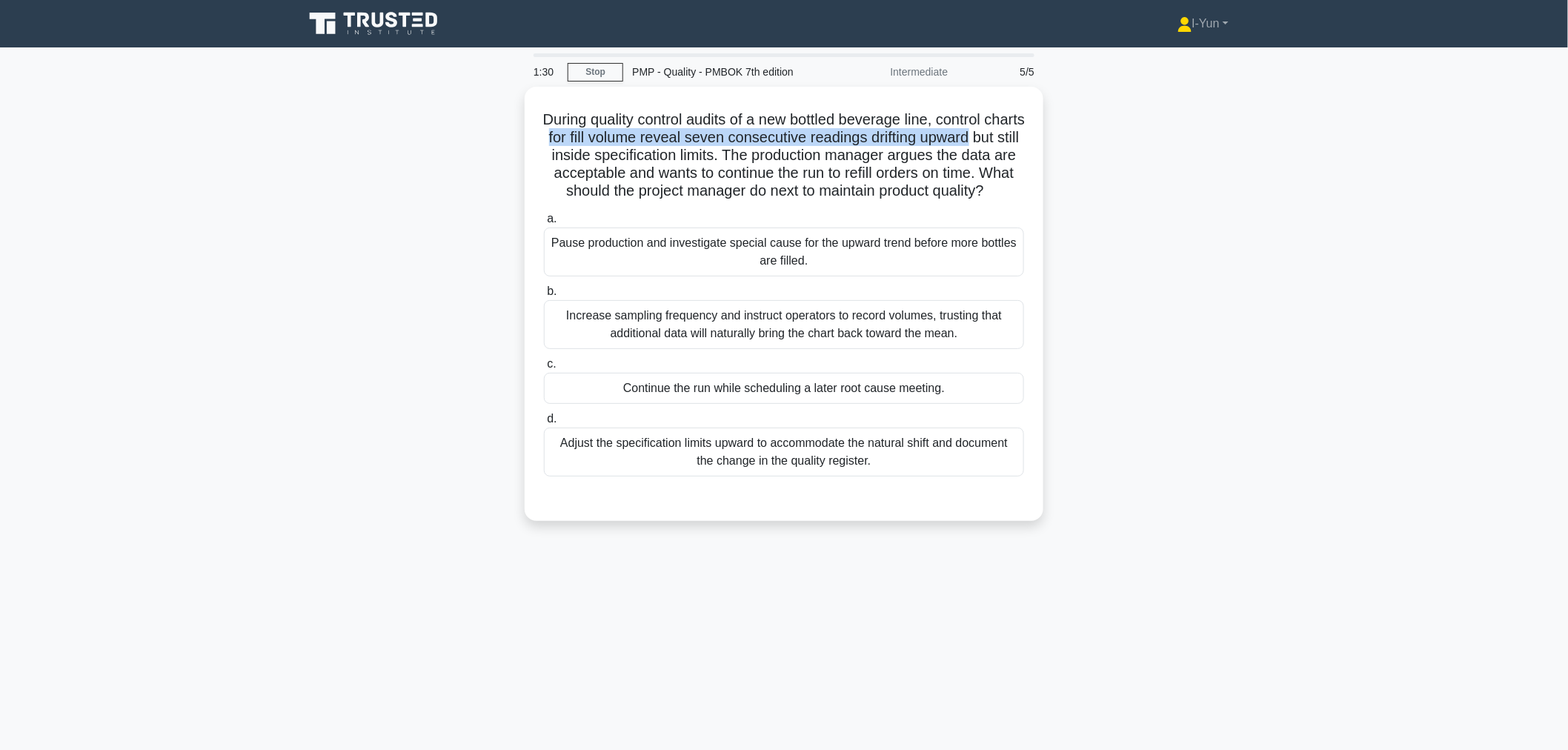
drag, startPoint x: 582, startPoint y: 128, endPoint x: 1055, endPoint y: 130, distance: 473.0
click at [1055, 130] on div "During quality control audits of a new bottled beverage line, control charts fo…" at bounding box center [784, 312] width 978 height 452
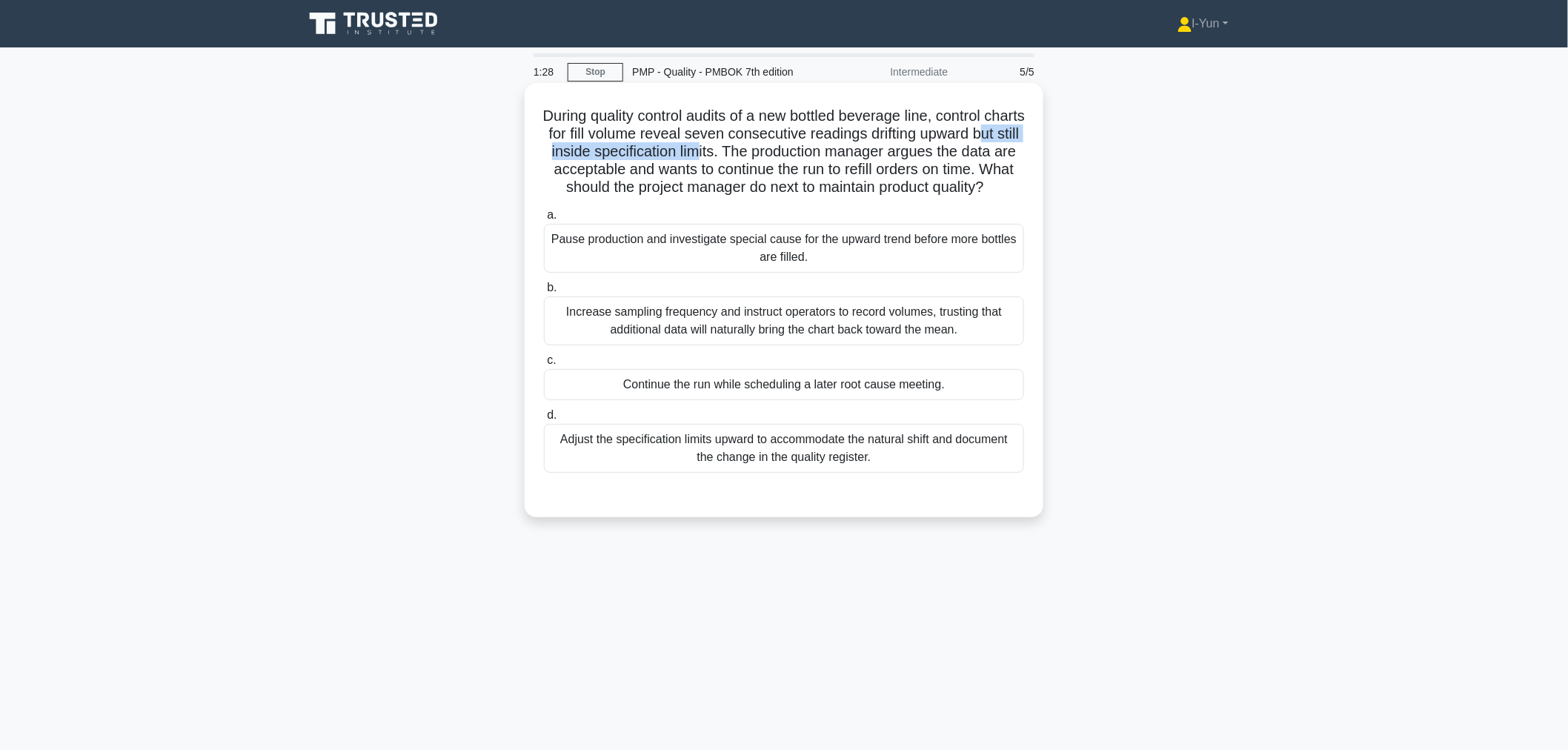
drag, startPoint x: 554, startPoint y: 152, endPoint x: 753, endPoint y: 146, distance: 199.1
click at [753, 146] on h5 "During quality control audits of a new bottled beverage line, control charts fo…" at bounding box center [784, 152] width 483 height 91
click at [775, 146] on h5 "During quality control audits of a new bottled beverage line, control charts fo…" at bounding box center [784, 152] width 483 height 91
click at [873, 463] on div "Adjust the specification limits upward to accommodate the natural shift and doc…" at bounding box center [784, 448] width 480 height 49
click at [544, 420] on input "d. Adjust the specification limits upward to accommodate the natural shift and …" at bounding box center [544, 415] width 0 height 10
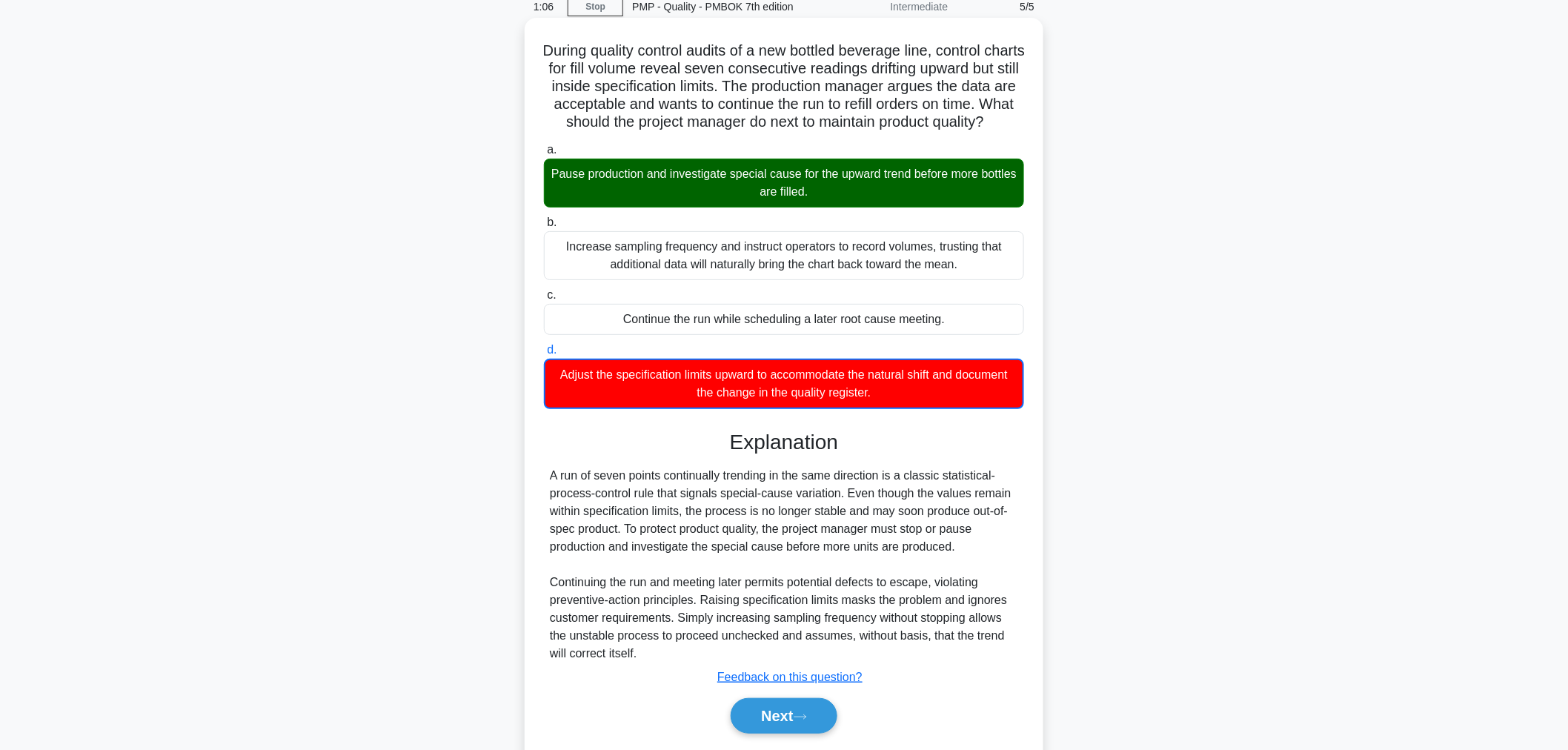
scroll to position [128, 0]
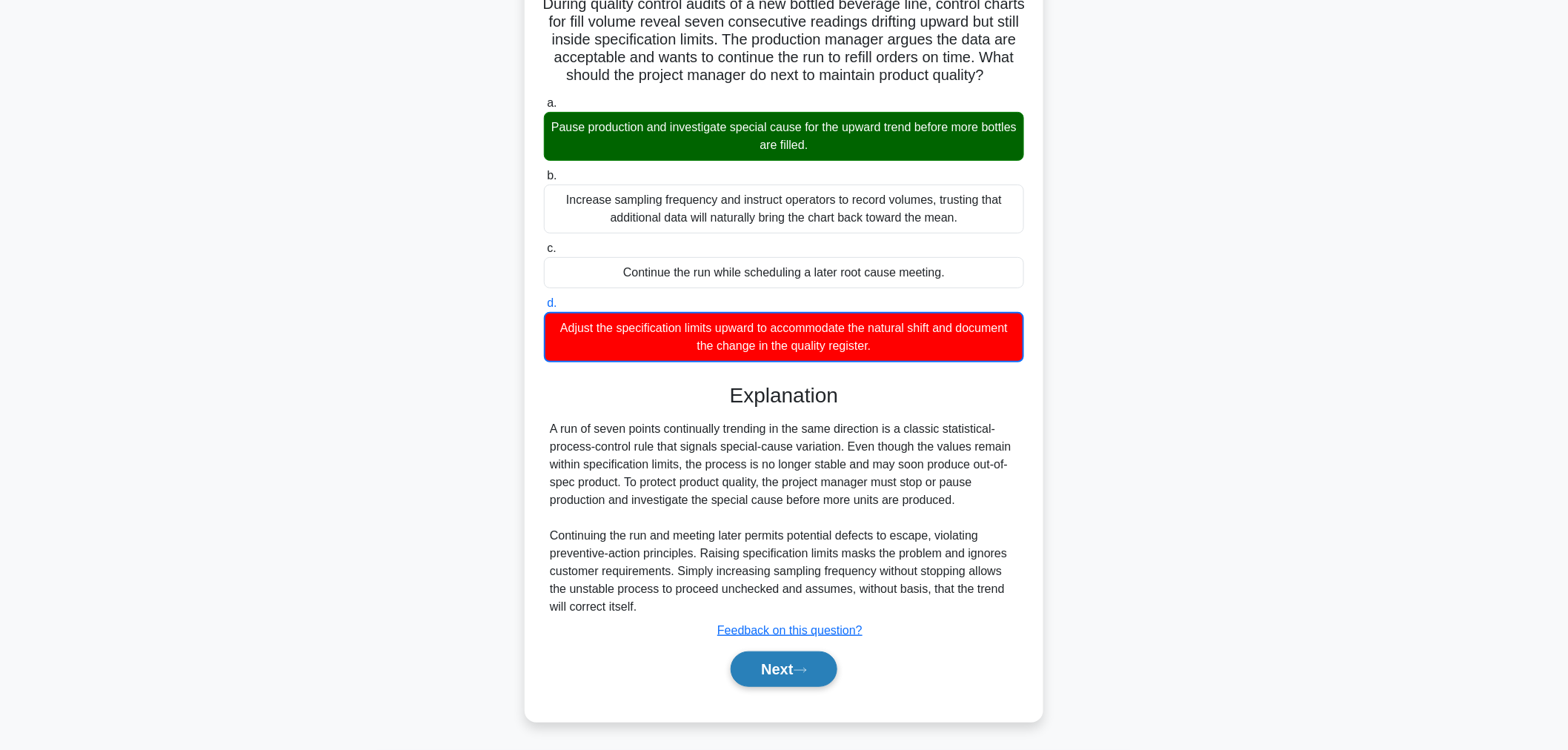
click at [825, 680] on button "Next" at bounding box center [783, 668] width 106 height 36
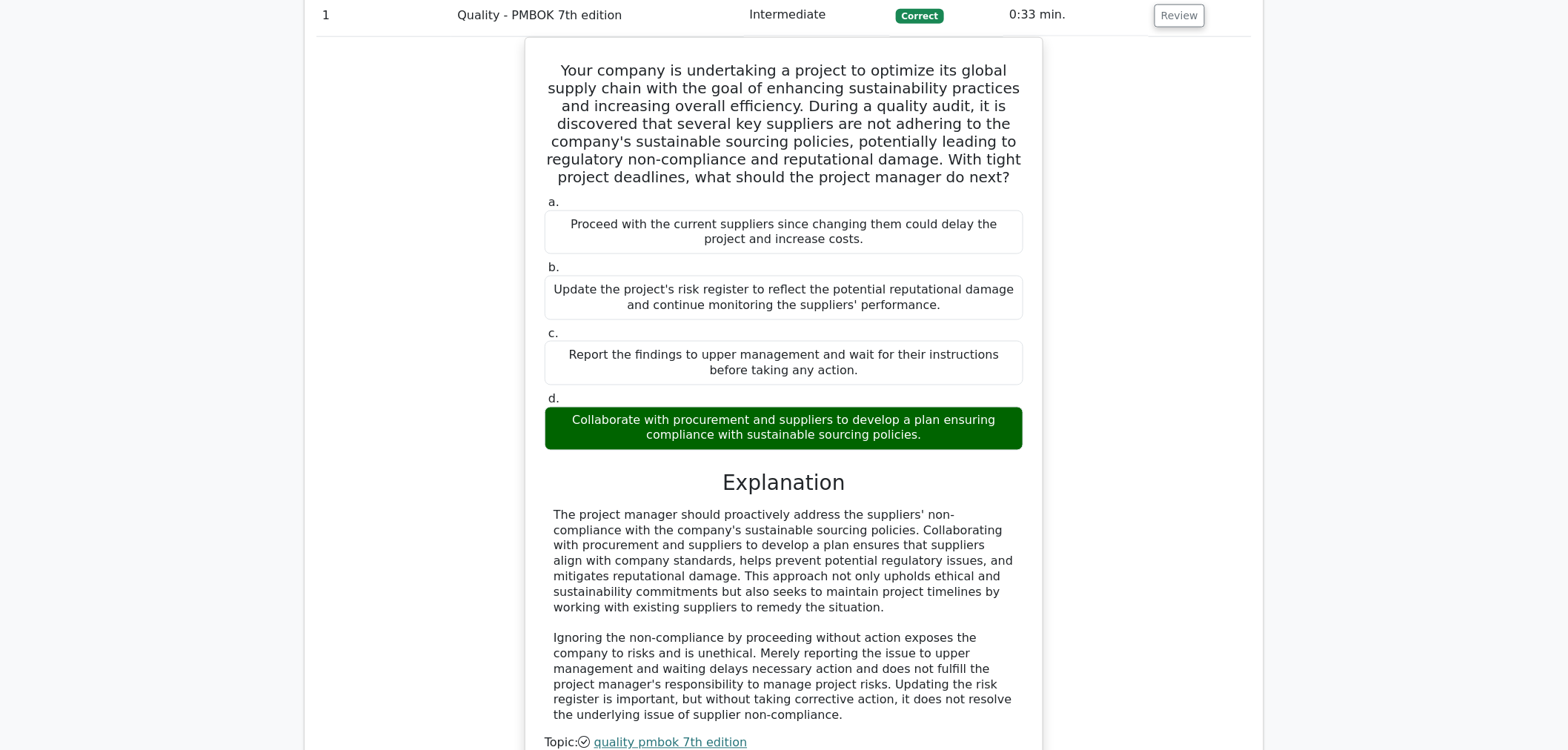
scroll to position [351, 0]
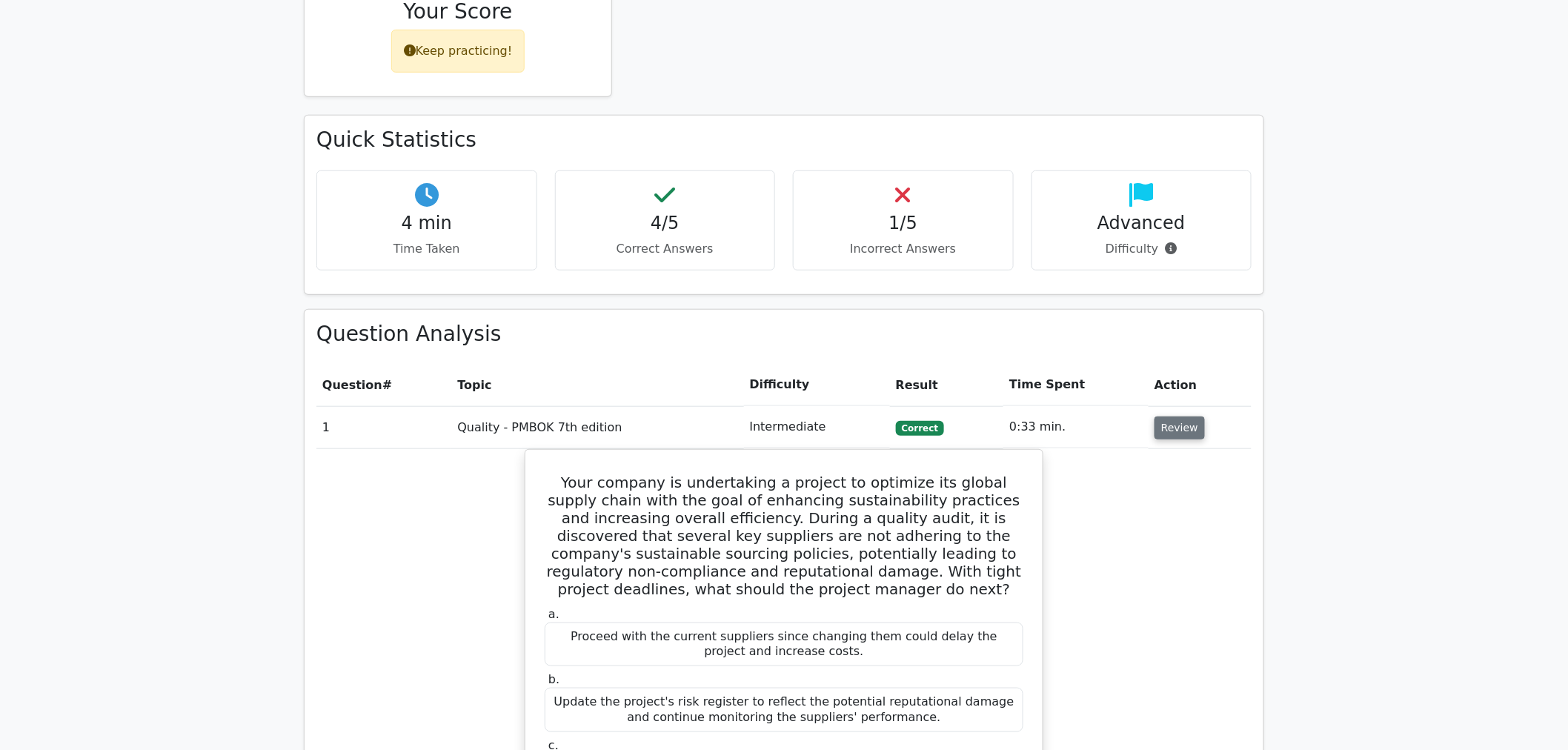
click at [1178, 421] on button "Review" at bounding box center [1179, 428] width 50 height 23
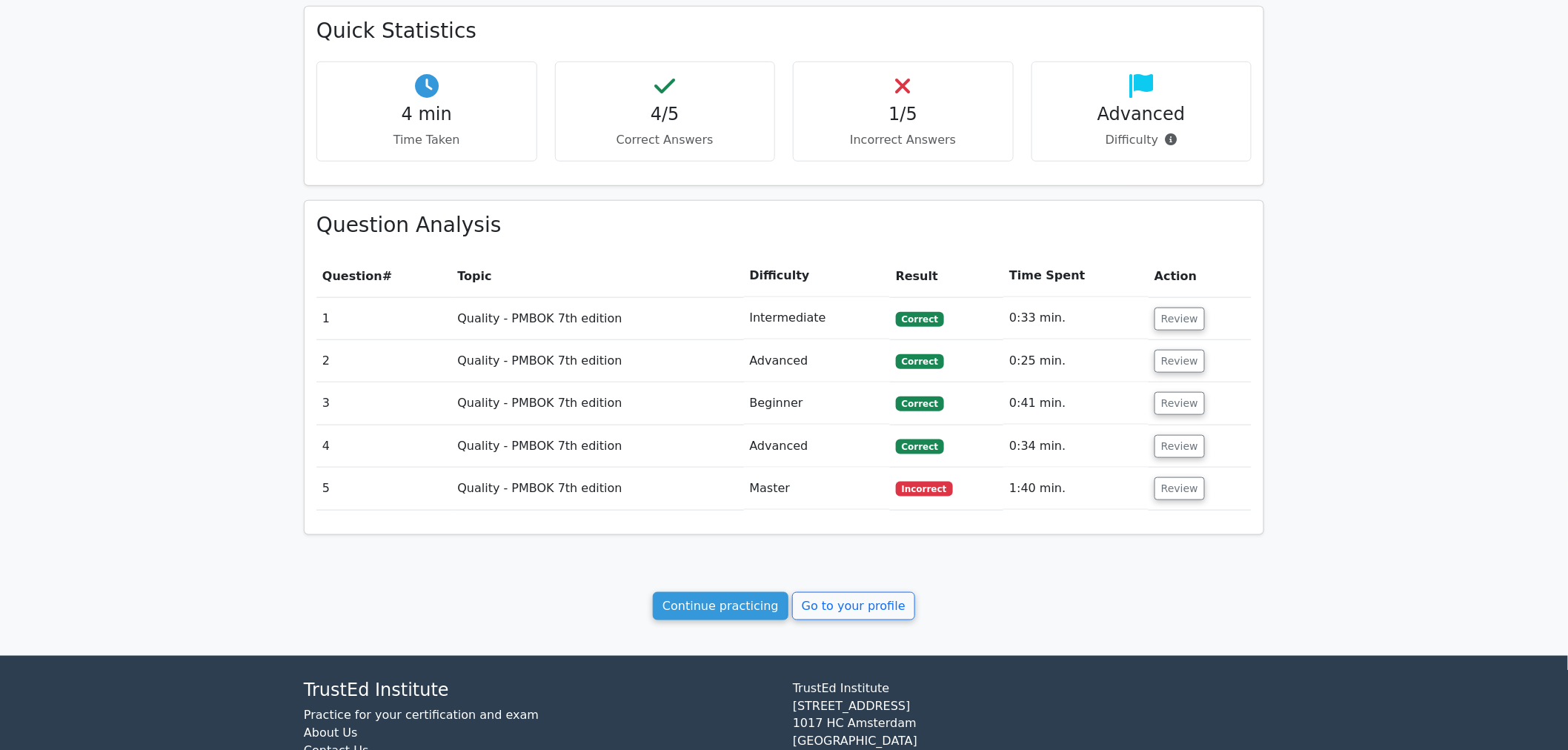
scroll to position [543, 0]
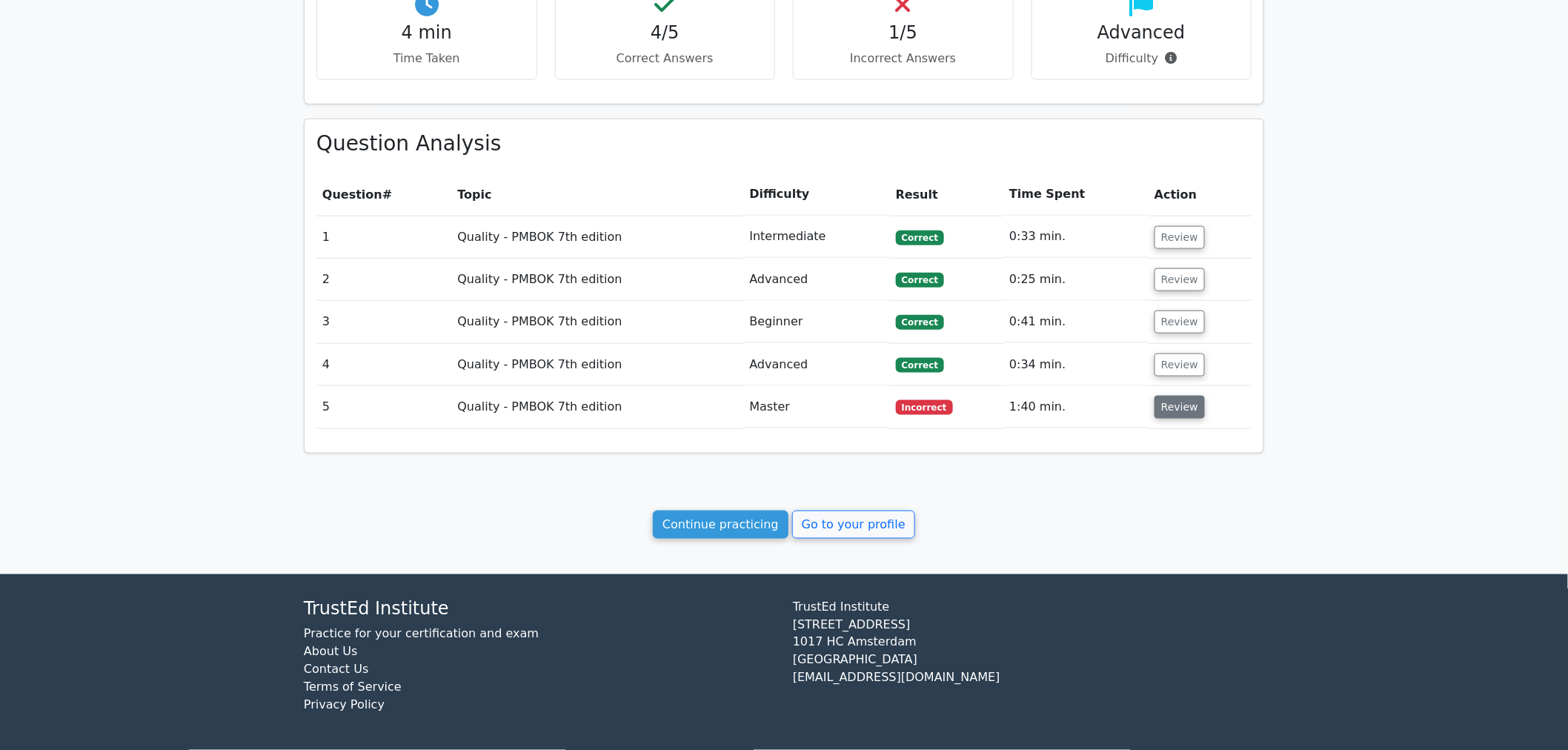
click at [1188, 405] on button "Review" at bounding box center [1179, 407] width 50 height 23
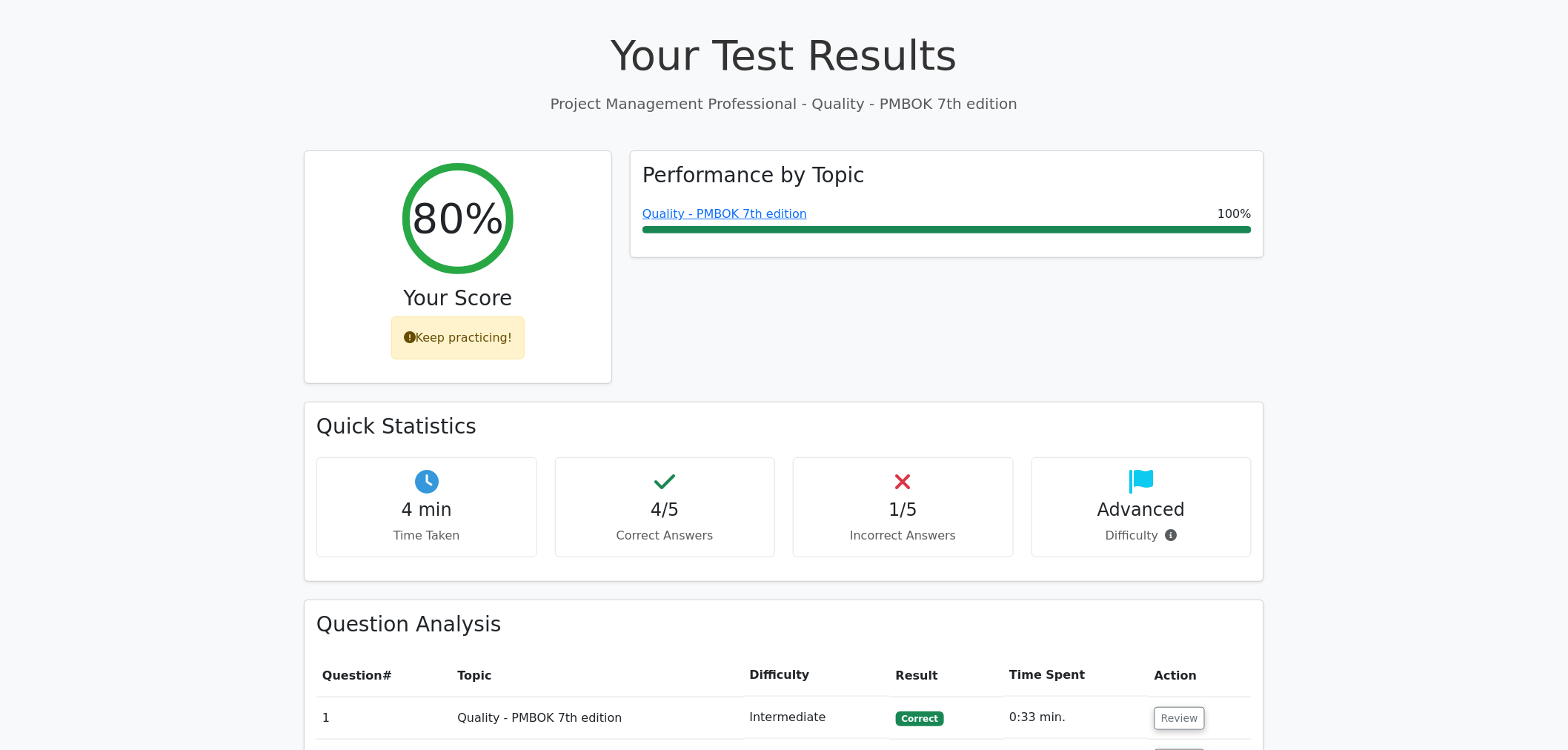
scroll to position [0, 0]
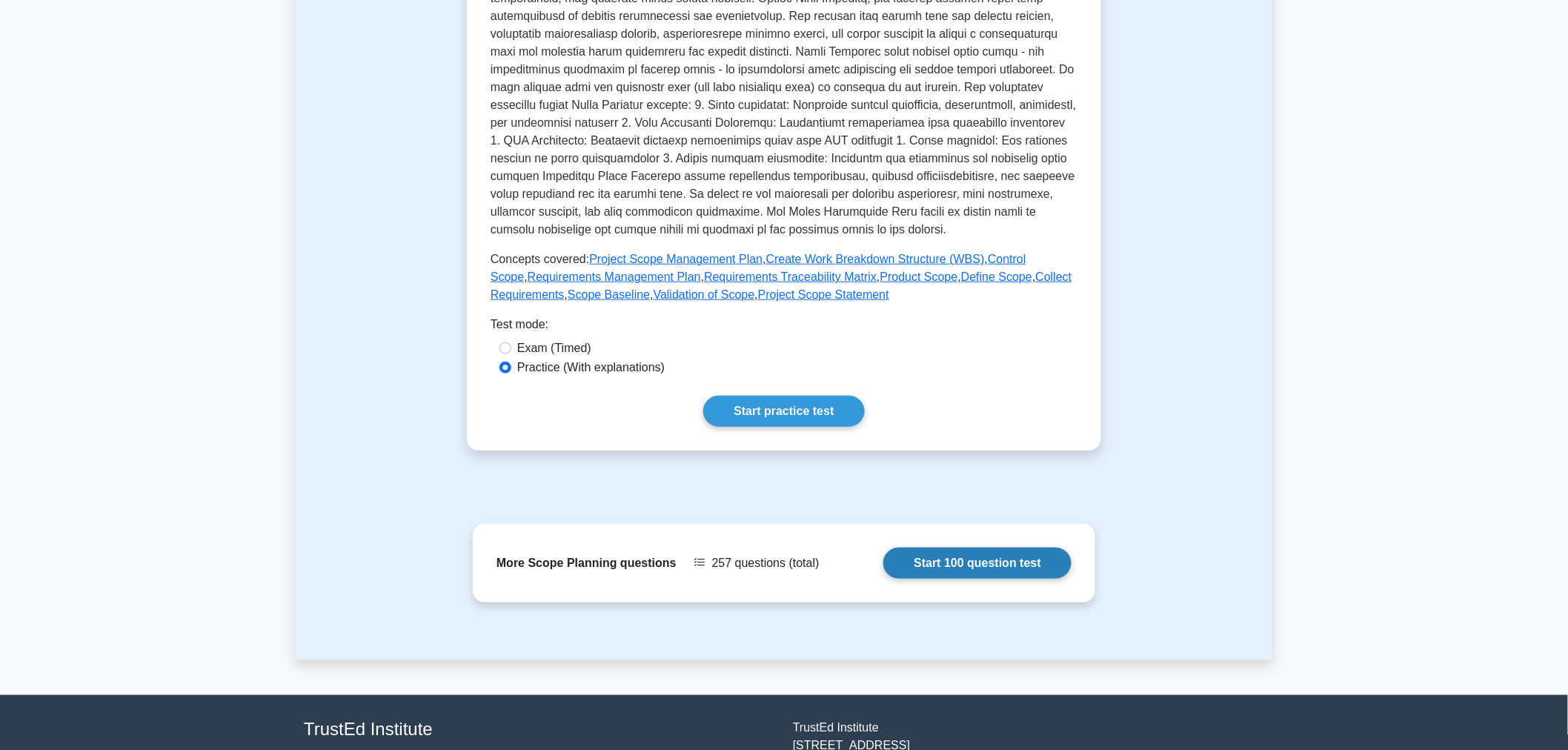
scroll to position [505, 0]
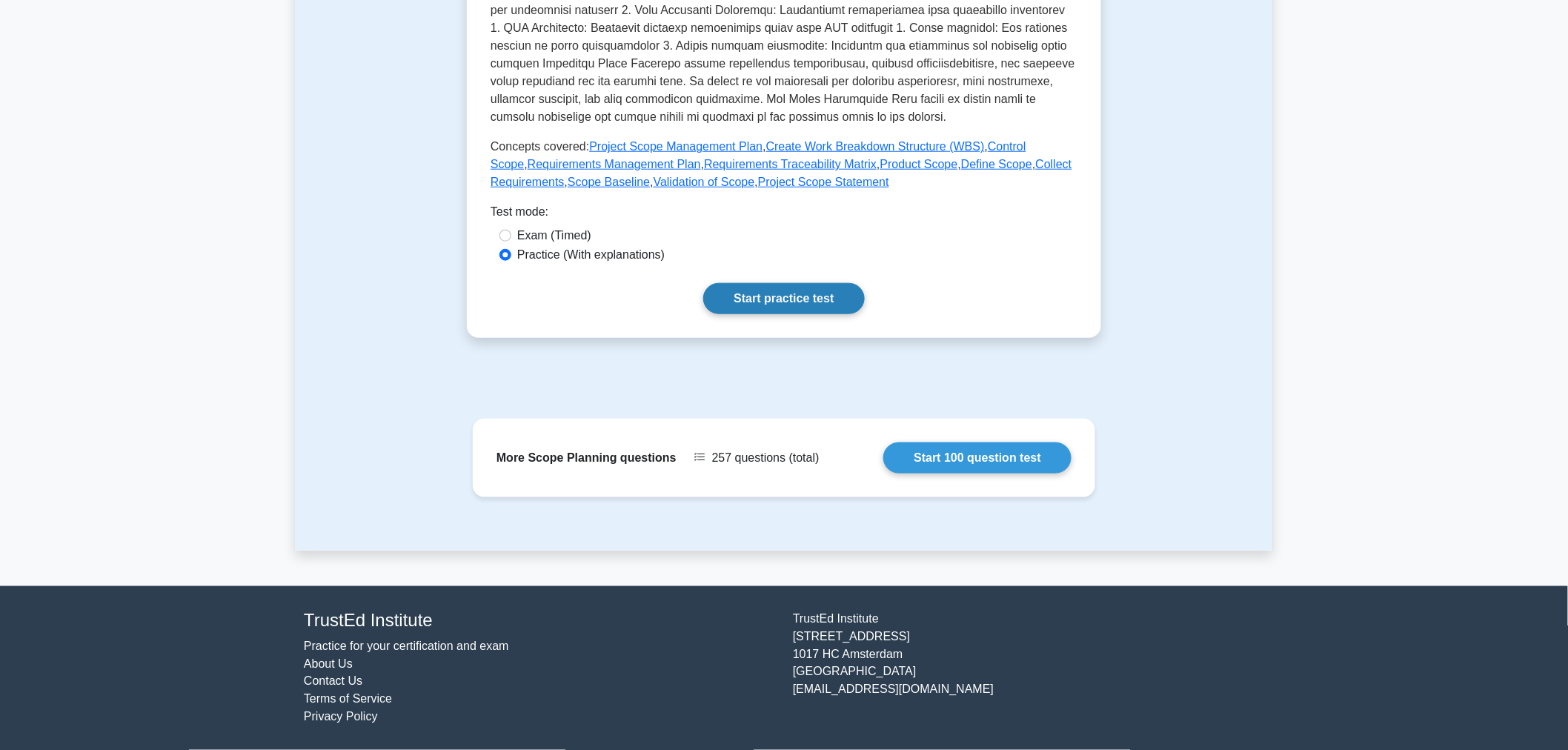
click at [782, 299] on link "Start practice test" at bounding box center [783, 298] width 161 height 31
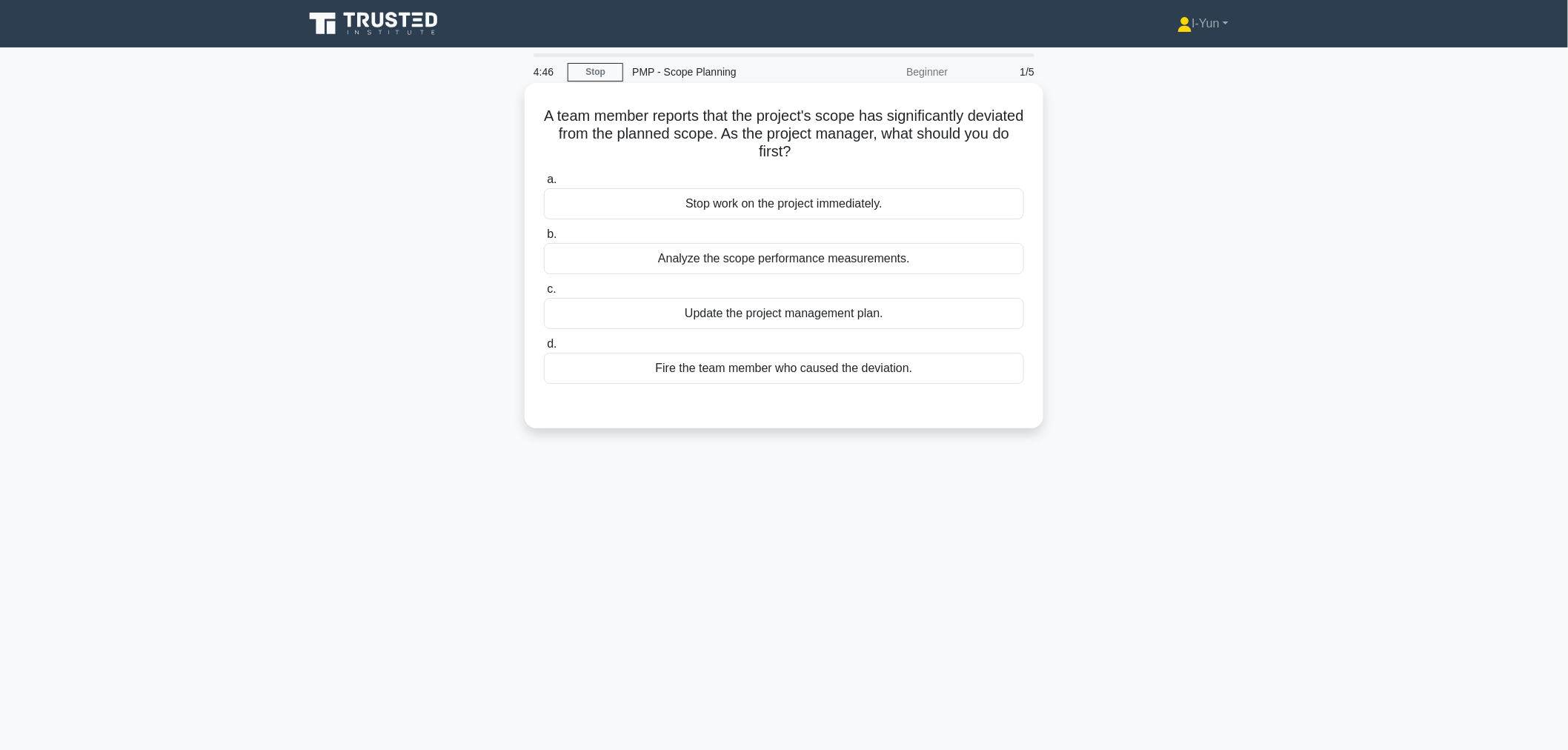
click at [787, 258] on div "Analyze the scope performance measurements." at bounding box center [784, 258] width 480 height 31
click at [544, 239] on input "b. Analyze the scope performance measurements." at bounding box center [544, 234] width 0 height 10
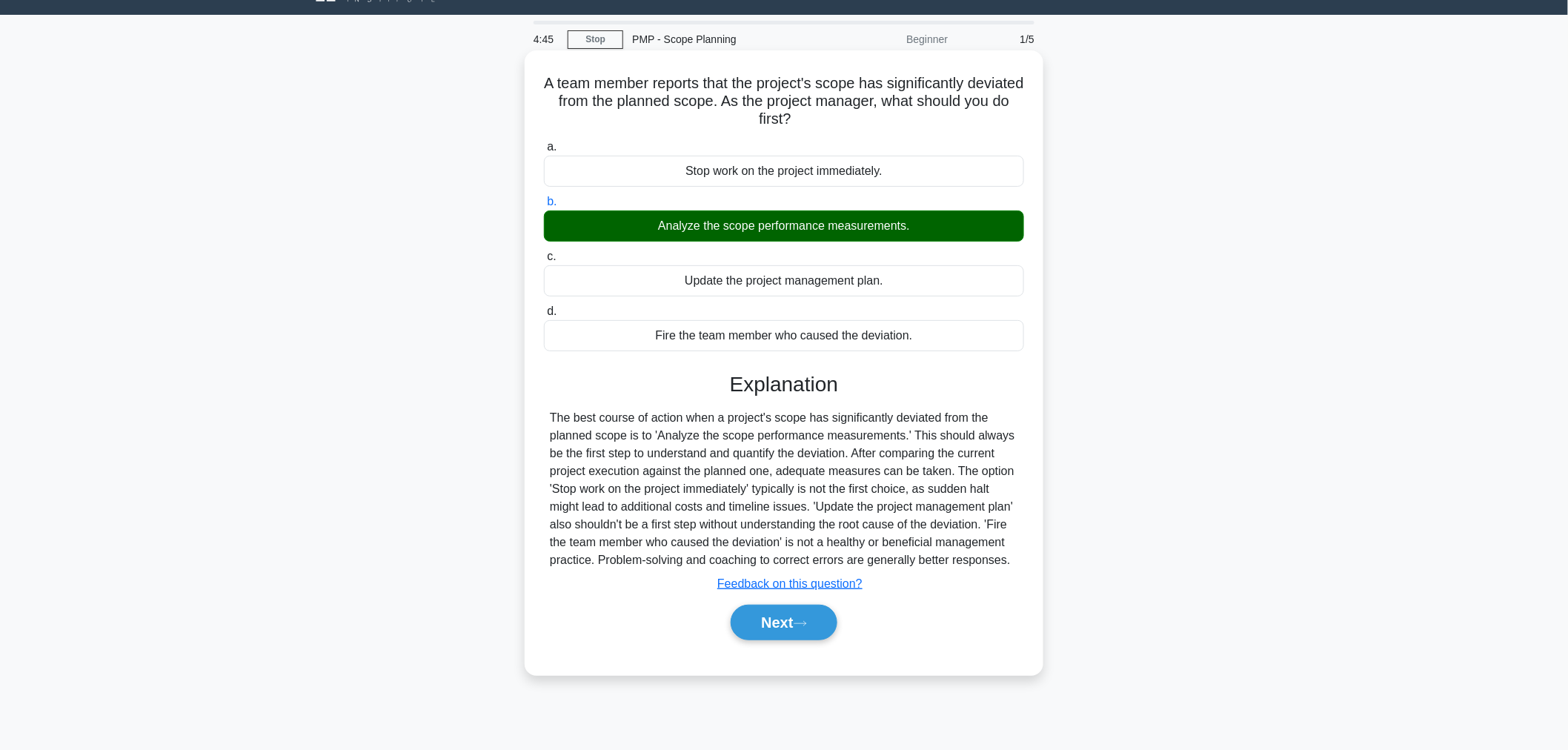
scroll to position [50, 0]
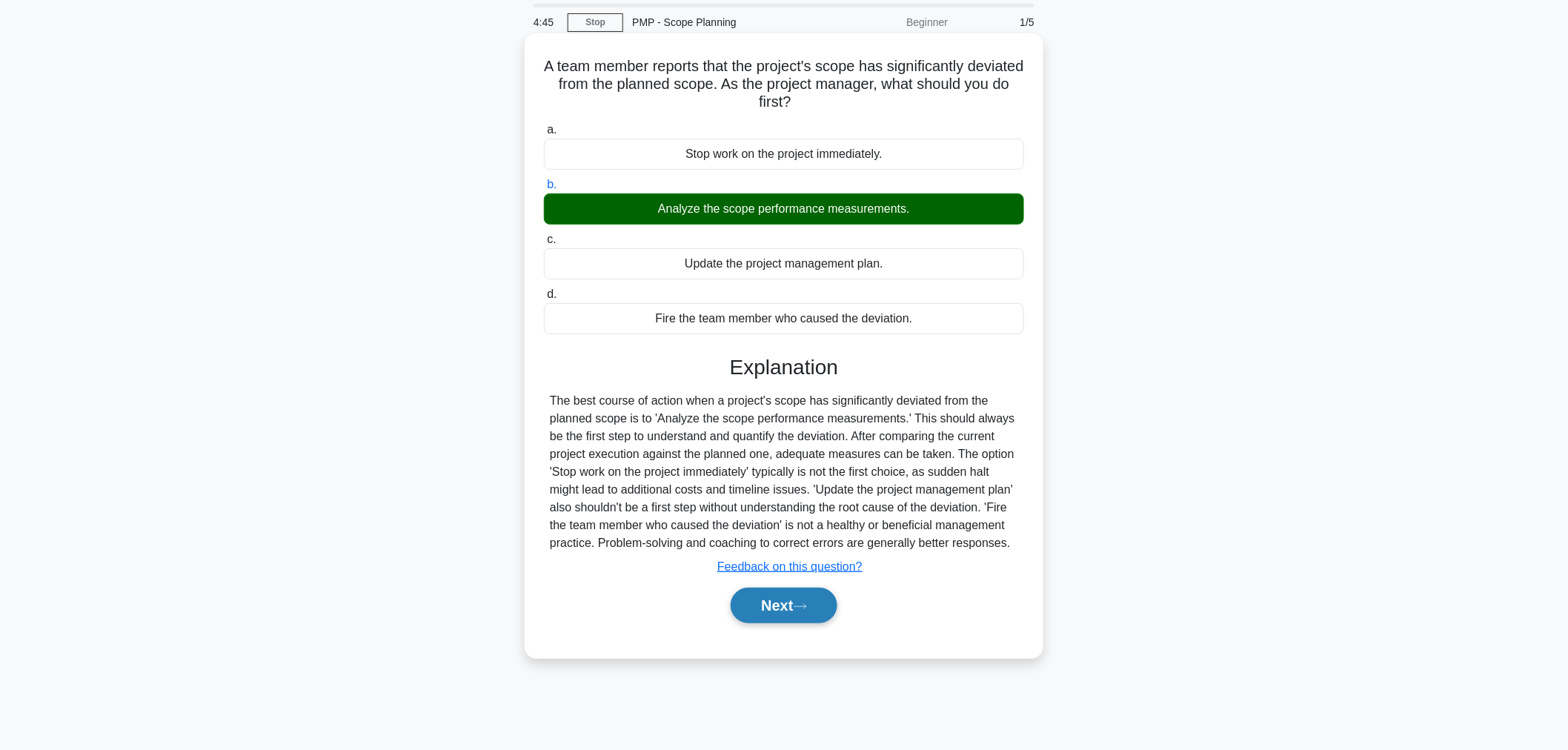
click at [765, 610] on button "Next" at bounding box center [783, 605] width 106 height 36
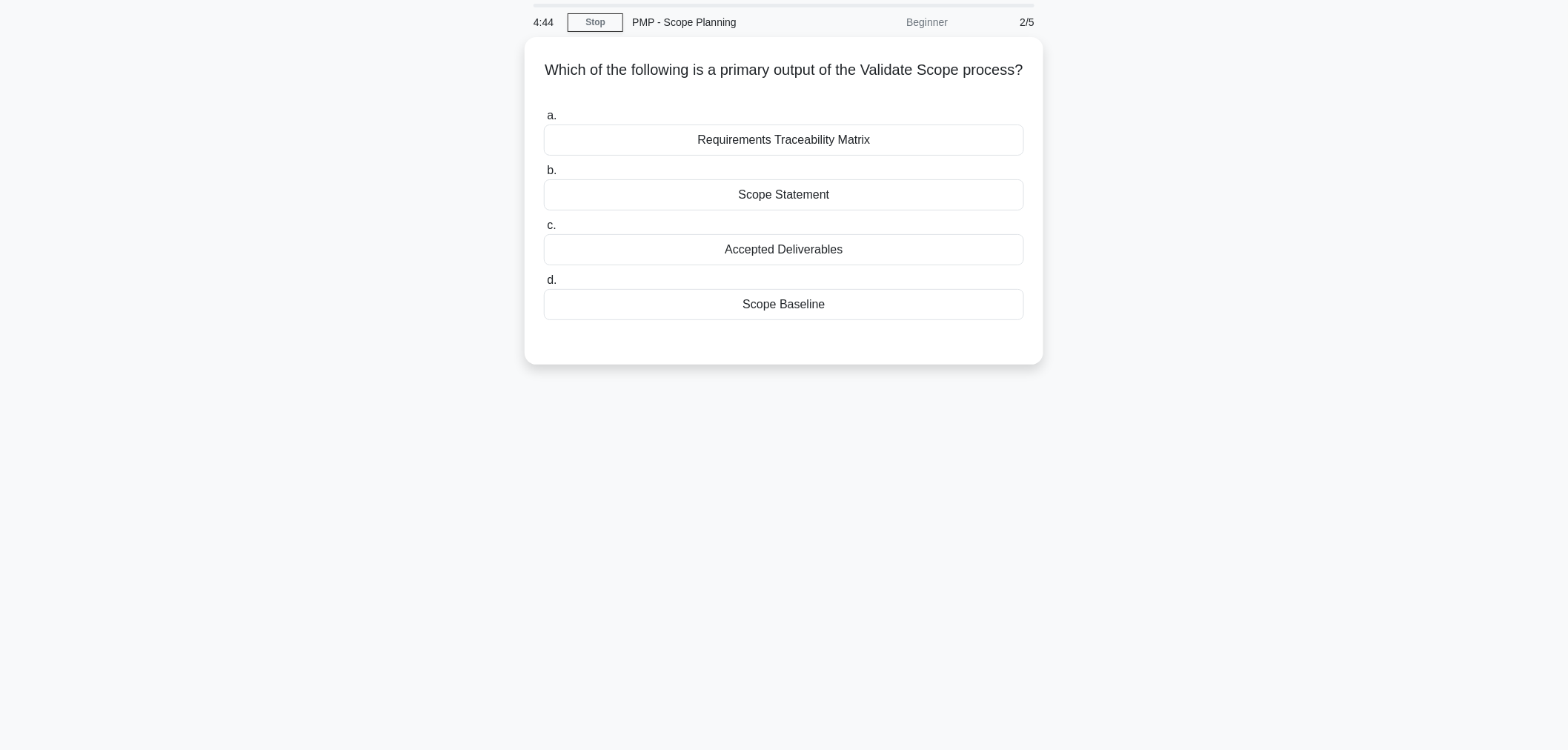
scroll to position [0, 0]
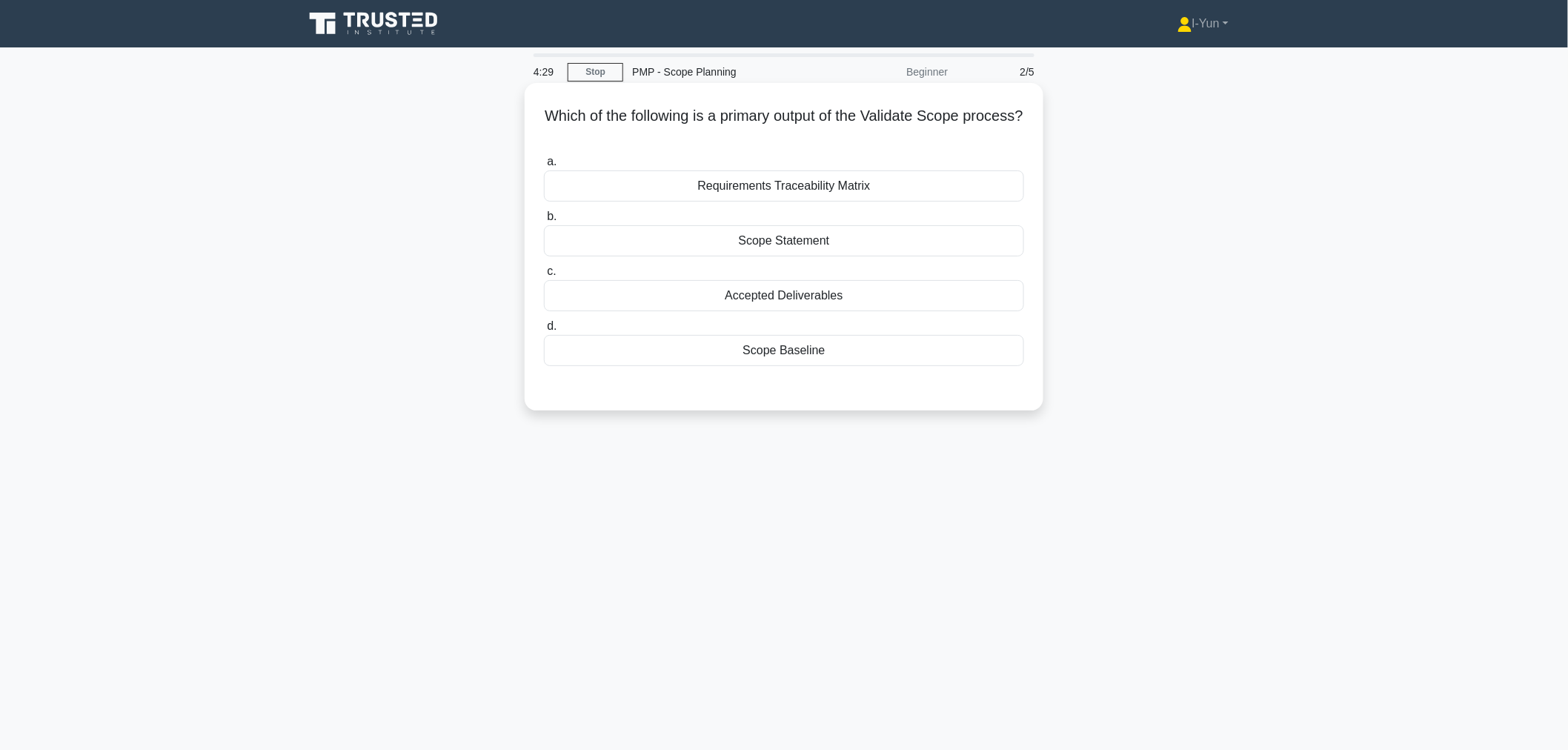
click at [870, 352] on div "Scope Baseline" at bounding box center [784, 350] width 480 height 31
click at [544, 331] on input "d. Scope Baseline" at bounding box center [544, 326] width 0 height 10
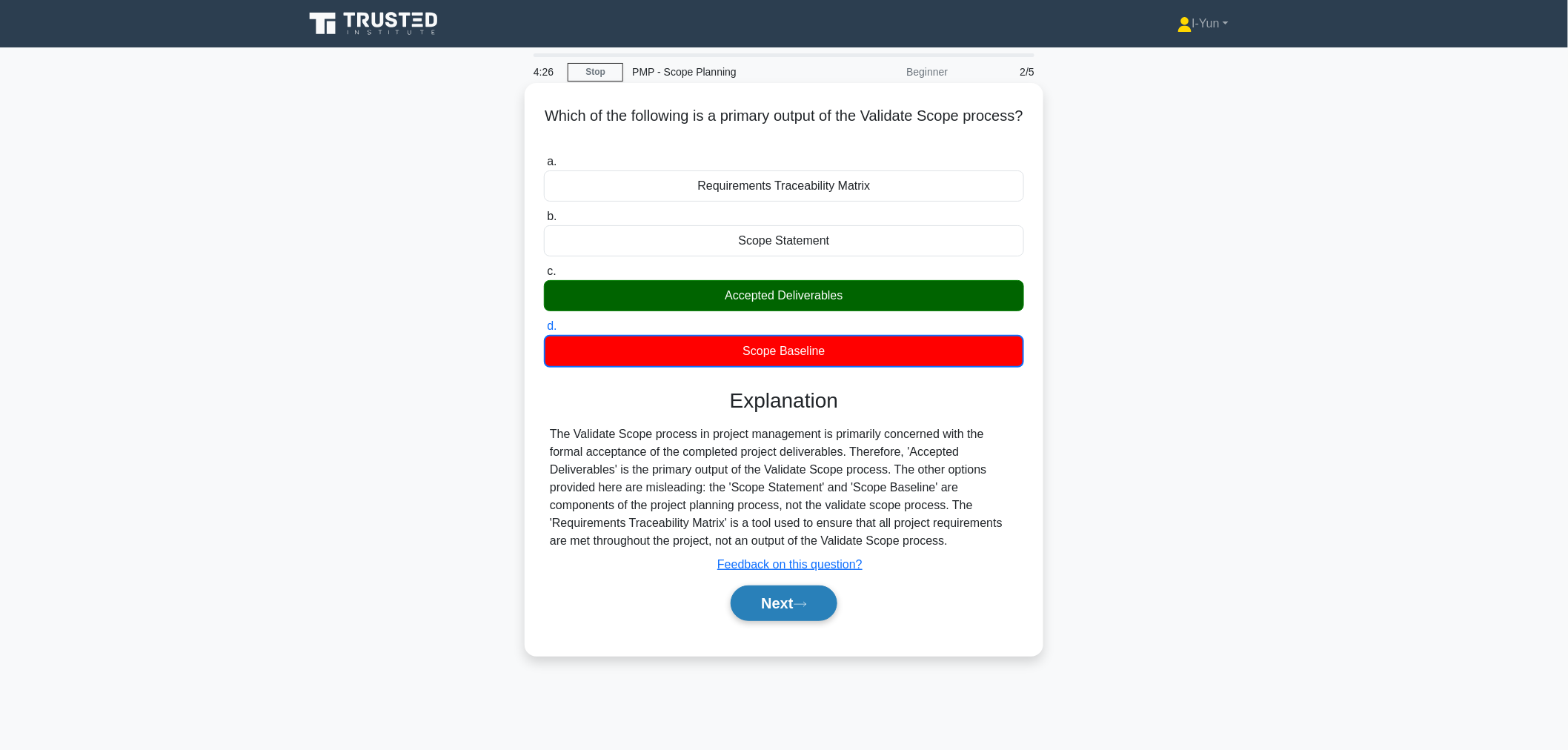
click at [805, 603] on icon at bounding box center [800, 604] width 13 height 8
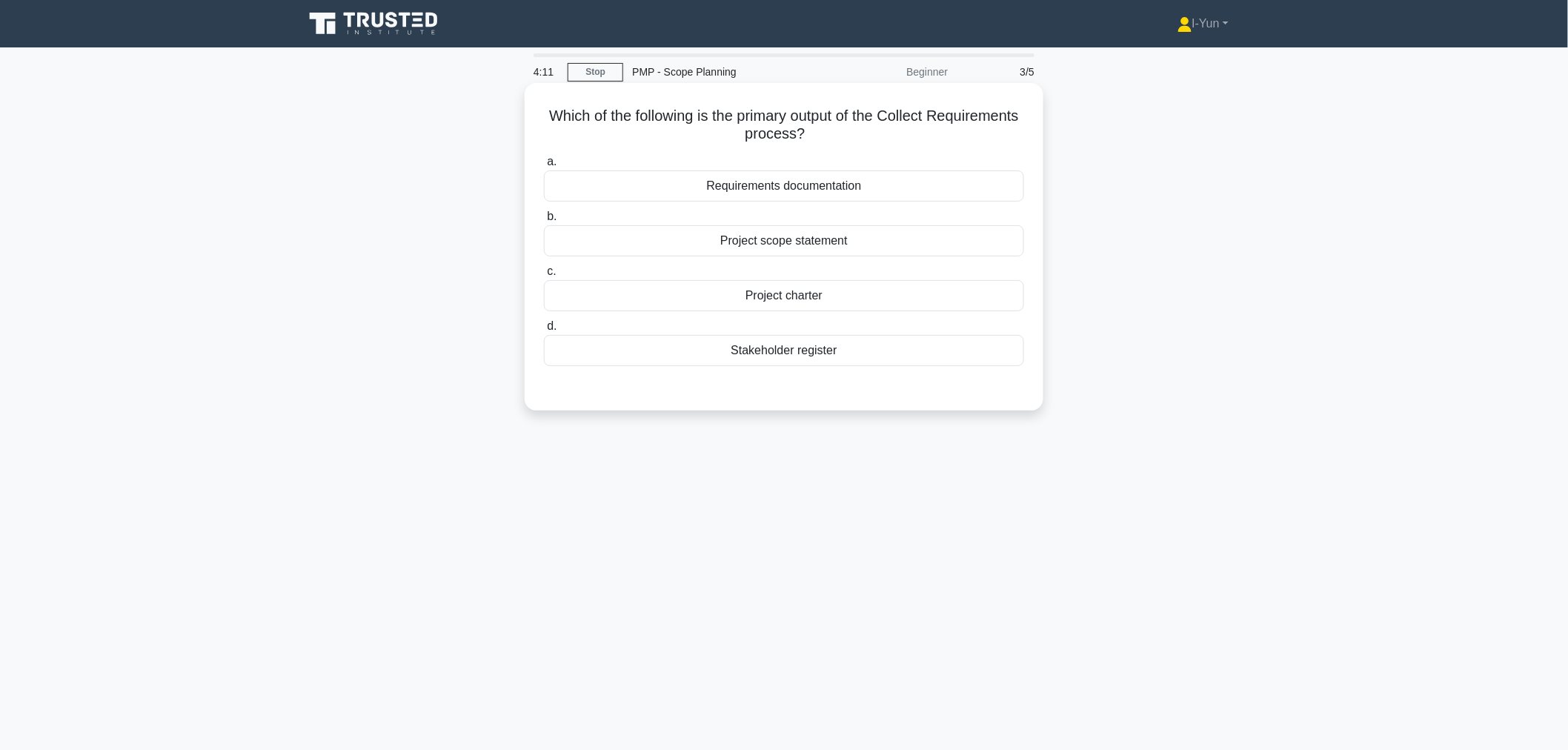
click at [860, 179] on div "Requirements documentation" at bounding box center [784, 186] width 480 height 31
click at [544, 167] on input "a. Requirements documentation" at bounding box center [544, 162] width 0 height 10
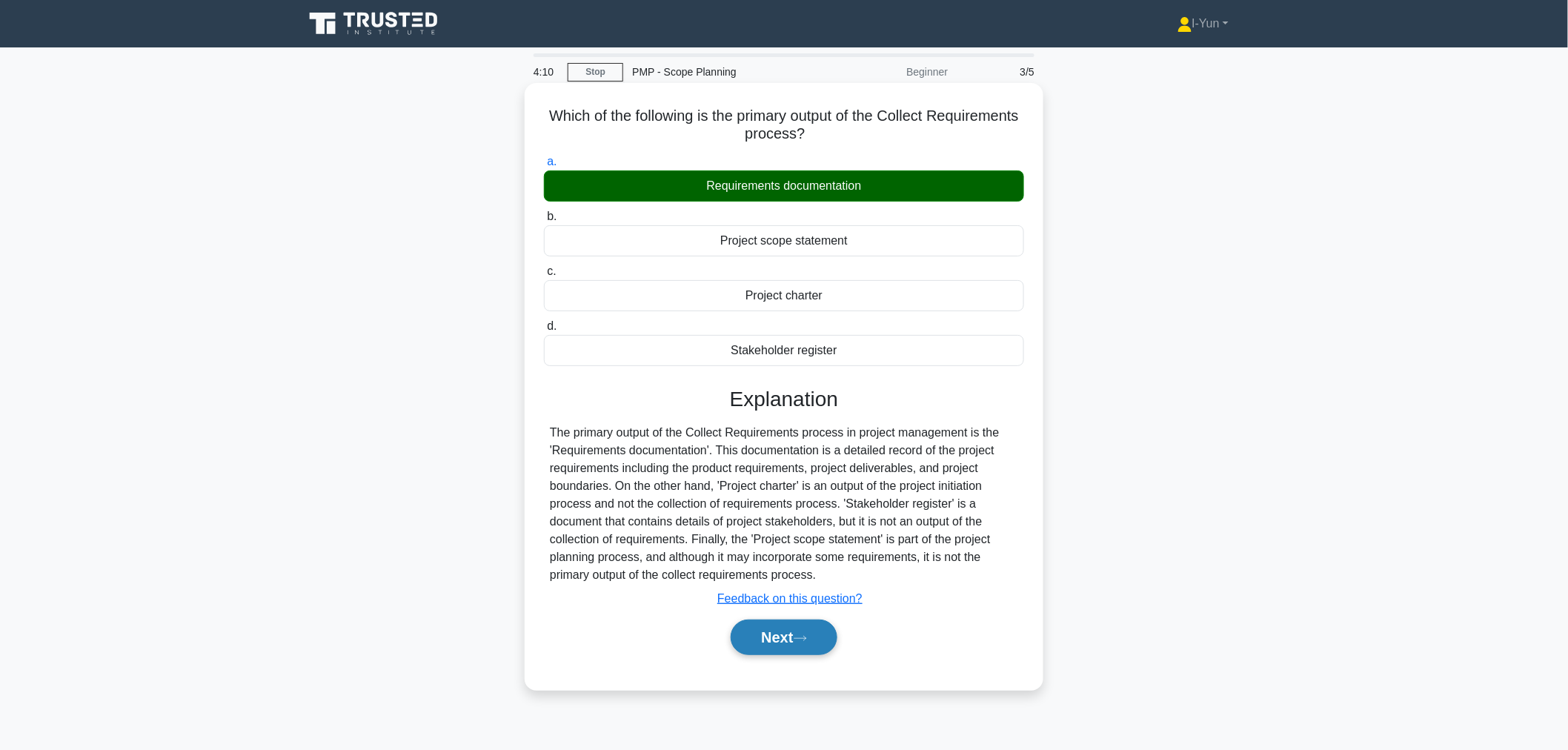
click at [785, 636] on button "Next" at bounding box center [783, 637] width 106 height 36
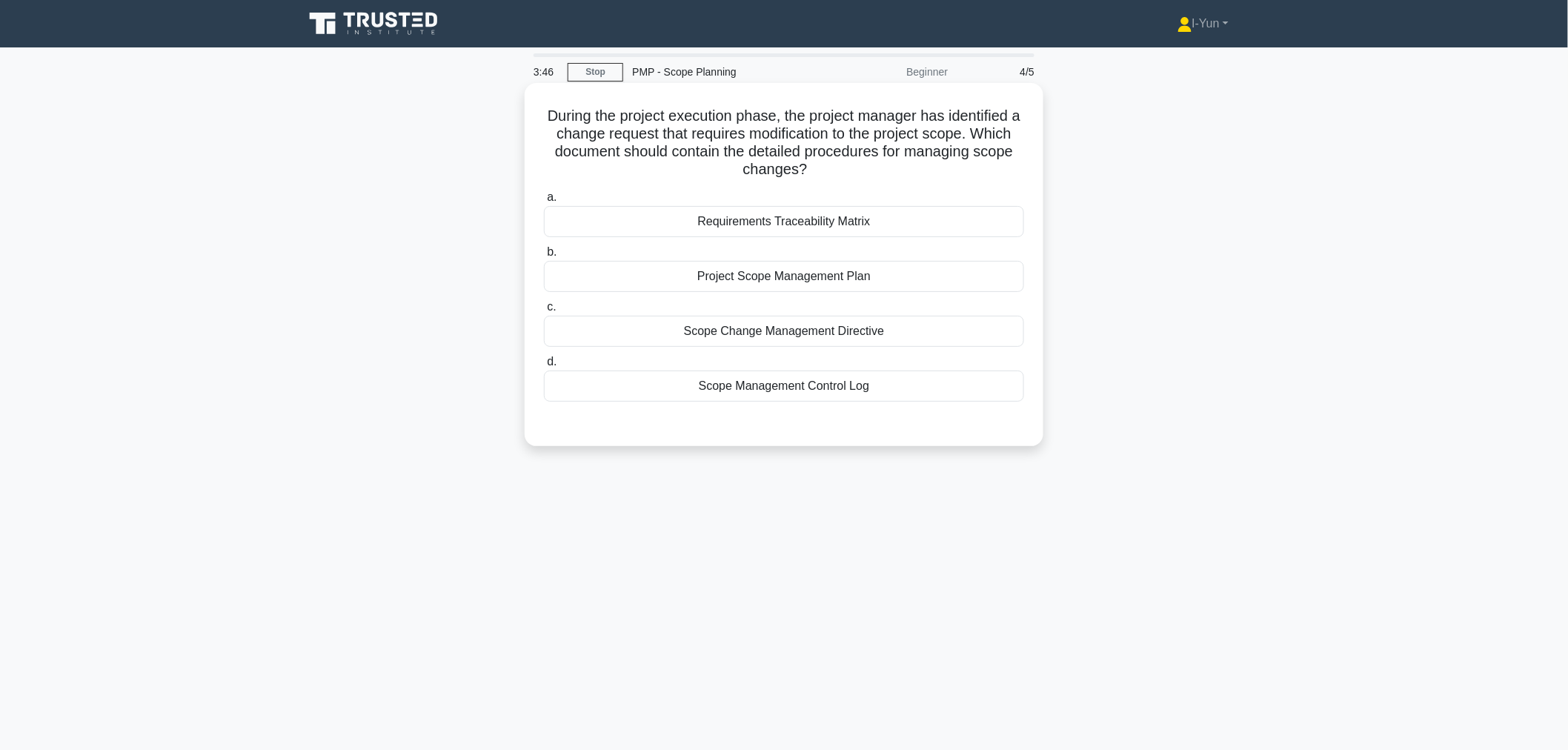
click at [749, 391] on div "Scope Management Control Log" at bounding box center [784, 386] width 480 height 31
click at [544, 367] on input "d. Scope Management Control Log" at bounding box center [544, 362] width 0 height 10
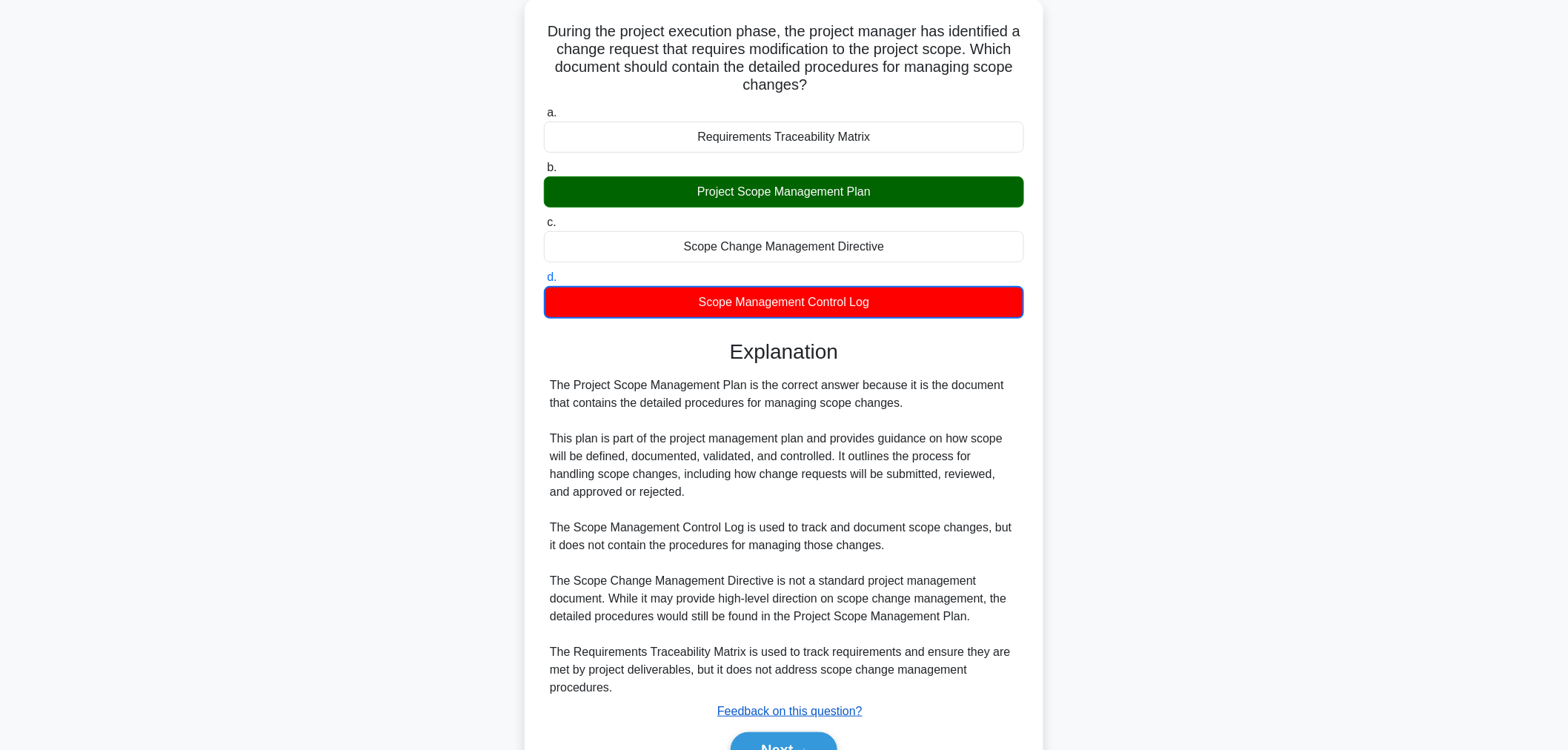
scroll to position [164, 0]
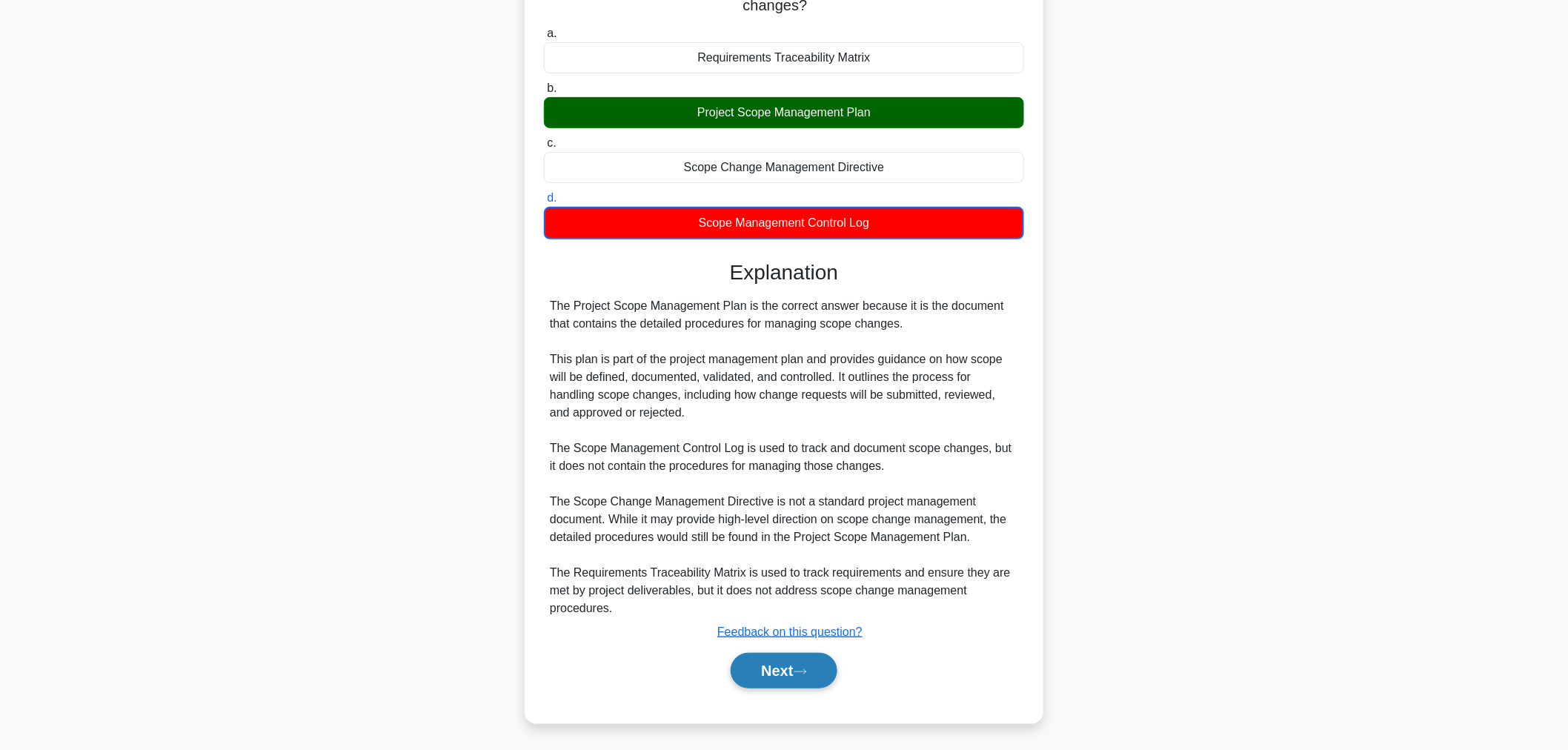
click at [786, 655] on button "Next" at bounding box center [783, 670] width 106 height 36
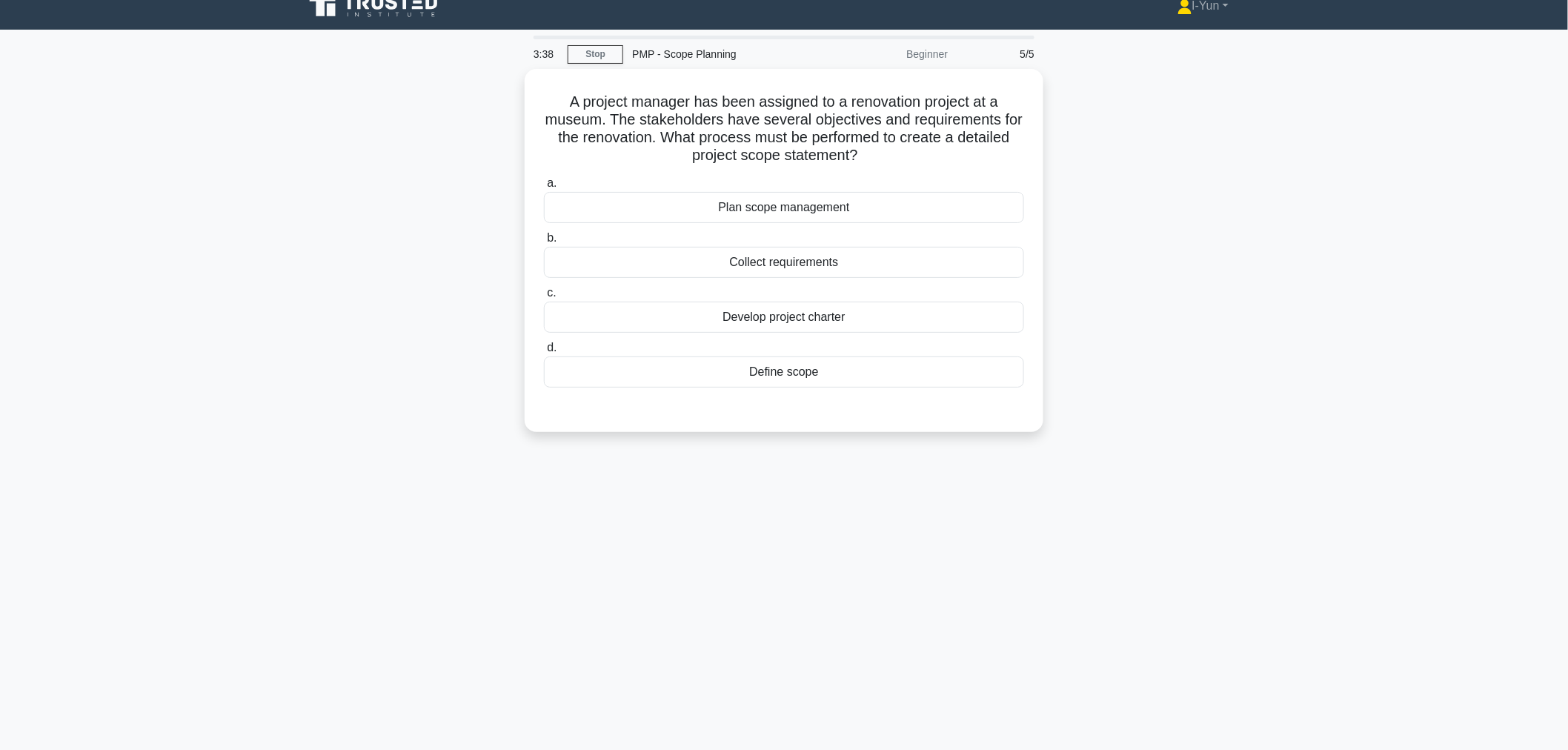
scroll to position [0, 0]
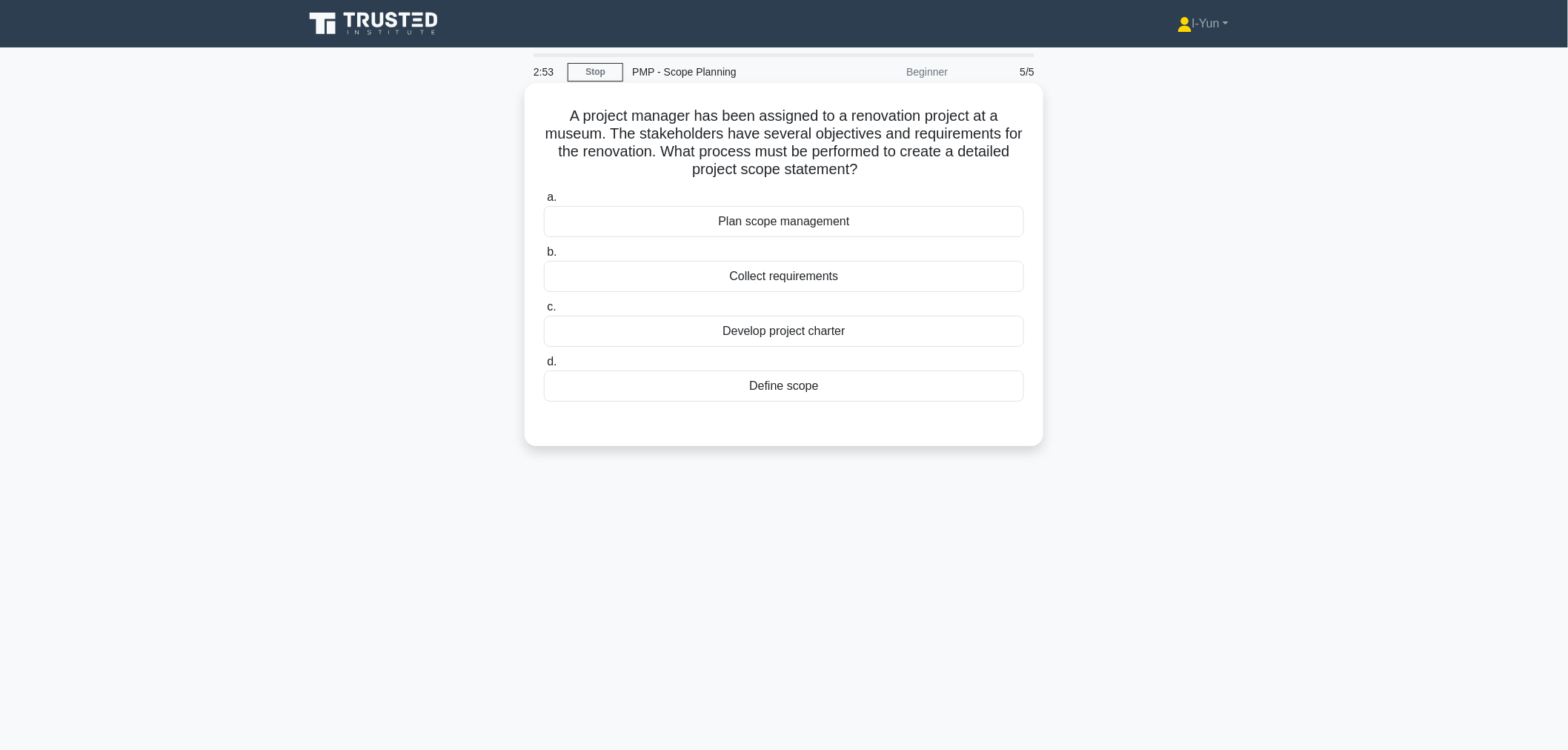
click at [827, 330] on div "Develop project charter" at bounding box center [784, 331] width 480 height 31
click at [544, 312] on input "c. Develop project charter" at bounding box center [544, 307] width 0 height 10
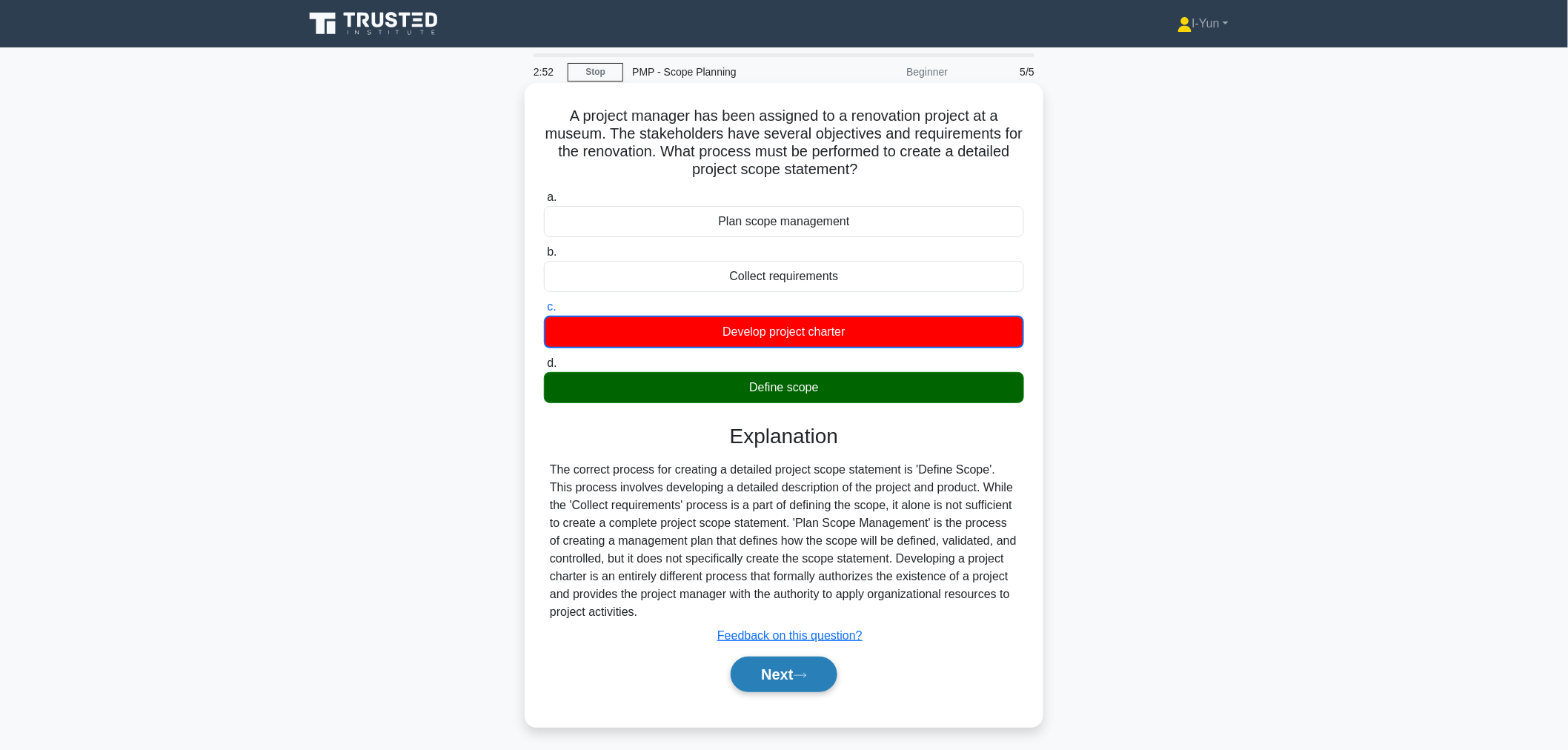
click at [754, 675] on button "Next" at bounding box center [783, 674] width 106 height 36
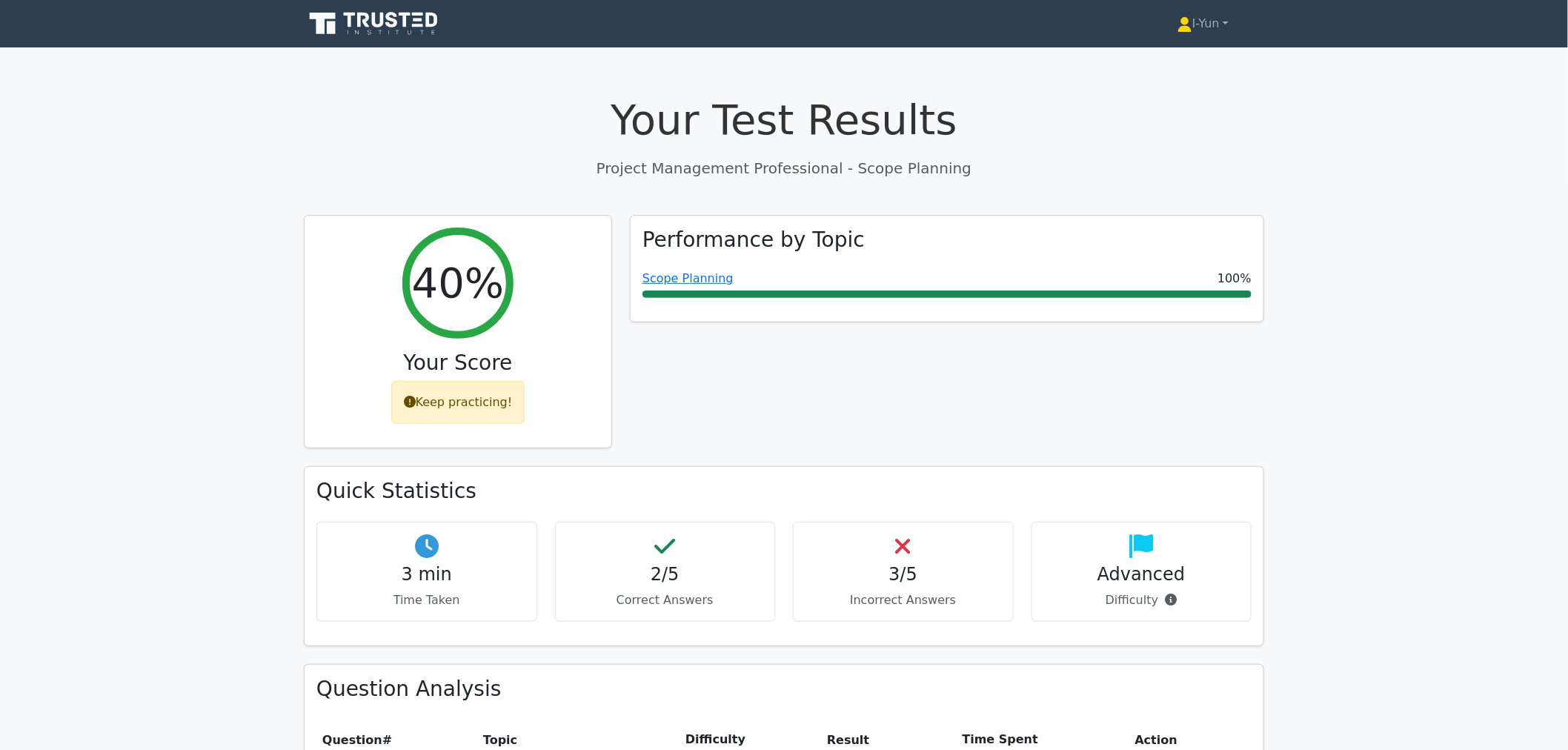
click at [673, 375] on div "Performance by Topic Scope Planning 100%" at bounding box center [947, 341] width 652 height 252
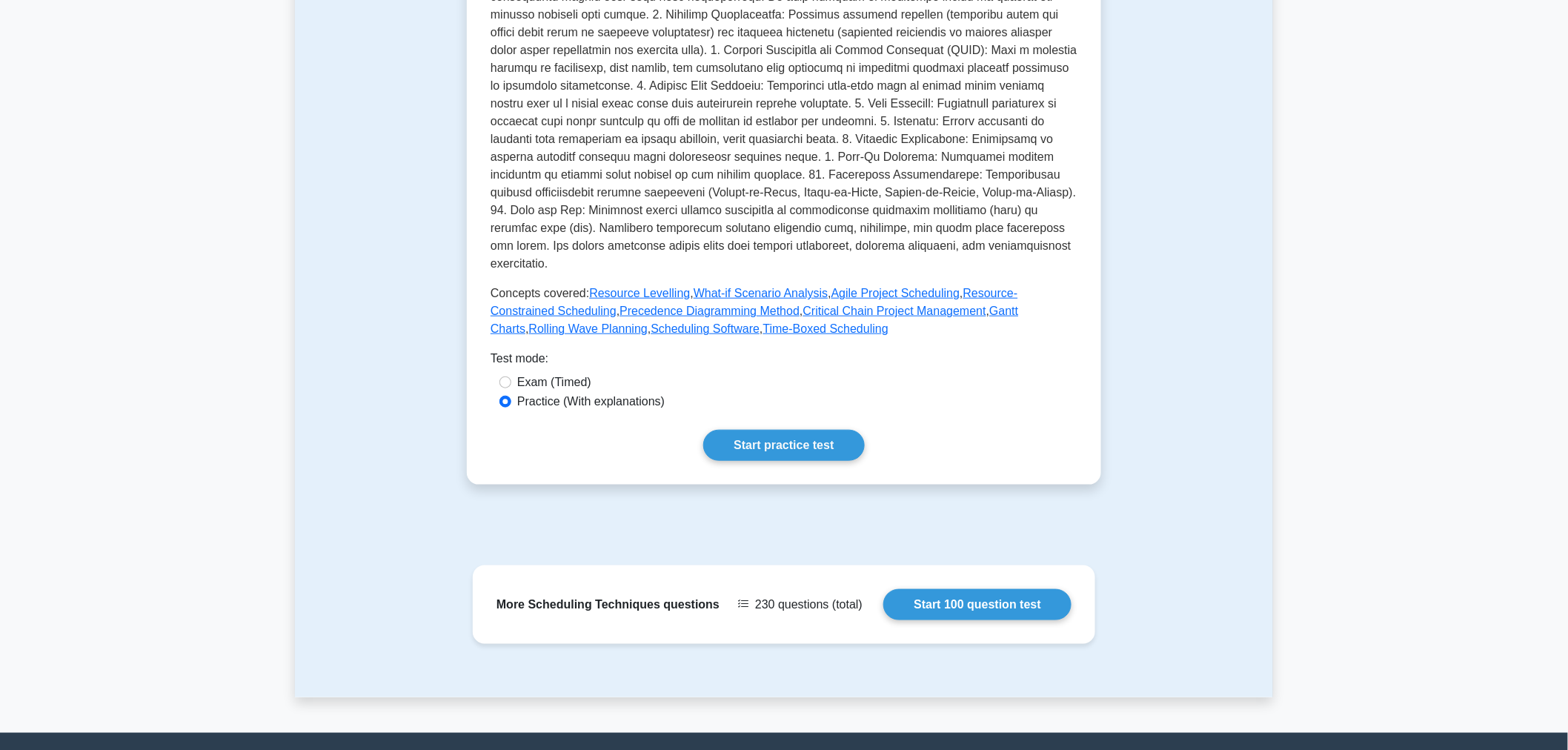
scroll to position [540, 0]
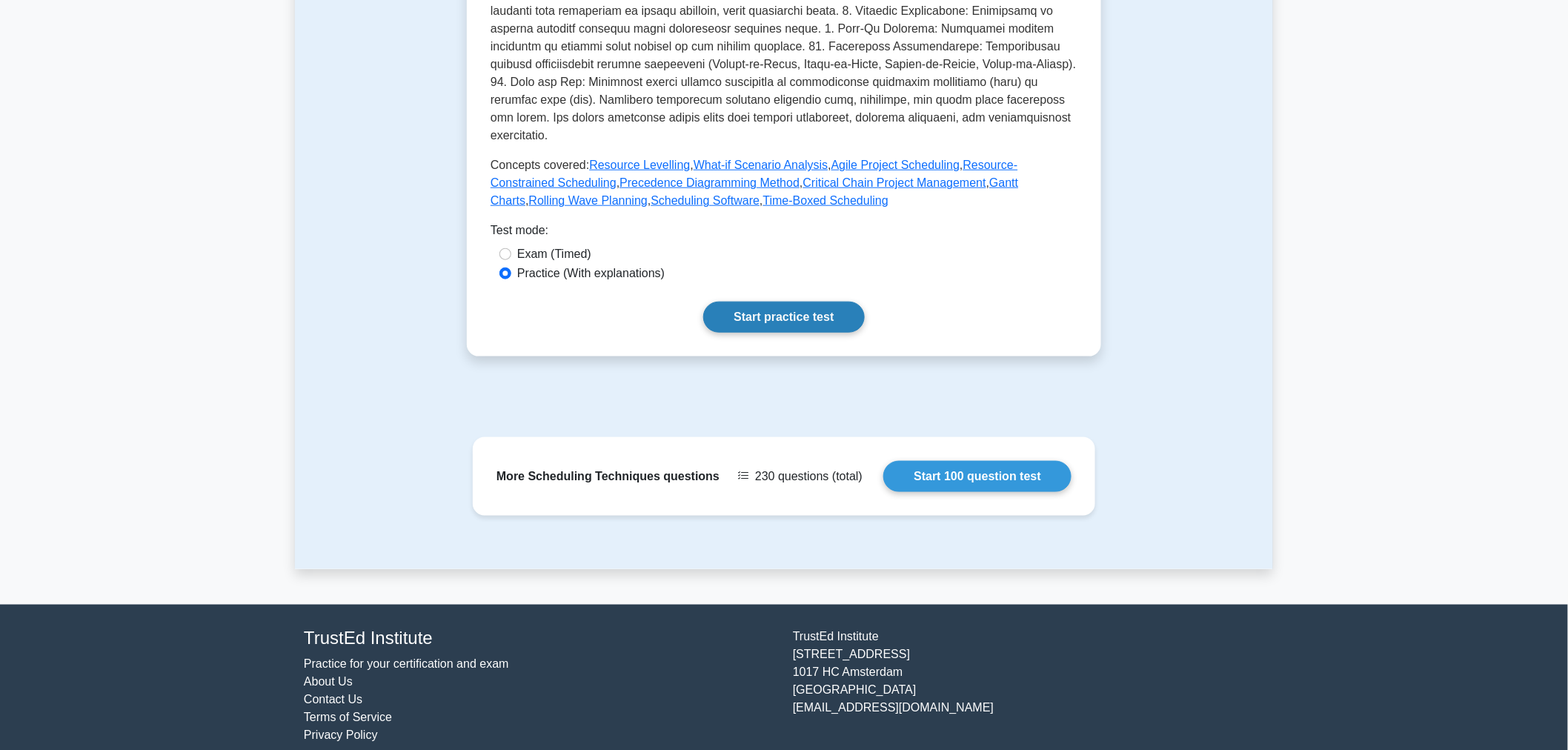
click at [752, 308] on link "Start practice test" at bounding box center [783, 317] width 161 height 31
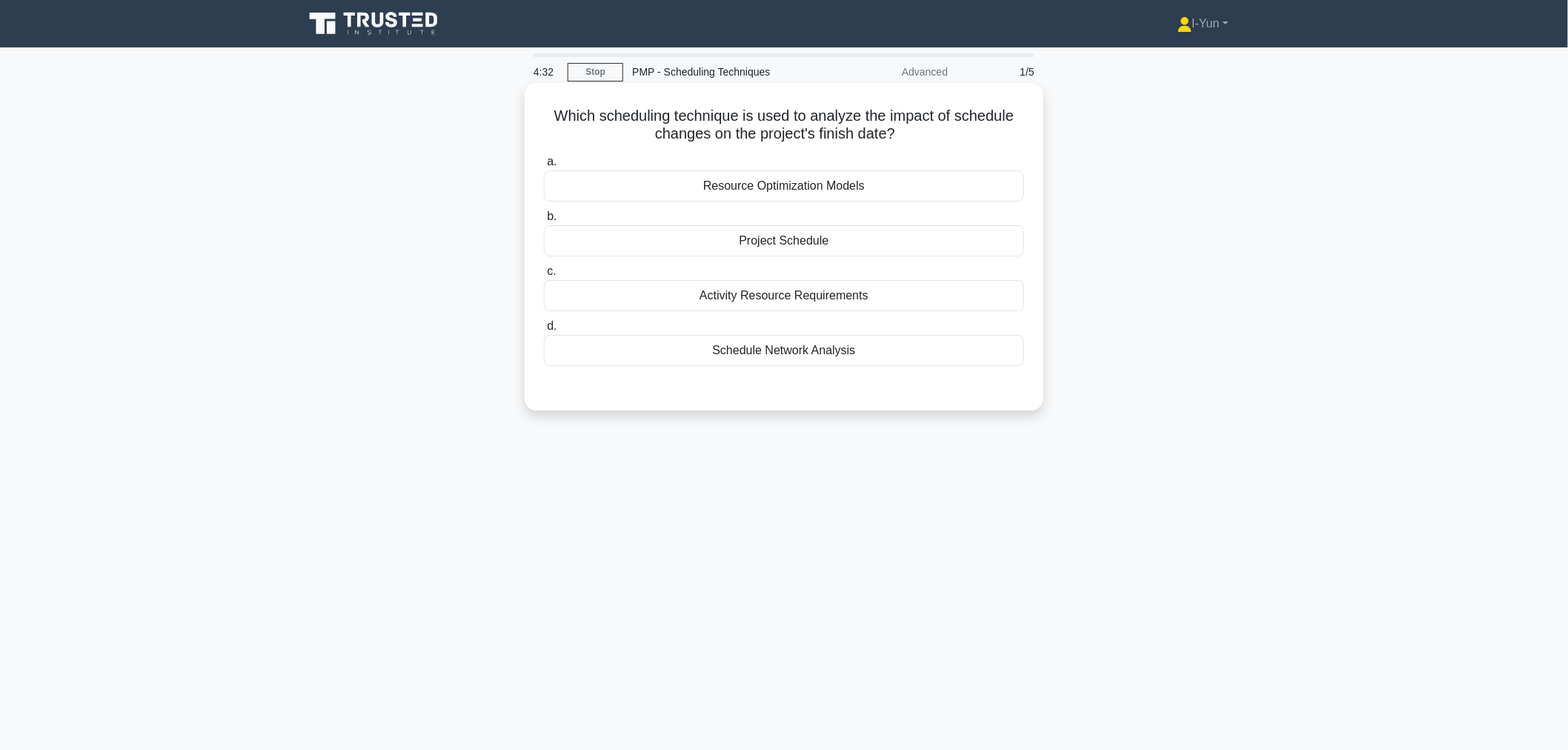
click at [817, 247] on div "Project Schedule" at bounding box center [784, 240] width 480 height 31
click at [544, 222] on input "b. Project Schedule" at bounding box center [544, 216] width 0 height 10
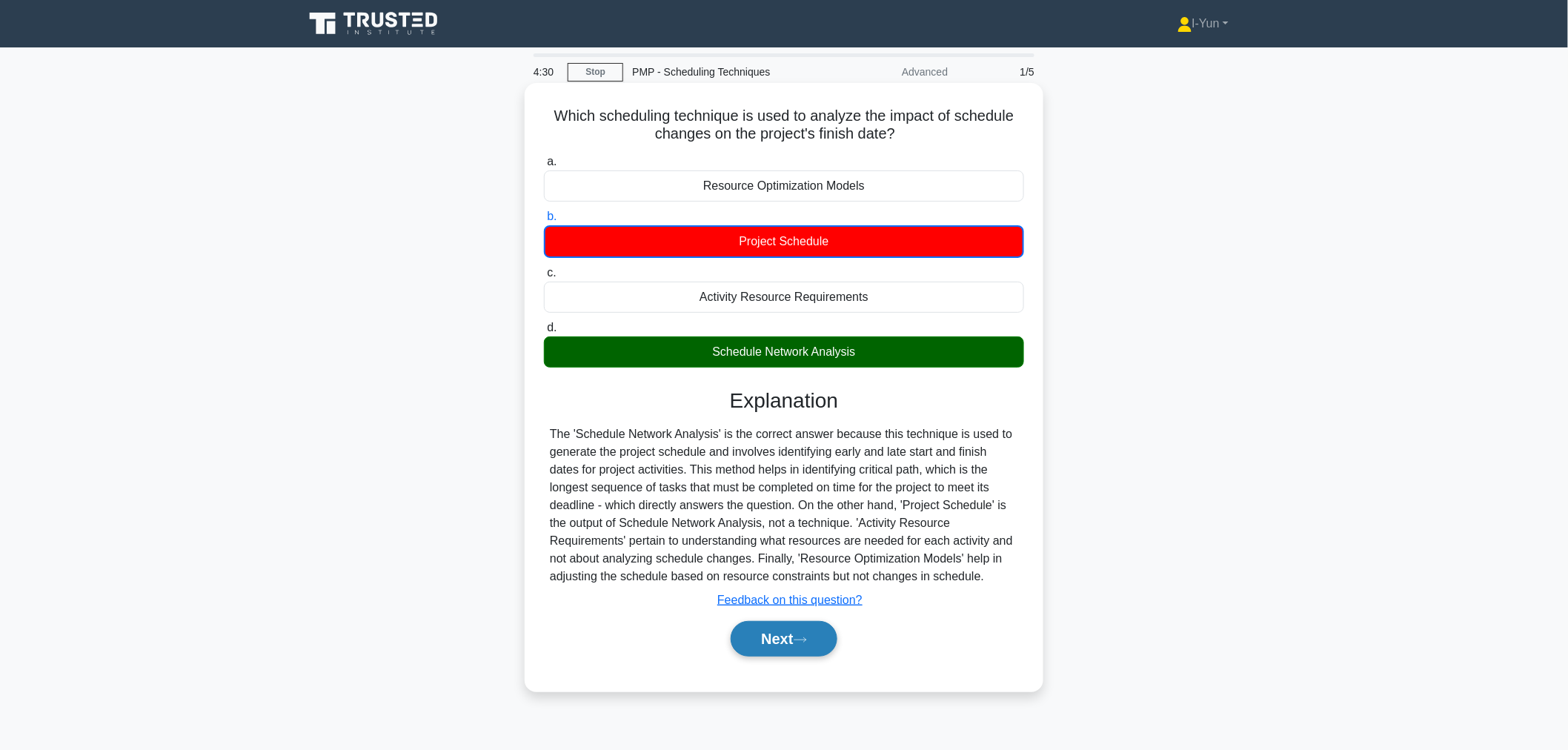
click at [795, 646] on button "Next" at bounding box center [783, 639] width 106 height 36
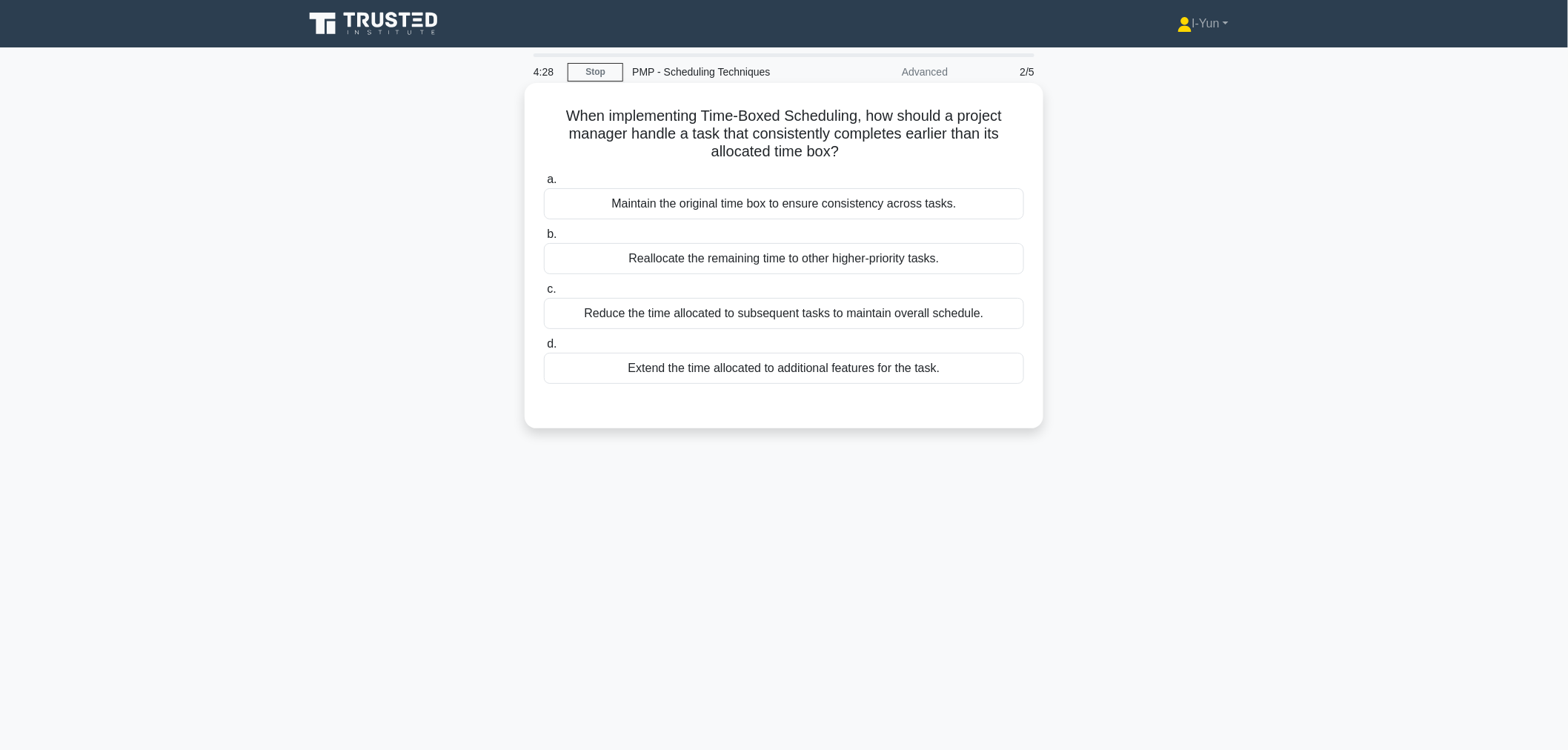
drag, startPoint x: 547, startPoint y: 123, endPoint x: 929, endPoint y: 151, distance: 383.0
click at [929, 151] on h5 "When implementing Time-Boxed Scheduling, how should a project manager handle a …" at bounding box center [784, 134] width 483 height 55
click at [880, 212] on div "Maintain the original time box to ensure consistency across tasks." at bounding box center [784, 204] width 480 height 31
click at [544, 184] on input "a. Maintain the original time box to ensure consistency across tasks." at bounding box center [544, 179] width 0 height 10
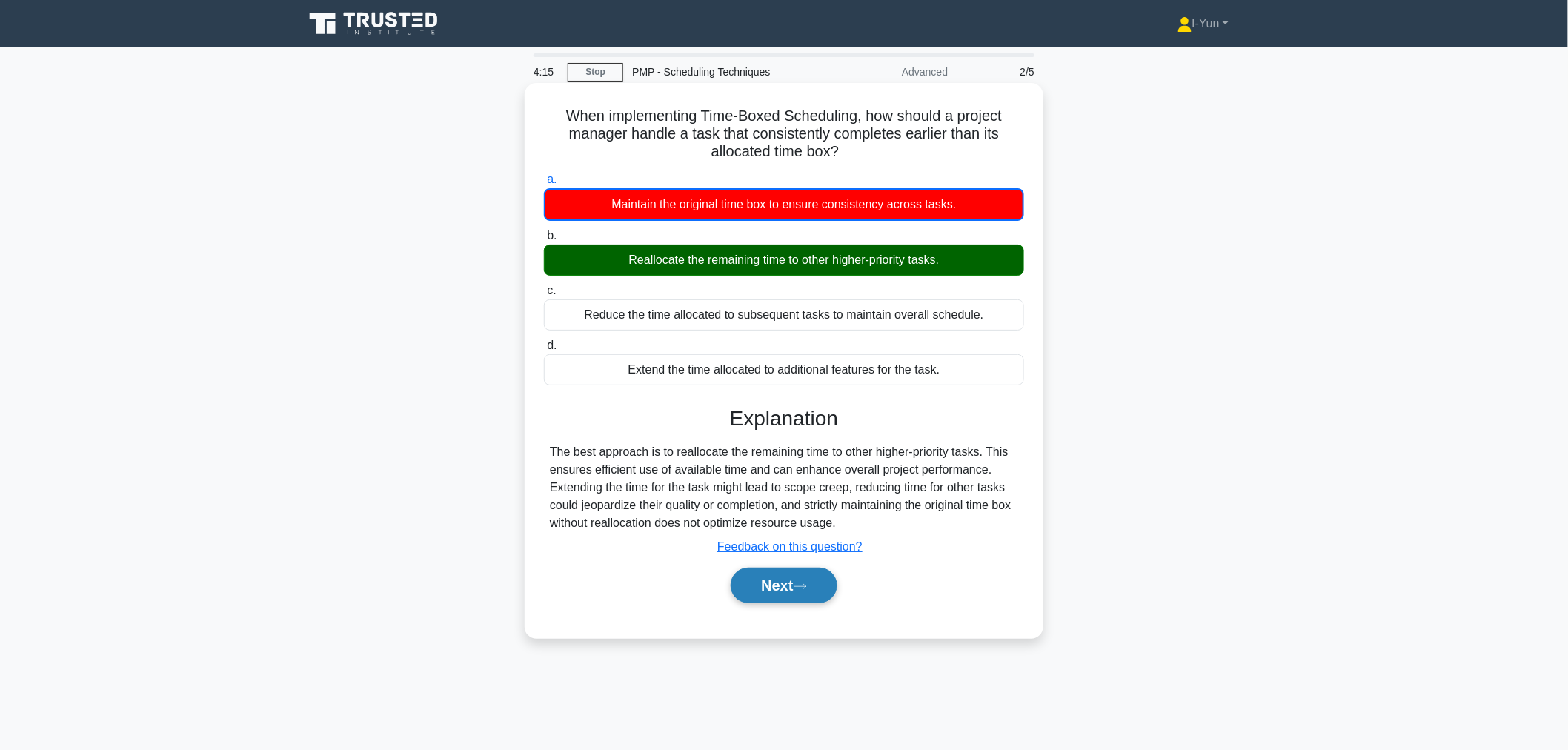
click at [816, 581] on button "Next" at bounding box center [783, 585] width 106 height 36
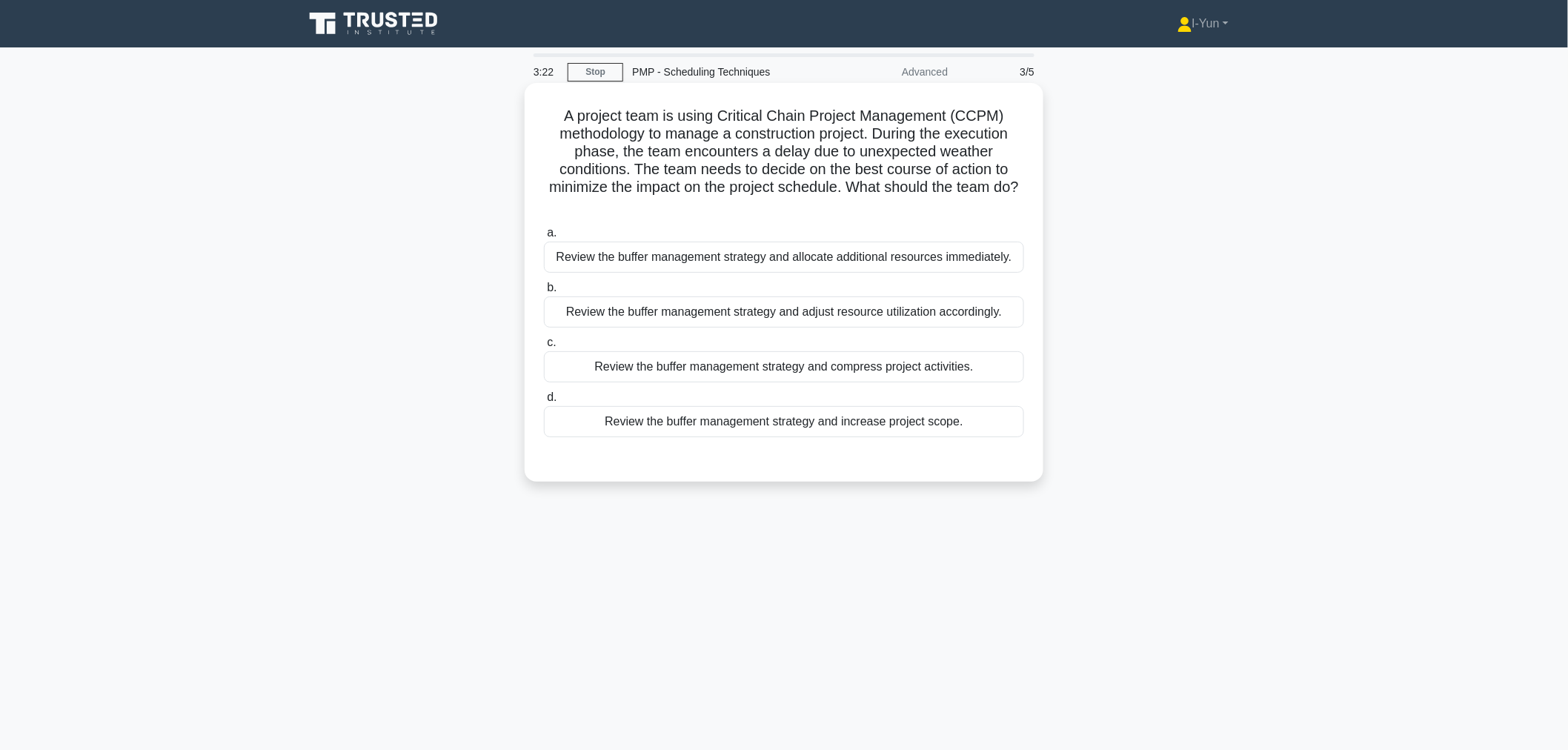
click at [924, 356] on div "Review the buffer management strategy and compress project activities." at bounding box center [784, 367] width 480 height 31
click at [544, 348] on input "c. Review the buffer management strategy and compress project activities." at bounding box center [544, 342] width 0 height 10
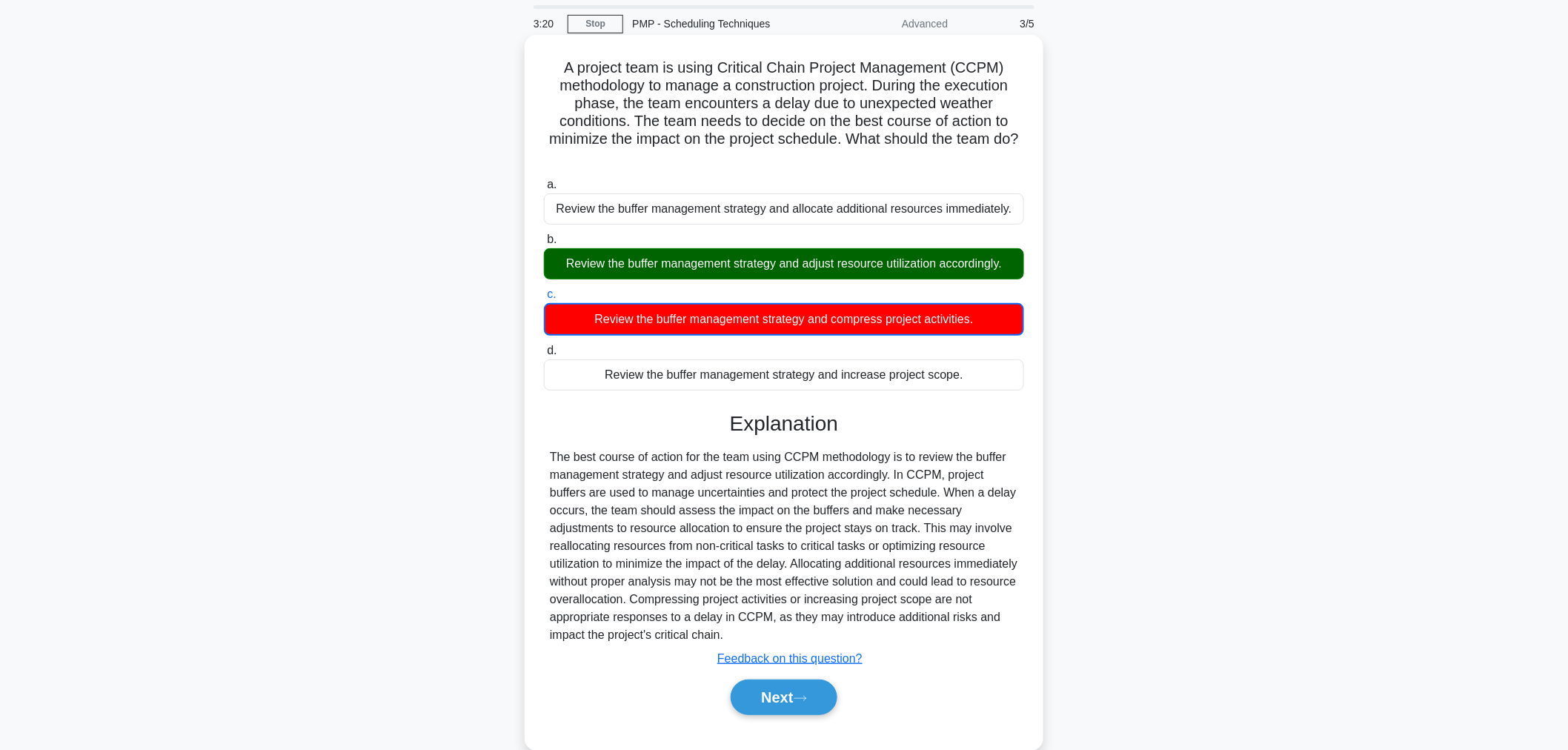
scroll to position [75, 0]
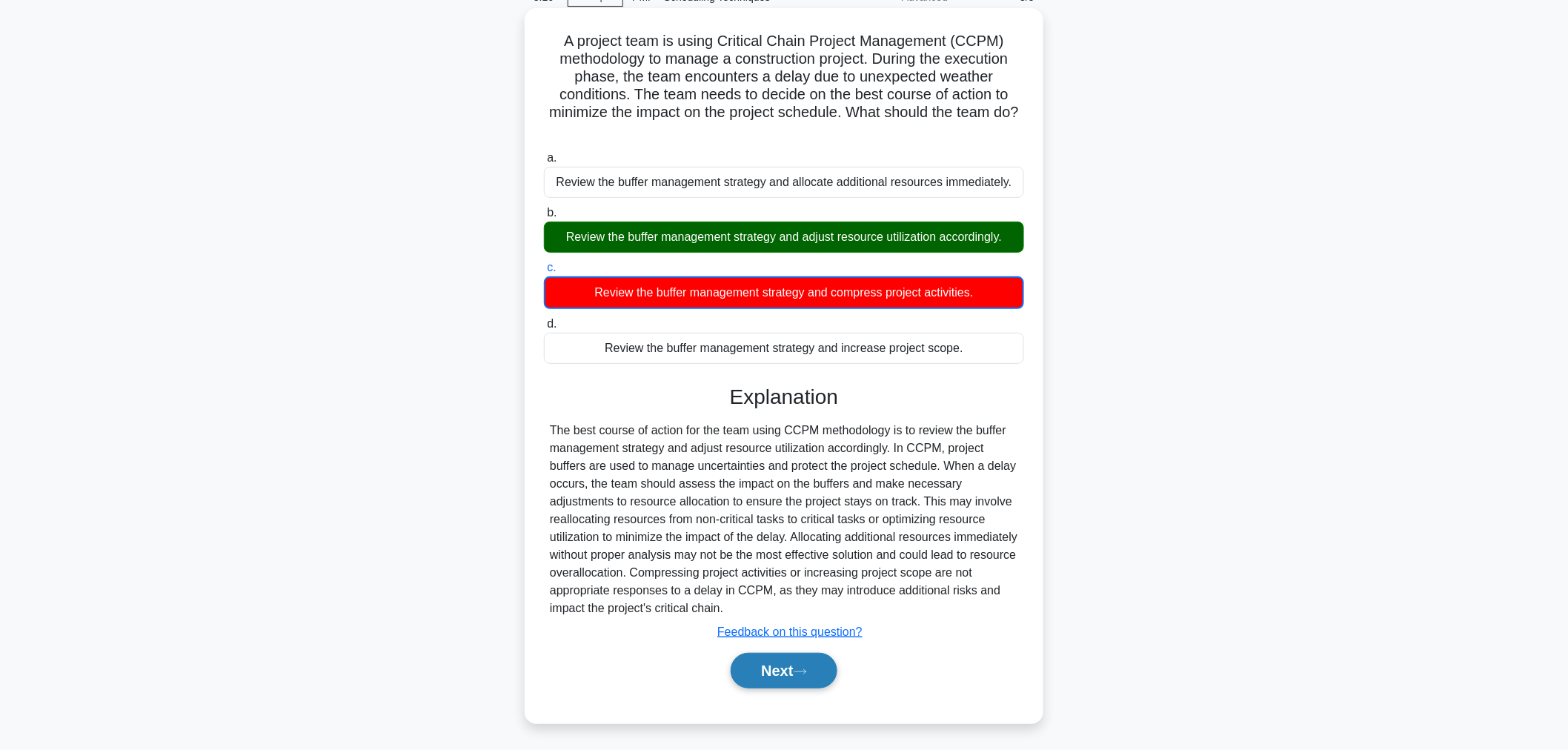
click at [803, 668] on icon at bounding box center [800, 671] width 13 height 8
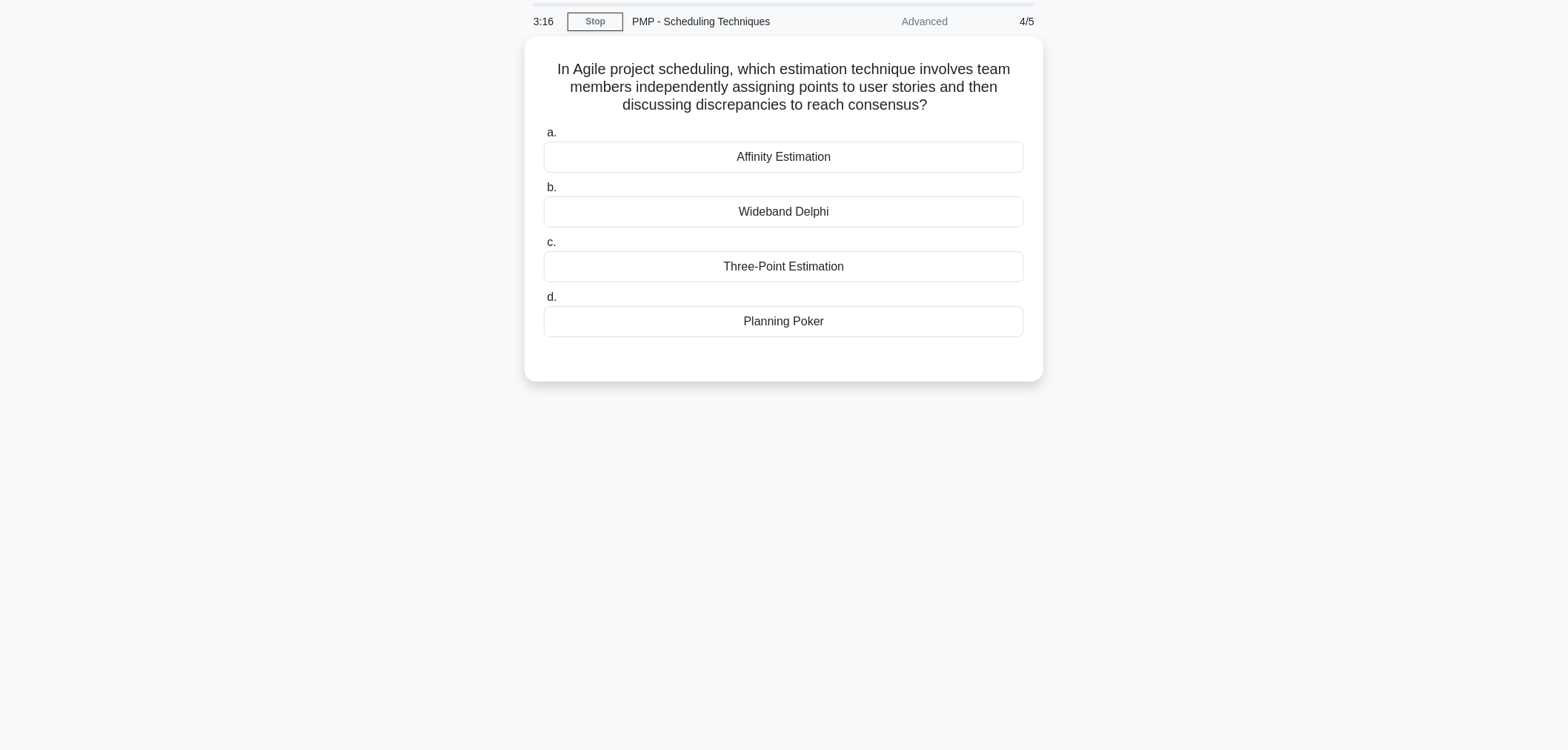
scroll to position [0, 0]
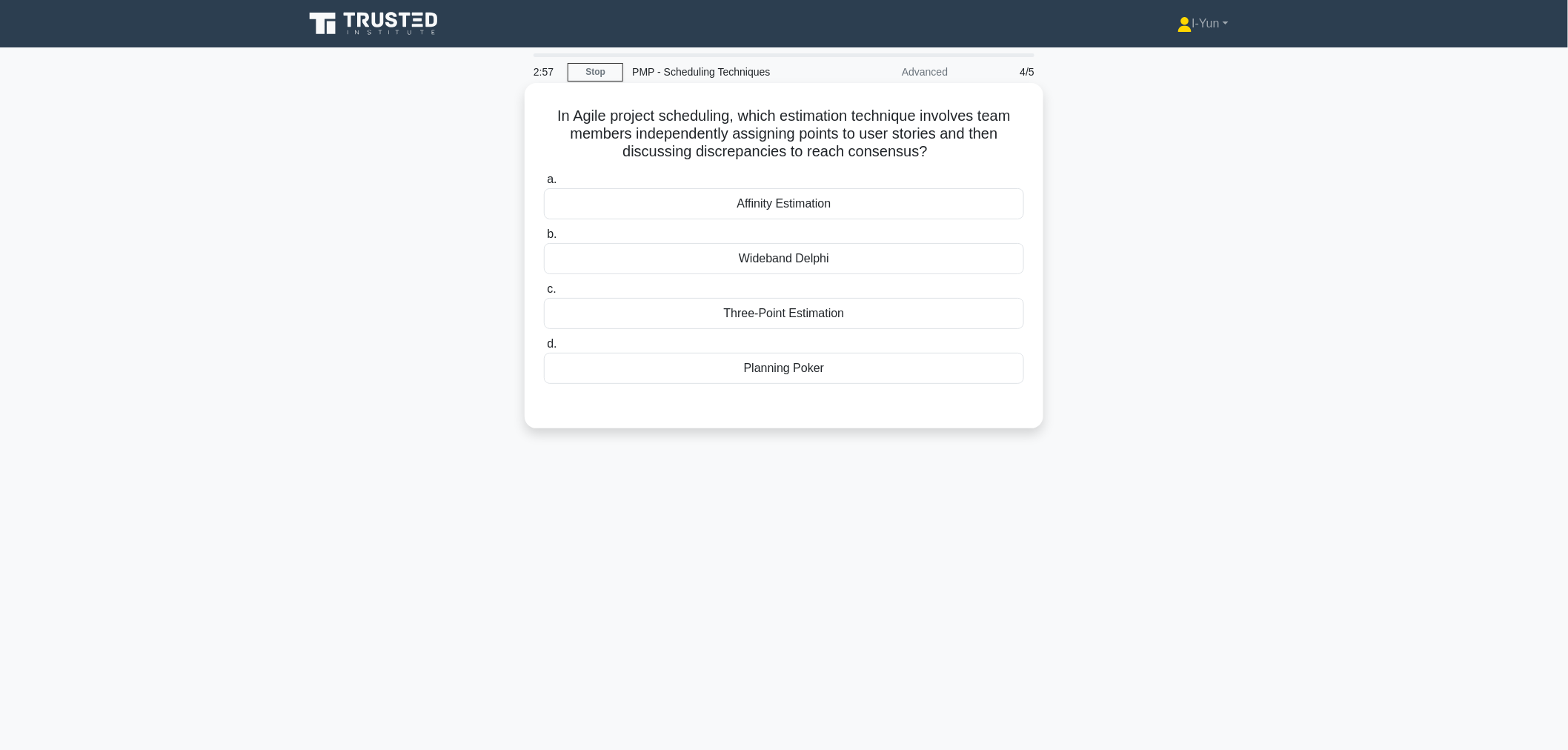
click at [861, 373] on div "Planning Poker" at bounding box center [784, 368] width 480 height 31
click at [544, 349] on input "d. Planning Poker" at bounding box center [544, 344] width 0 height 10
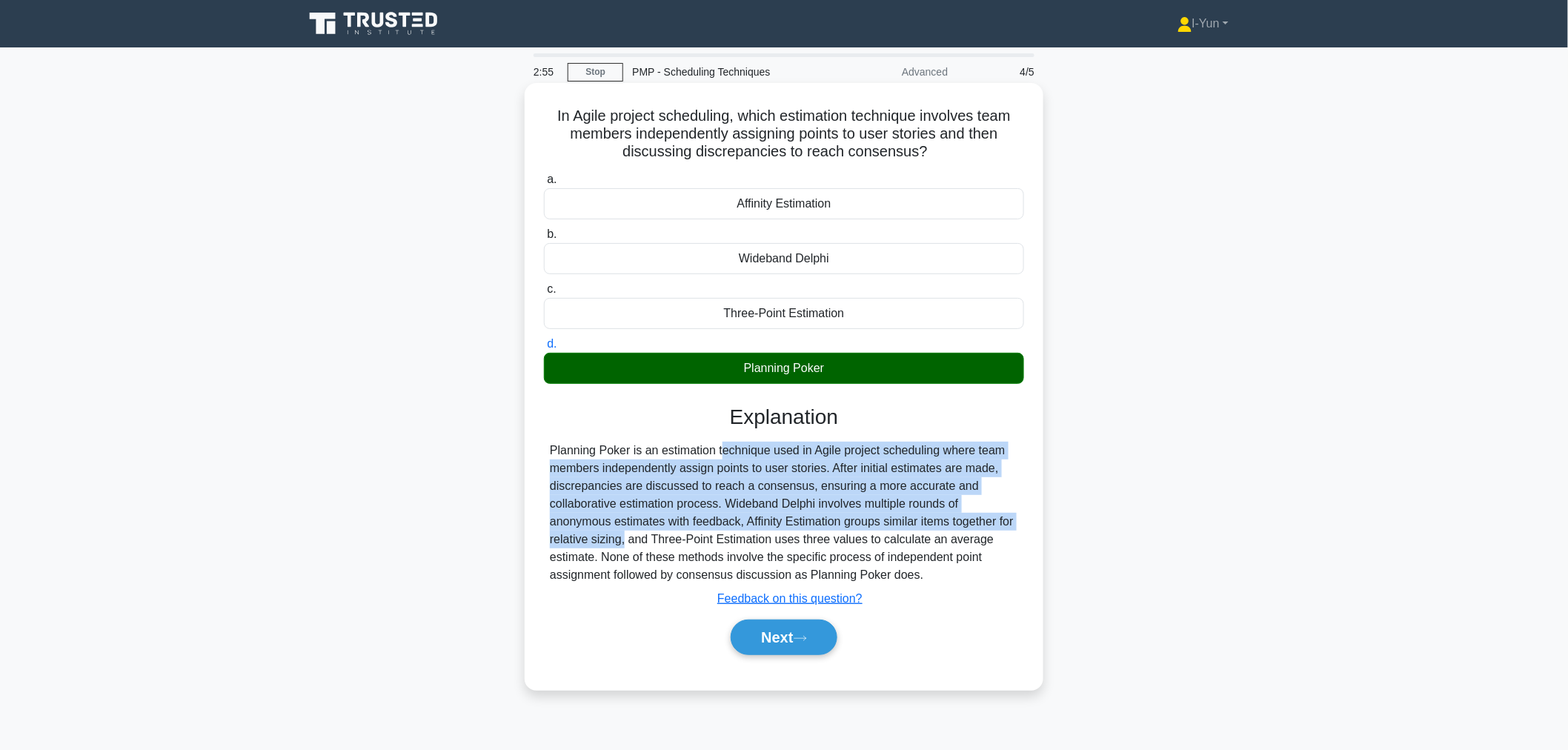
drag, startPoint x: 634, startPoint y: 455, endPoint x: 1025, endPoint y: 519, distance: 396.2
click at [1025, 519] on div "In Agile project scheduling, which estimation technique involves team members i…" at bounding box center [784, 386] width 507 height 595
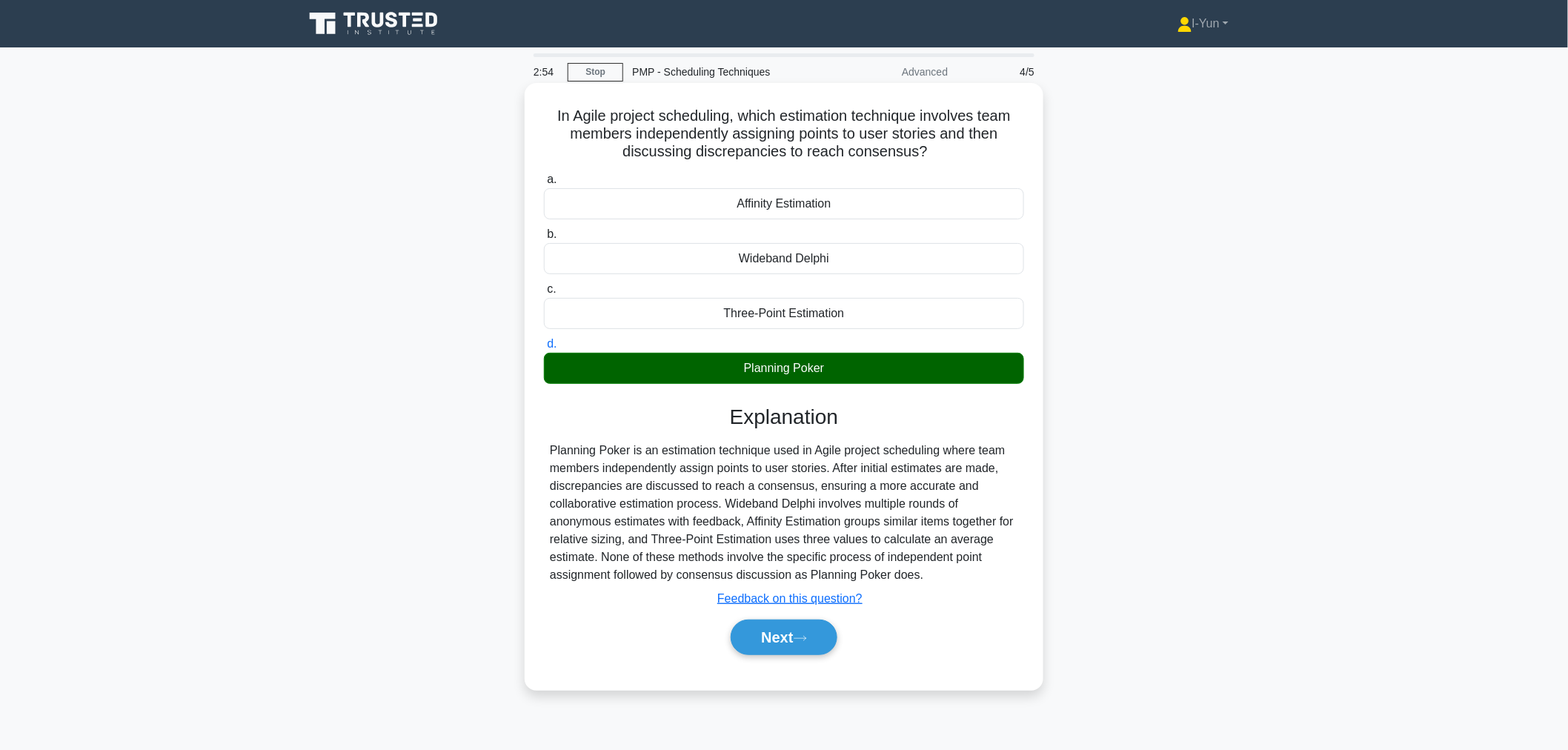
click at [996, 534] on div "Planning Poker is an estimation technique used in Agile project scheduling wher…" at bounding box center [784, 512] width 468 height 143
click at [813, 630] on button "Next" at bounding box center [783, 637] width 106 height 36
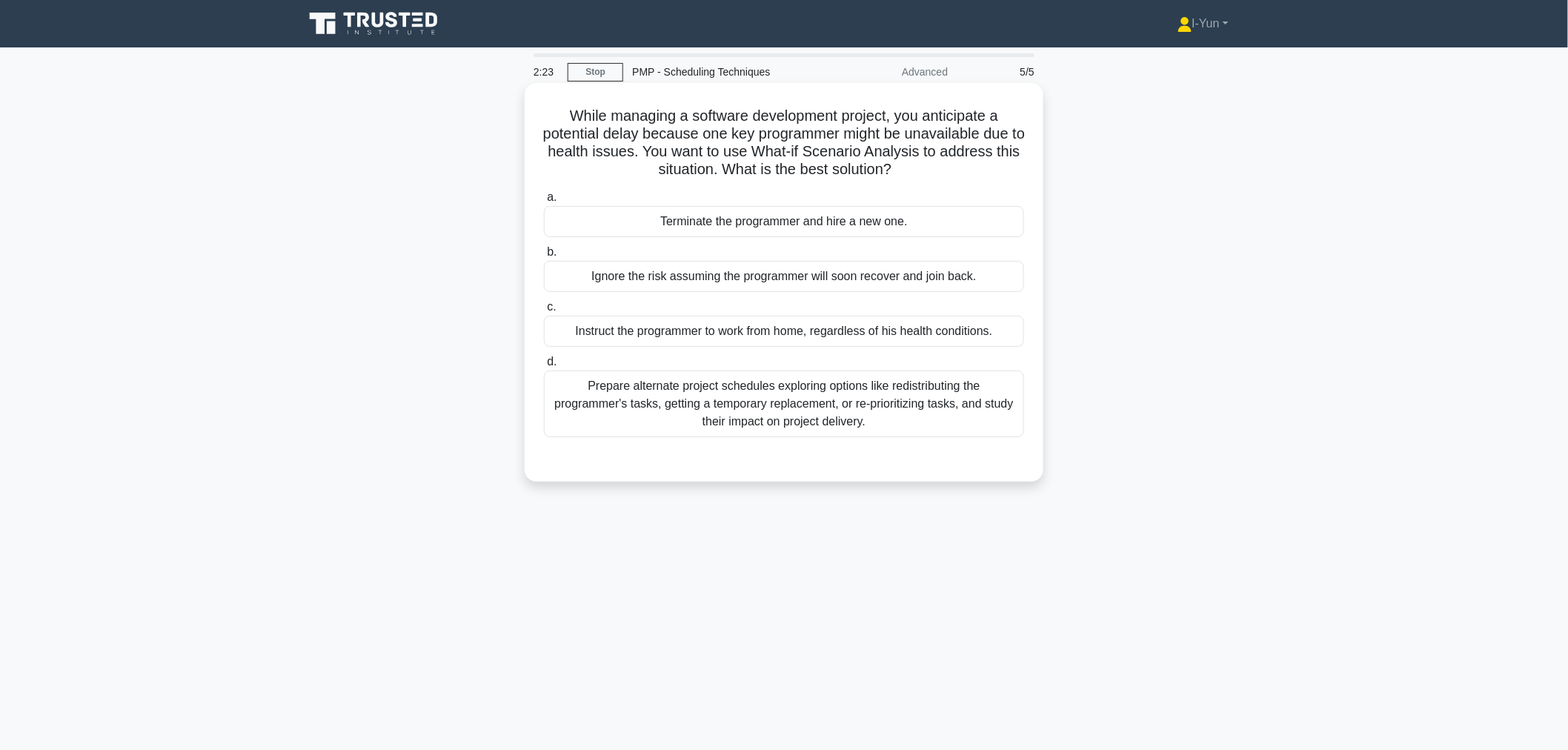
click at [816, 403] on div "Prepare alternate project schedules exploring options like redistributing the p…" at bounding box center [784, 403] width 480 height 66
click at [544, 367] on input "d. Prepare alternate project schedules exploring options like redistributing th…" at bounding box center [544, 362] width 0 height 10
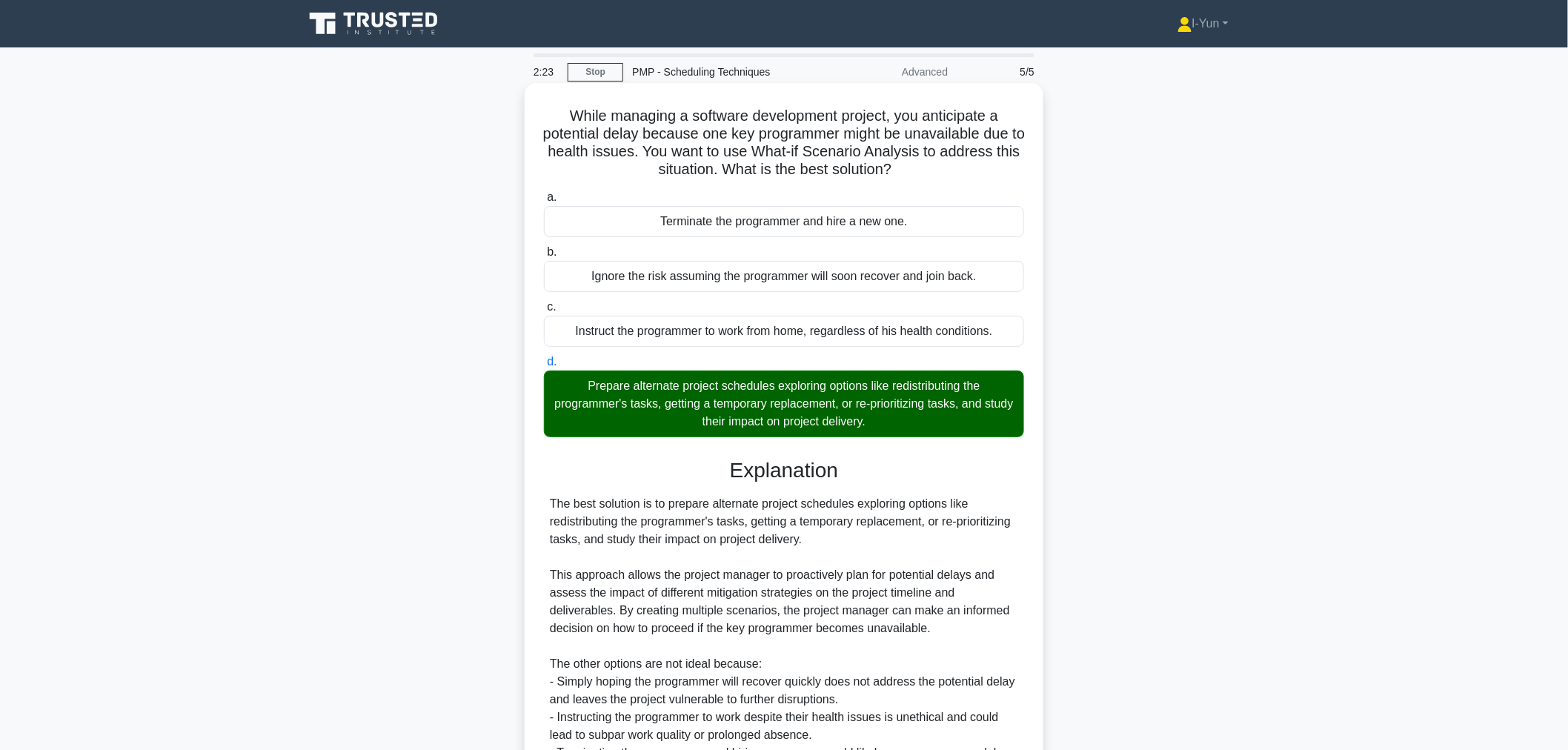
scroll to position [164, 0]
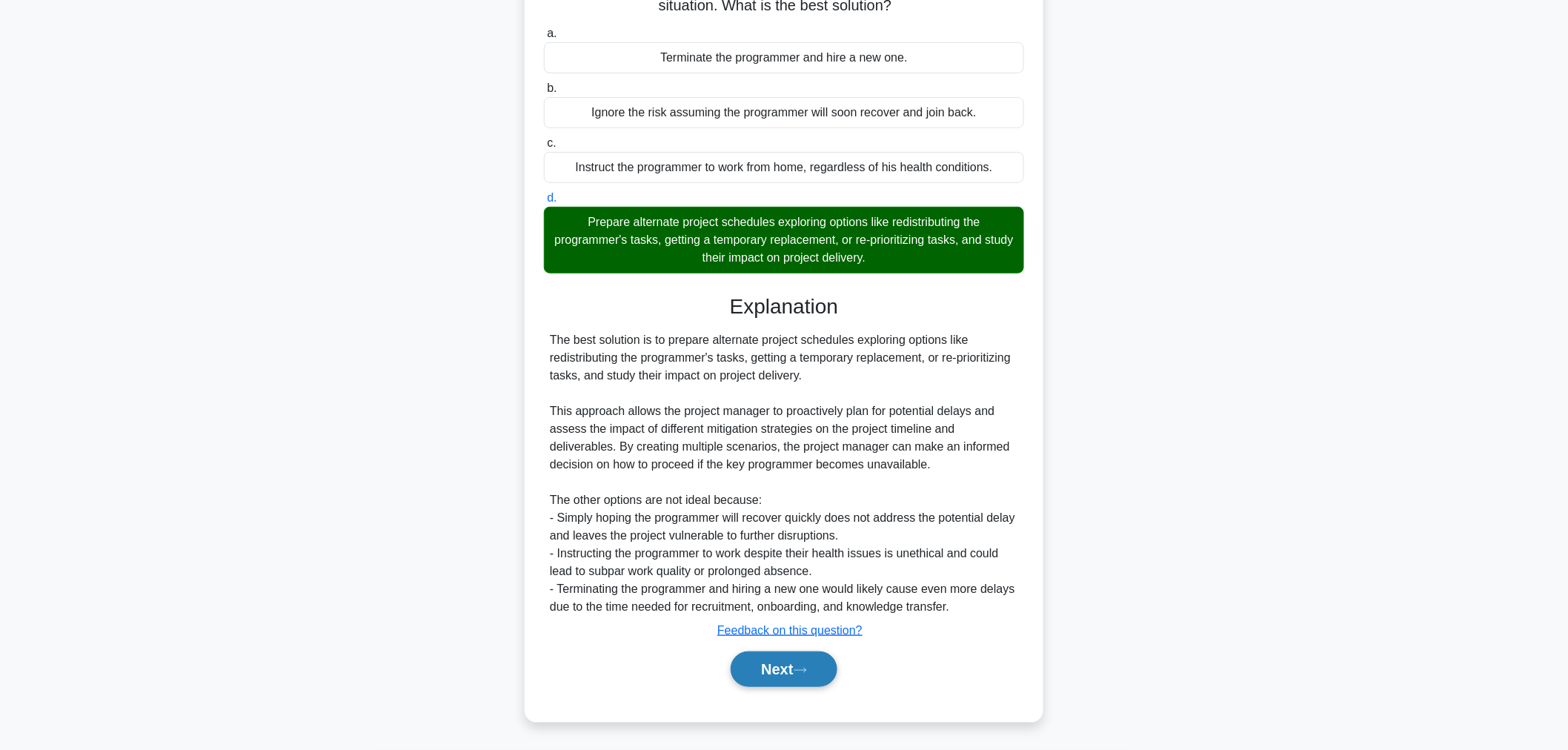
click at [818, 652] on button "Next" at bounding box center [783, 668] width 106 height 36
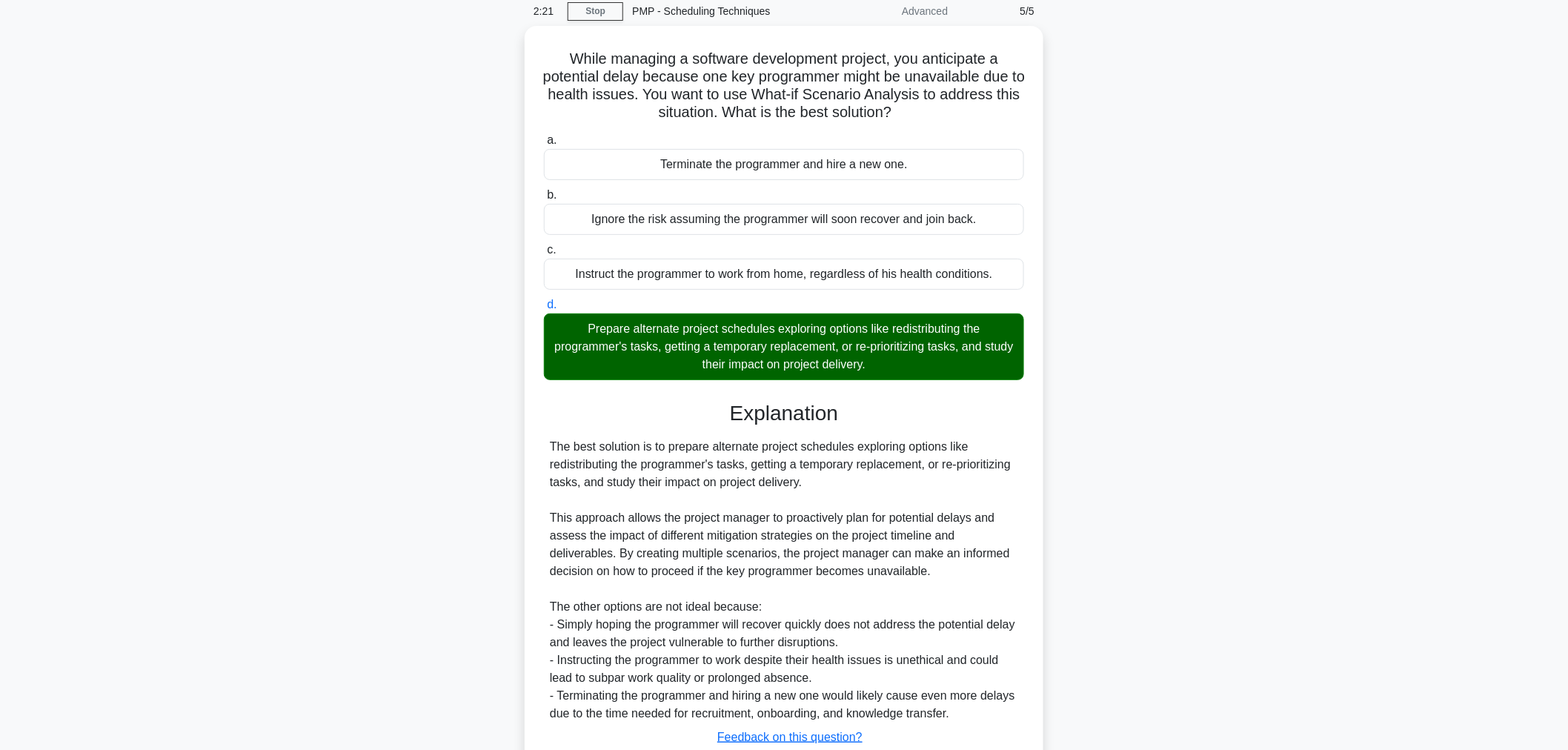
scroll to position [0, 0]
